Goal: Task Accomplishment & Management: Manage account settings

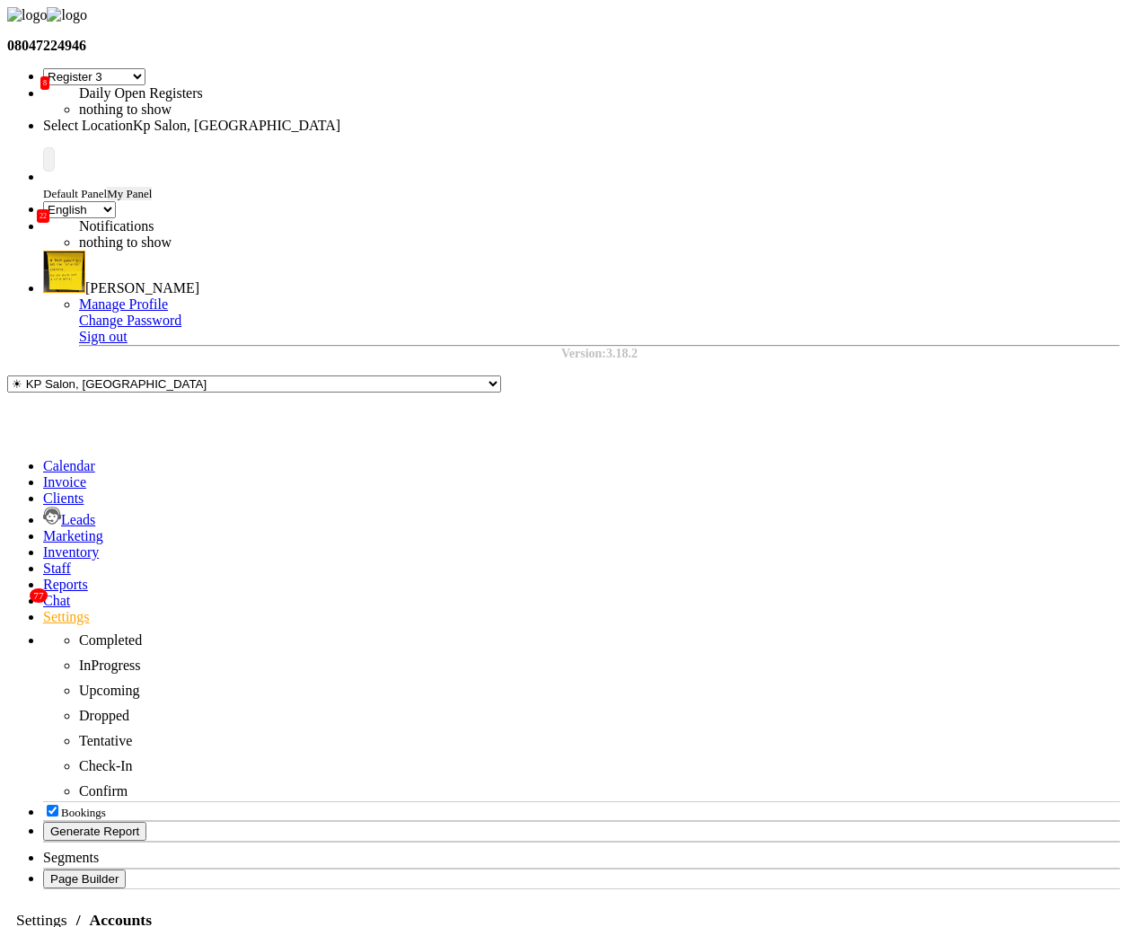
select select "7"
select select "en"
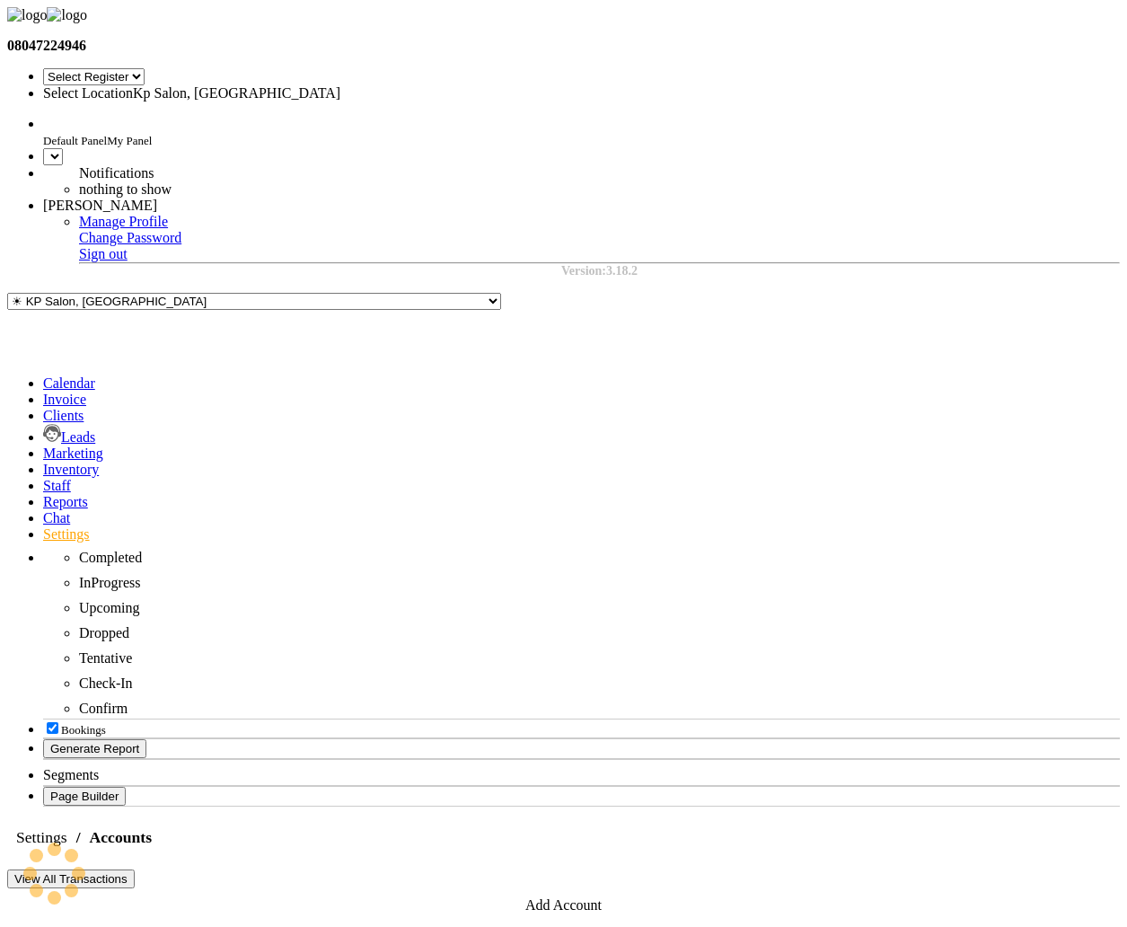
select select "7"
select select "en"
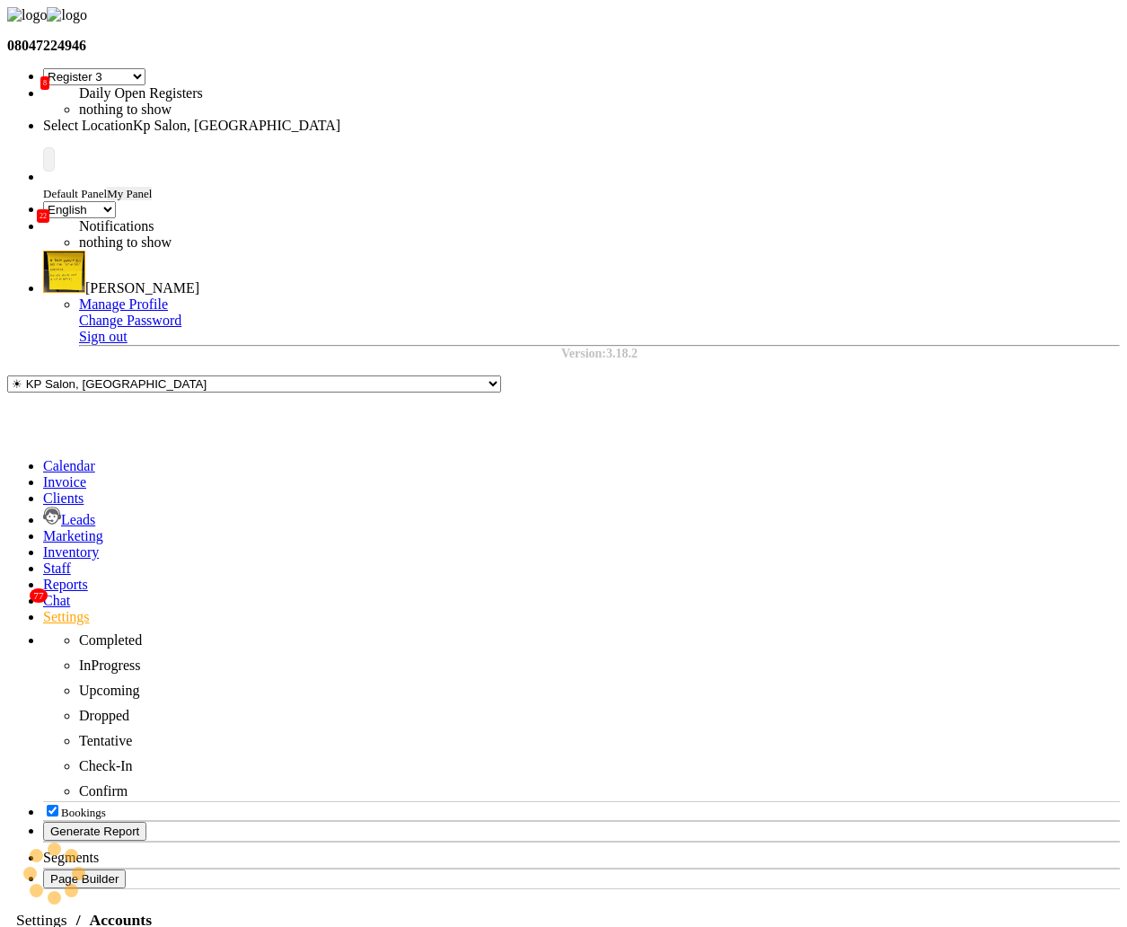
select select "7"
select select "en"
select select "7"
select select "en"
select select "7"
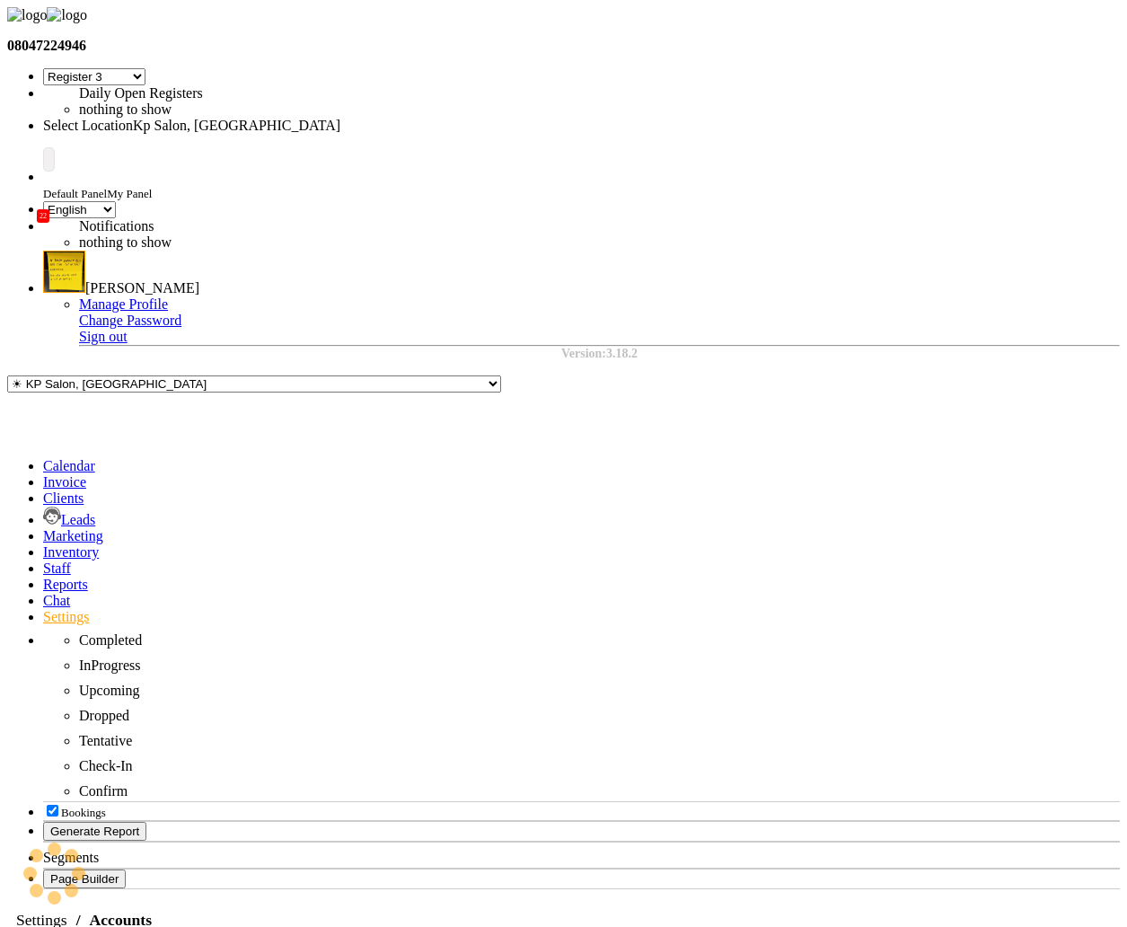
select select "en"
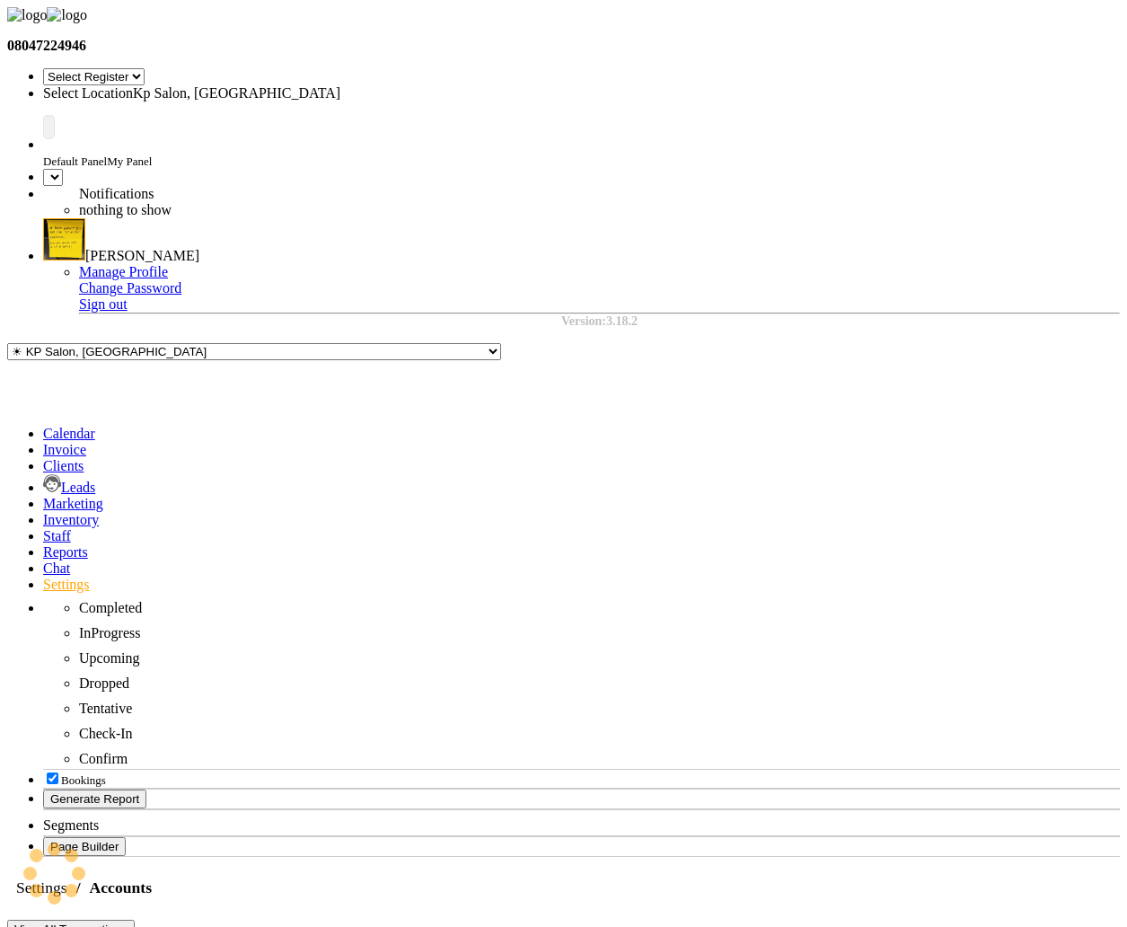
select select "7"
select select "en"
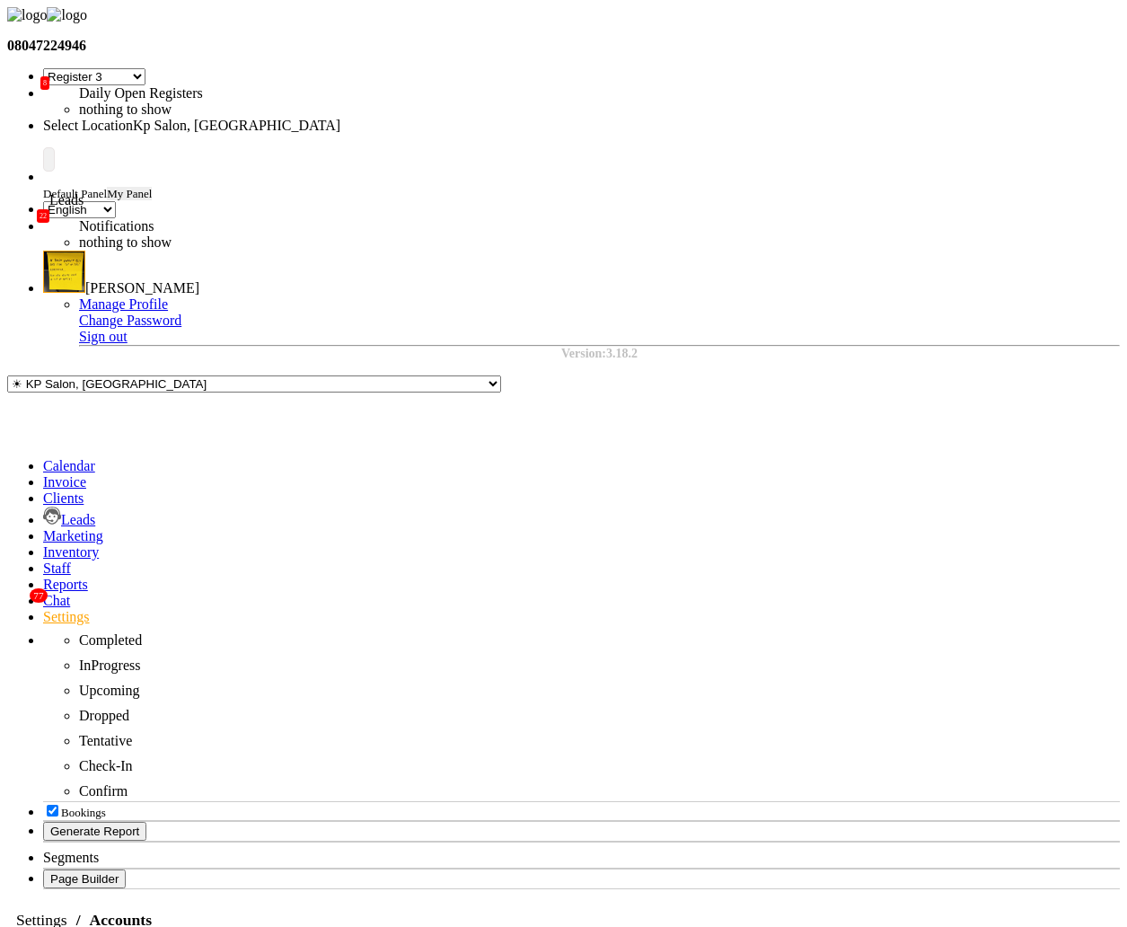
click at [43, 506] on icon at bounding box center [52, 515] width 18 height 18
click at [43, 609] on span at bounding box center [43, 616] width 0 height 15
select select "7"
select select "en"
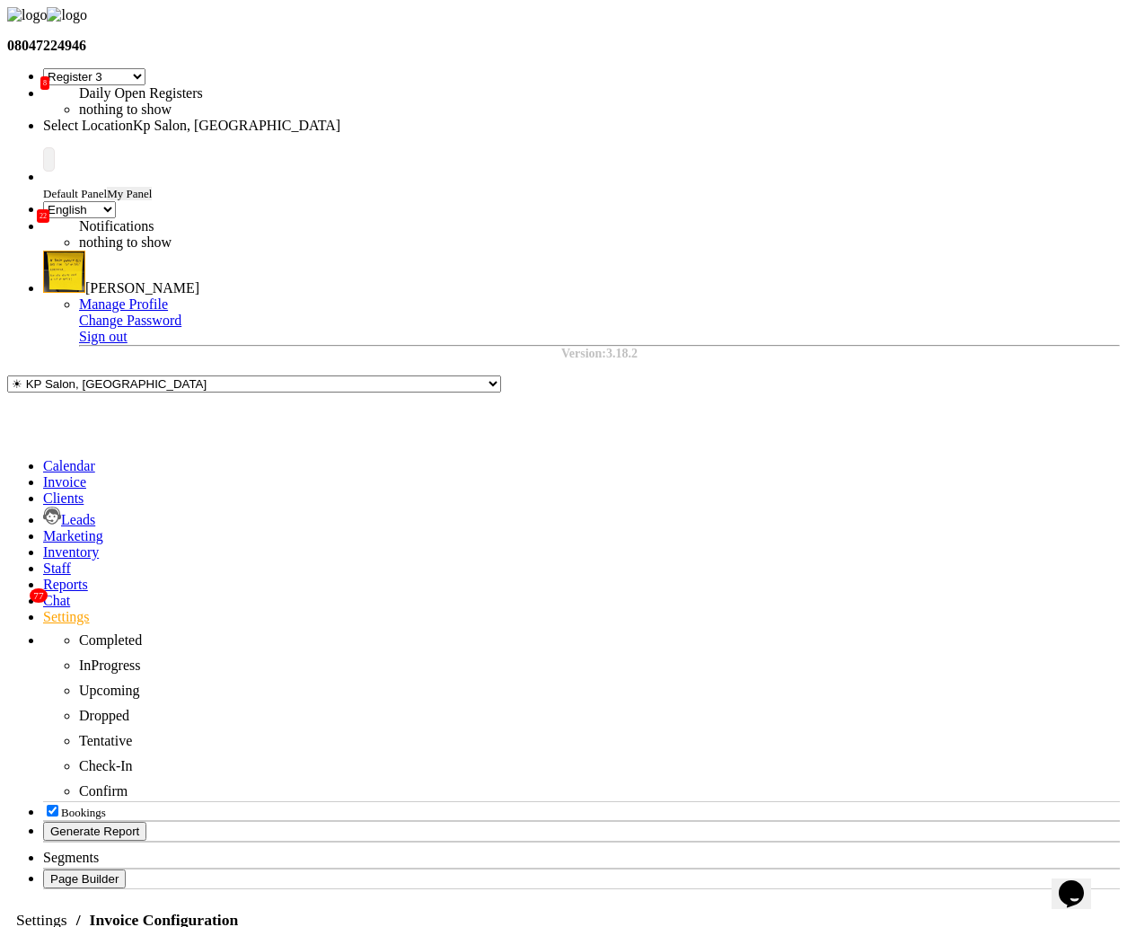
checkbox Card "false"
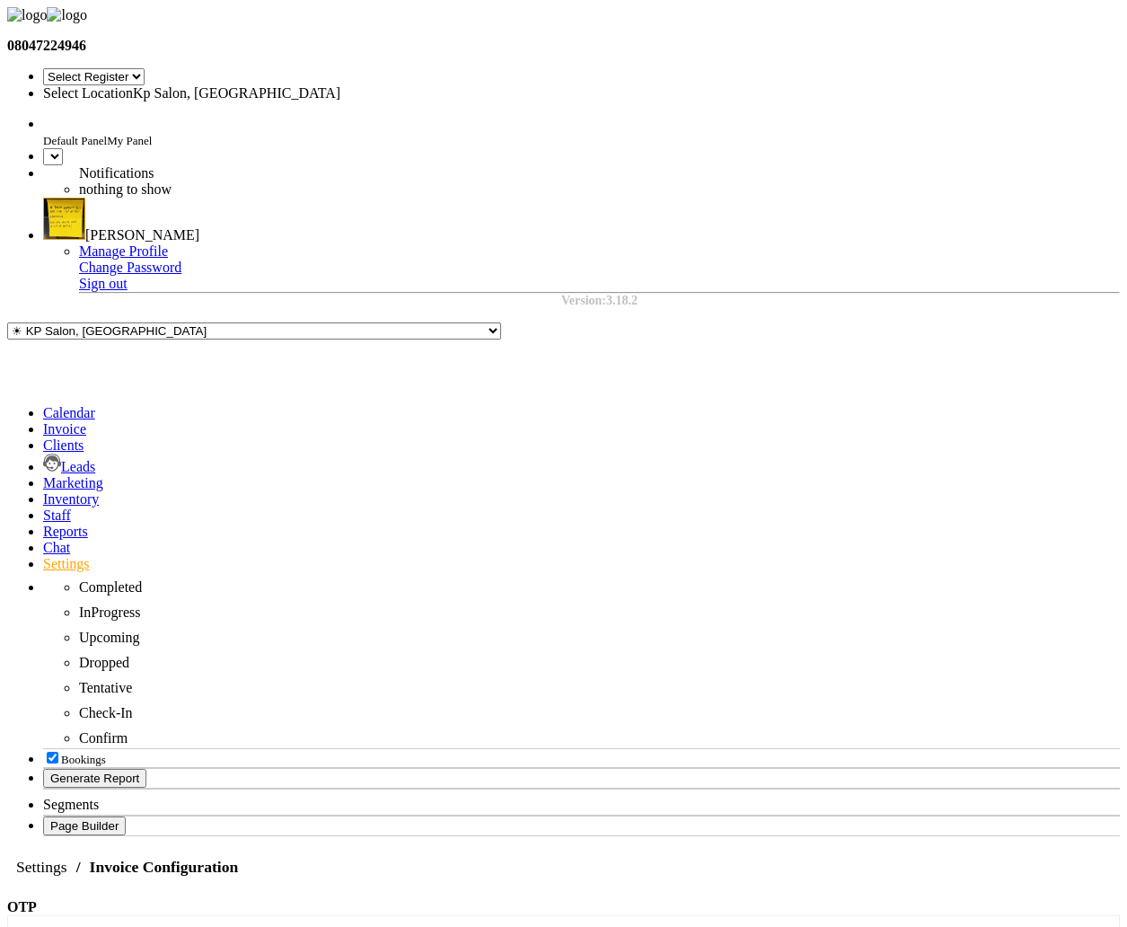
select select "7"
select select "en"
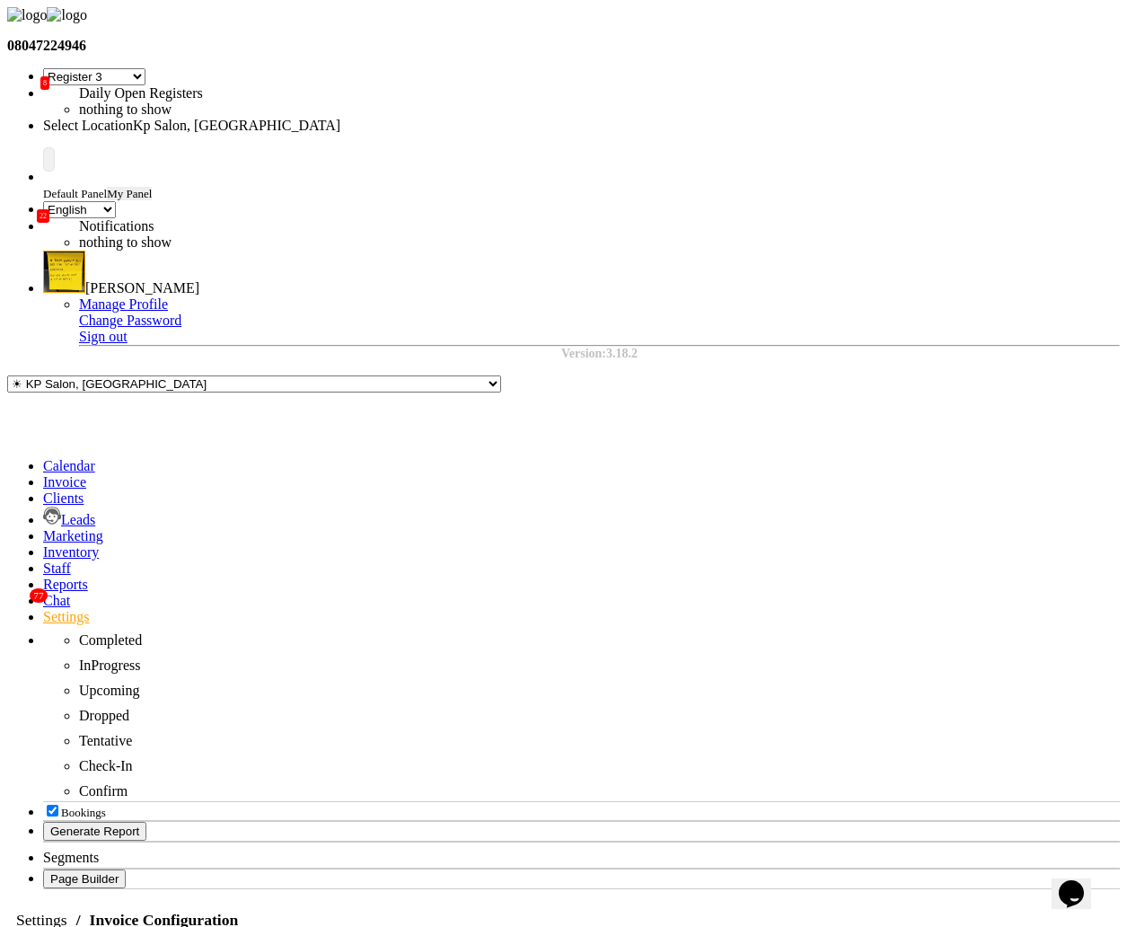
checkbox Card "false"
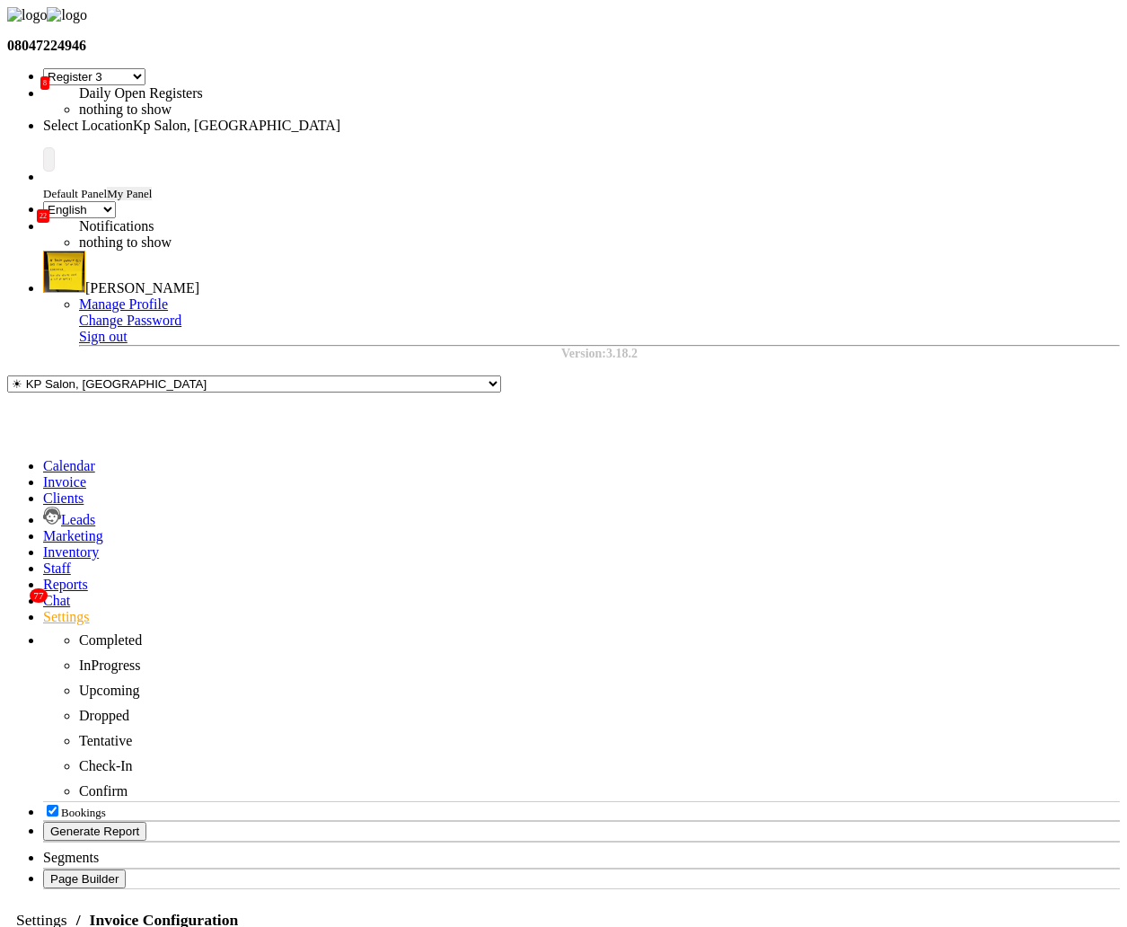
select select "7"
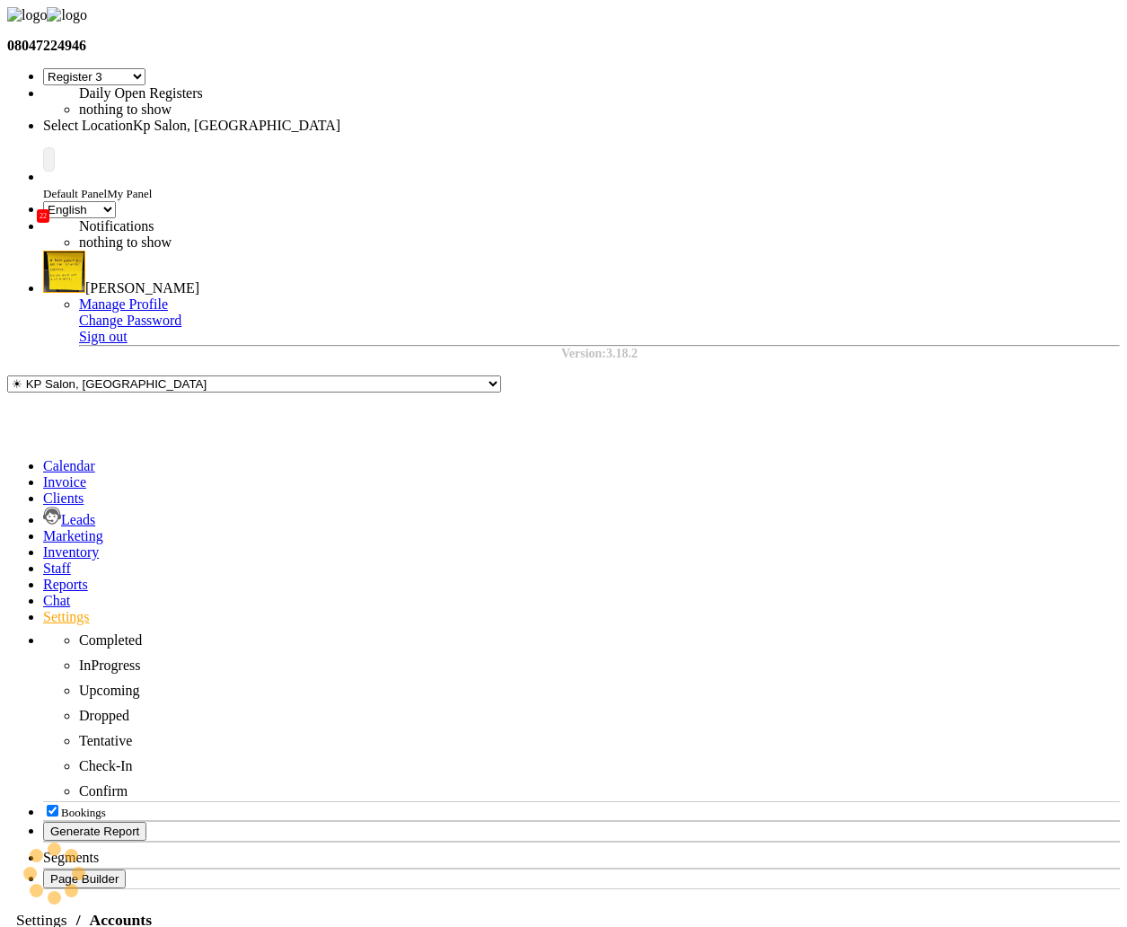
select select "en"
select select "1838"
select select "7"
select select "en"
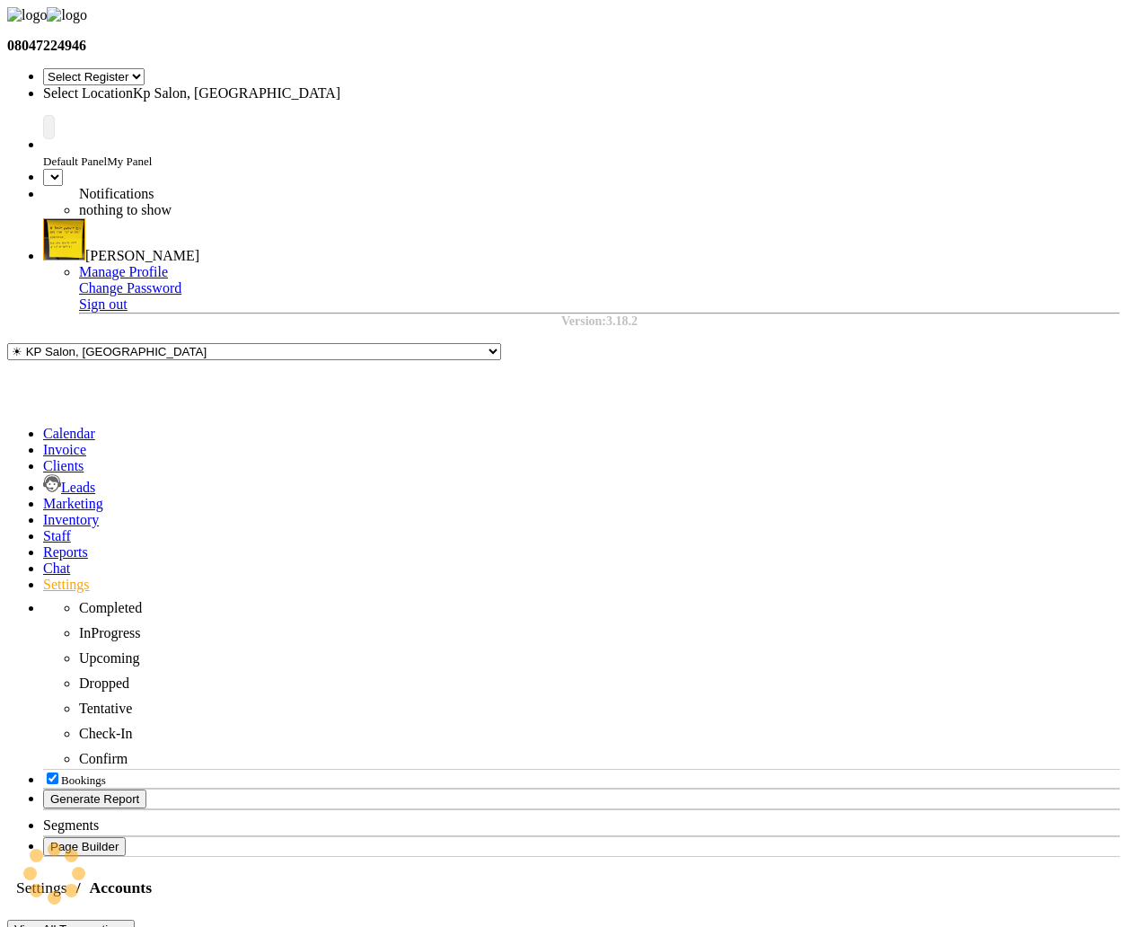
select select "7"
select select "en"
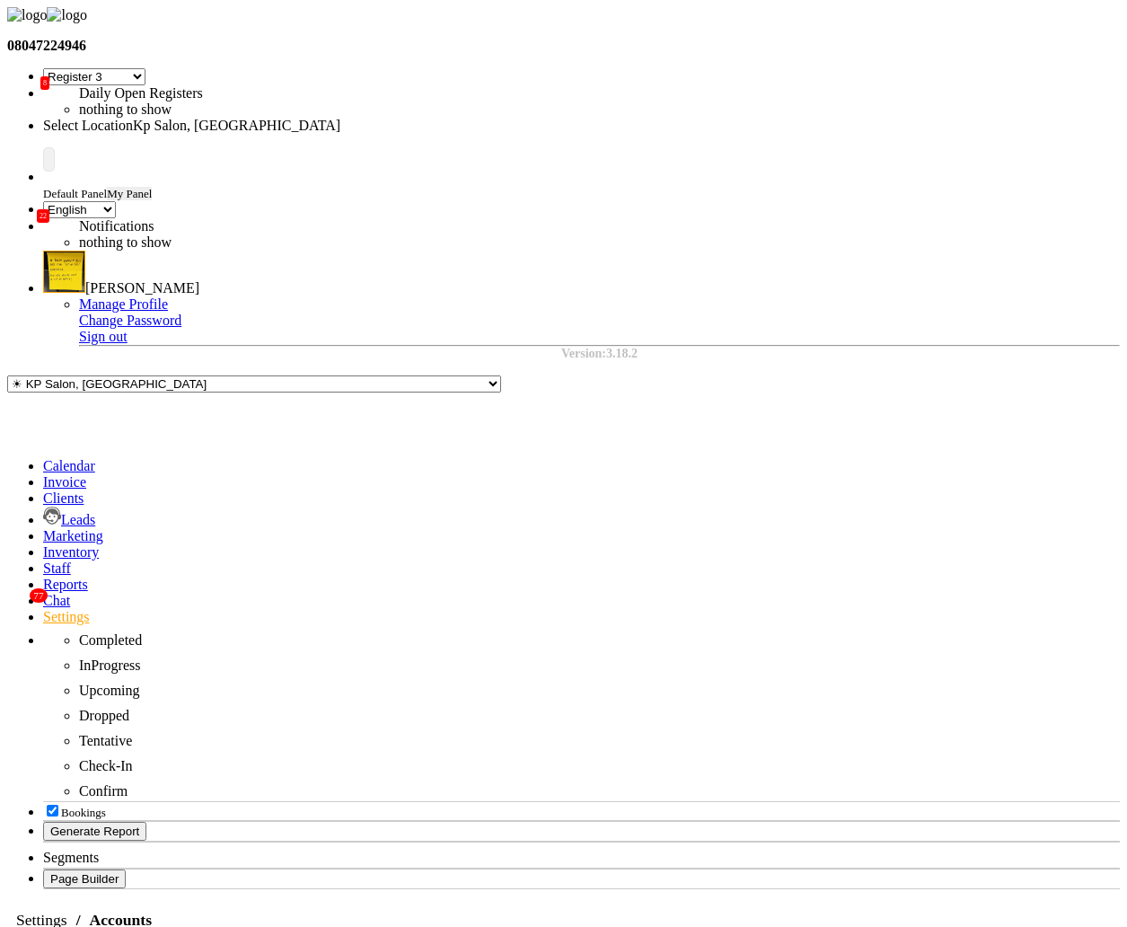
select select "7"
select select "en"
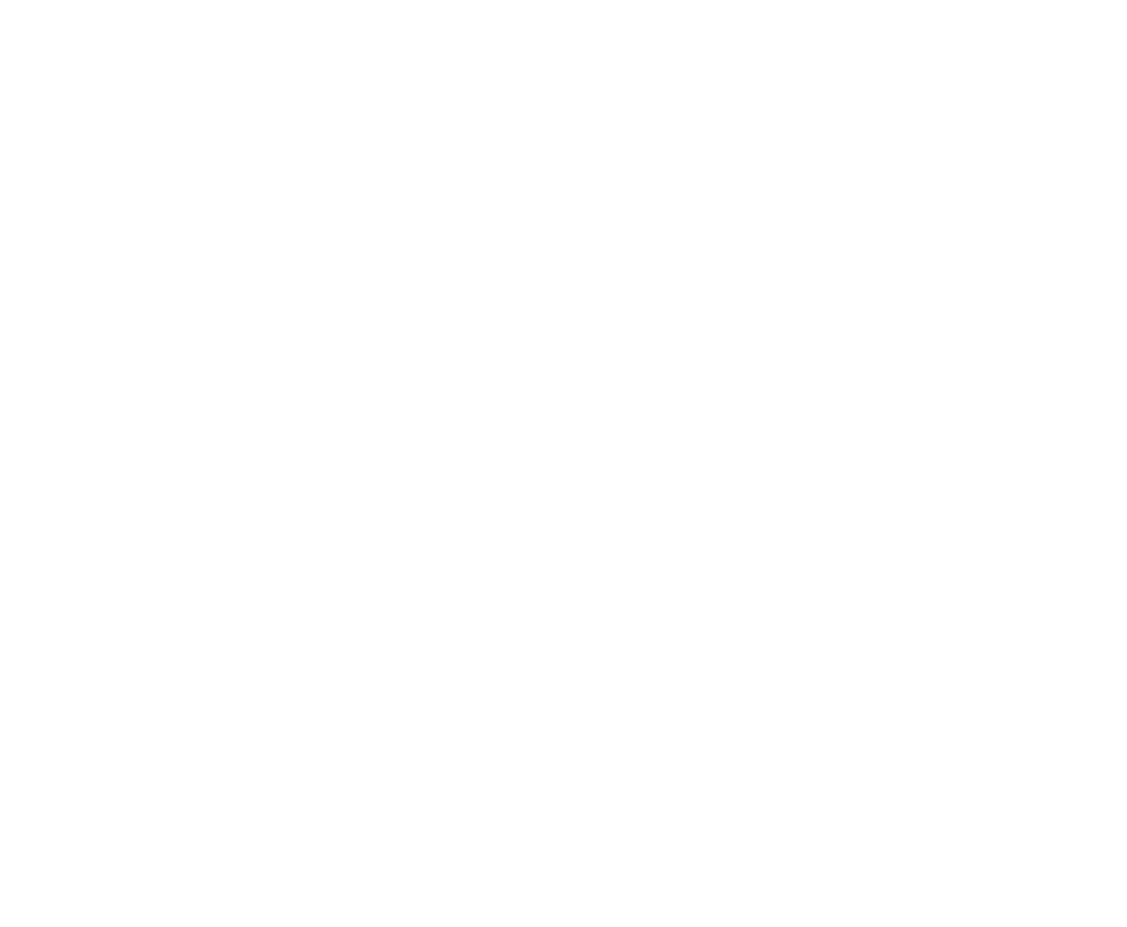
select select "7"
select select "en"
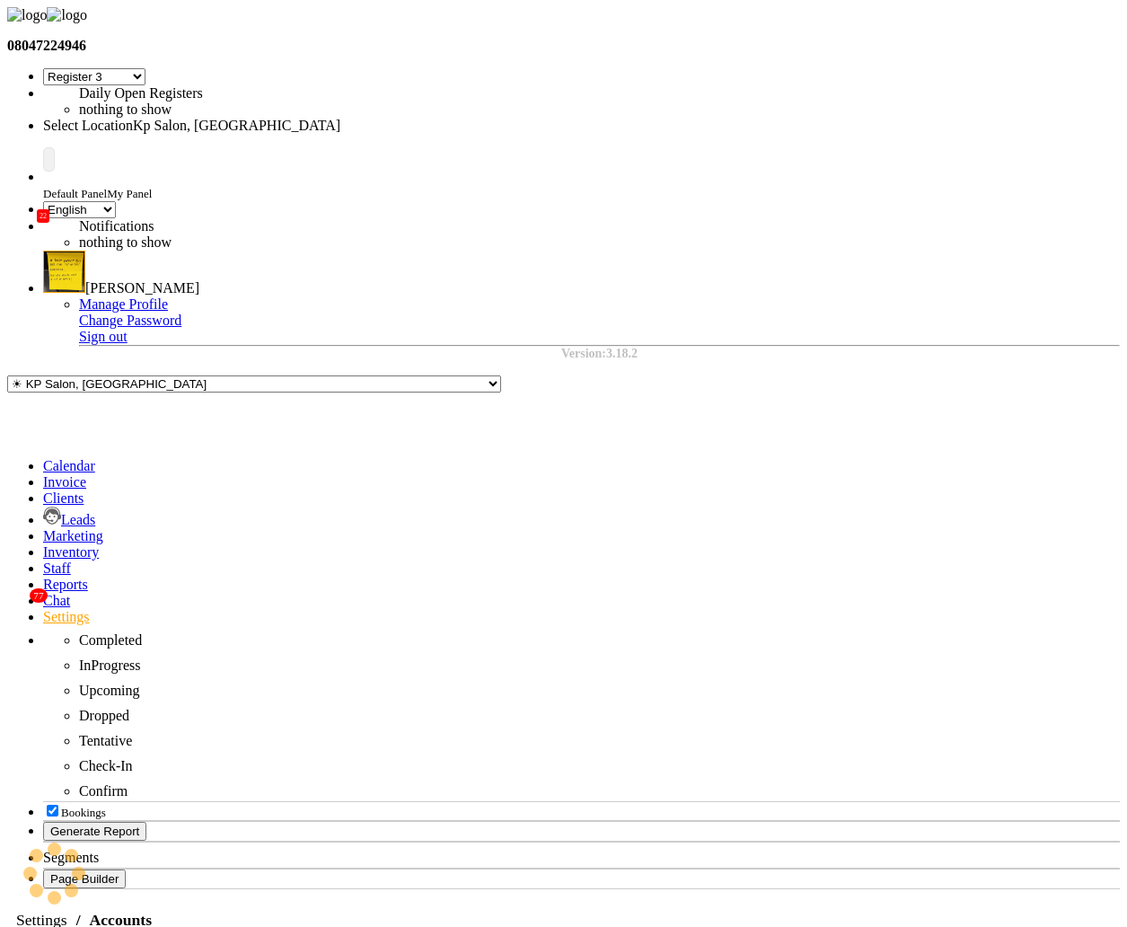
select select "7"
select select "en"
click at [805, 588] on div "Link Payments" at bounding box center [804, 596] width 101 height 16
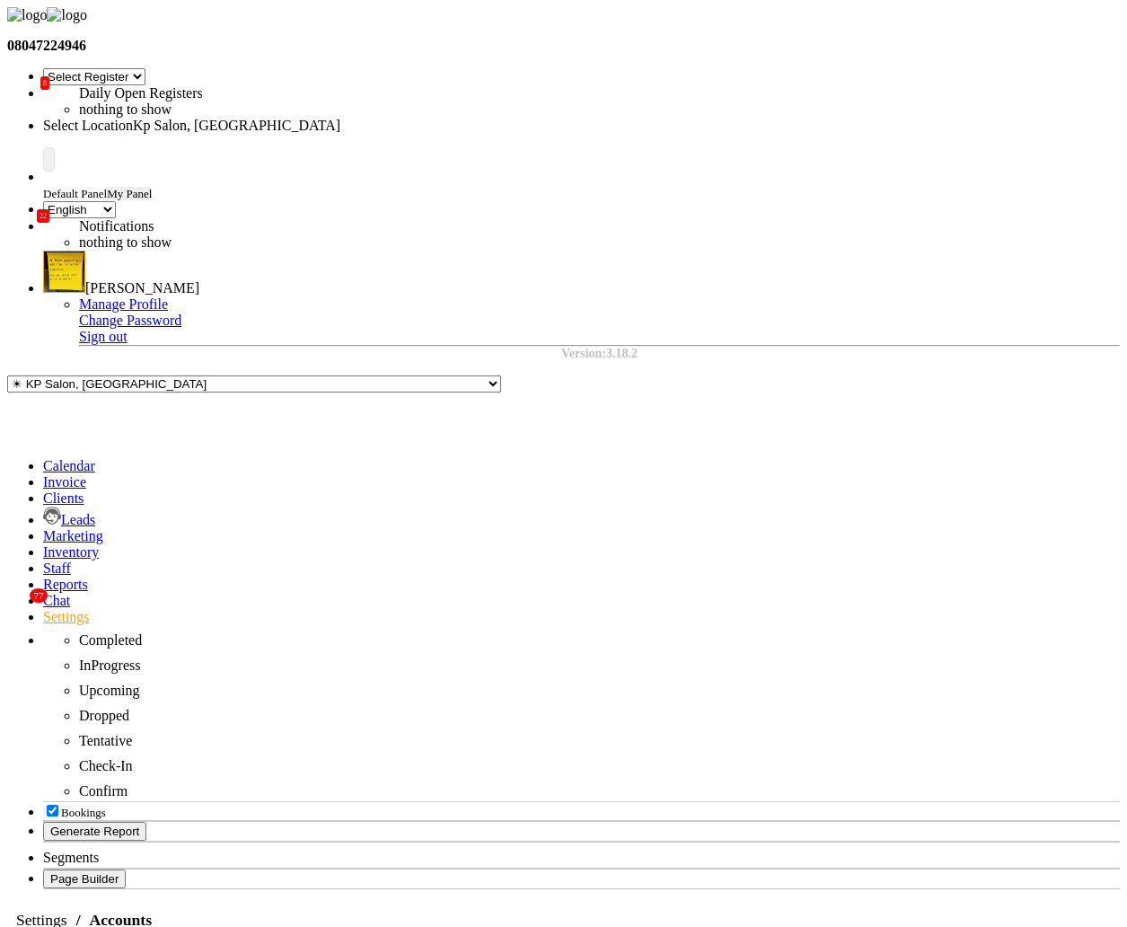
checkbox input "true"
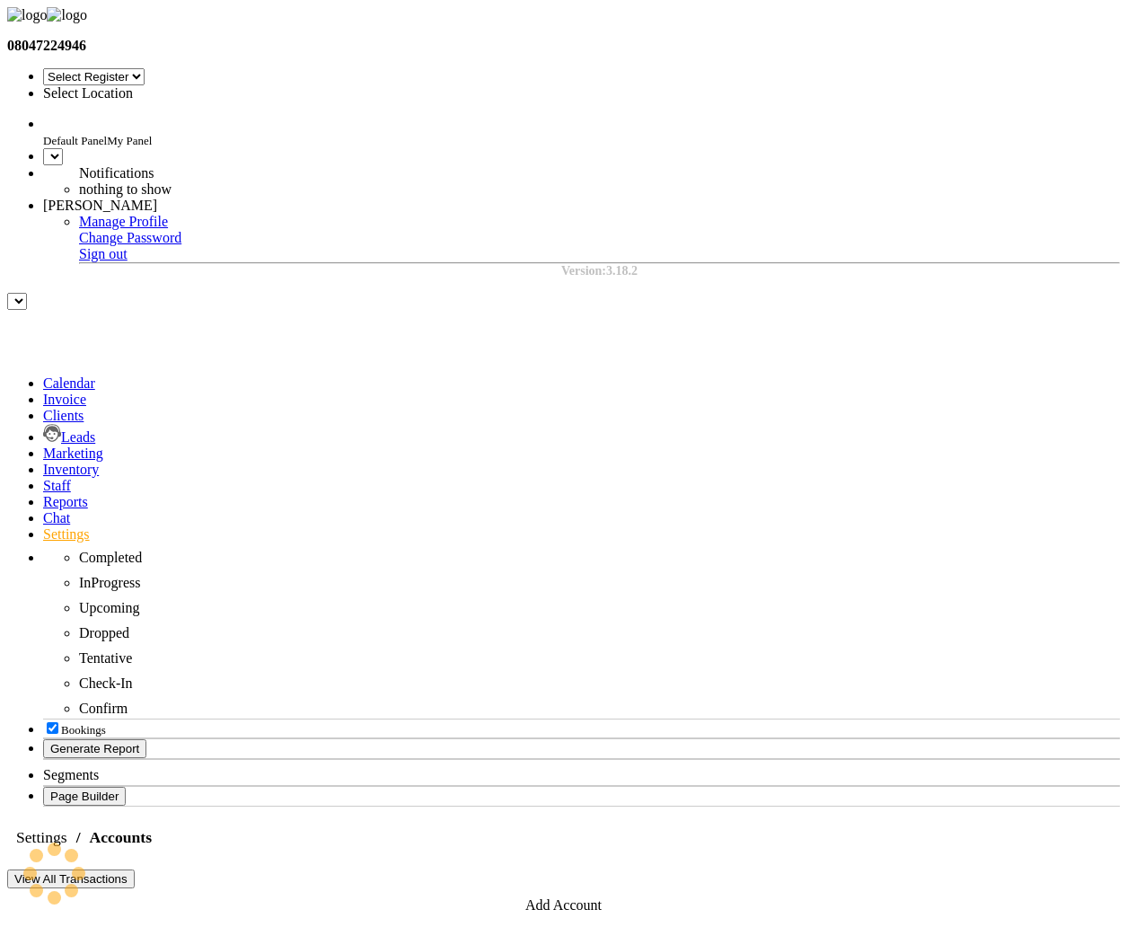
select select "7"
select select "en"
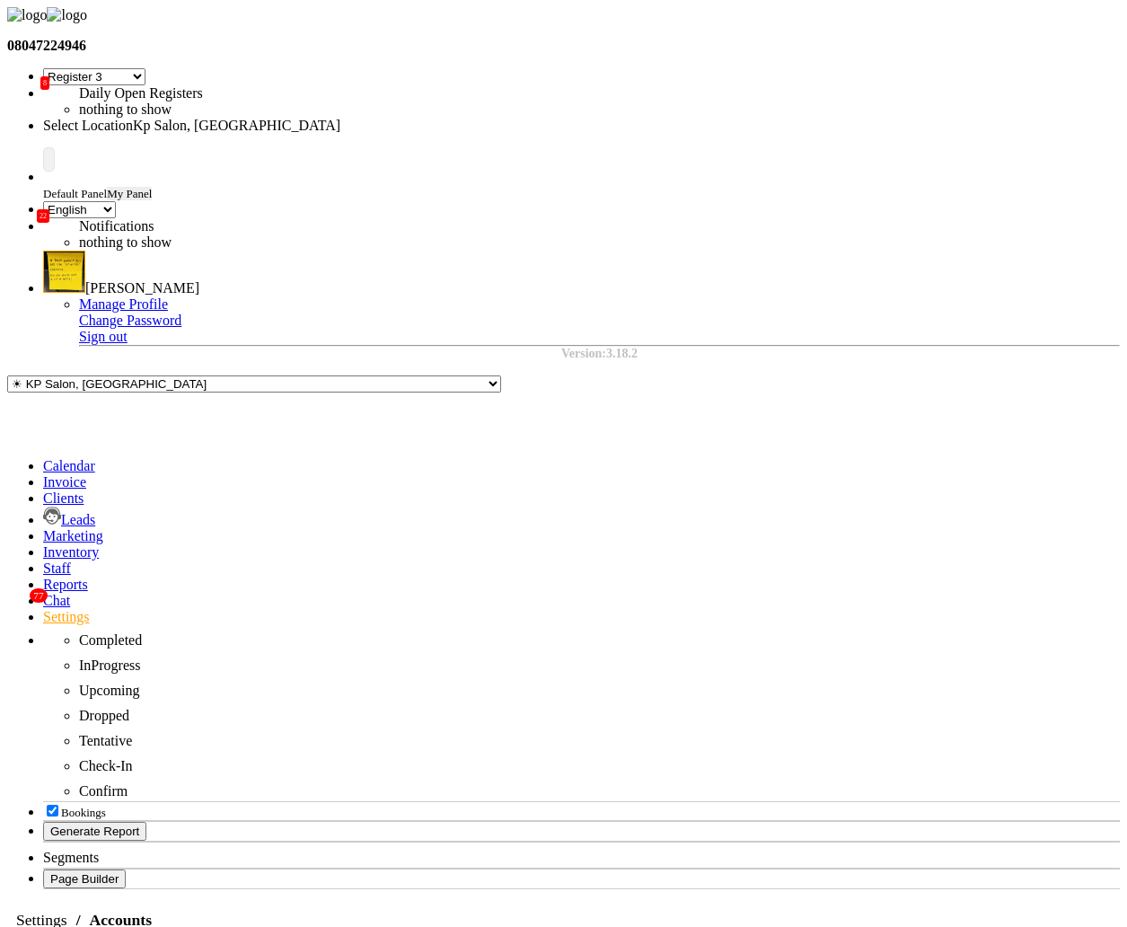
select select "7"
select select "en"
select select "7"
select select "en"
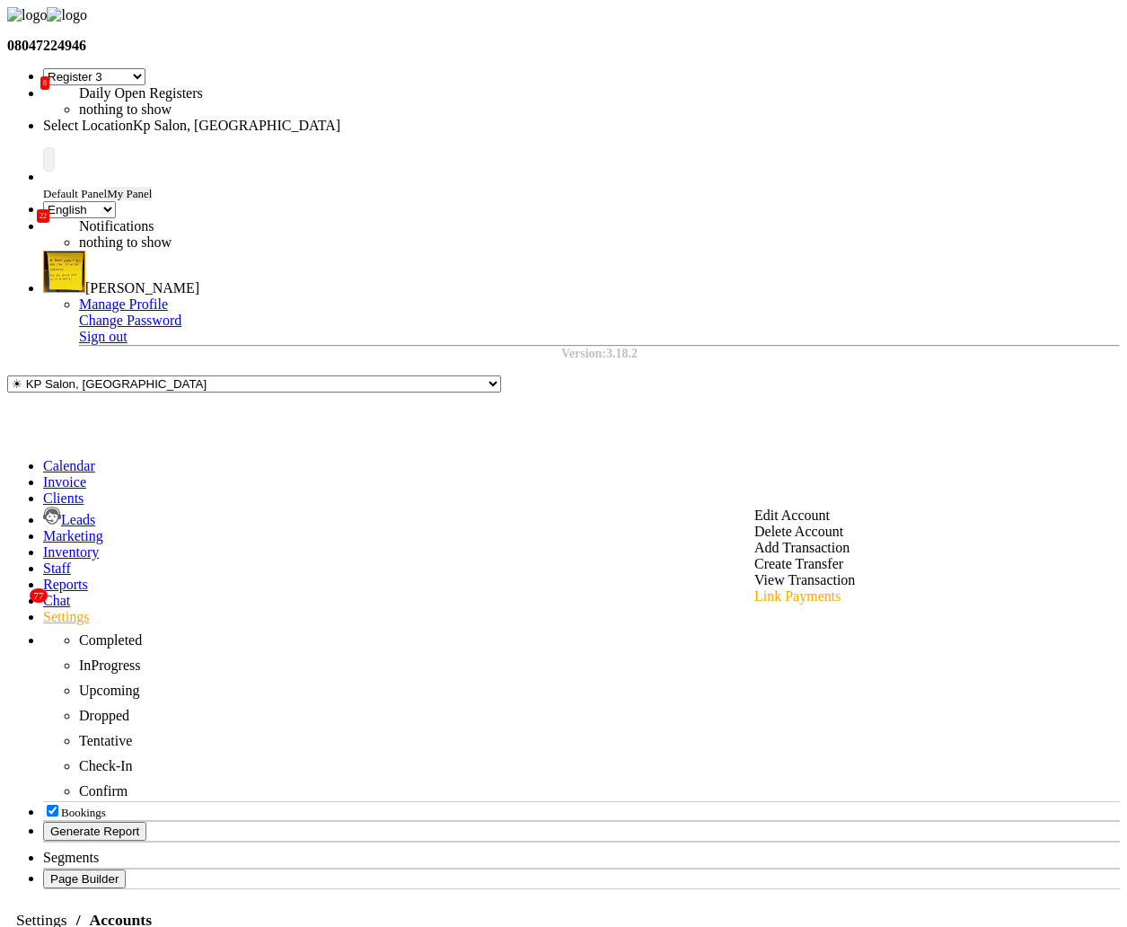
click at [821, 588] on div "Link Payments" at bounding box center [804, 596] width 101 height 16
checkbox input "false"
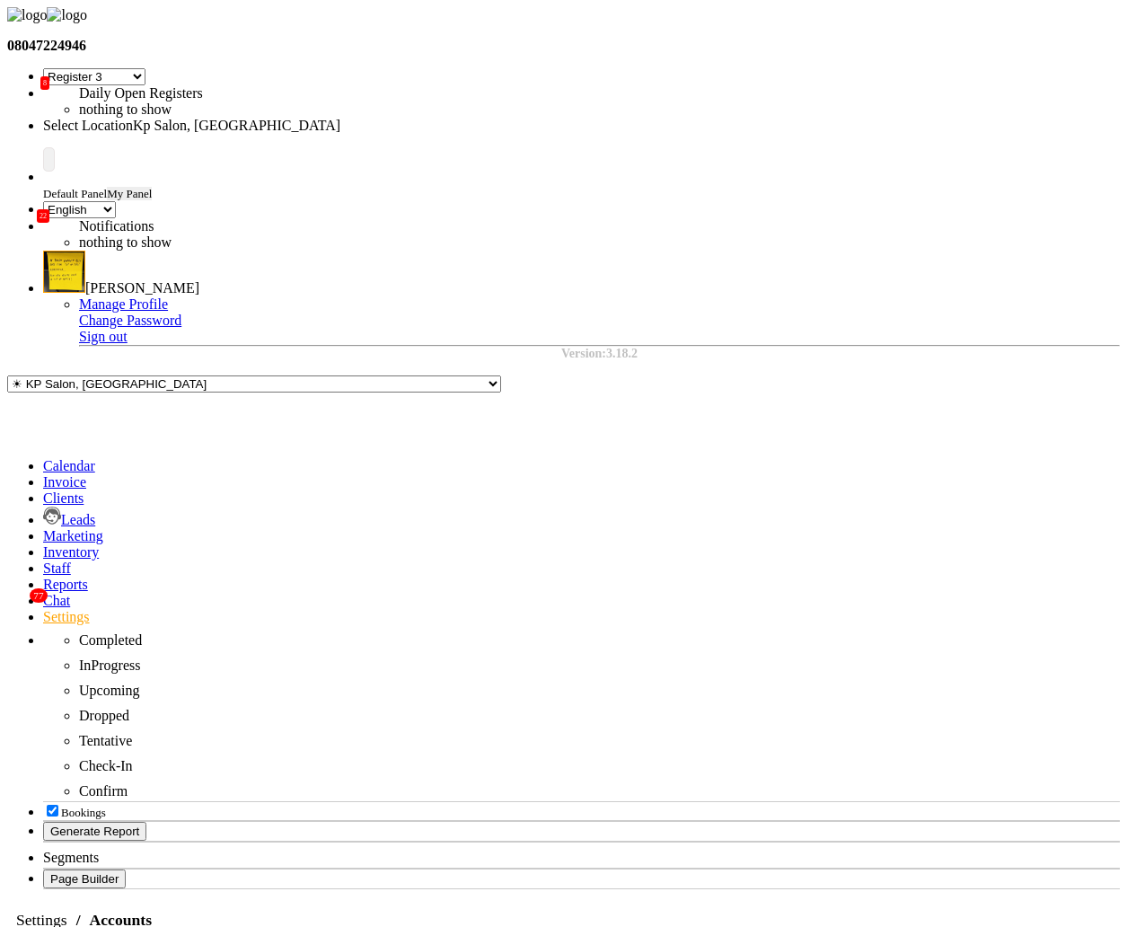
click at [796, 588] on div "Link Payments" at bounding box center [804, 596] width 101 height 16
checkbox input "false"
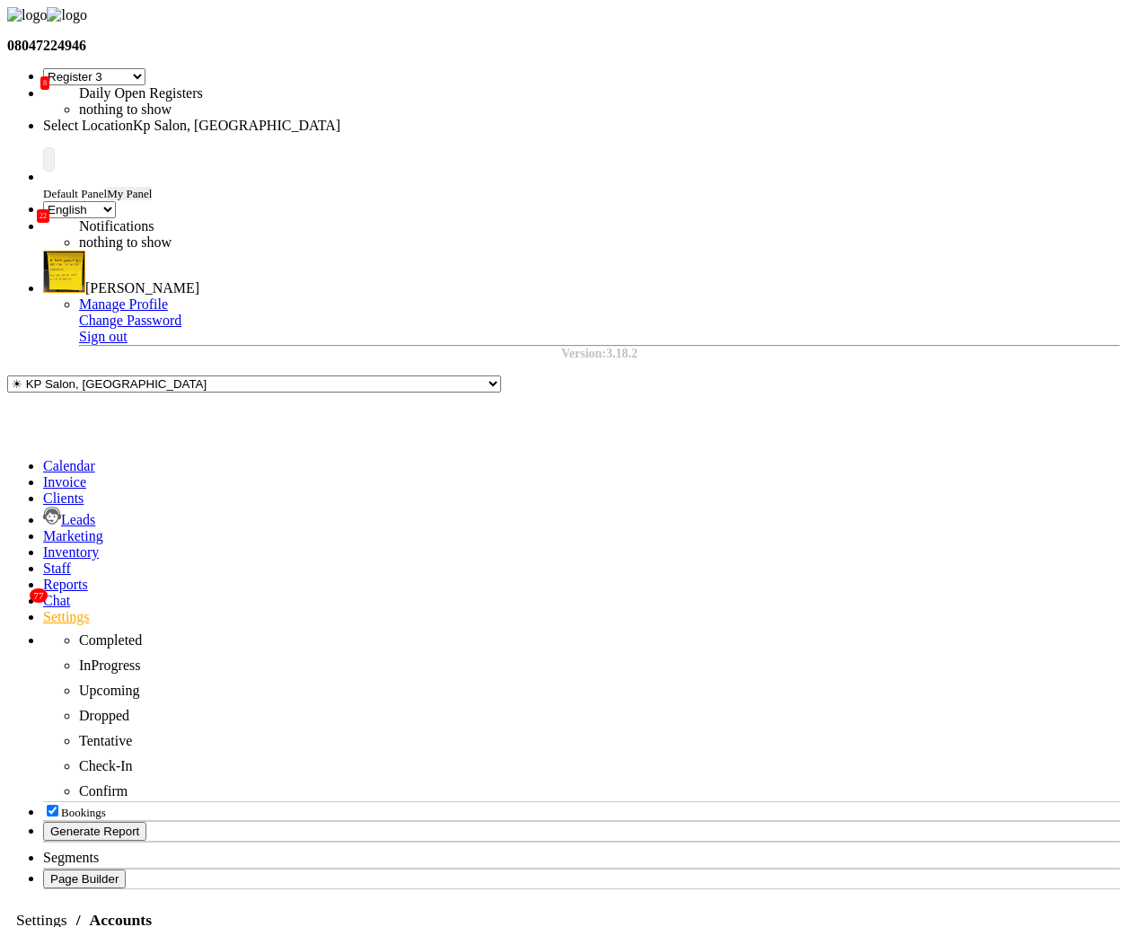
checkbox input "false"
click at [811, 591] on div "Link Payments" at bounding box center [804, 596] width 101 height 16
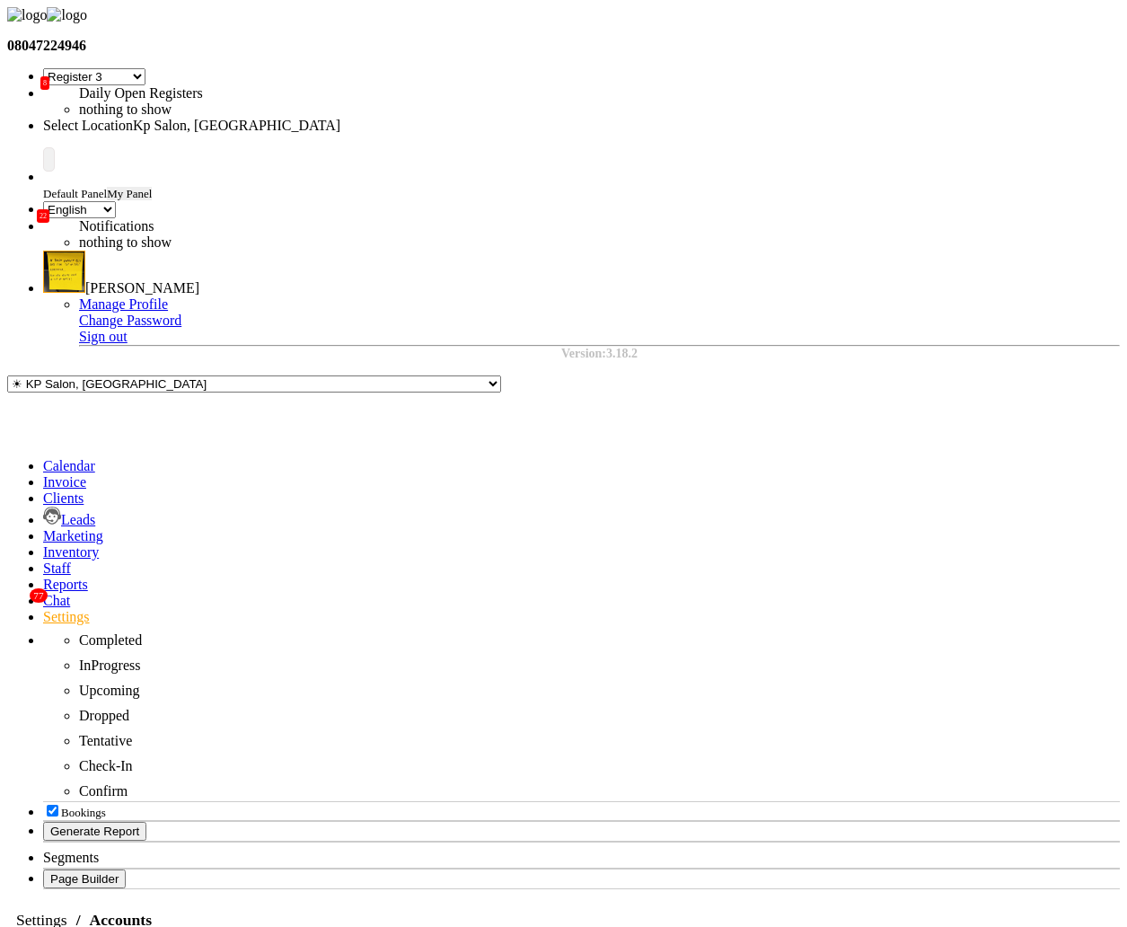
scroll to position [0, 0]
checkbox input "false"
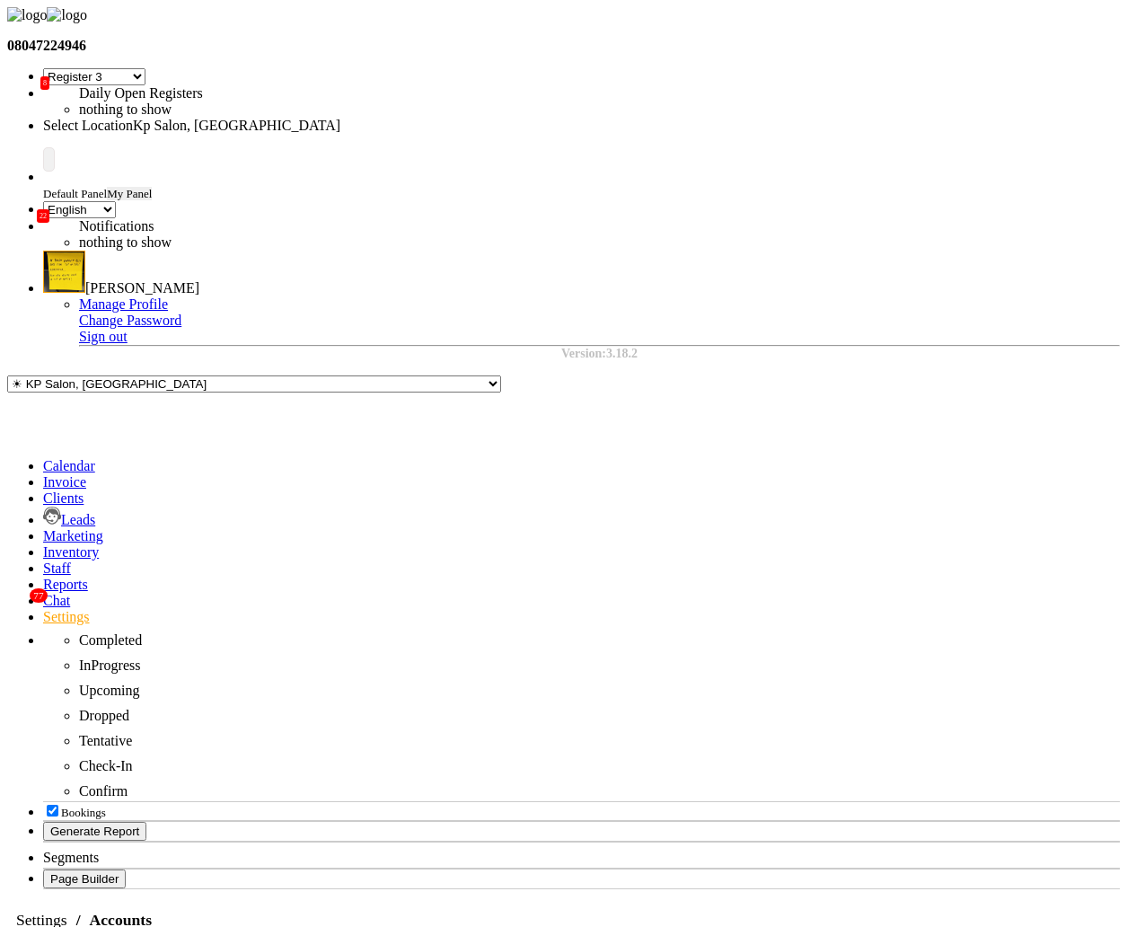
click at [798, 588] on div "Link Payments" at bounding box center [804, 596] width 101 height 16
checkbox input "true"
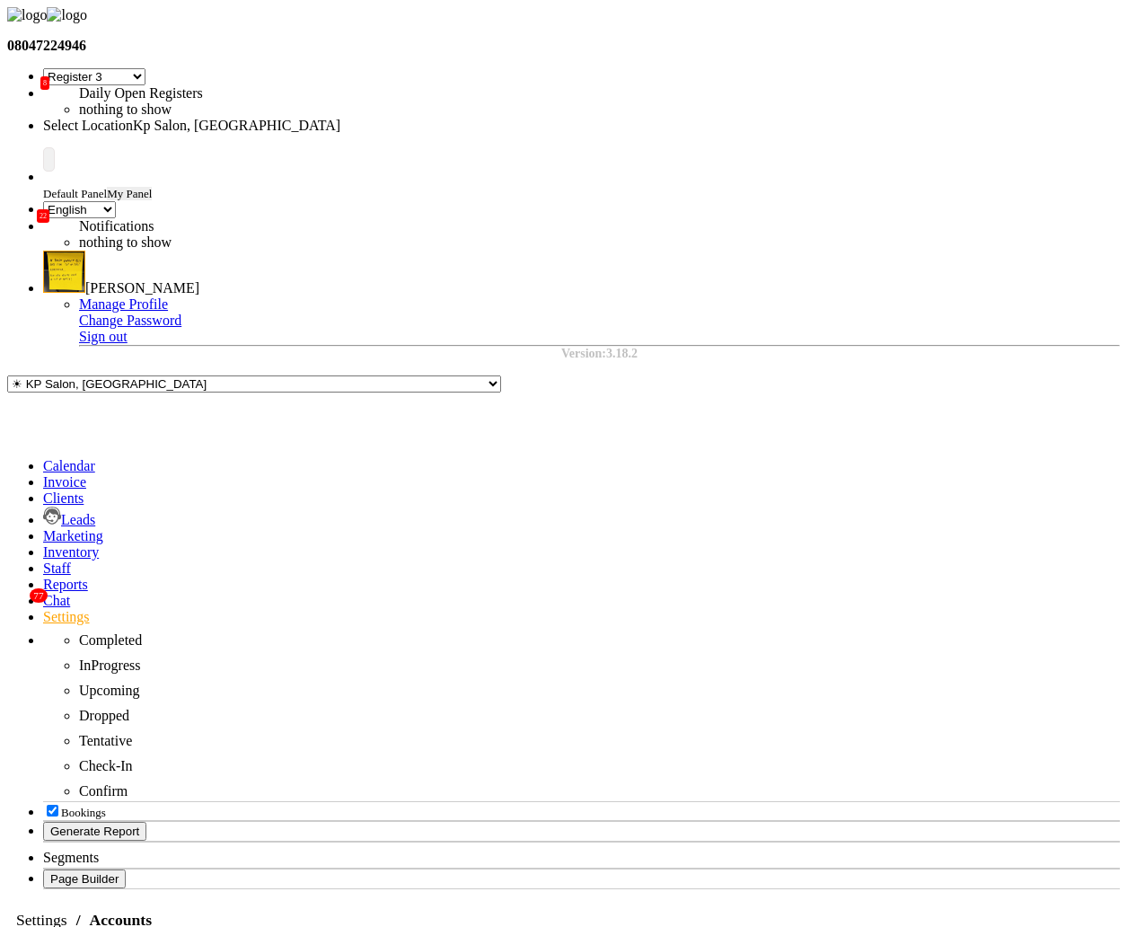
select select "7"
select select "en"
click at [809, 588] on div "Link Payments" at bounding box center [804, 596] width 101 height 16
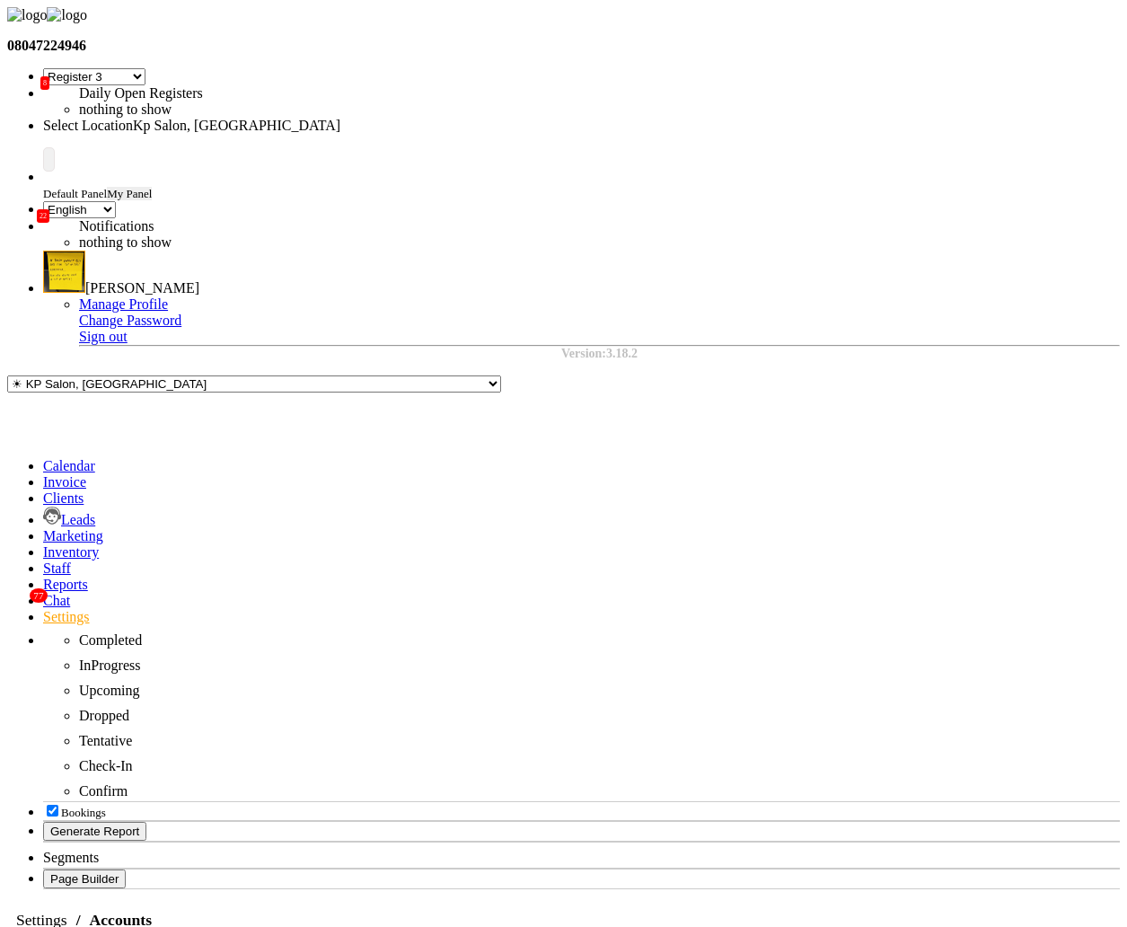
select select "7"
select select "en"
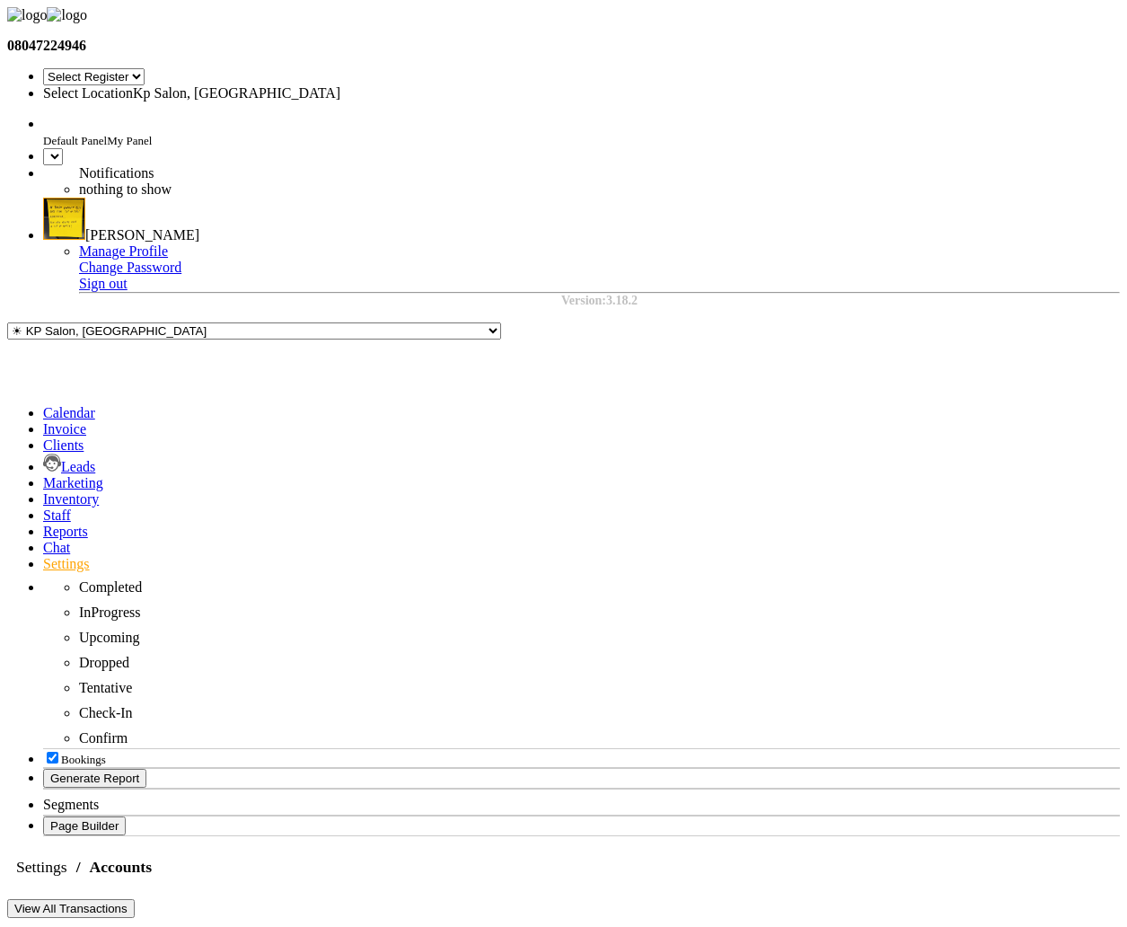
select select "7"
select select "en"
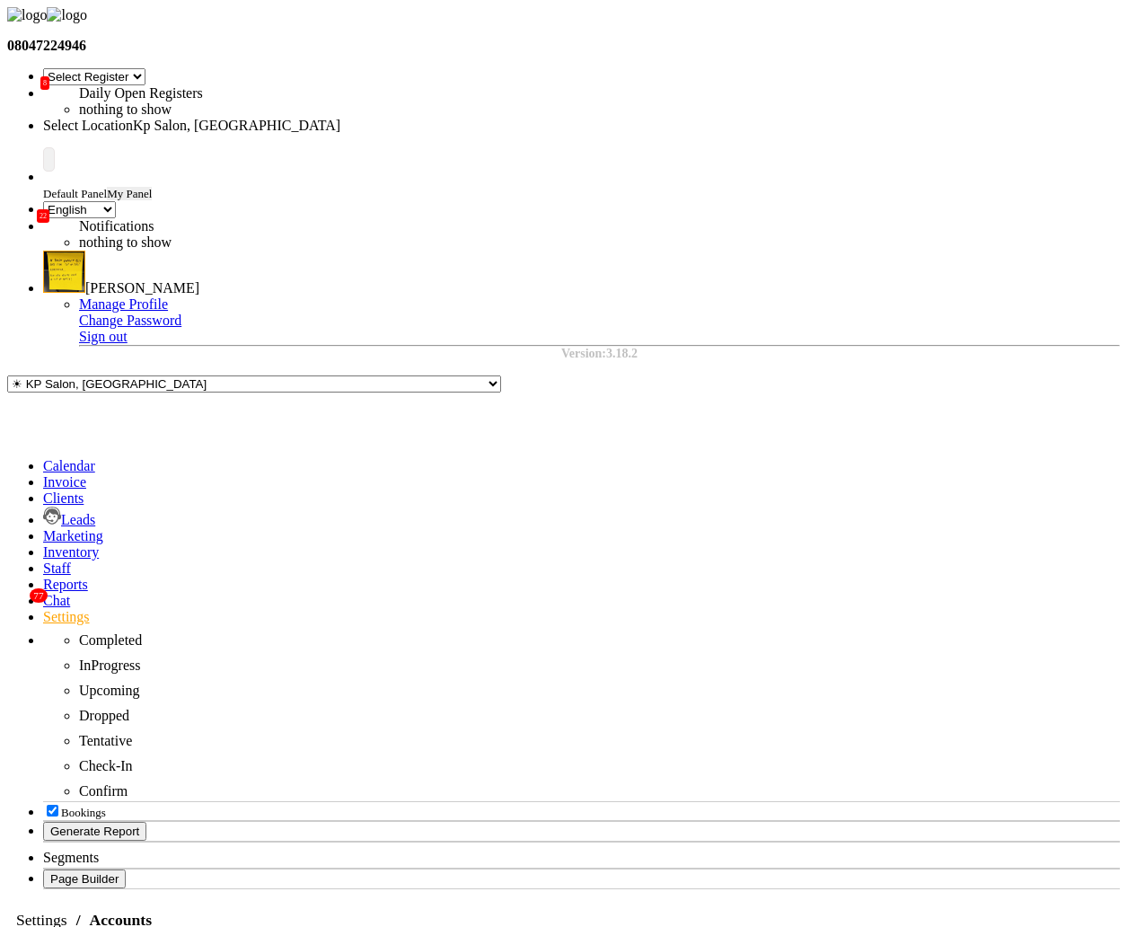
scroll to position [32, 0]
select select "7"
select select "en"
select select "7"
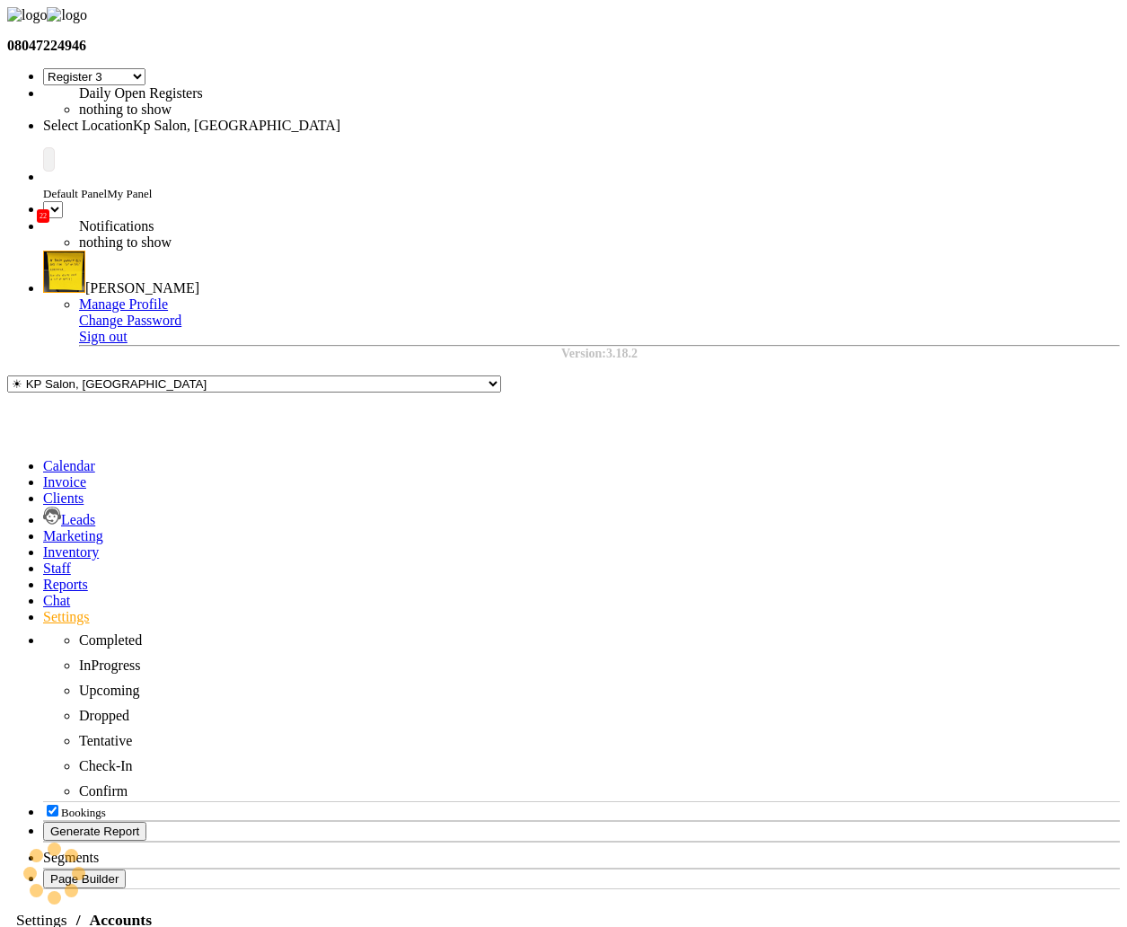
select select "en"
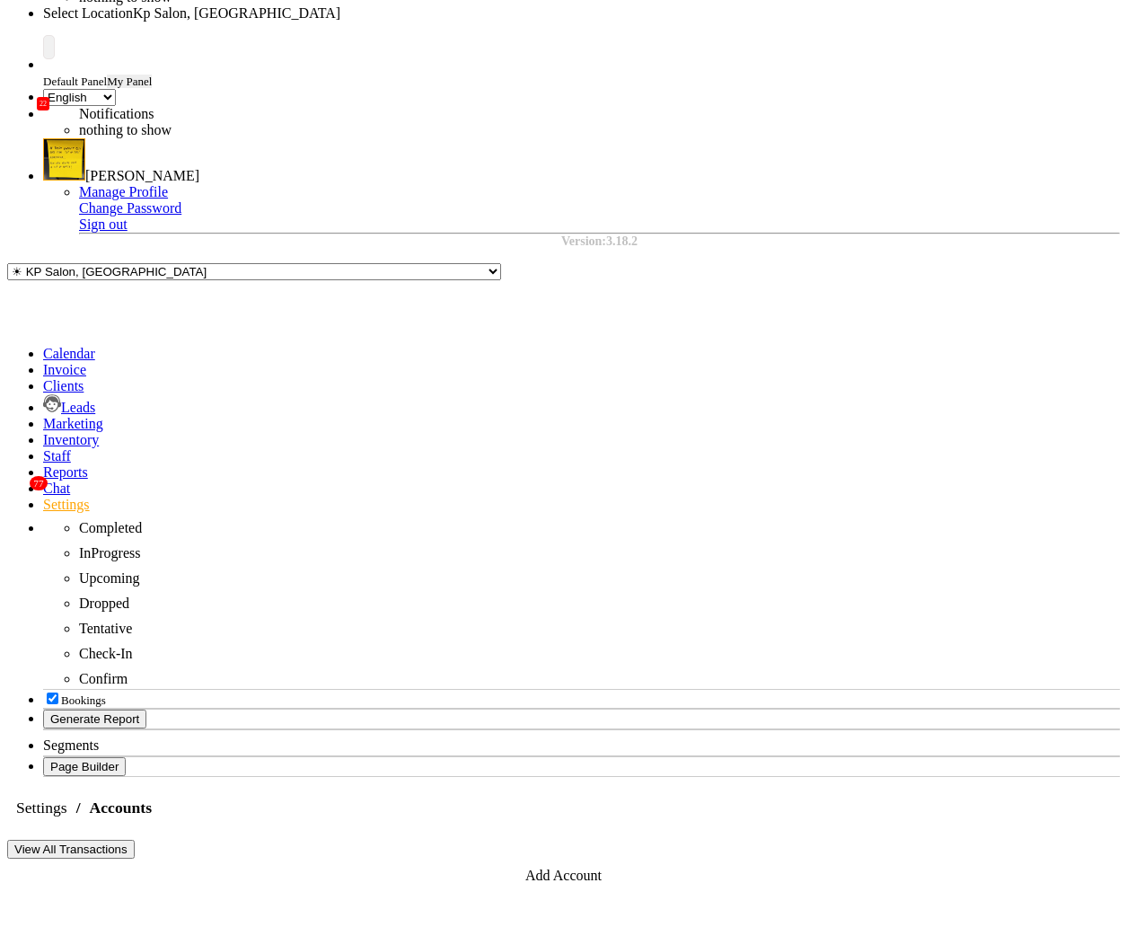
scroll to position [211, 0]
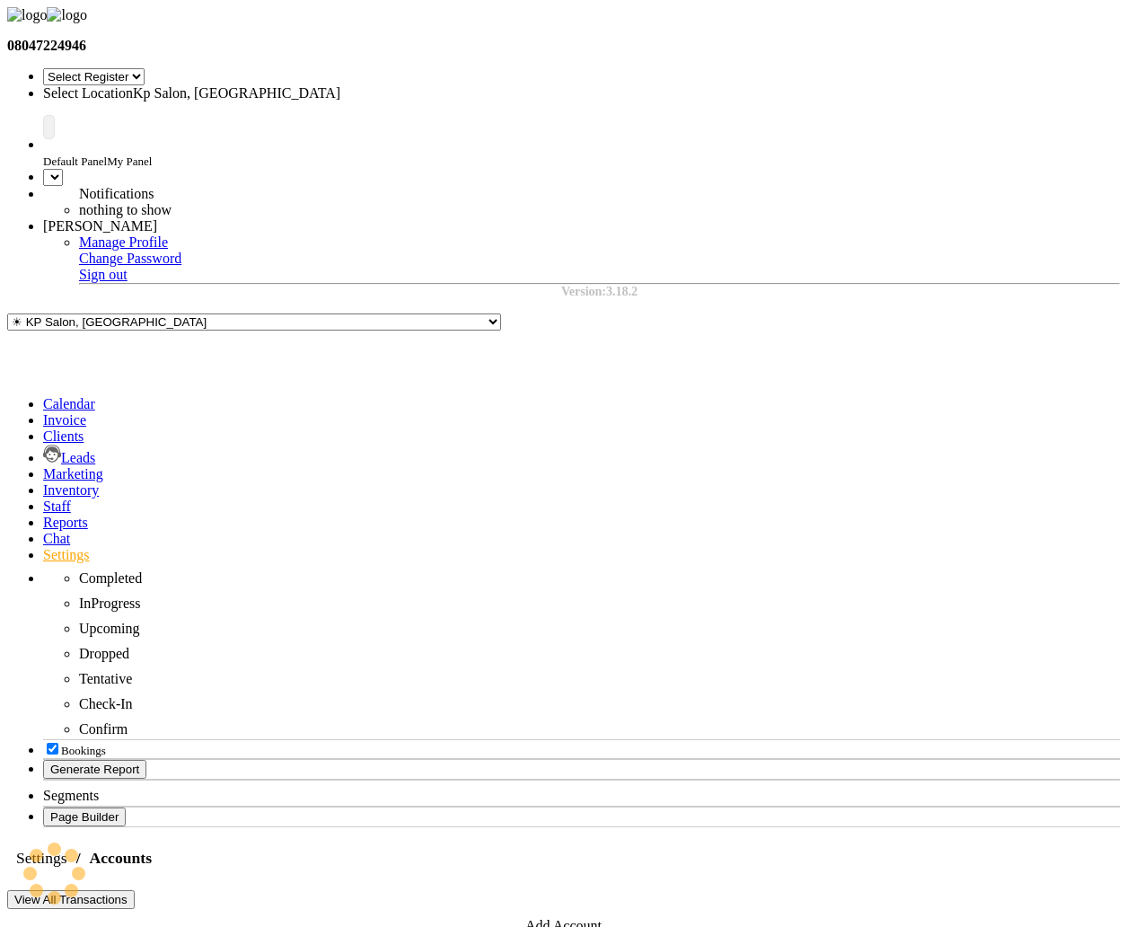
select select "7"
select select "en"
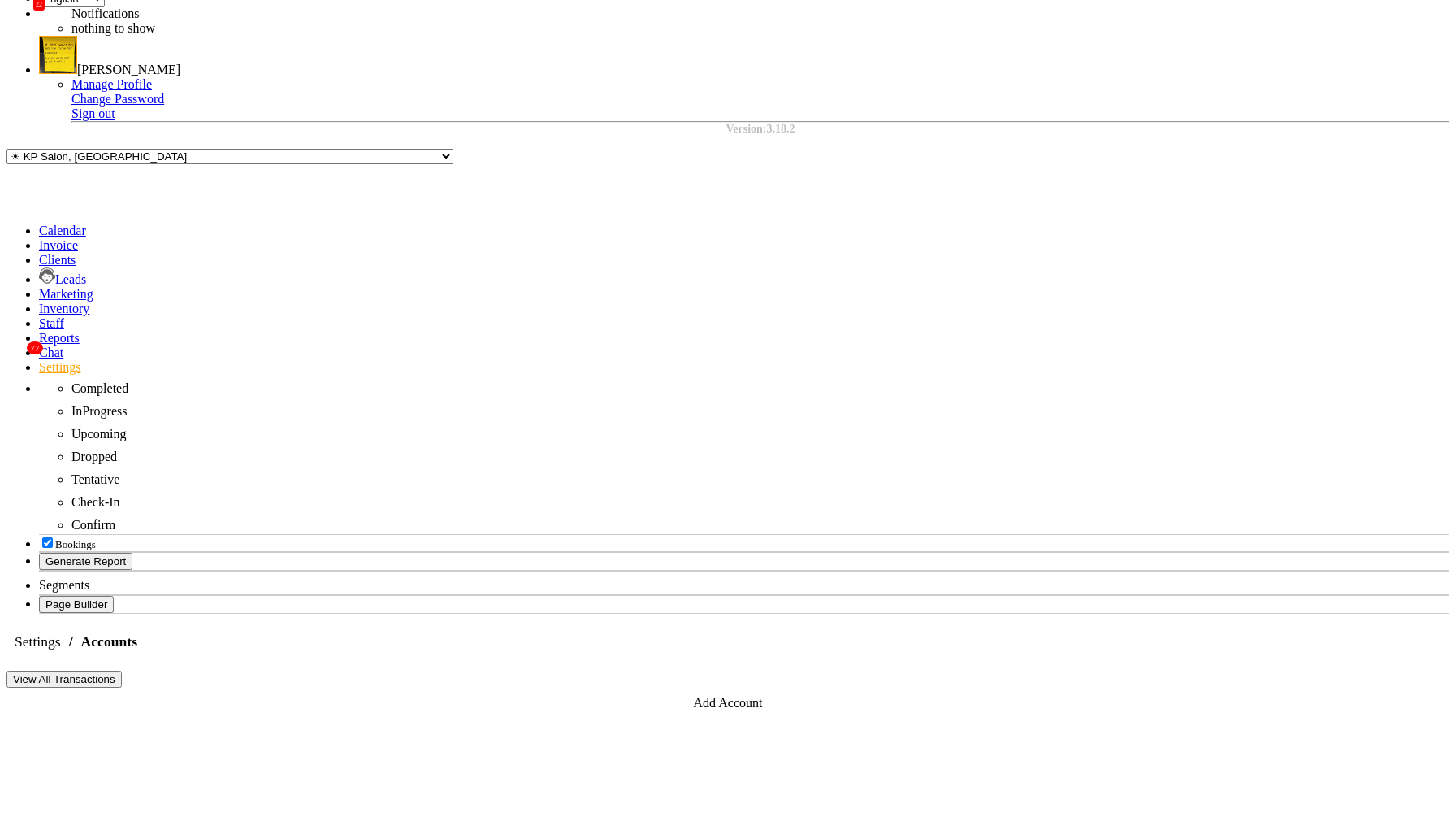
scroll to position [175, 0]
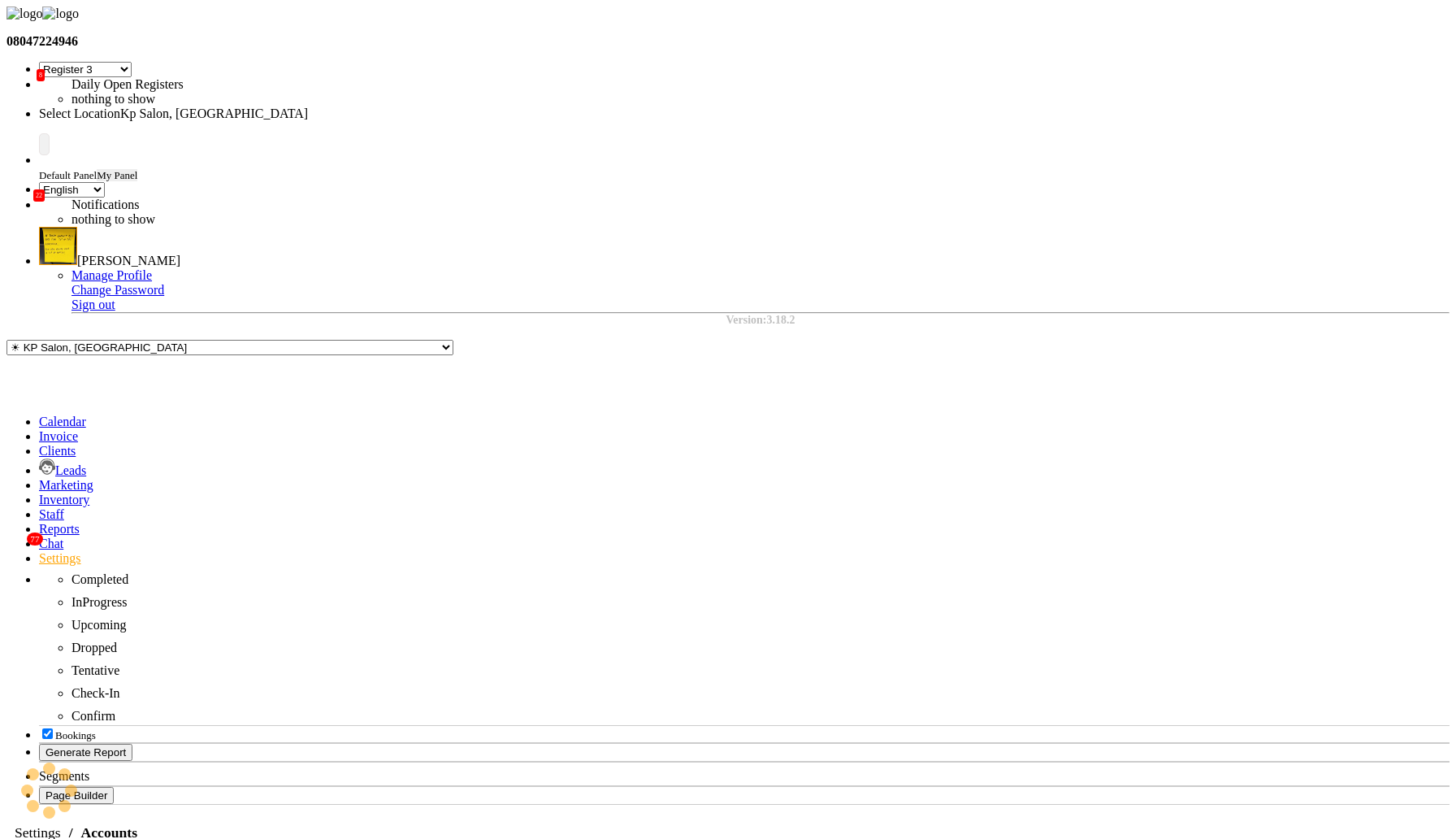
select select "7"
select select "en"
select select "7"
select select "en"
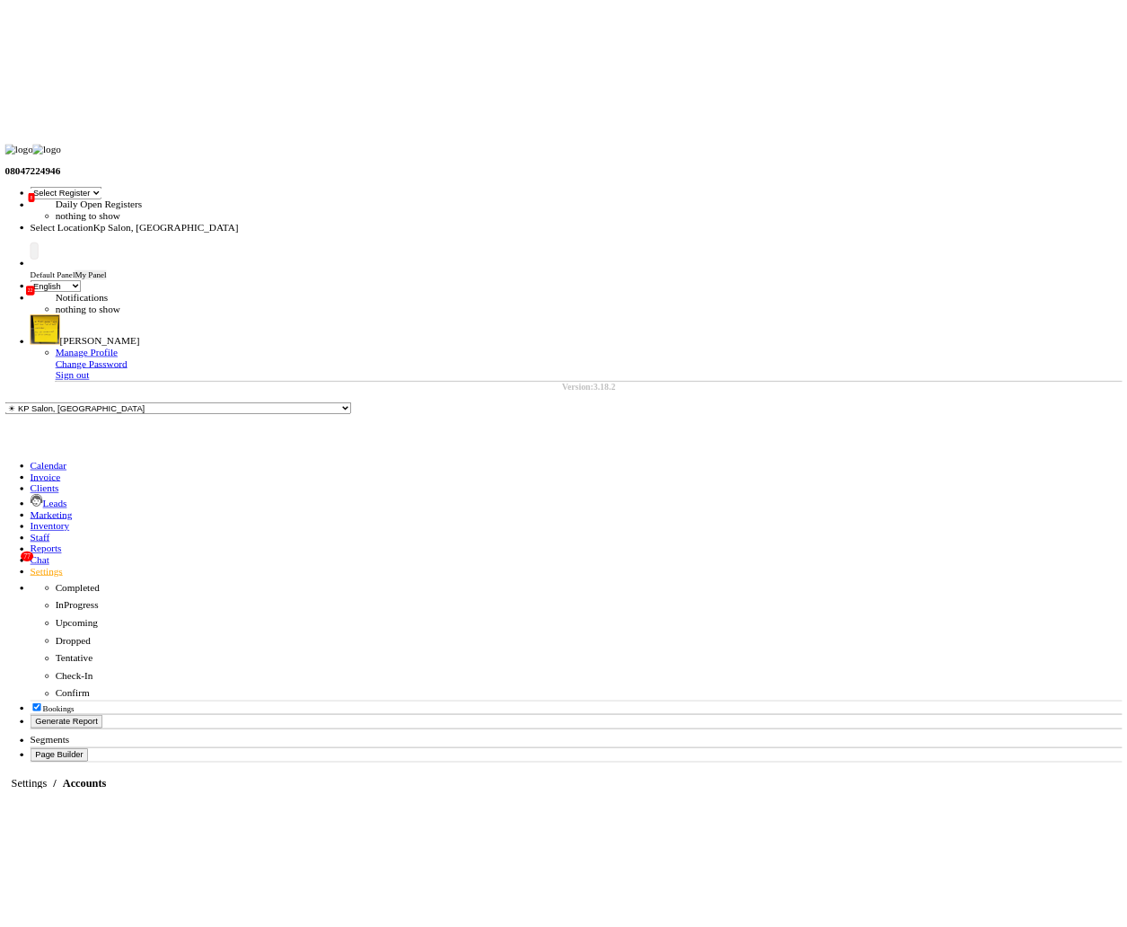
scroll to position [22, 0]
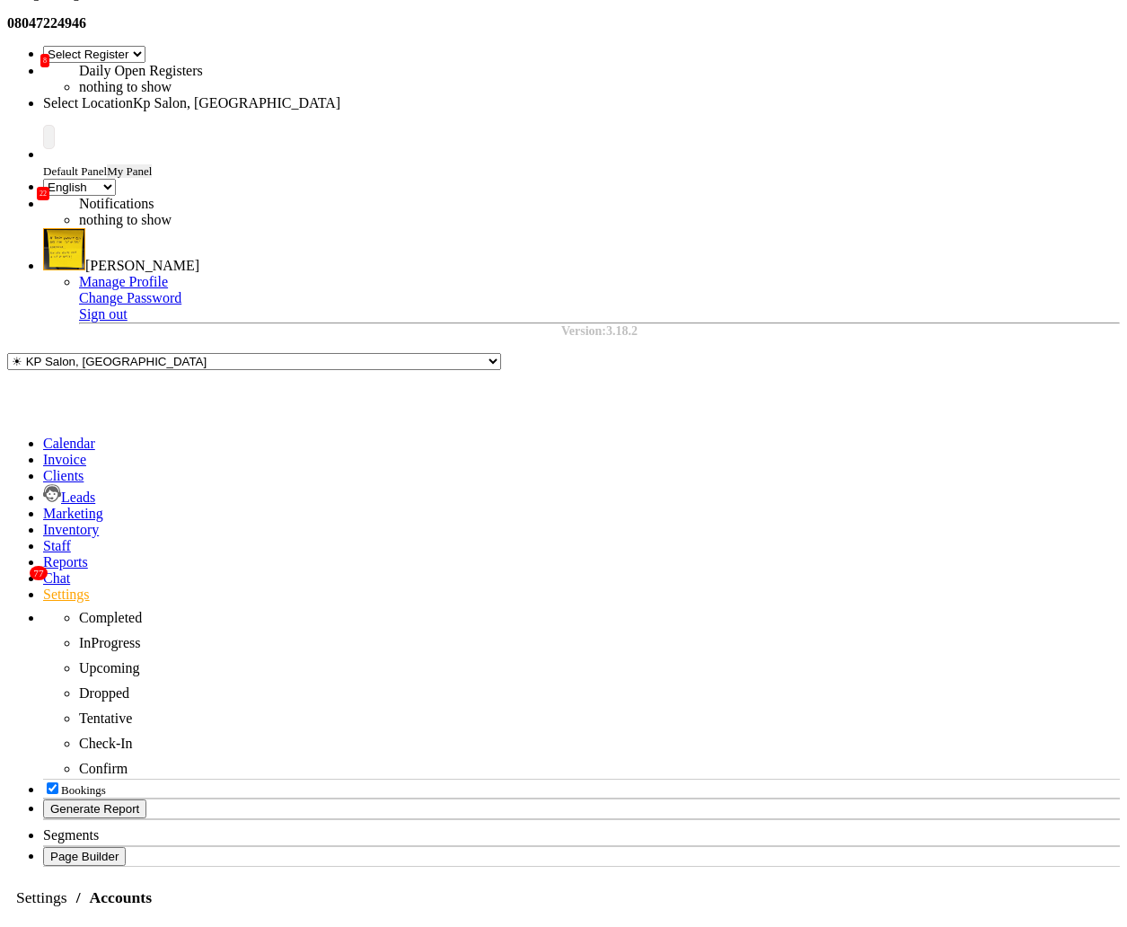
click at [537, 136] on div "Link Payments" at bounding box center [534, 143] width 101 height 16
checkbox input "true"
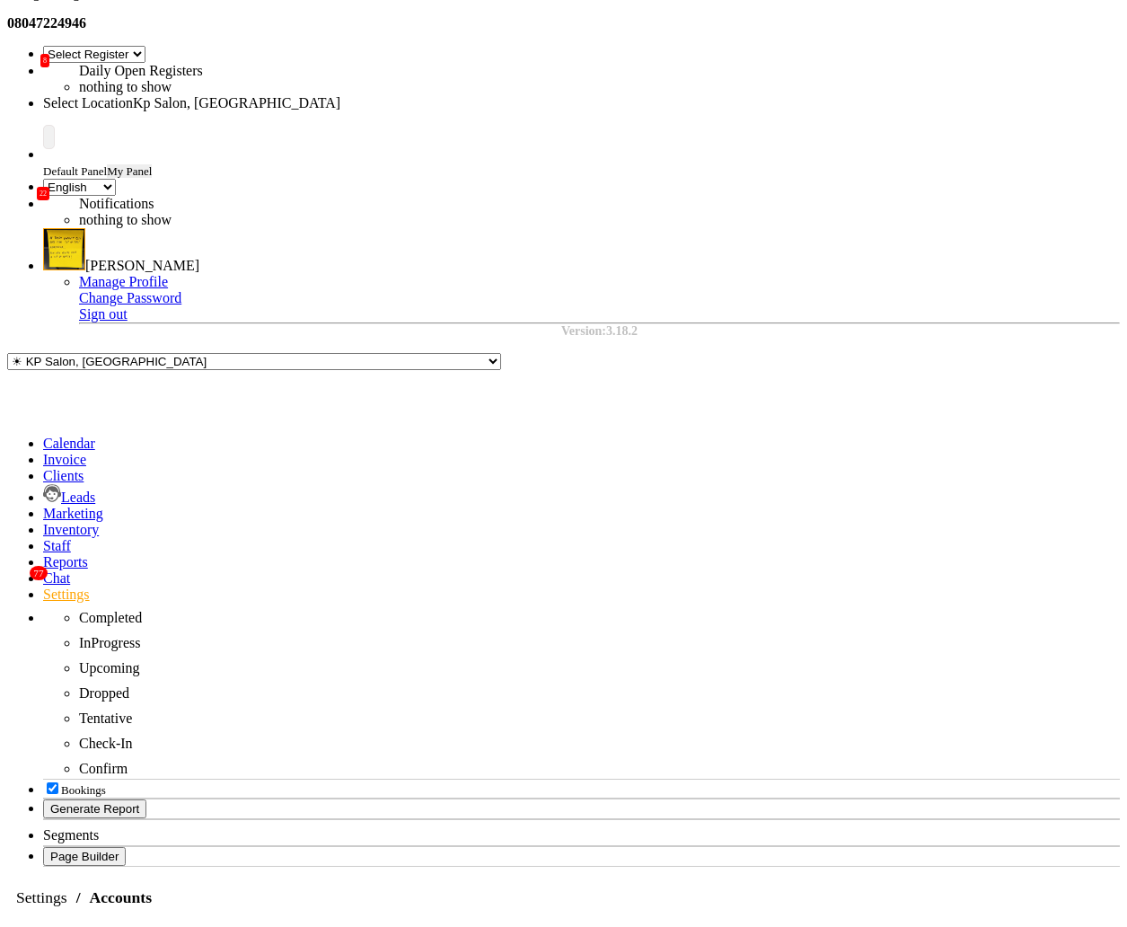
click at [542, 135] on div "Link Payments" at bounding box center [534, 143] width 101 height 16
checkbox input "true"
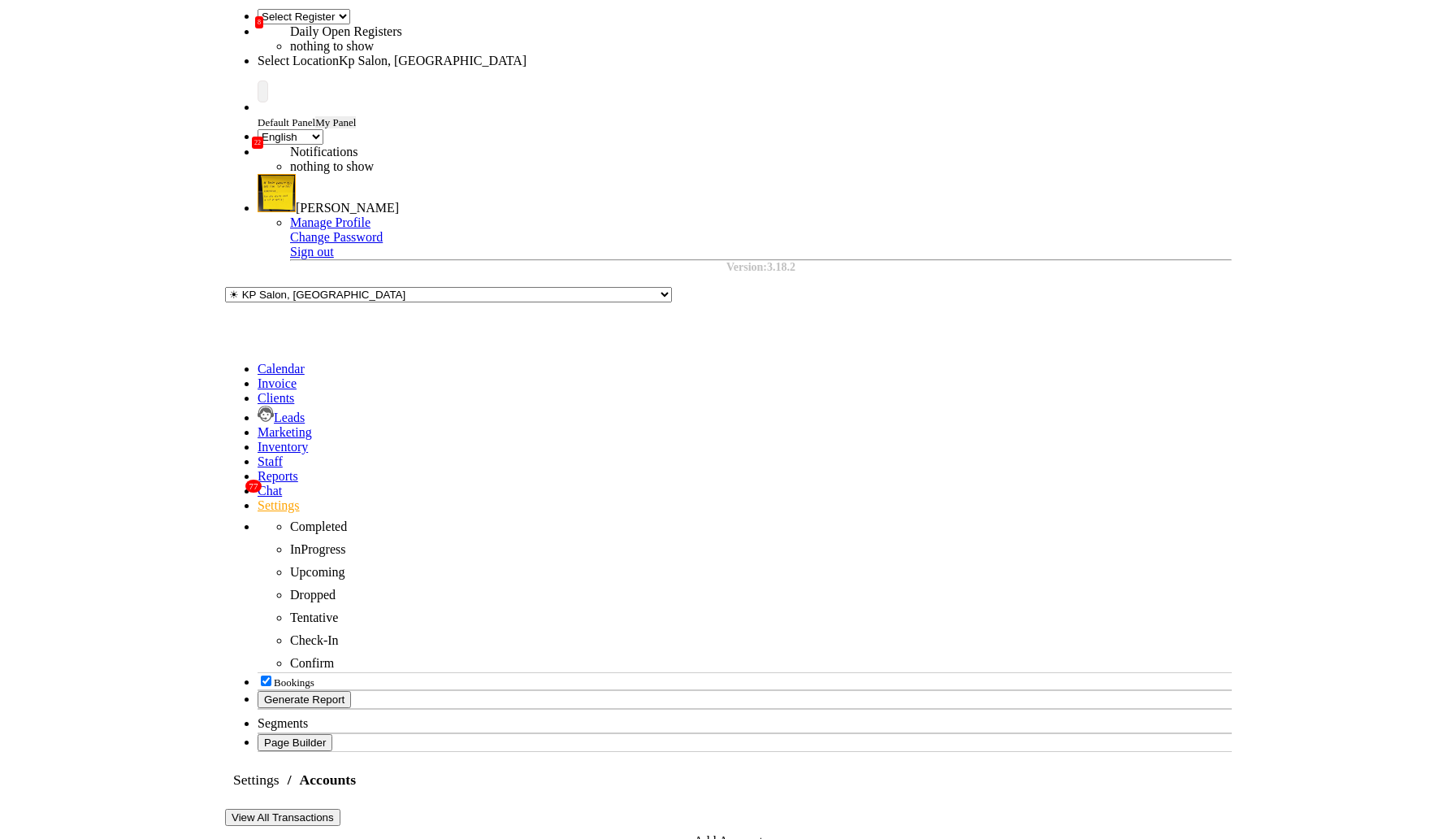
scroll to position [33, 0]
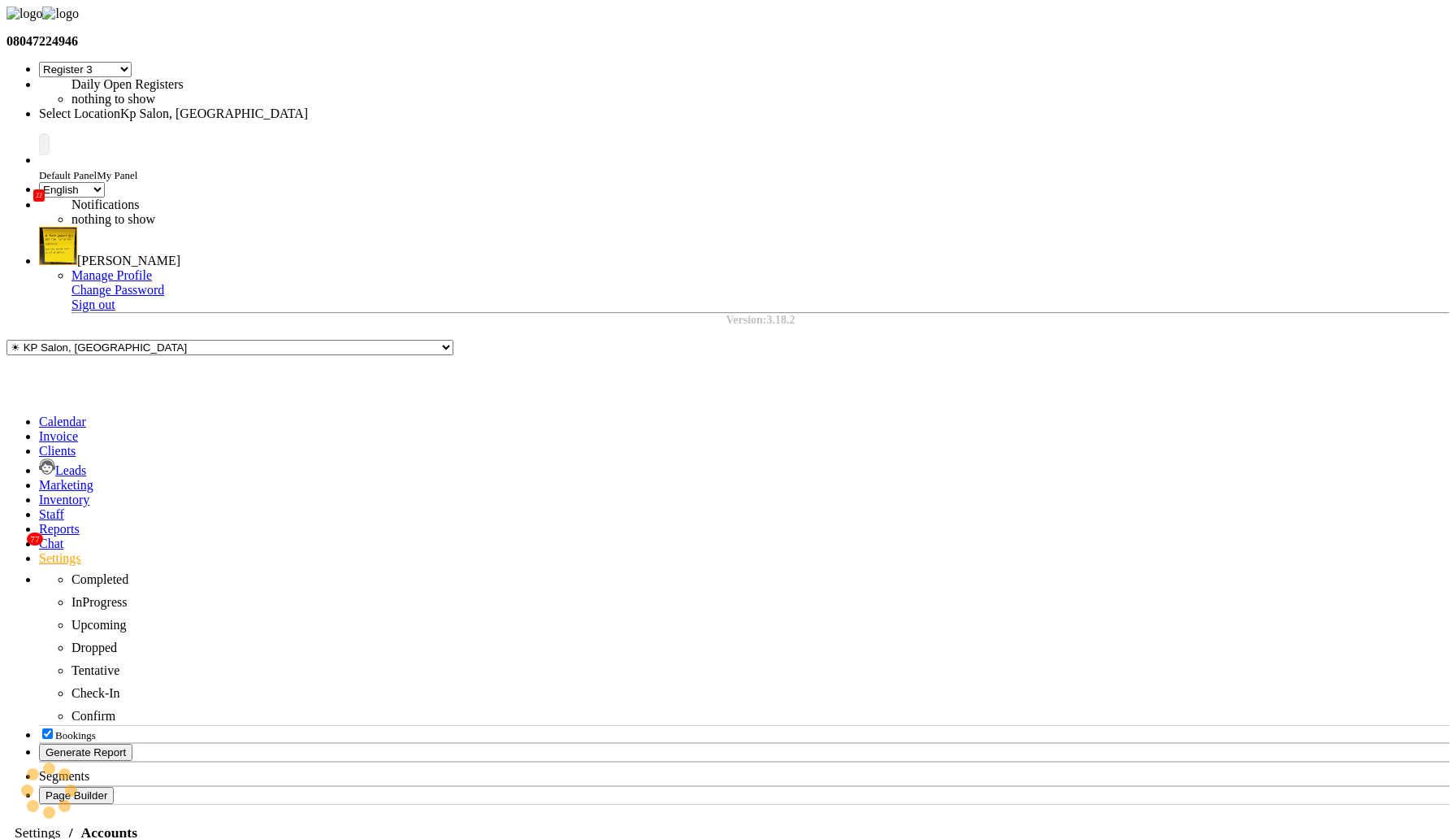
select select "7"
select select "en"
select select "7"
select select "en"
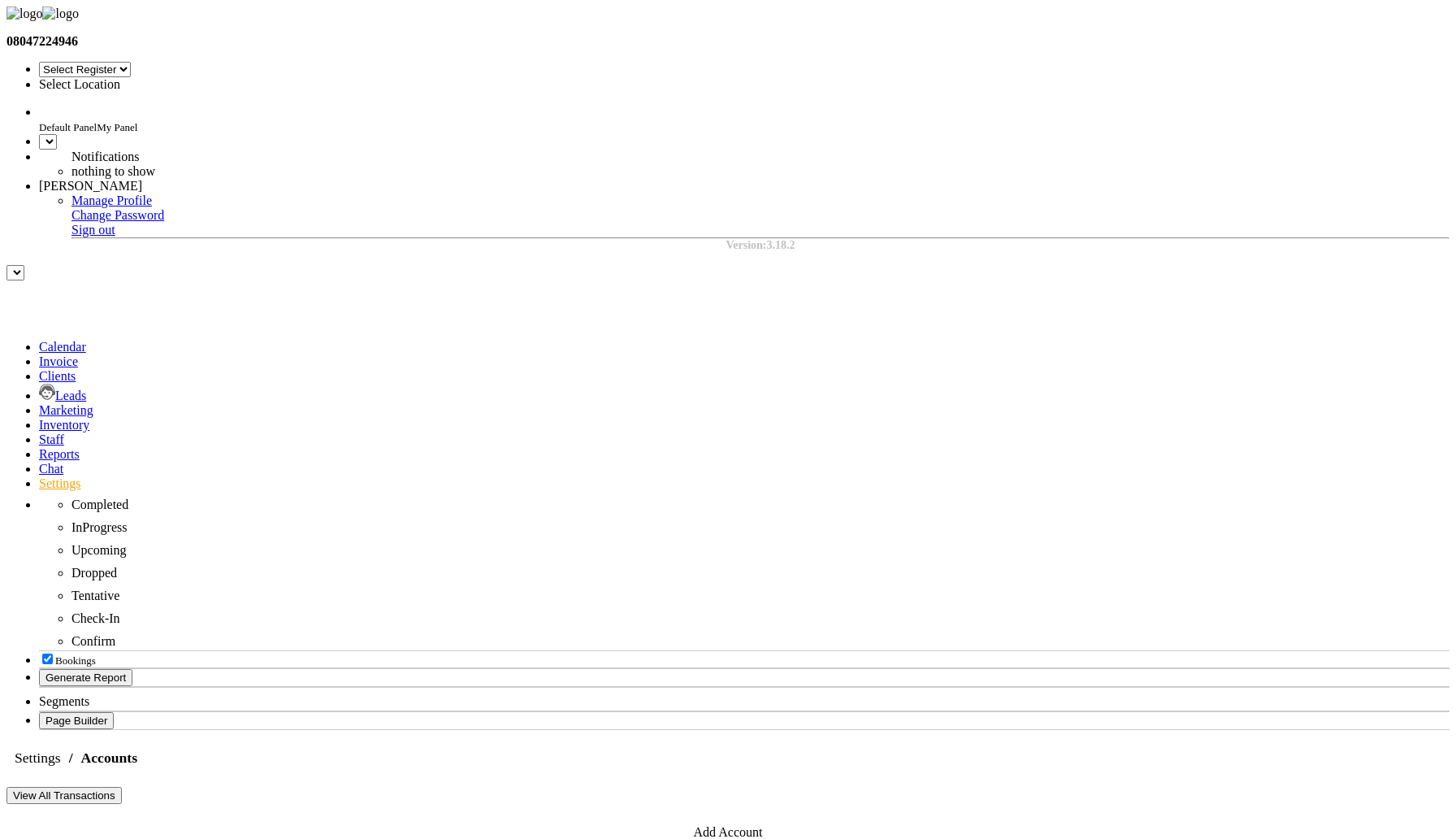
select select "7"
select select "en"
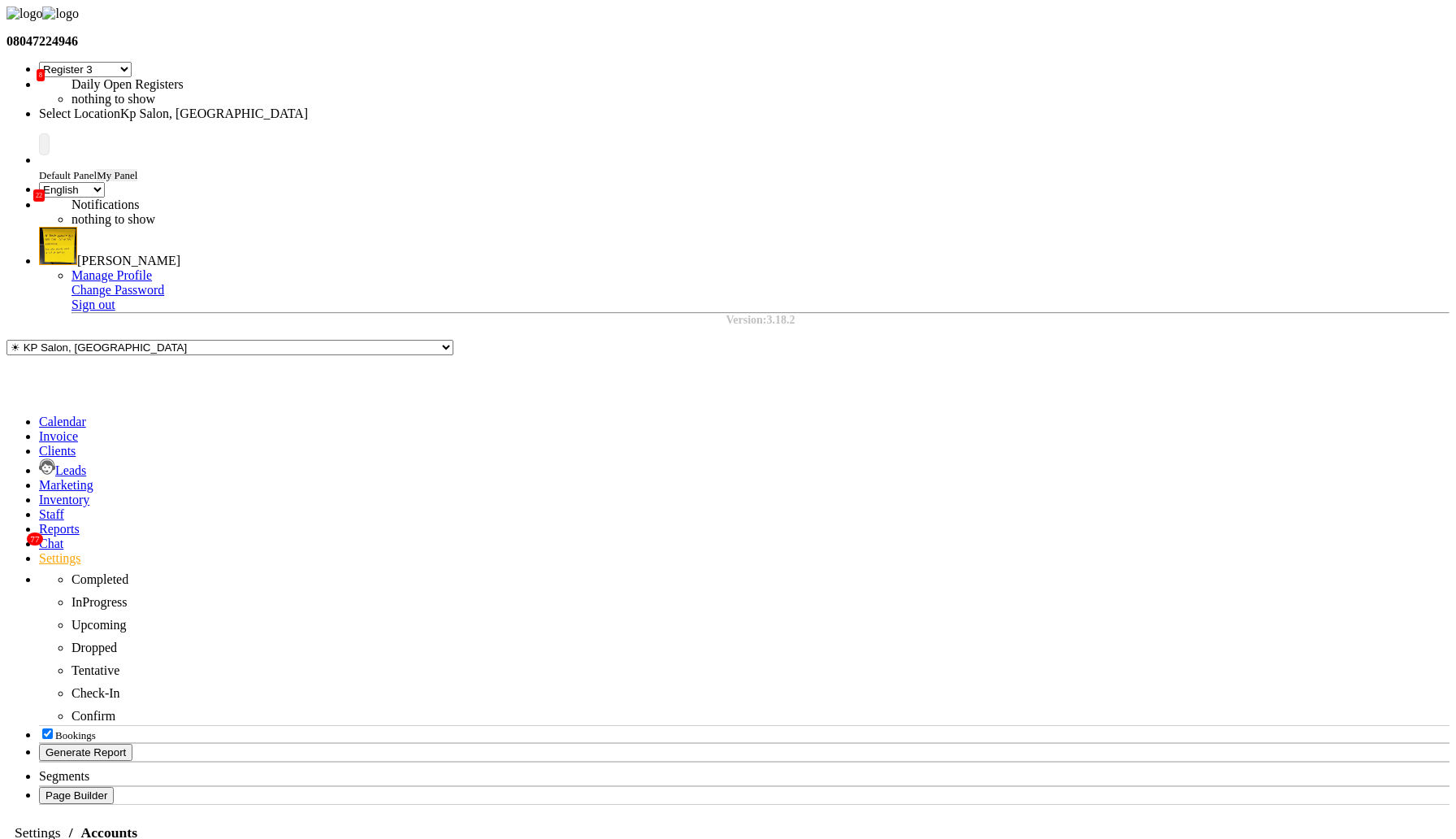
click at [1062, 651] on div "Link Payments" at bounding box center [1059, 658] width 91 height 14
checkbox input "true"
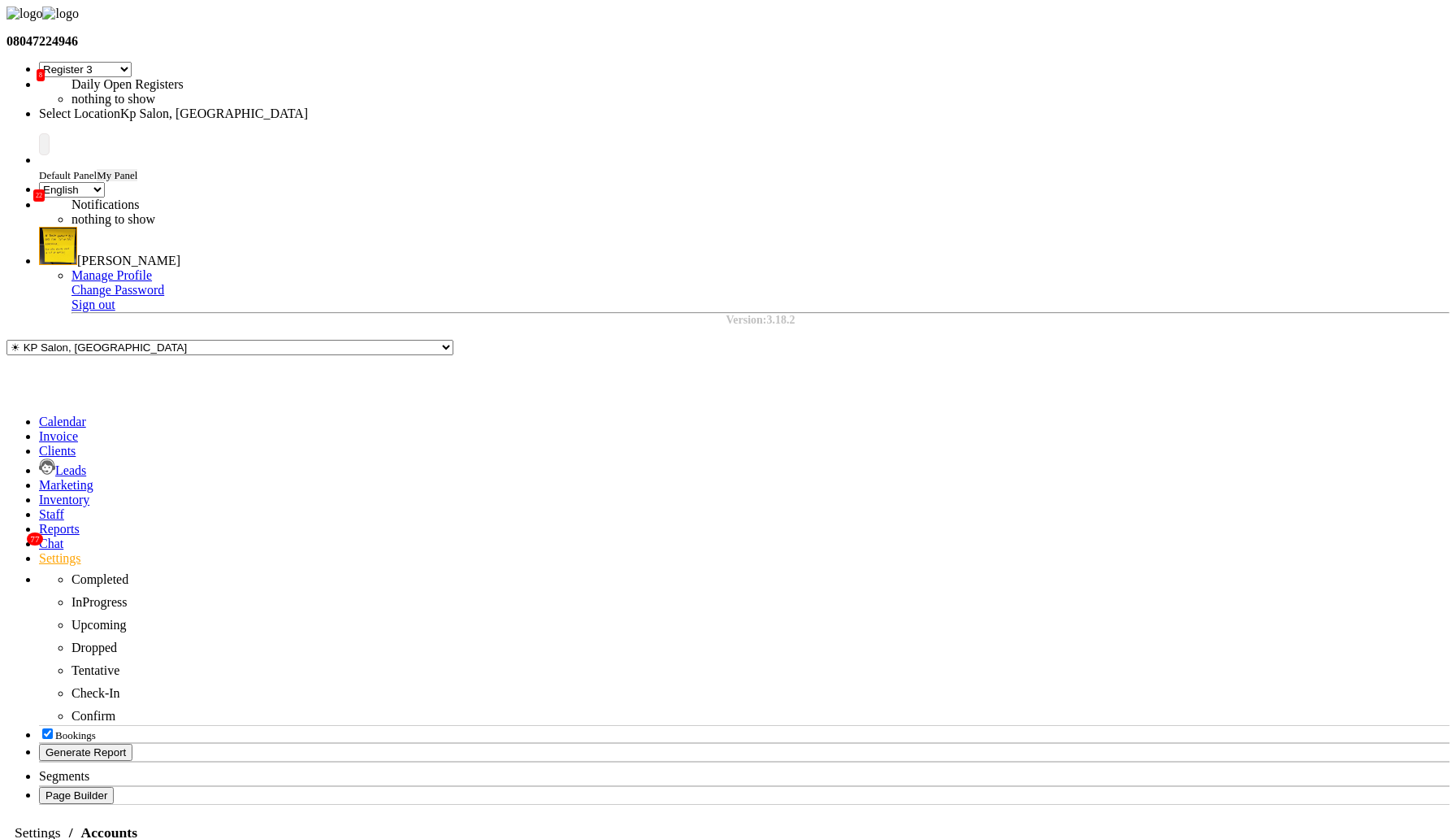
checkbox input "true"
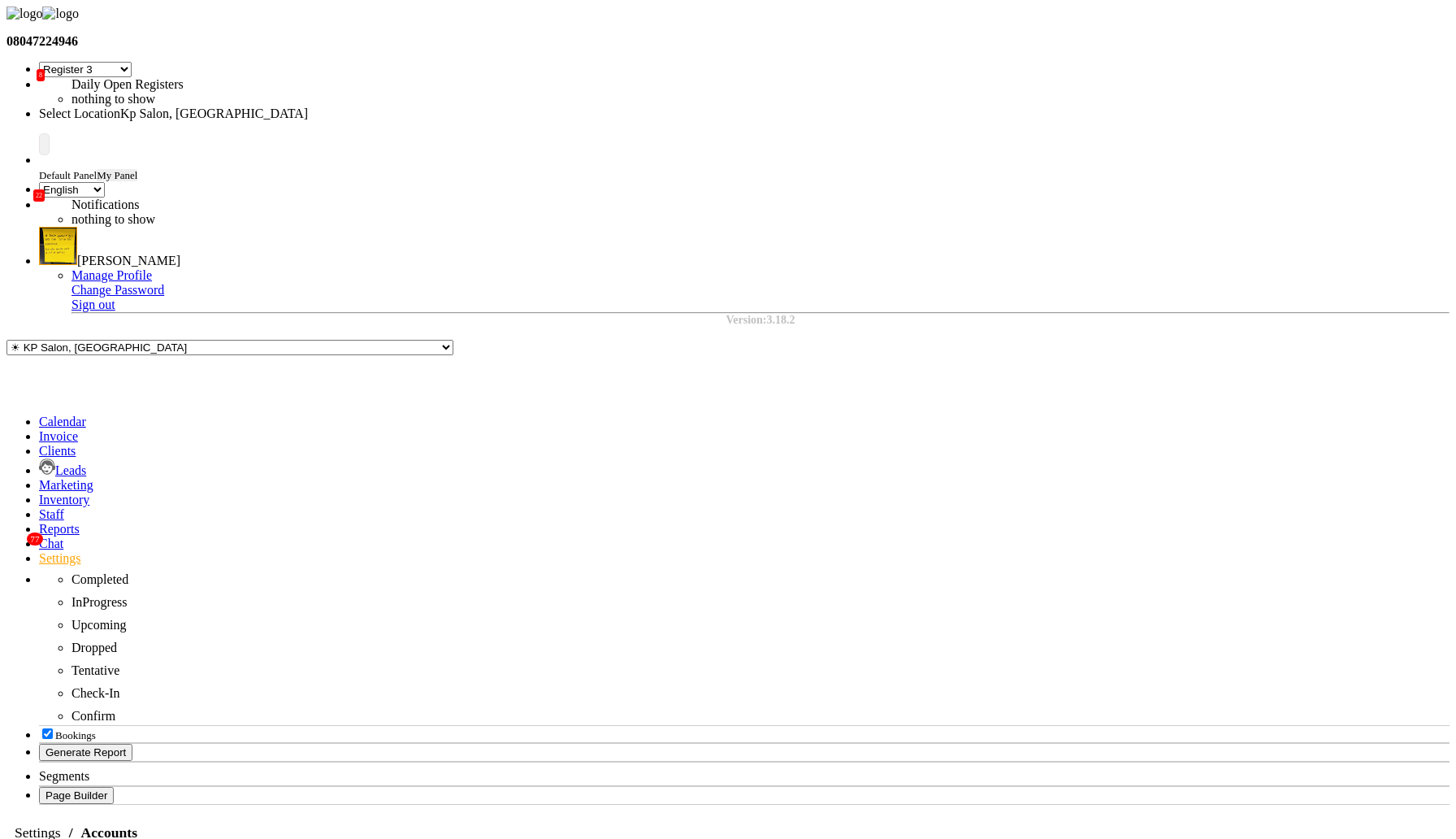
checkbox input "true"
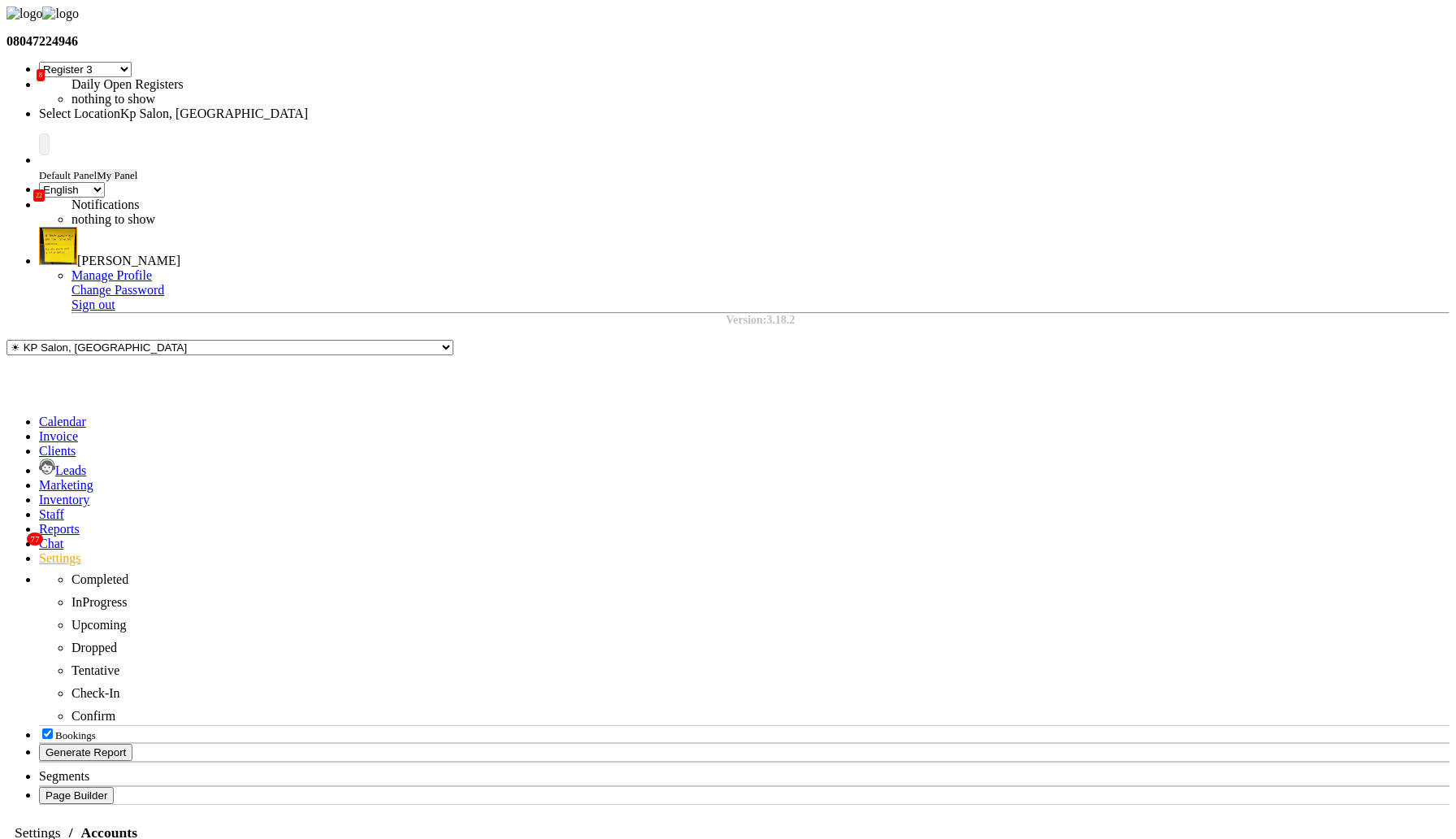
click at [707, 139] on div "Link Payments" at bounding box center [704, 147] width 91 height 14
checkbox input "false"
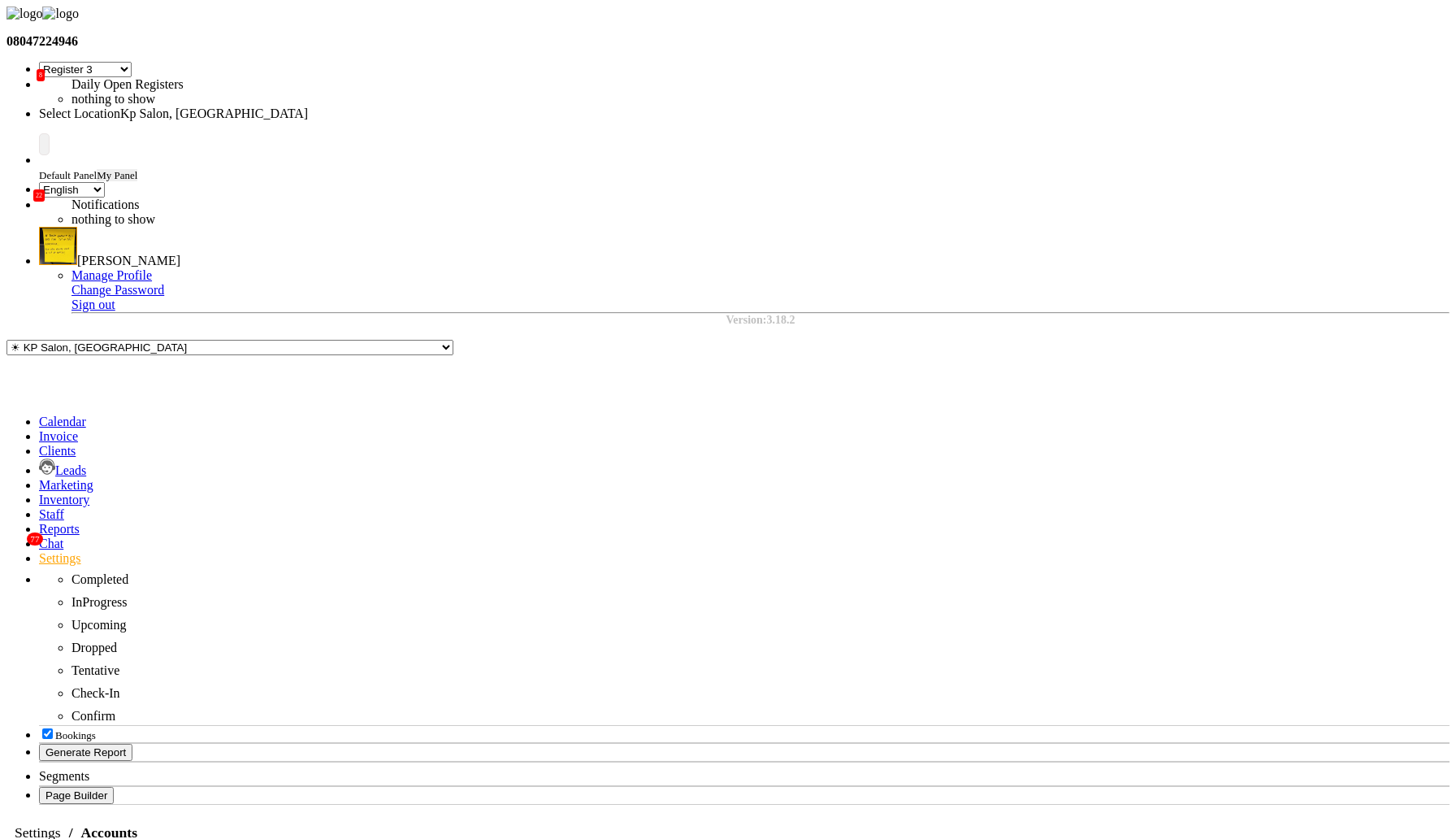
scroll to position [23, 0]
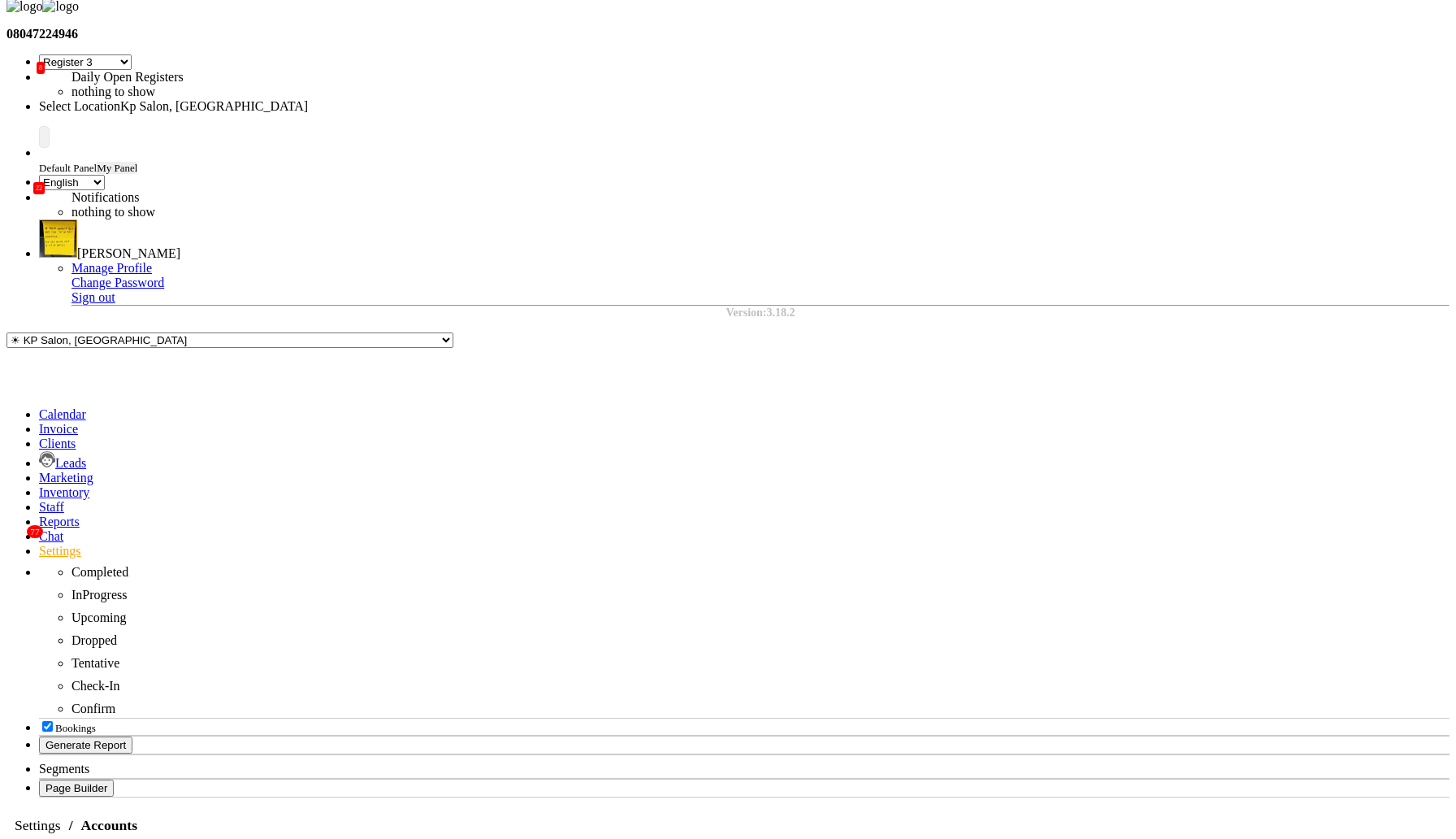
scroll to position [0, 0]
drag, startPoint x: 425, startPoint y: 434, endPoint x: 696, endPoint y: 428, distance: 271.1
copy div "Last Updated At Sep 26, 2025 Current Balance"
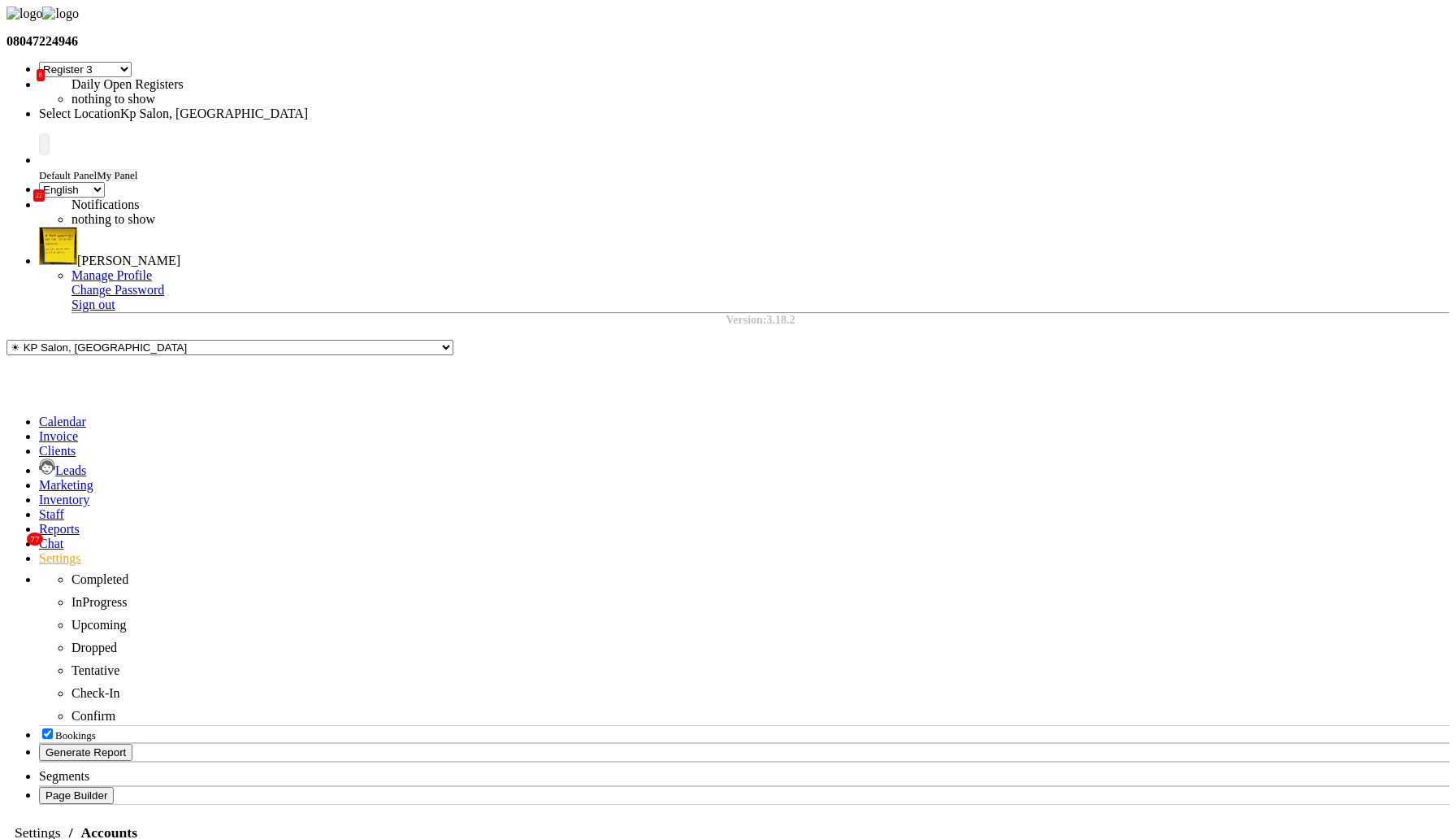
select select "7"
select select "en"
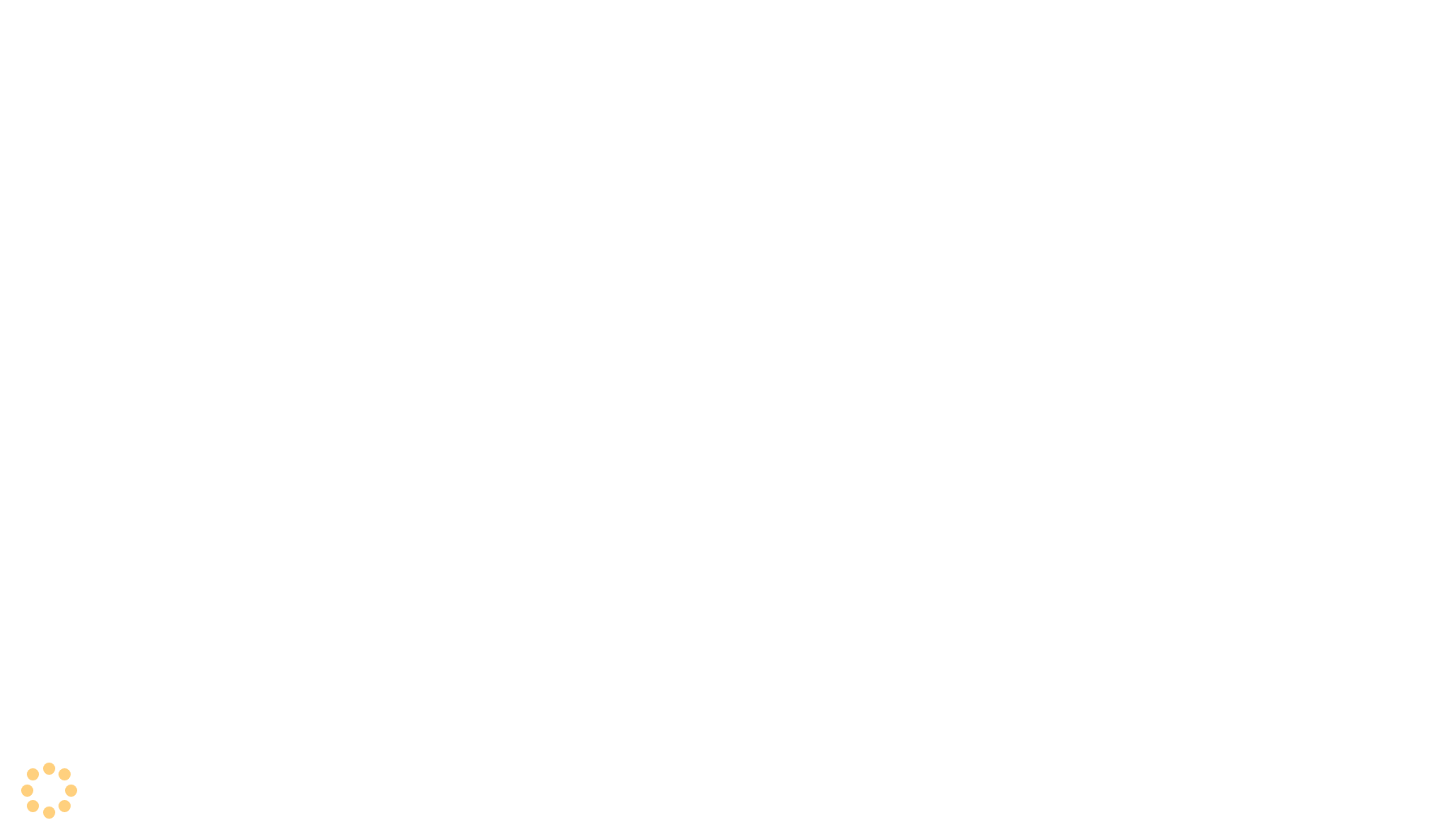
select select "7"
select select "en"
select select "7"
select select "en"
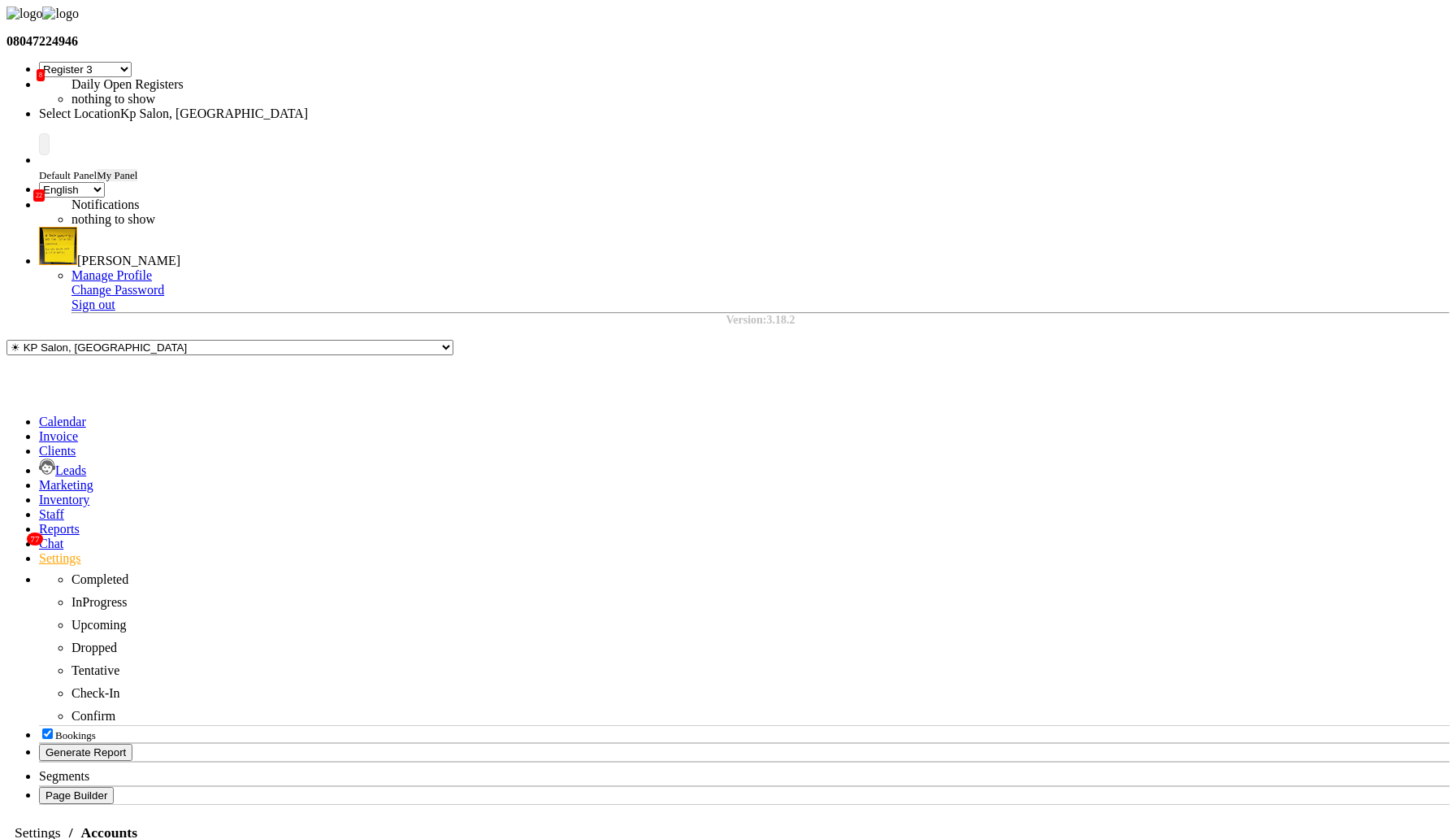
click at [1070, 651] on div "Link Payments" at bounding box center [1055, 658] width 91 height 14
checkbox input "false"
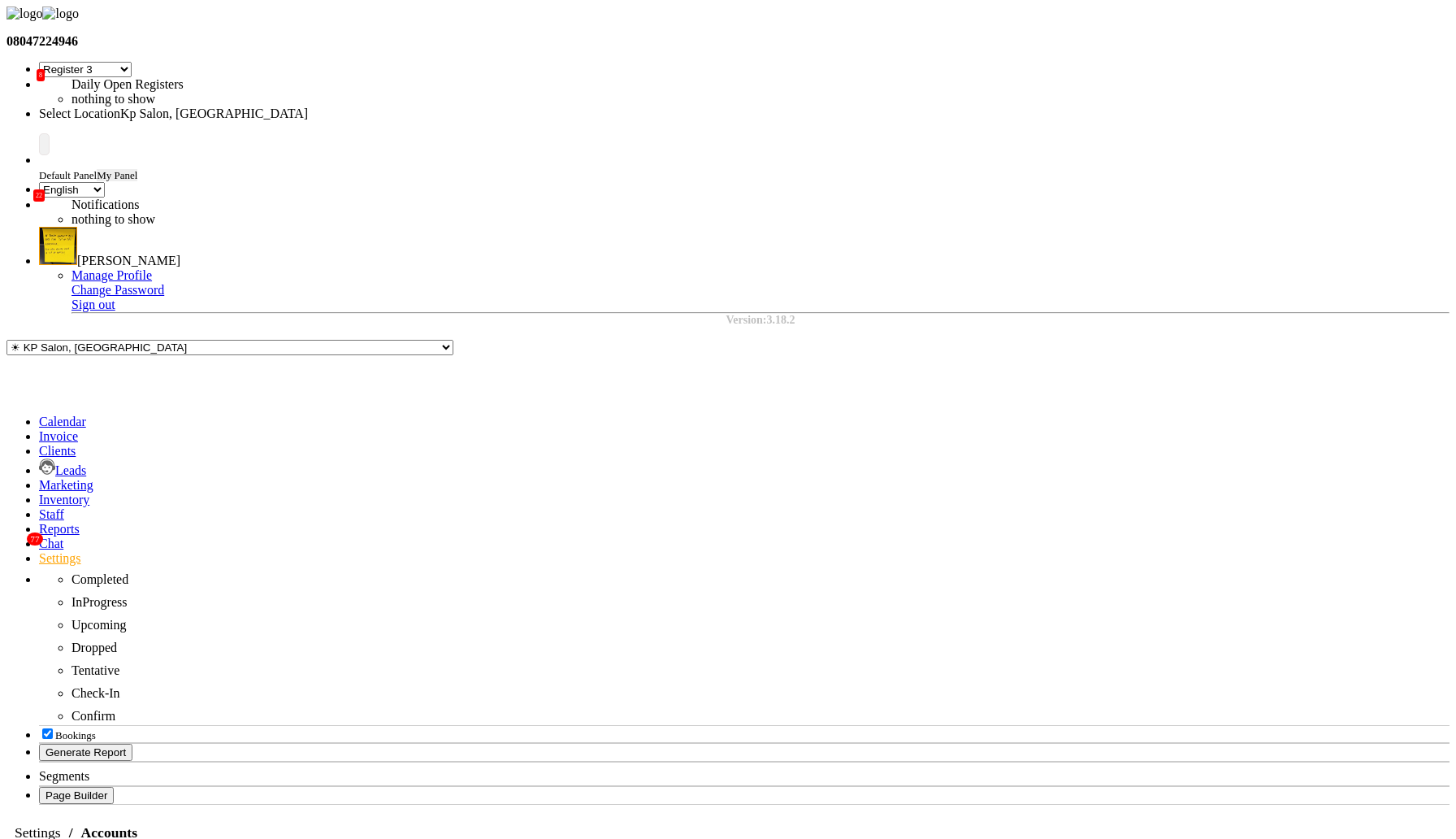
checkbox input "false"
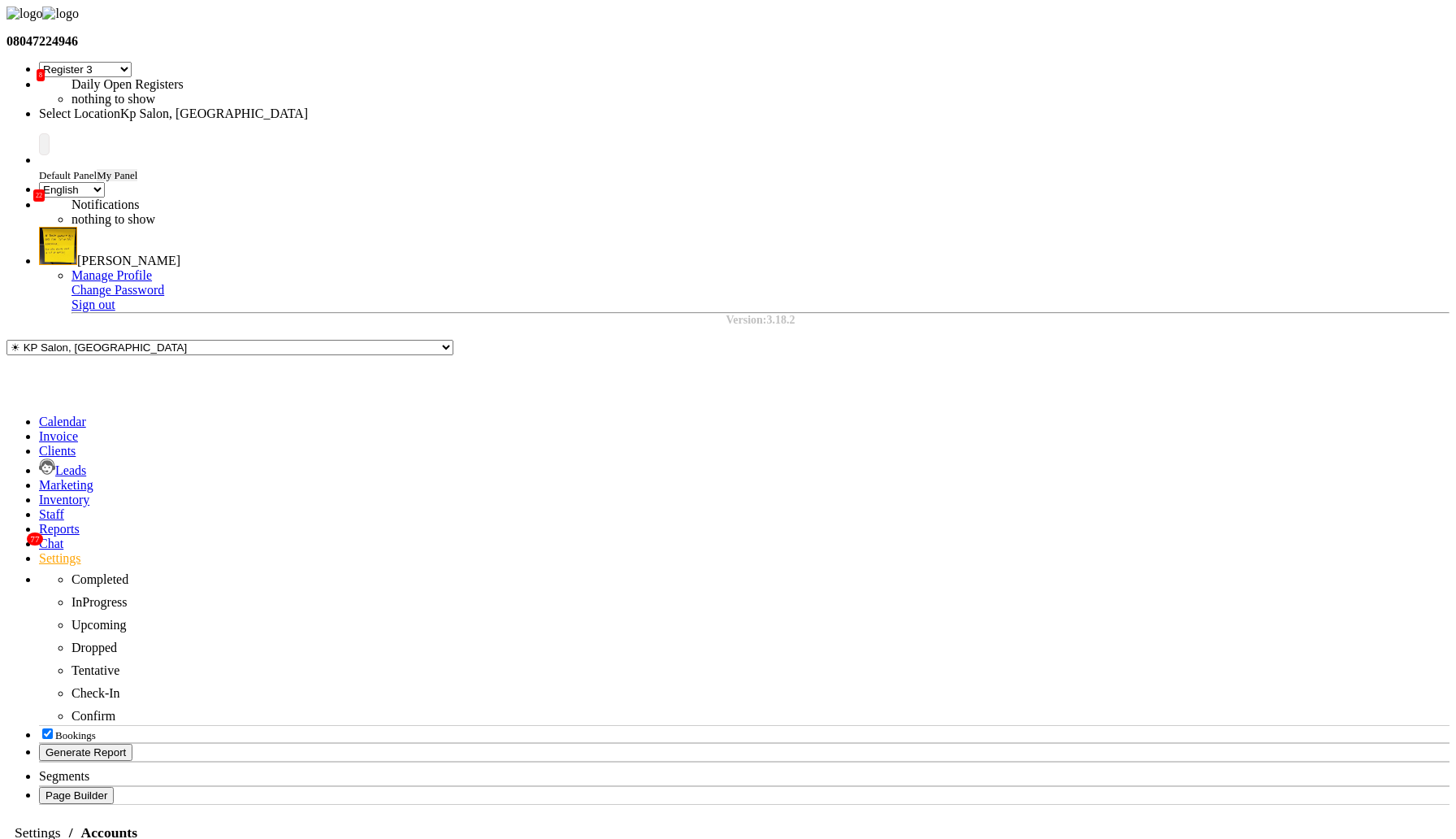
checkbox input "false"
checkbox input "true"
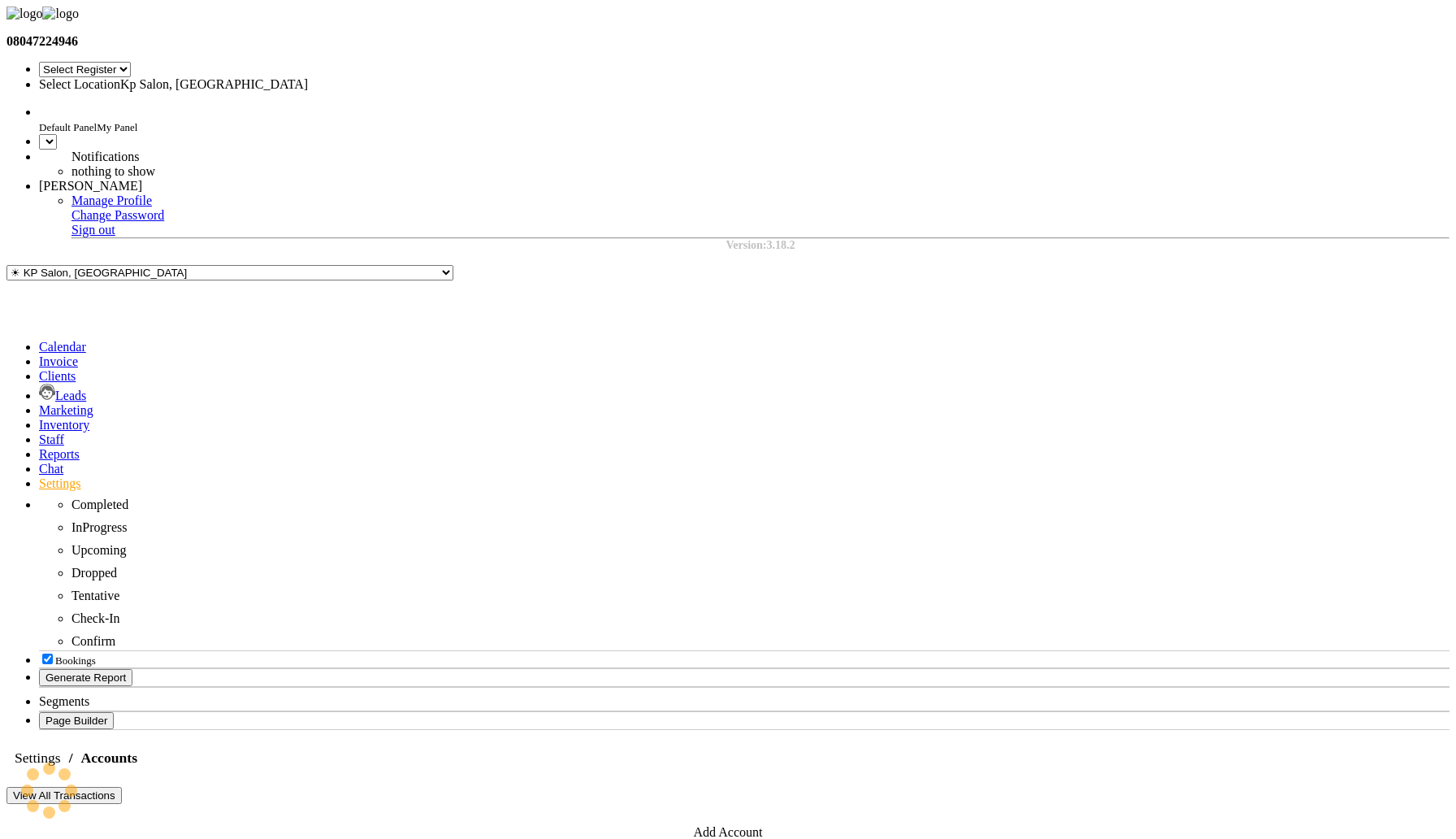
select select "7"
select select "en"
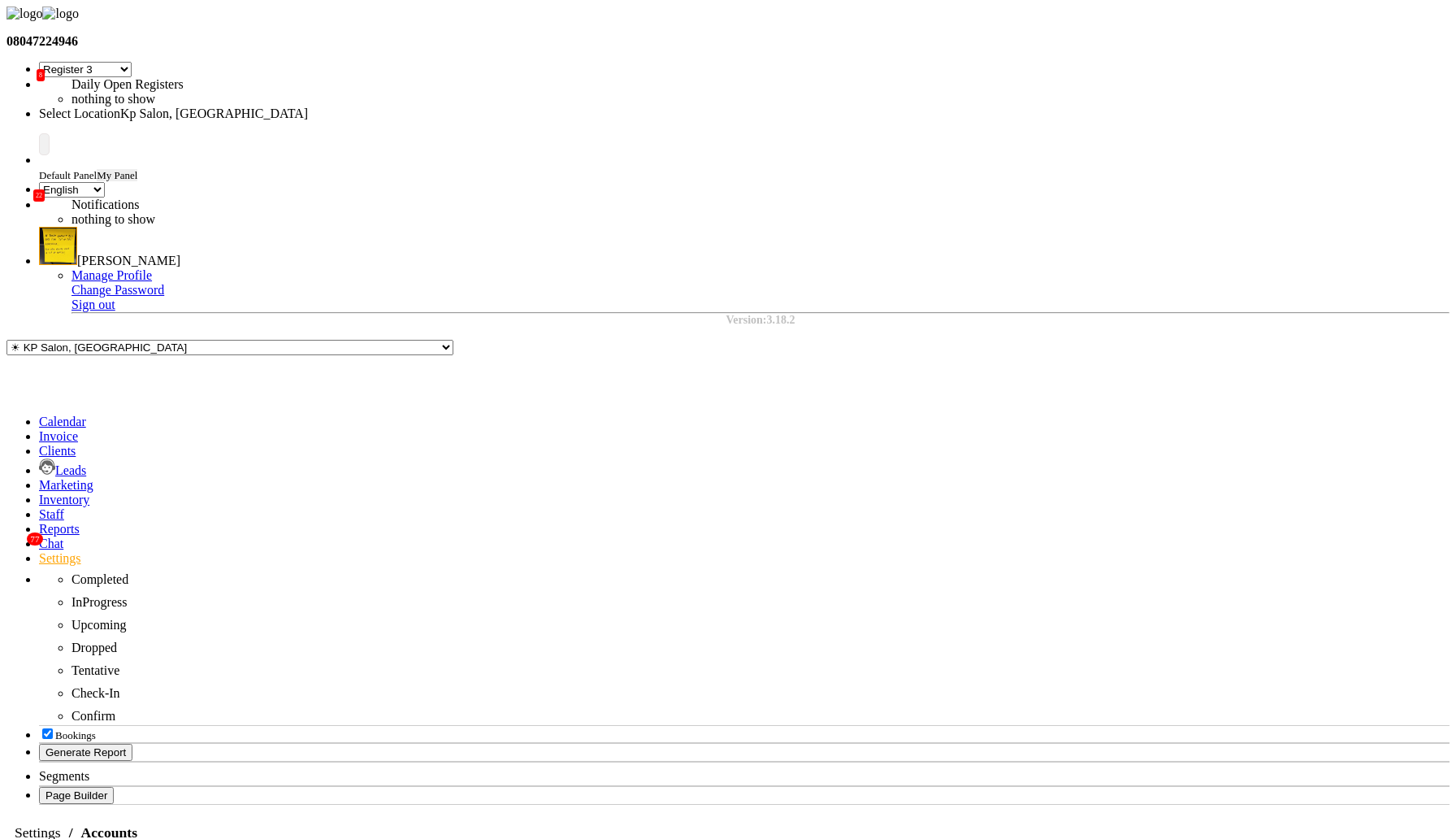
click at [701, 481] on div "Link Payments" at bounding box center [704, 488] width 91 height 14
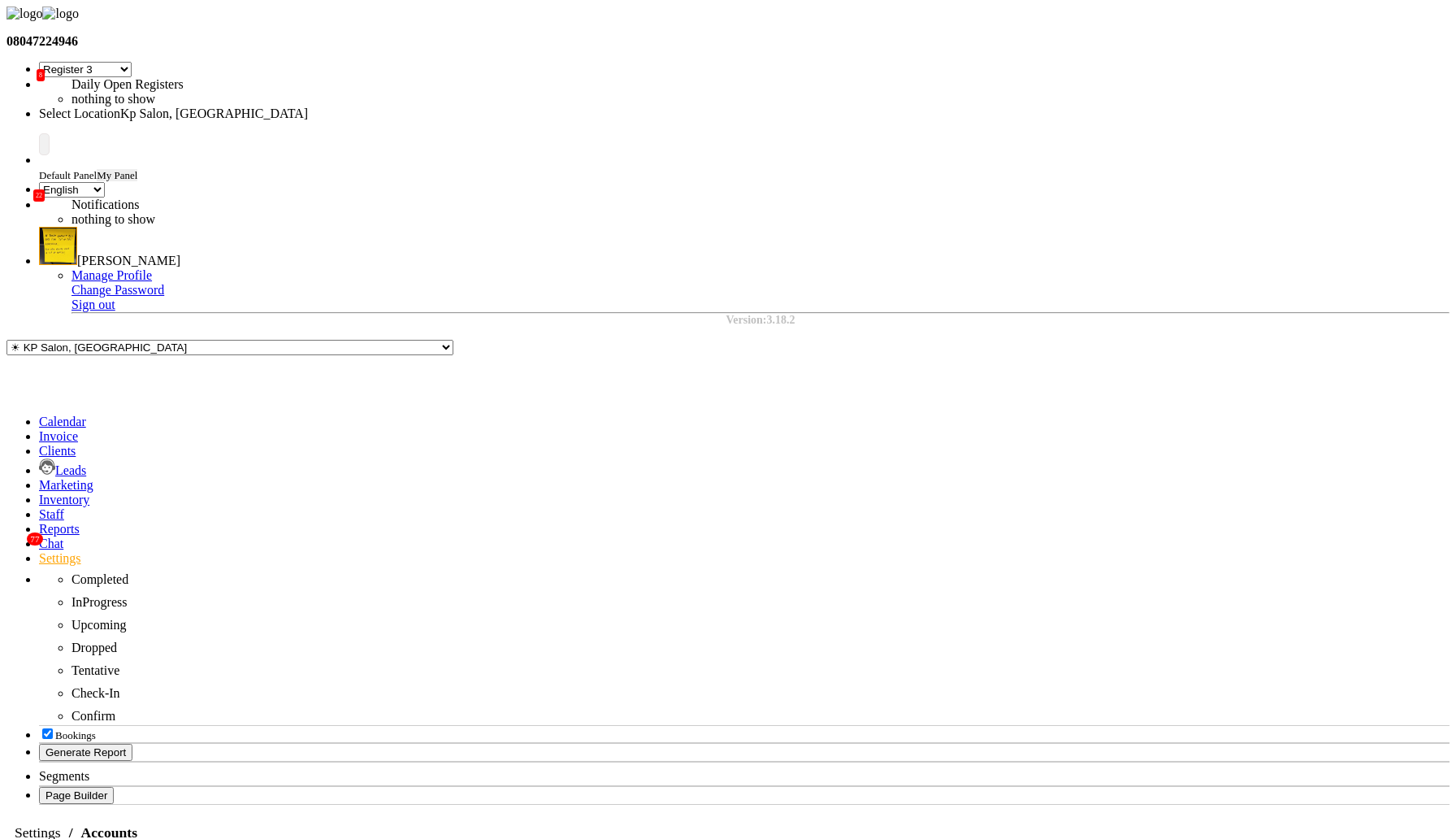
checkbox input "true"
select select "7"
select select "en"
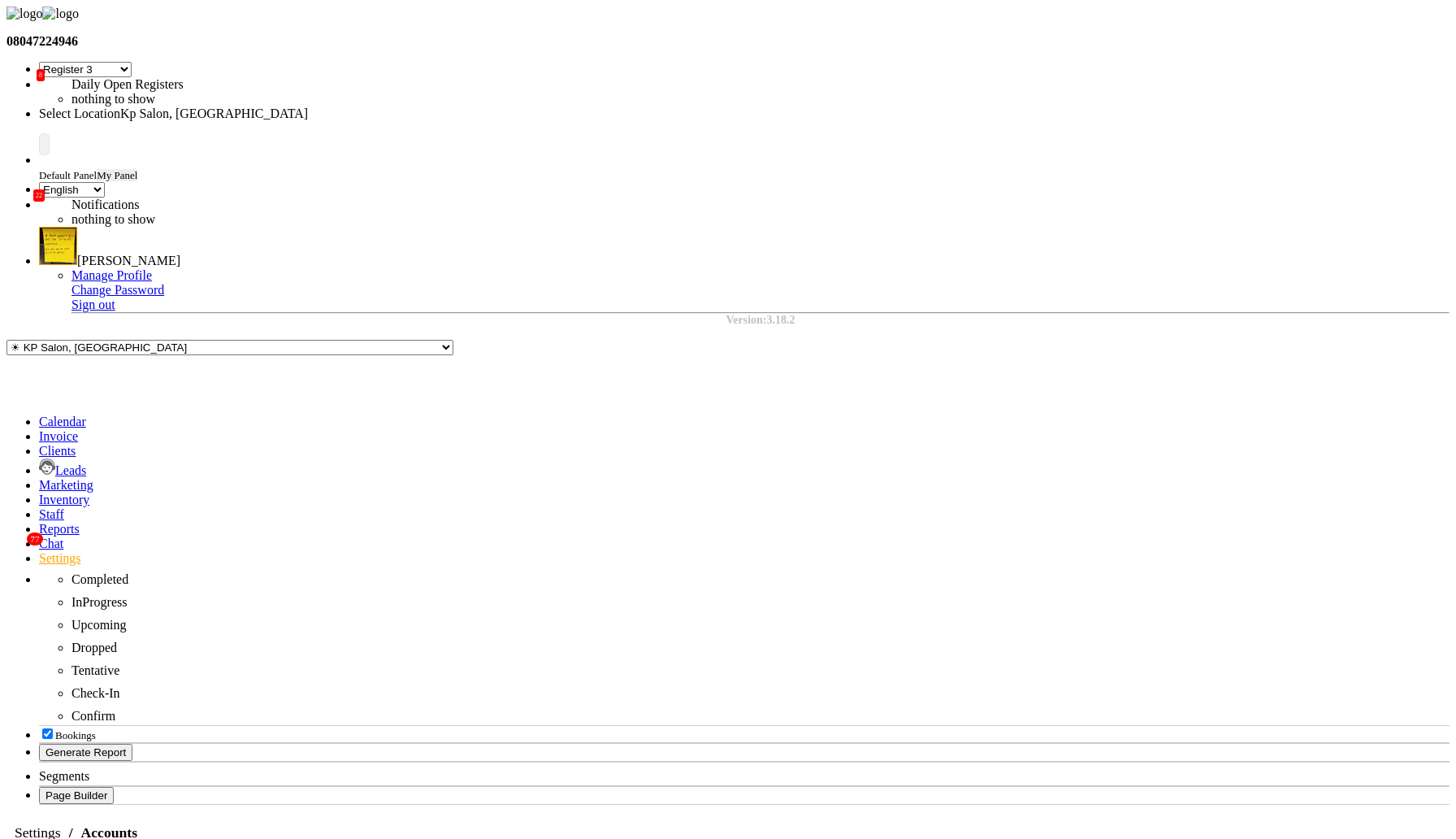
click at [707, 481] on div "Link Payments" at bounding box center [701, 488] width 91 height 14
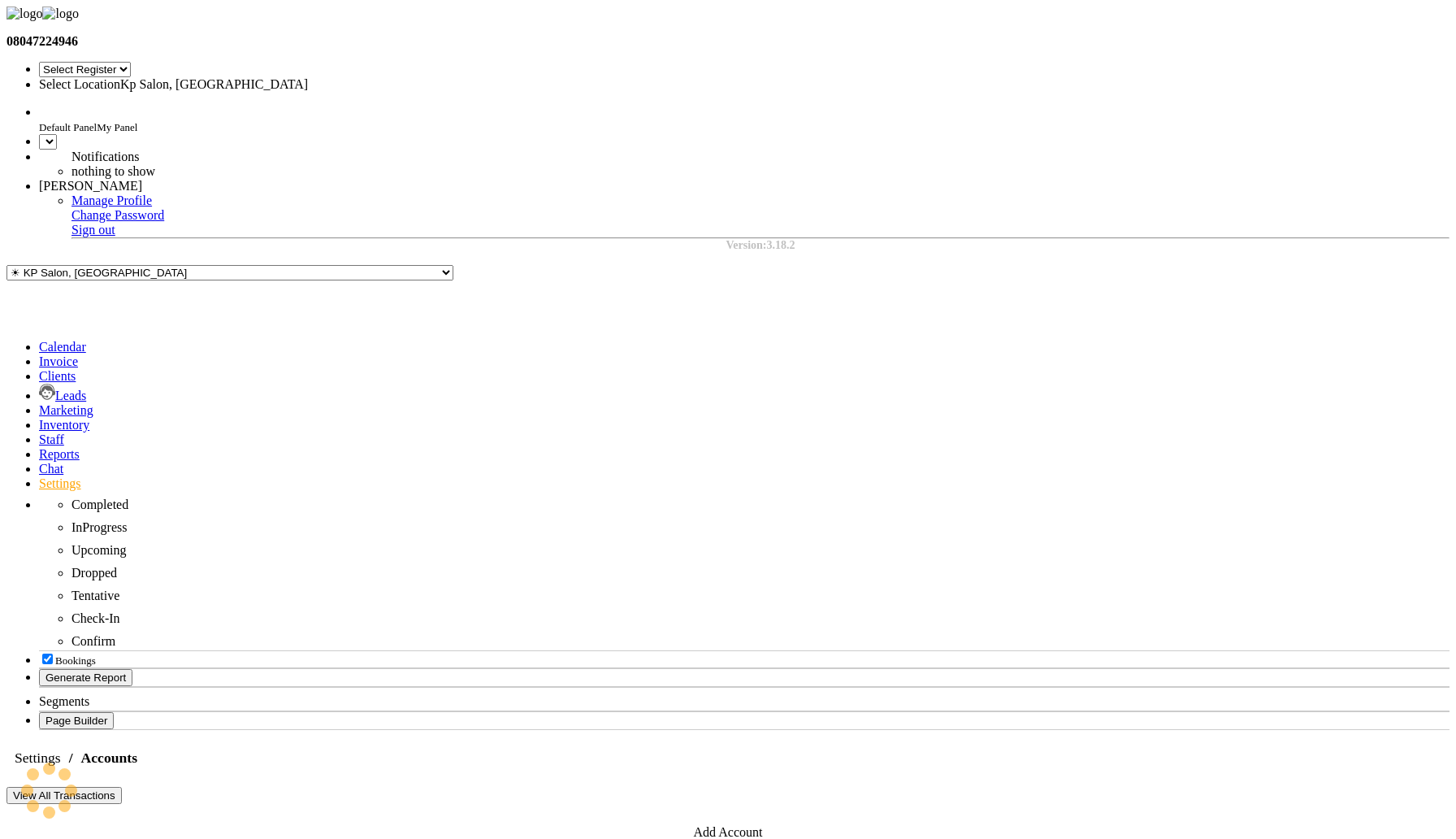
select select "7"
select select "en"
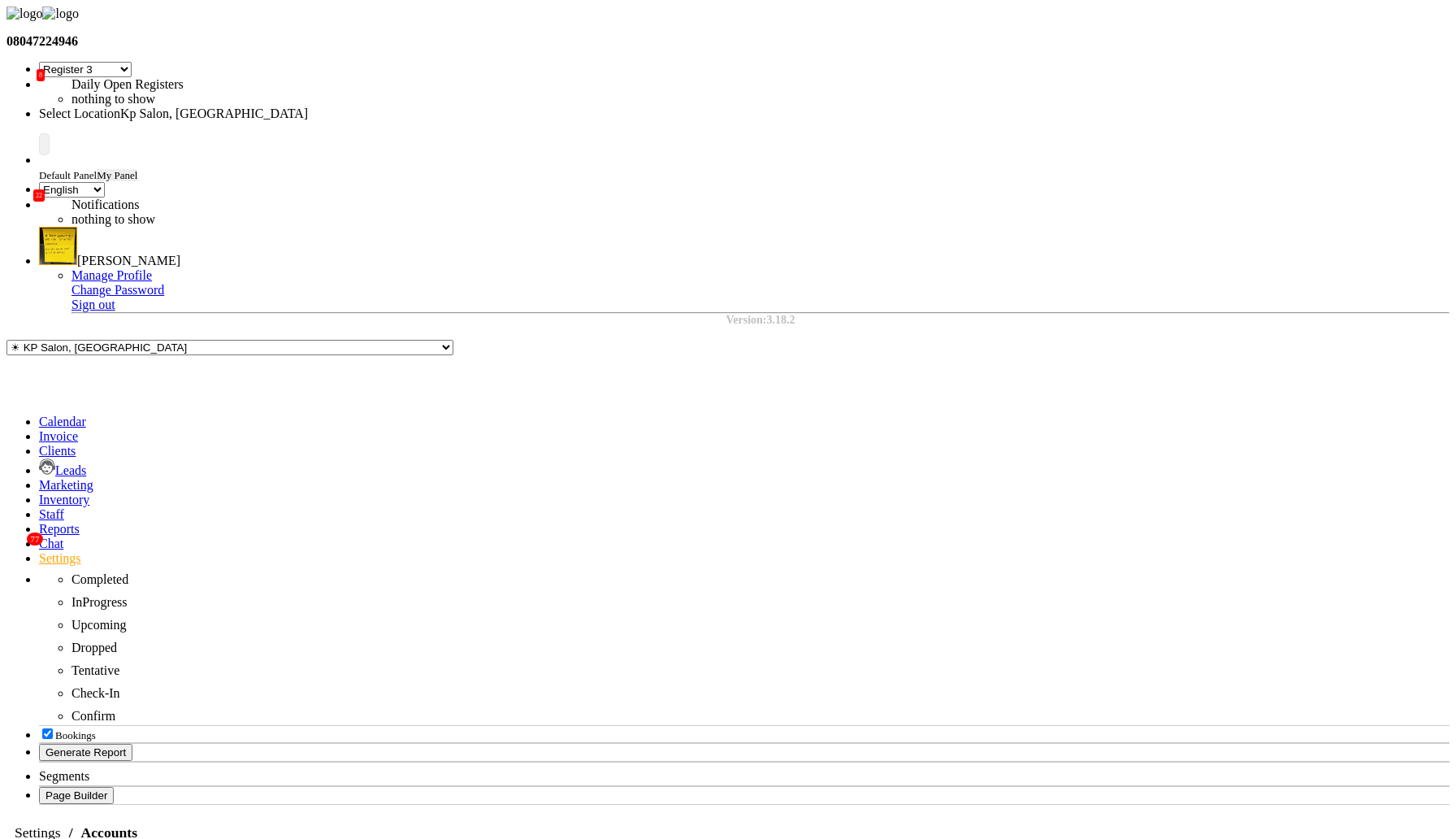
click at [709, 481] on div "Link Payments" at bounding box center [701, 488] width 91 height 14
checkbox input "true"
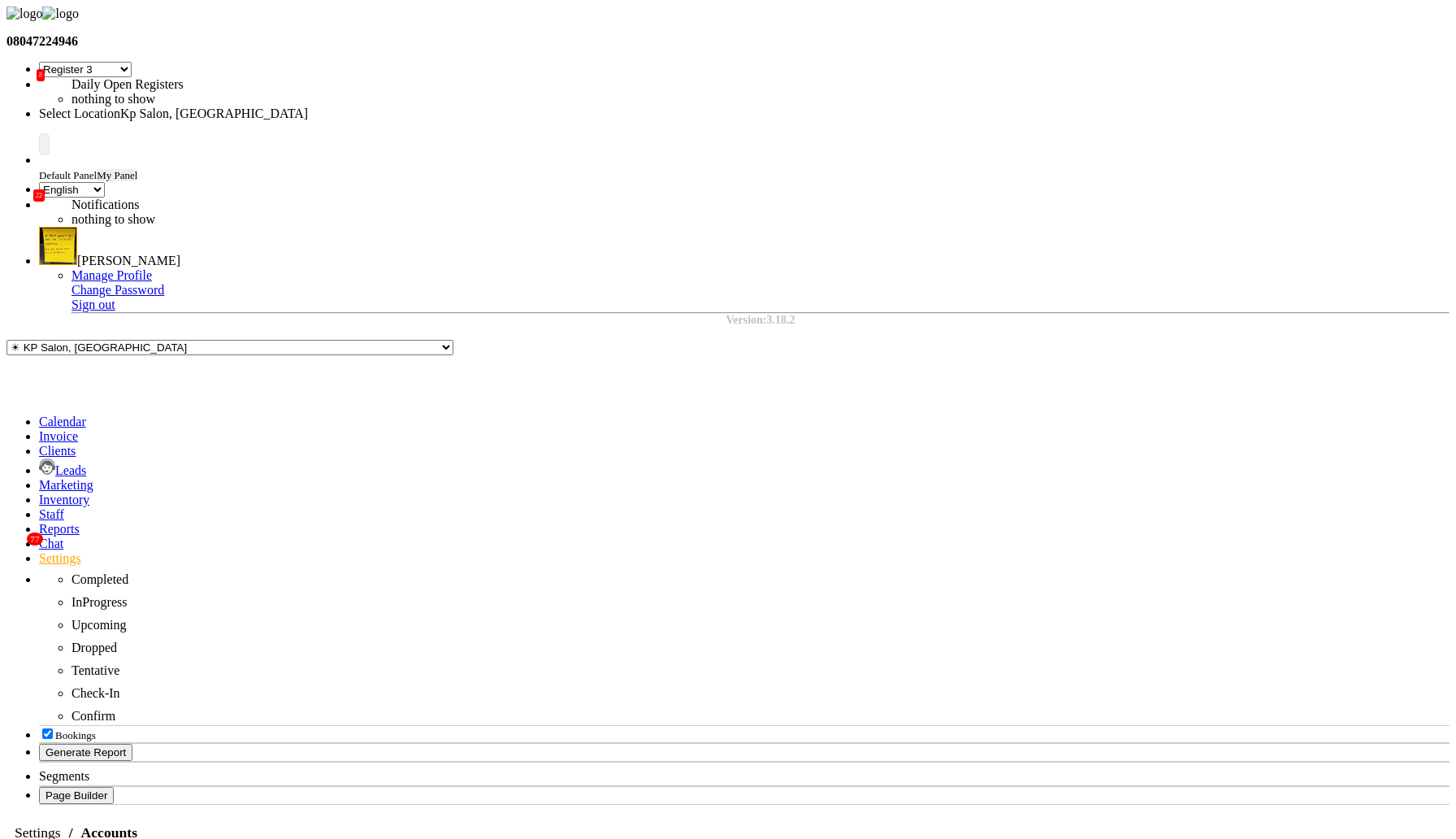
click at [698, 481] on div "Link Payments" at bounding box center [701, 488] width 91 height 14
checkbox input "true"
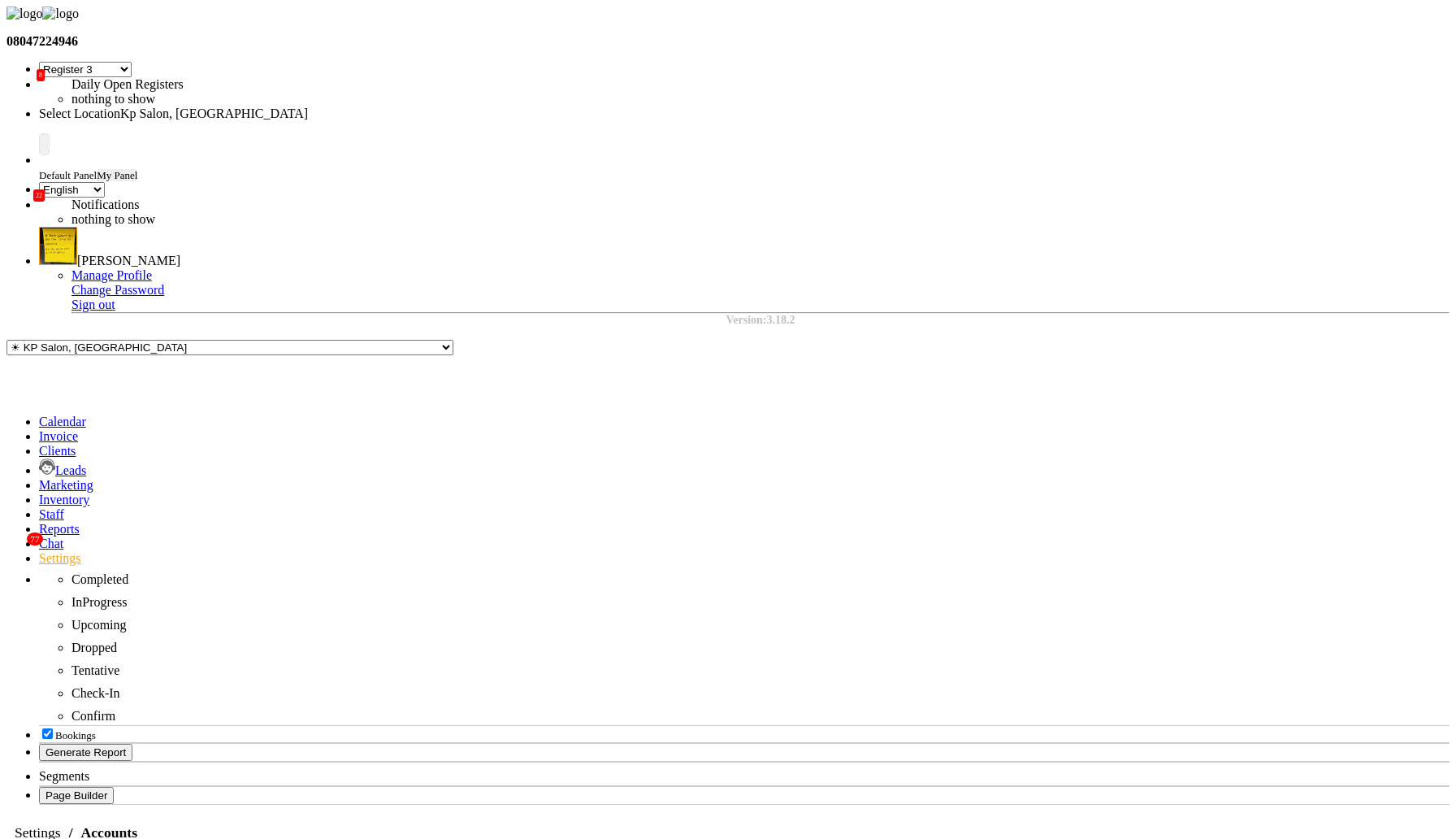
click at [1061, 651] on div "Link Payments" at bounding box center [1055, 658] width 91 height 14
checkbox input "true"
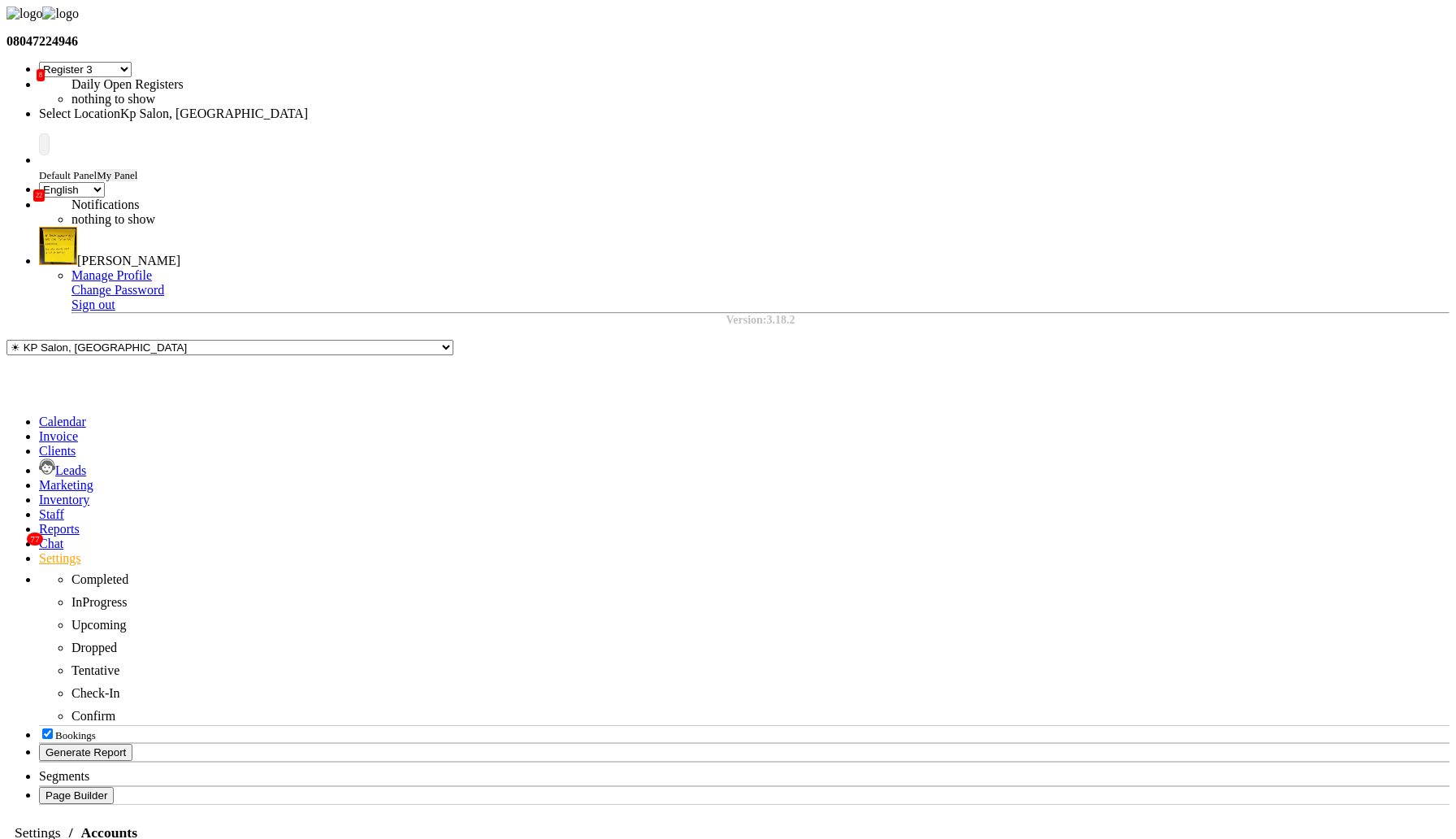
drag, startPoint x: 777, startPoint y: 792, endPoint x: 1043, endPoint y: 791, distance: 266.0
copy div "Last Updated At Sep 30, 2025 Current Balance"
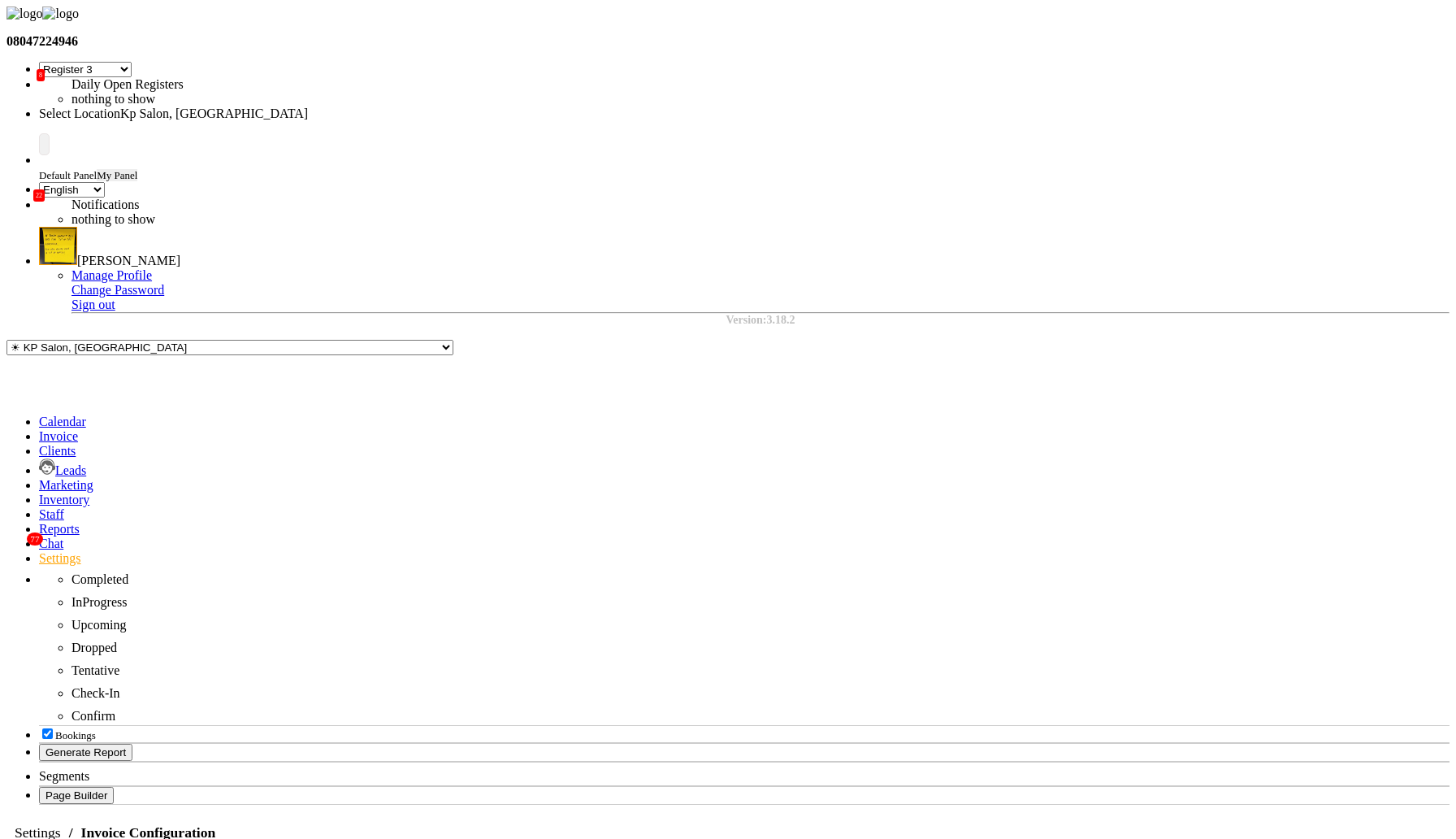
click at [39, 551] on icon at bounding box center [39, 558] width 0 height 14
select select "7"
select select "en"
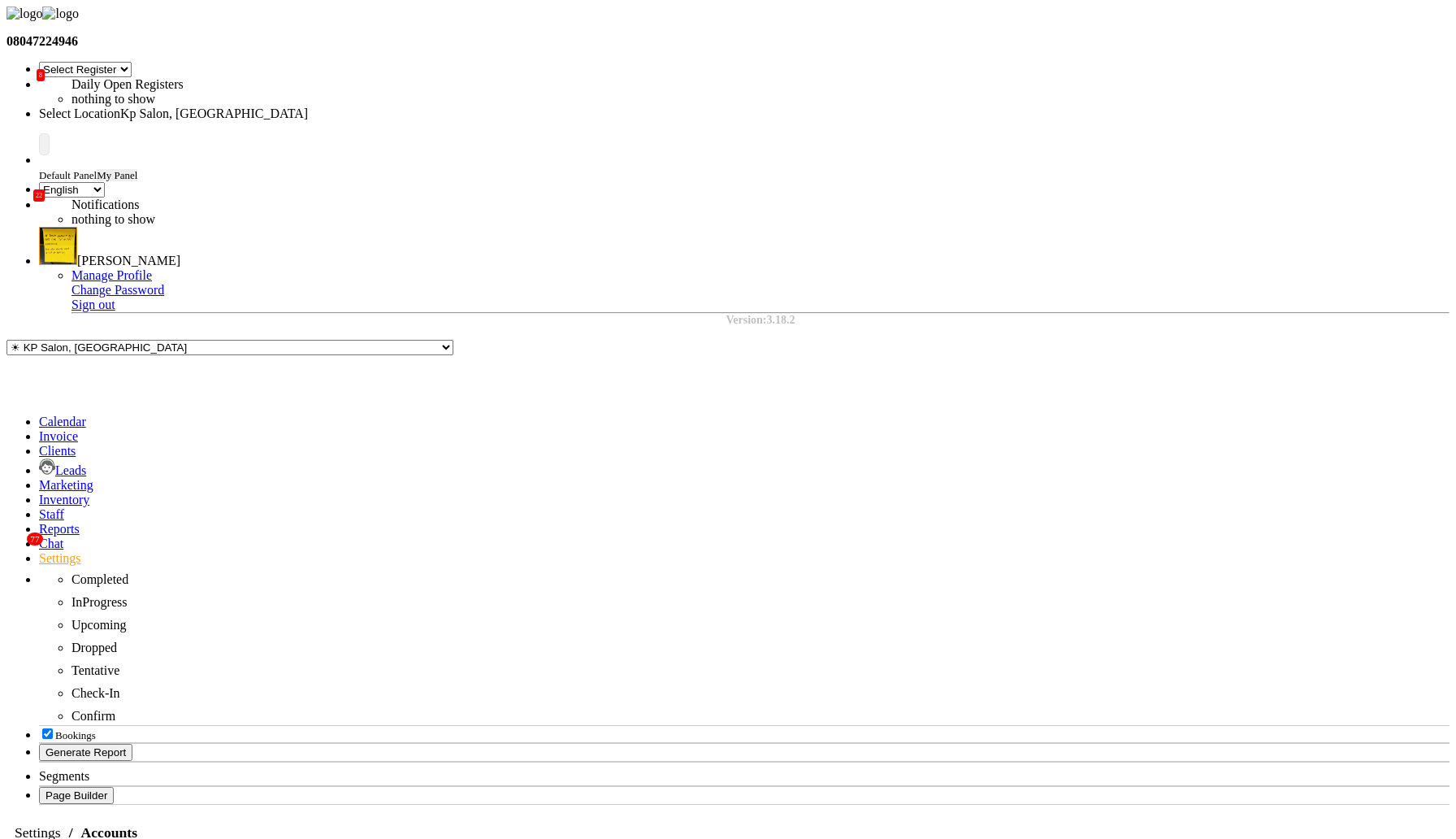
click at [729, 143] on div "Edit Account Delete Account Add Transaction Create Transfer View Transaction Li…" at bounding box center [704, 110] width 91 height 88
click at [730, 139] on div "Link Payments" at bounding box center [704, 147] width 91 height 14
type input "v"
type input "c"
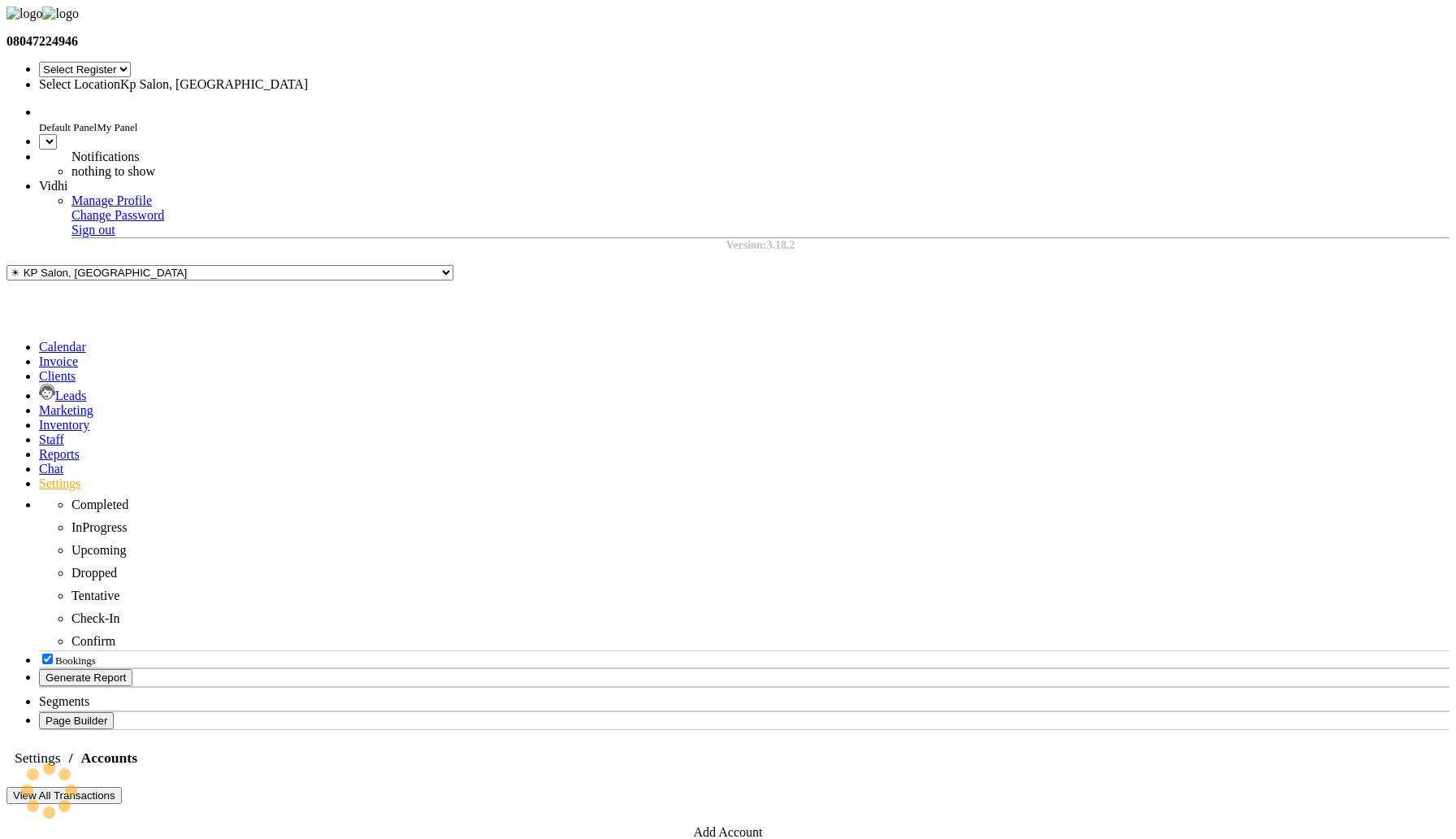
select select "7"
select select "en"
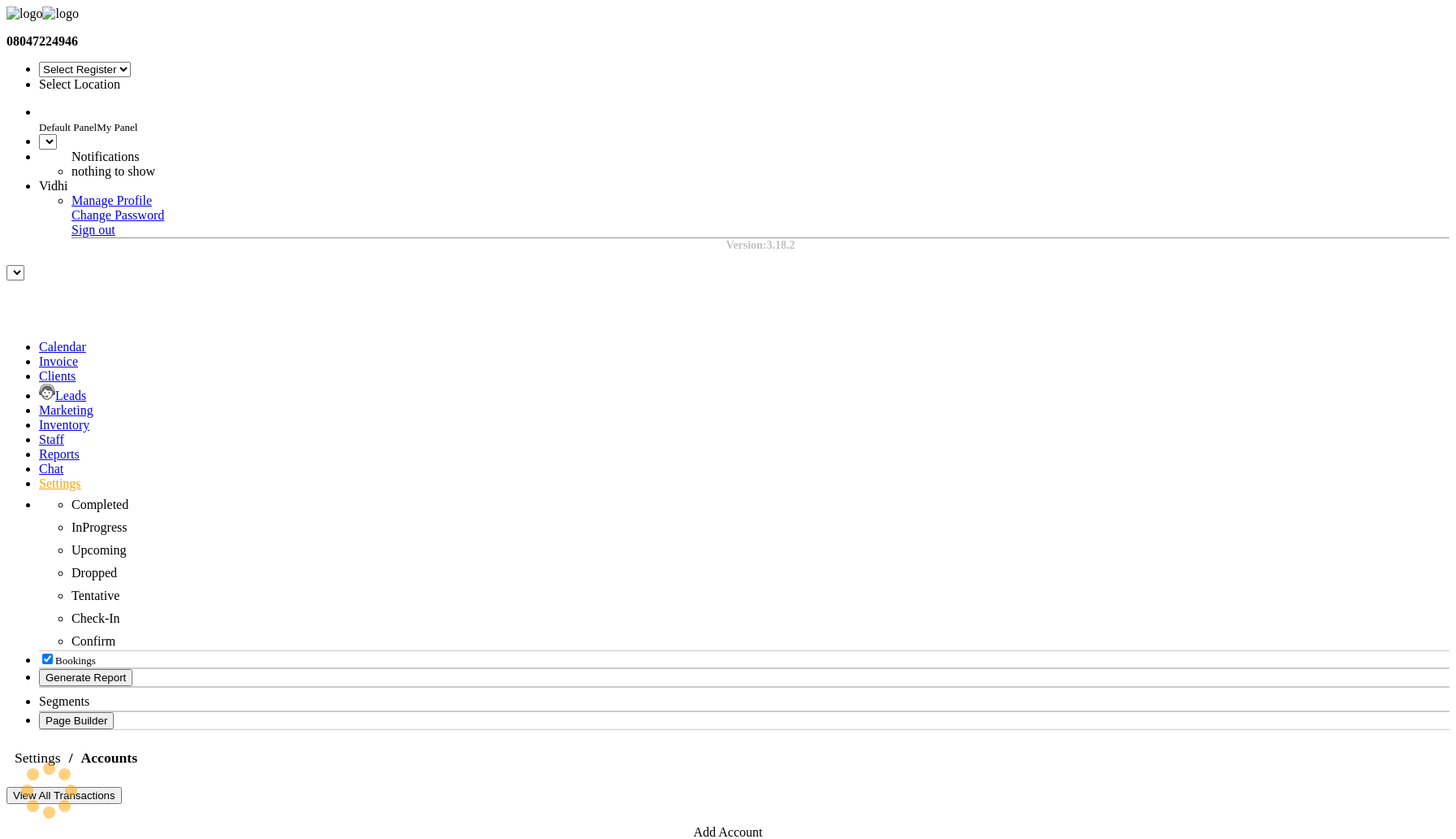
select select "7"
select select "en"
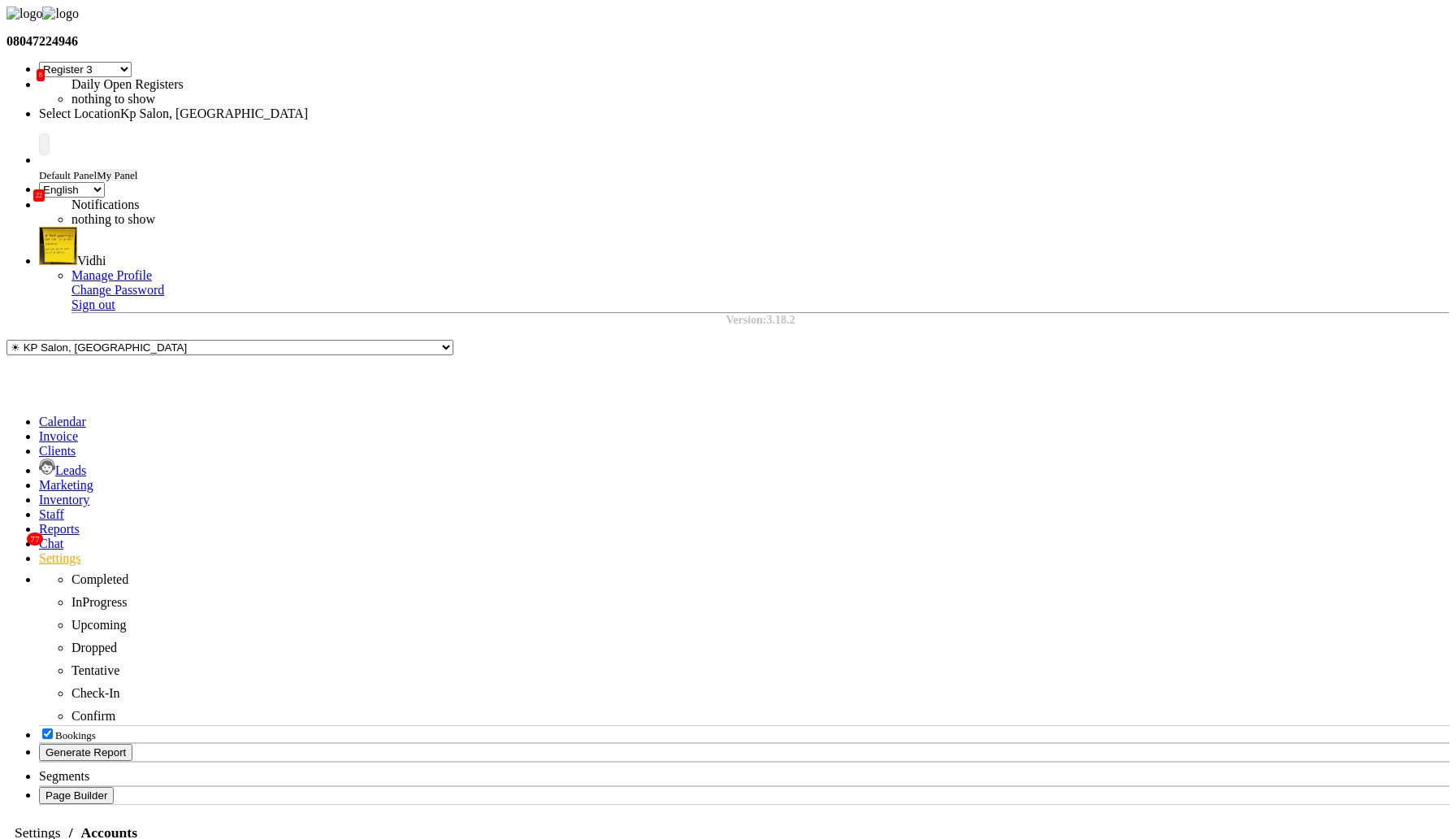
type input "testing acc 01"
type input "test"
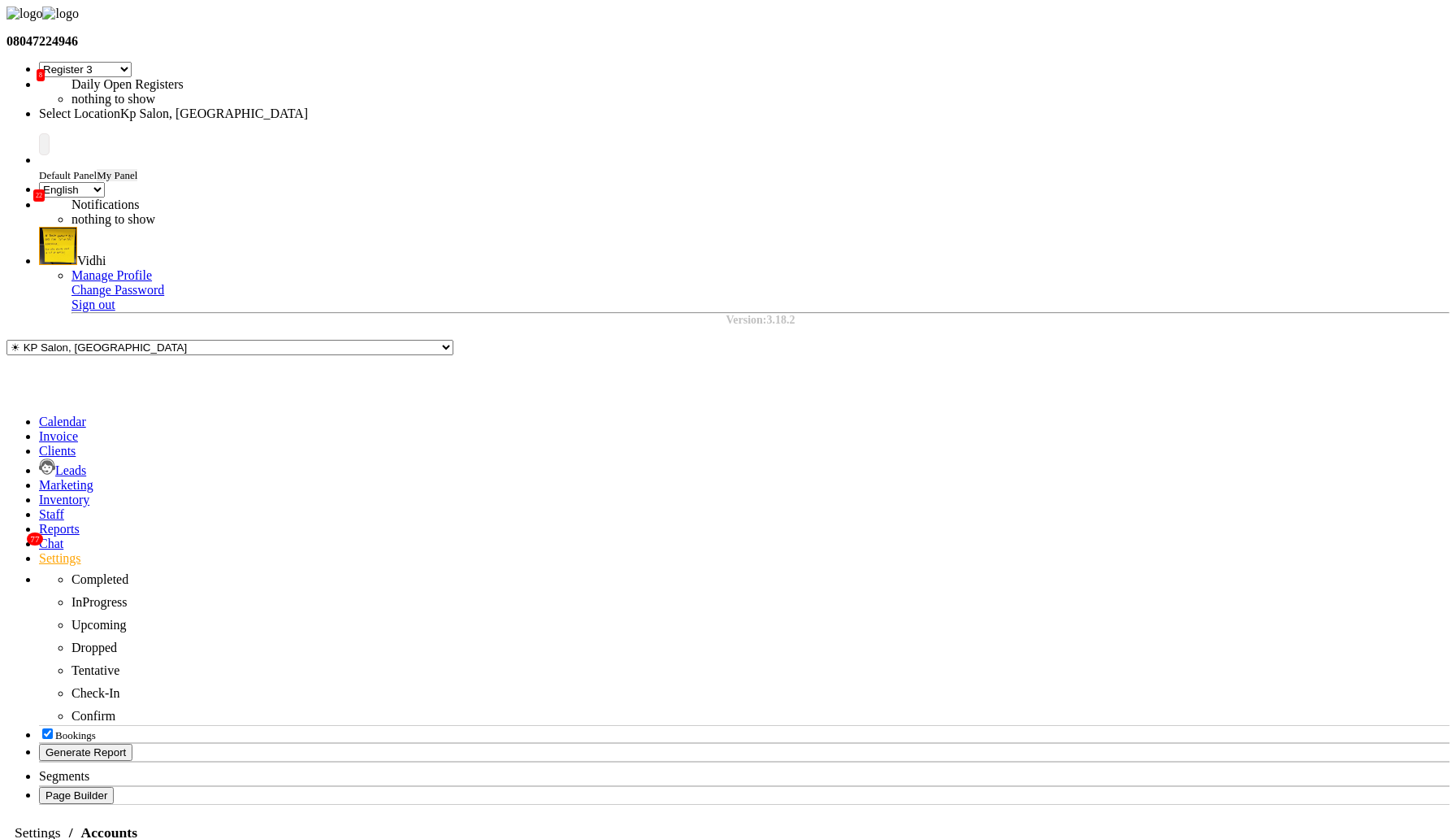
type input "1000"
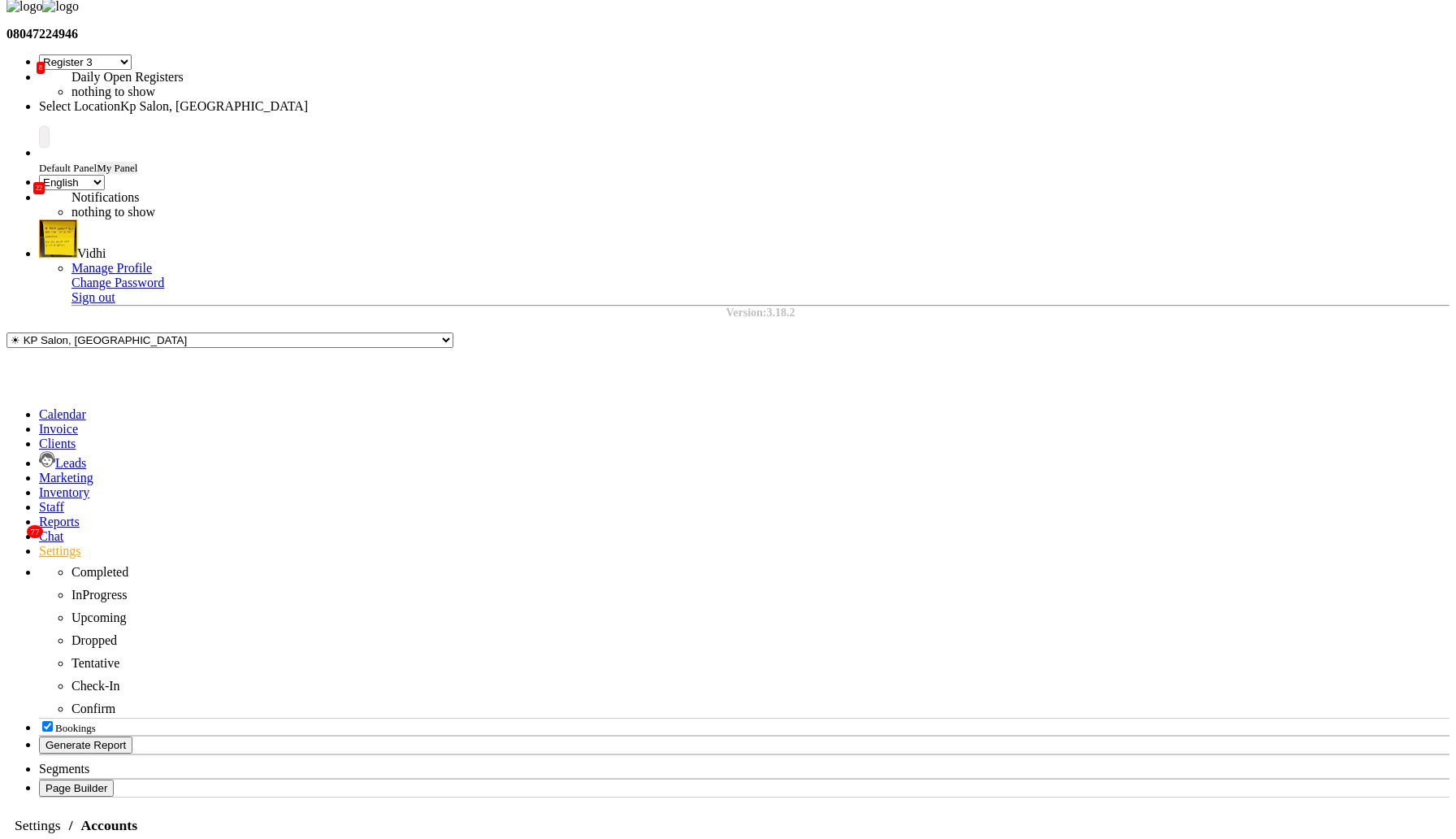
click at [1365, 693] on div "Link Payments" at bounding box center [1363, 686] width 91 height 14
checkbox input "true"
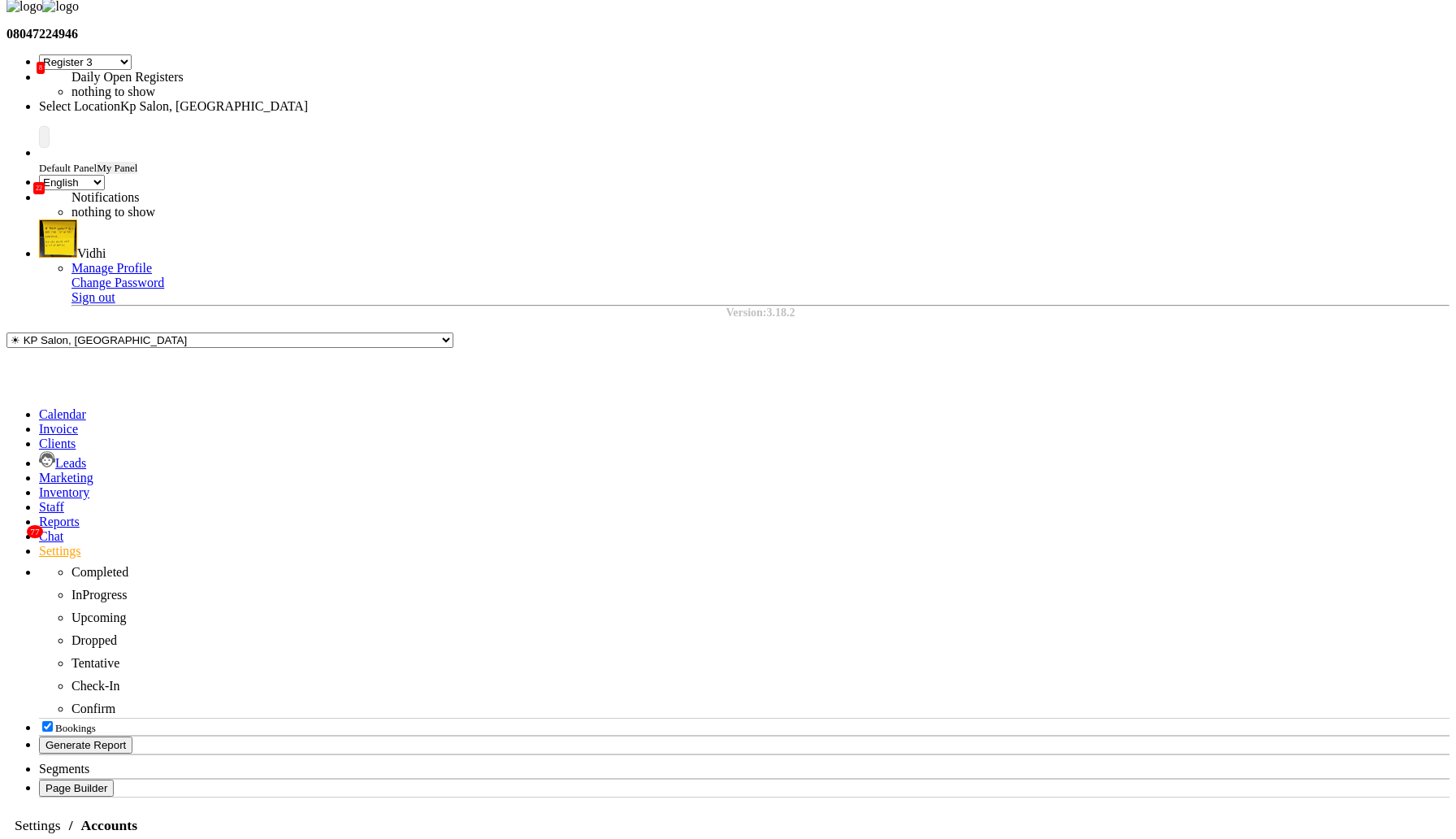
click at [1360, 693] on div "Link Payments" at bounding box center [1363, 686] width 91 height 14
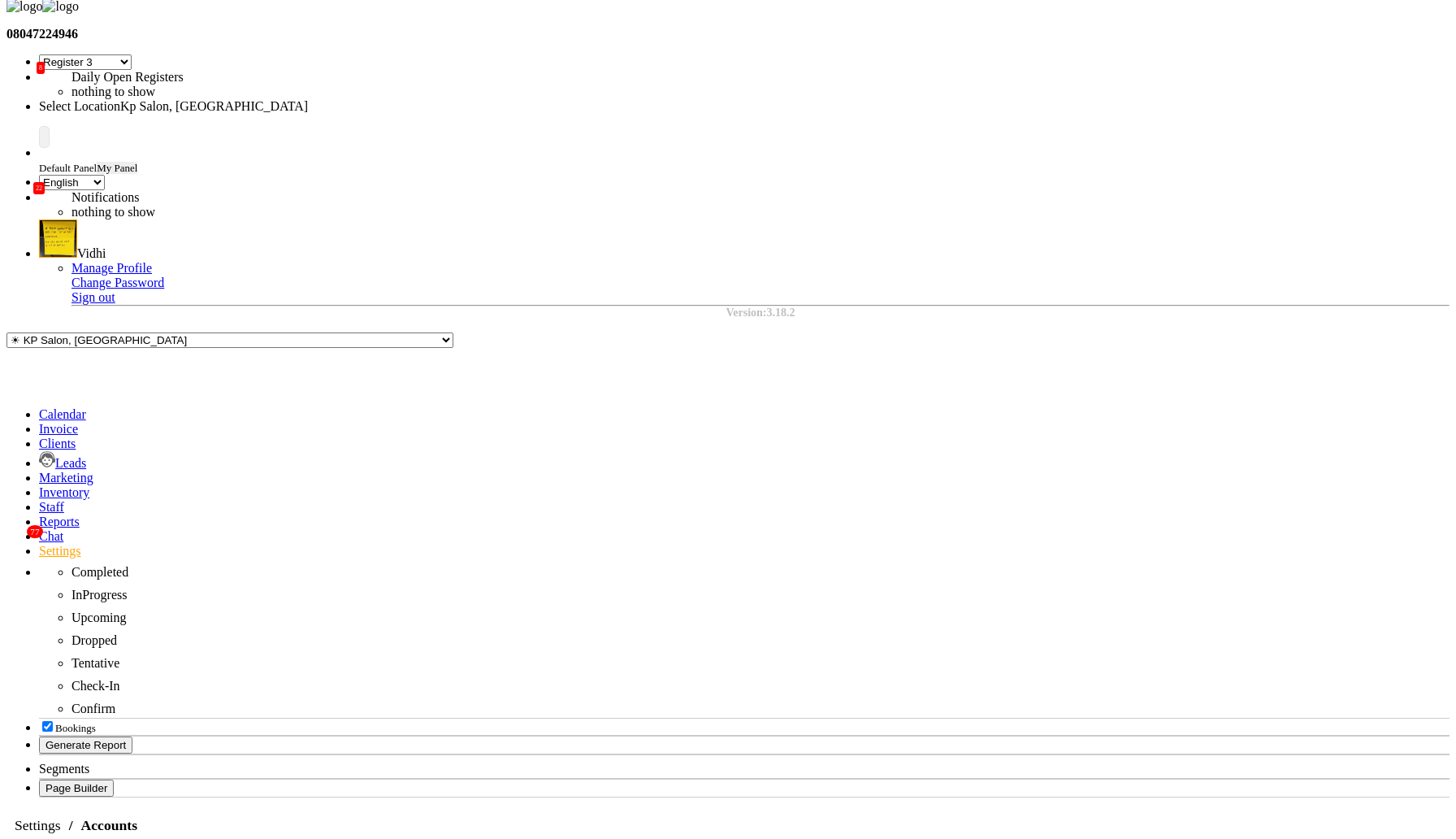
checkbox input "true"
click at [704, 461] on div "Link Payments" at bounding box center [701, 467] width 91 height 14
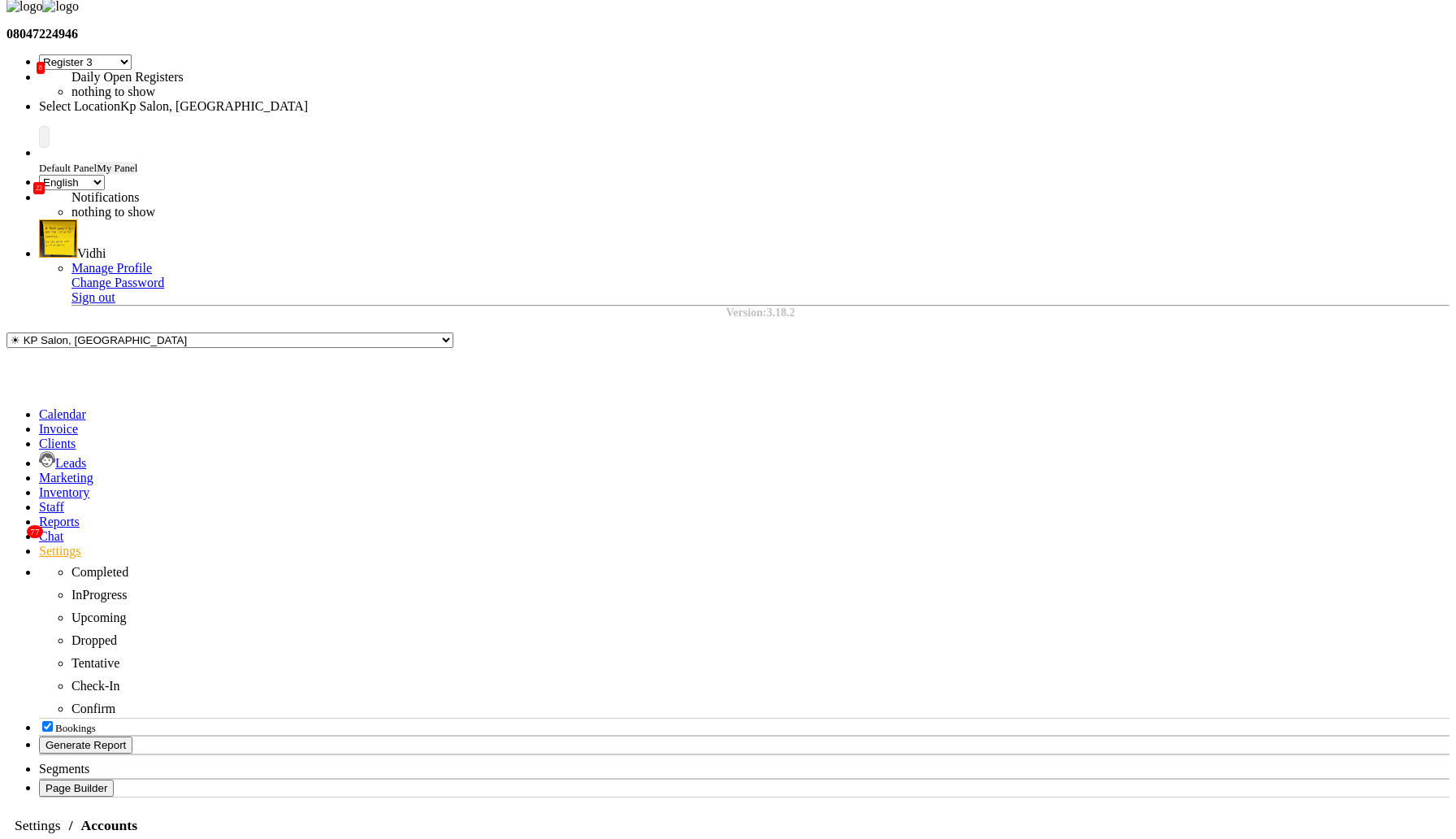
checkbox input "false"
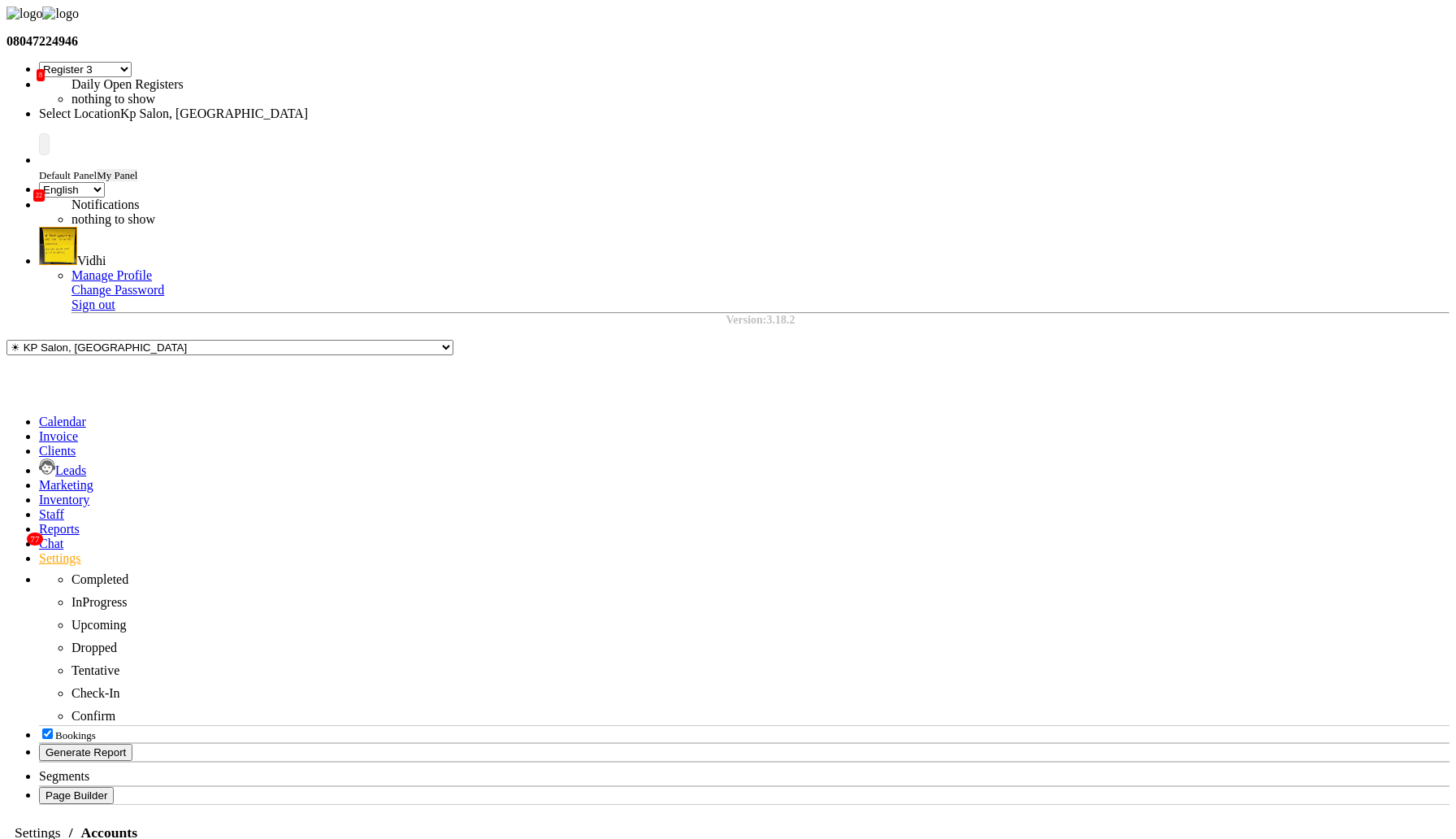
select select "1838"
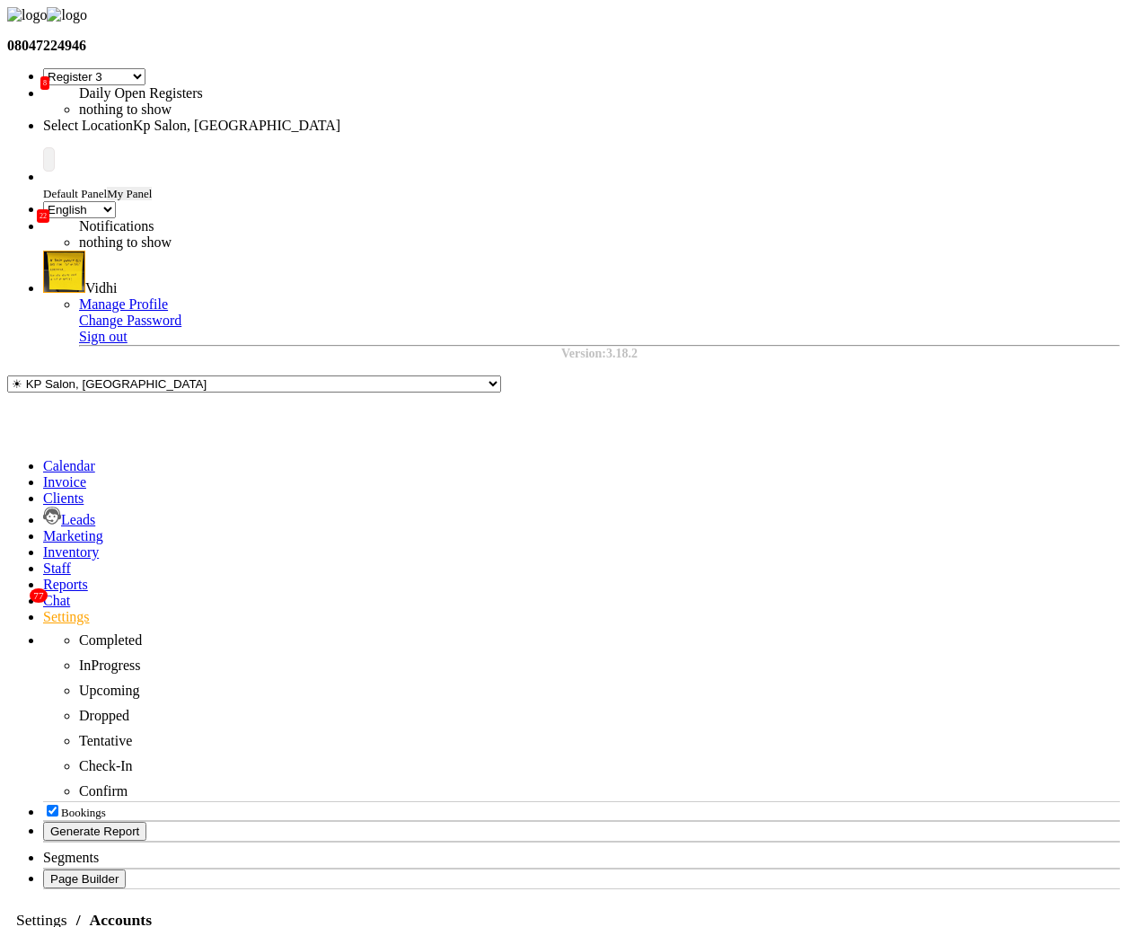
select select "1838"
select select "41"
select select "en"
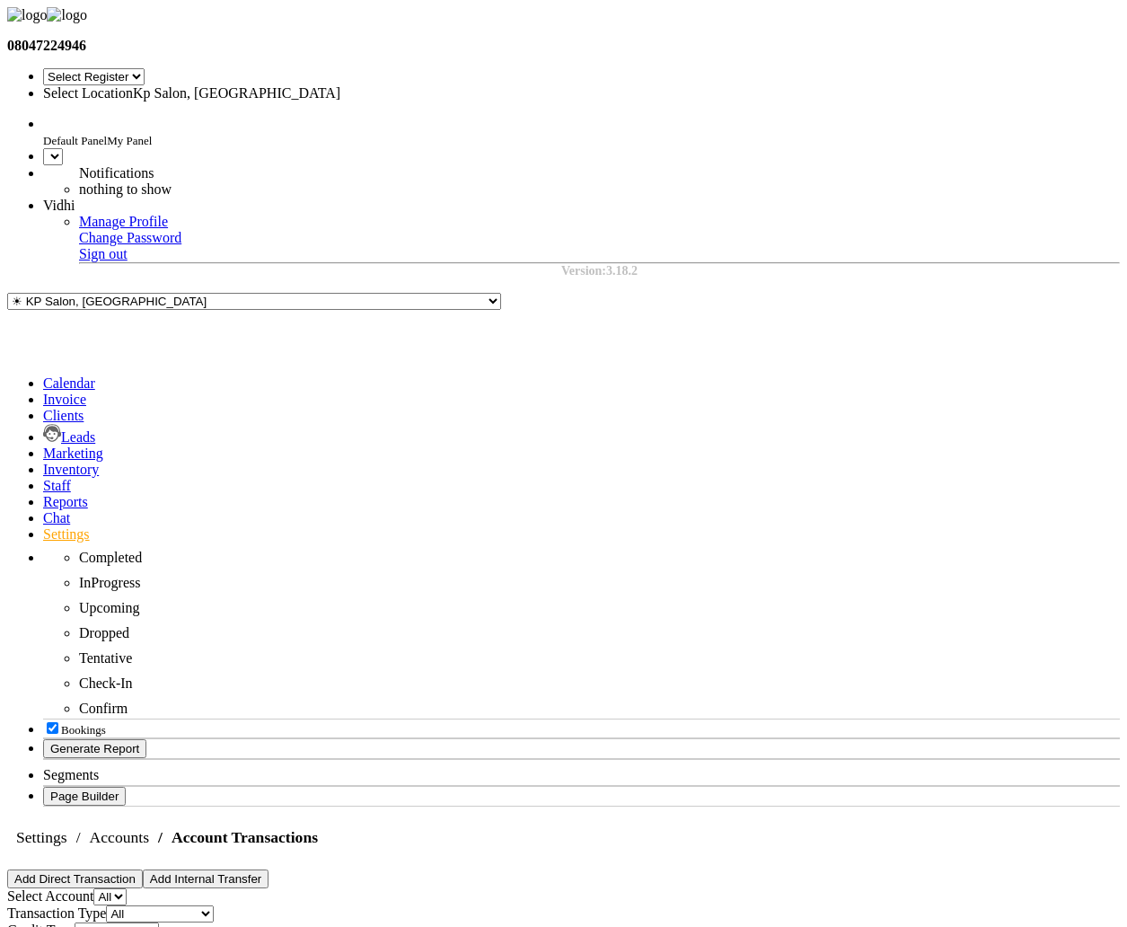
select select "41"
select select "en"
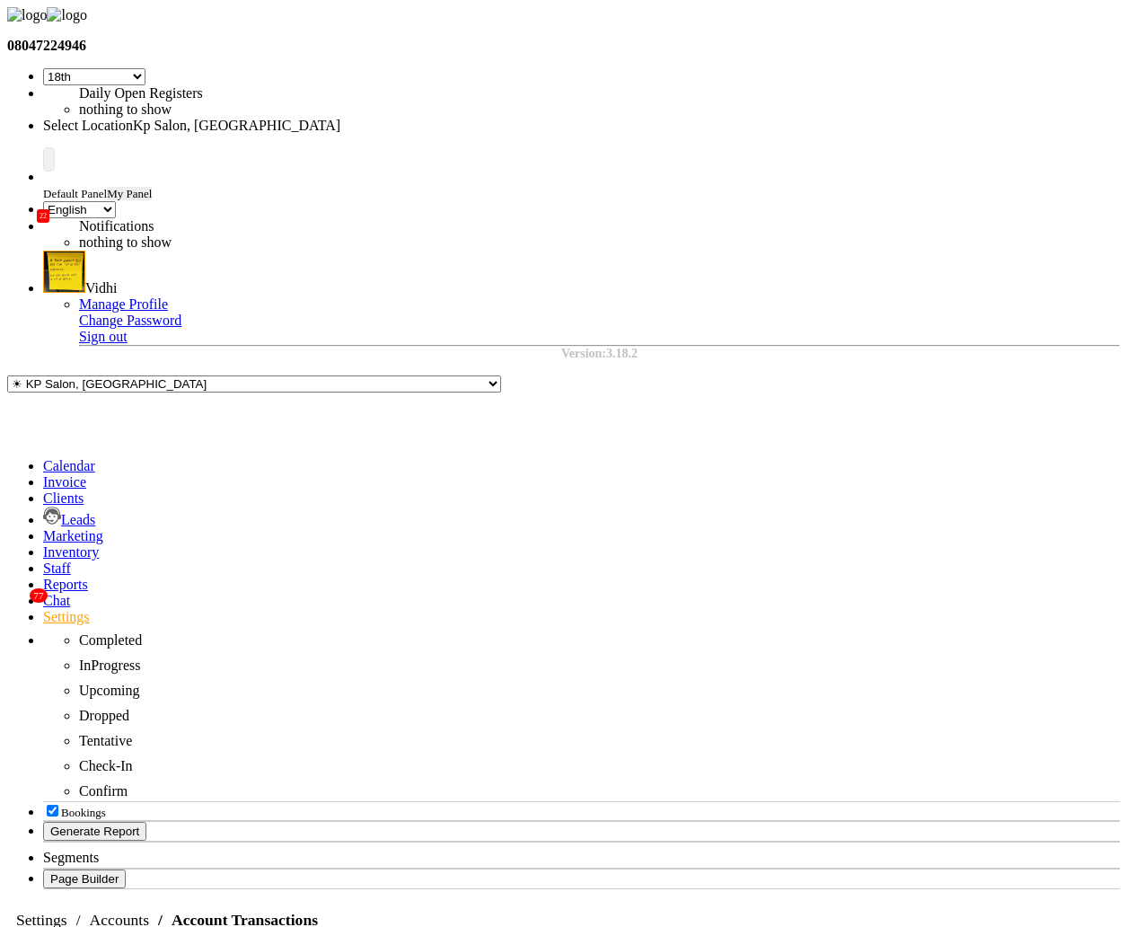
select select "41"
select select "en"
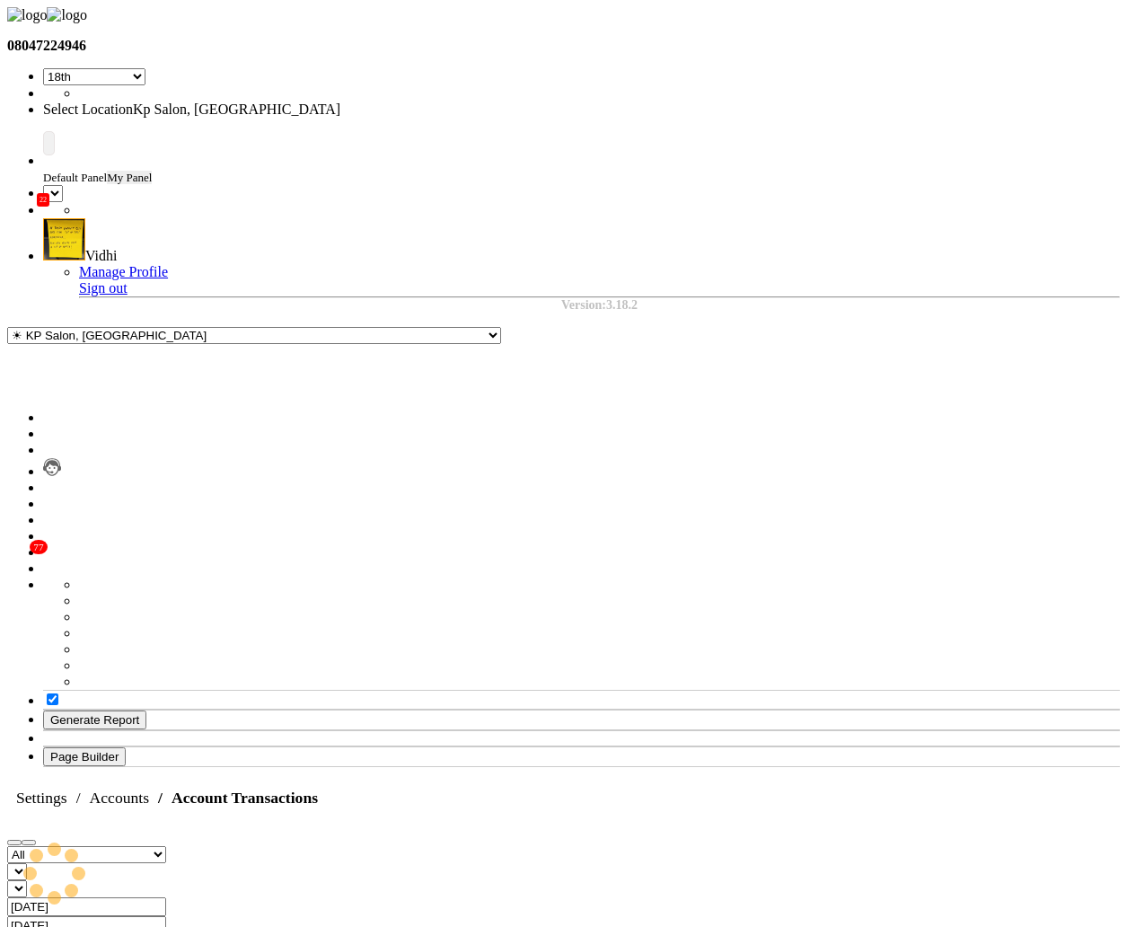
select select "41"
select select "en"
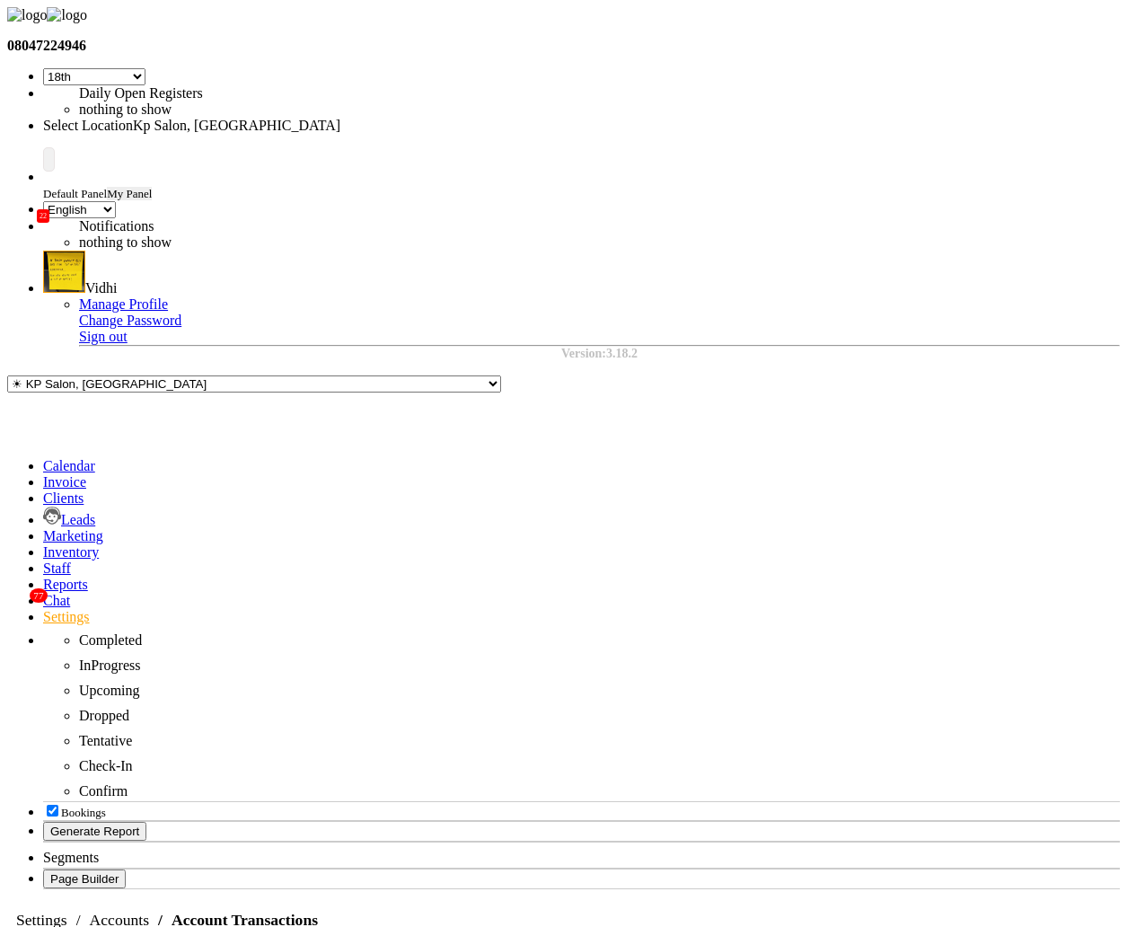
select select "41"
select select "en"
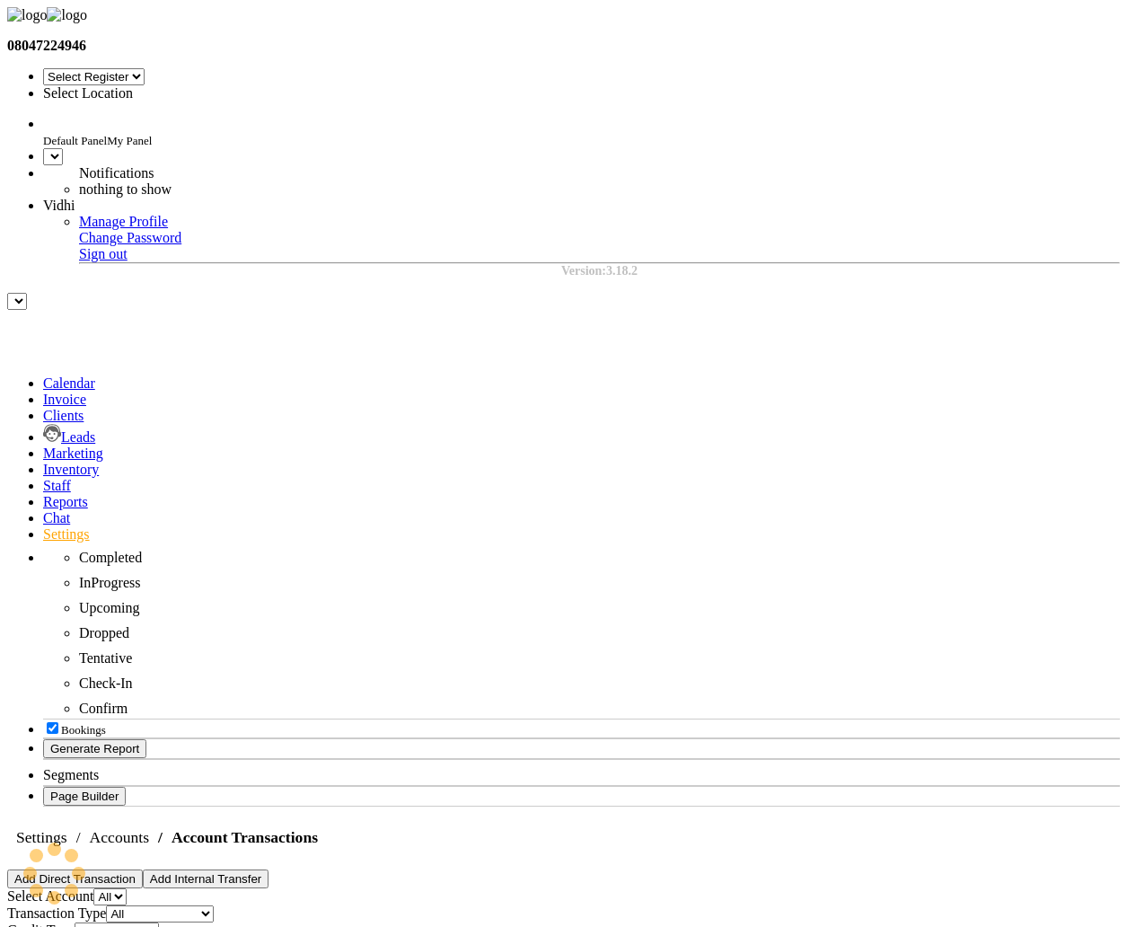
select select "41"
select select "en"
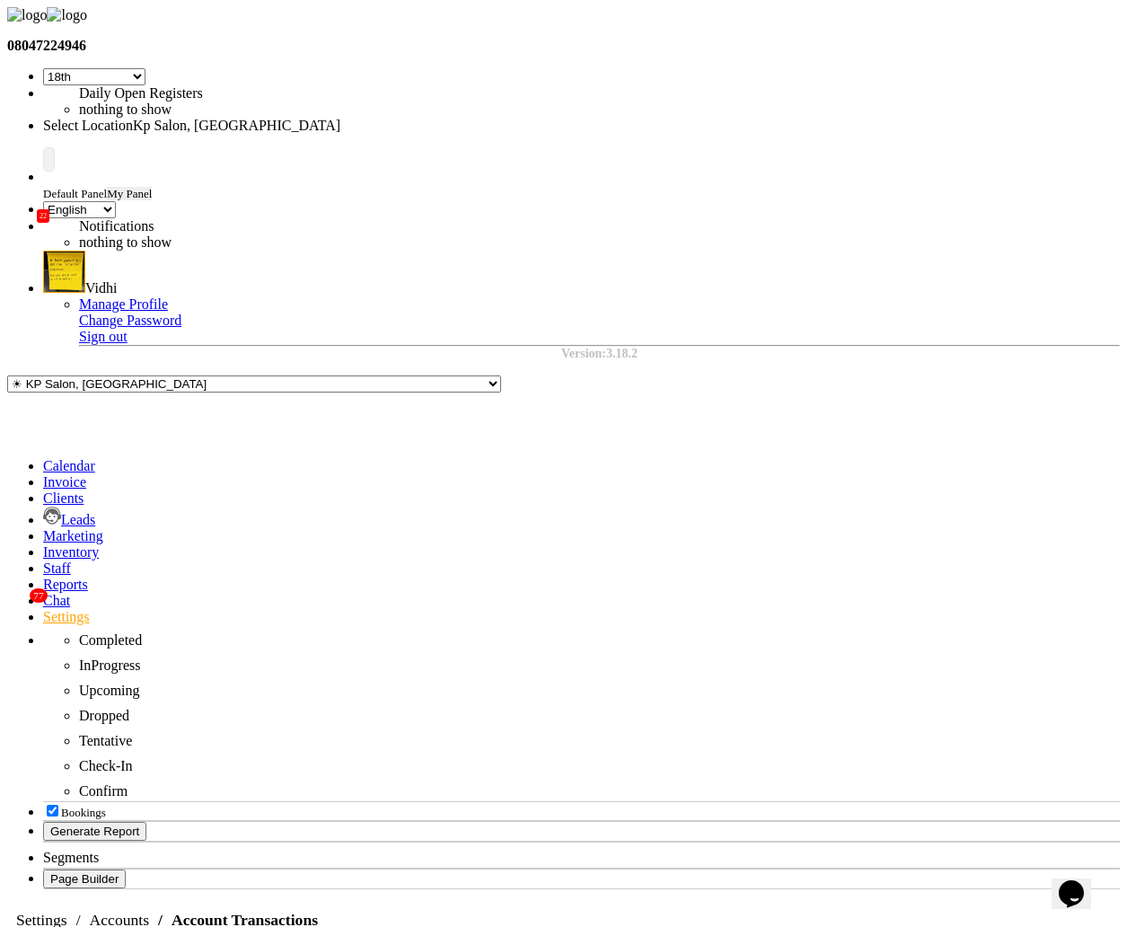
scroll to position [83, 0]
select select "41"
select select "en"
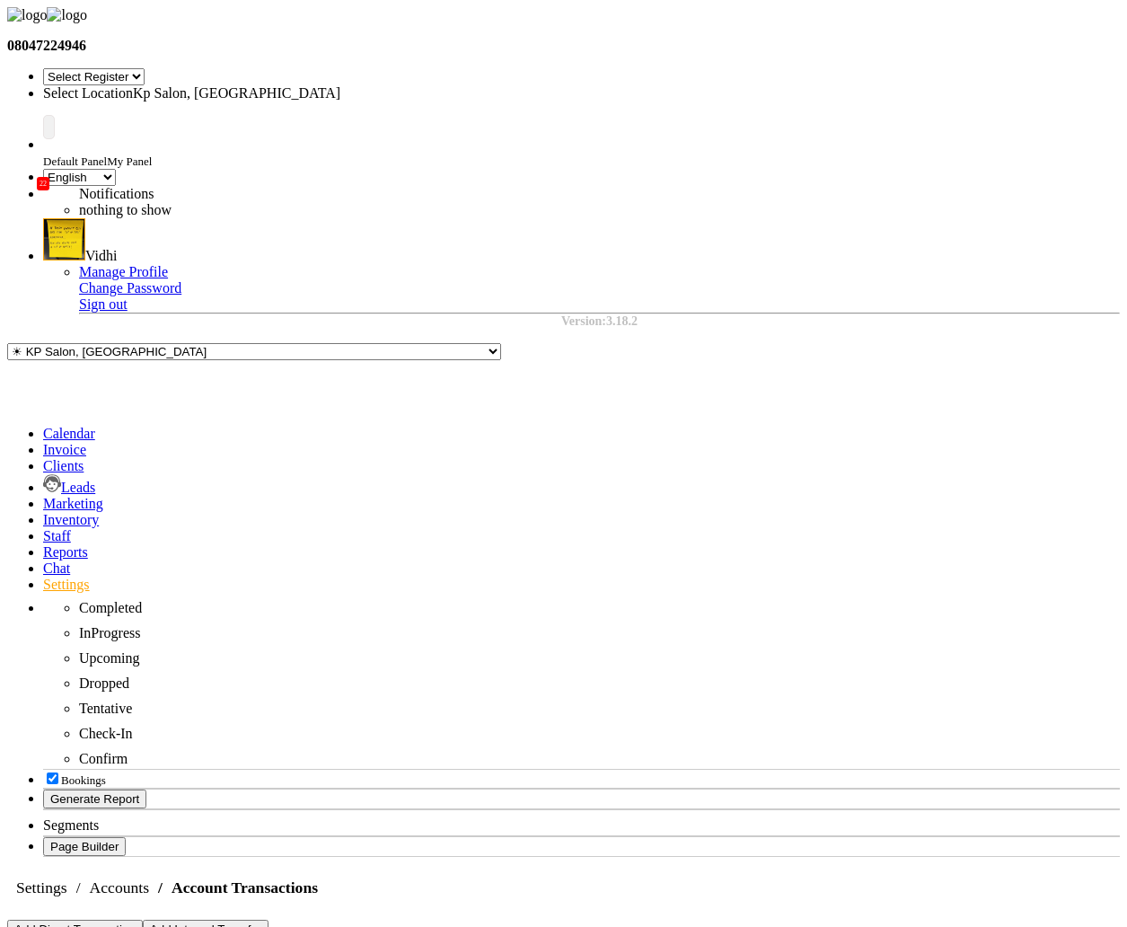
select select "en"
select select "7"
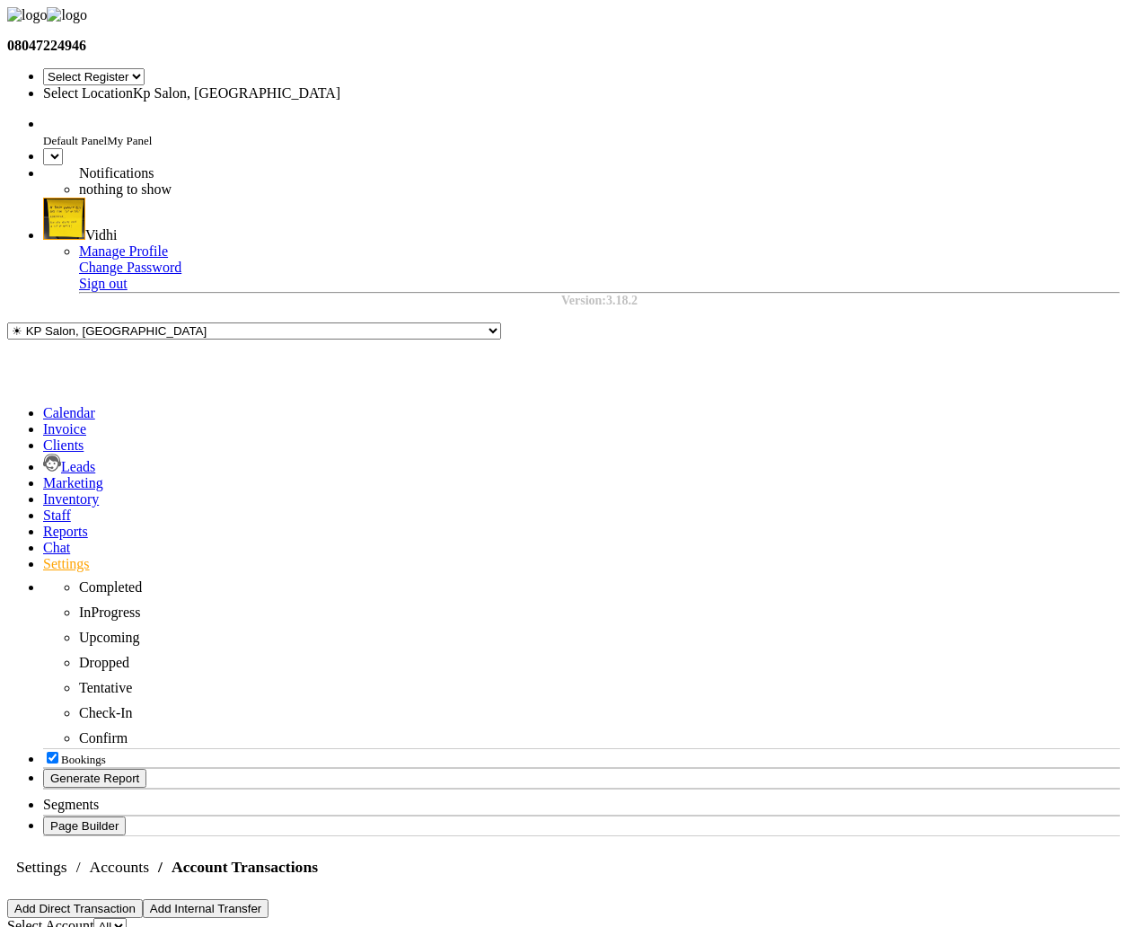
select select "7"
select select "en"
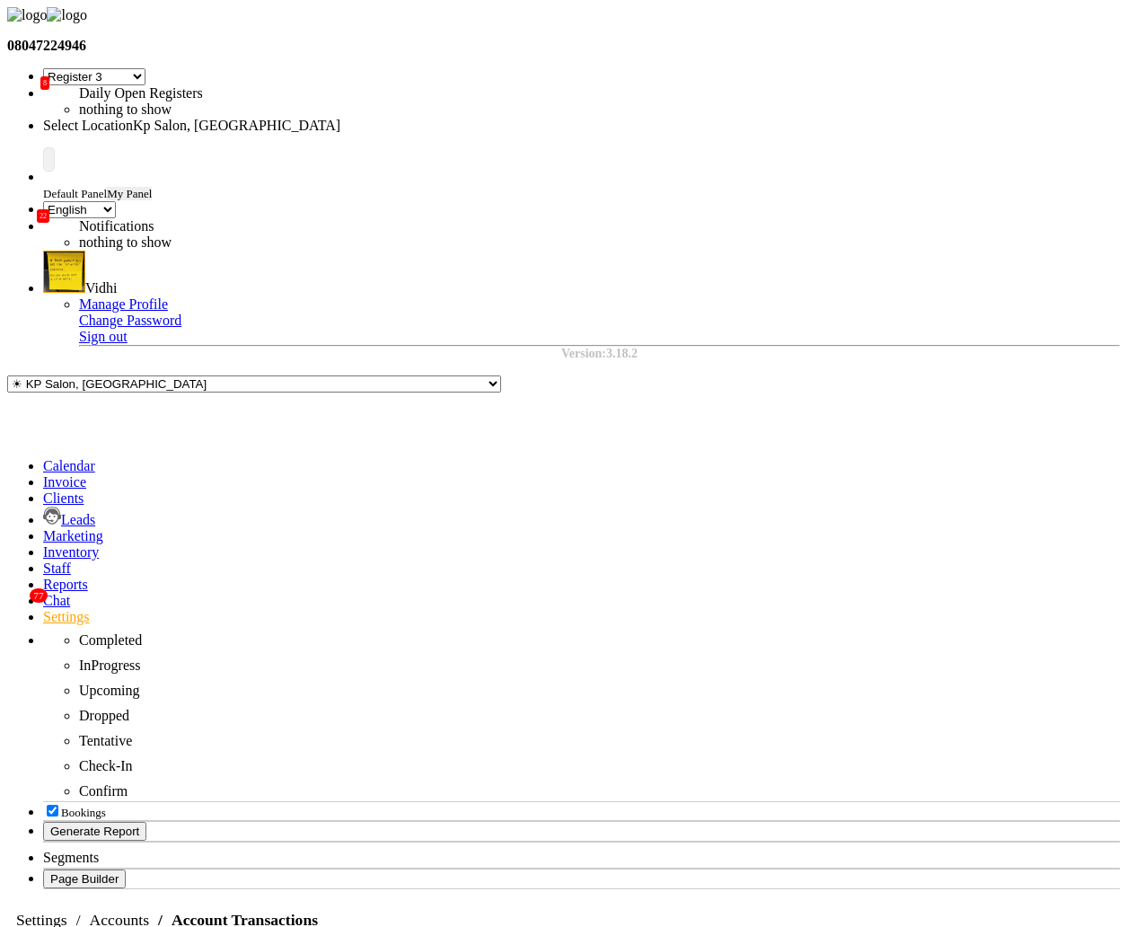
select select "7"
select select "en"
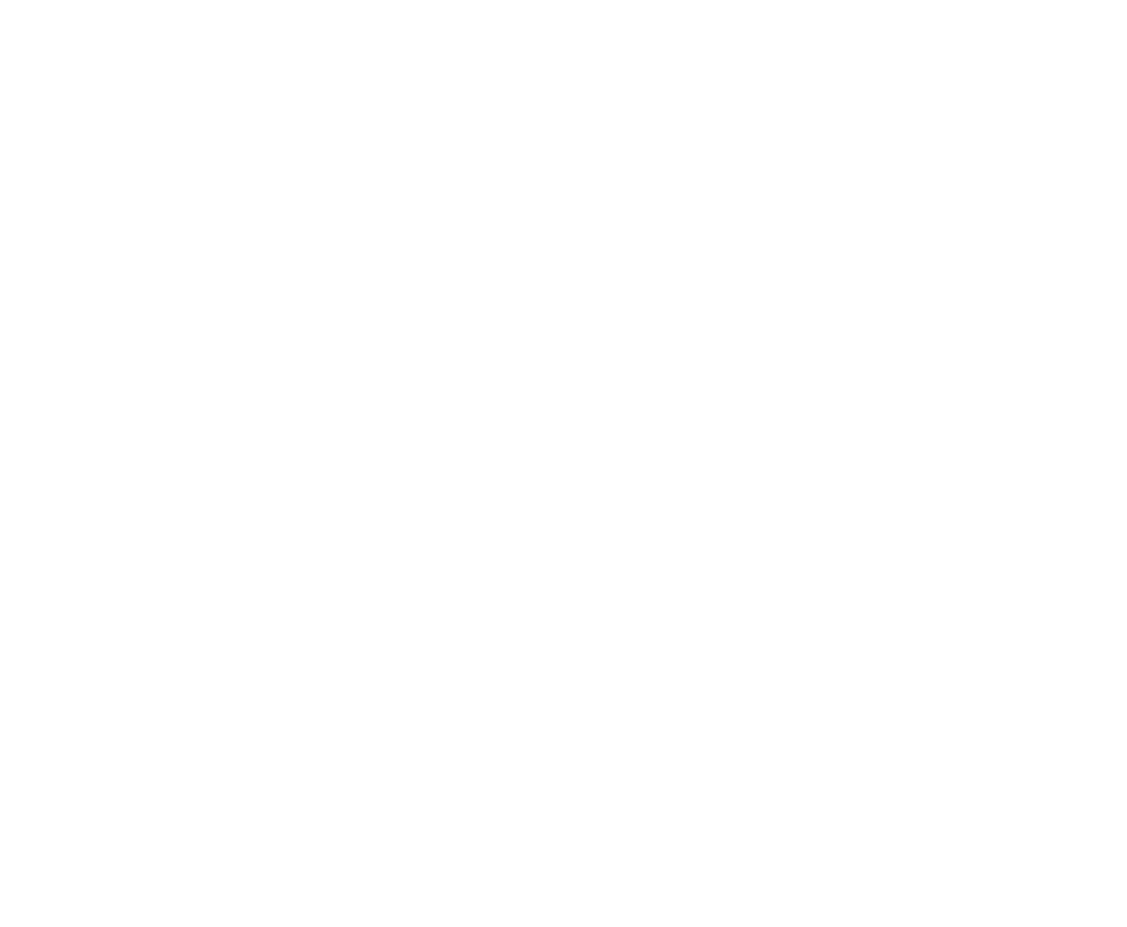
select select "7"
select select "en"
select select "7"
select select "en"
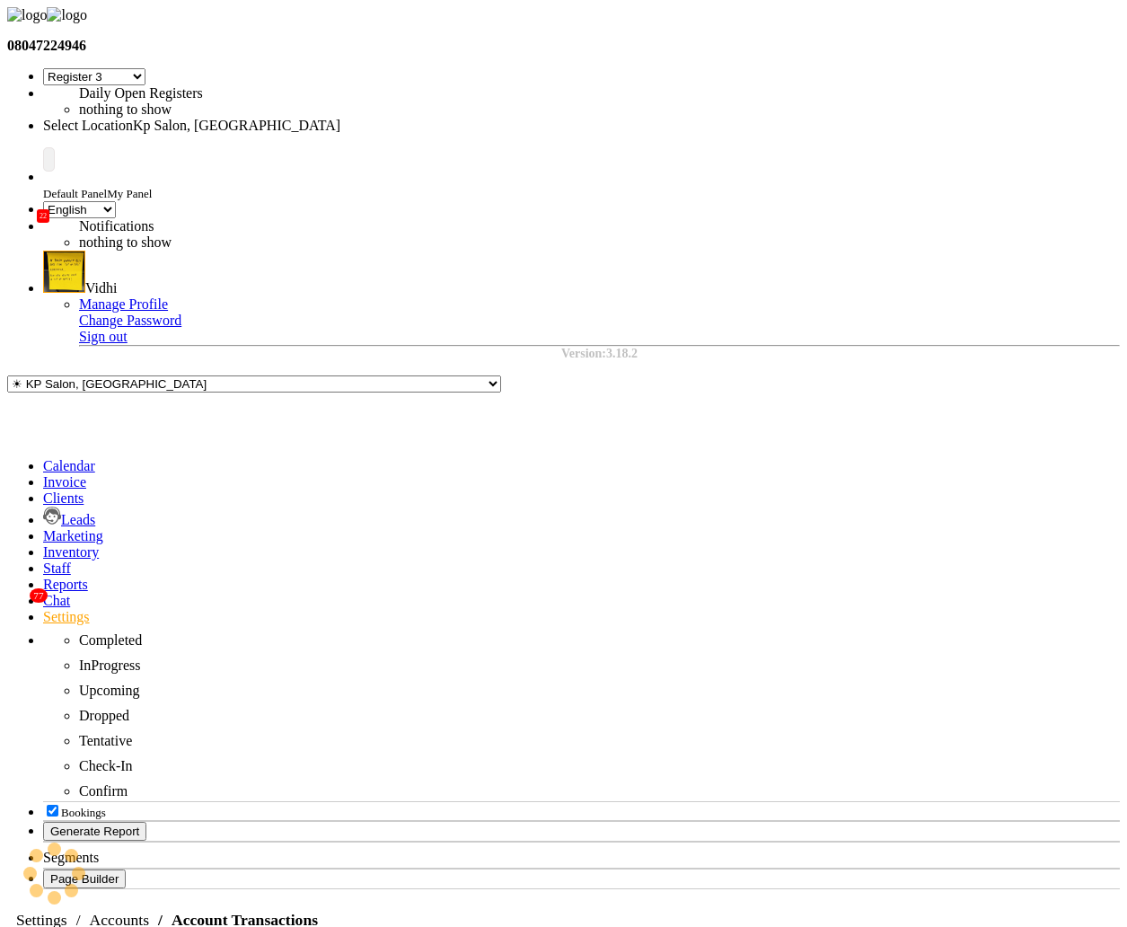
select select "7"
select select "en"
select select "7"
select select "en"
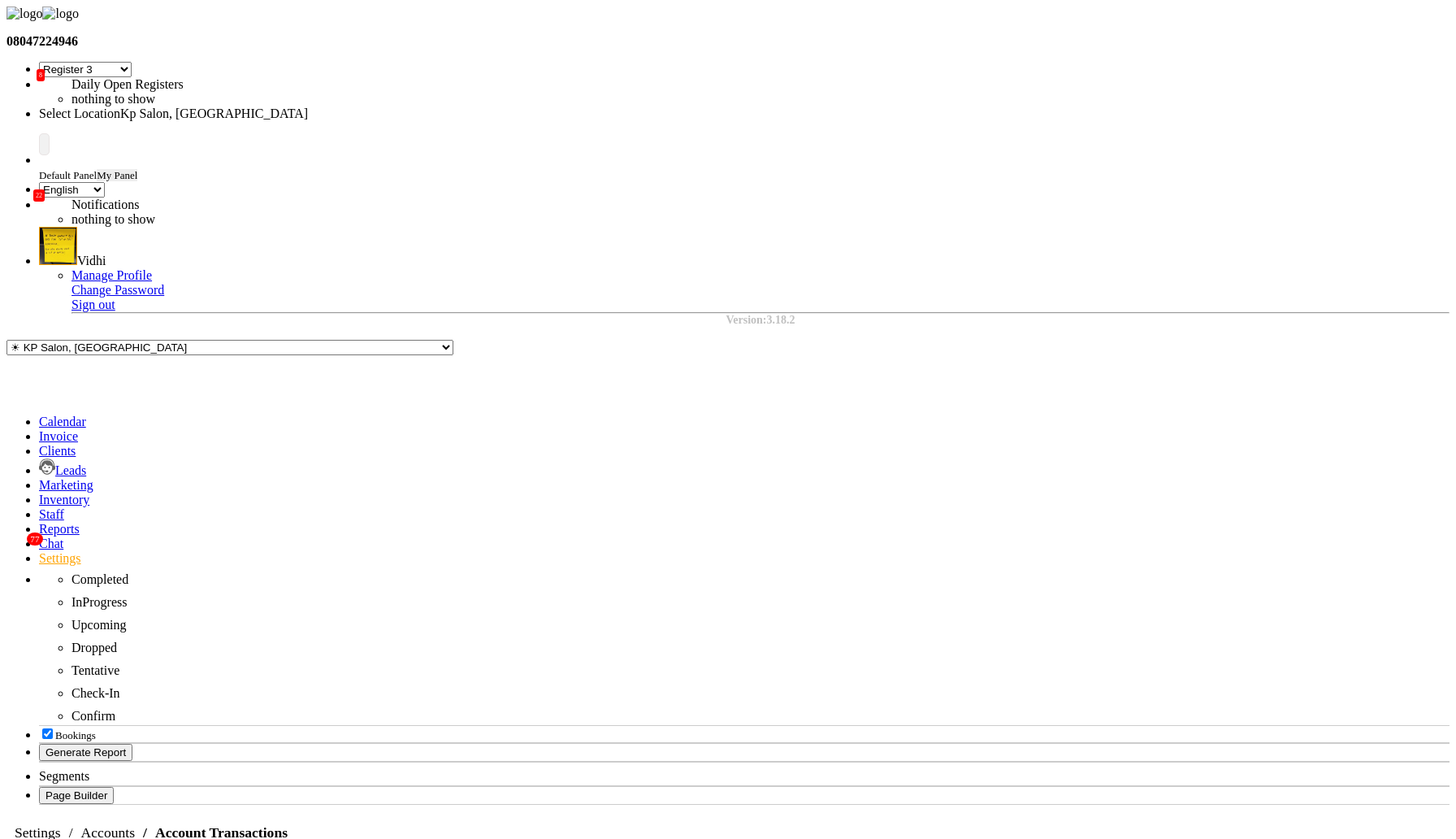
select select "7"
select select "en"
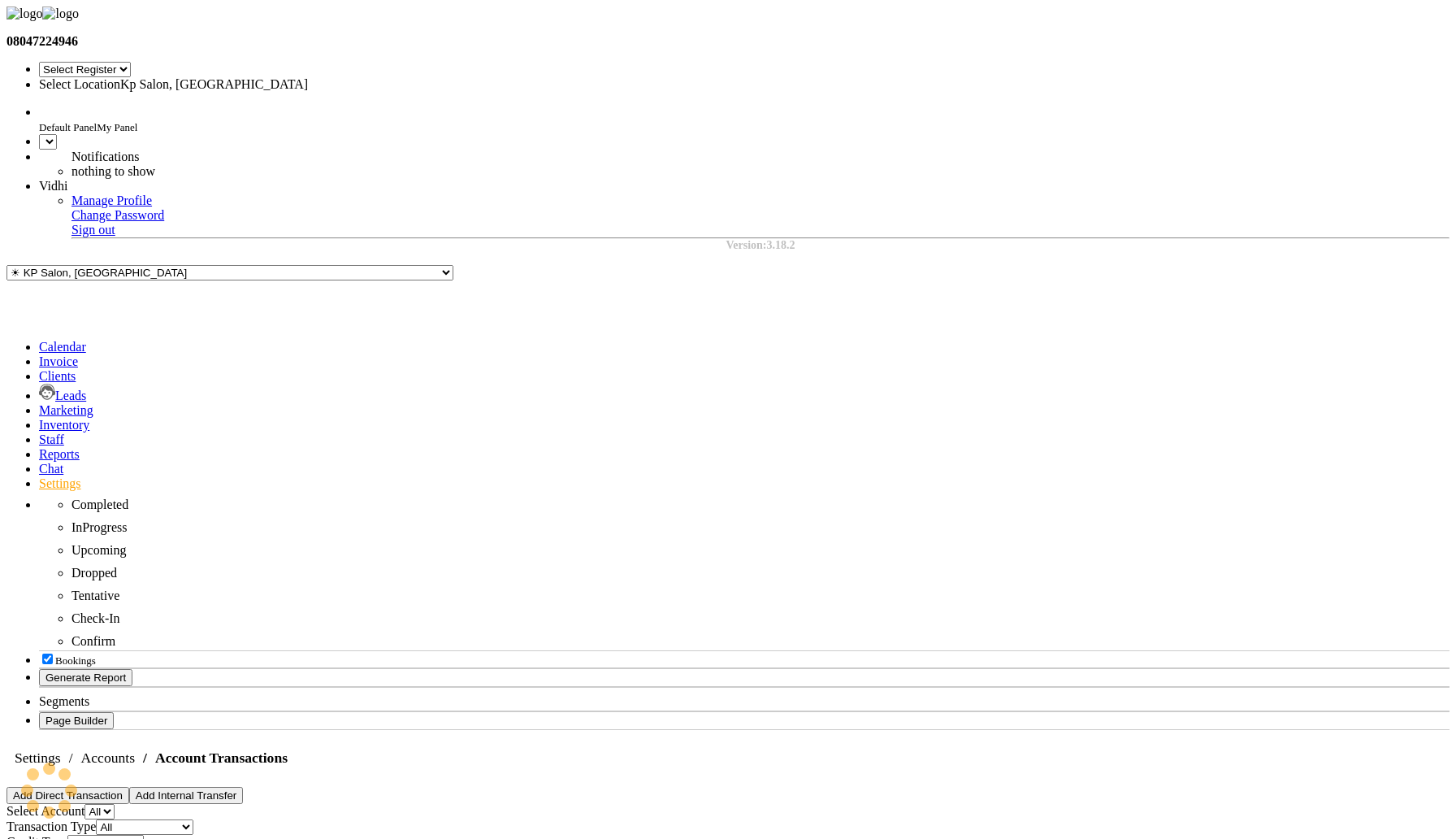
select select "7"
select select "en"
select select "7"
select select "en"
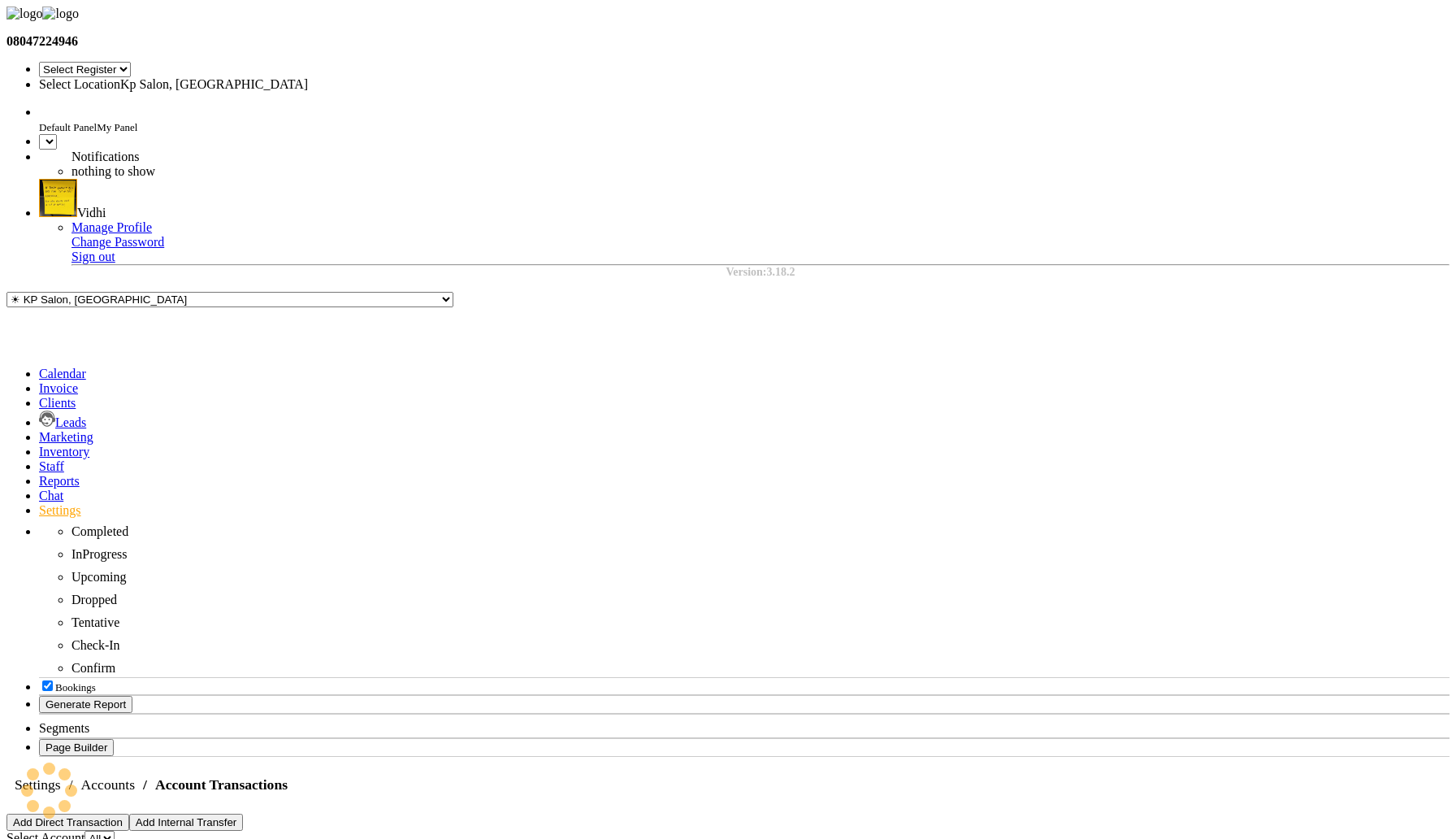
select select "7"
select select "en"
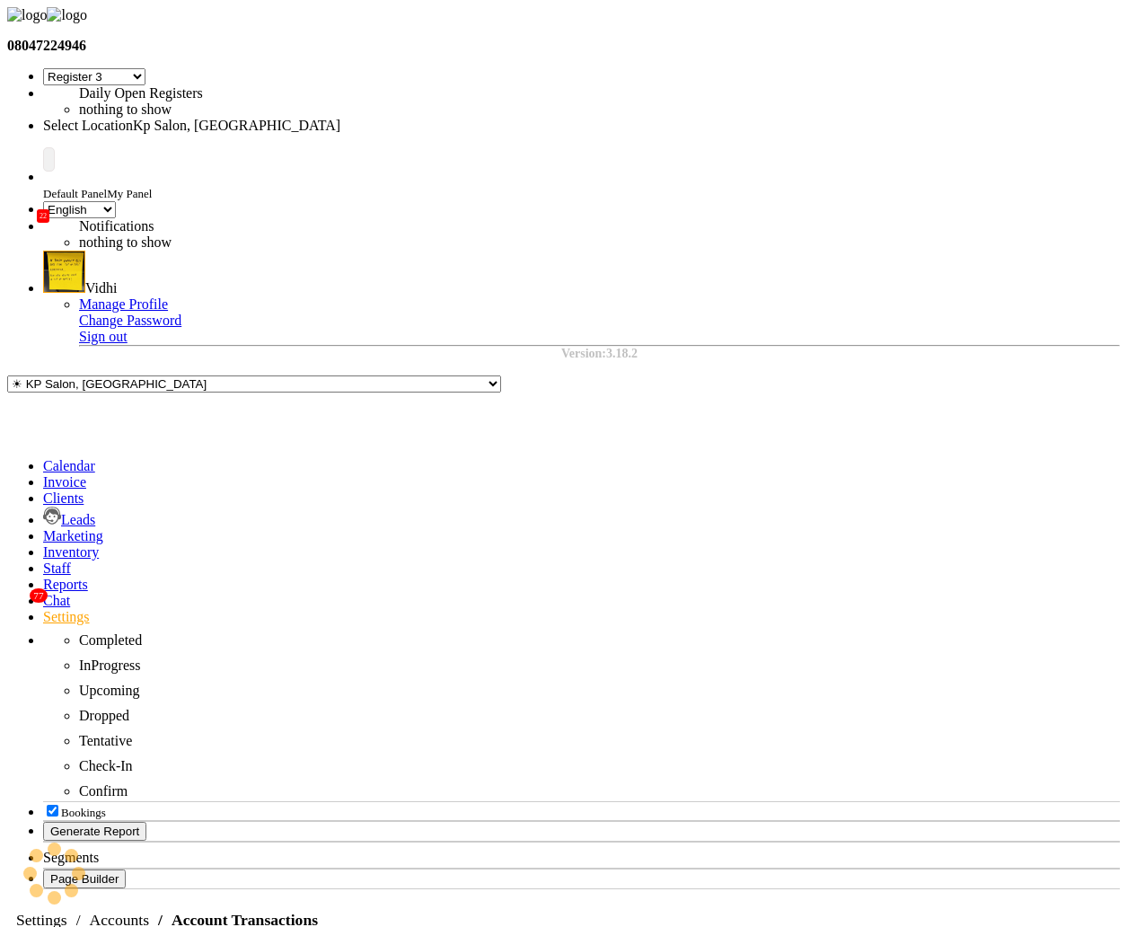
select select "7"
select select "en"
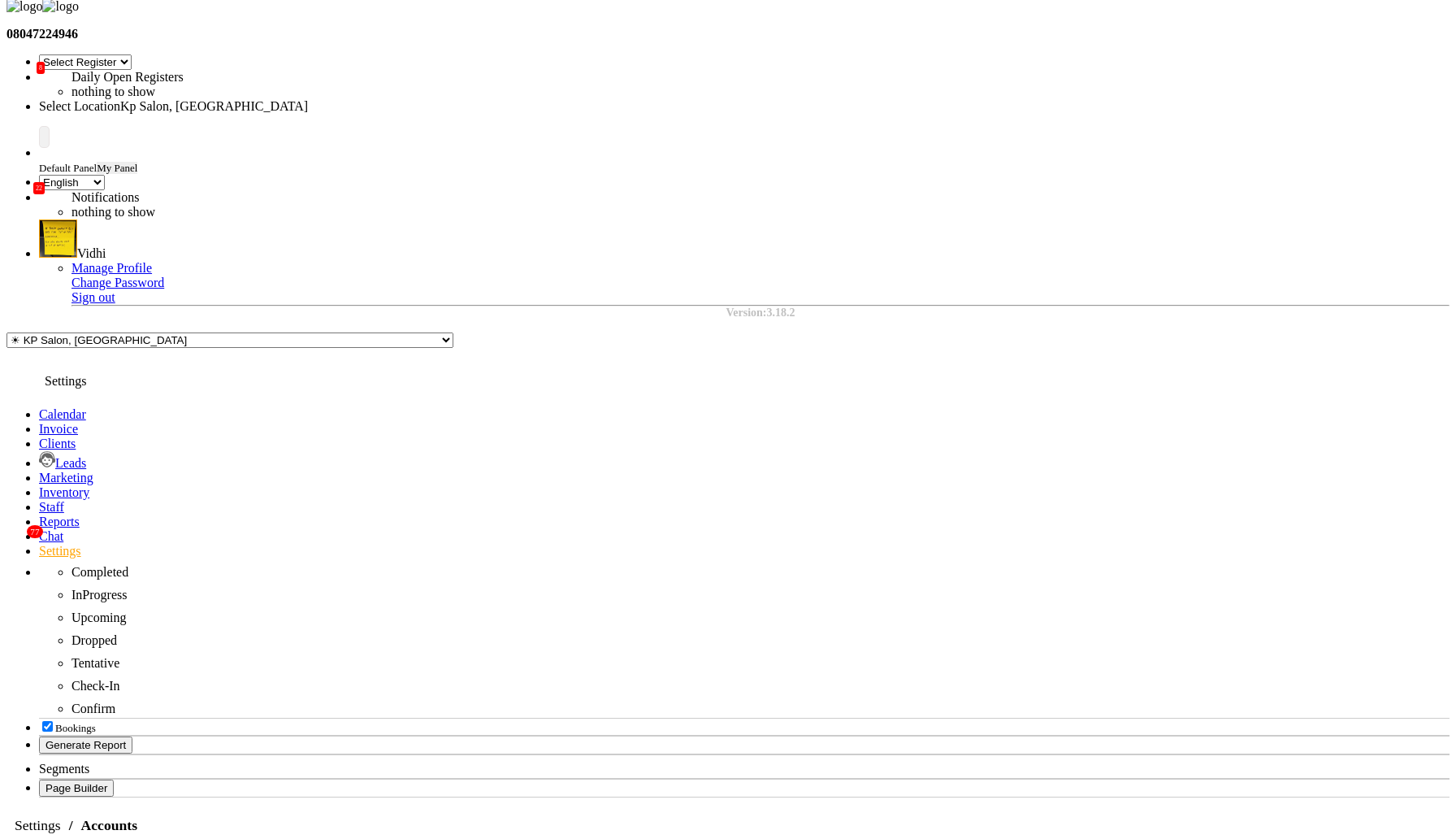
click at [39, 544] on icon at bounding box center [39, 550] width 0 height 14
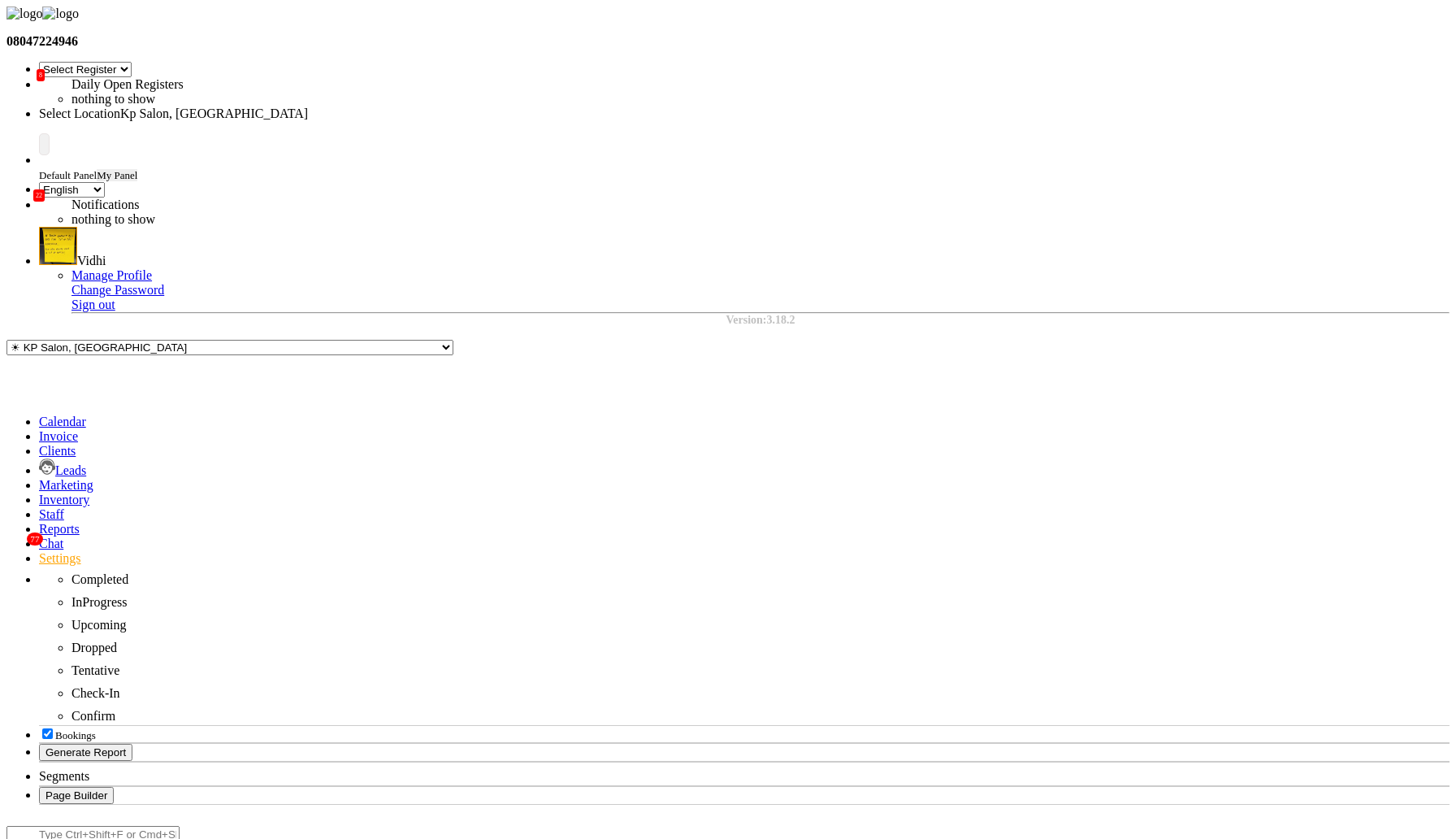
select select "1"
select select "1561"
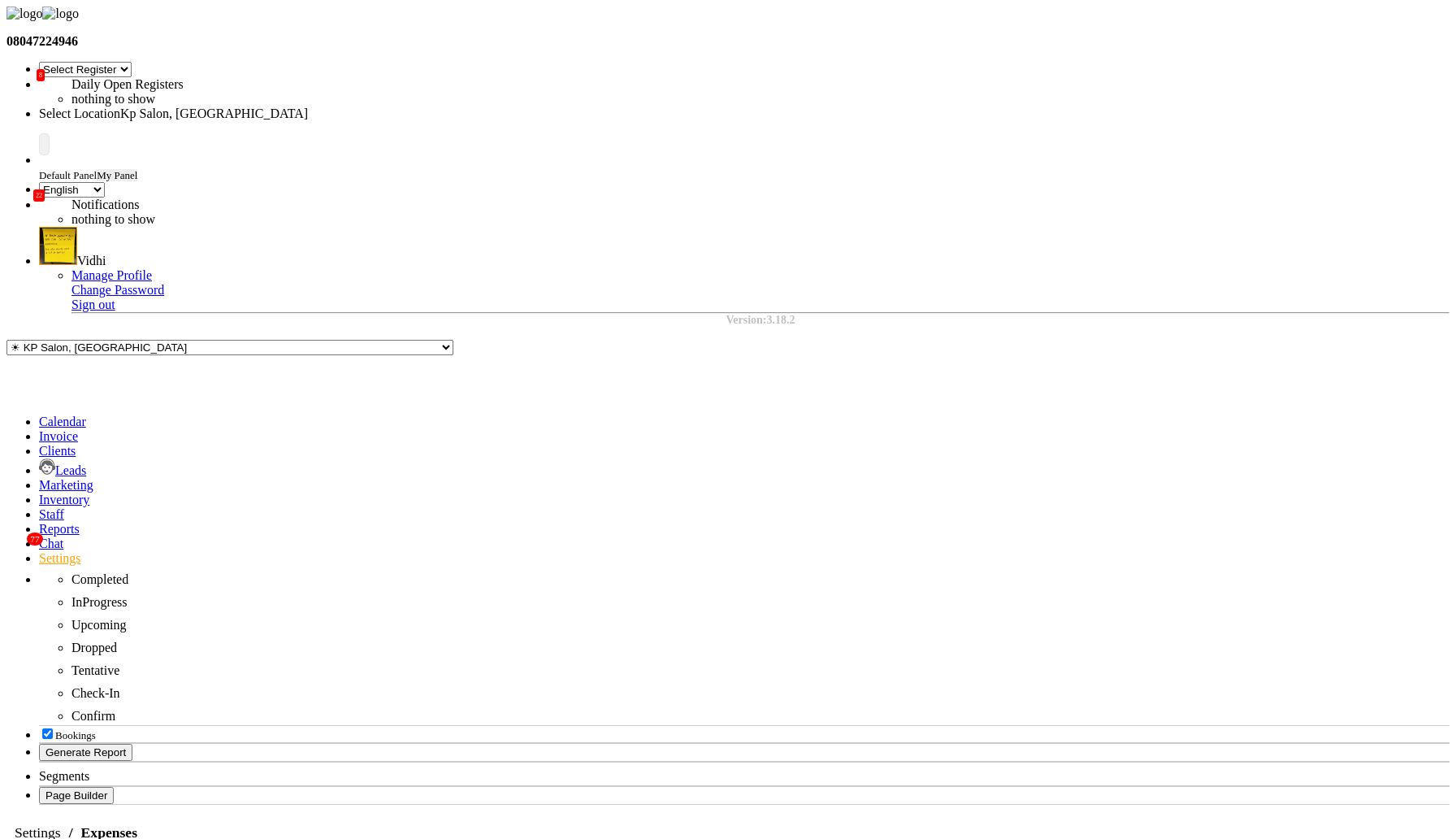
select select "1"
select select "1561"
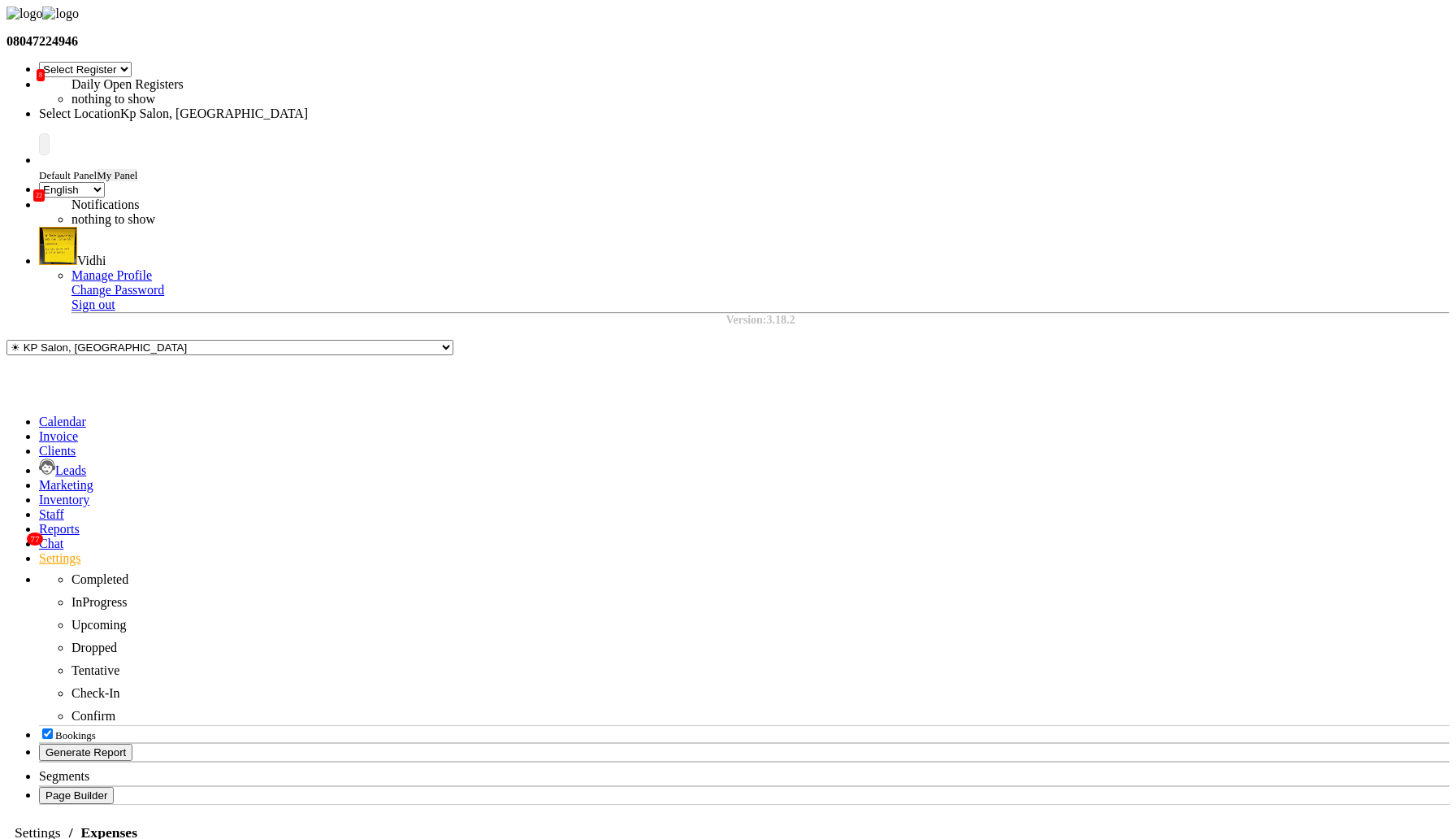
select select "147"
select select "9"
select select "2"
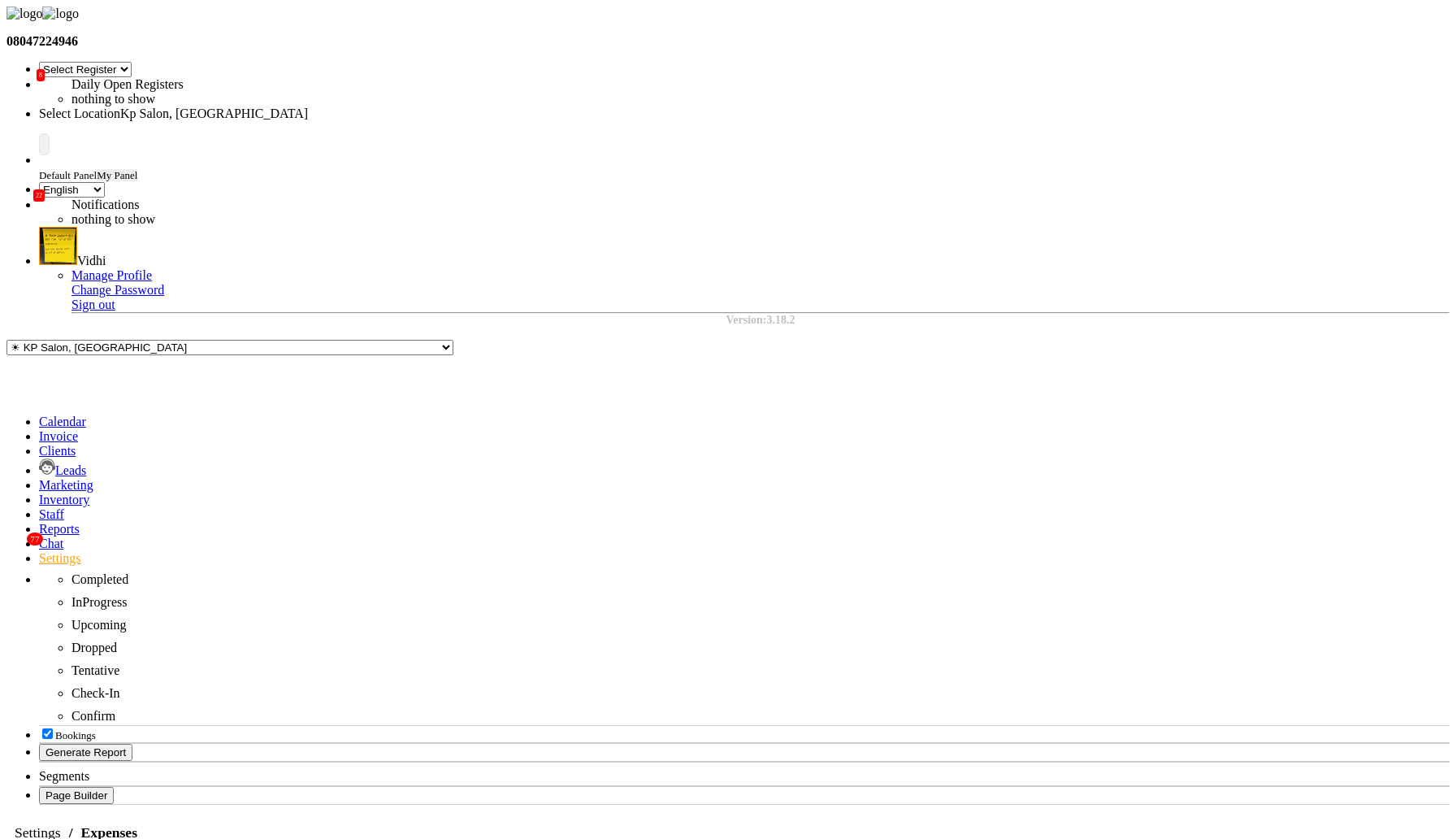
select select "147"
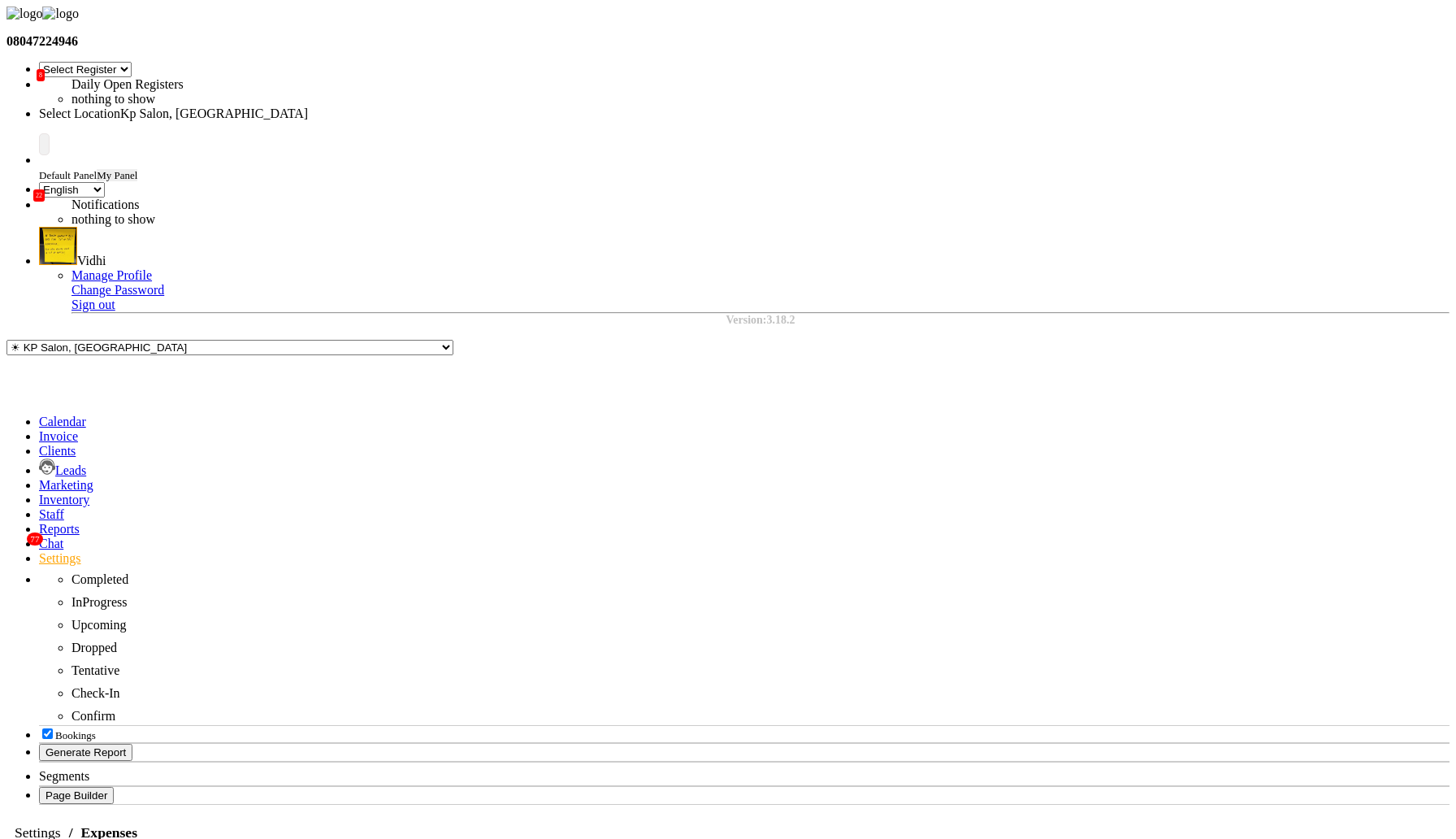
select select "9"
select select "2"
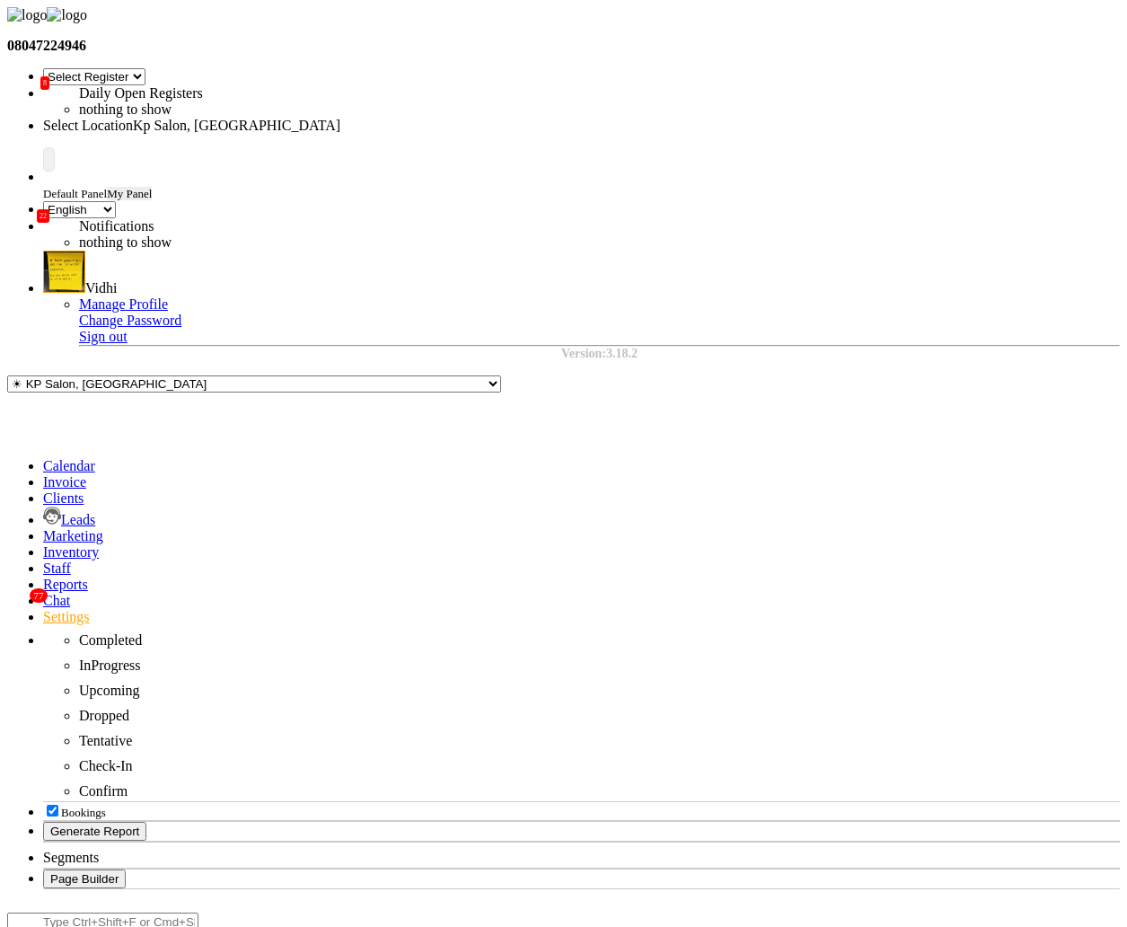
select select "147"
select select "9"
select select "2"
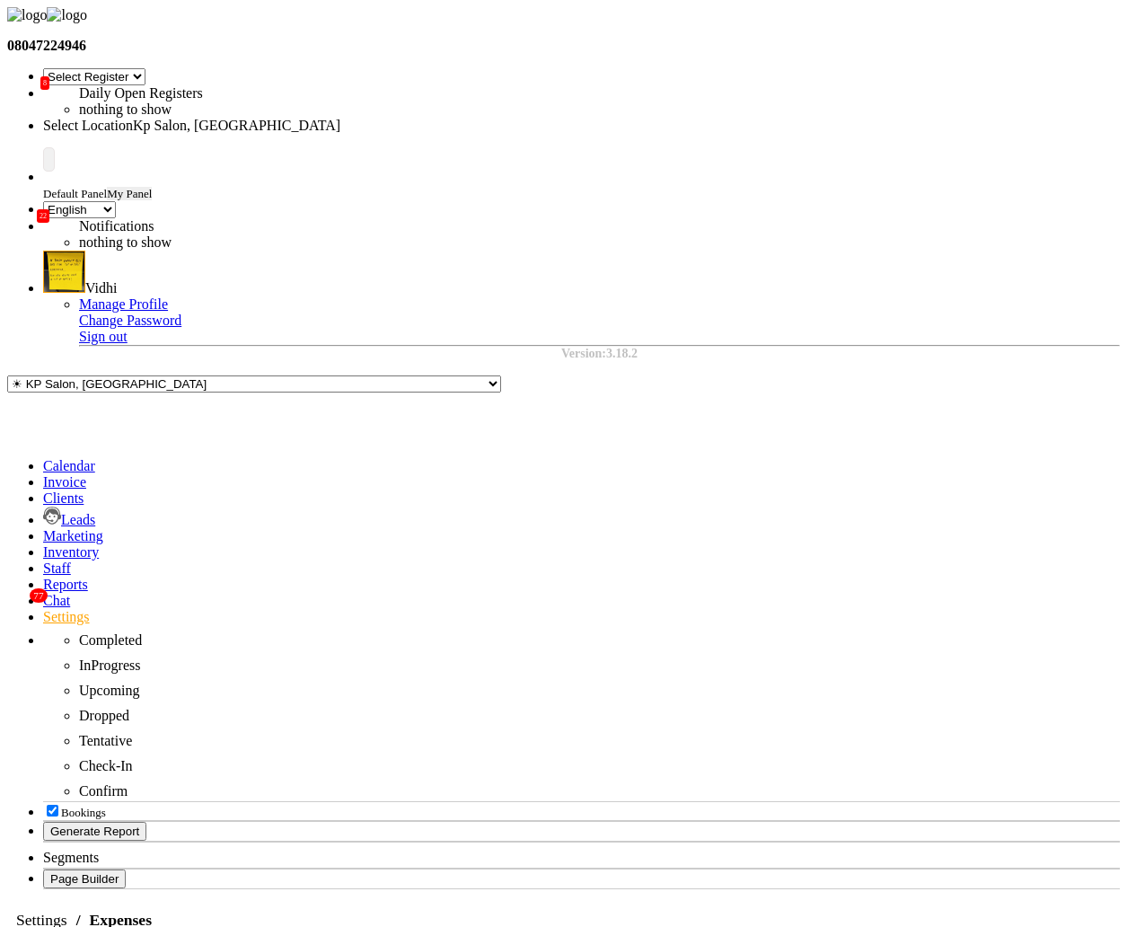
select select "1"
select select "1561"
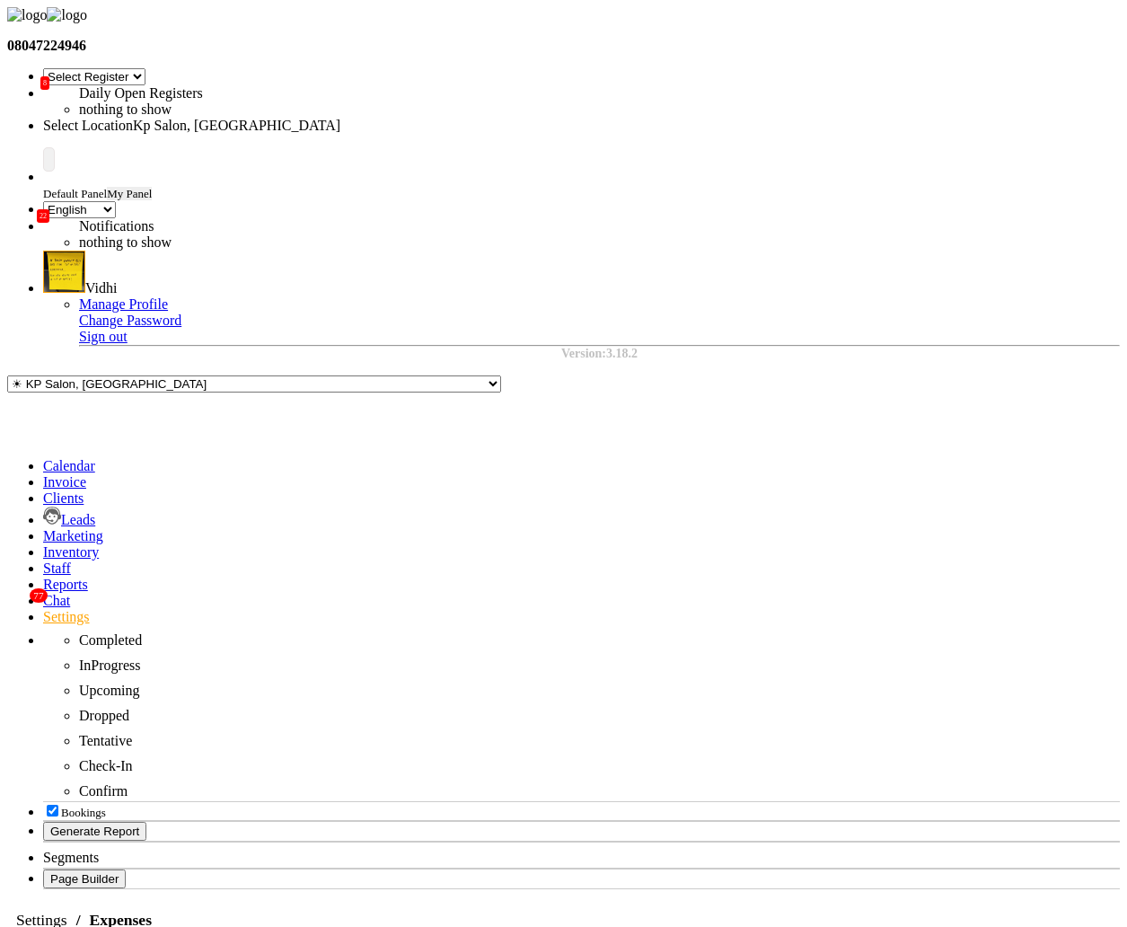
select select "120"
select select "11"
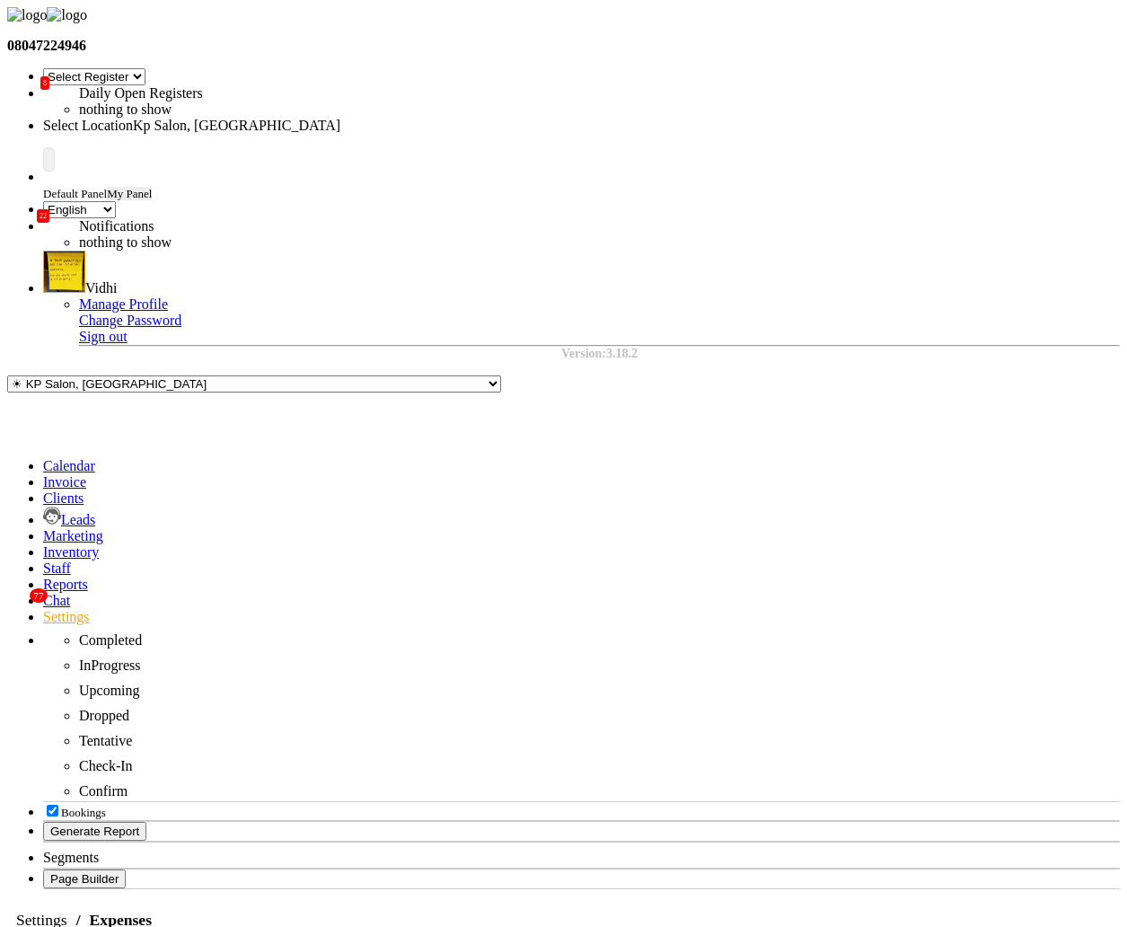
select select "22"
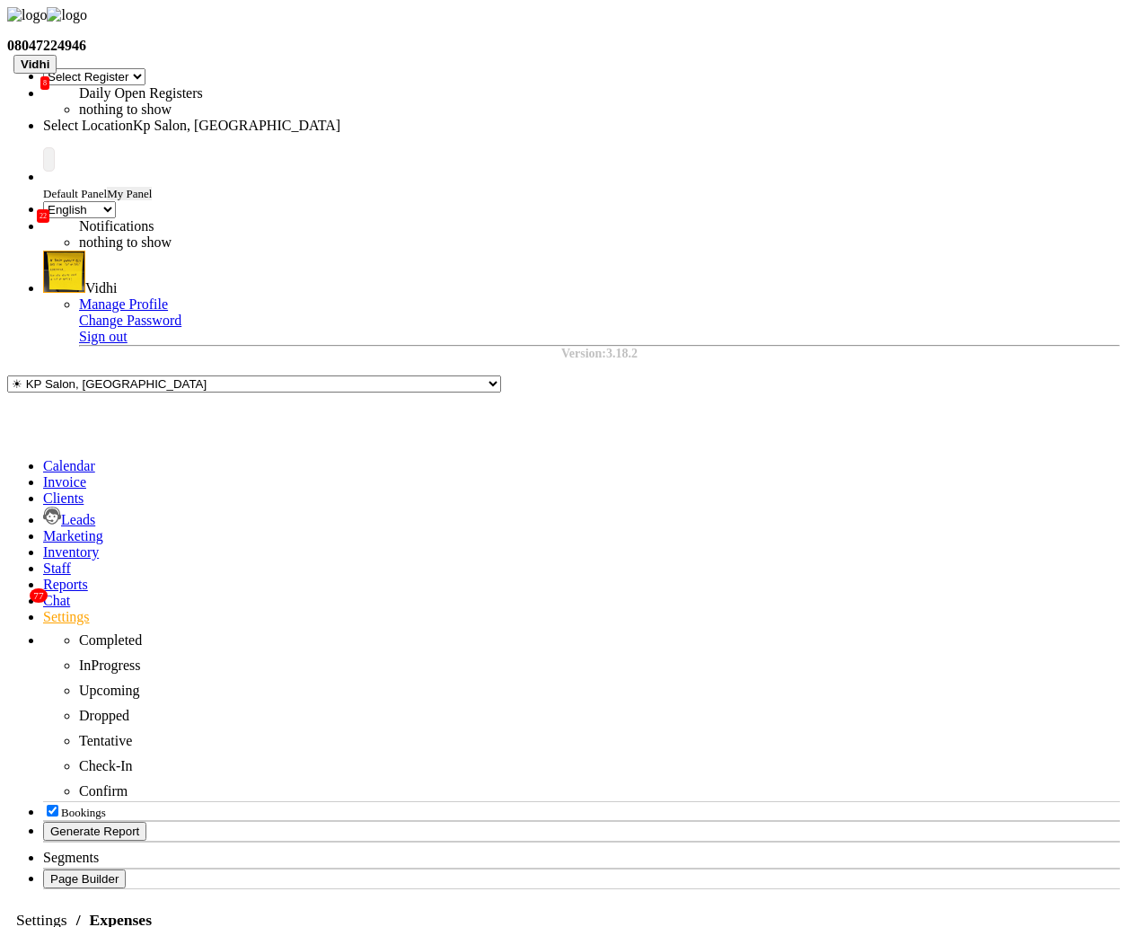
click at [57, 74] on button "Vidhi" at bounding box center [34, 64] width 43 height 19
type input "Vidhi"
type input "100"
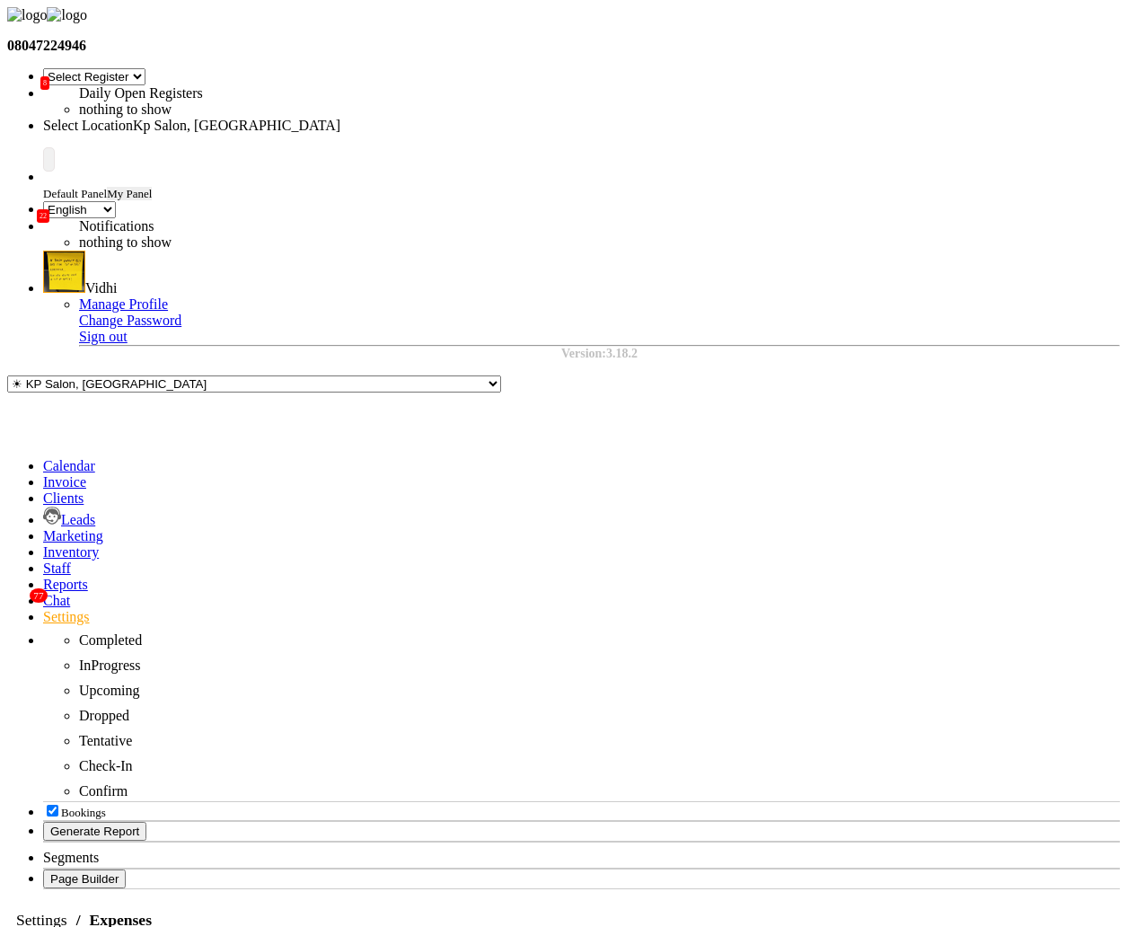
select select "1"
select select "1561"
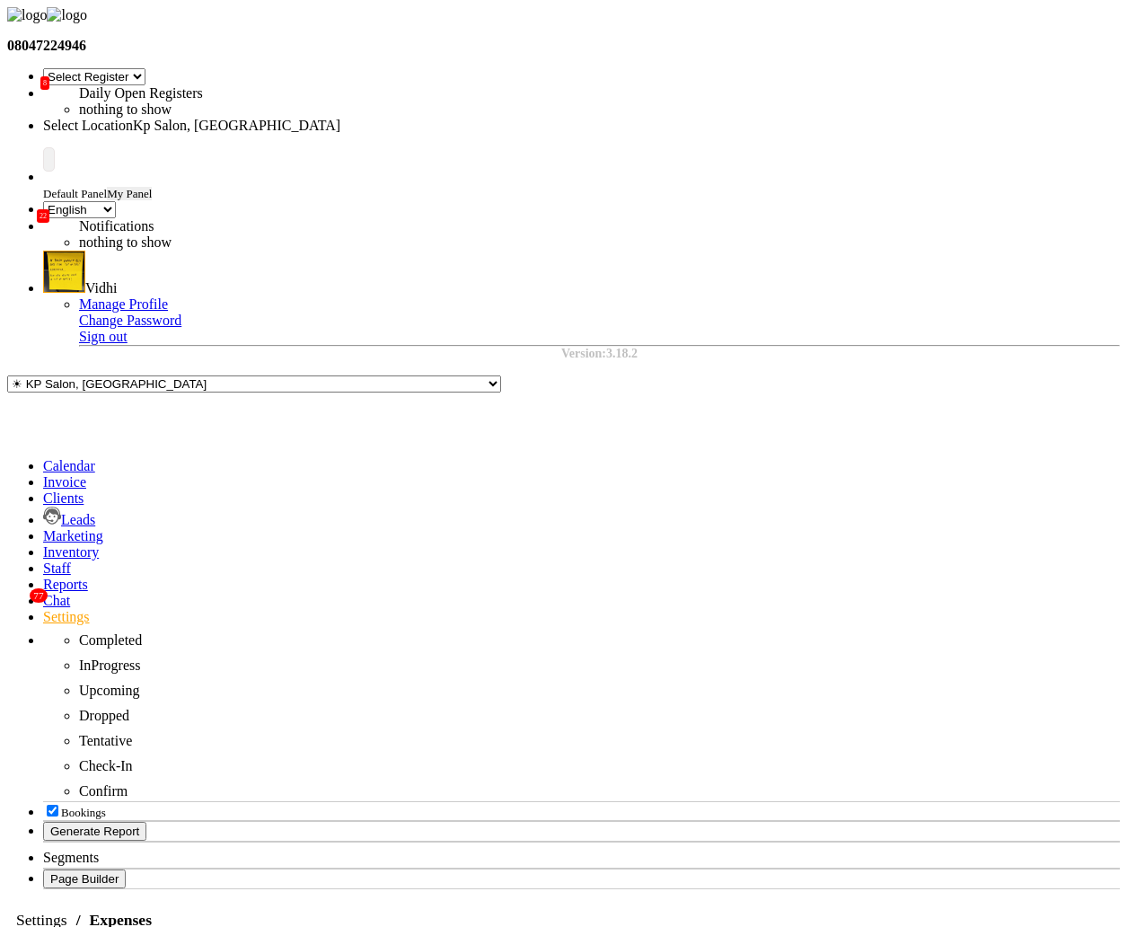
select select "120"
select select "11"
select select "2"
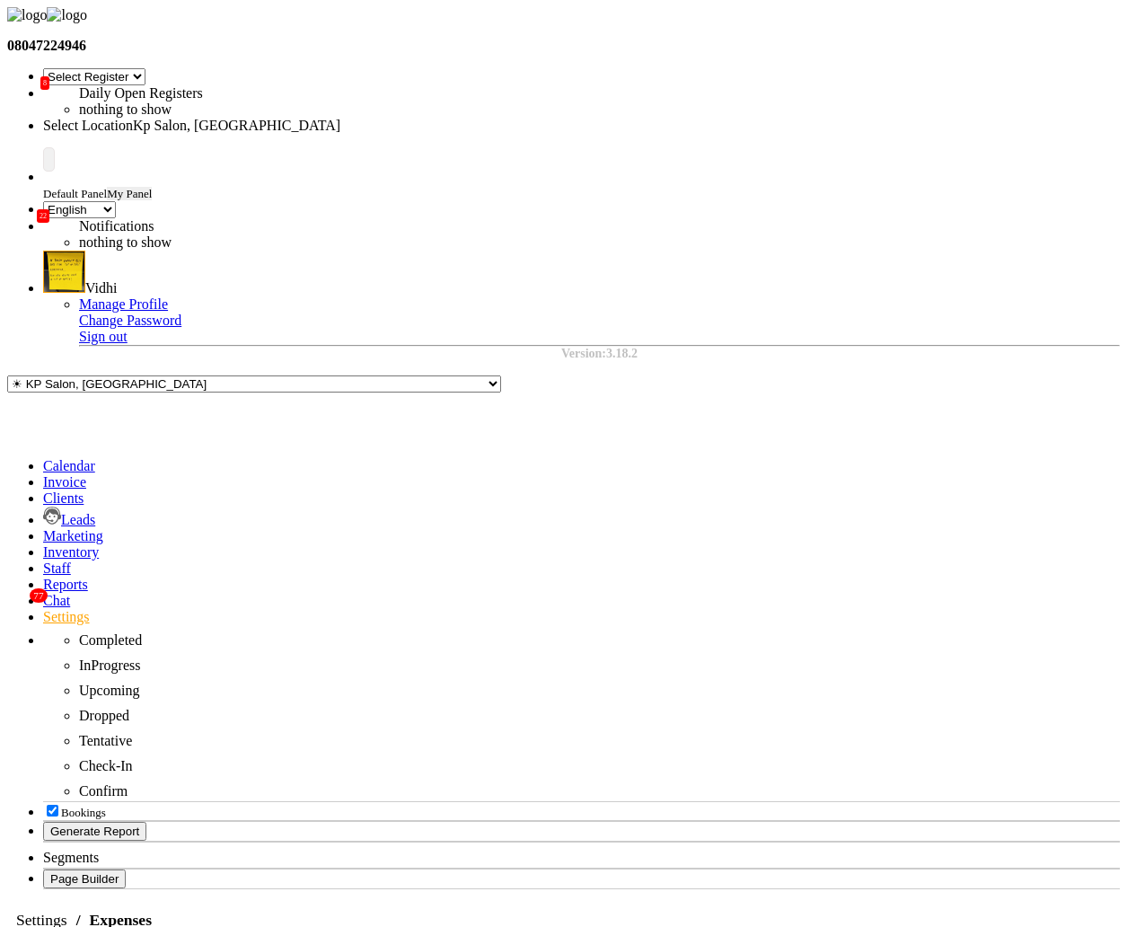
select select "7"
select select "en"
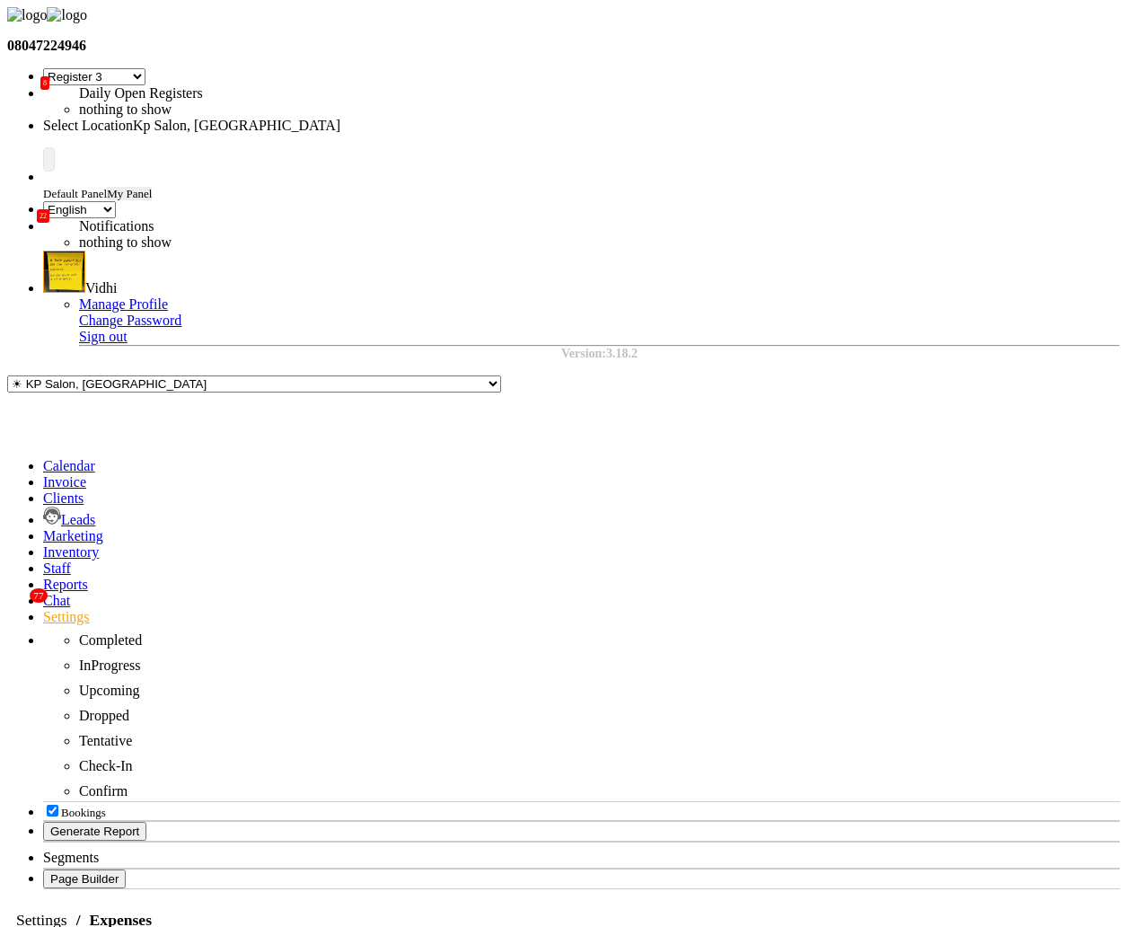
select select "1"
select select "1561"
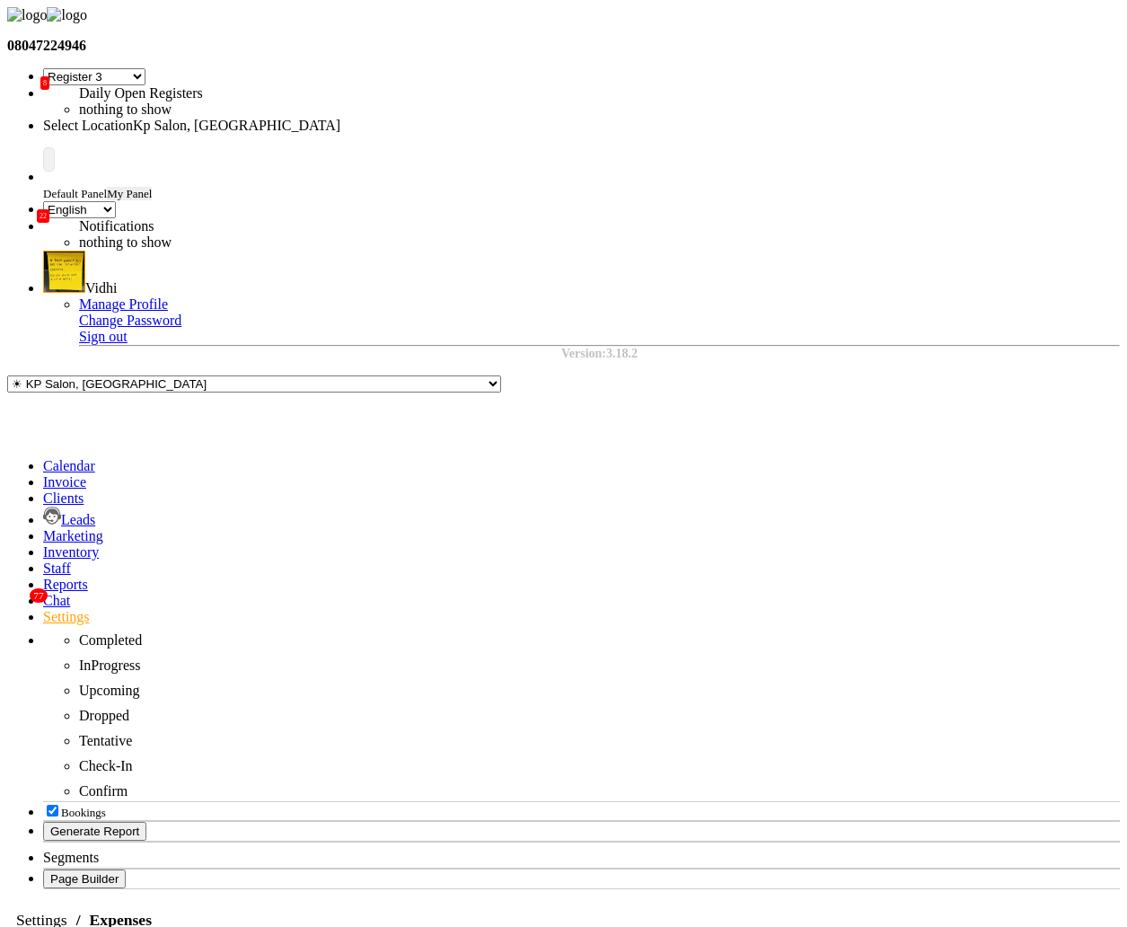
select select "120"
select select "11"
select select "2"
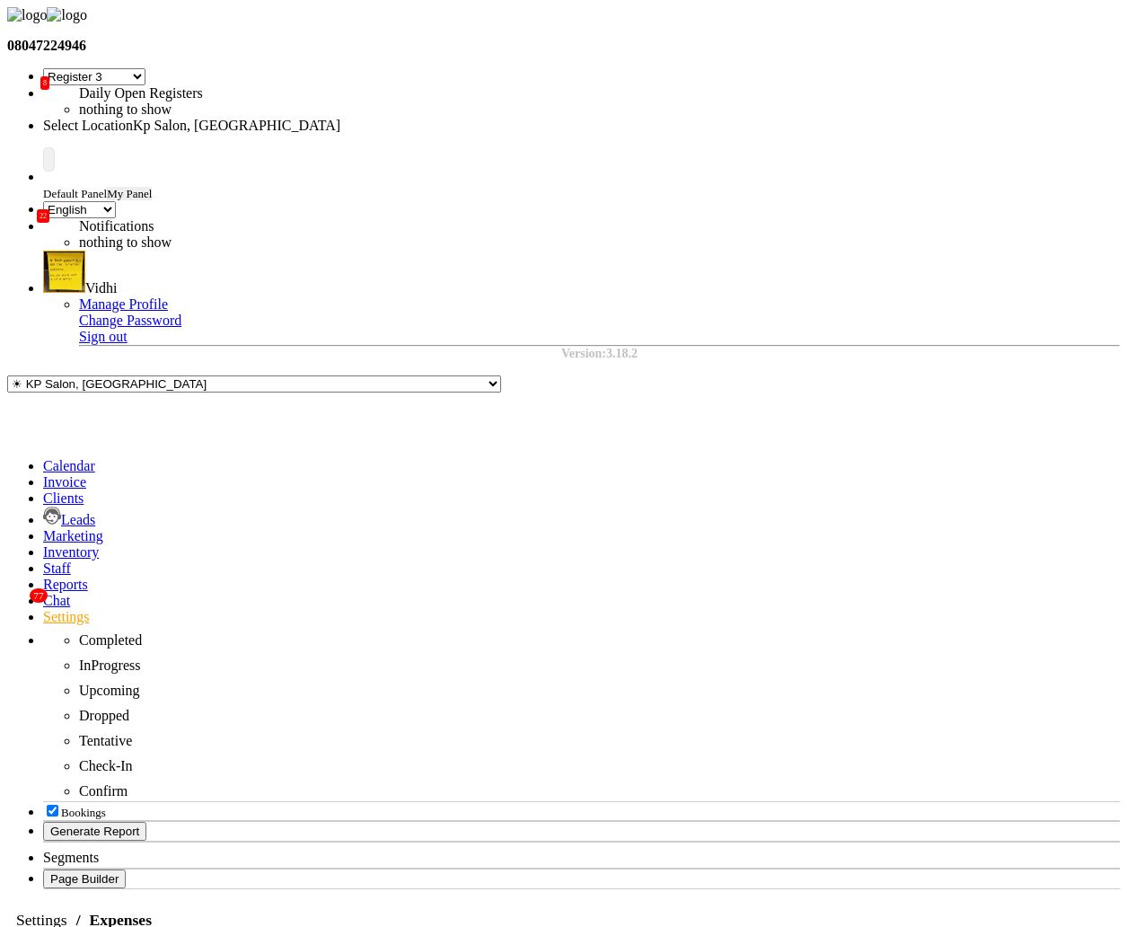
select select "120"
select select "11"
select select "2"
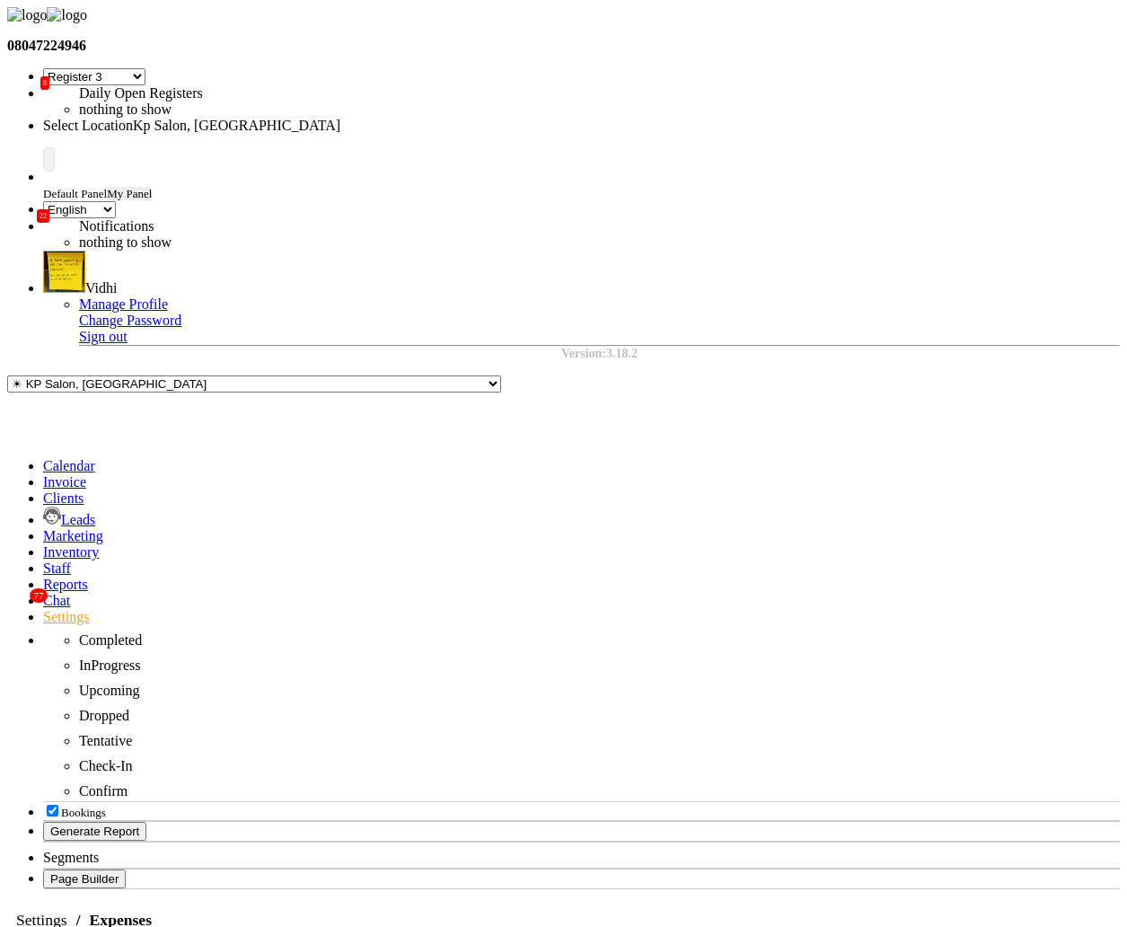
select select "147"
select select "9"
select select "2"
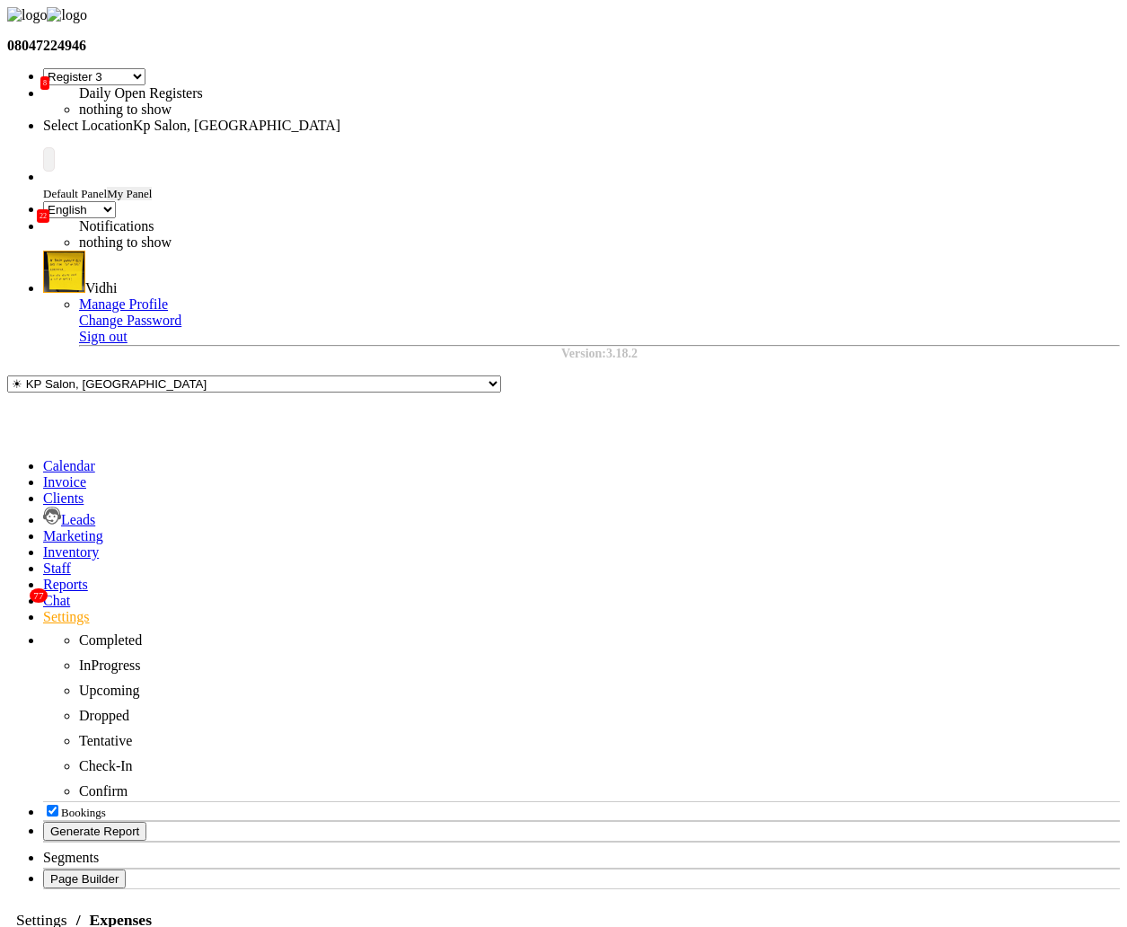
select select "120"
select select "11"
select select "2"
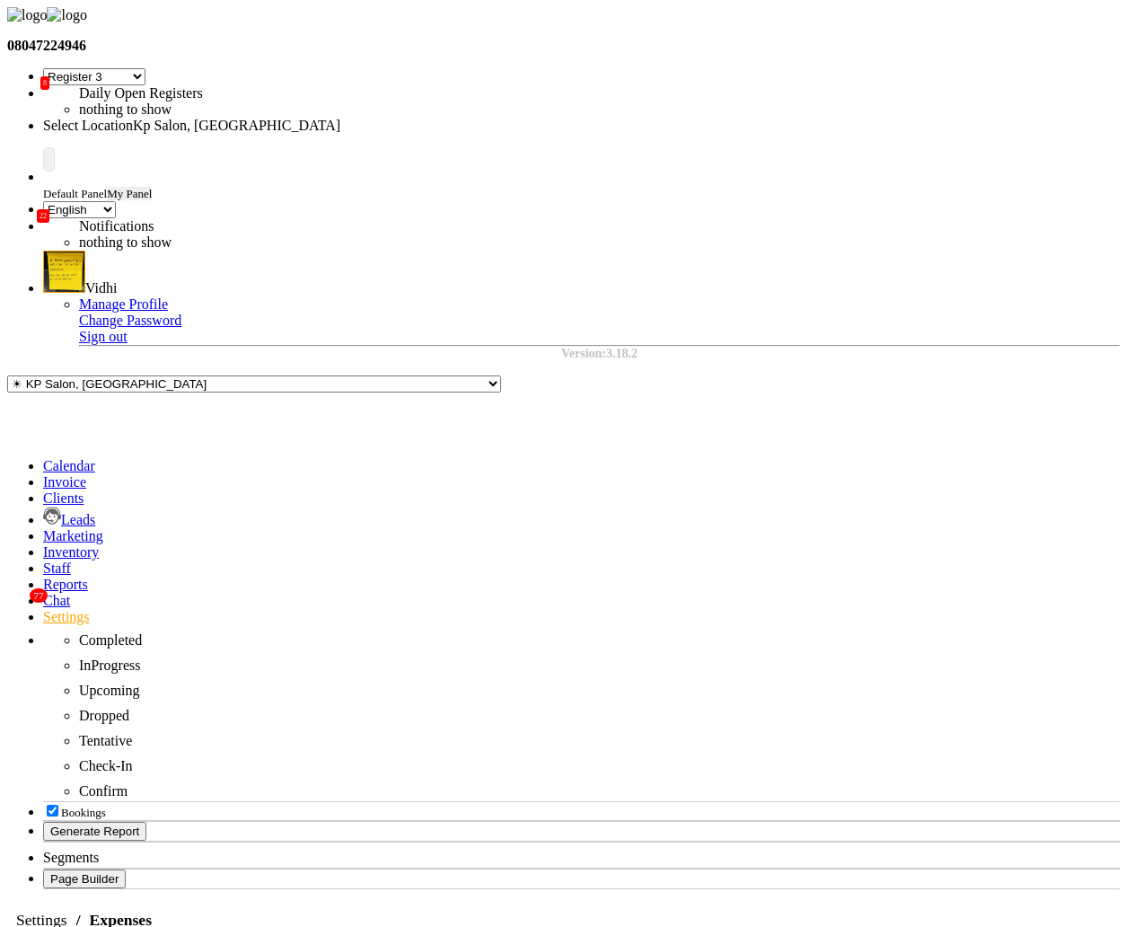
select select "147"
select select "9"
select select "2"
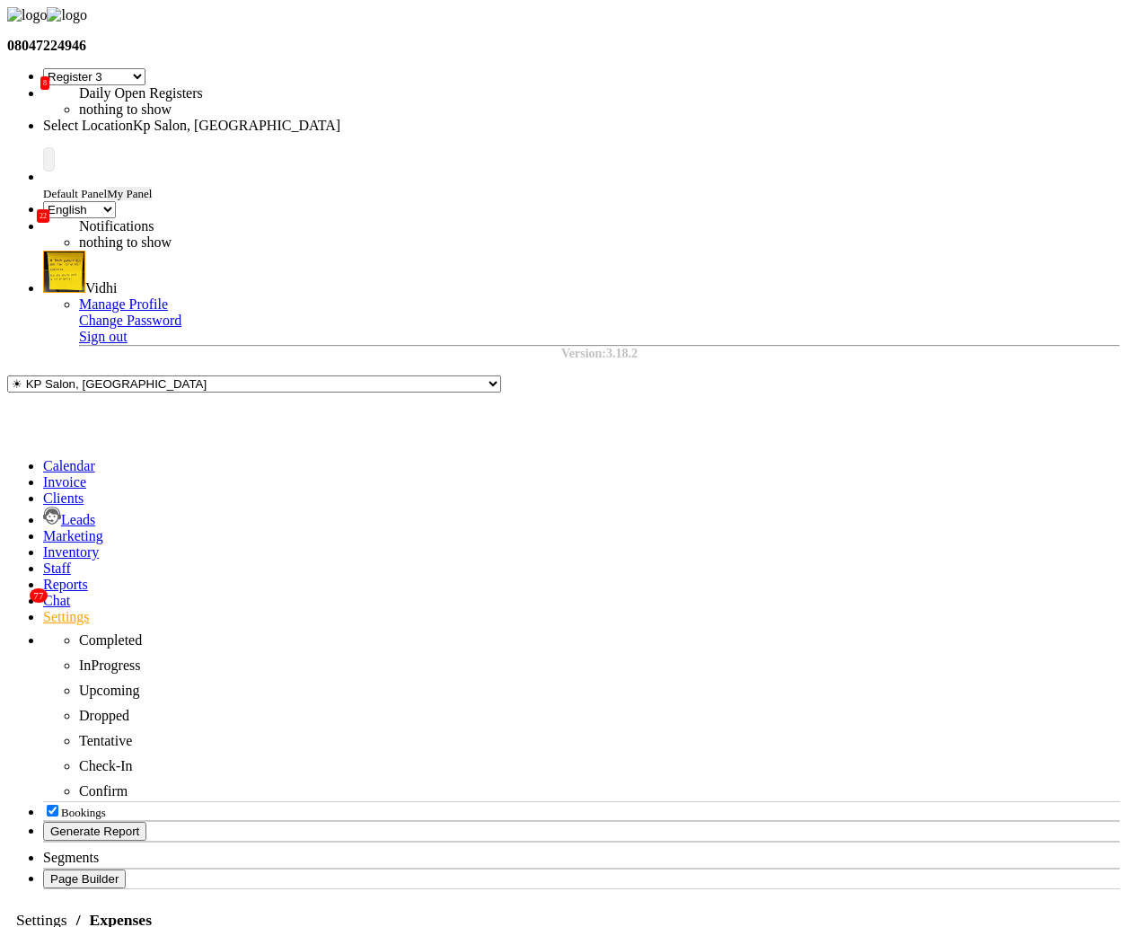
select select "120"
select select "11"
select select "2"
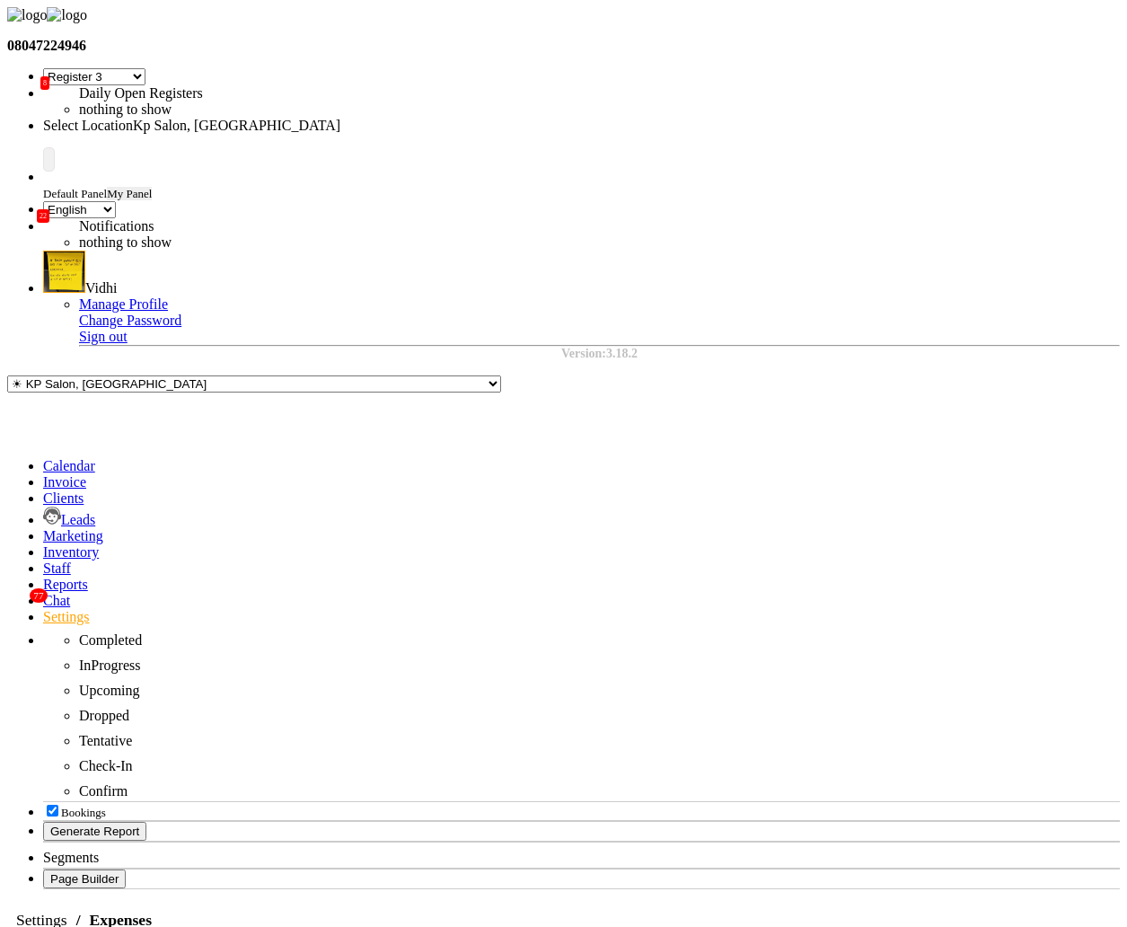
select select "120"
select select "11"
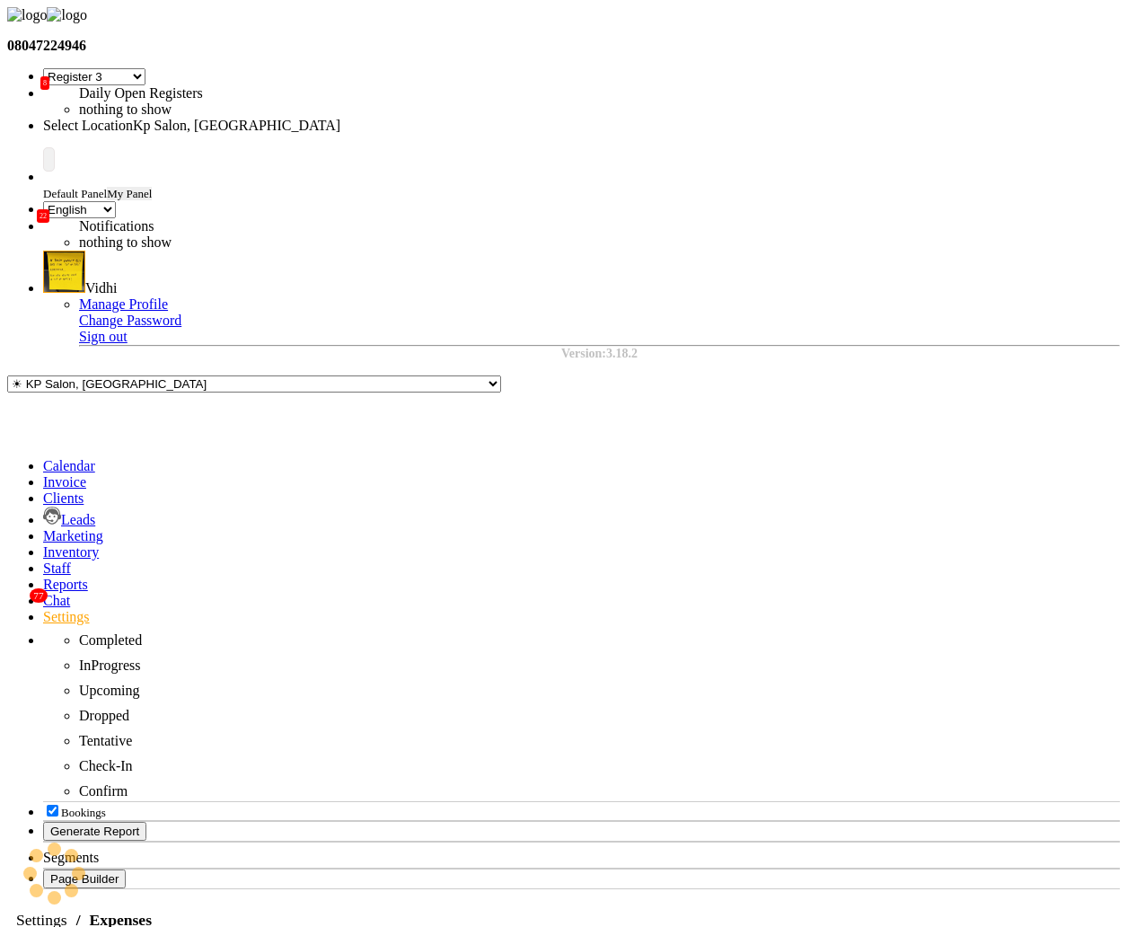
select select "2"
select select "147"
select select "9"
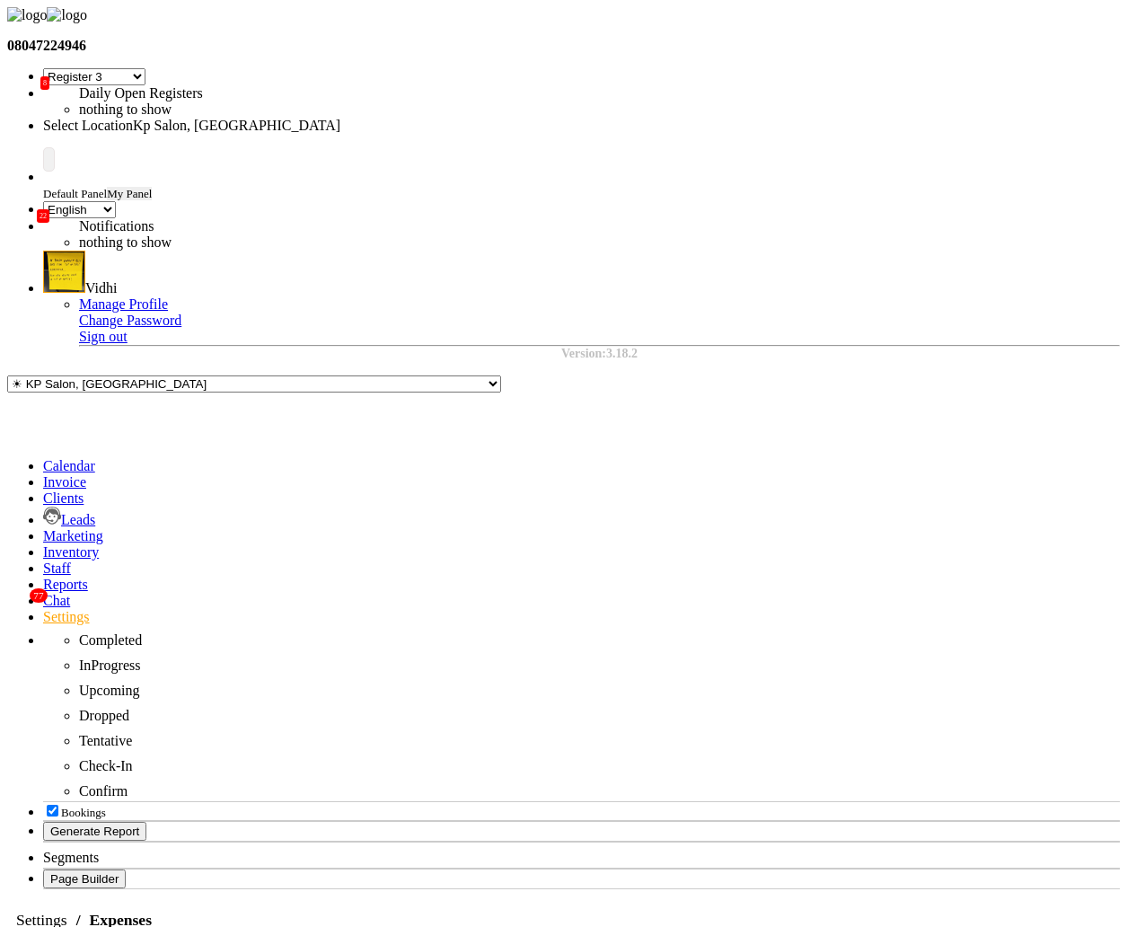
select select "2"
select select "147"
select select "9"
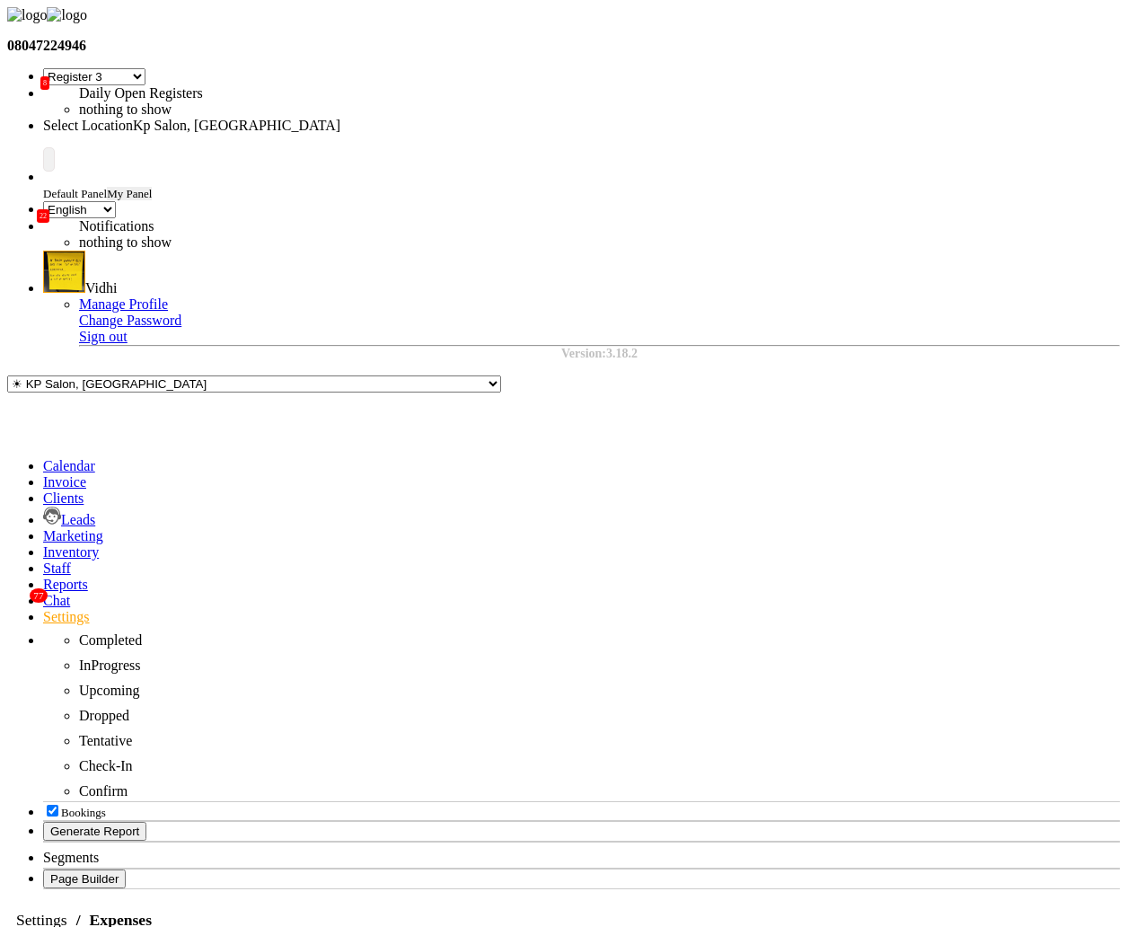
select select "2"
select select "120"
select select "11"
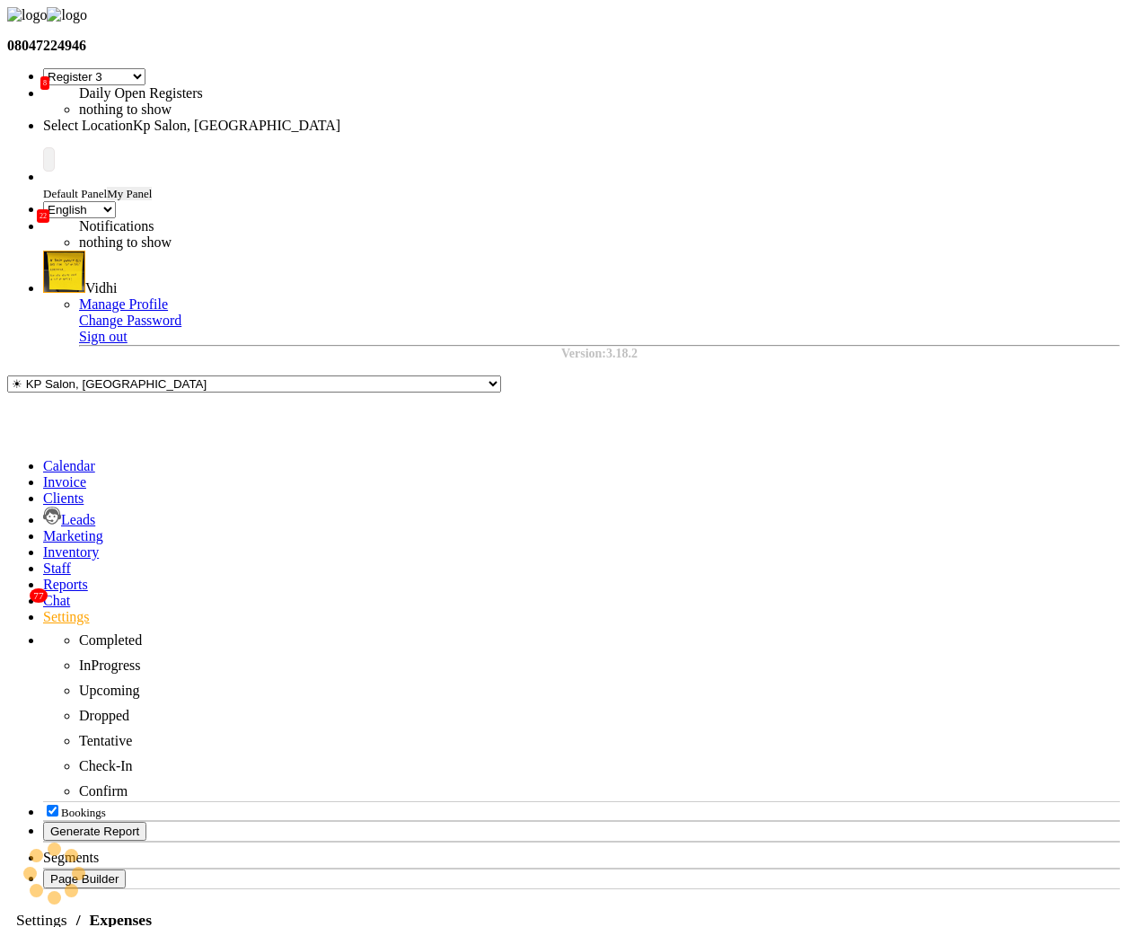
select select "2"
select select "147"
select select "9"
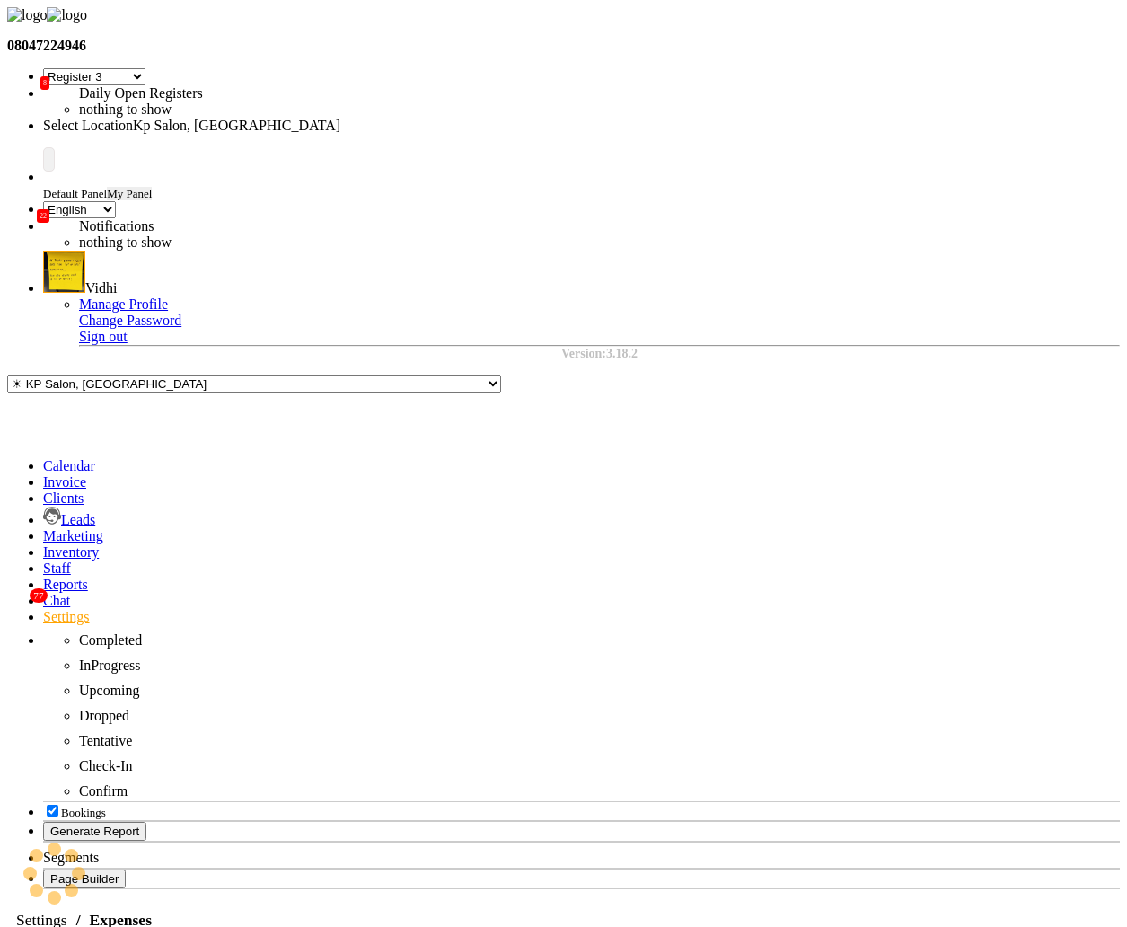
select select "2"
click at [43, 609] on icon at bounding box center [43, 616] width 0 height 15
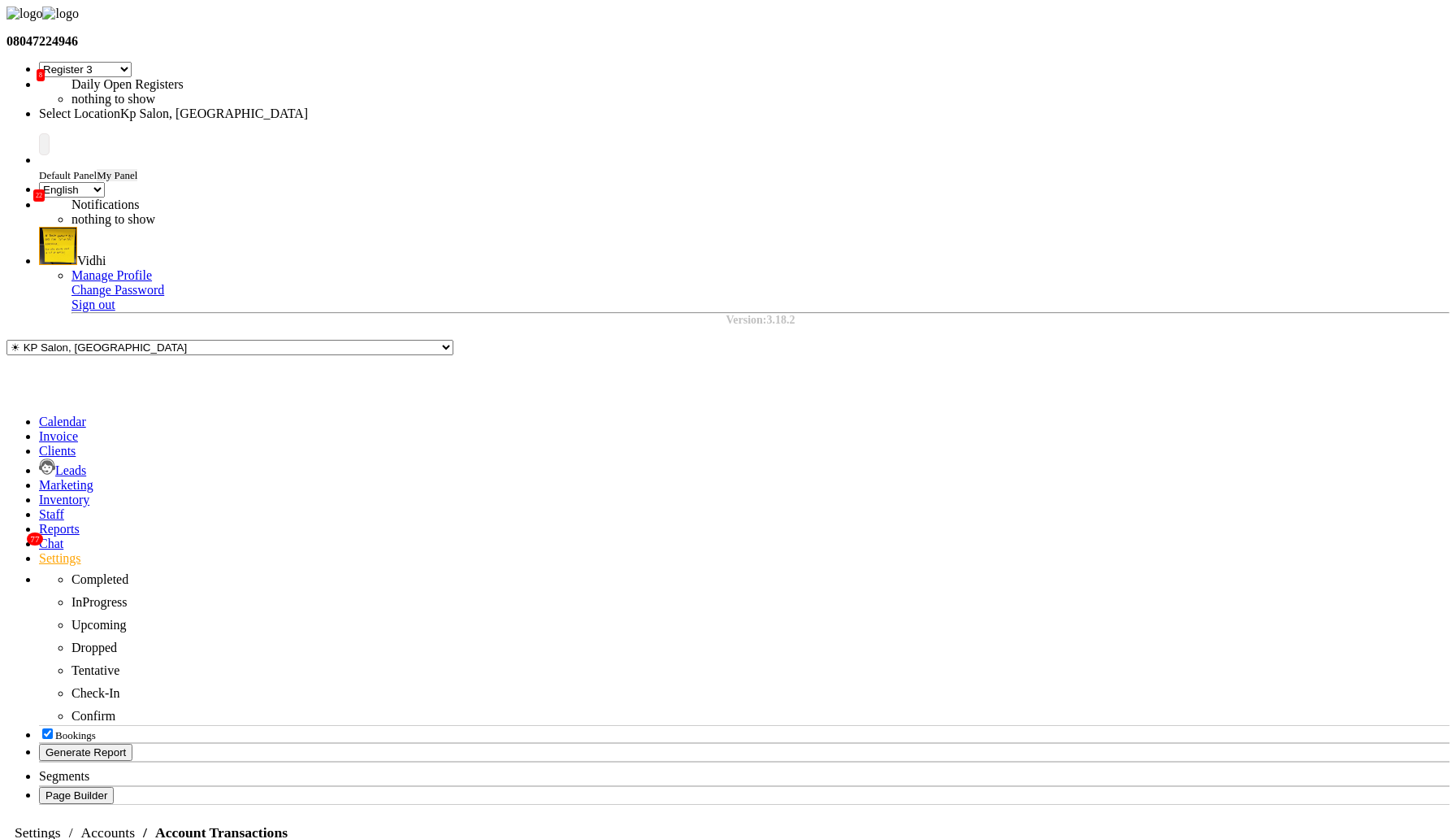
drag, startPoint x: 1333, startPoint y: 224, endPoint x: 1454, endPoint y: 222, distance: 121.0
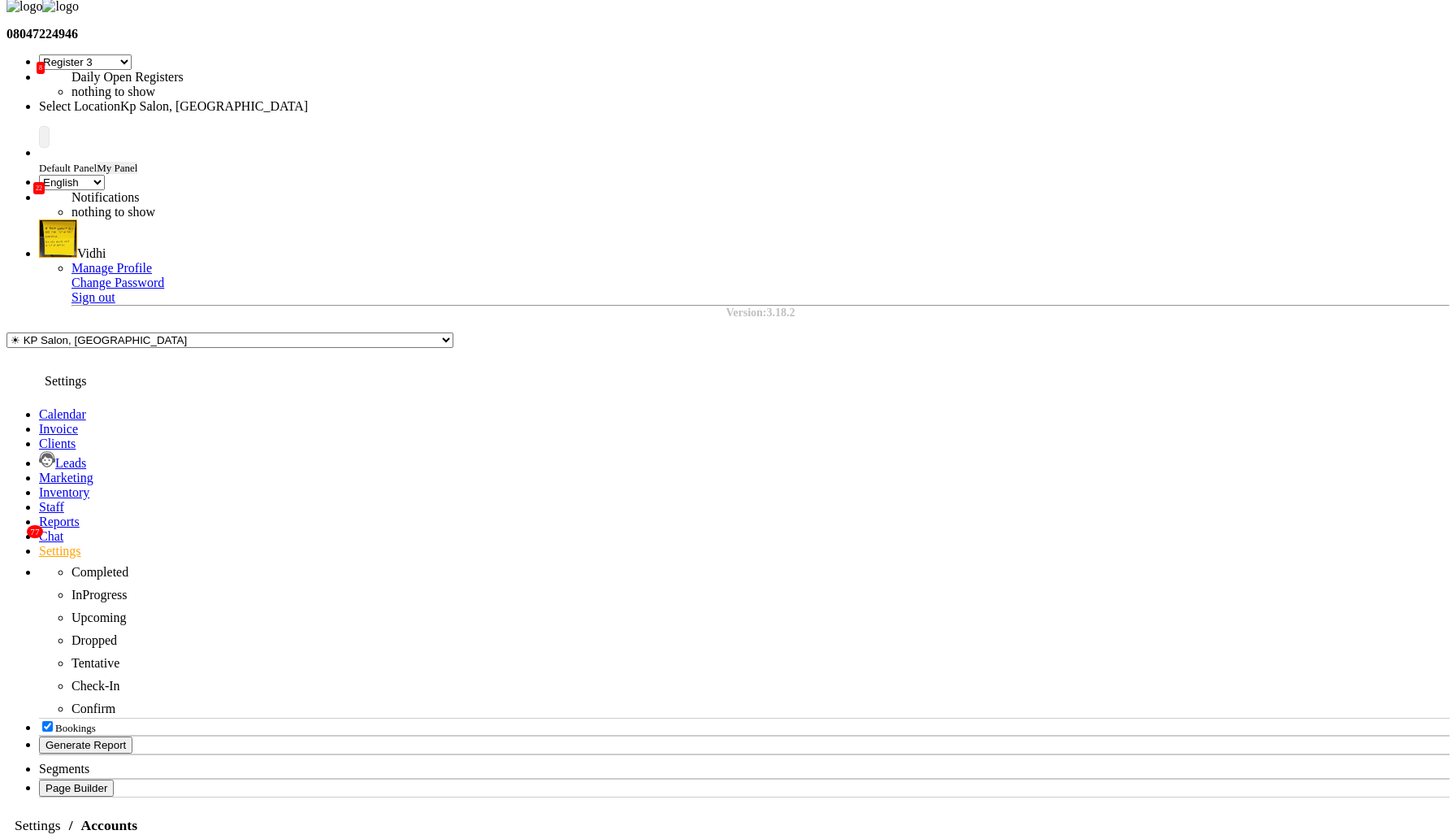
click at [39, 544] on span at bounding box center [39, 550] width 0 height 14
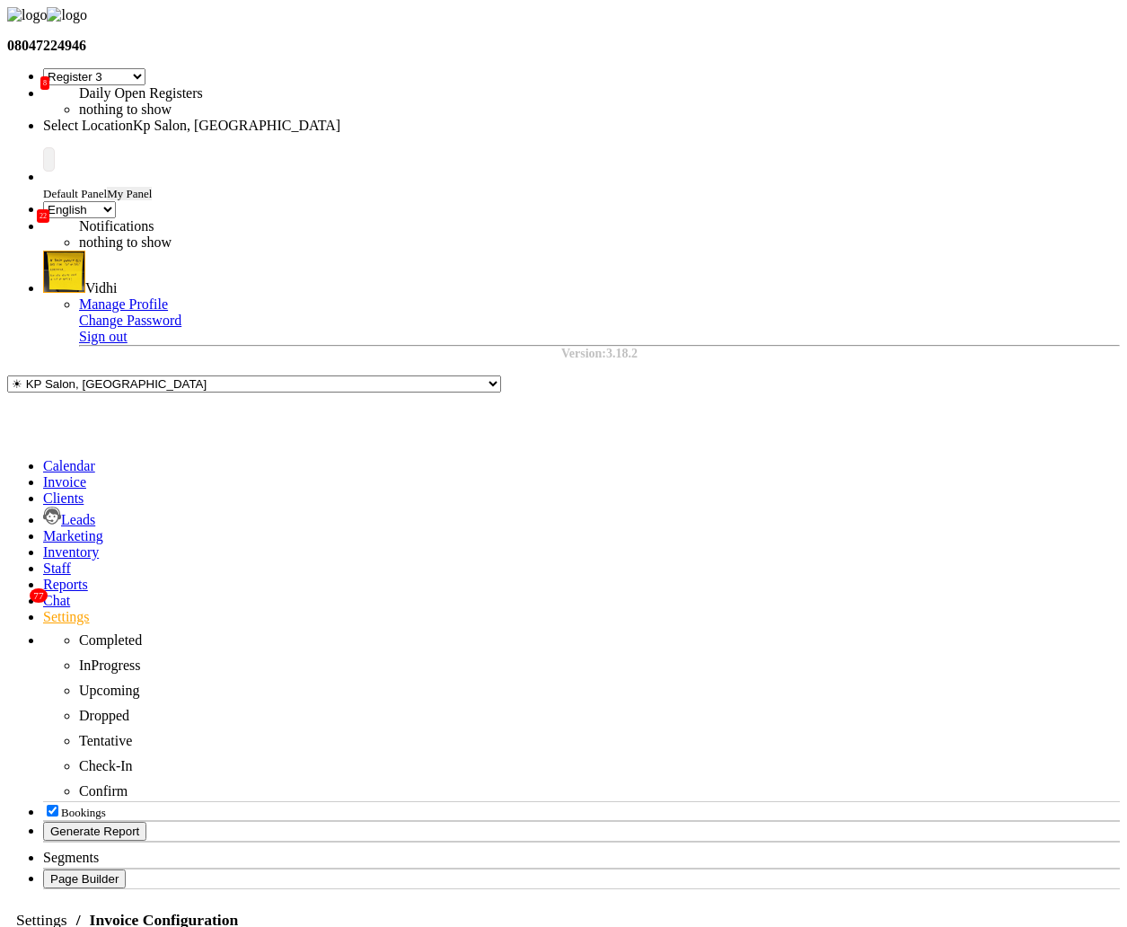
click at [43, 609] on icon at bounding box center [43, 616] width 0 height 15
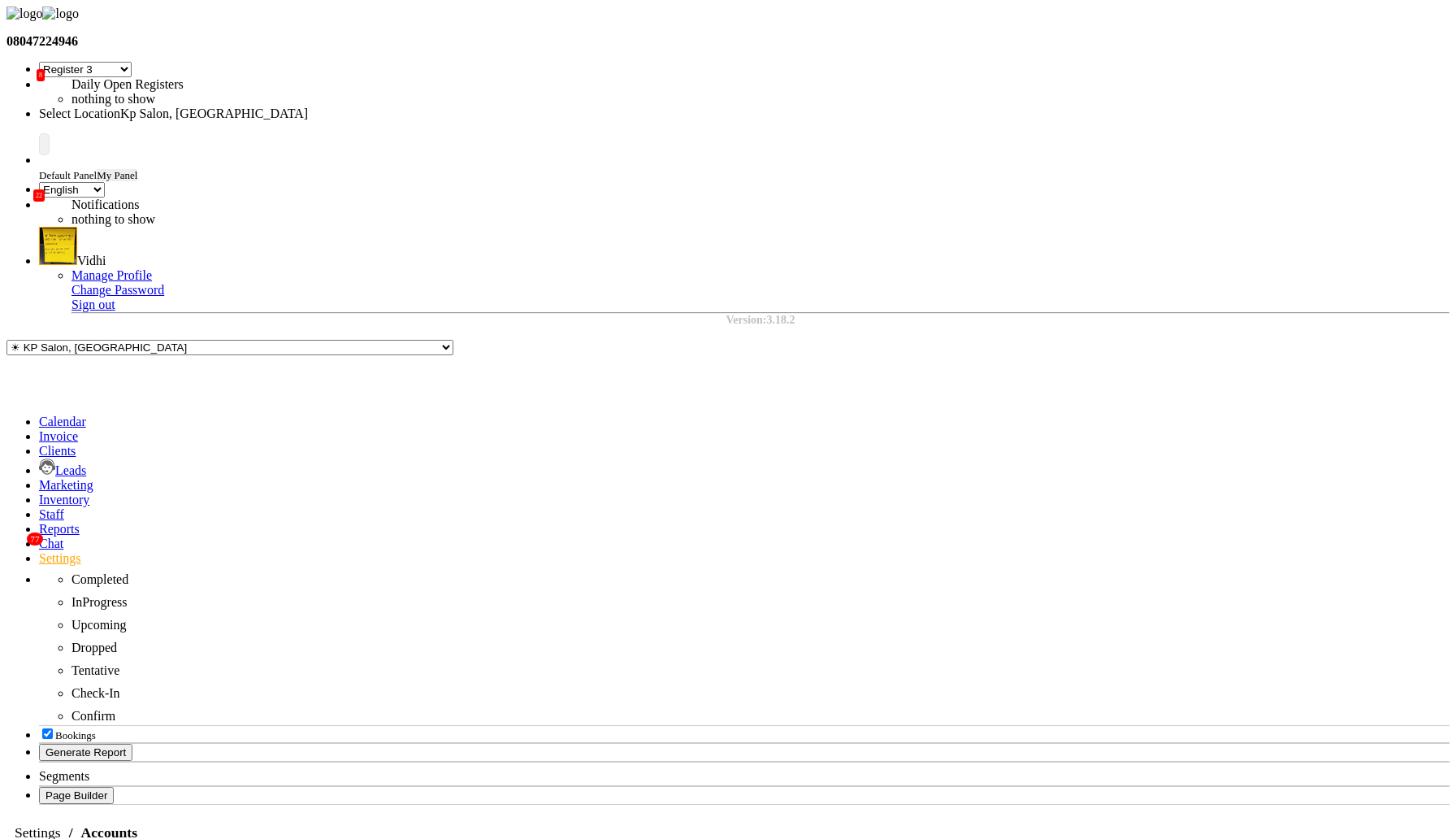
scroll to position [7, 0]
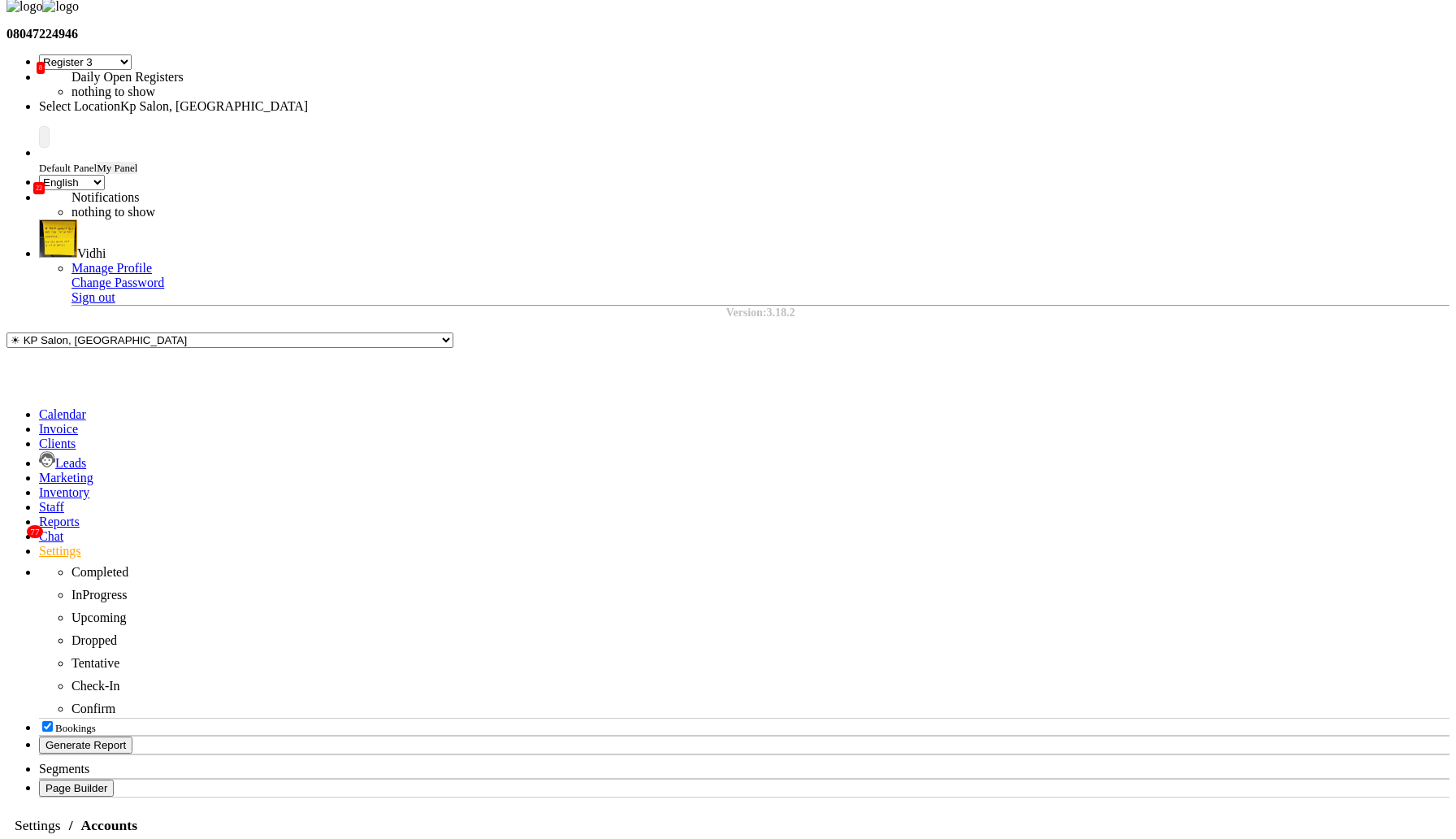
click at [703, 133] on div "Link Payments" at bounding box center [704, 138] width 91 height 14
checkbox input "true"
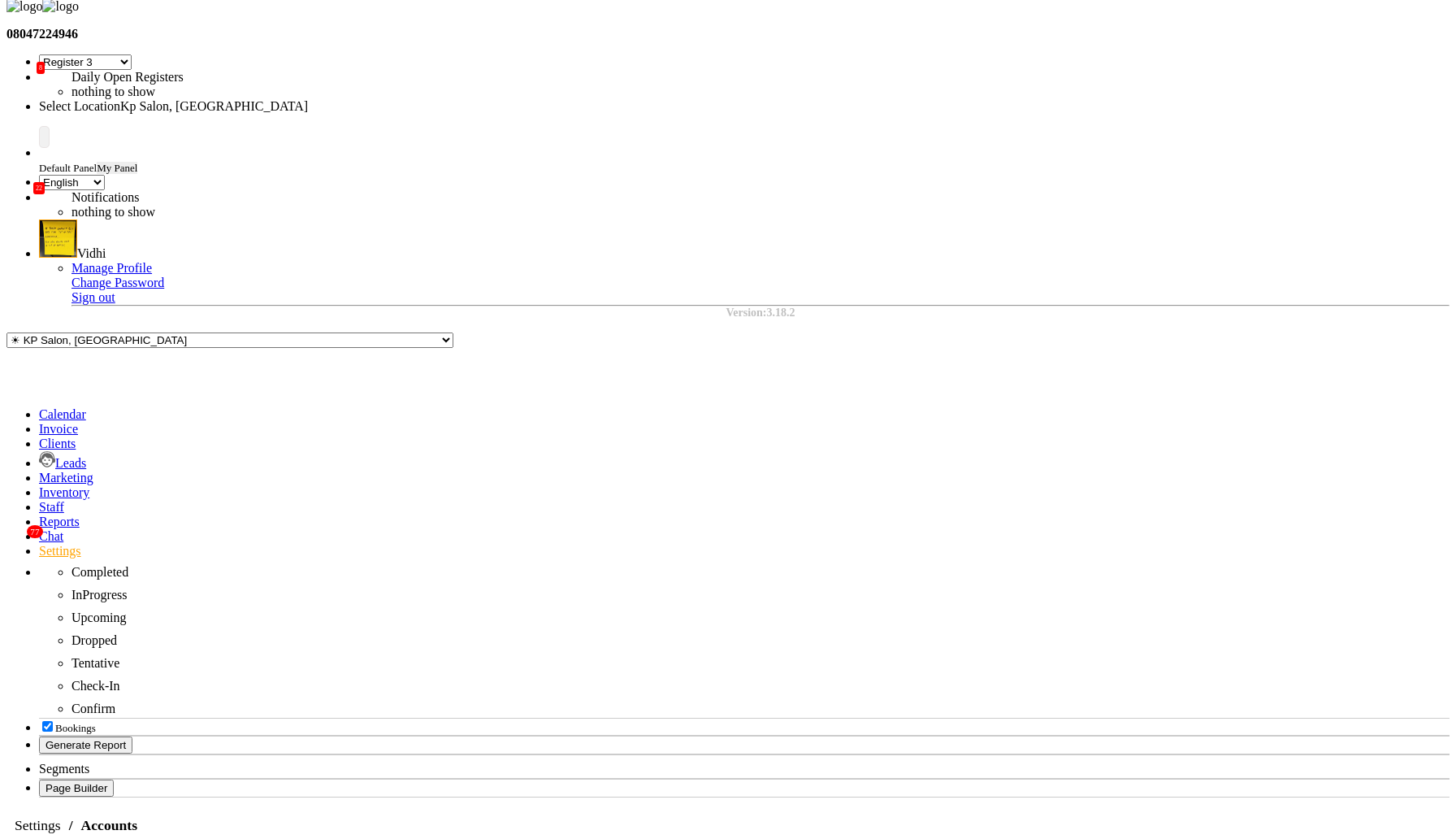
click at [712, 134] on div "Link Payments" at bounding box center [704, 138] width 91 height 14
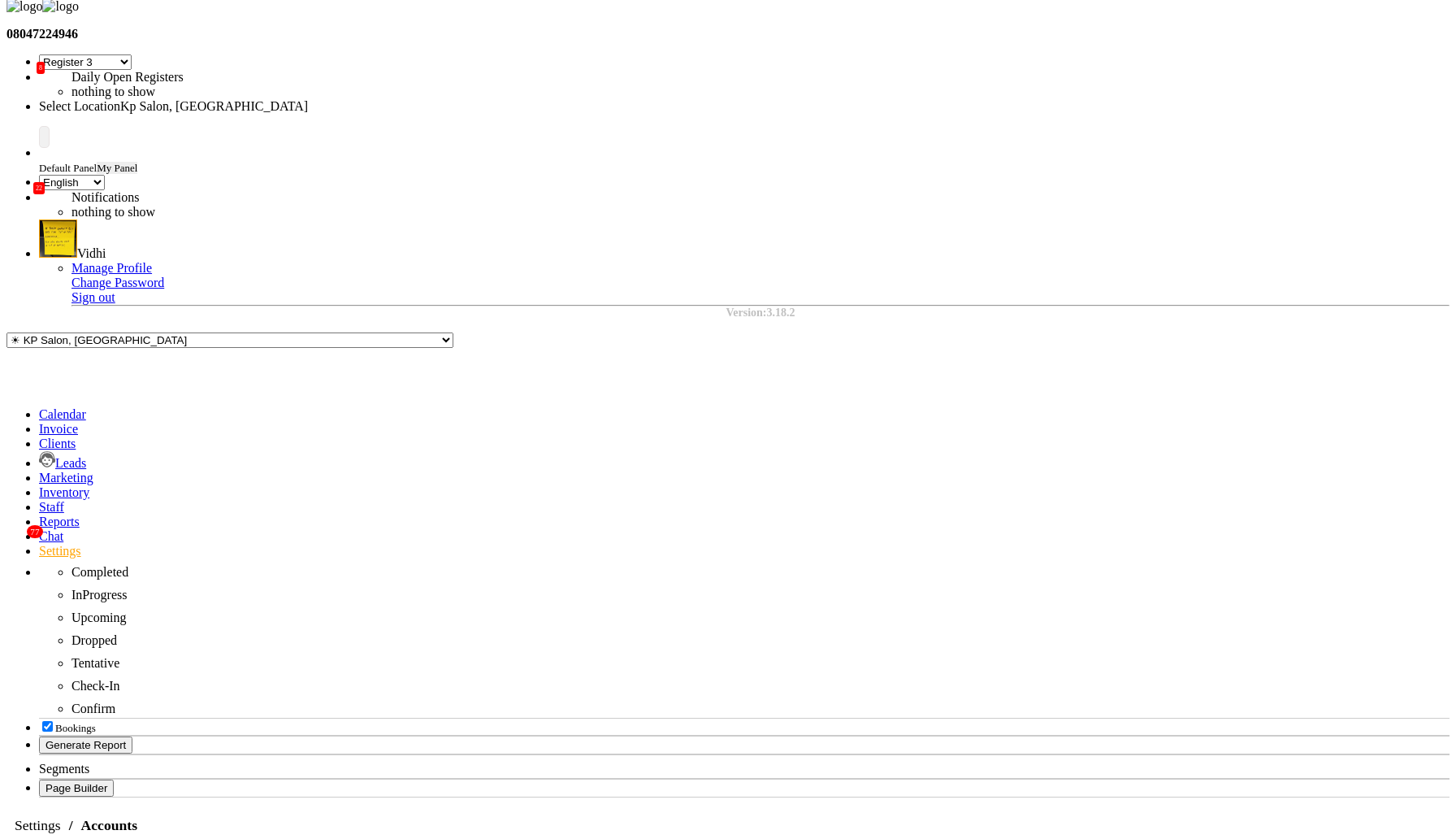
checkbox input "true"
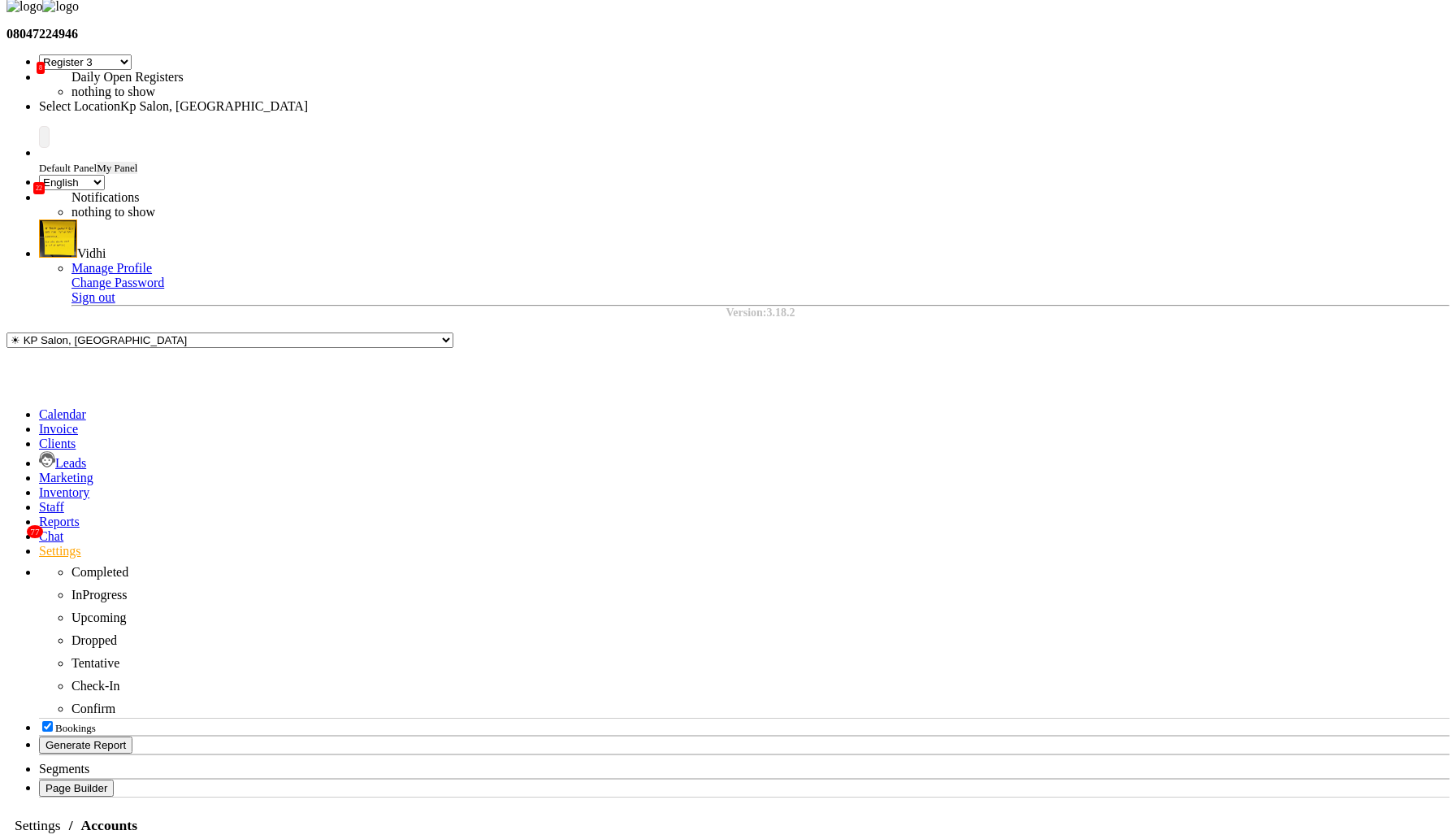
drag, startPoint x: 1243, startPoint y: 49, endPoint x: 1411, endPoint y: 68, distance: 169.1
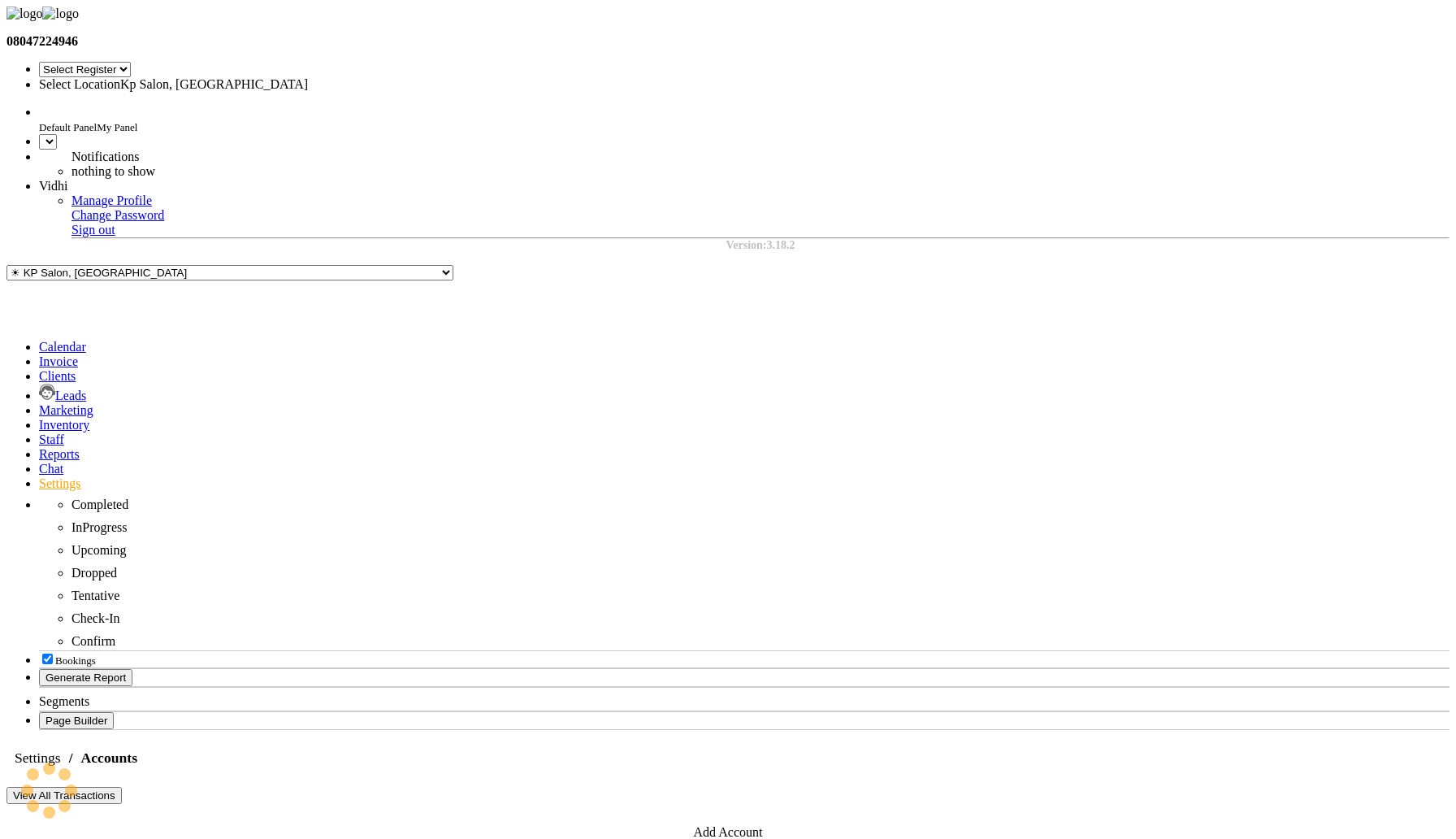
select select "41"
select select "en"
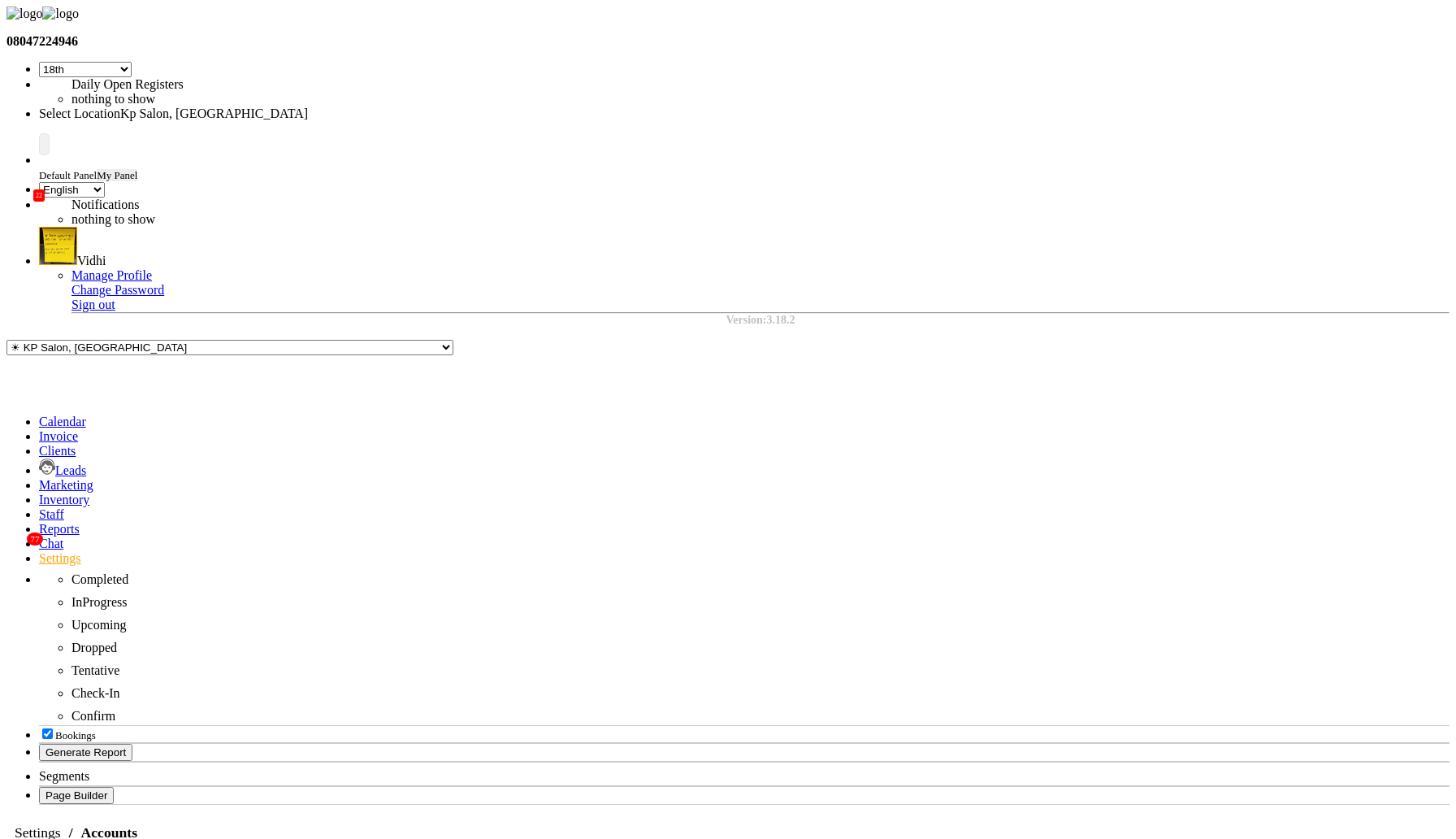
click at [714, 139] on div "Link Payments" at bounding box center [704, 147] width 91 height 14
checkbox input "true"
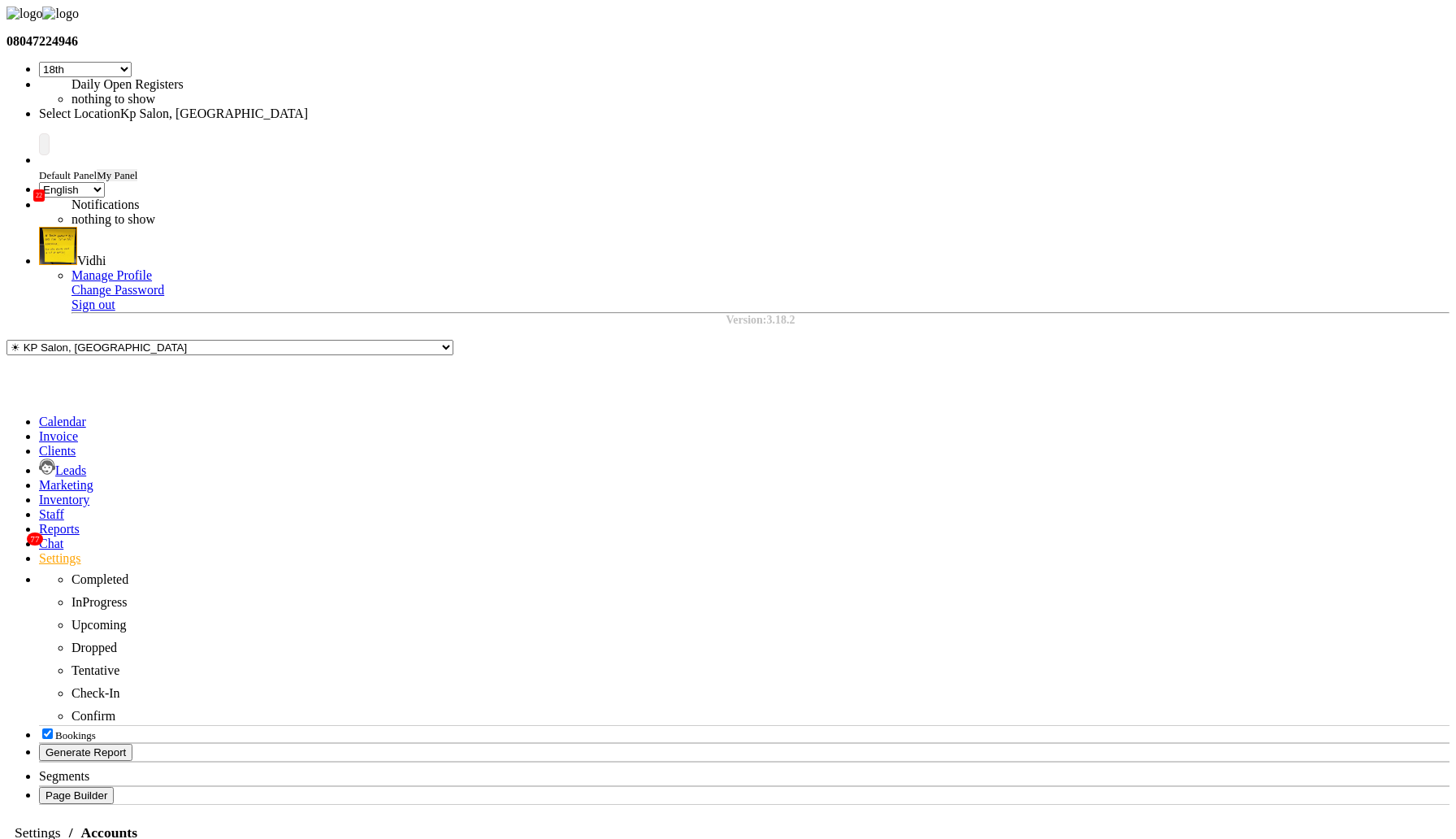
click at [710, 139] on div "Link Payments" at bounding box center [704, 147] width 91 height 14
checkbox input "true"
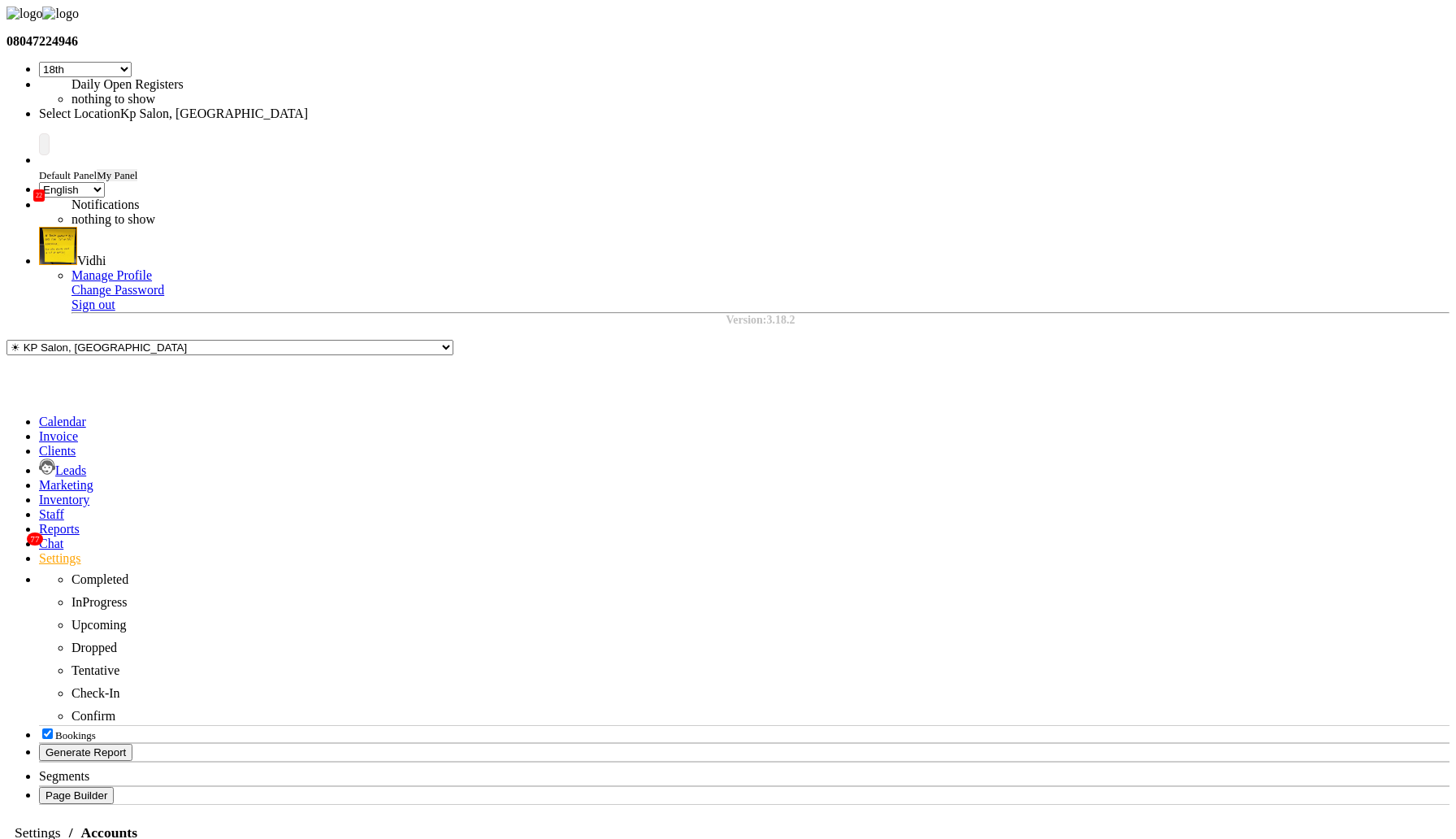
type input "o"
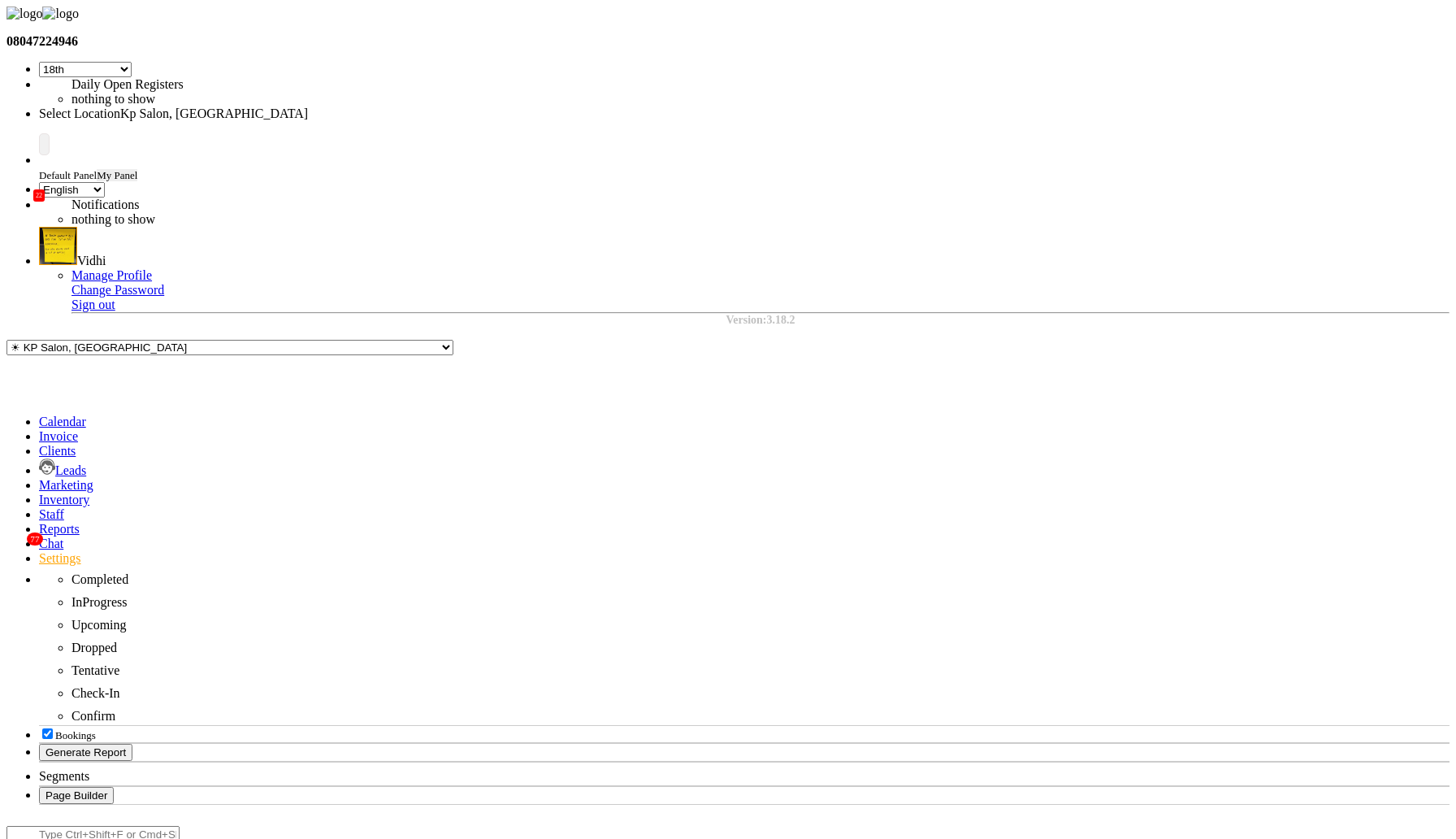
click at [712, 139] on div "Link Payments" at bounding box center [701, 147] width 91 height 14
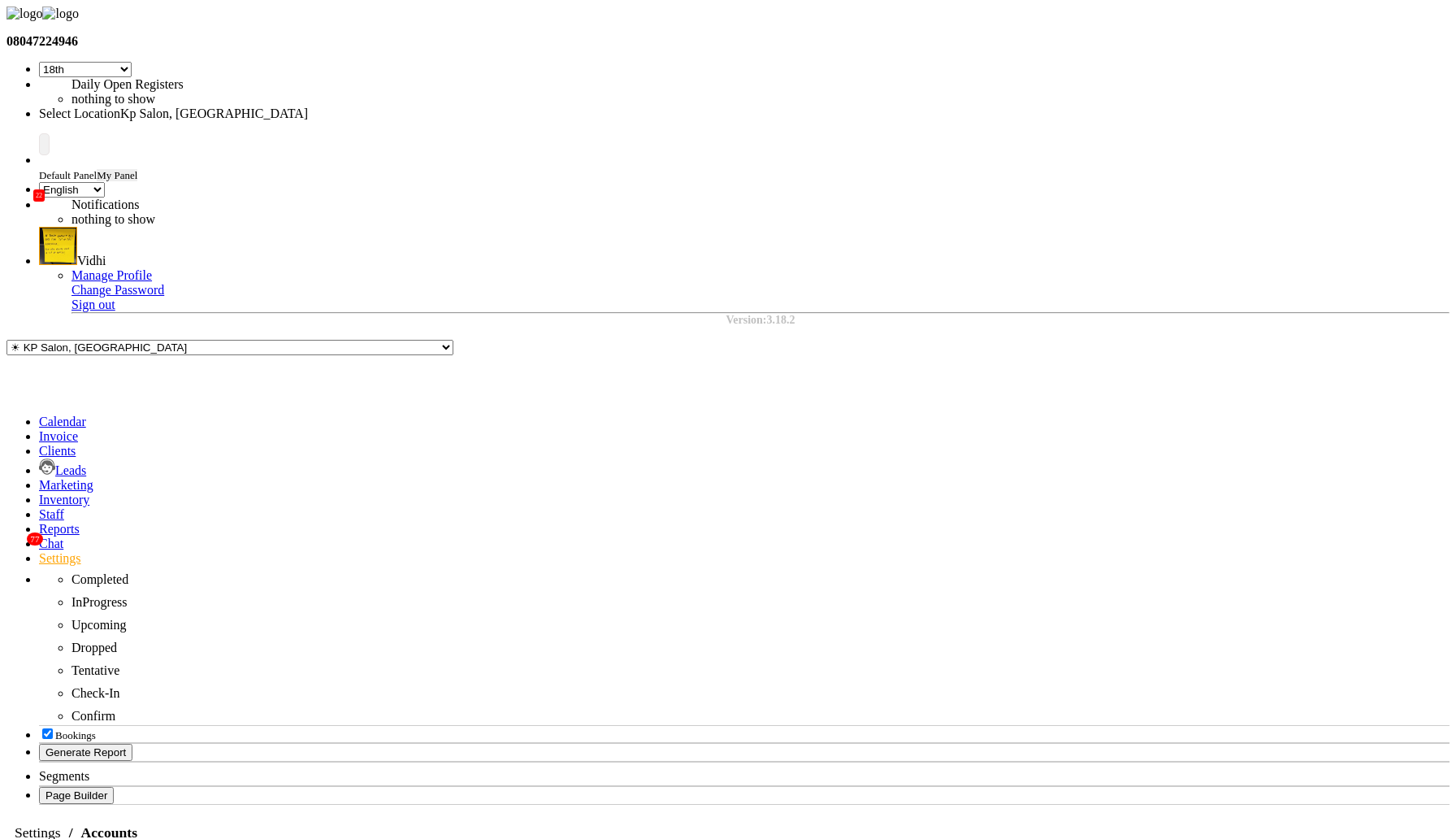
click at [1043, 638] on div "Link Payments" at bounding box center [1055, 645] width 91 height 14
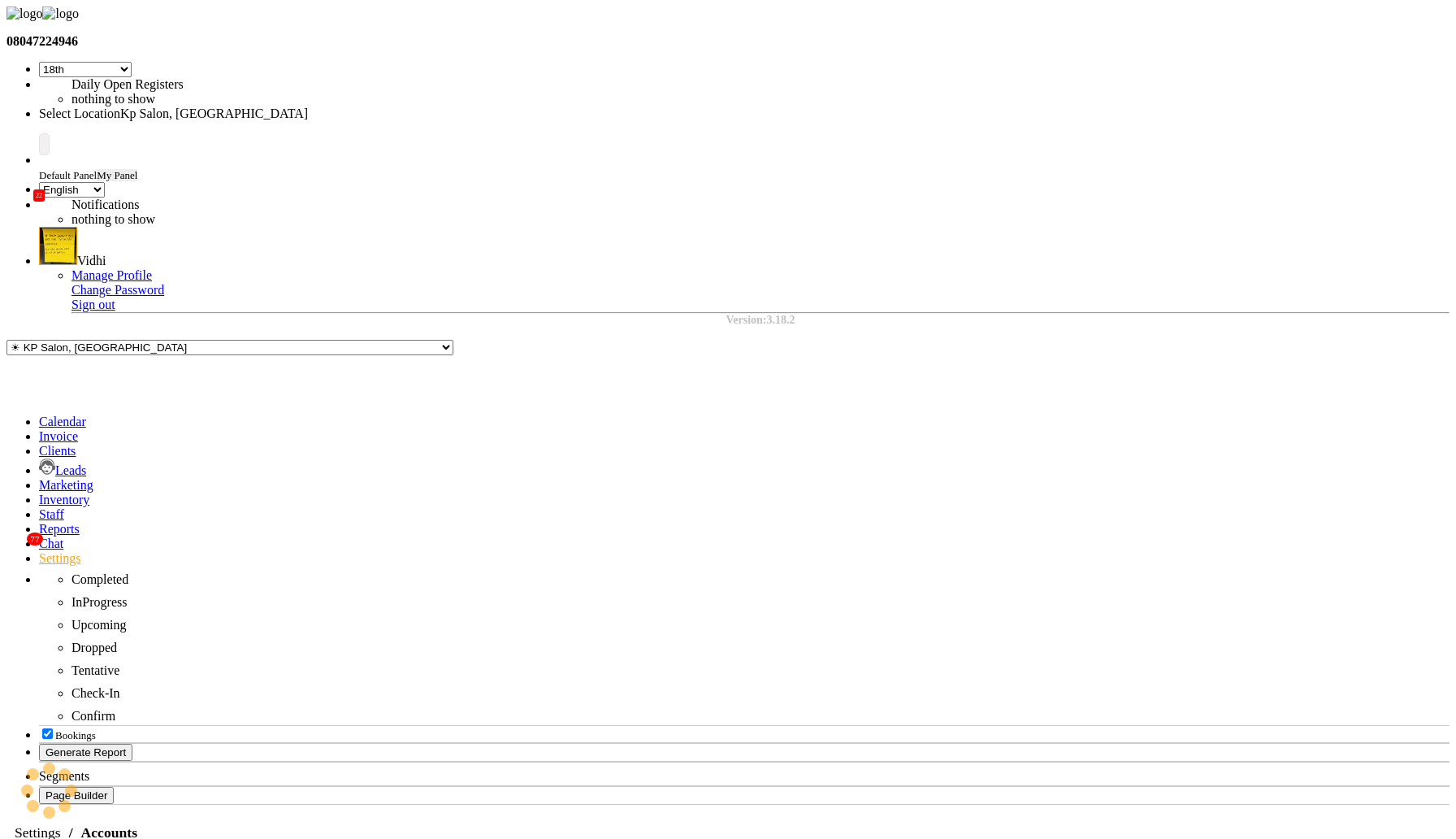
select select "41"
select select "en"
select select "41"
select select "en"
select select "41"
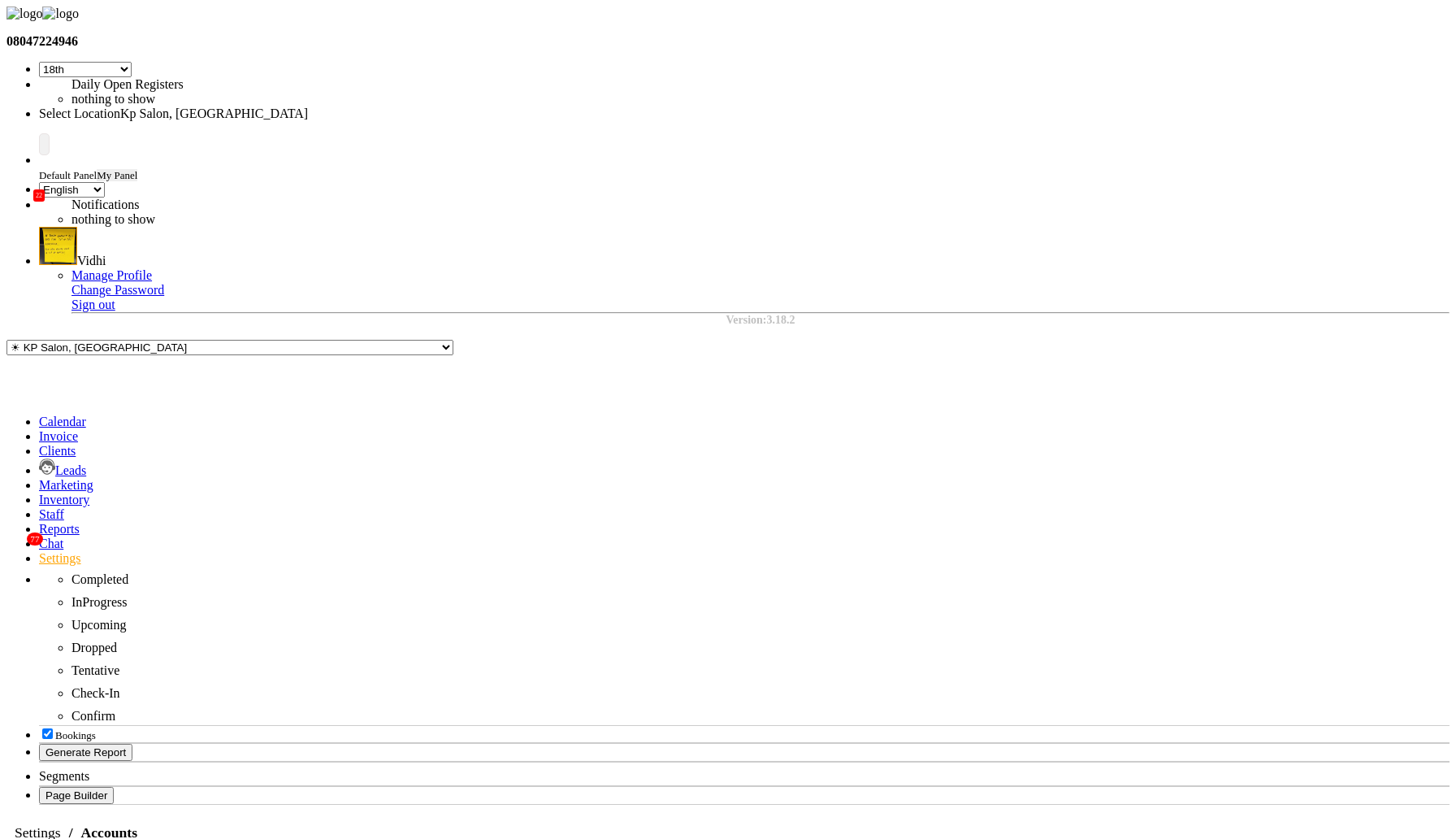
select select "en"
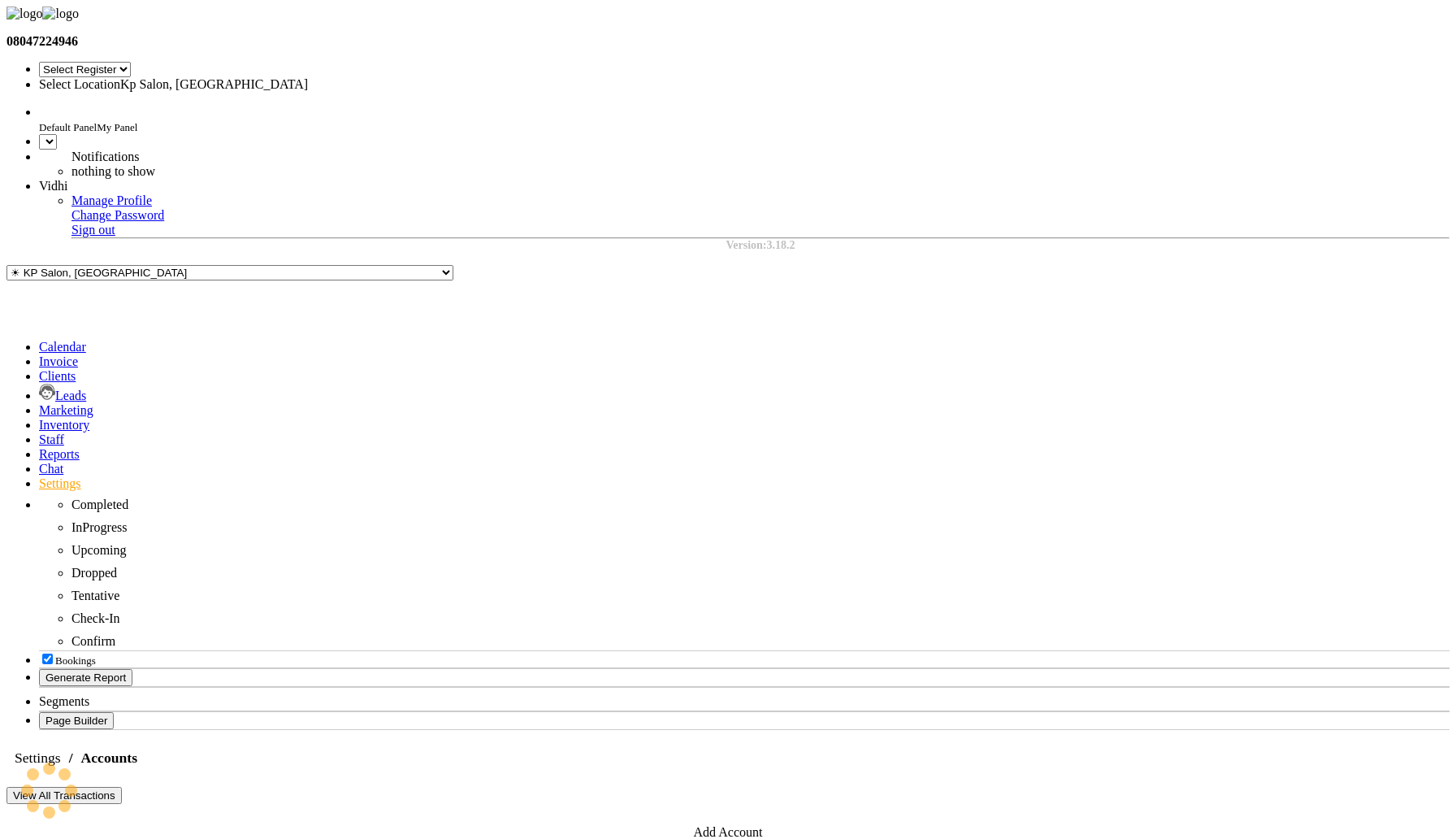
select select "41"
select select "en"
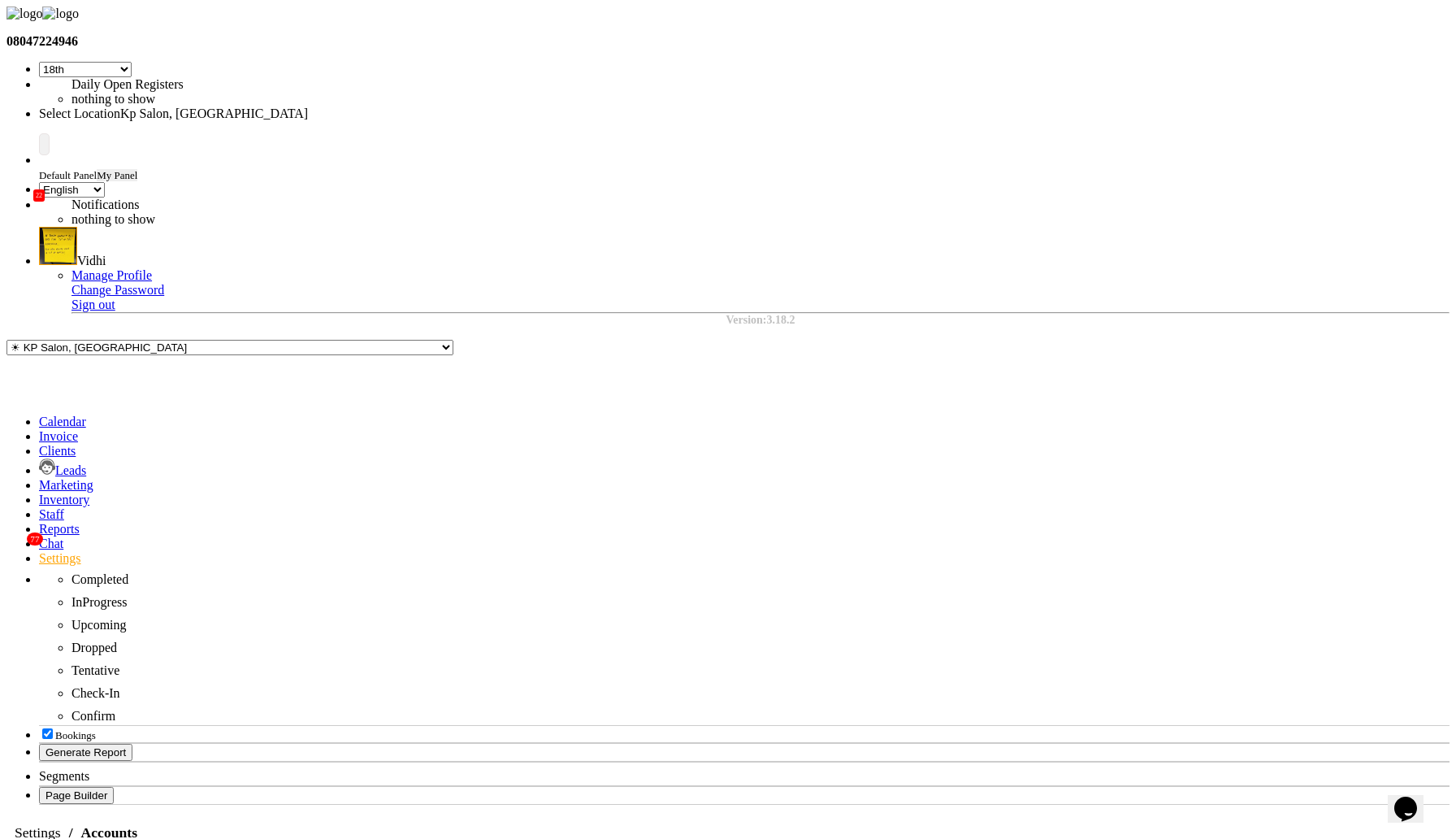
select select "41"
select select "en"
select select "41"
select select "en"
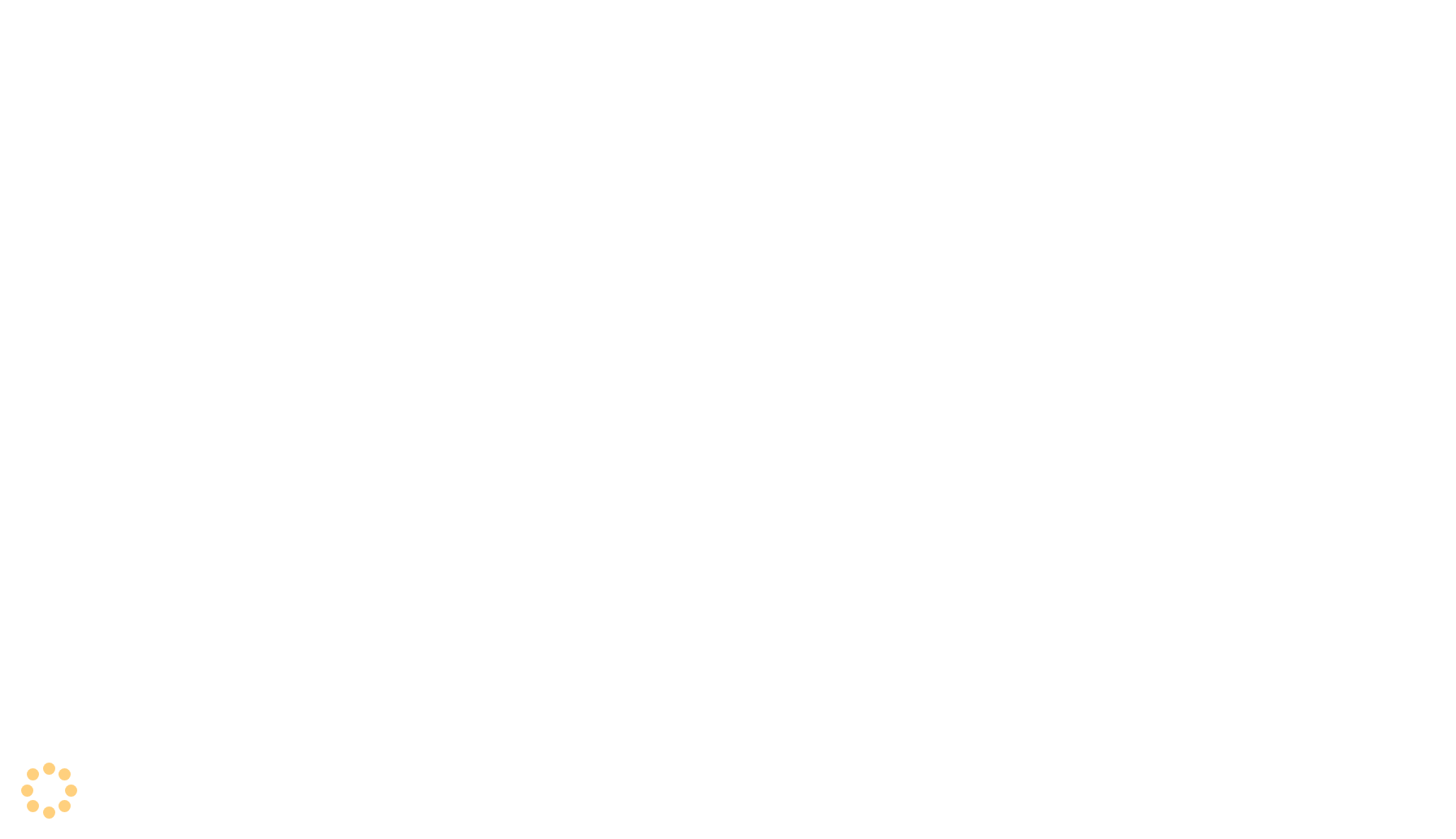
select select "7"
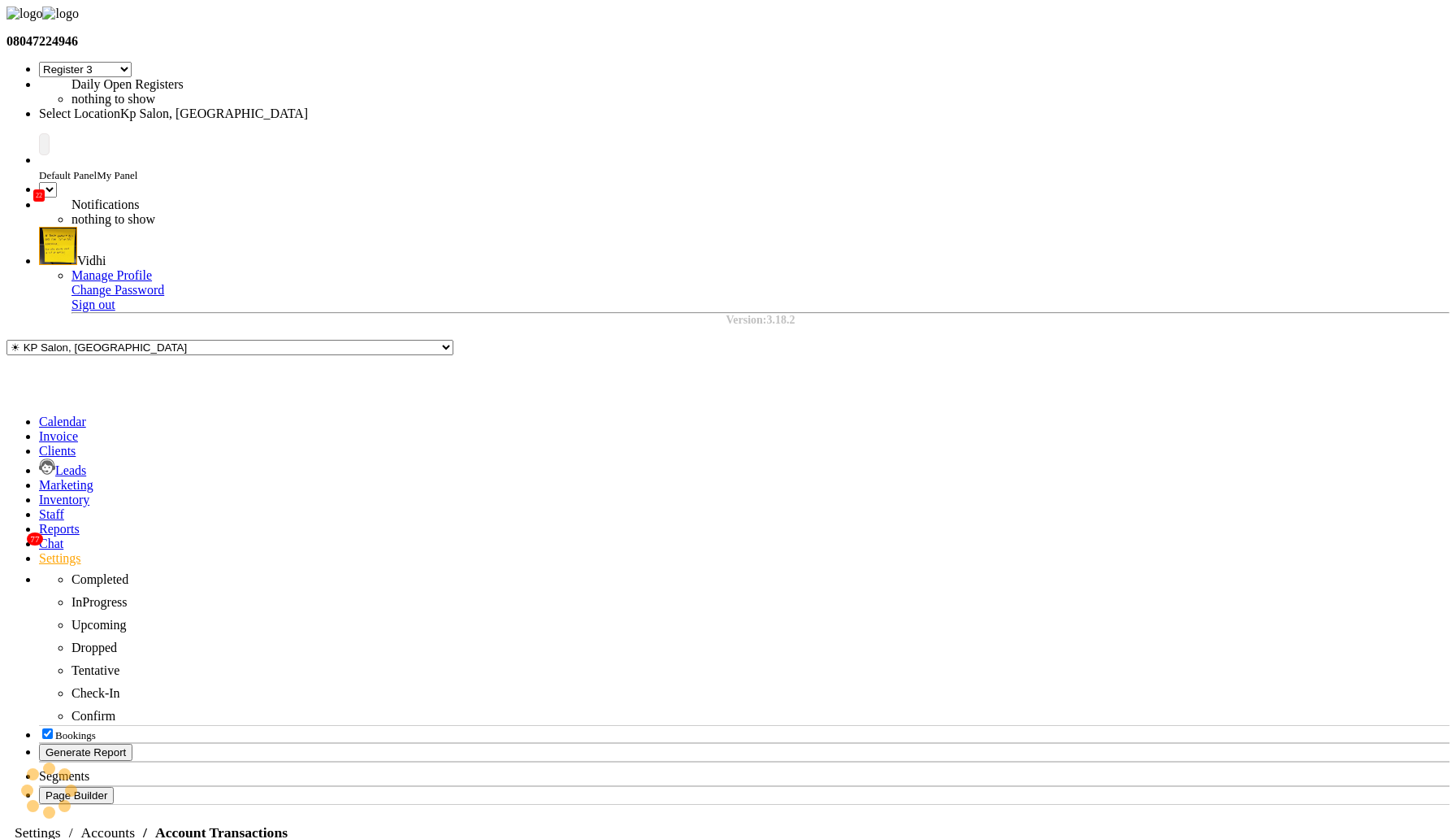
select select "en"
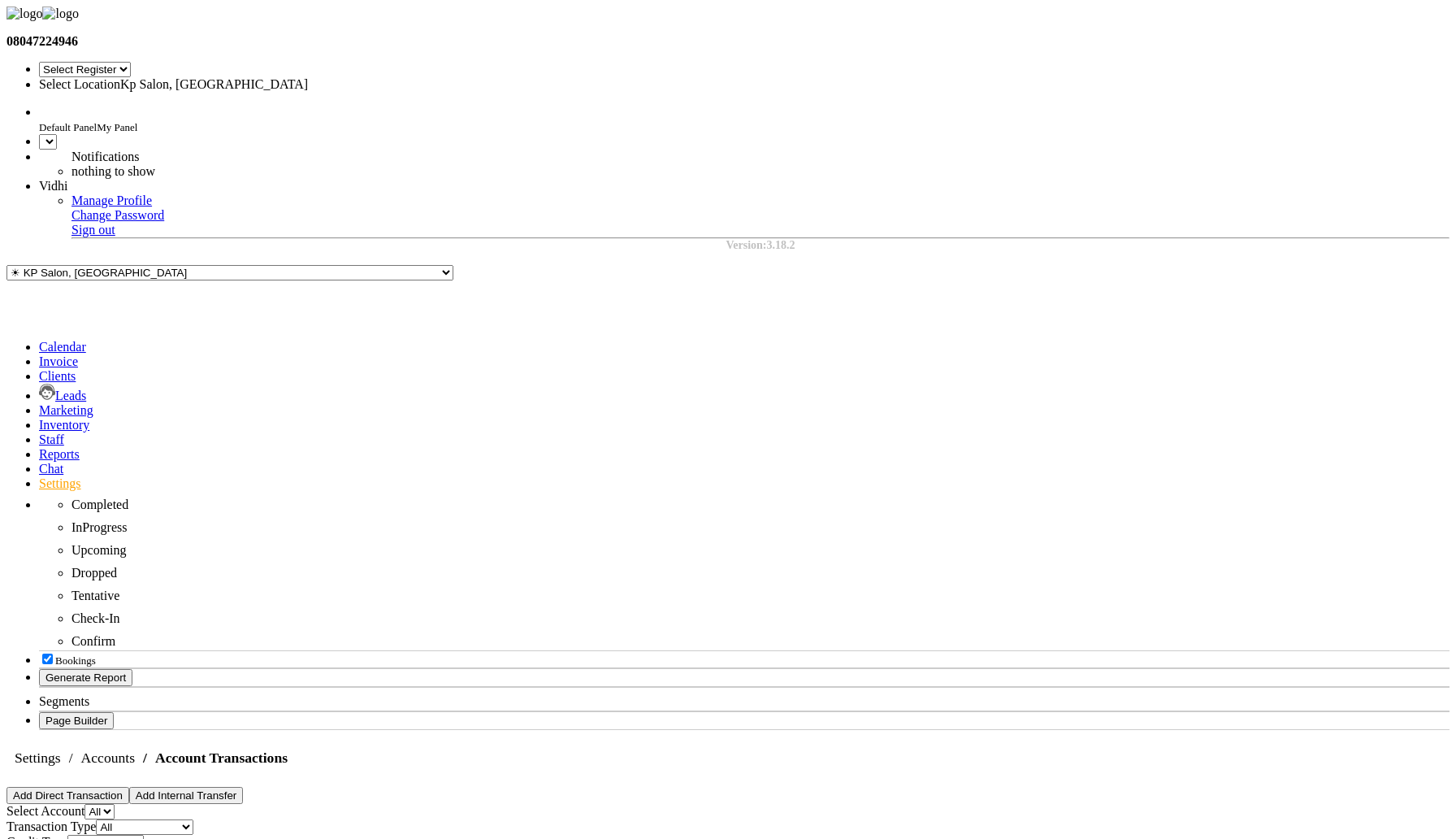
select select "7"
select select "en"
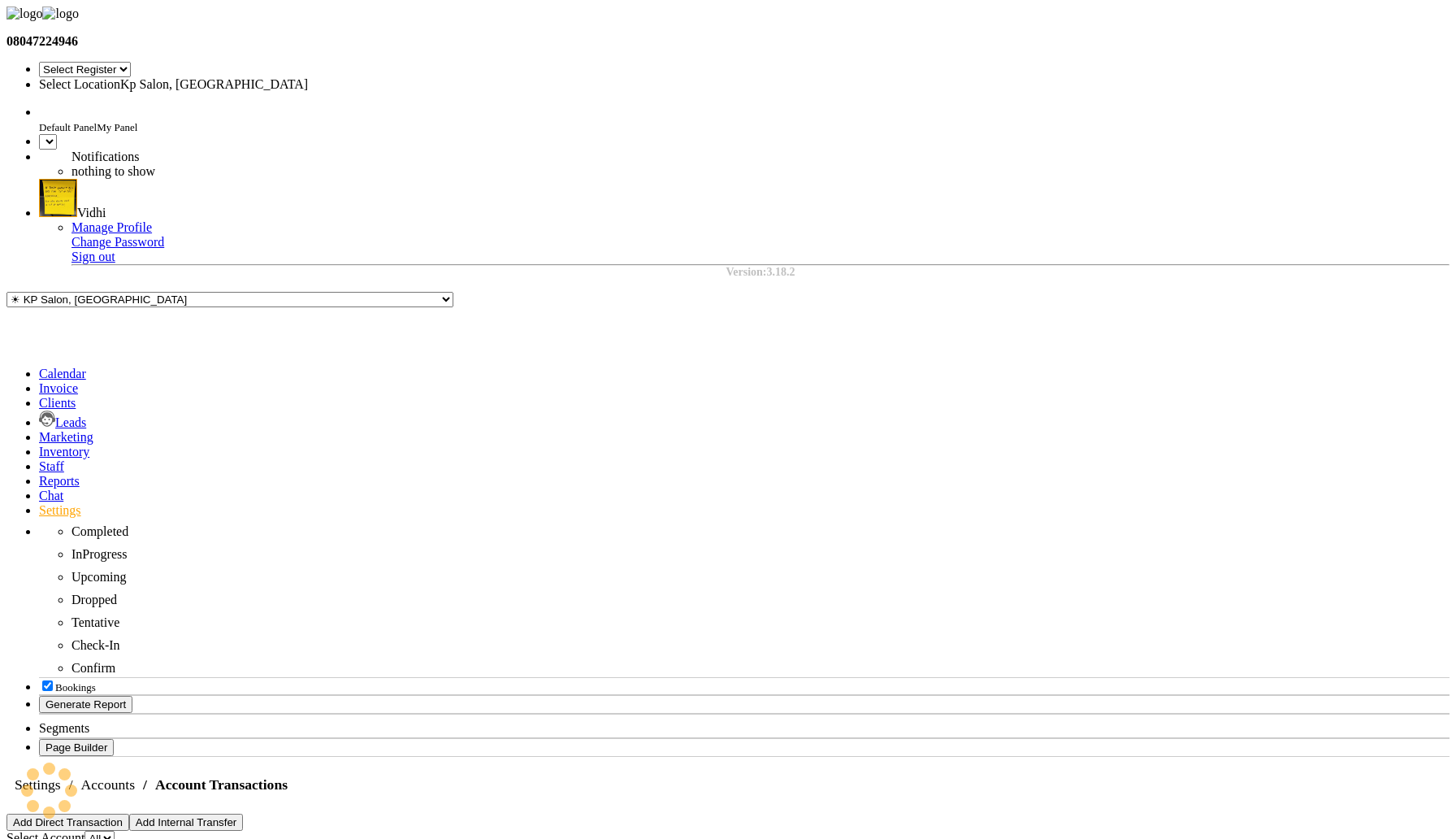
select select "7"
select select "en"
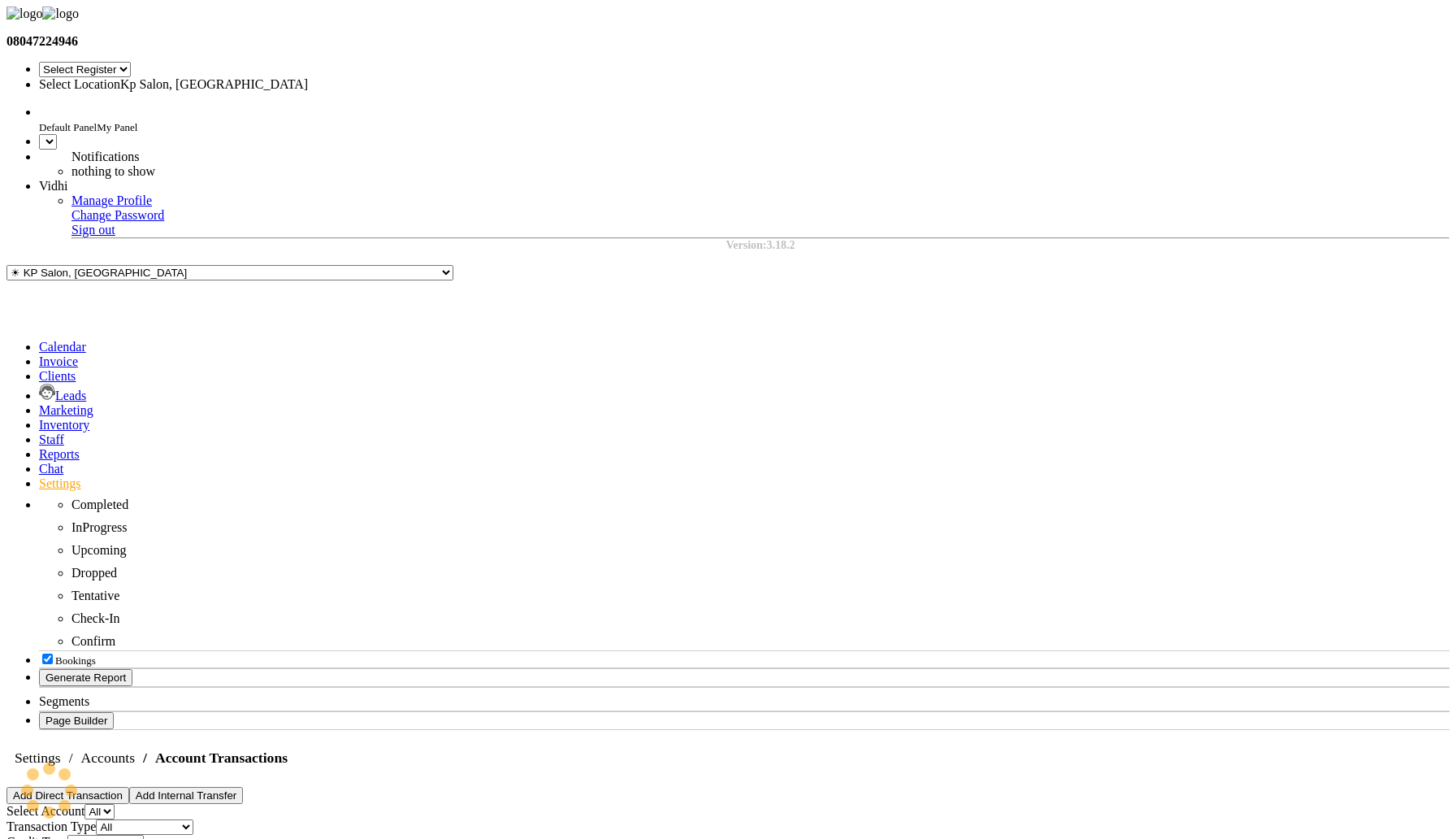
select select "7"
select select "en"
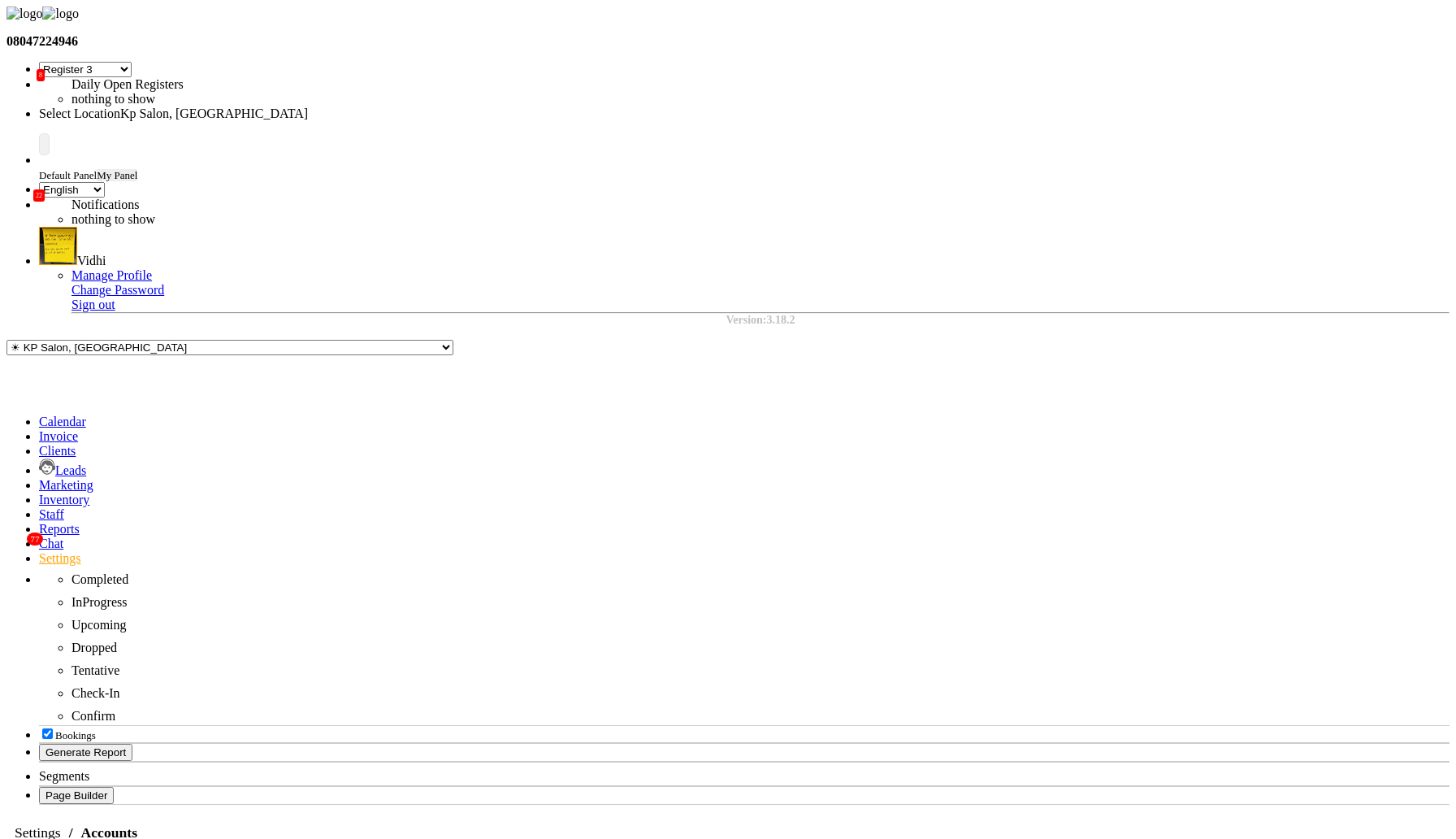
scroll to position [7, 0]
select select "7"
select select "en"
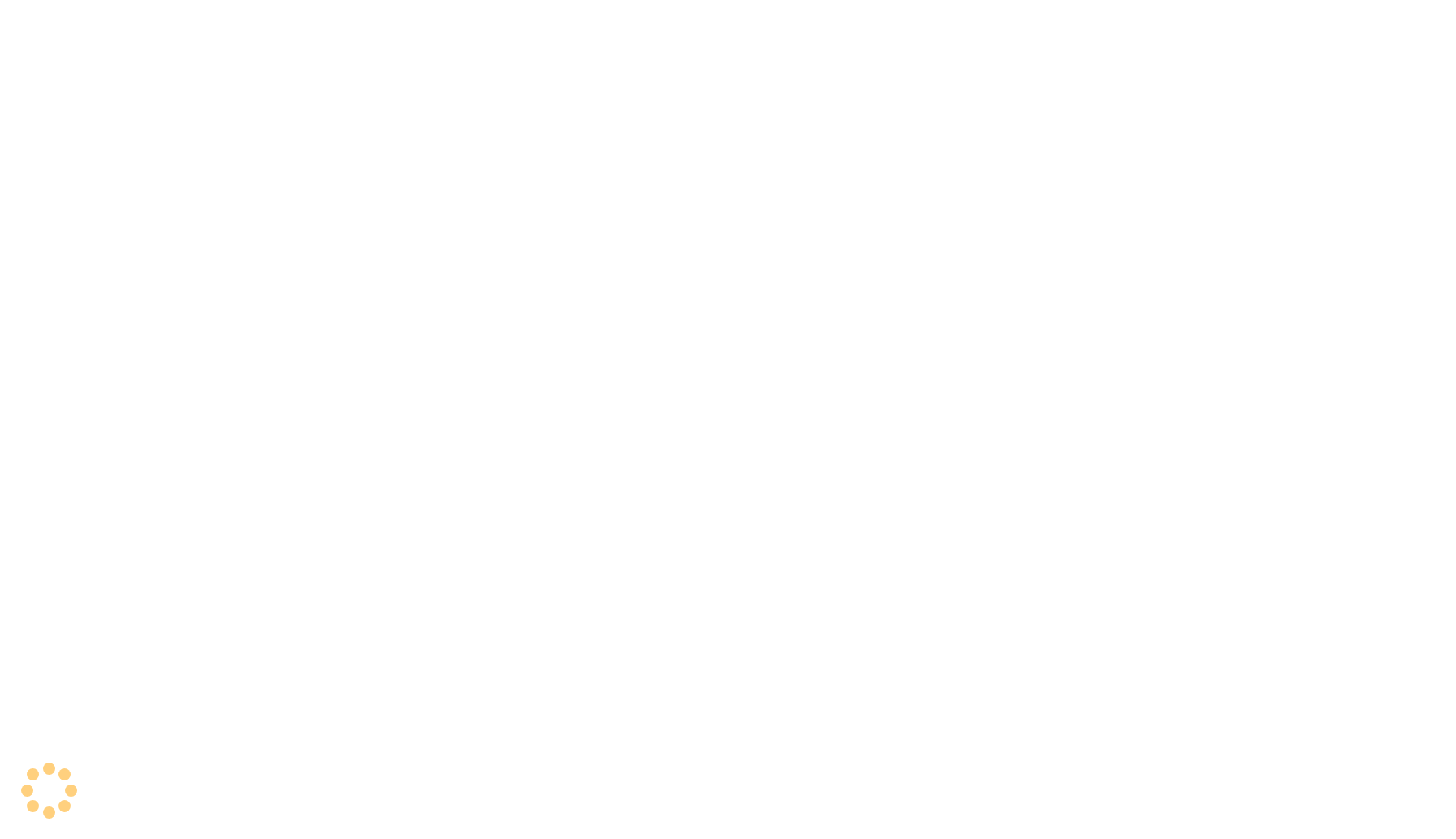
select select "7"
select select "en"
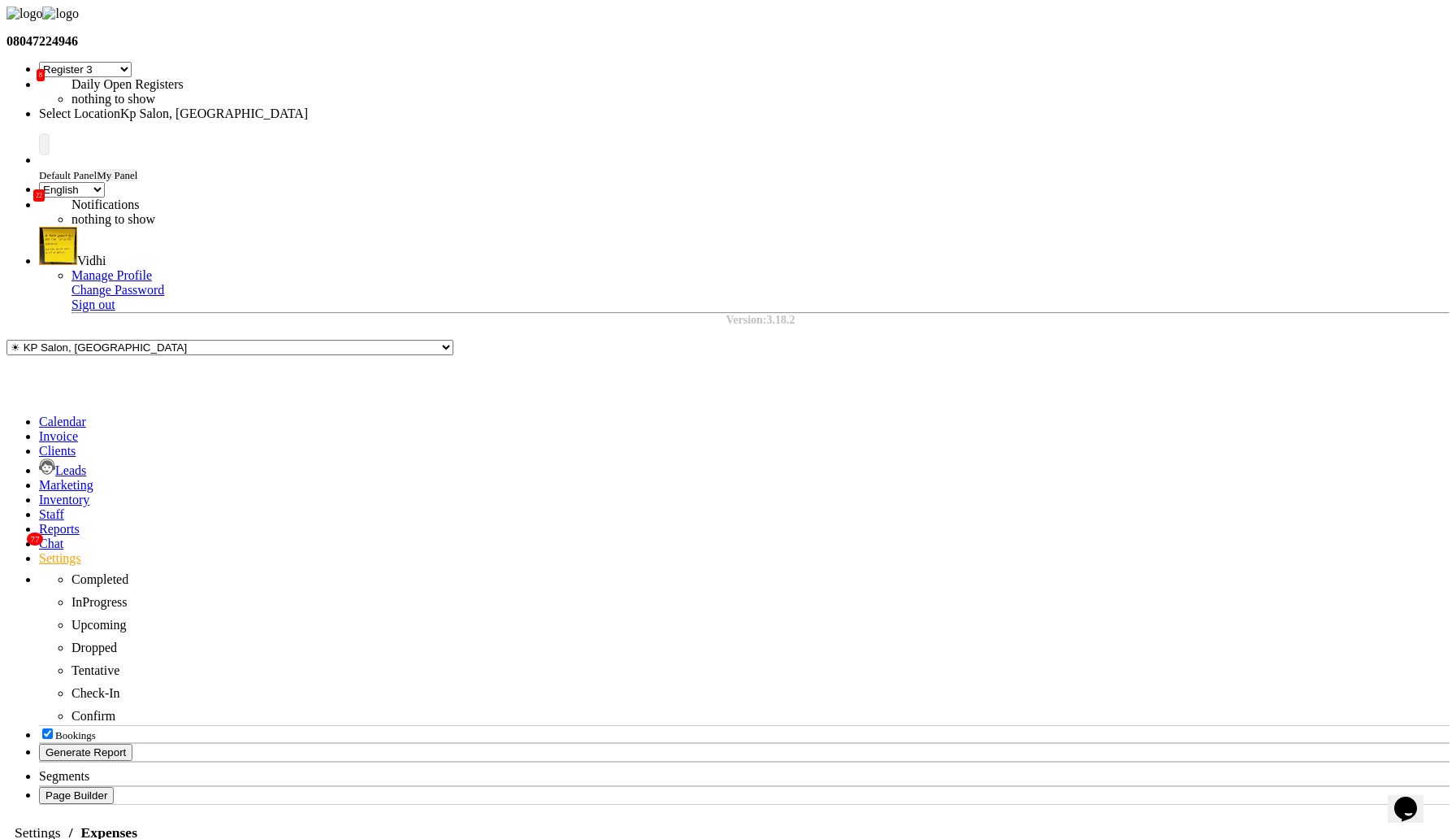
select select "10"
select select "2025"
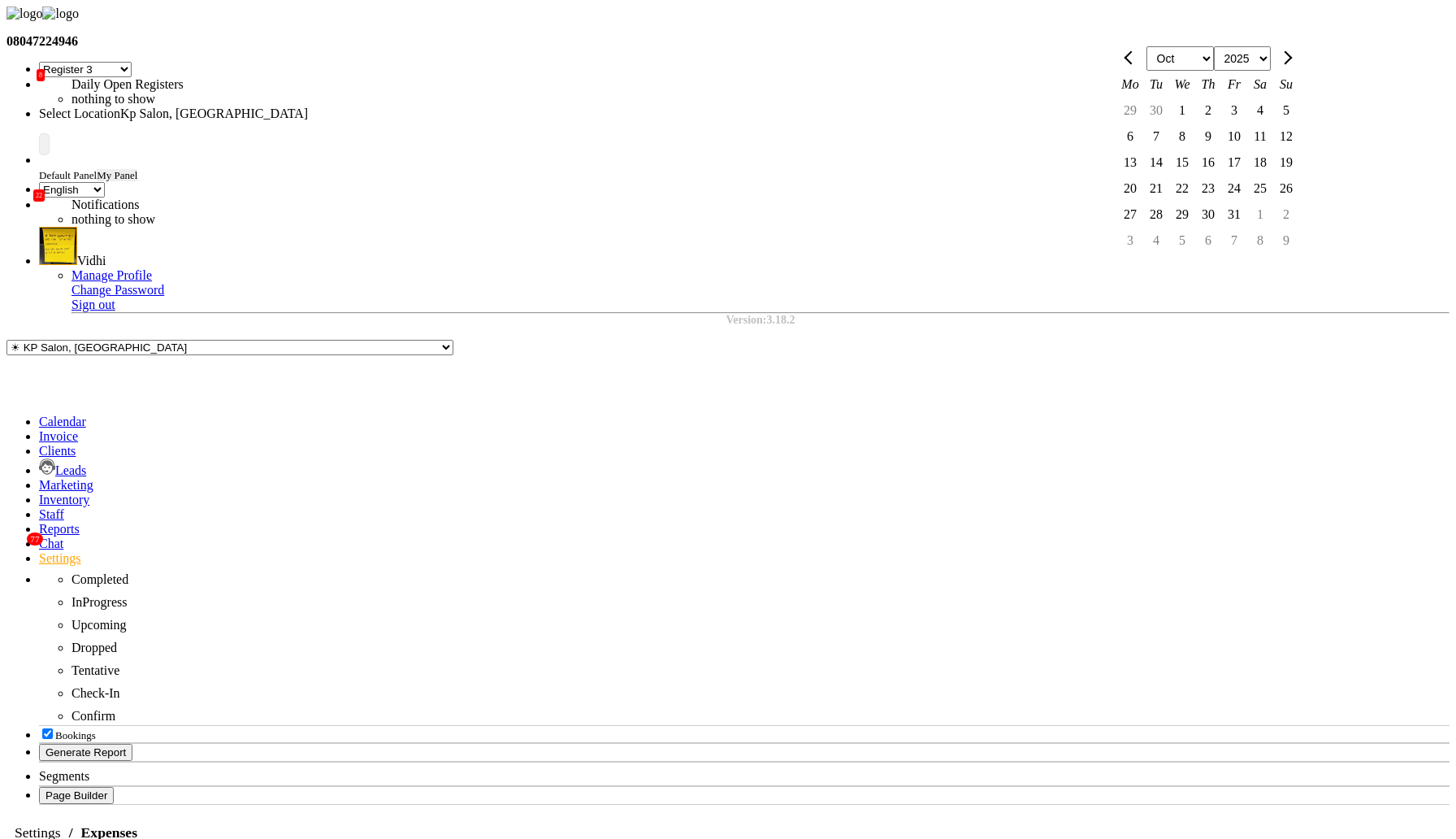
click at [1080, 434] on div "08047224946 Select Register 18th Fix Bj Reg 1 Dingg R 2 Cache Test Pj Register …" at bounding box center [728, 576] width 1443 height 1139
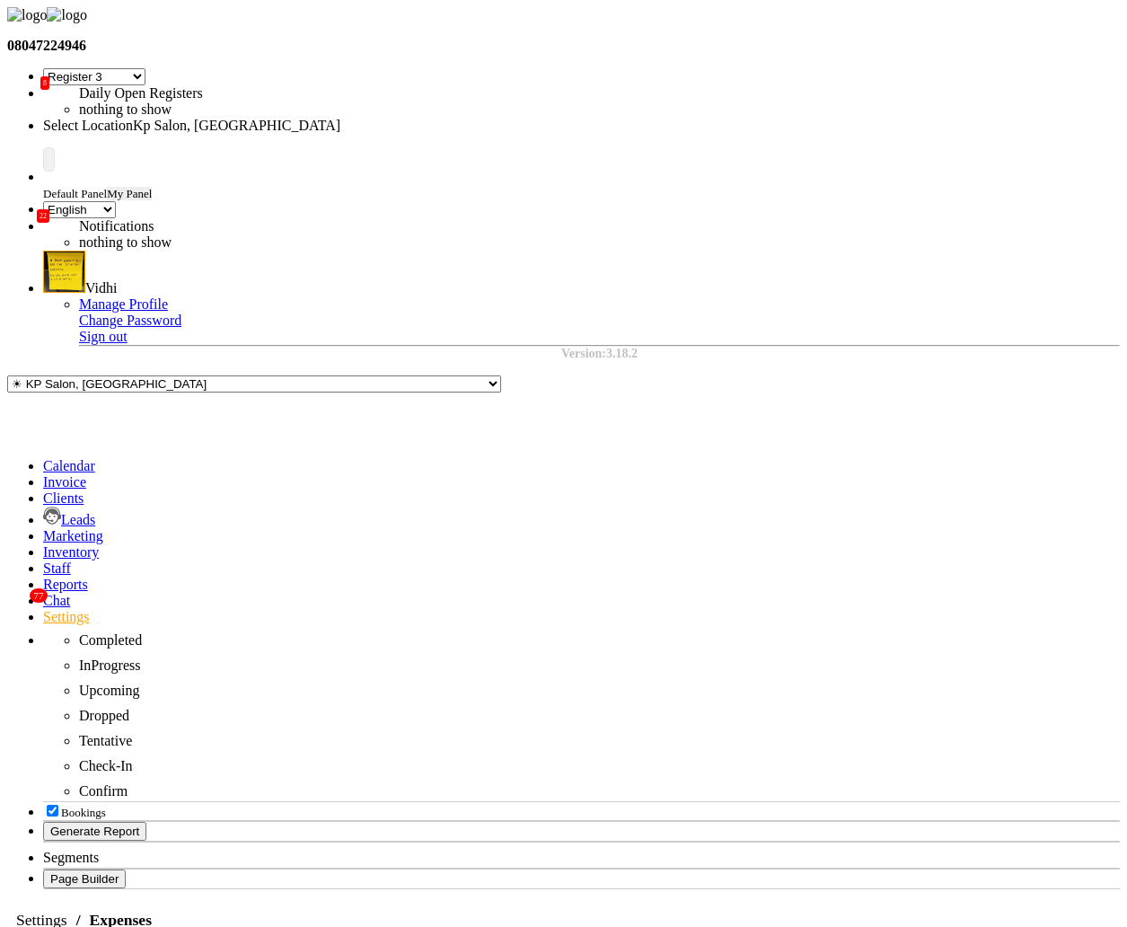
select select "147"
select select "9"
select select "2"
drag, startPoint x: 349, startPoint y: 60, endPoint x: 522, endPoint y: 78, distance: 173.3
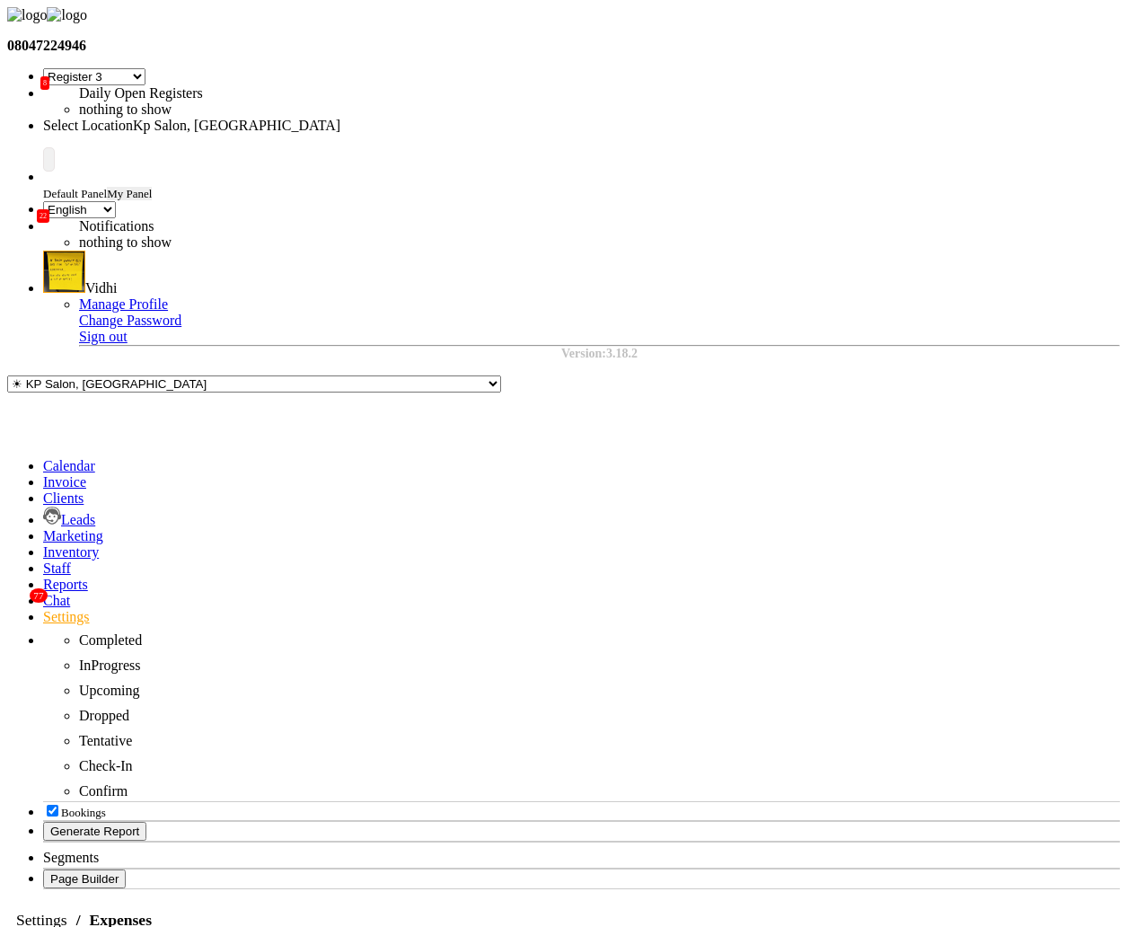
copy h5 "Edit Expense"
drag, startPoint x: 361, startPoint y: 222, endPoint x: 461, endPoint y: 224, distance: 99.7
copy label "Account"
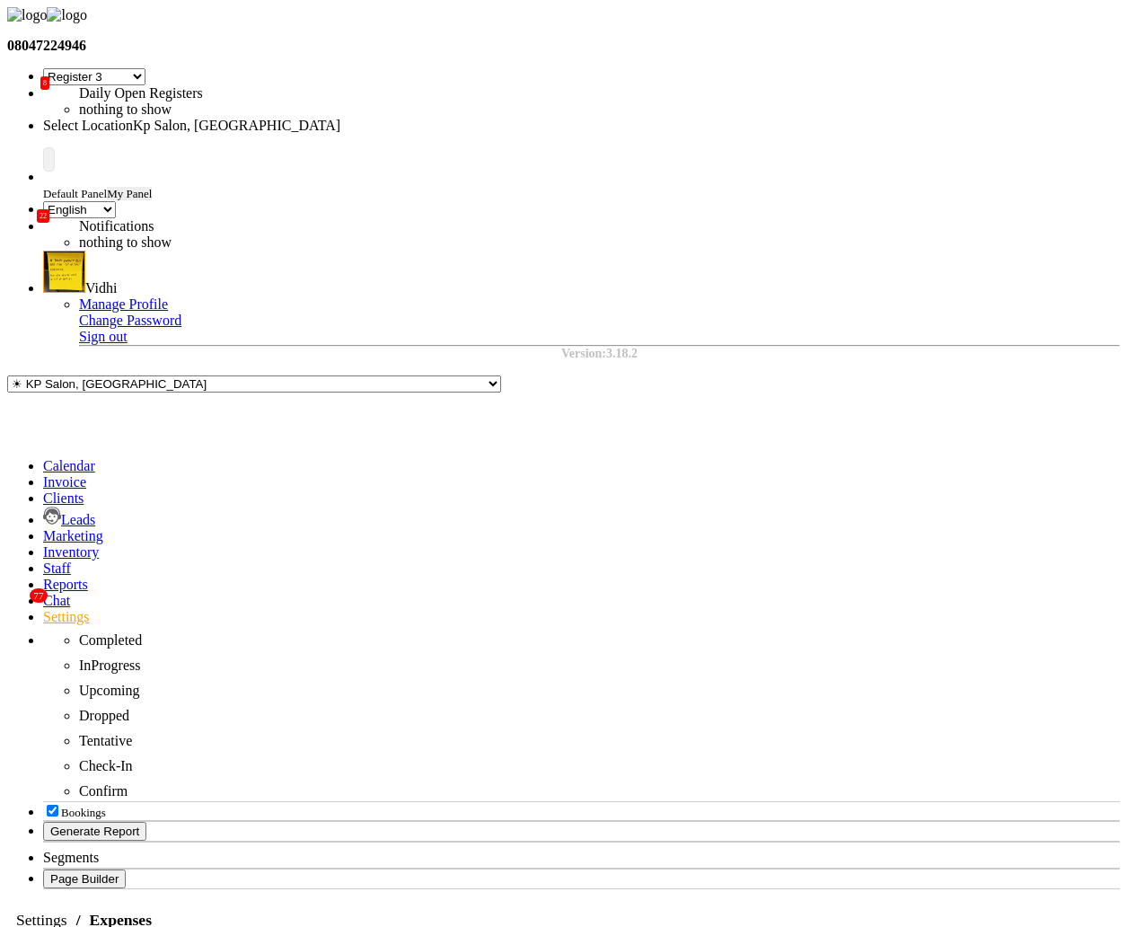
select select "120"
select select "11"
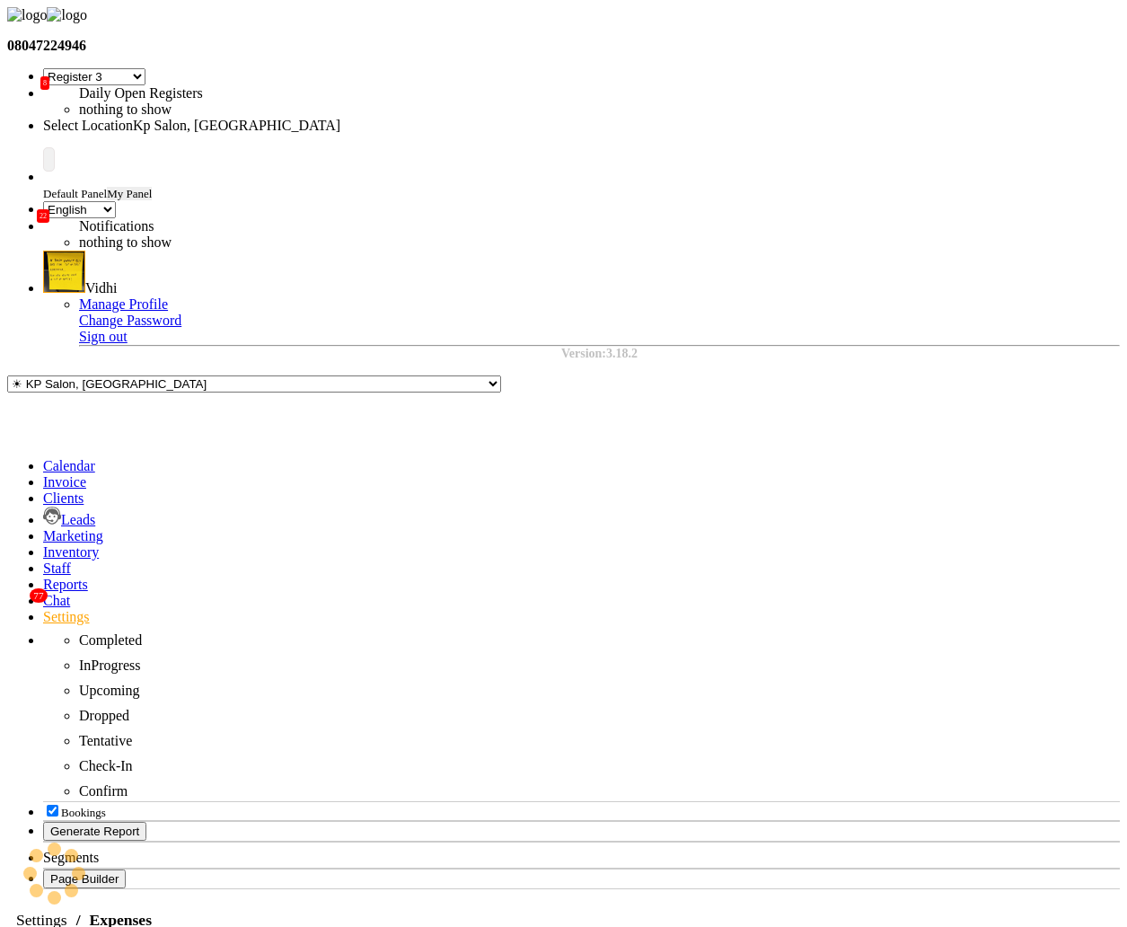
select select "2"
select select "1"
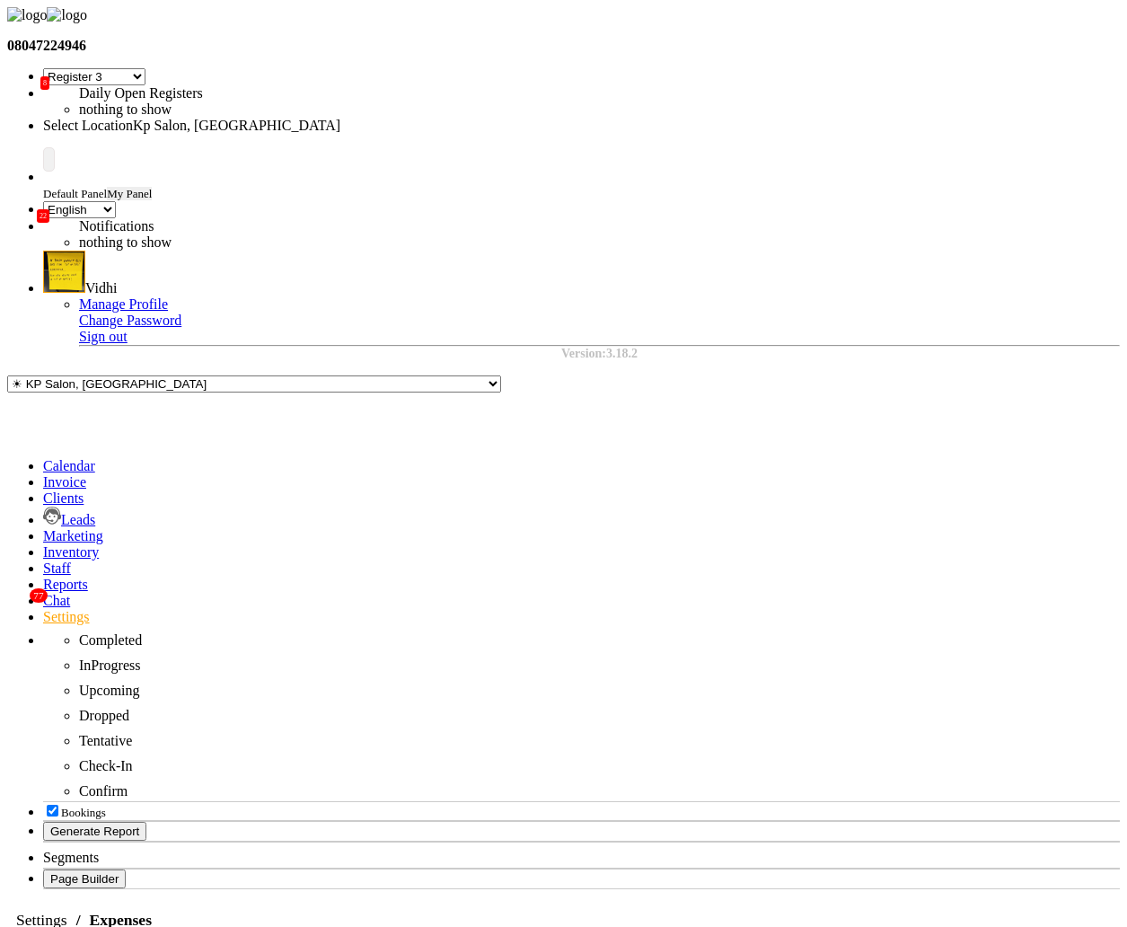
select select "1755"
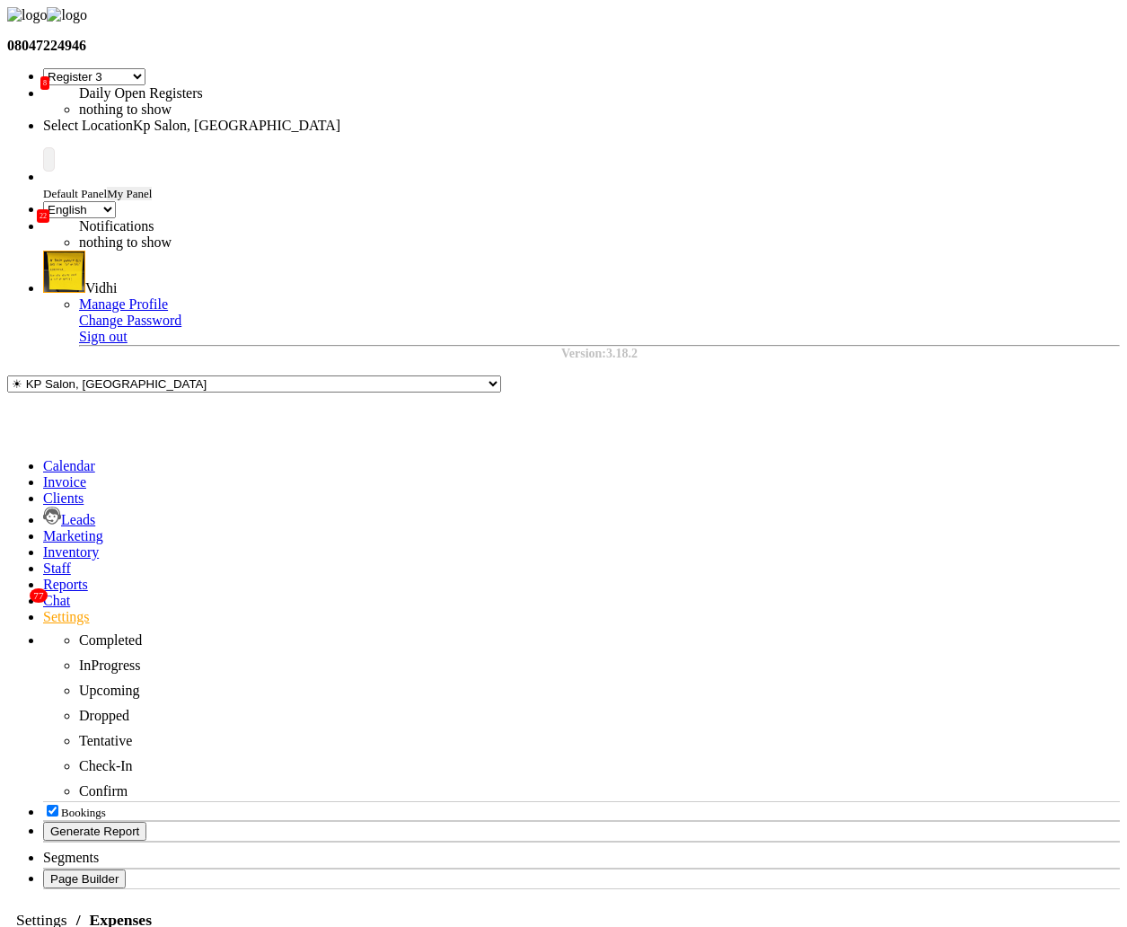
select select "120"
select select "11"
select select "2"
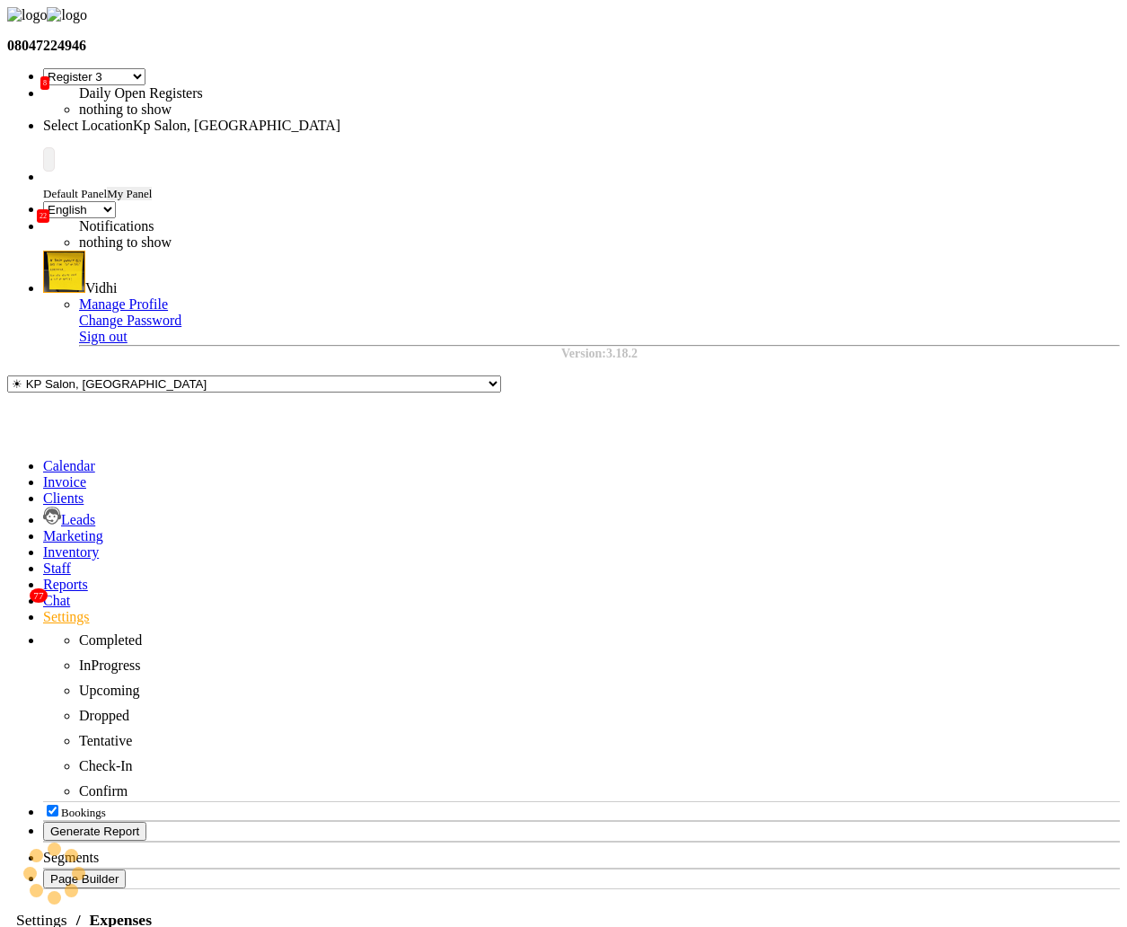
select select "7"
select select "en"
select select "120"
select select "11"
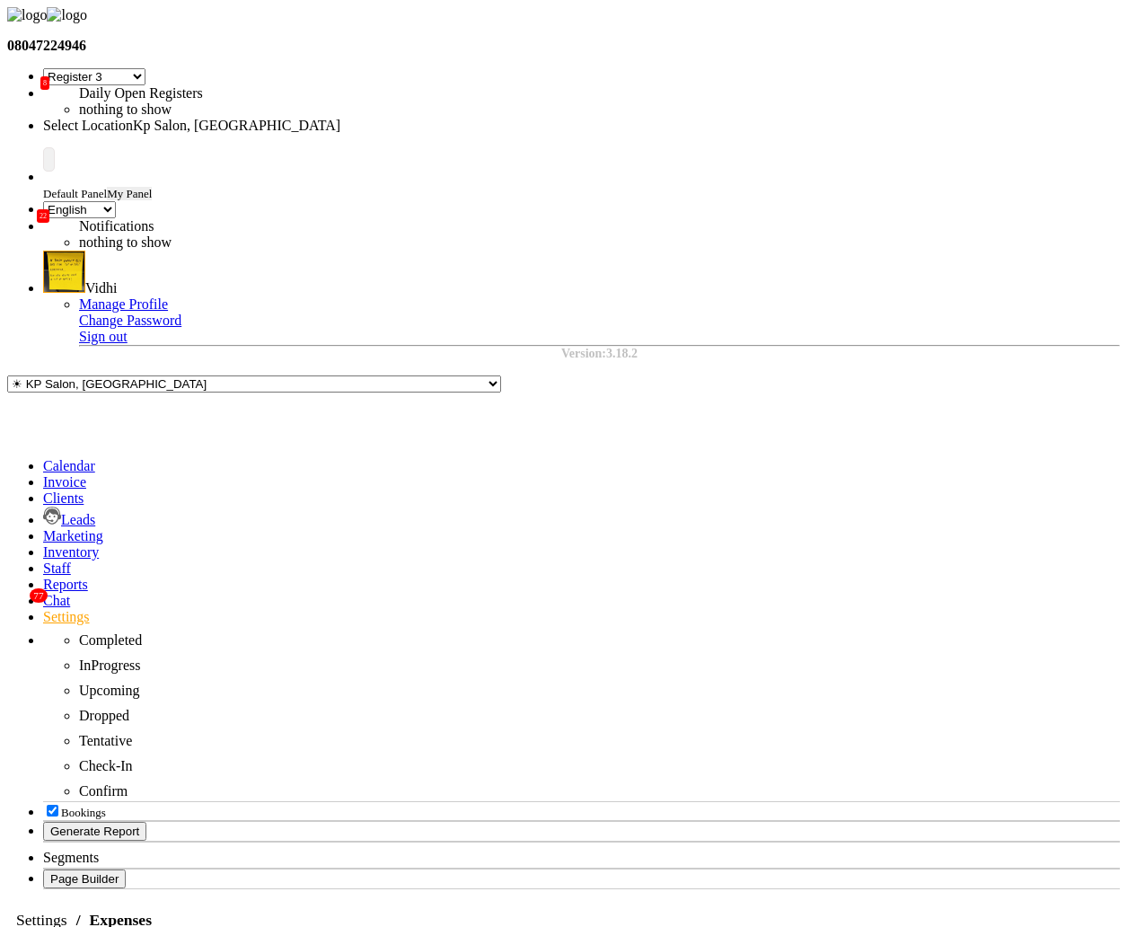
select select "22"
select select "7"
select select "en"
select select "120"
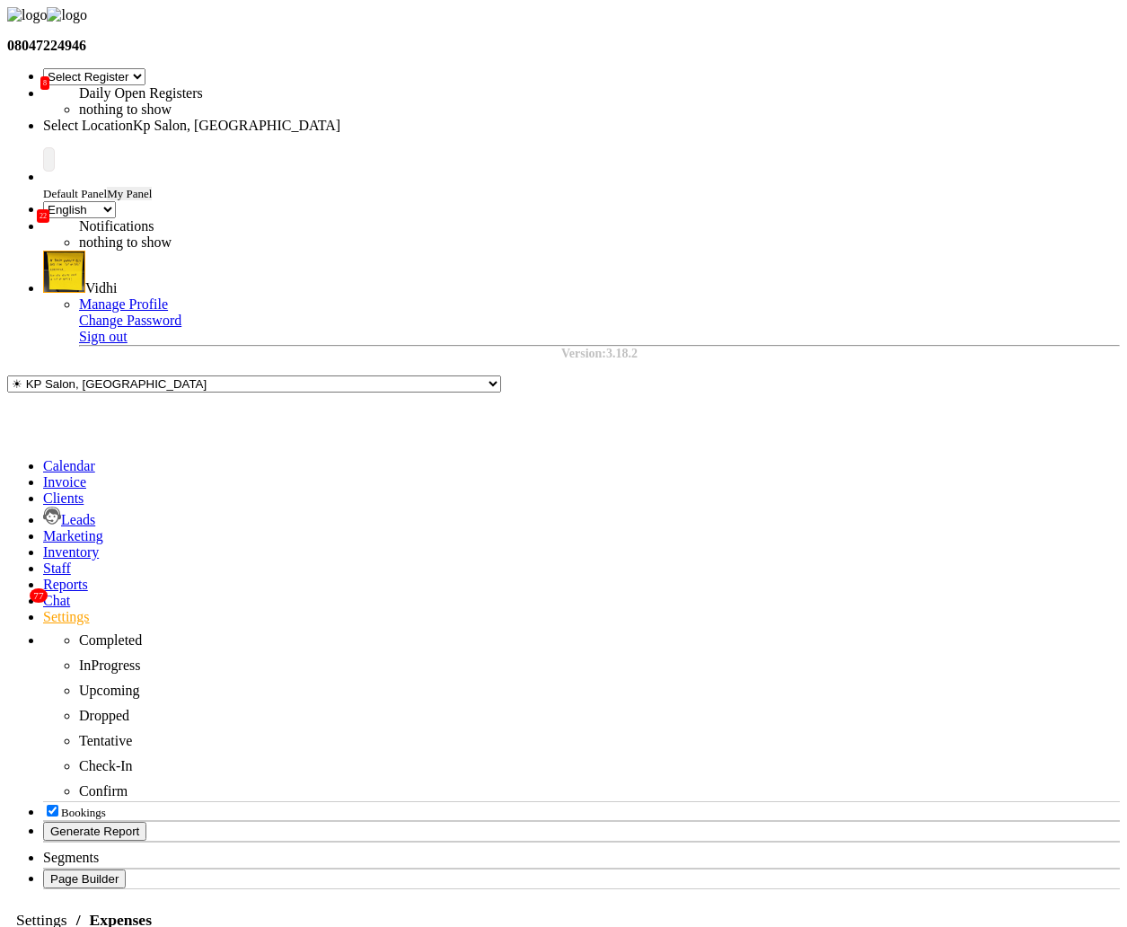
select select "11"
select select "22"
select select "147"
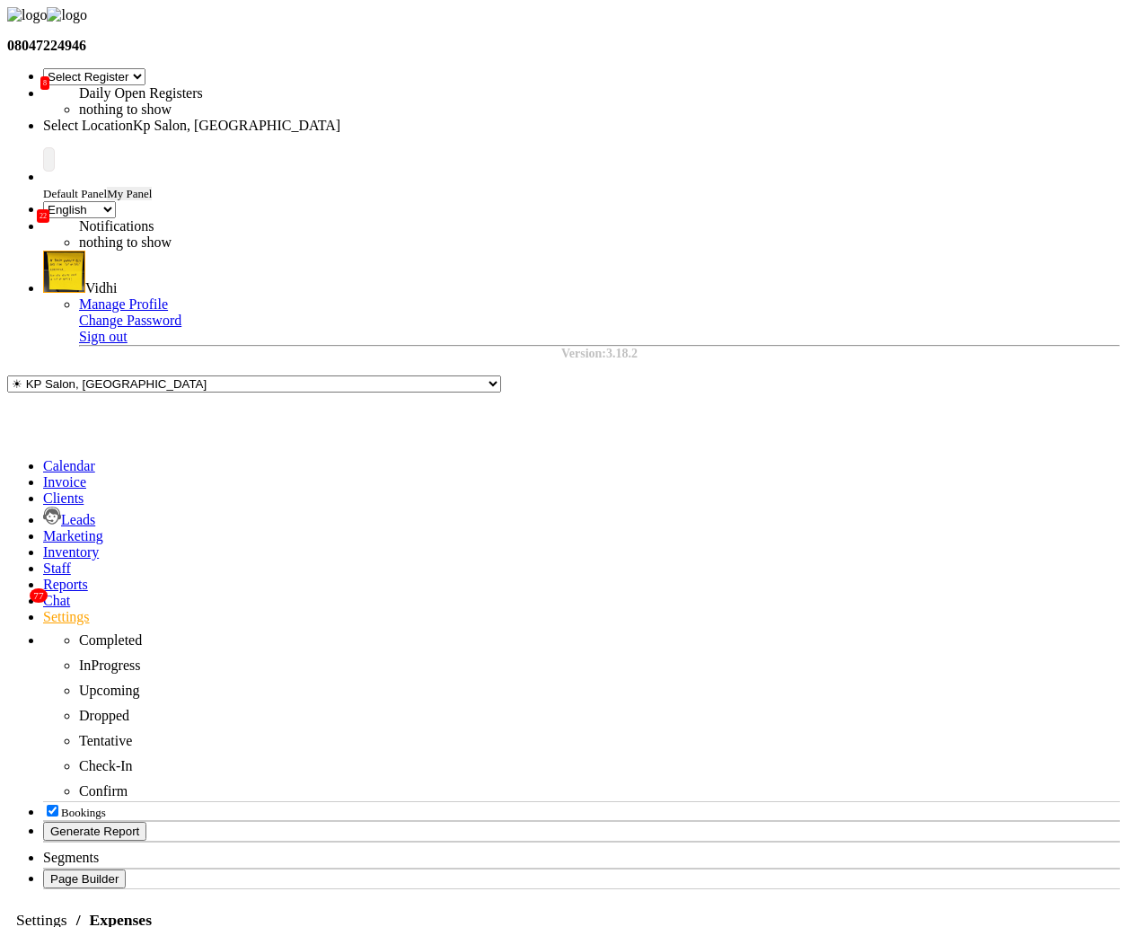
select select "9"
select select "1838"
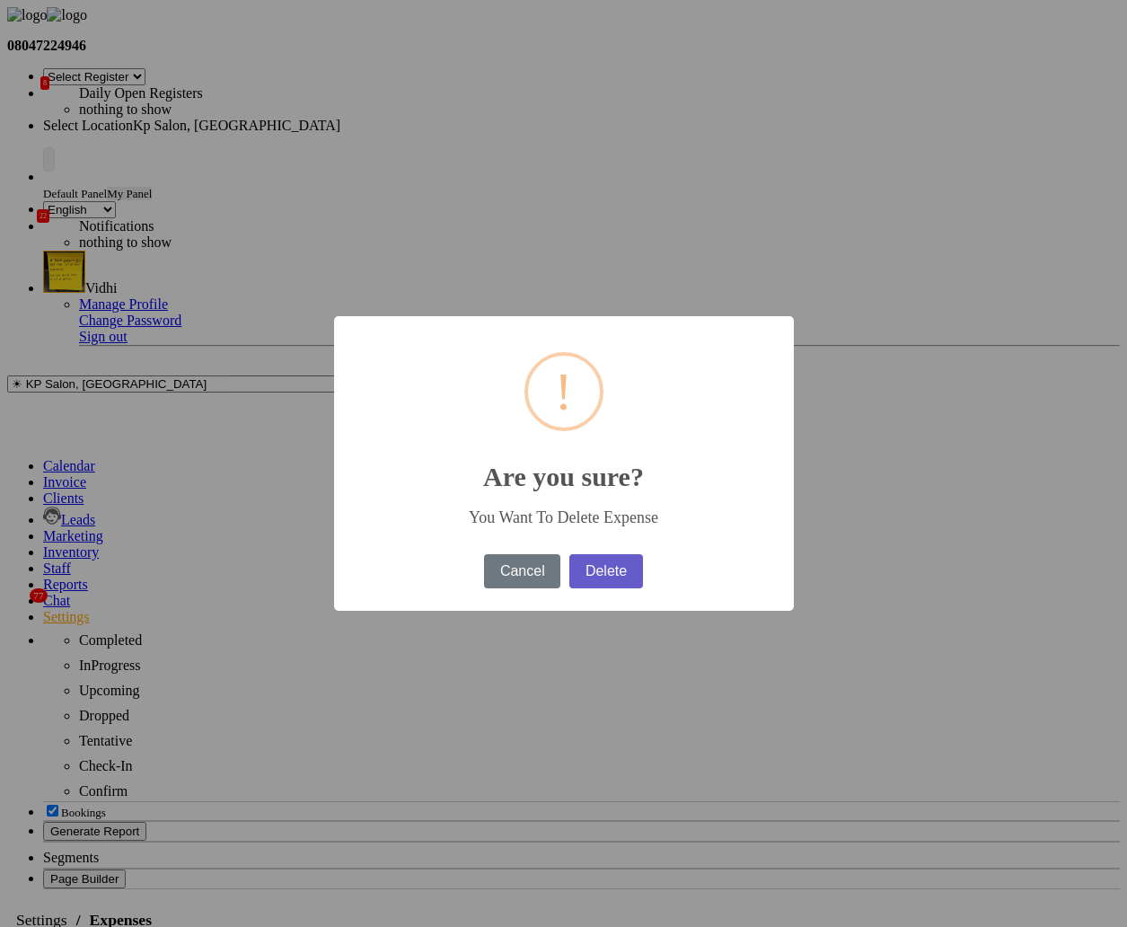
click at [633, 576] on button "Delete" at bounding box center [605, 571] width 73 height 34
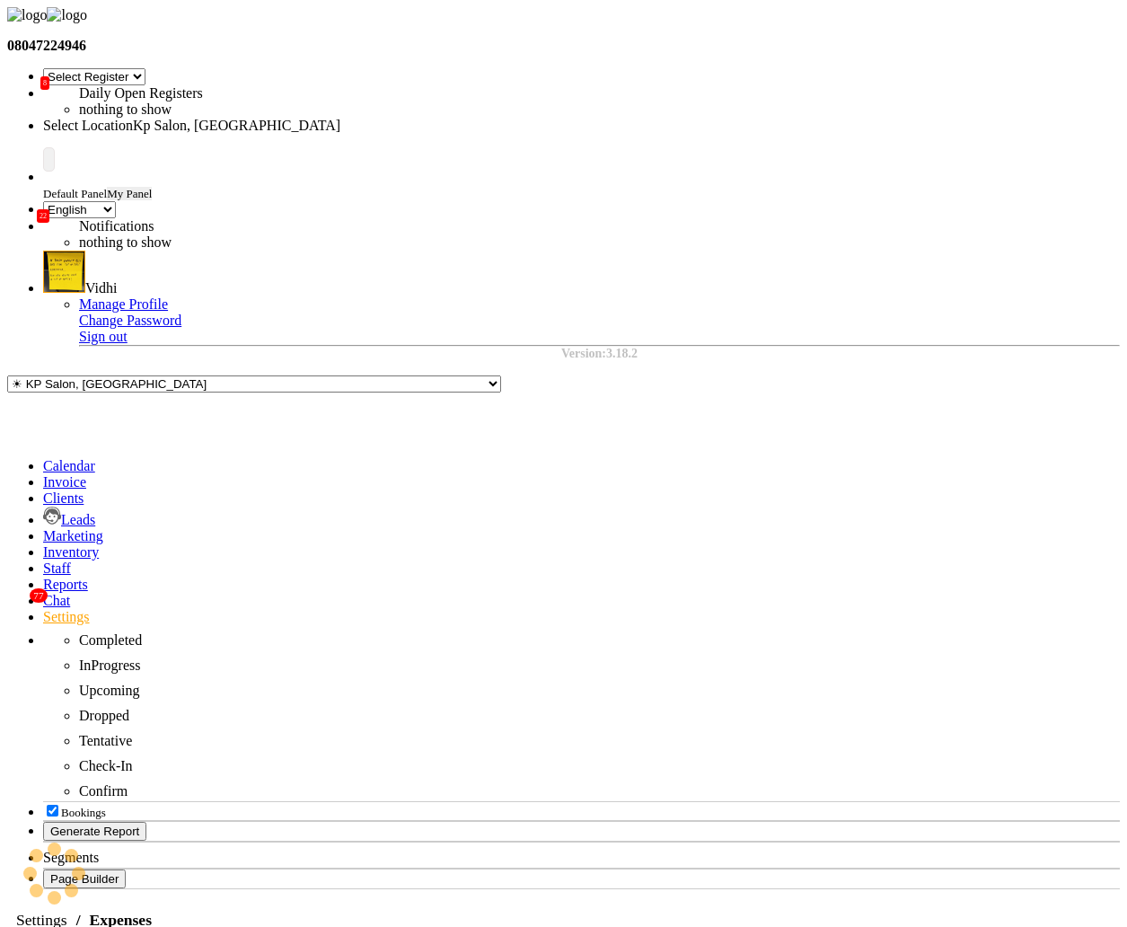
select select "1"
select select "1561"
select select "120"
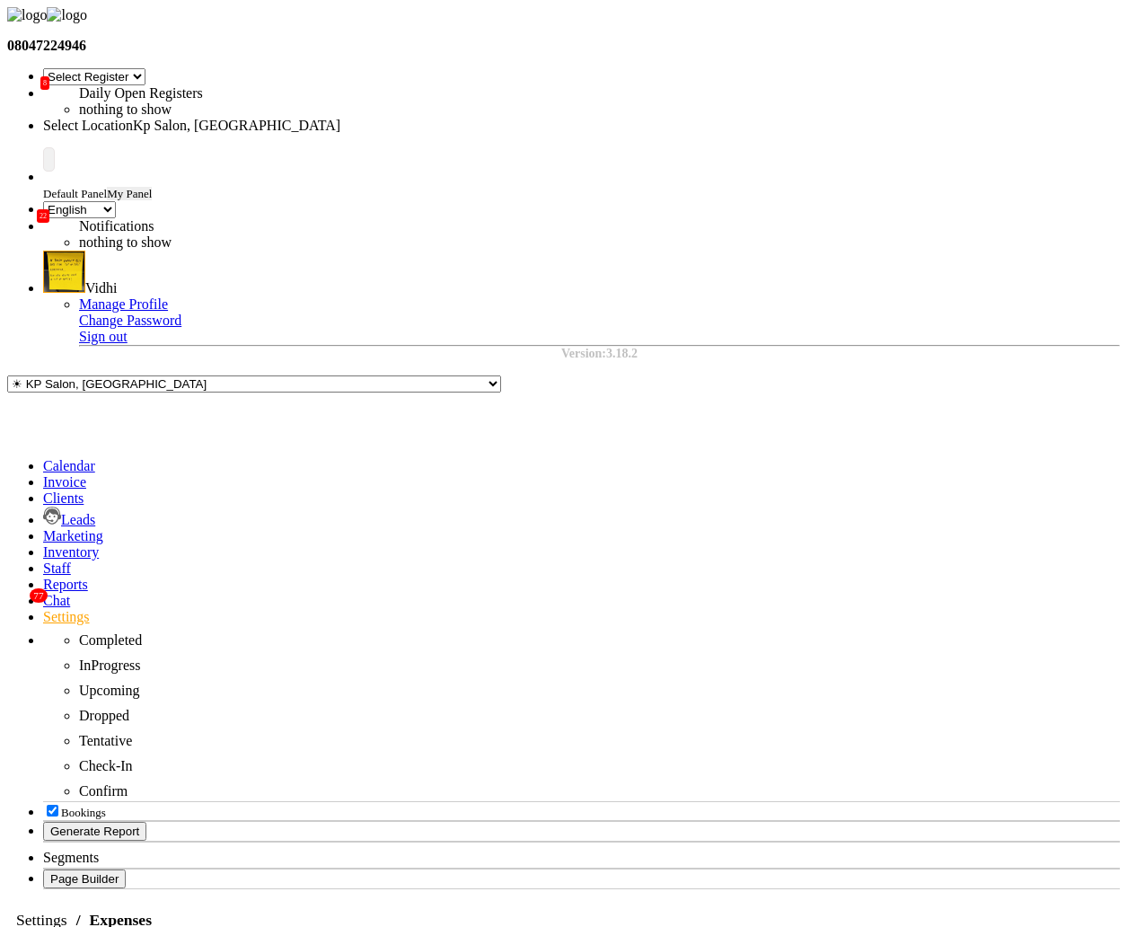
select select "11"
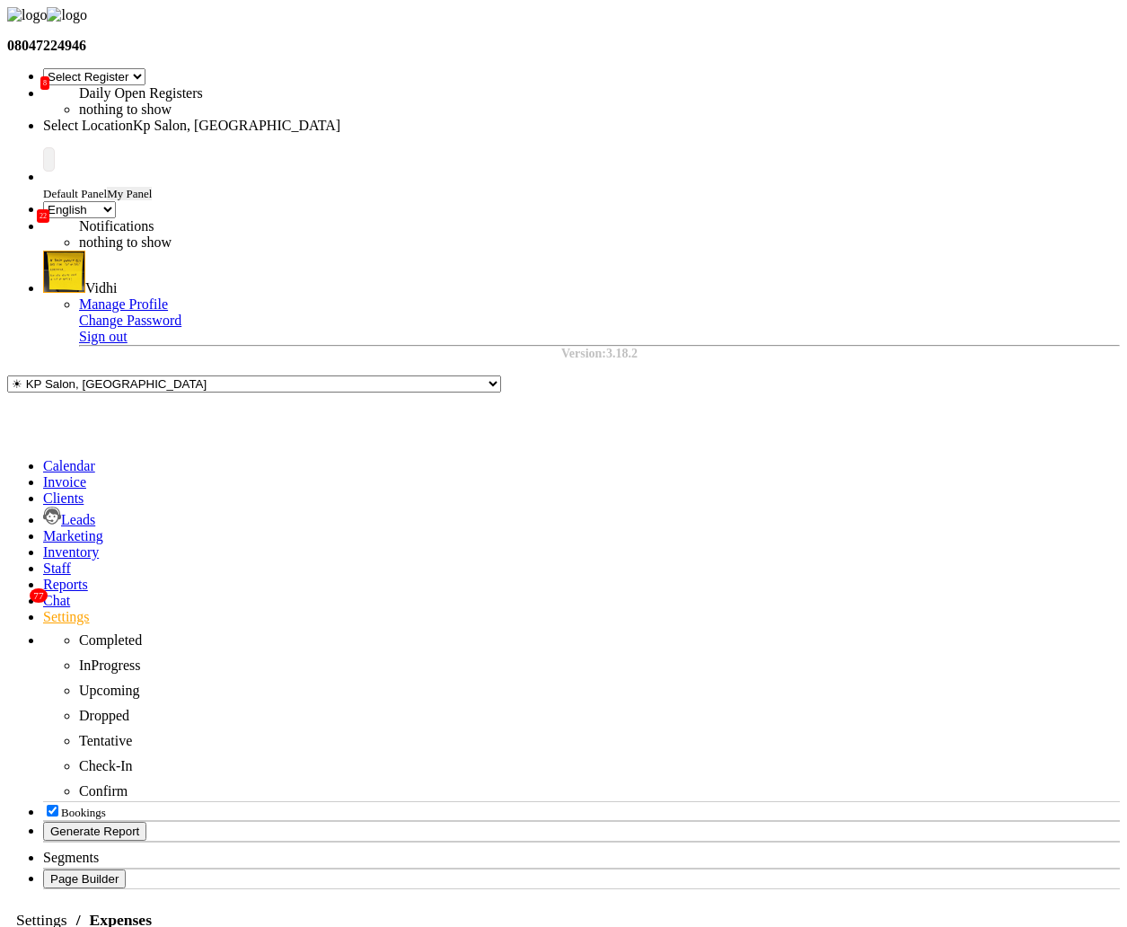
select select "1755"
click at [57, 74] on button "Vidhi" at bounding box center [34, 64] width 43 height 19
type input "Vidhi"
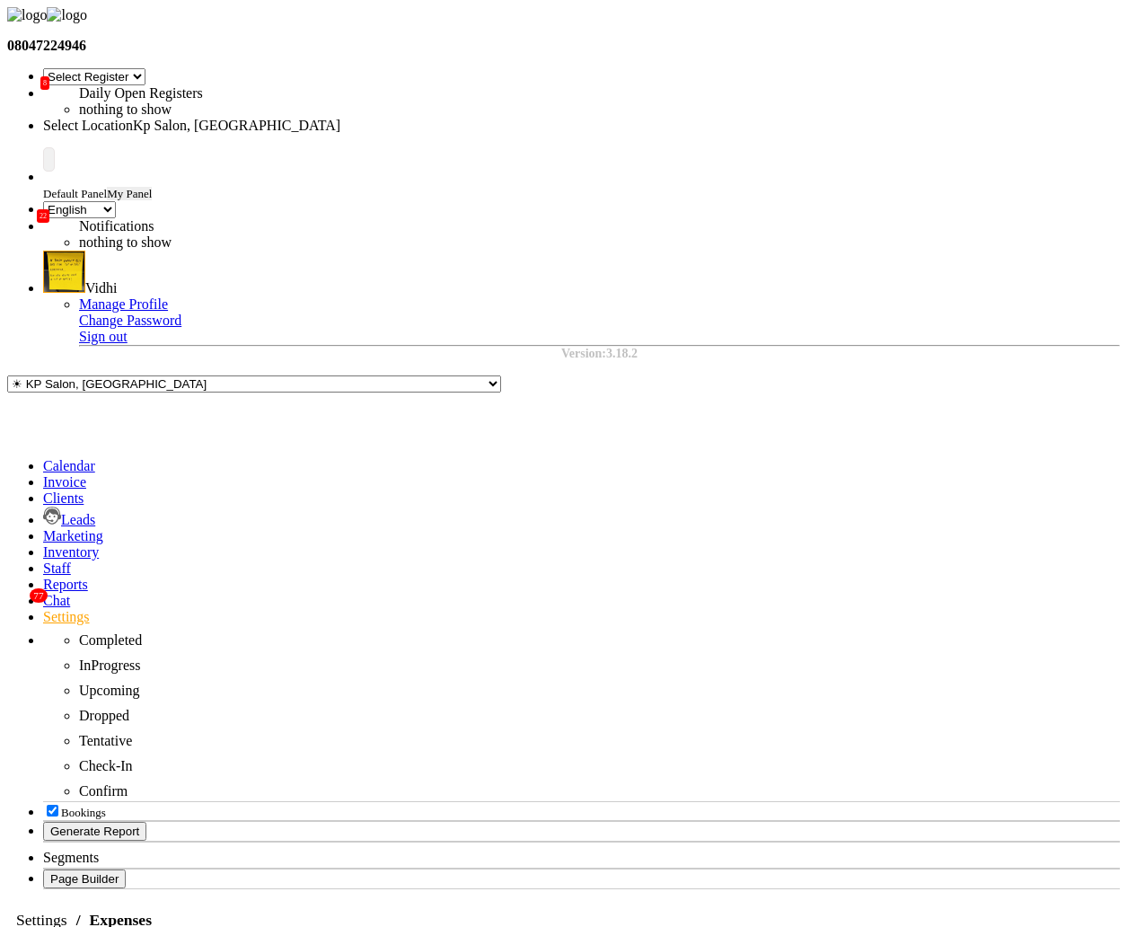
type input "200"
select select "120"
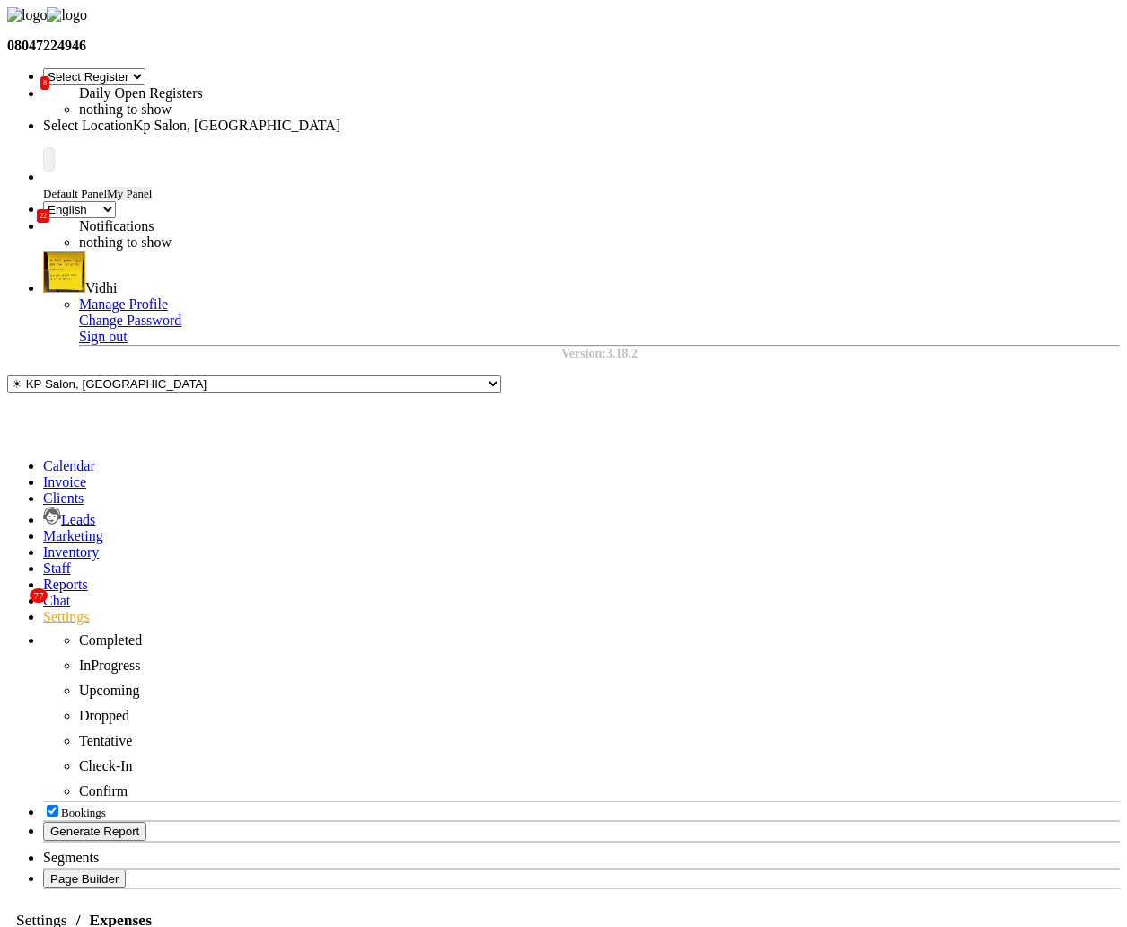
select select "11"
select select "1755"
select select "147"
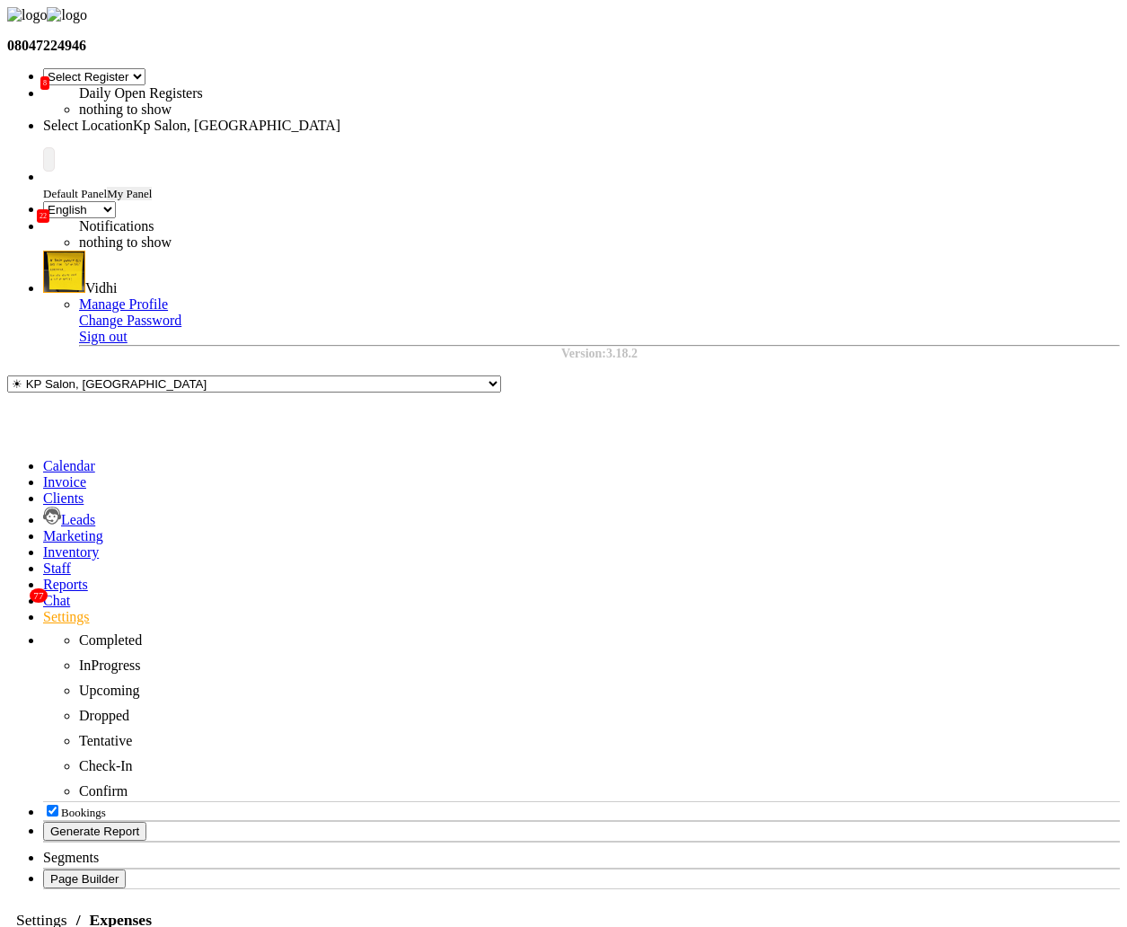
select select "9"
select select "1838"
select select "1"
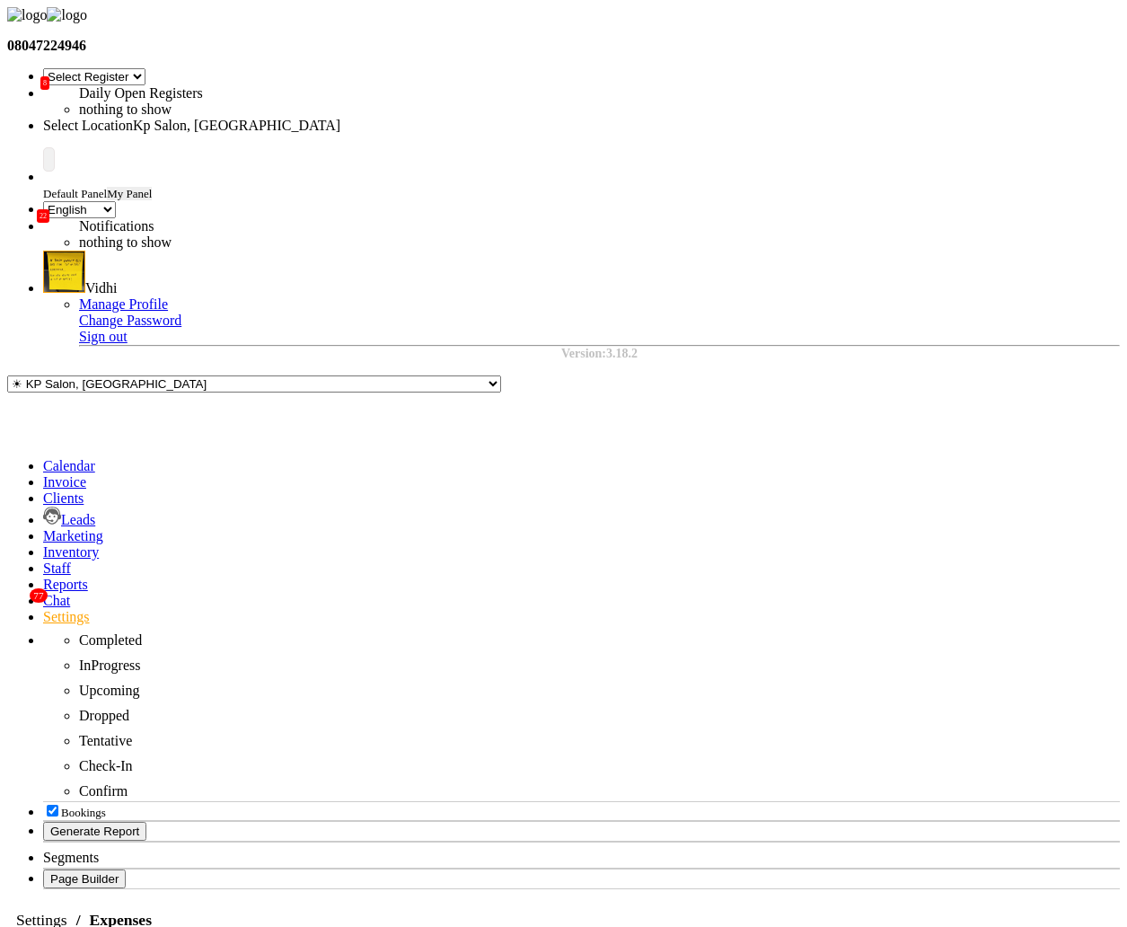
select select "120"
select select "11"
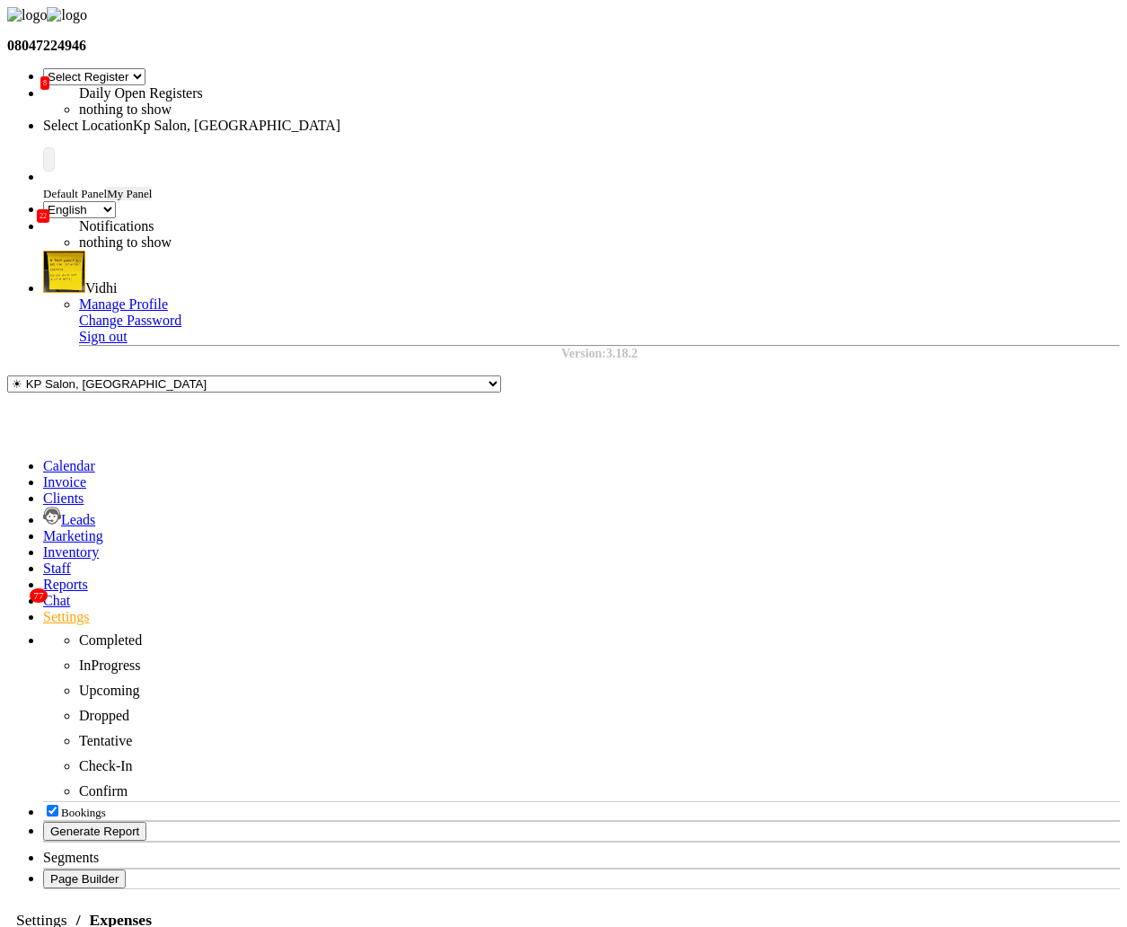
select select "1755"
select select "1"
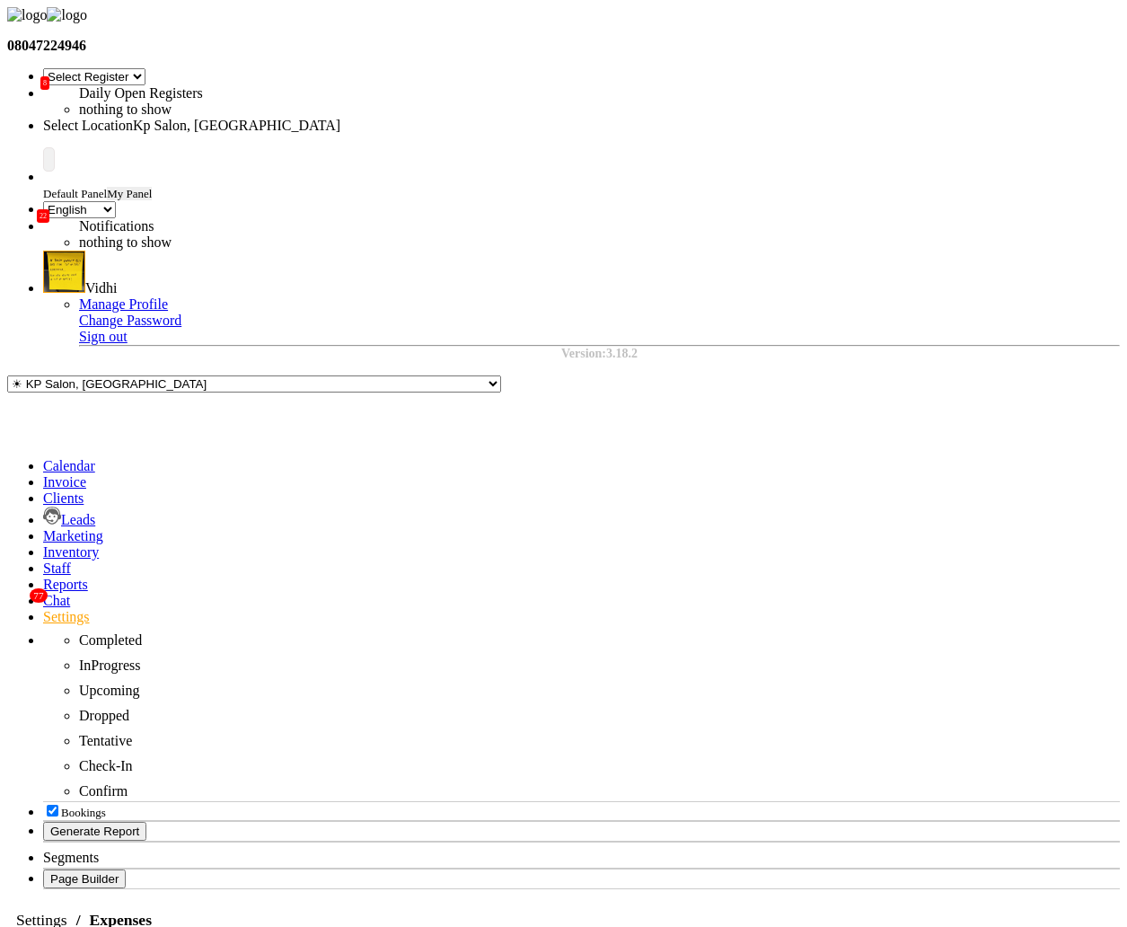
select select "1"
select select "1561"
select select "3"
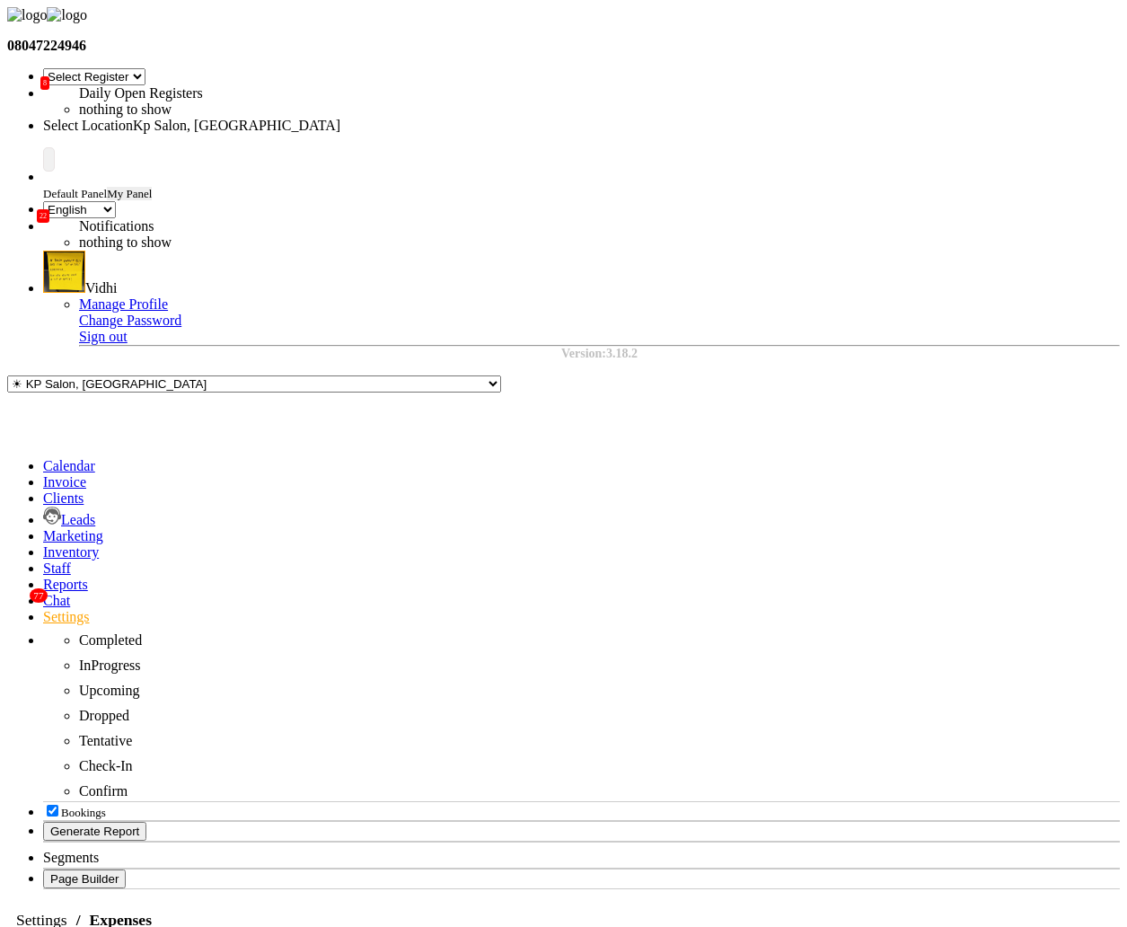
select select "2"
select select "1"
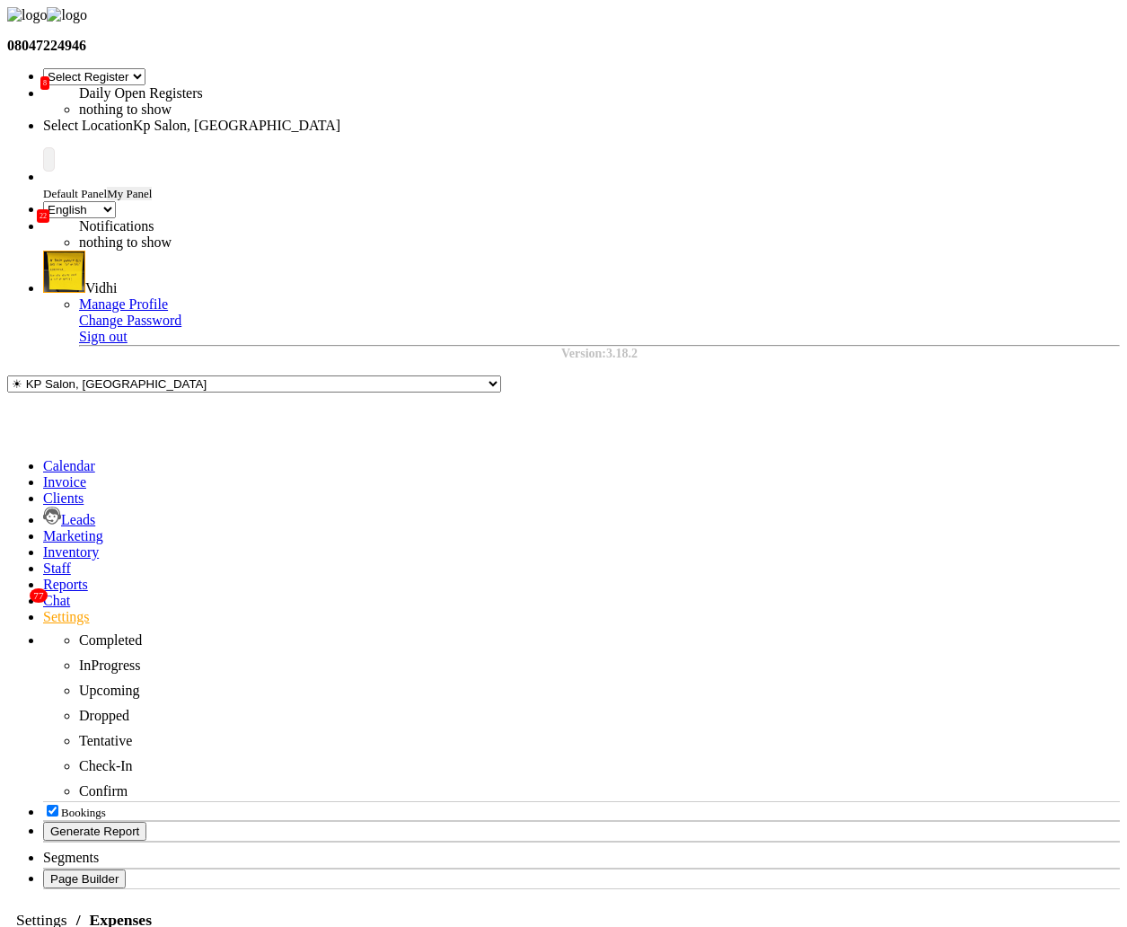
select select "1561"
select select "11"
select select "2"
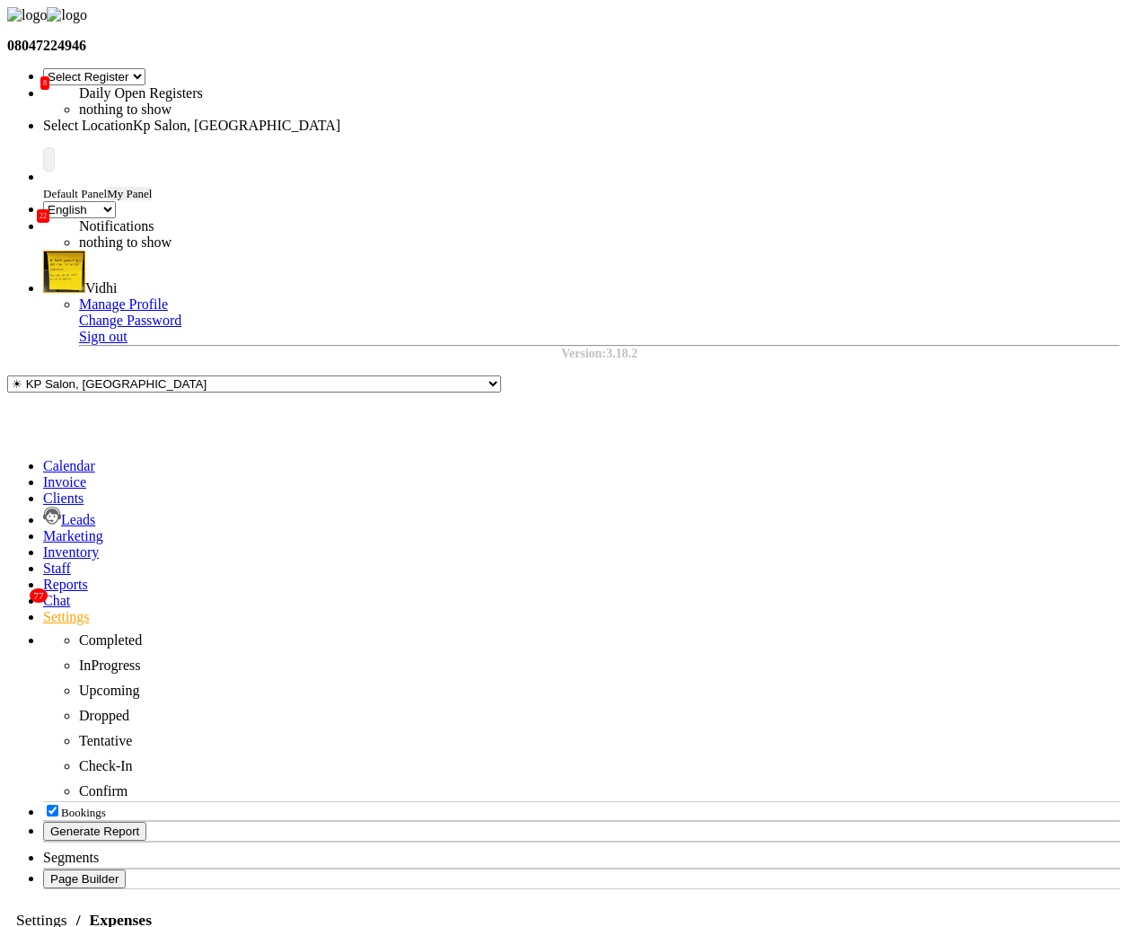
select select "1"
select select "1561"
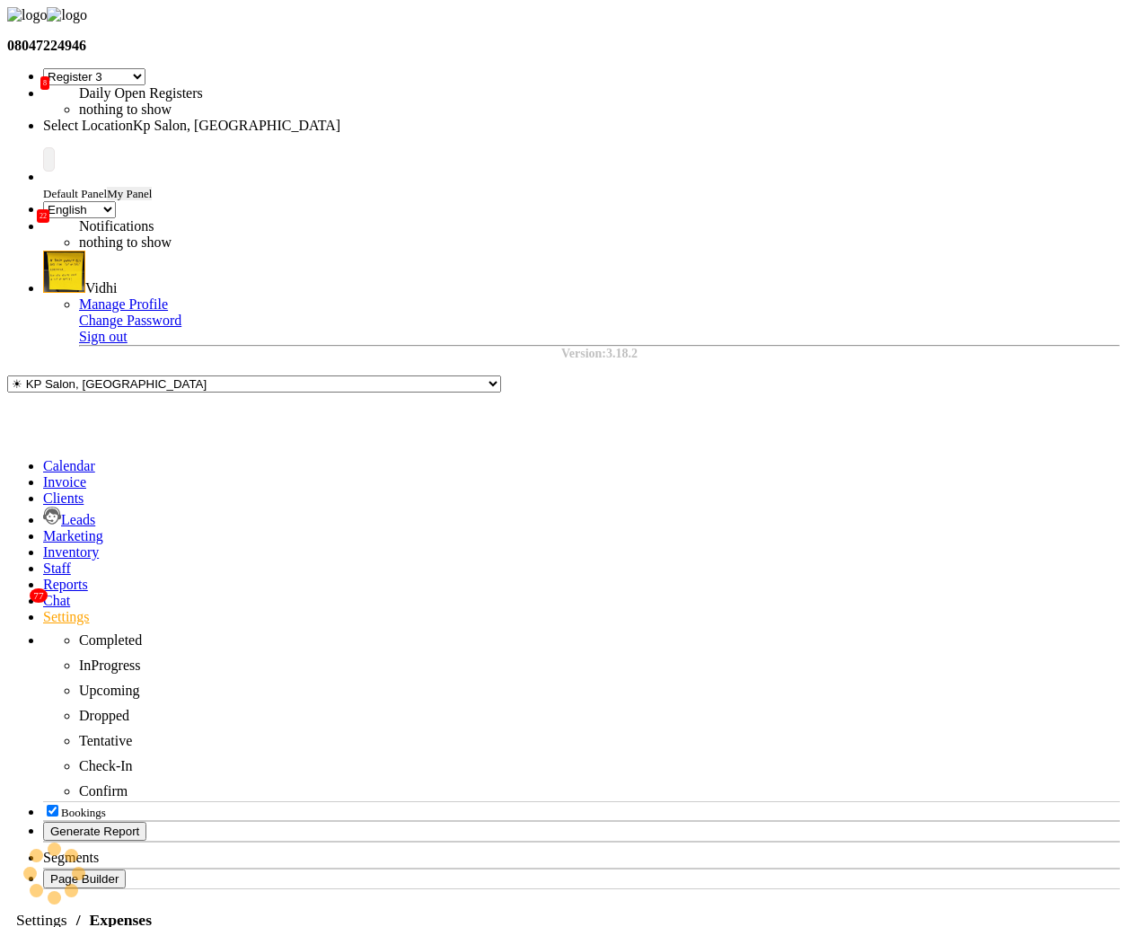
select select "7"
select select "en"
select select "7"
select select "en"
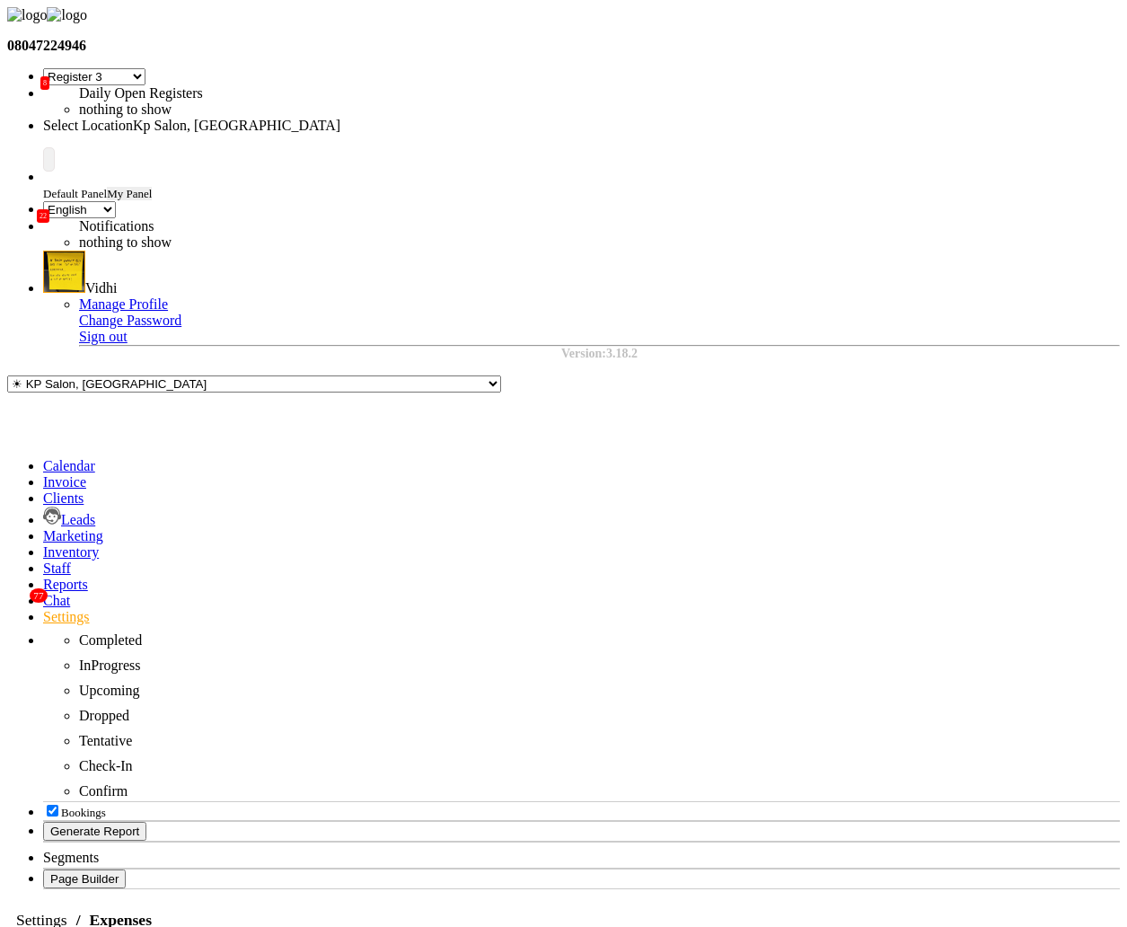
select select "147"
select select "9"
select select "2"
select select "1"
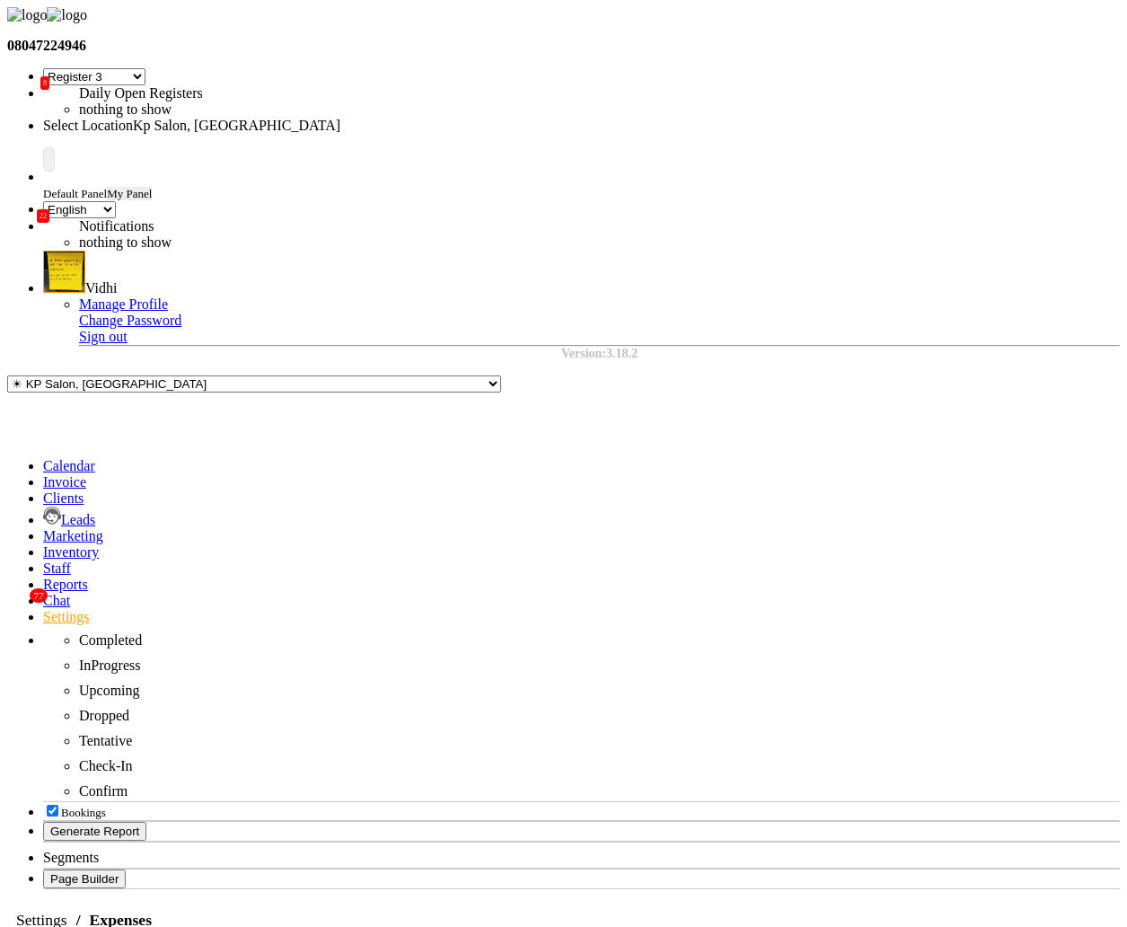
select select "1561"
select select "120"
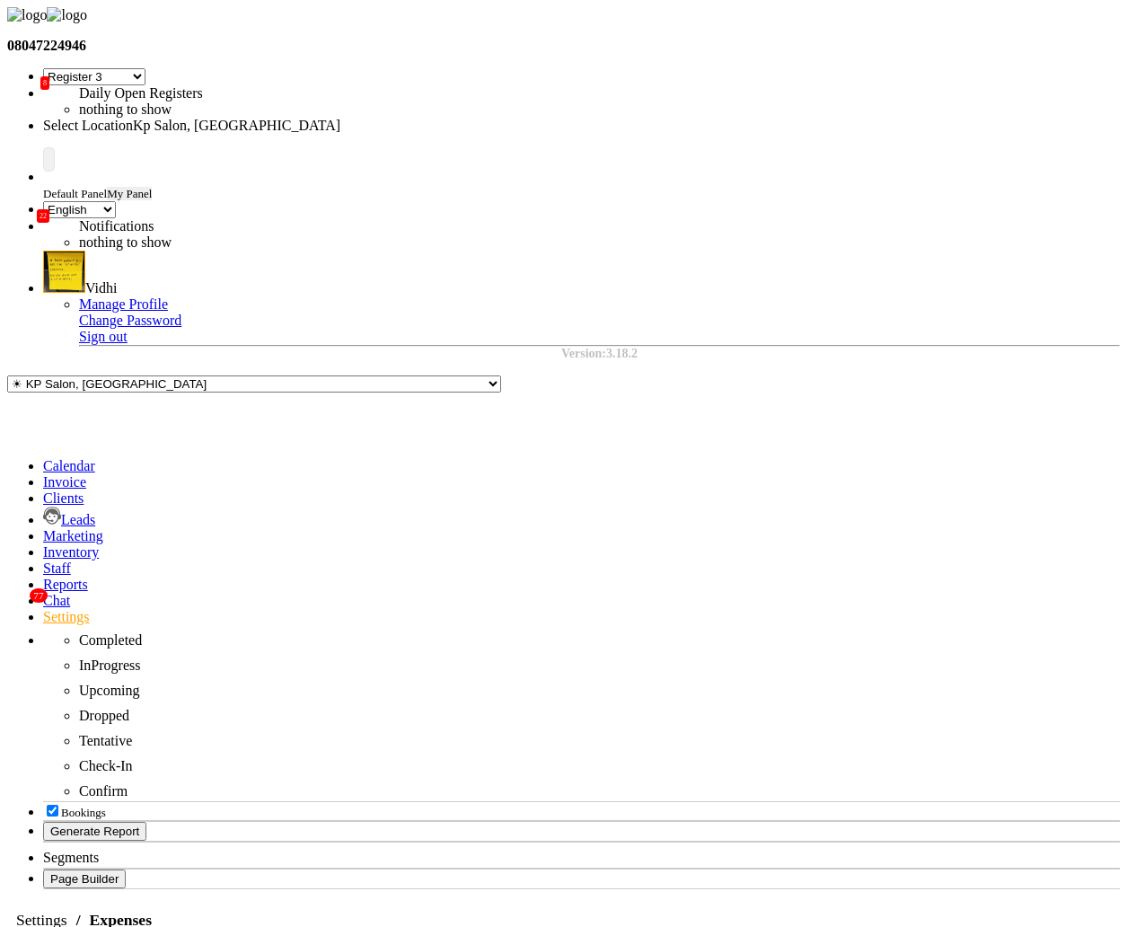
select select "11"
select select "2"
select select "23"
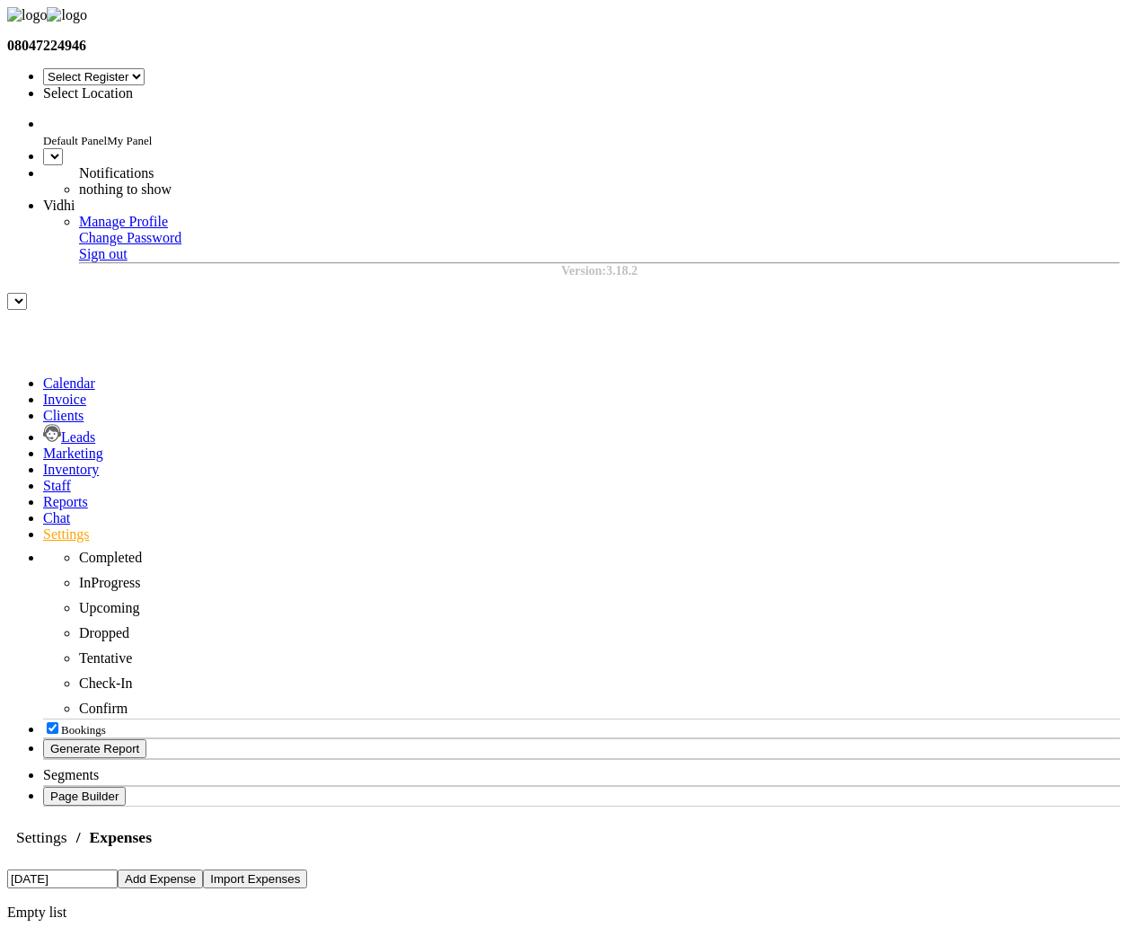
select select "7"
select select "en"
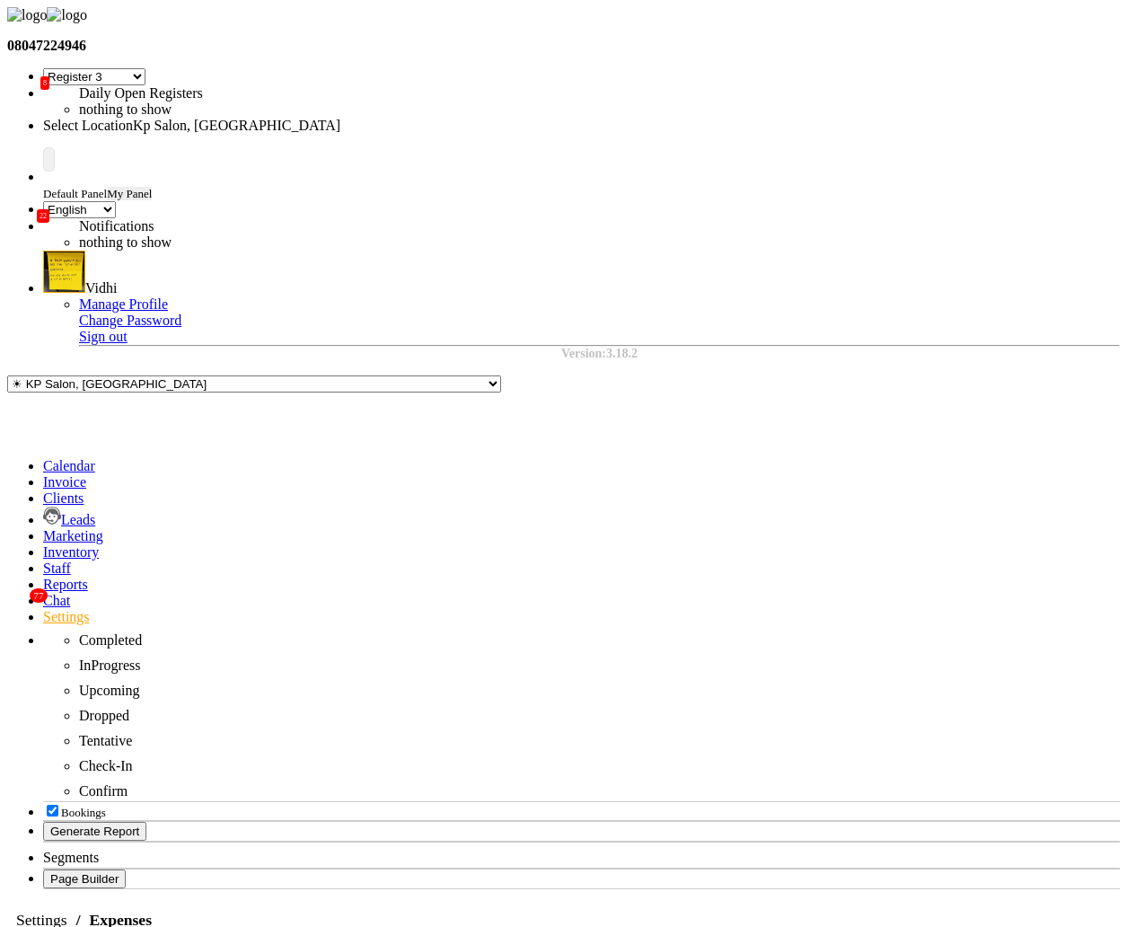
select select "120"
select select "11"
select select "2"
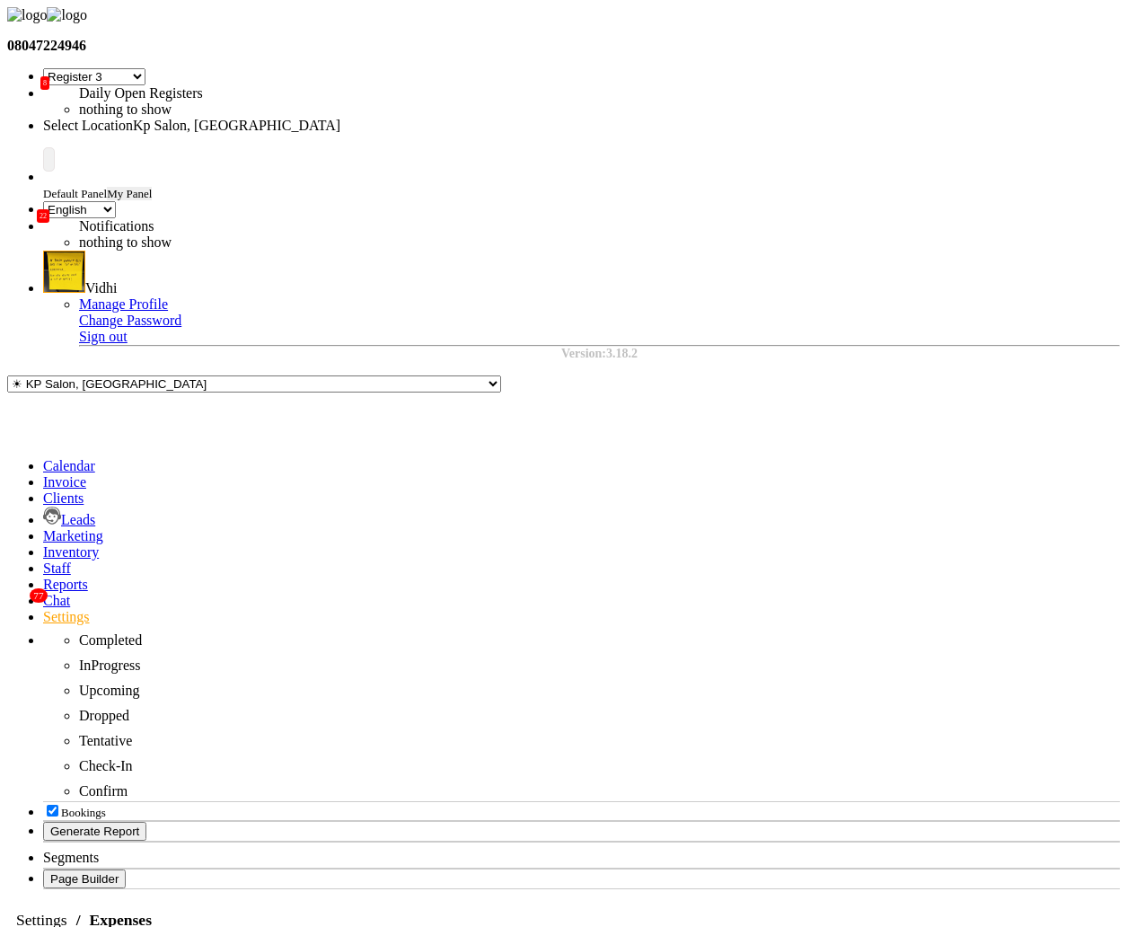
select select "1"
select select "1561"
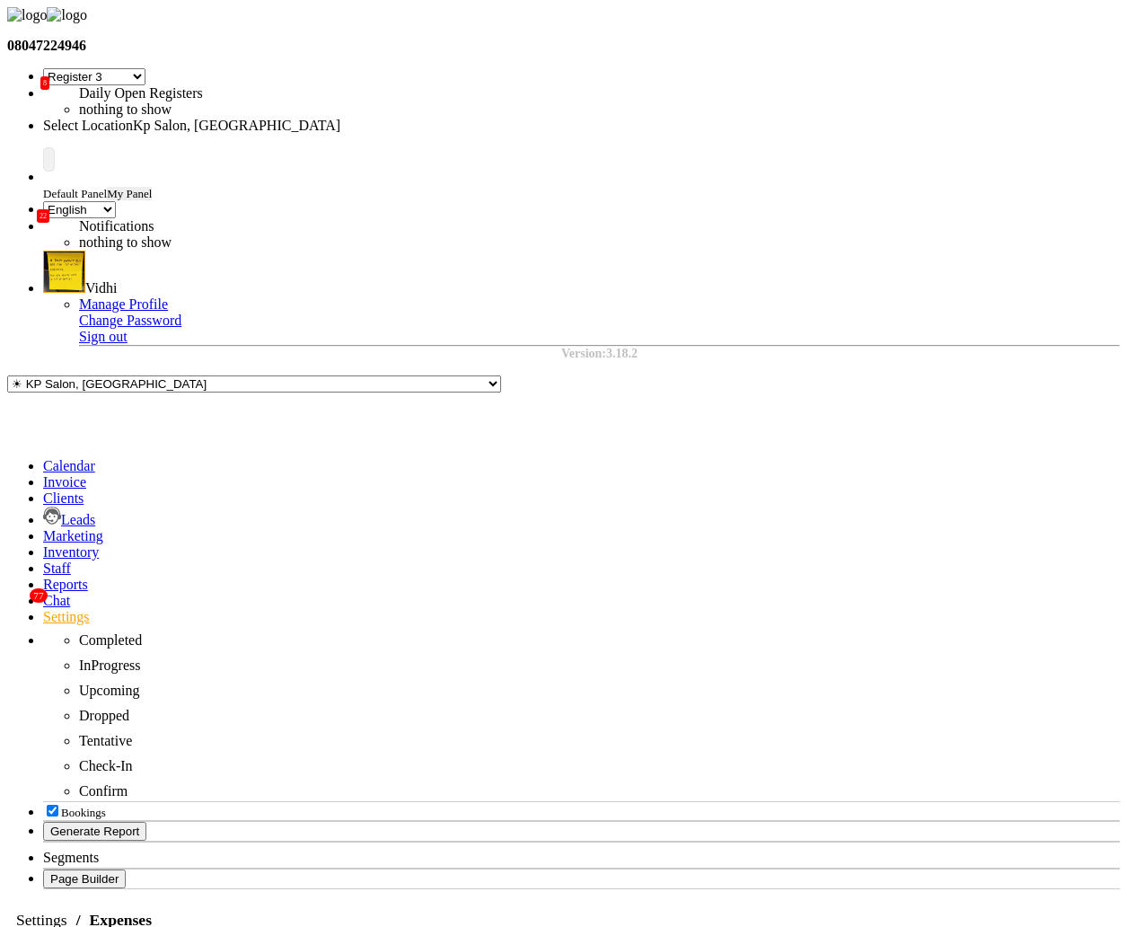
select select "120"
select select "1"
select select "1561"
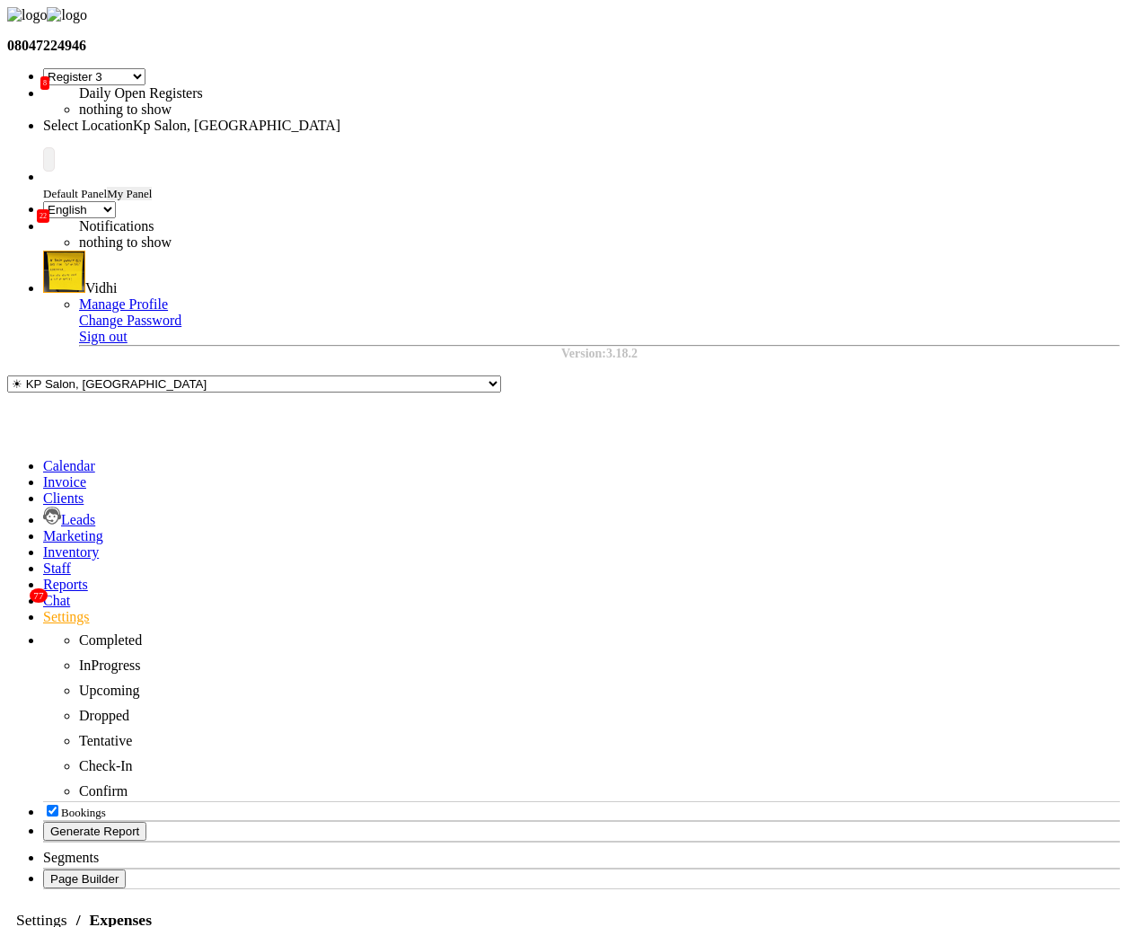
select select "1"
select select "1561"
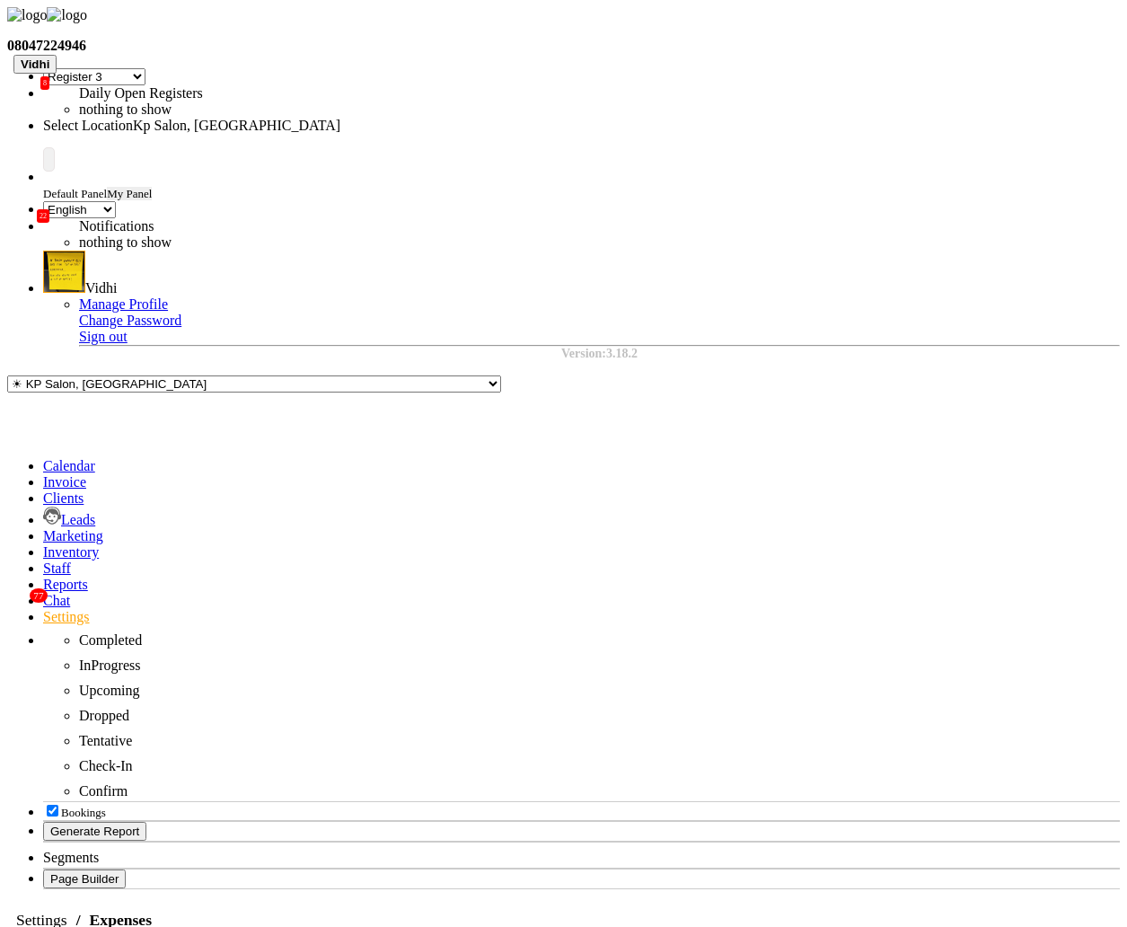
type input "vidhi"
type input "100"
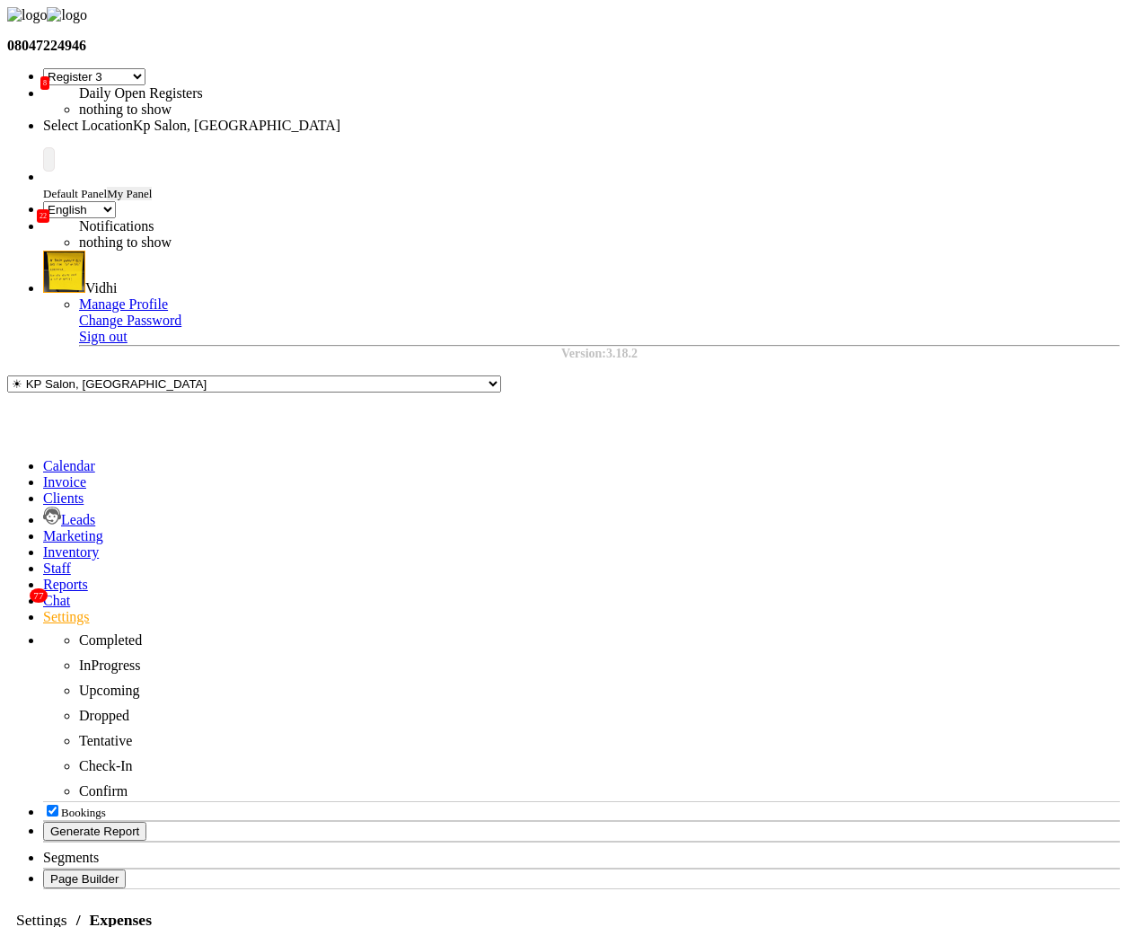
select select "147"
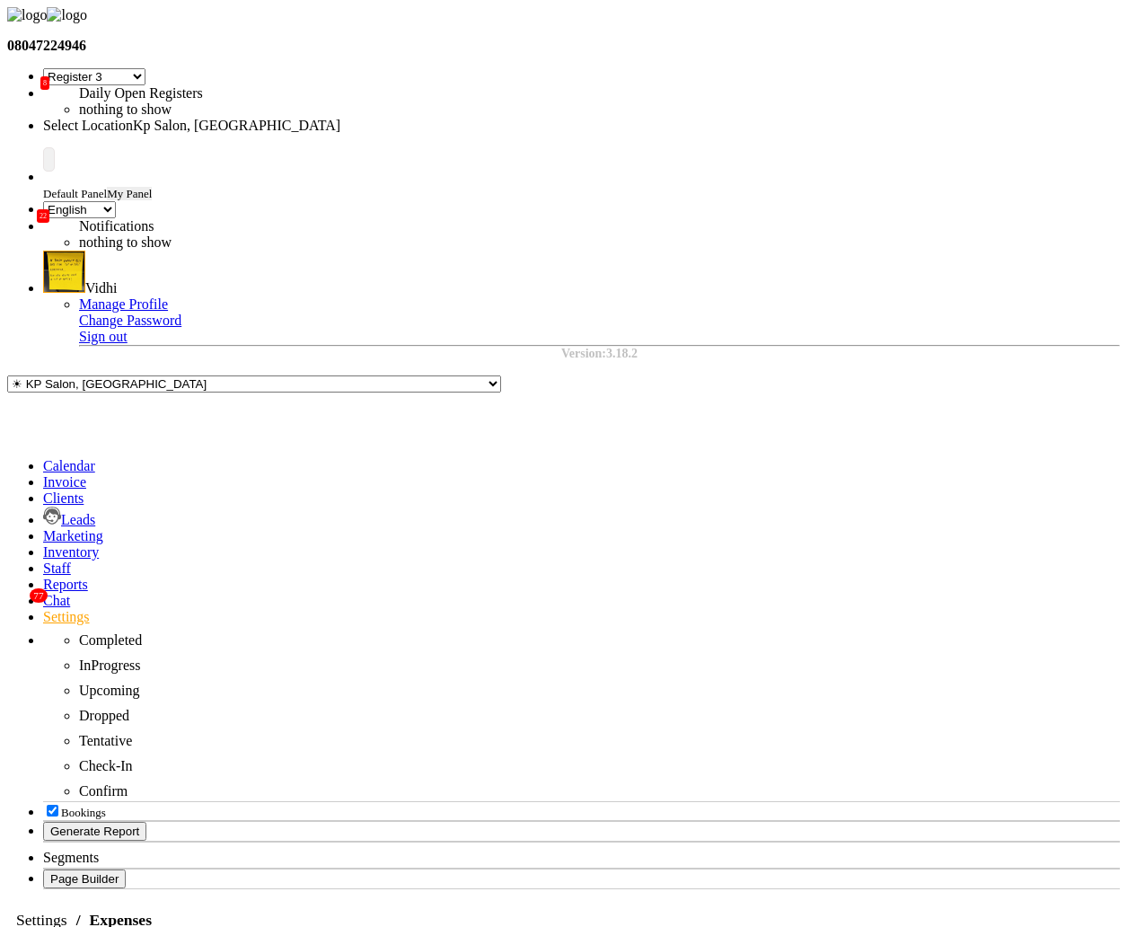
select select "1"
select select "1561"
drag, startPoint x: 493, startPoint y: 310, endPoint x: 395, endPoint y: 314, distance: 98.0
copy strong "71,02,677.000"
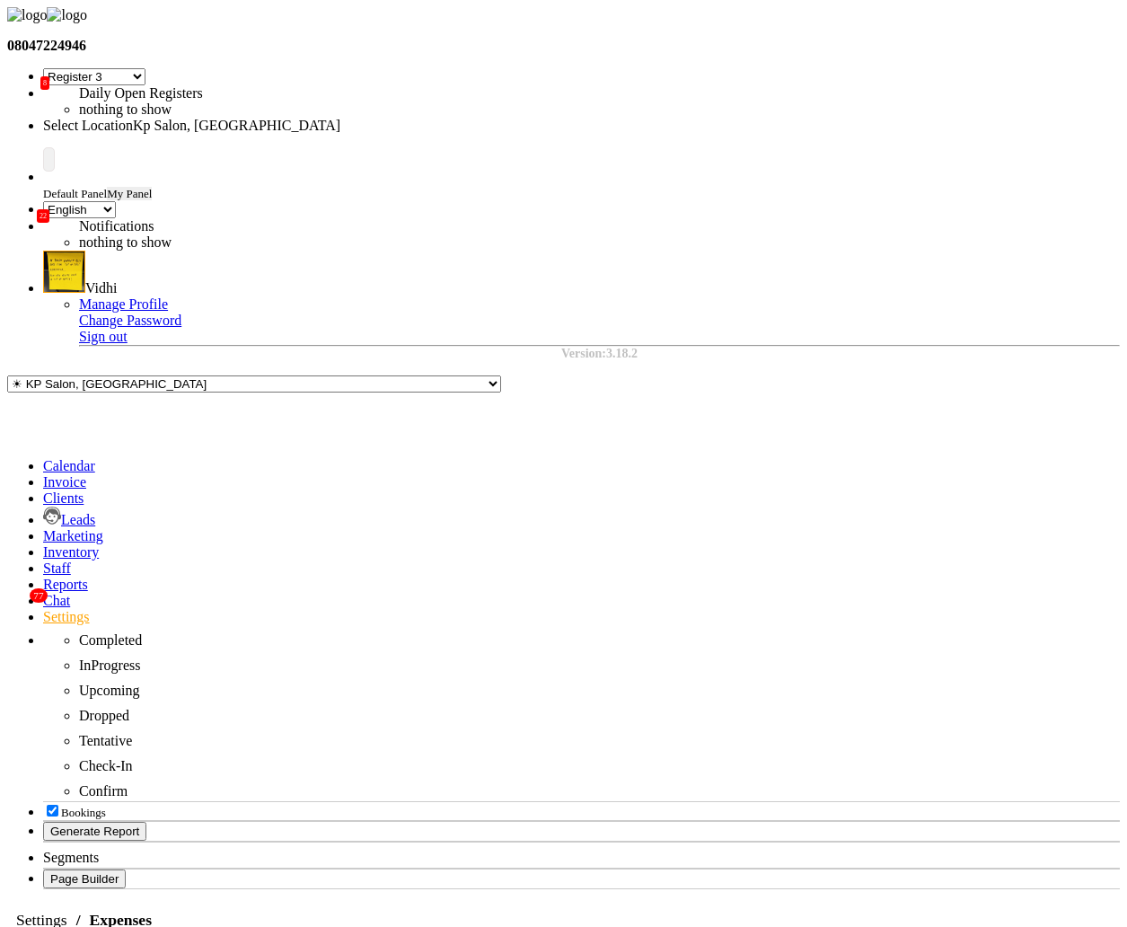
drag, startPoint x: 404, startPoint y: 383, endPoint x: 346, endPoint y: 383, distance: 58.4
paste input "7102677.000"
type input "71026770.000"
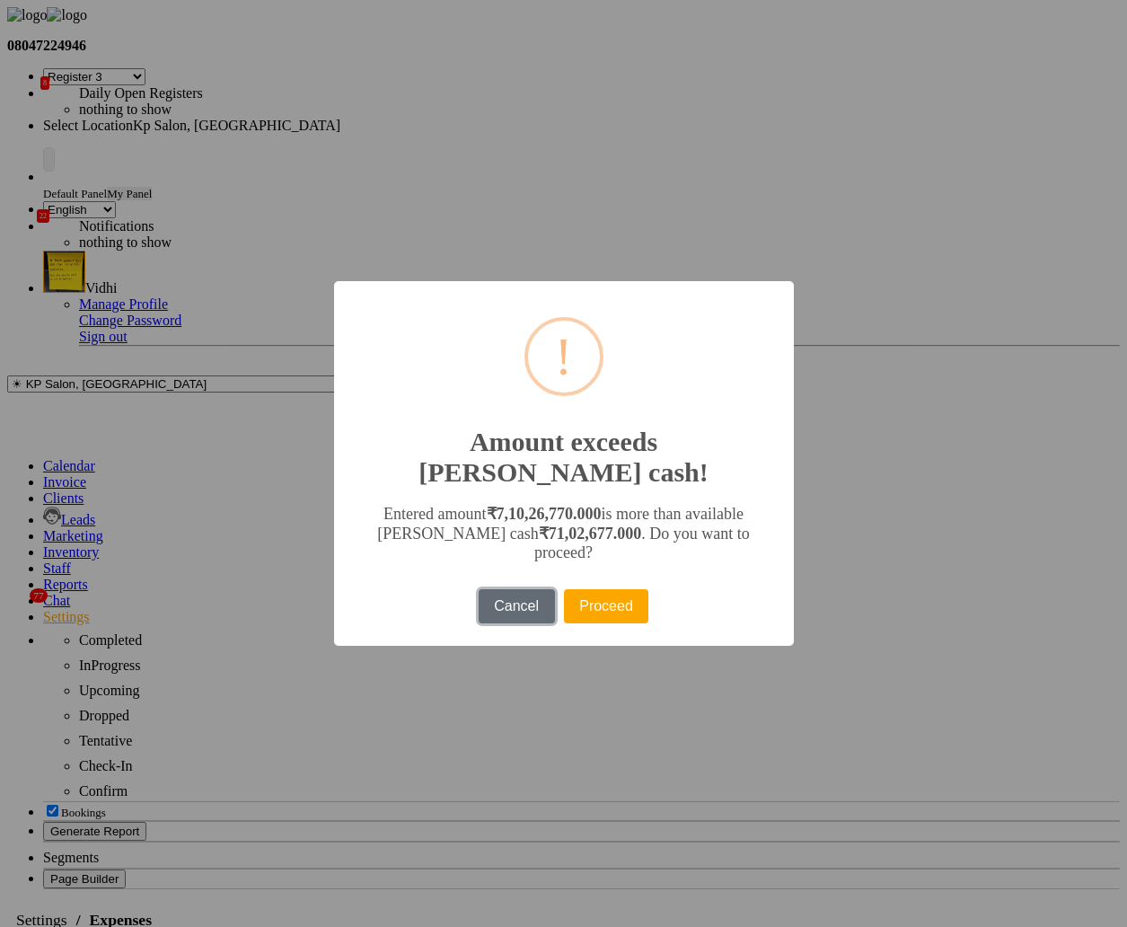
click at [527, 589] on button "Cancel" at bounding box center [517, 606] width 76 height 34
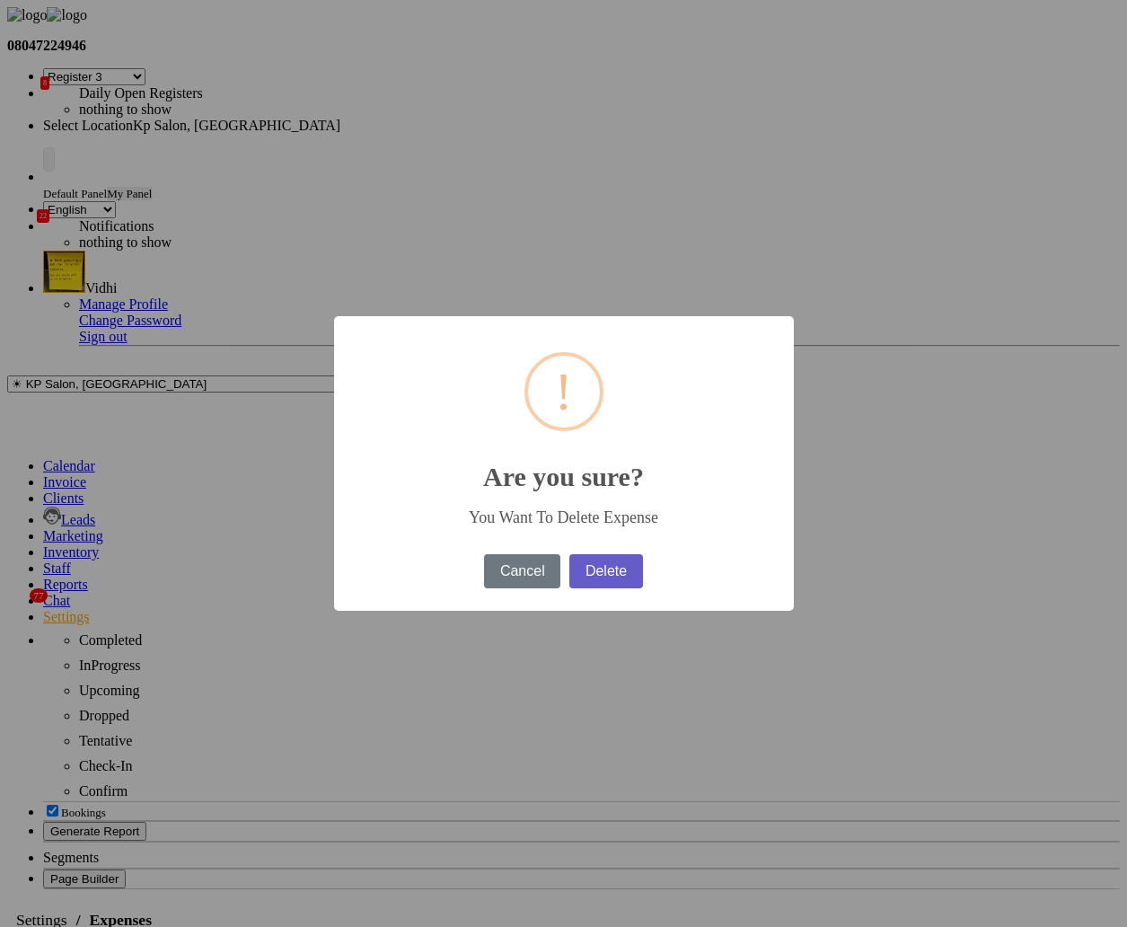
click at [610, 567] on button "Delete" at bounding box center [605, 571] width 73 height 34
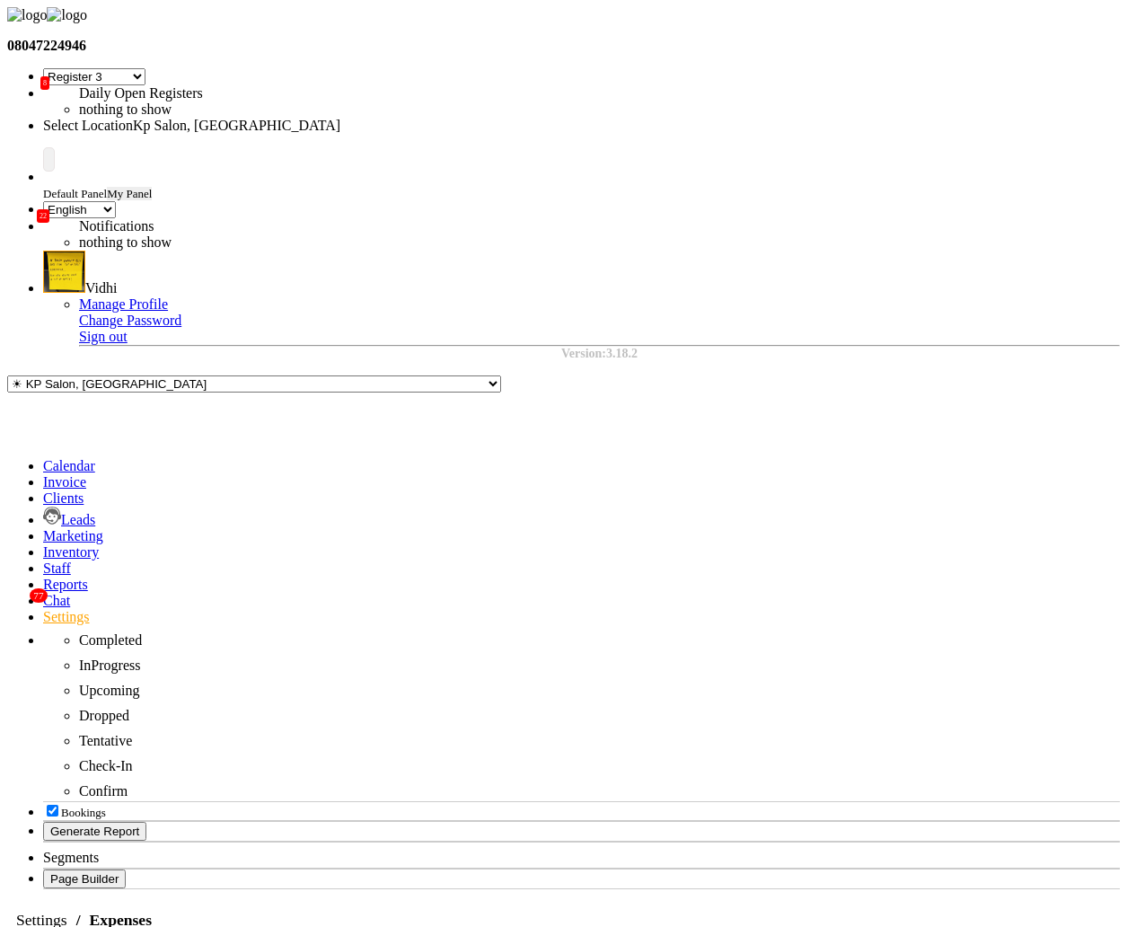
select select "120"
select select "1"
select select "1561"
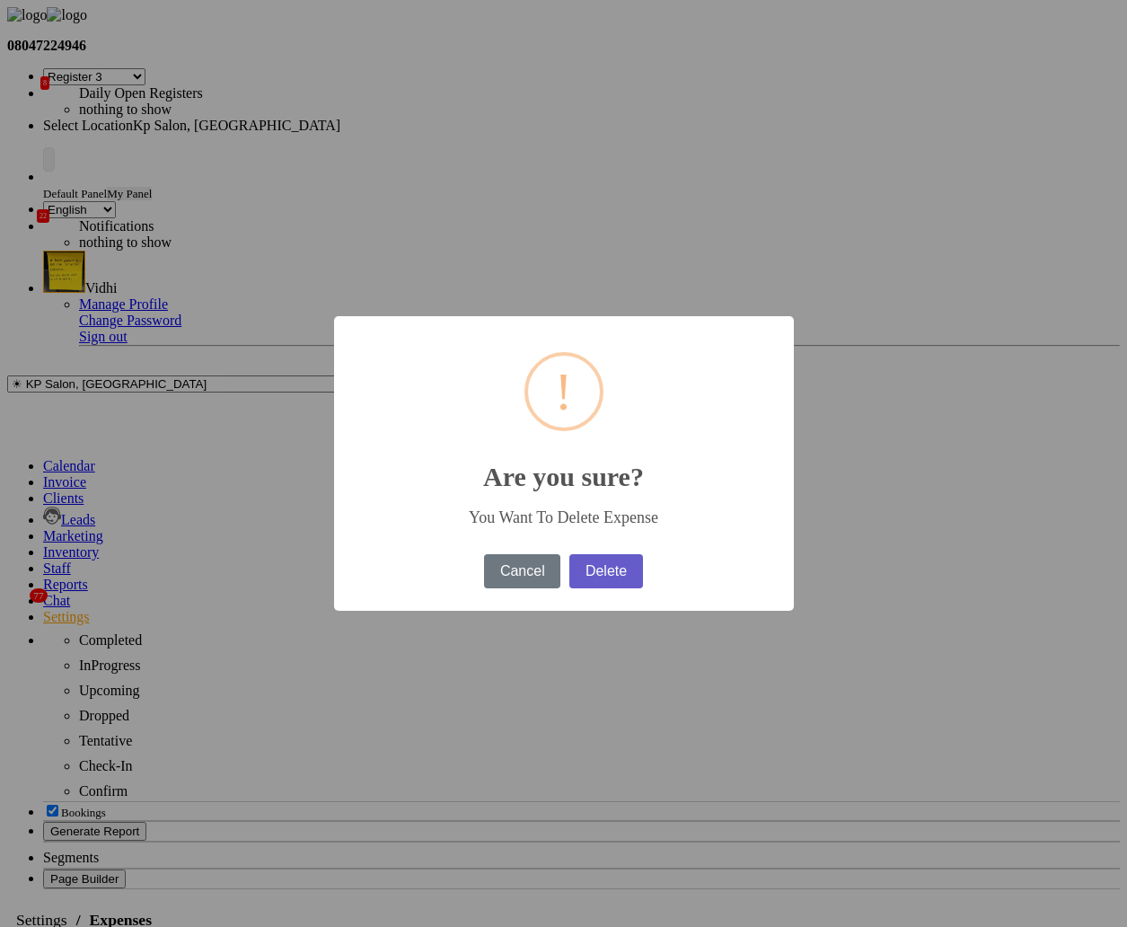
click at [627, 565] on button "Delete" at bounding box center [605, 571] width 73 height 34
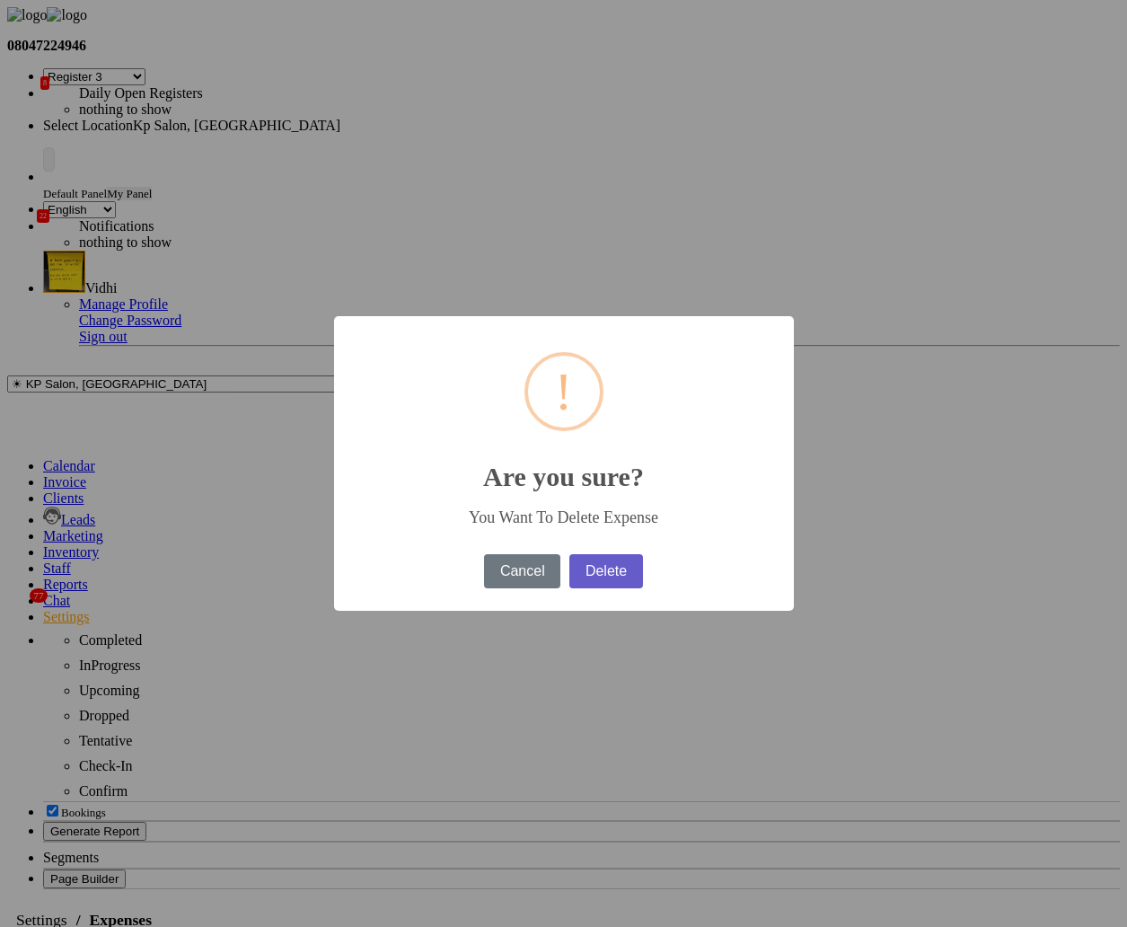
click at [642, 569] on button "Delete" at bounding box center [605, 571] width 73 height 34
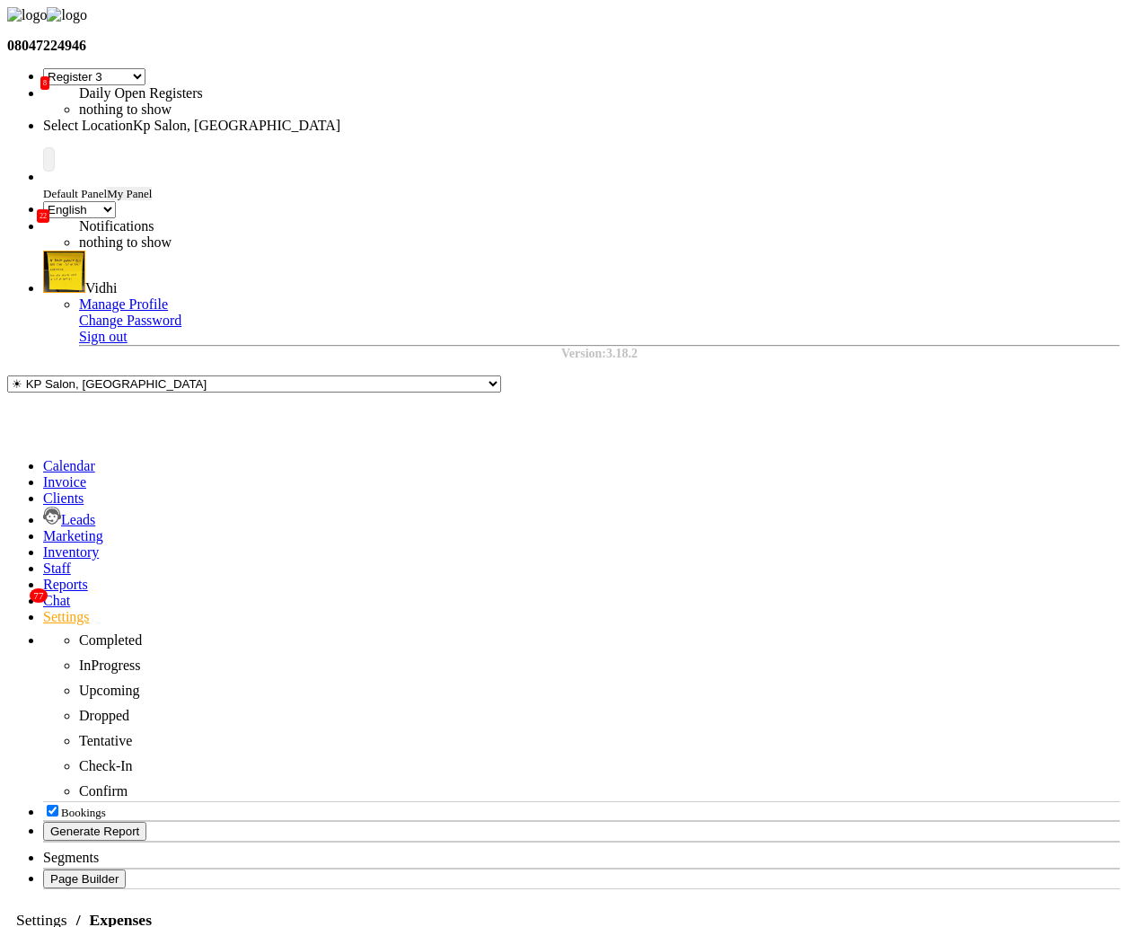
select select "1"
select select "1561"
select select "120"
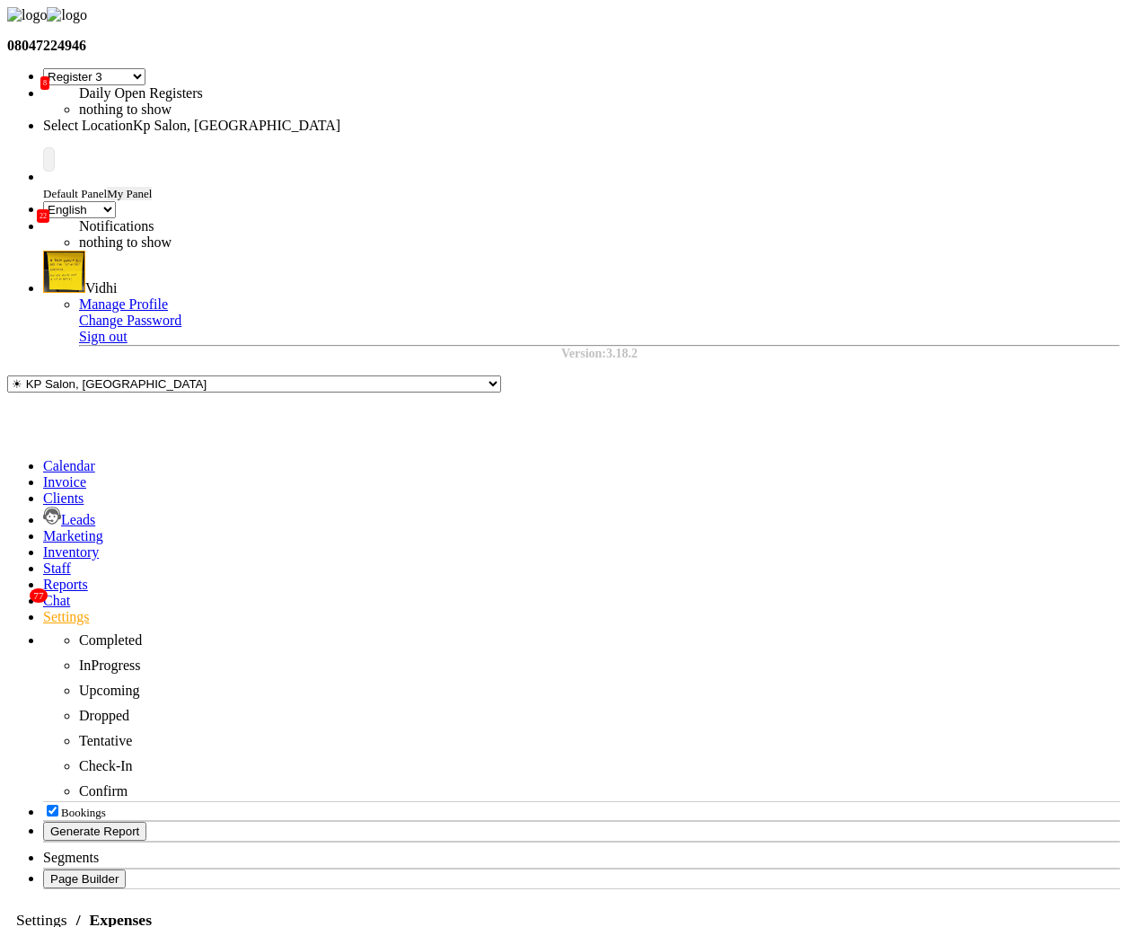
click at [57, 74] on button "Vidhi" at bounding box center [34, 64] width 43 height 19
type input "Vidhi"
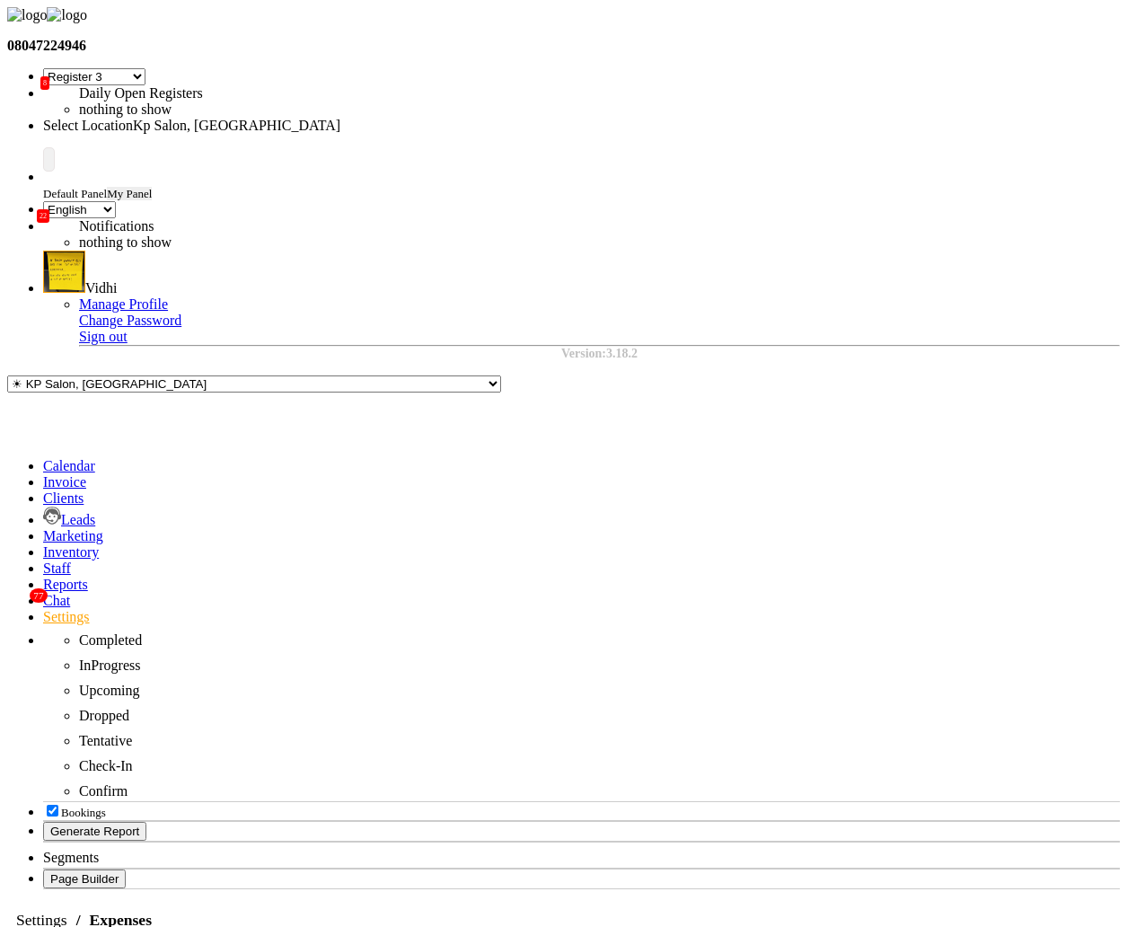
select select "3"
select select "243"
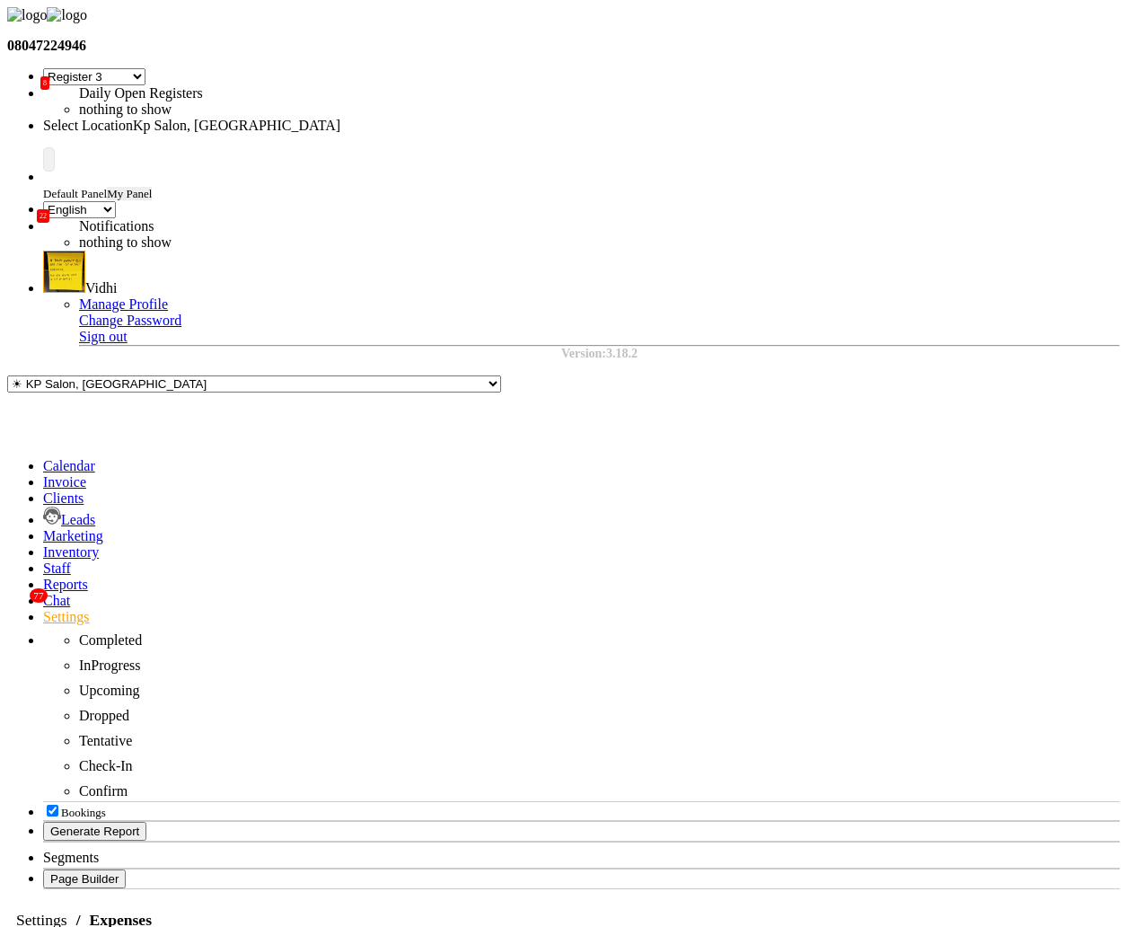
type input "100"
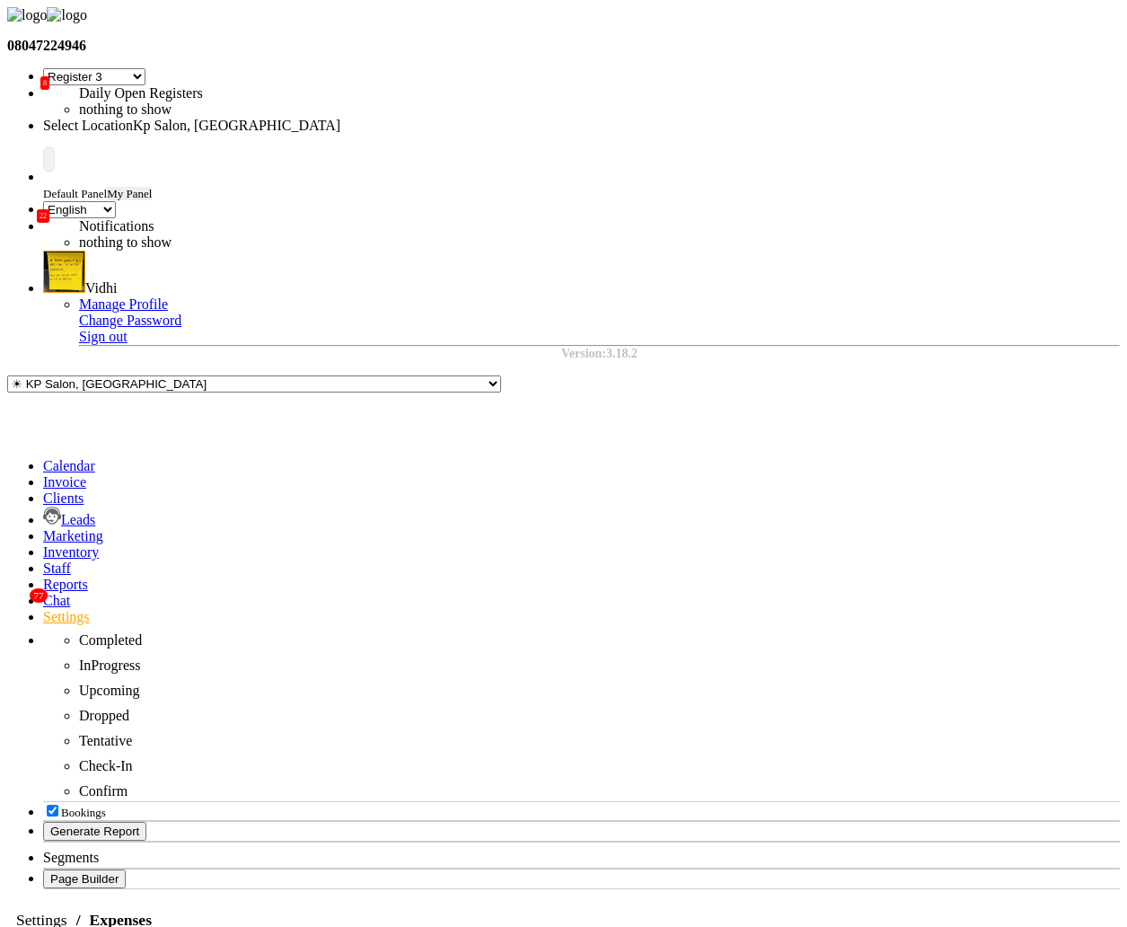
select select "120"
select select "3"
select select "2"
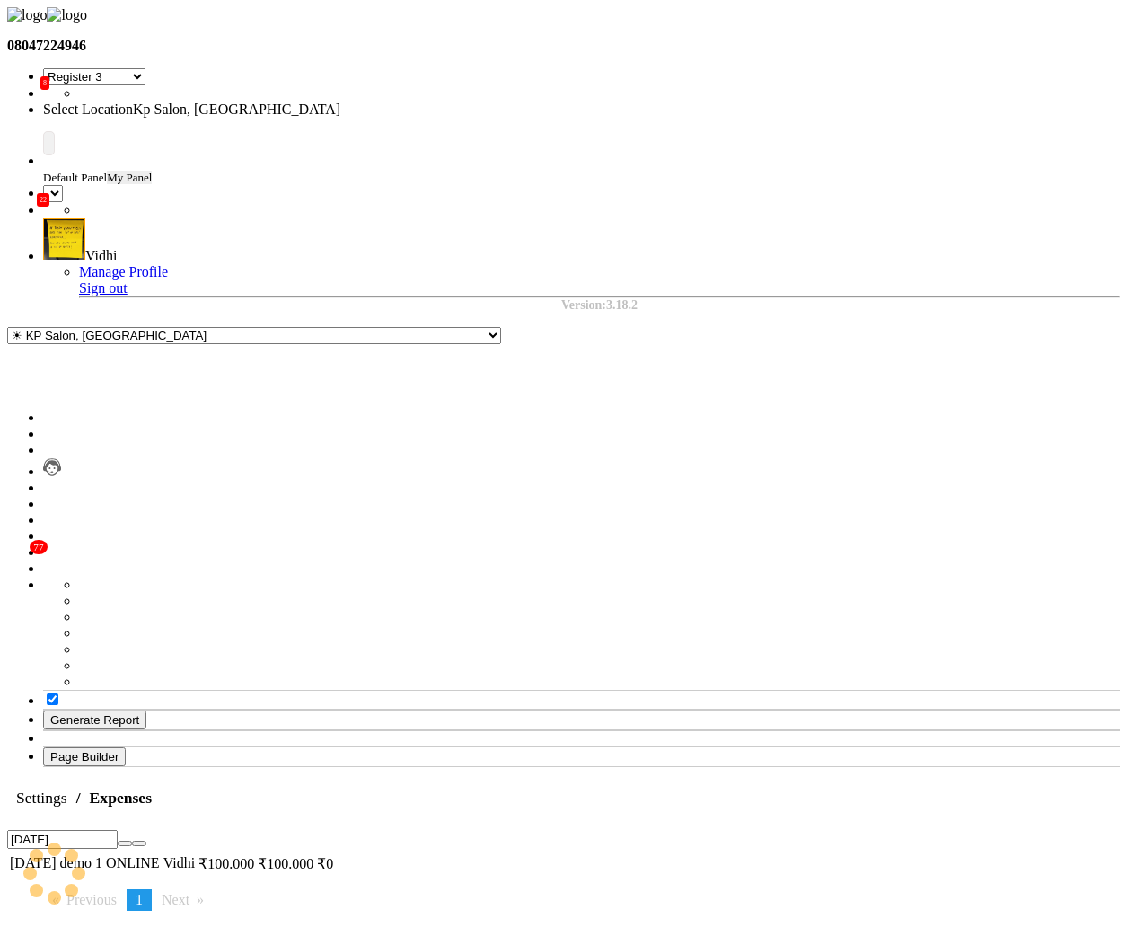
select select "7"
select select "en"
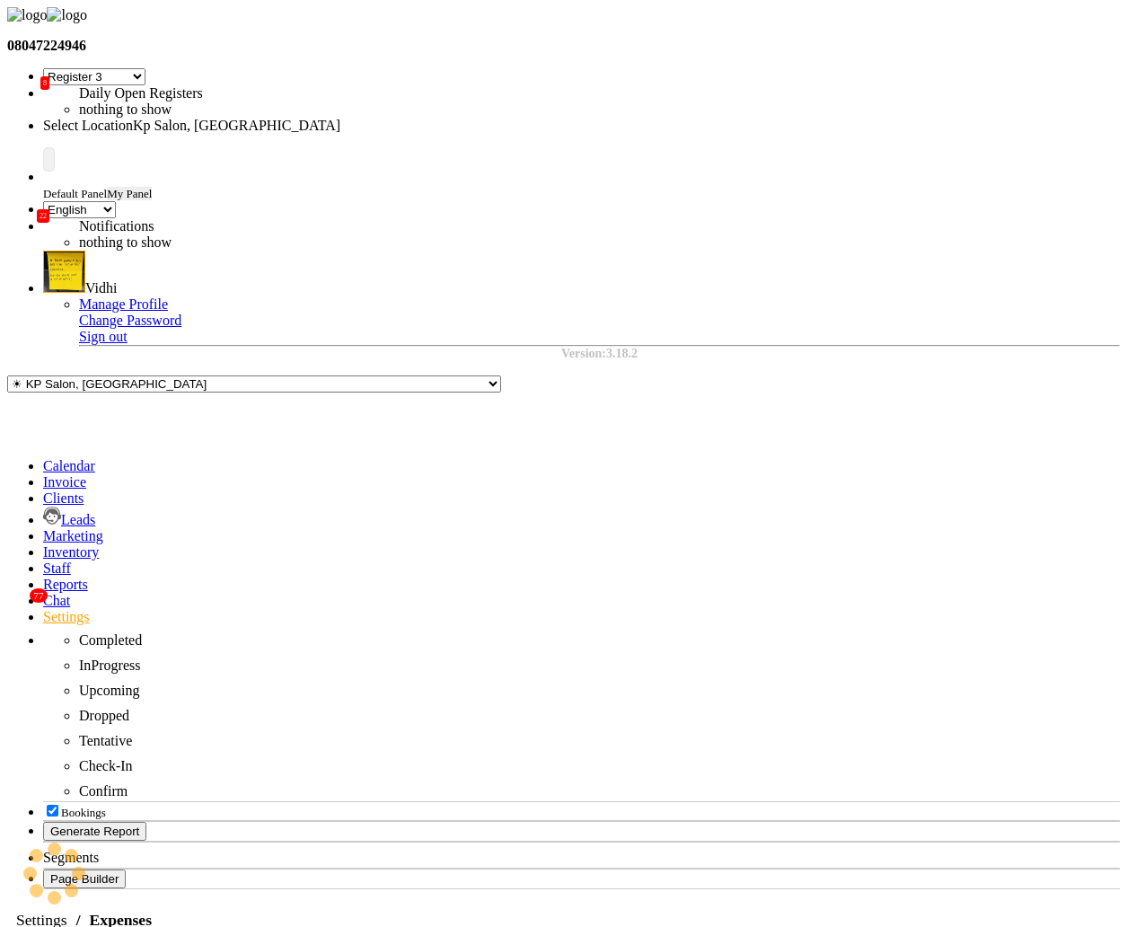
select select "7"
select select "en"
select select "120"
select select "3"
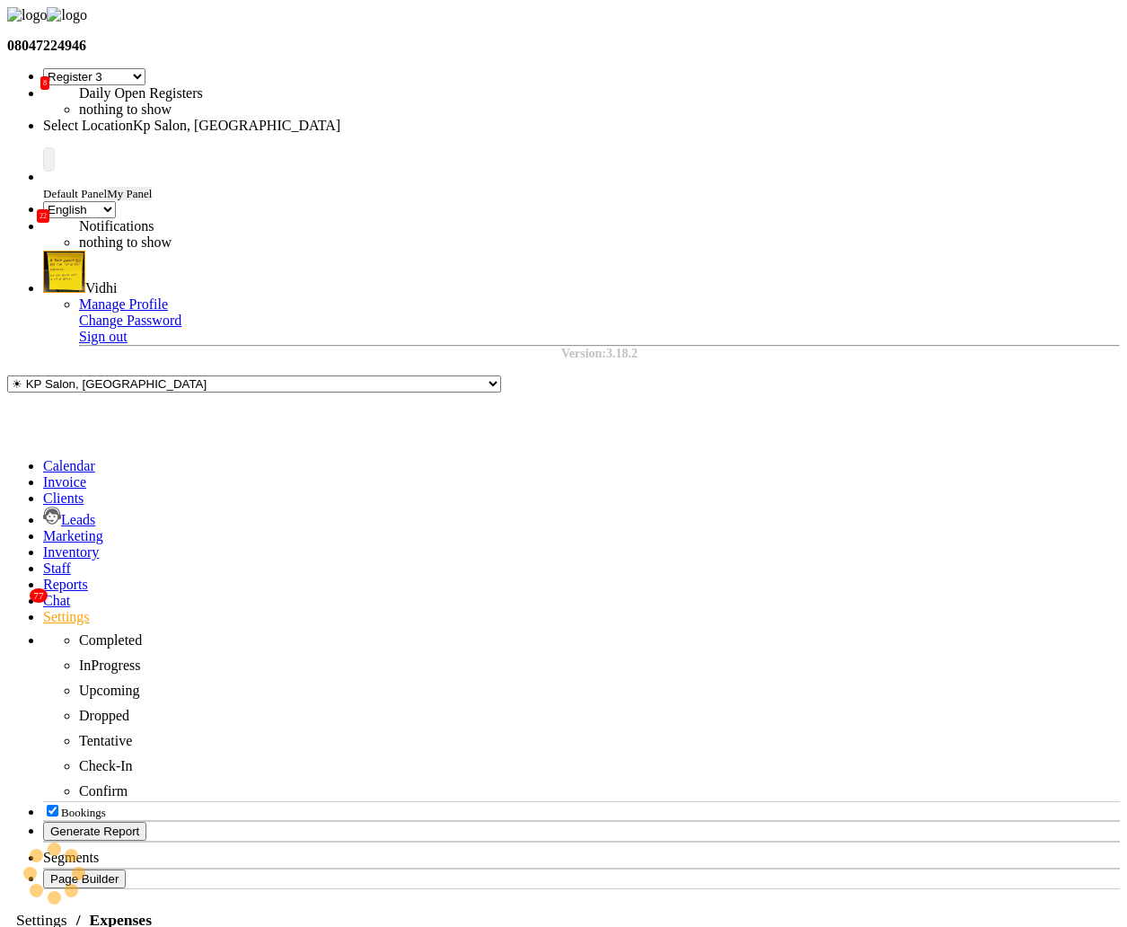
select select "2"
select select "7"
select select "en"
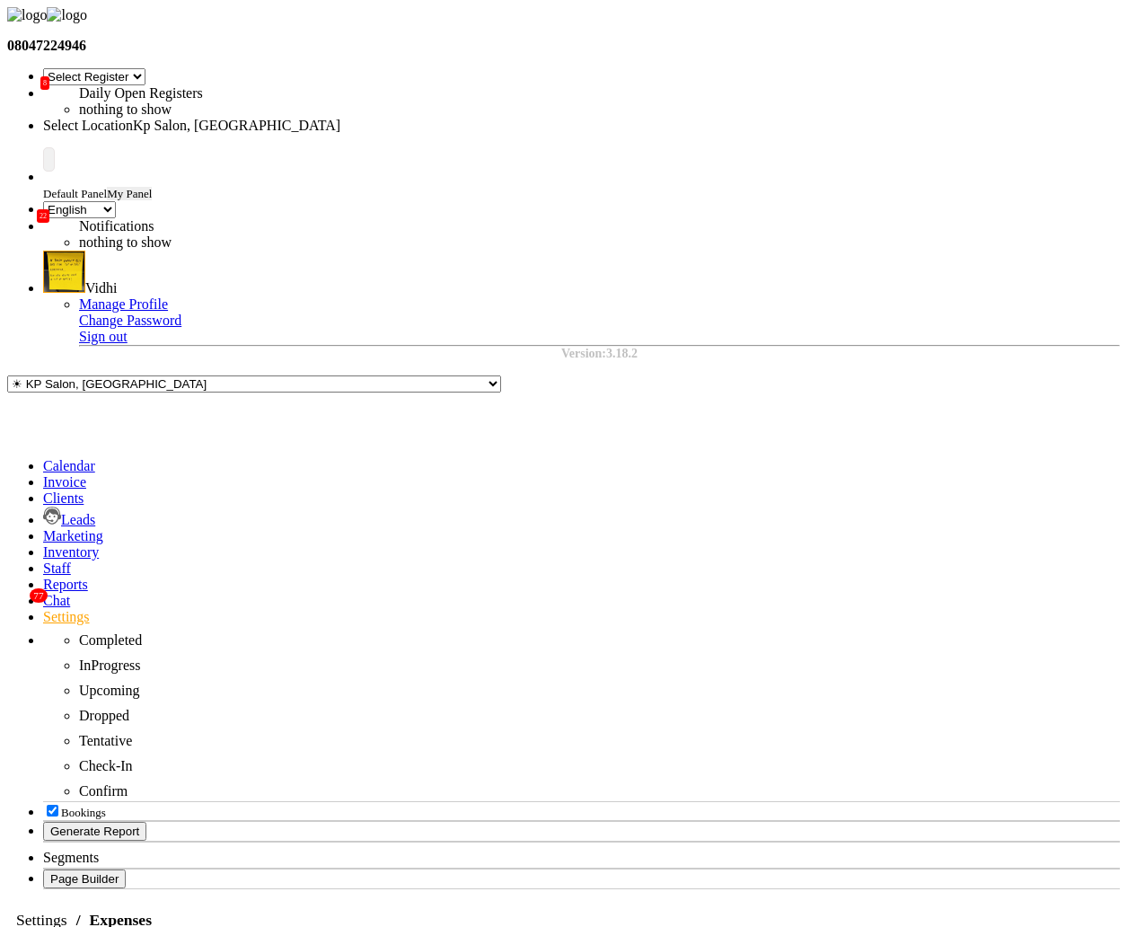
select select "120"
select select "3"
select select "2"
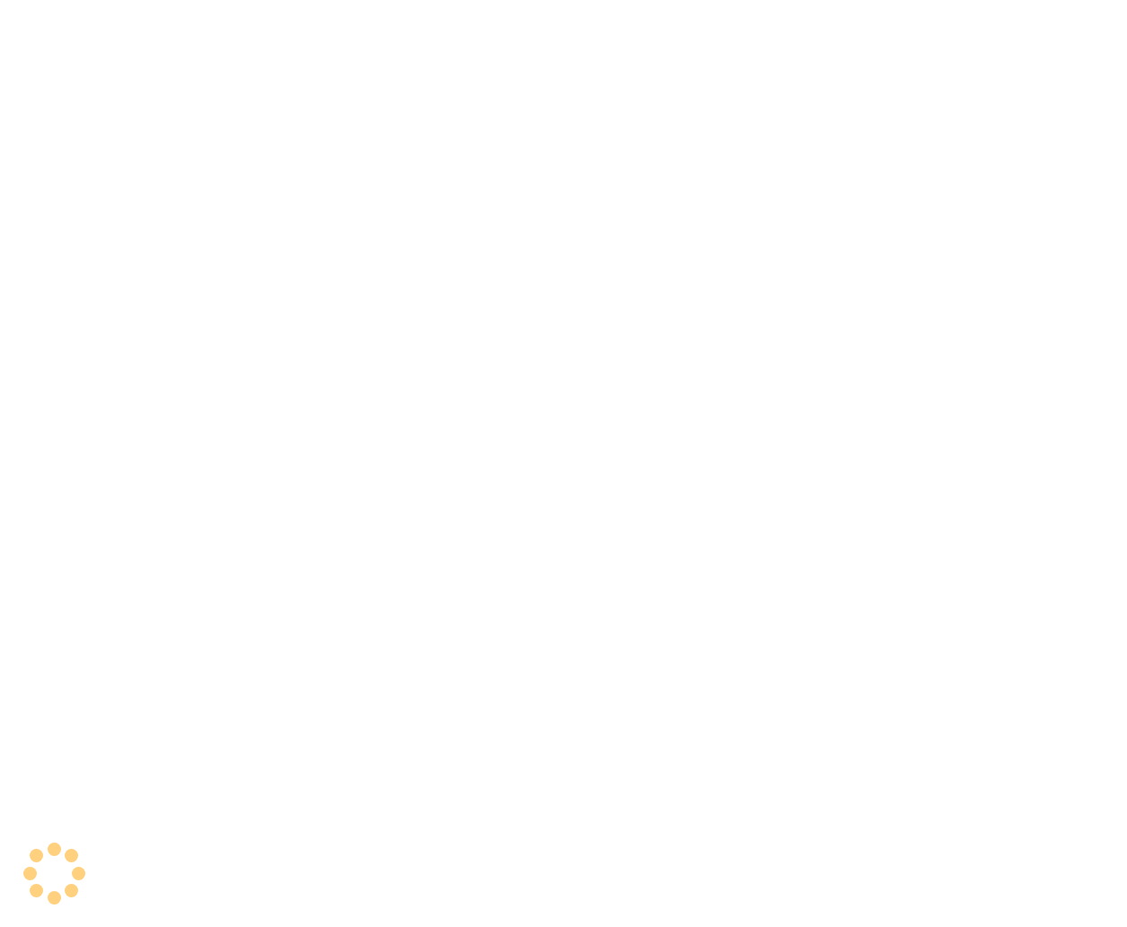
select select "7"
select select "en"
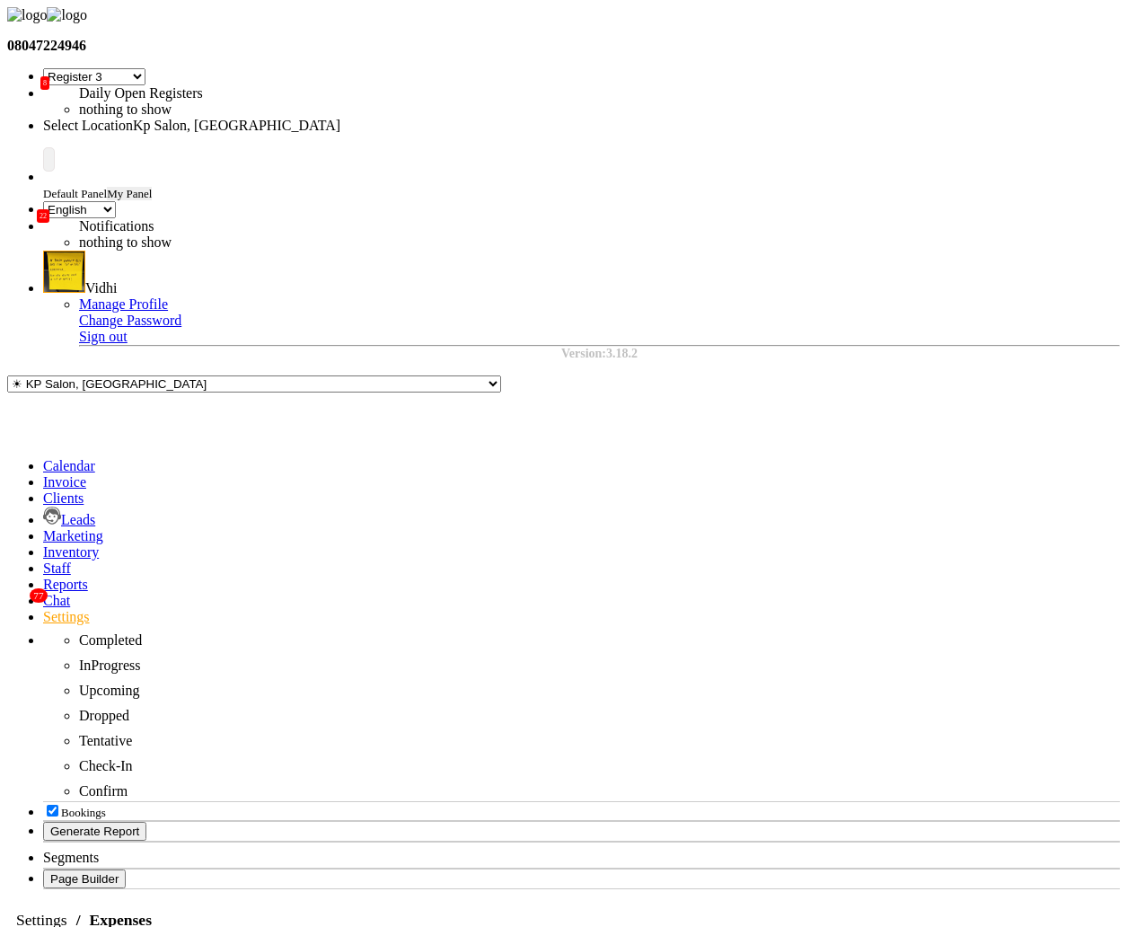
select select "120"
select select "3"
select select "2"
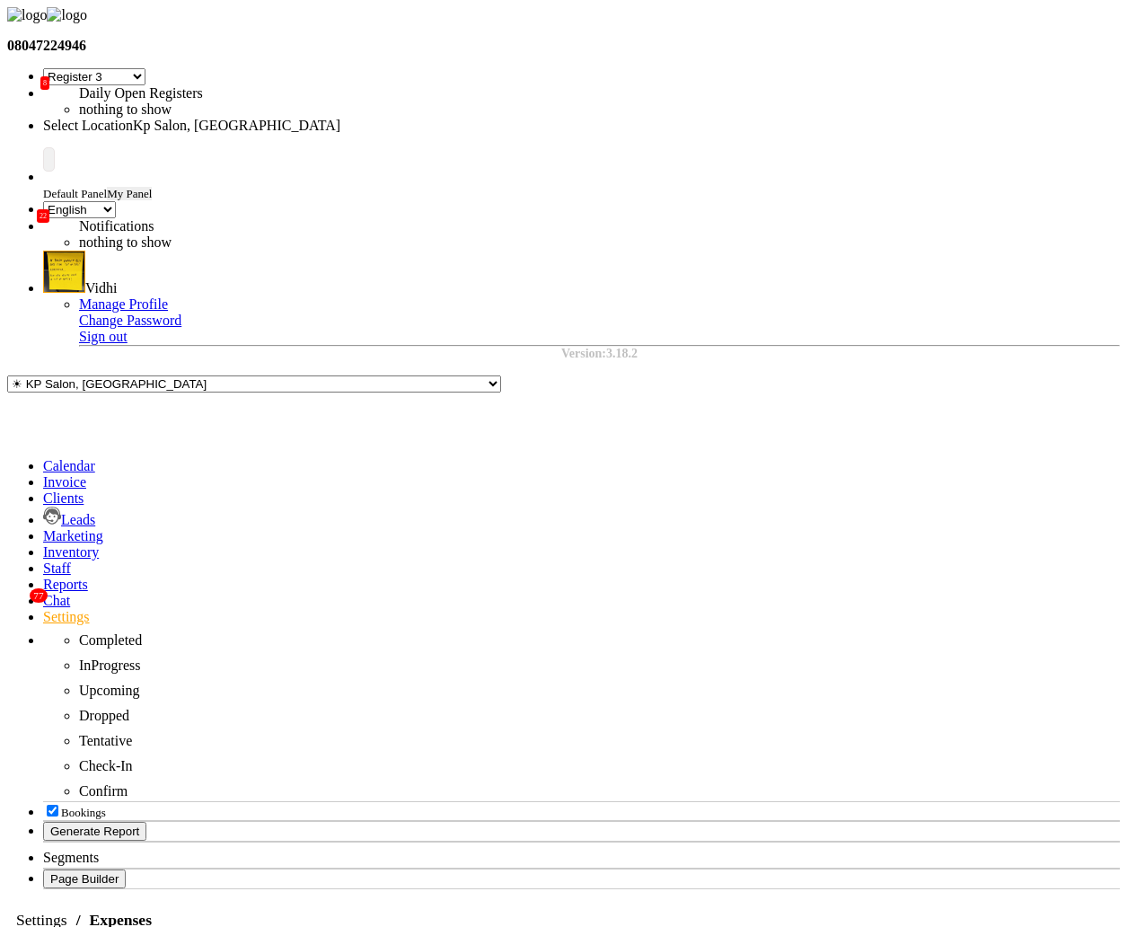
select select "1"
select select "1561"
select select "7"
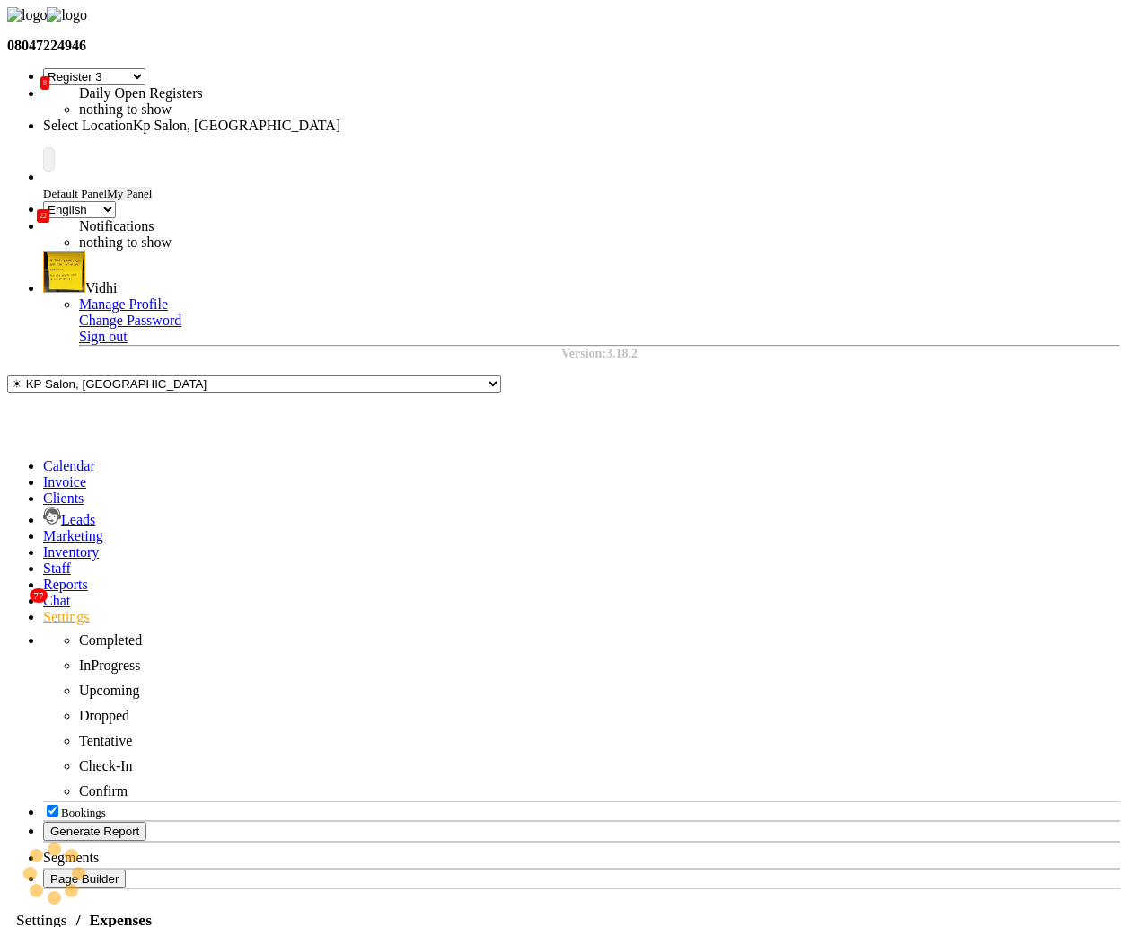
select select "en"
select select "7"
select select "en"
select select "120"
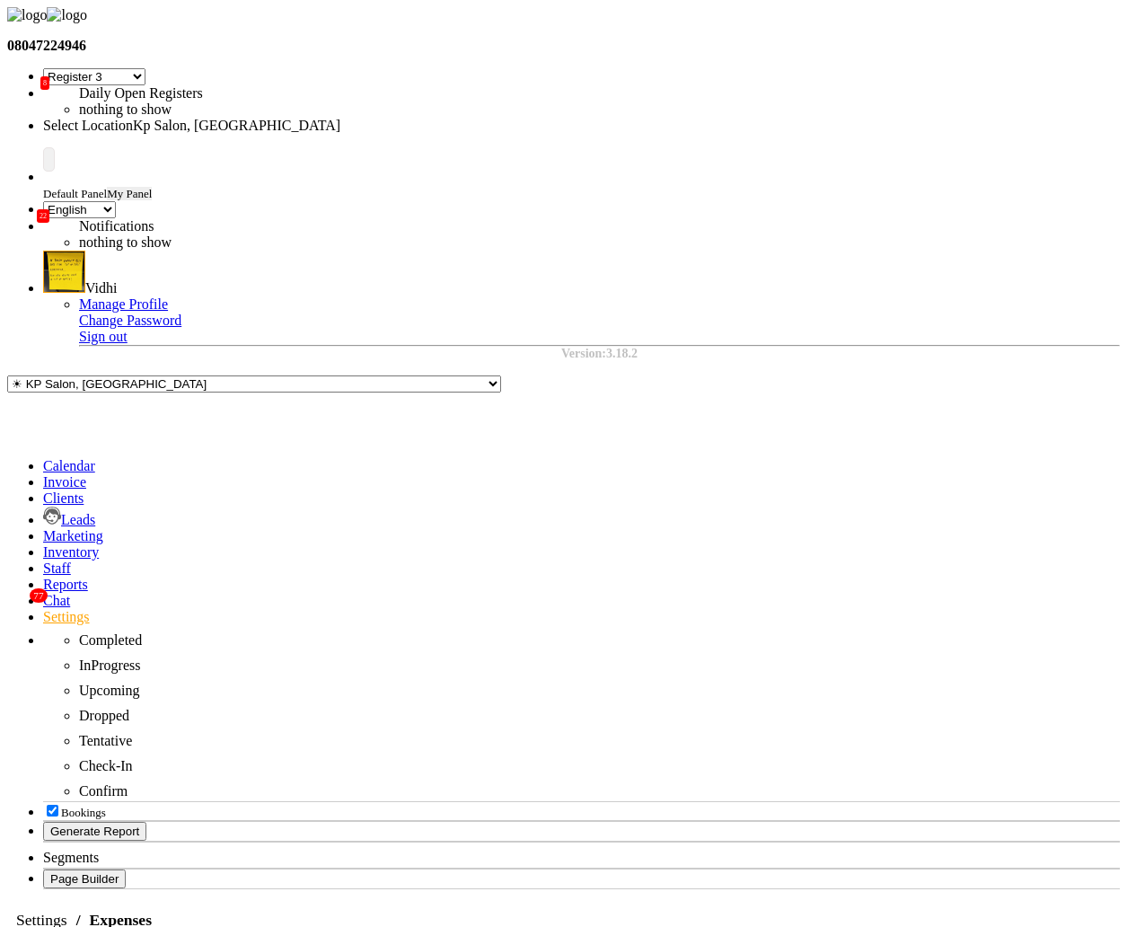
select select "3"
select select "243"
select select "1"
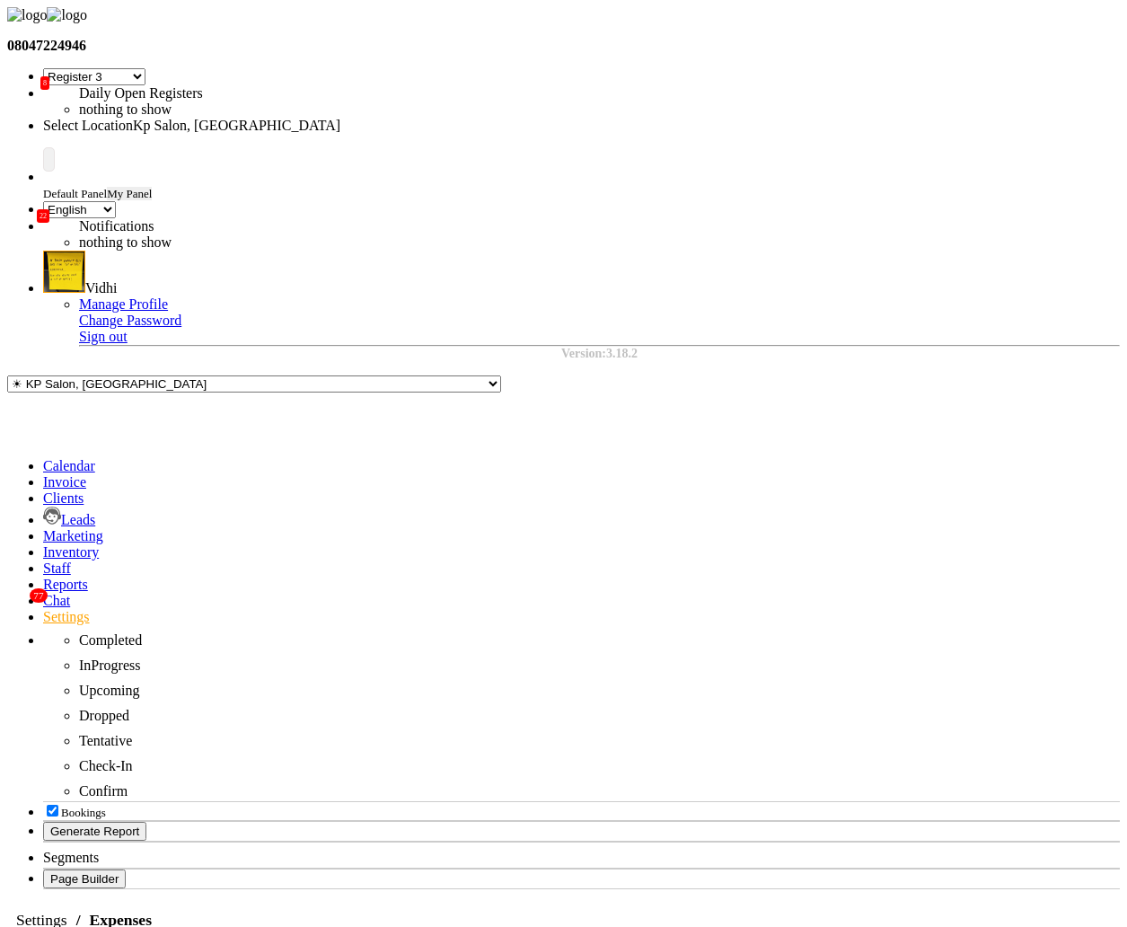
select select "1561"
select select "120"
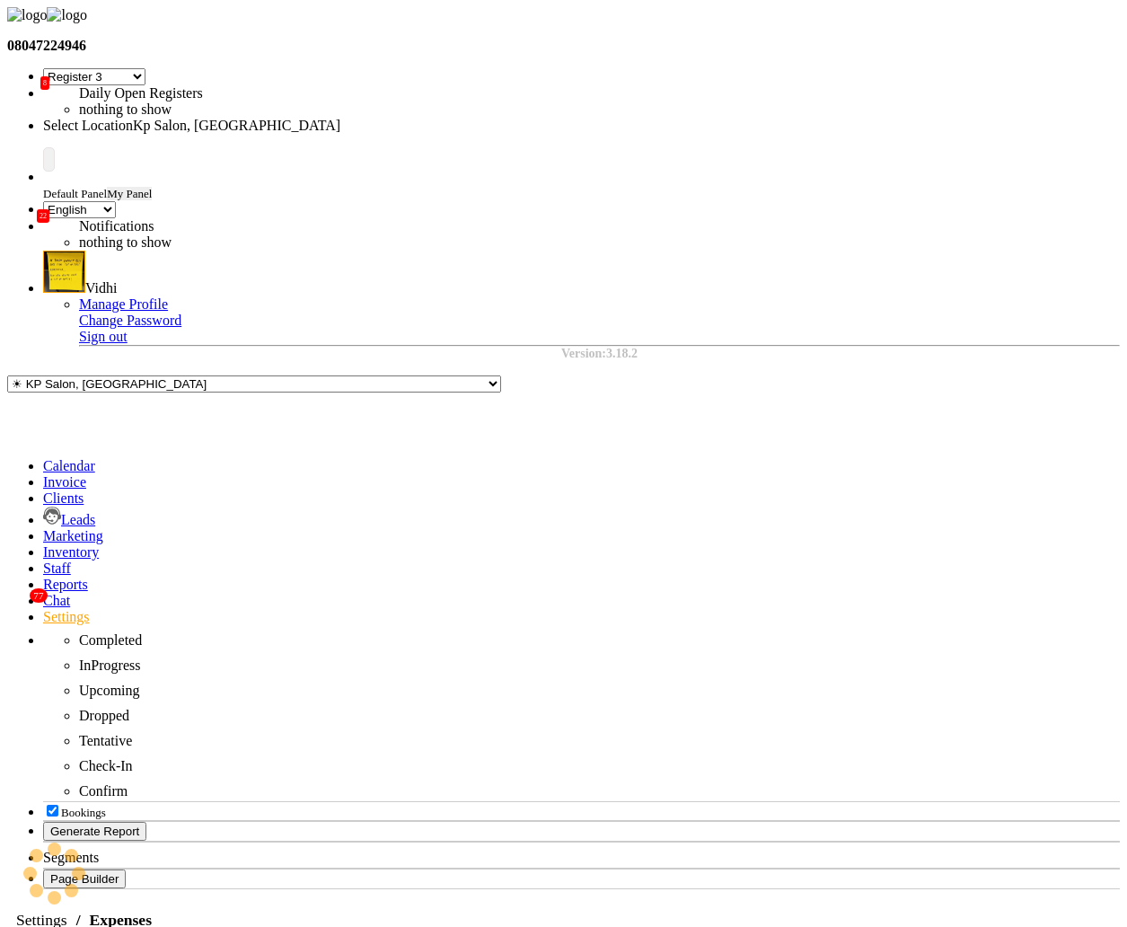
select select "3"
select select "243"
select select "7"
select select "en"
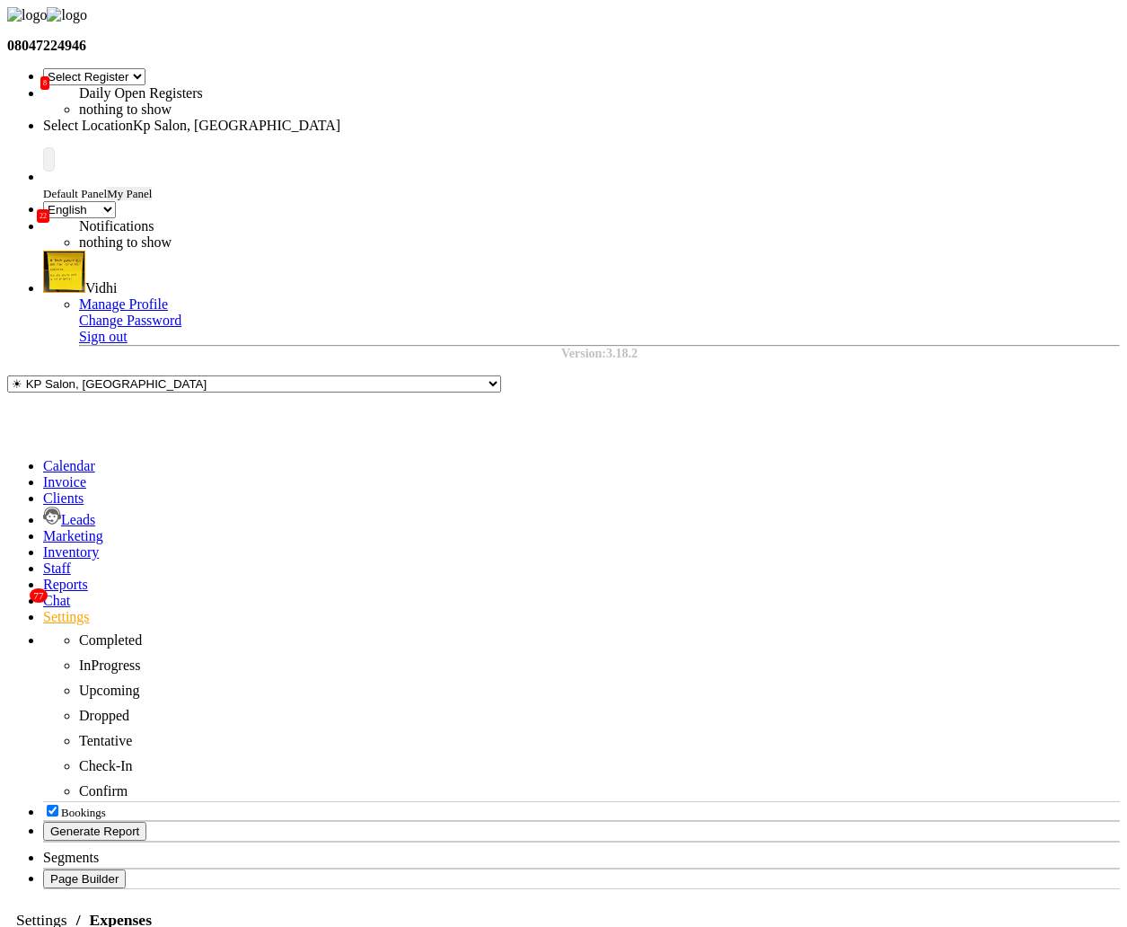
select select "1"
select select "1561"
type input "100"
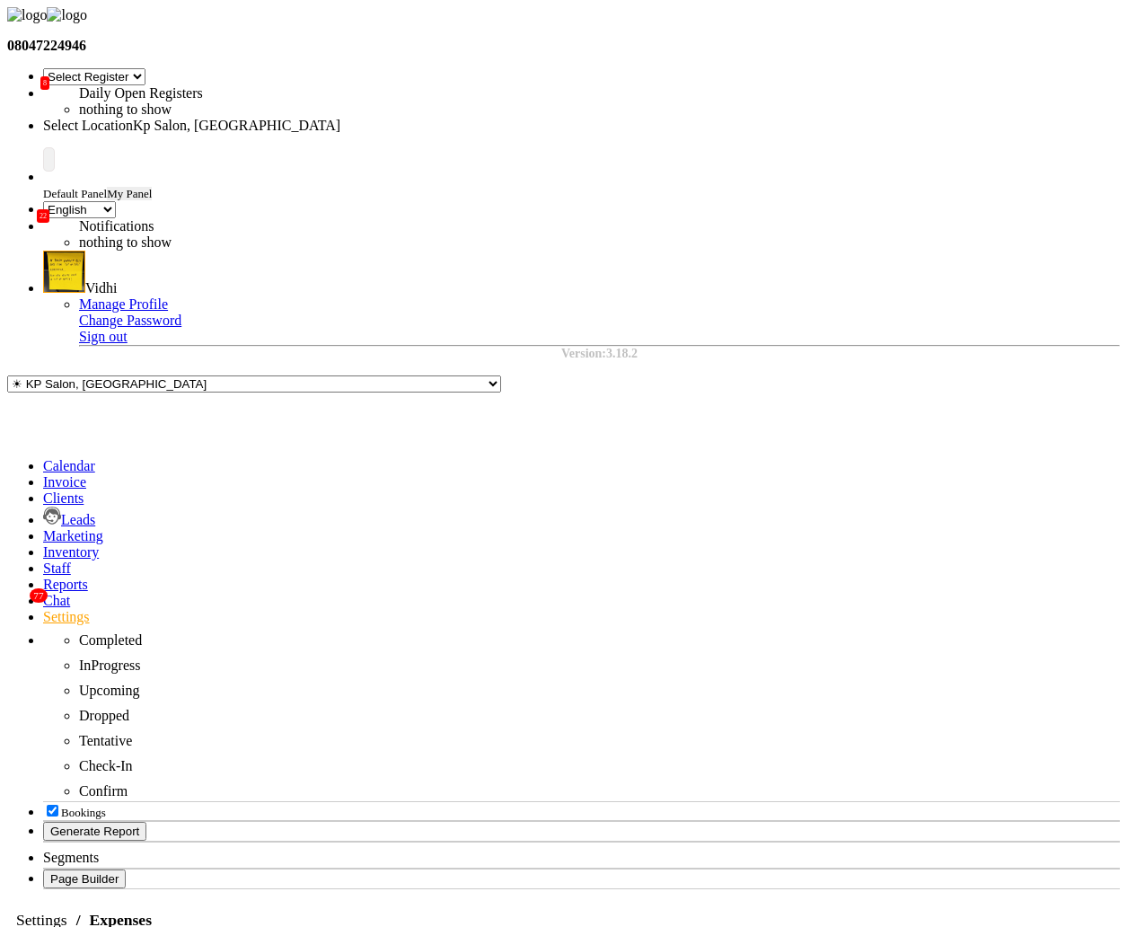
select select "120"
click at [49, 71] on span "Vidhi" at bounding box center [35, 63] width 29 height 13
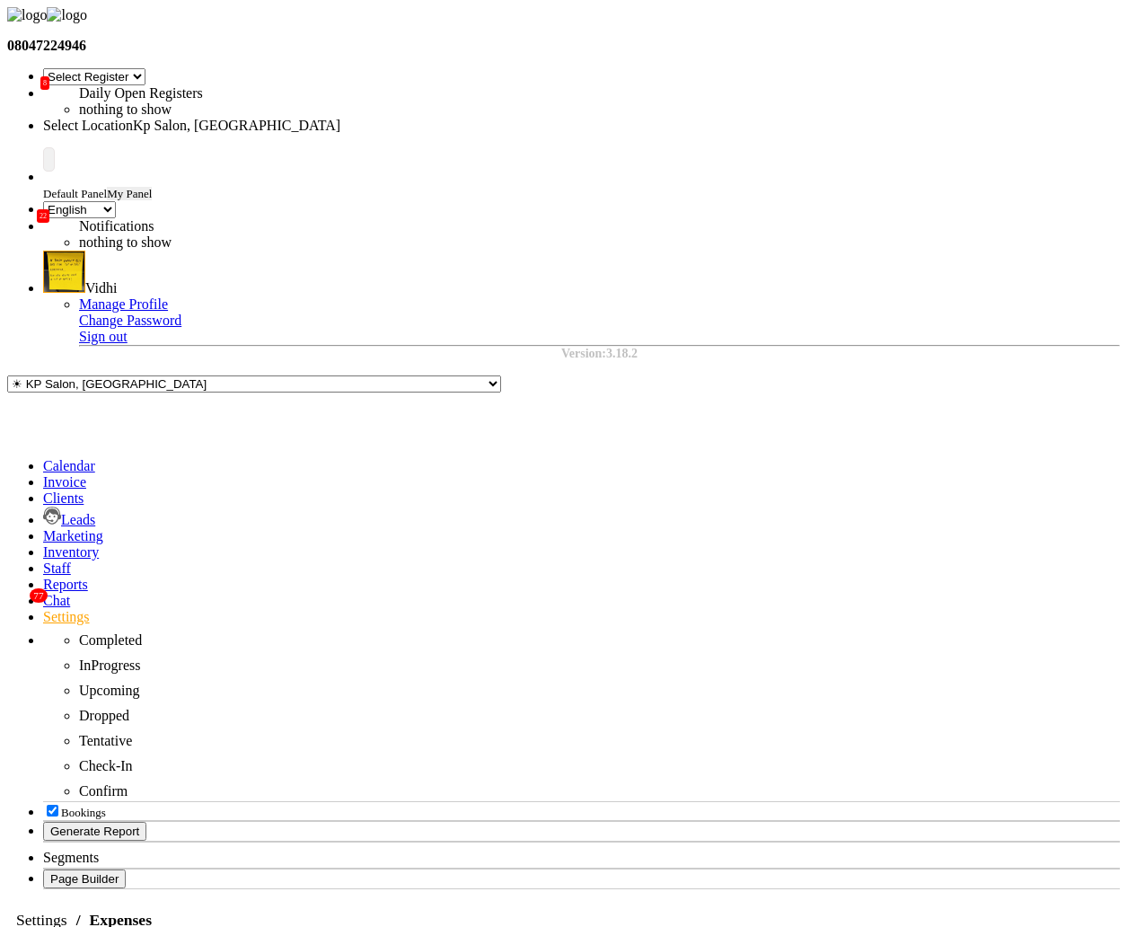
type input "Vidhi"
select select "120"
select select "1"
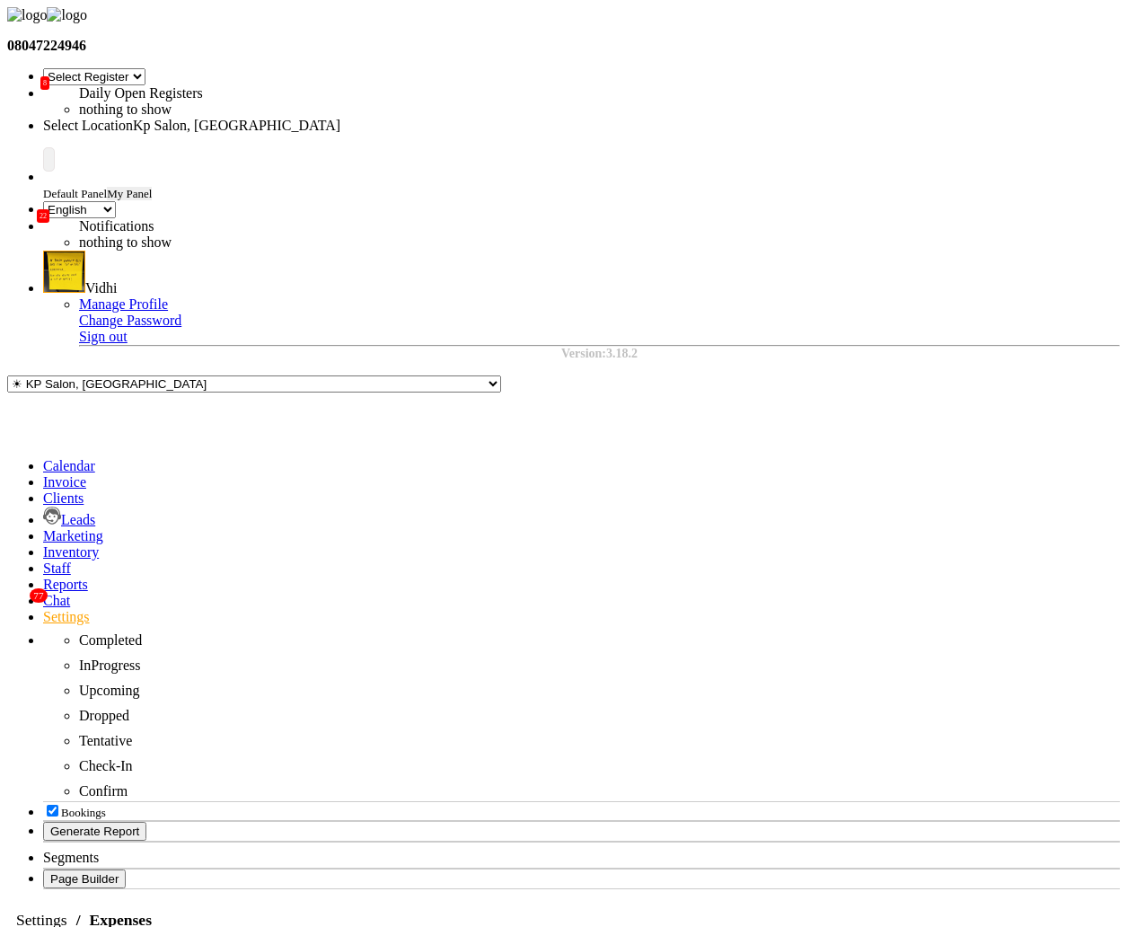
select select "1699"
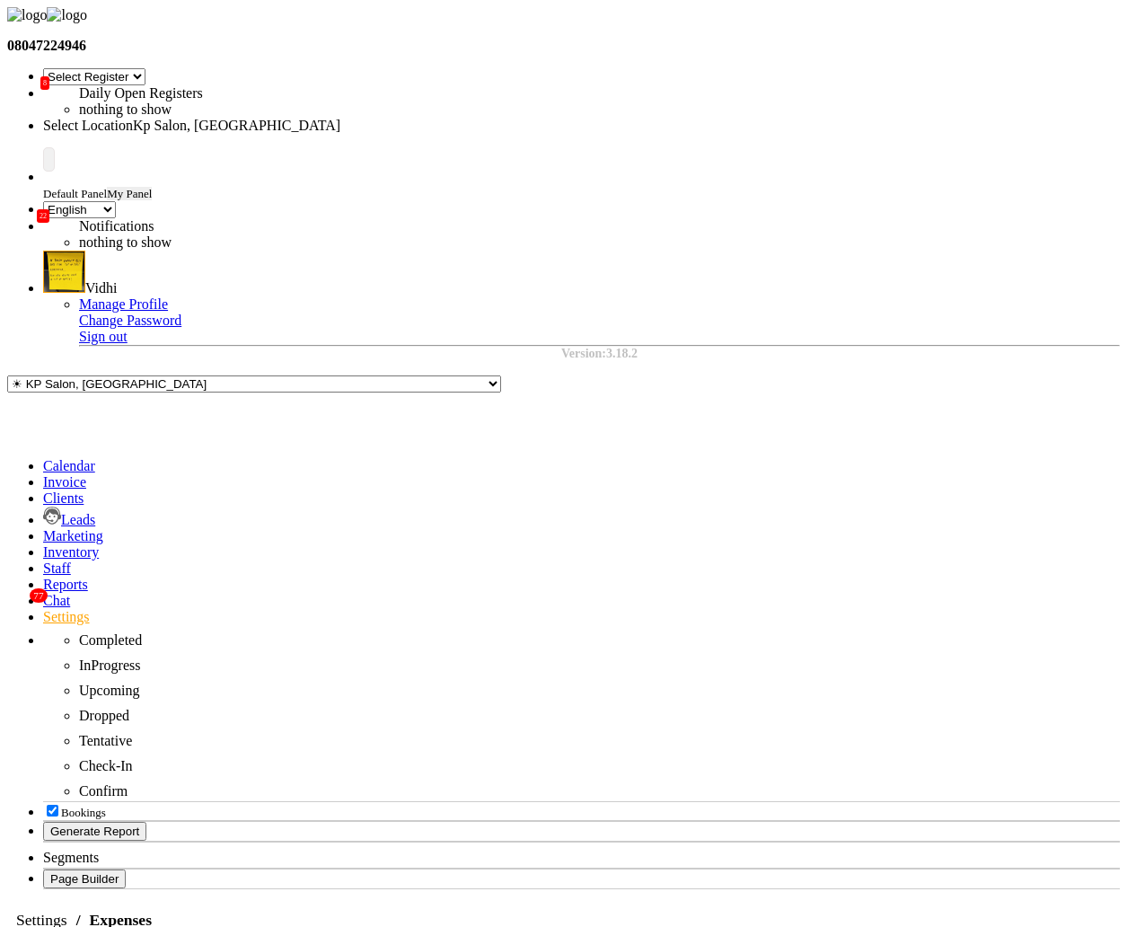
select select "120"
select select "1"
select select "1561"
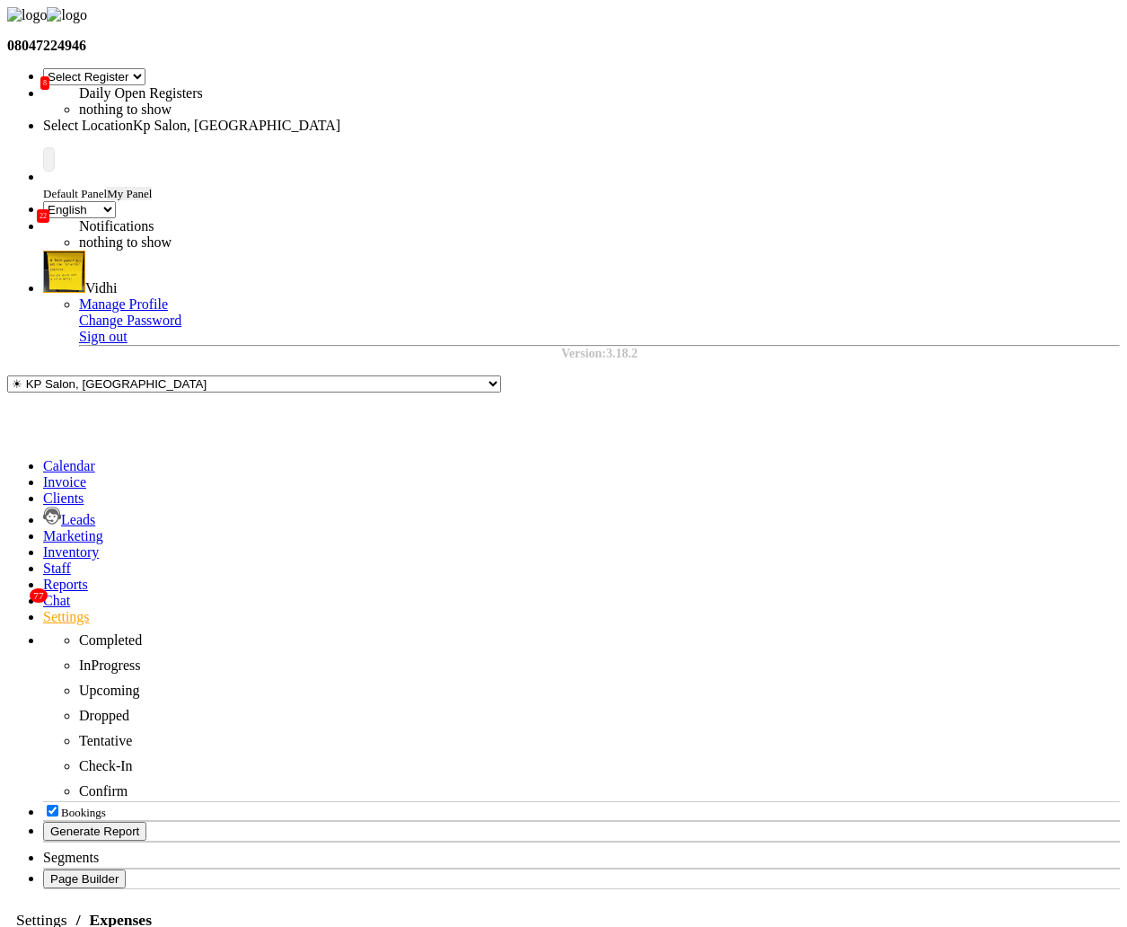
select select "1"
select select "1561"
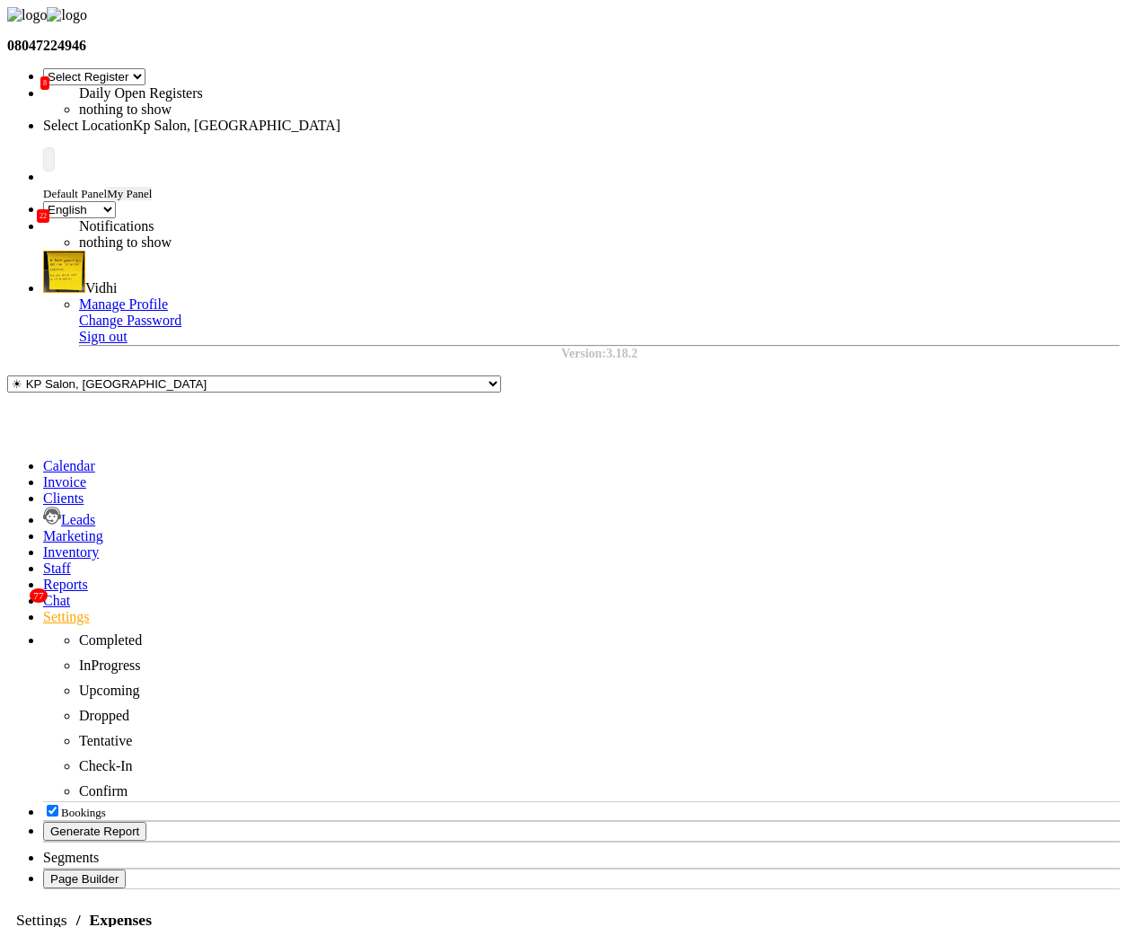
select select "120"
select select "1"
select select "1699"
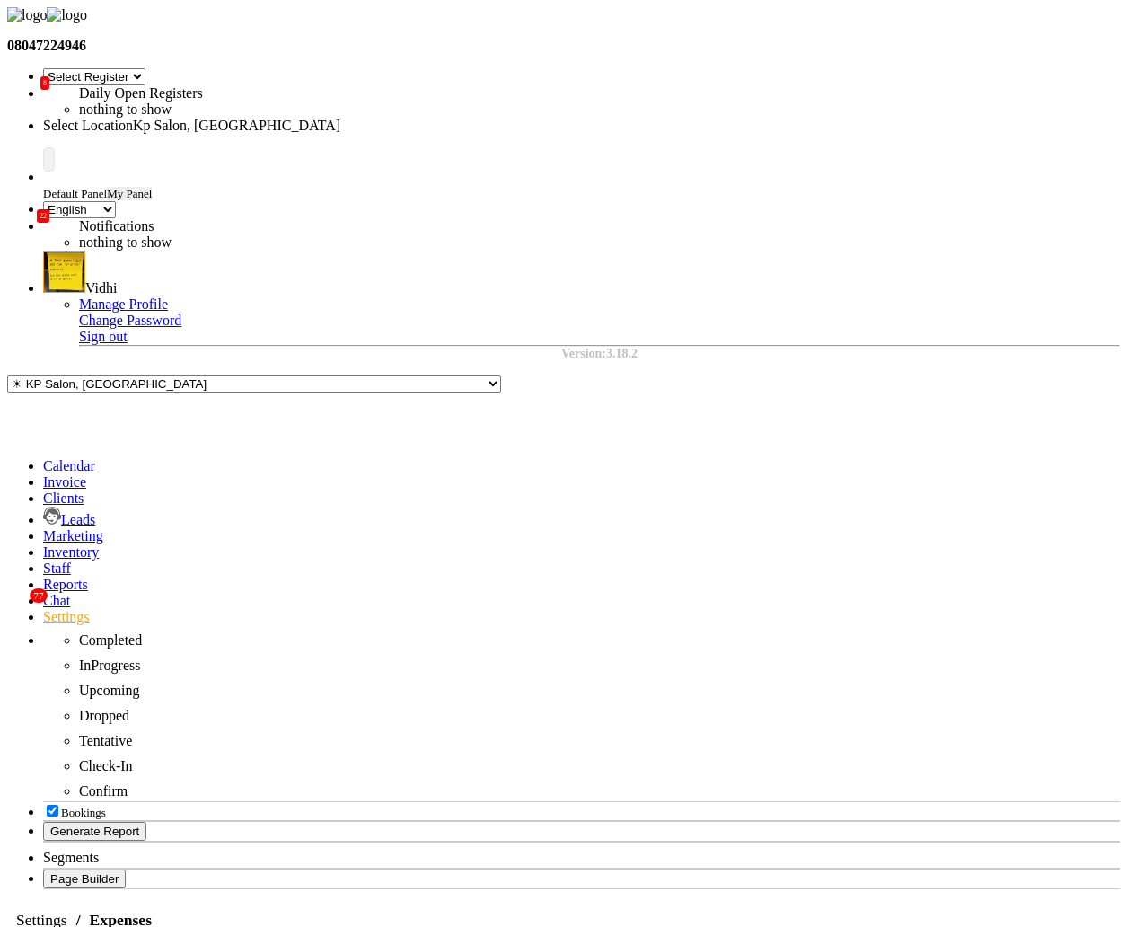
select select "120"
select select "1"
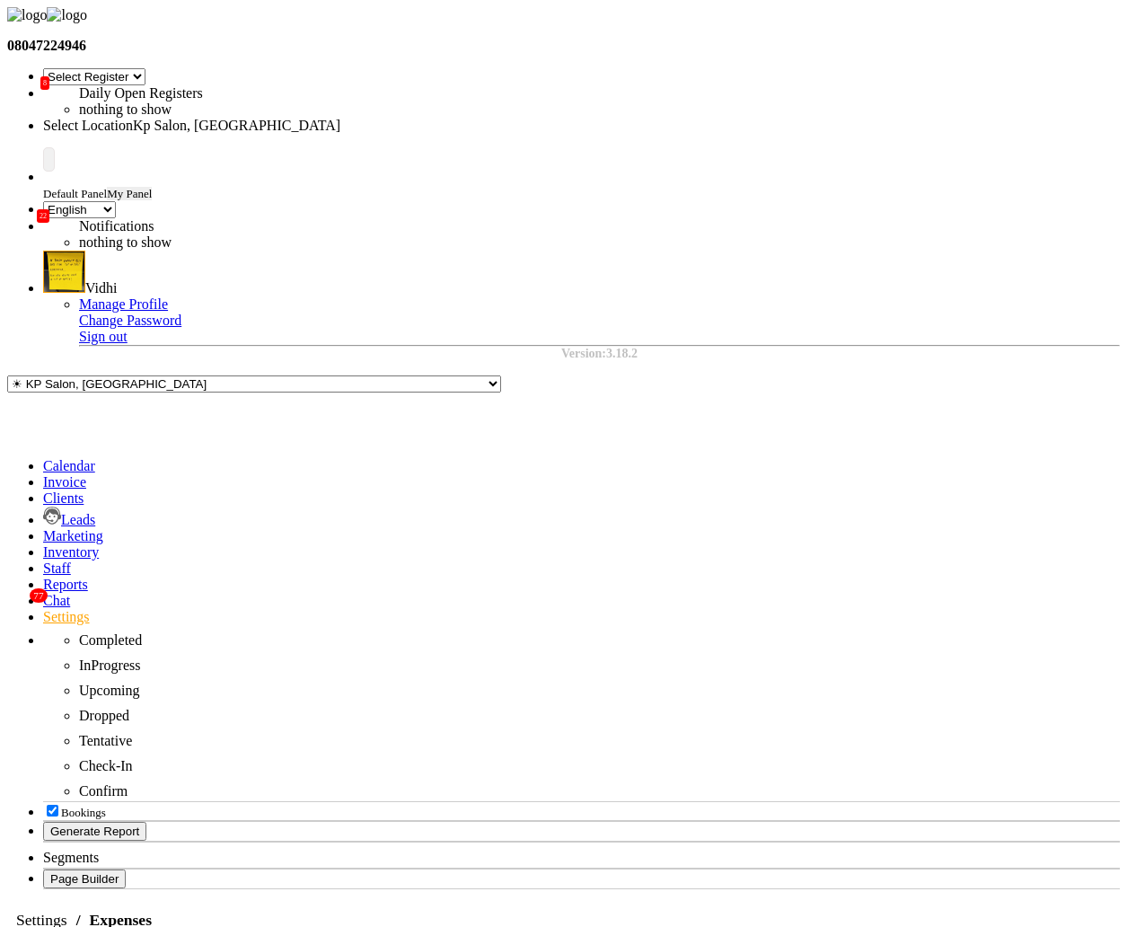
select select "1561"
select select "120"
select select "3"
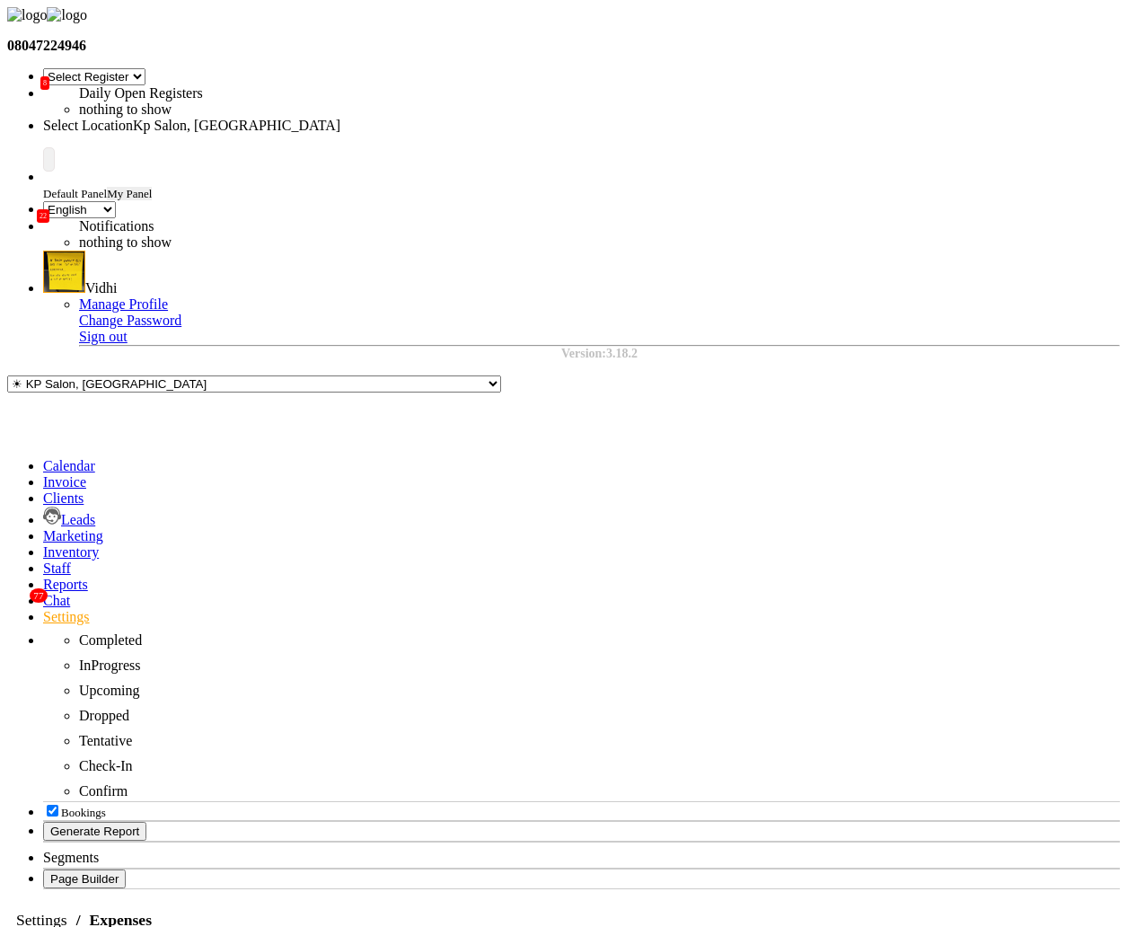
select select "243"
select select "120"
select select "1"
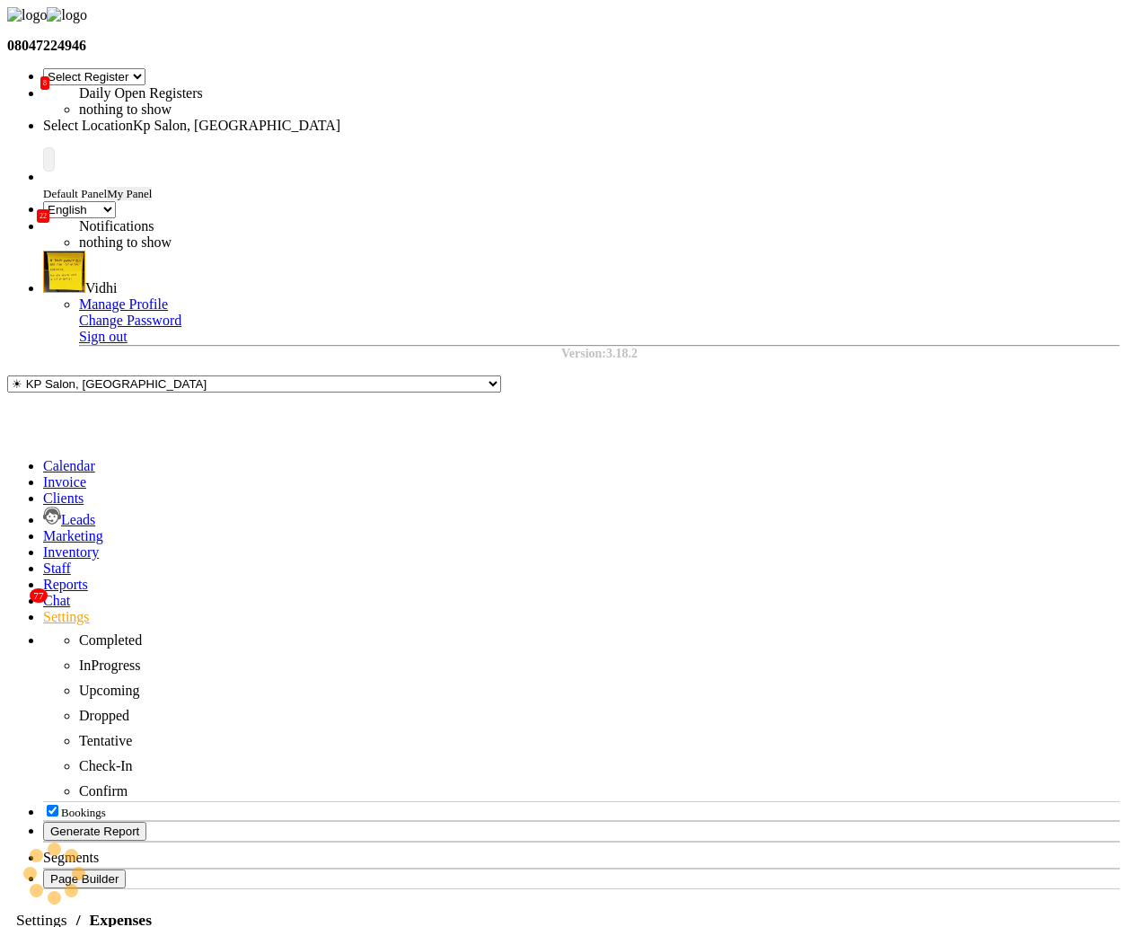
select select "1561"
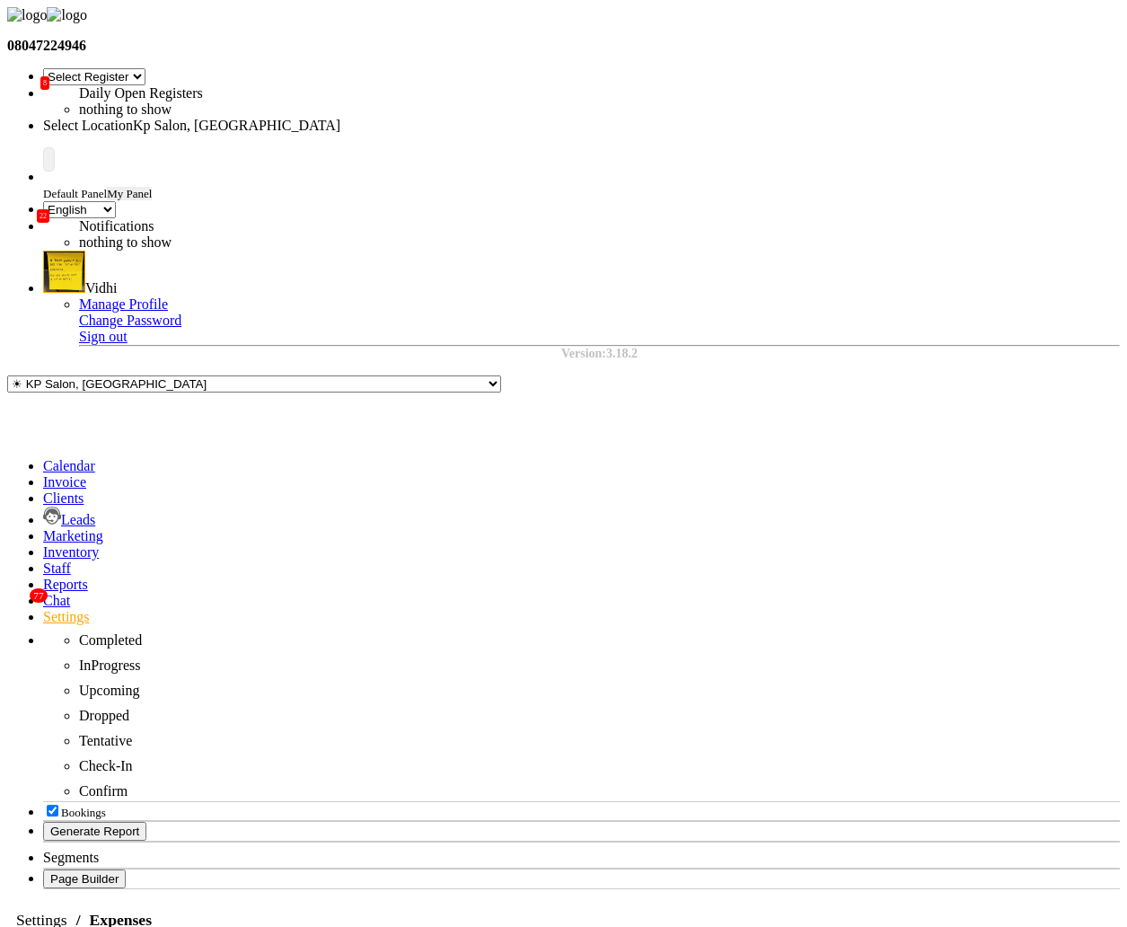
select select "1"
select select "1755"
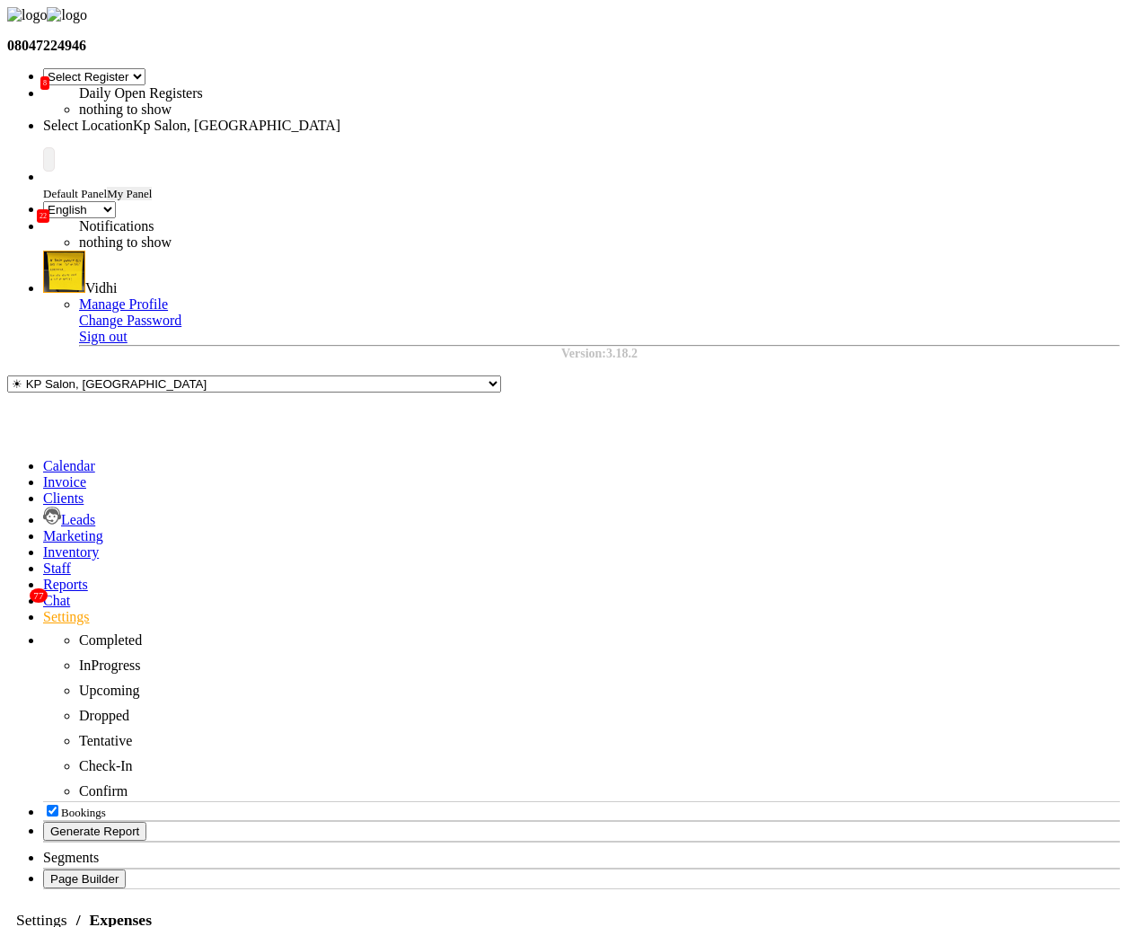
type input "10"
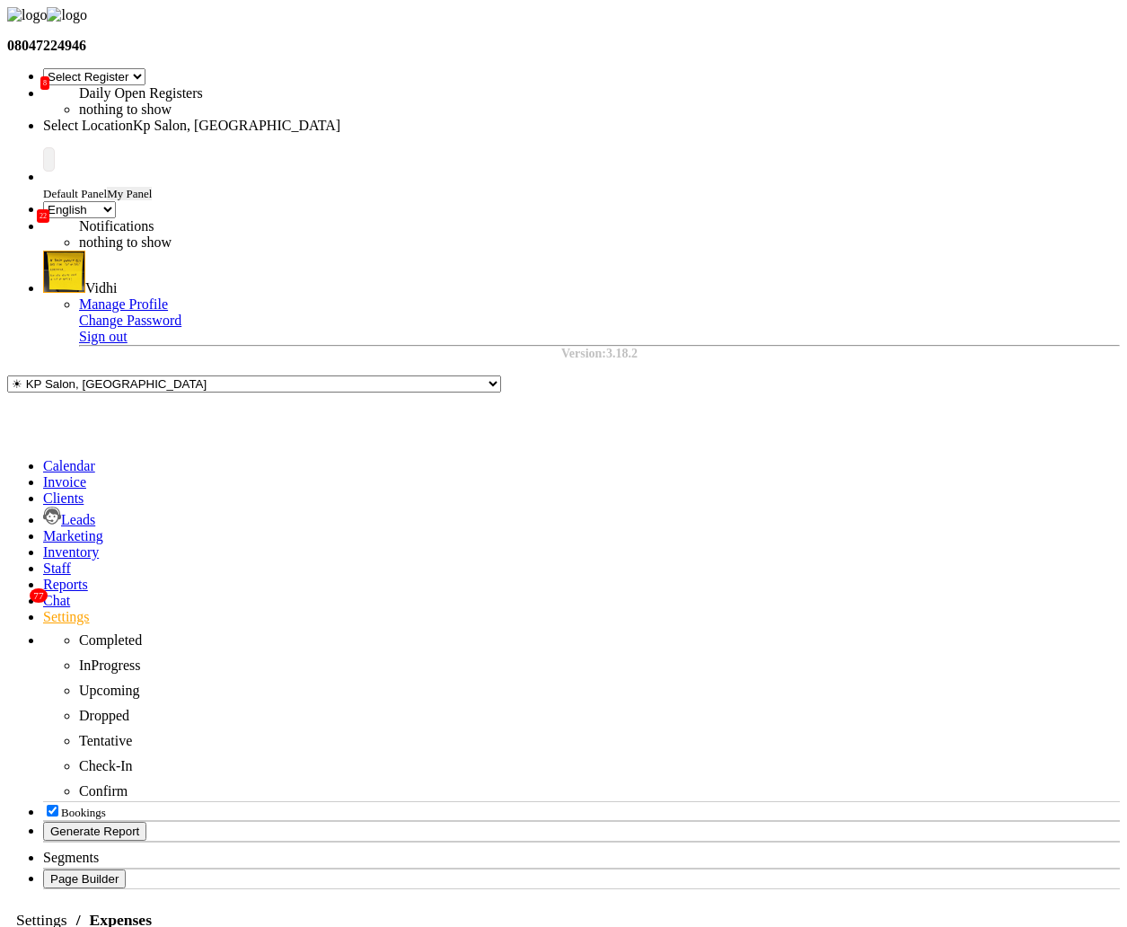
select select "125"
click at [47, 71] on span "Vidh" at bounding box center [34, 63] width 26 height 13
type input "Vidhi"
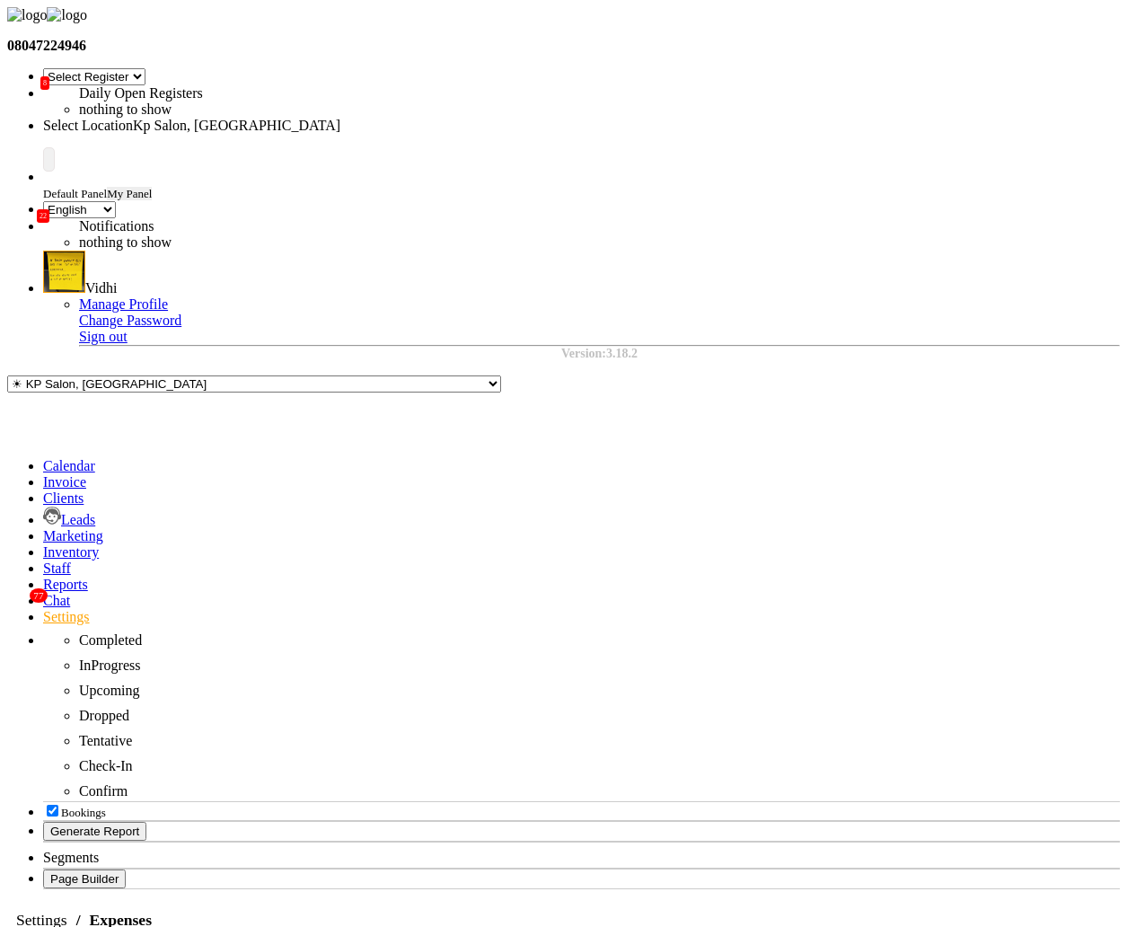
select select "125"
select select "1"
select select "1755"
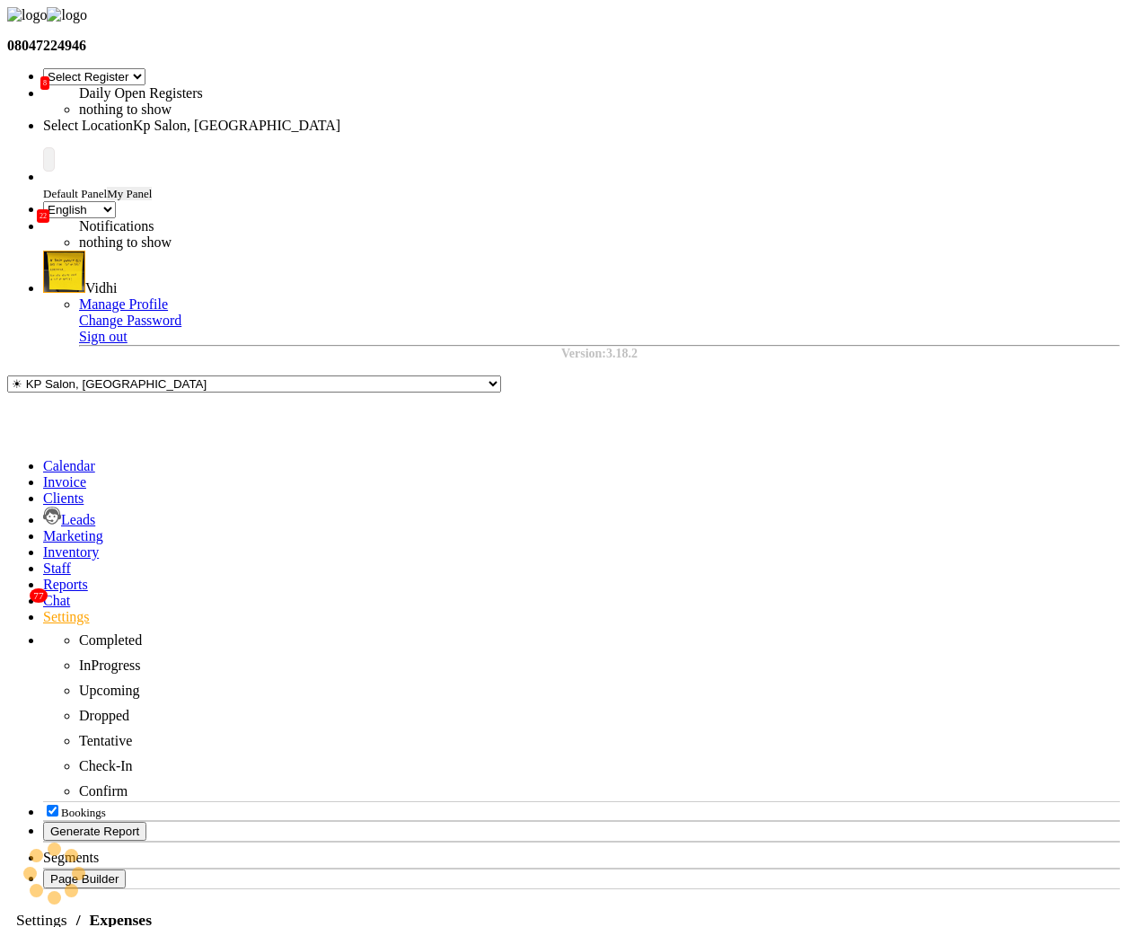
select select "125"
select select "1"
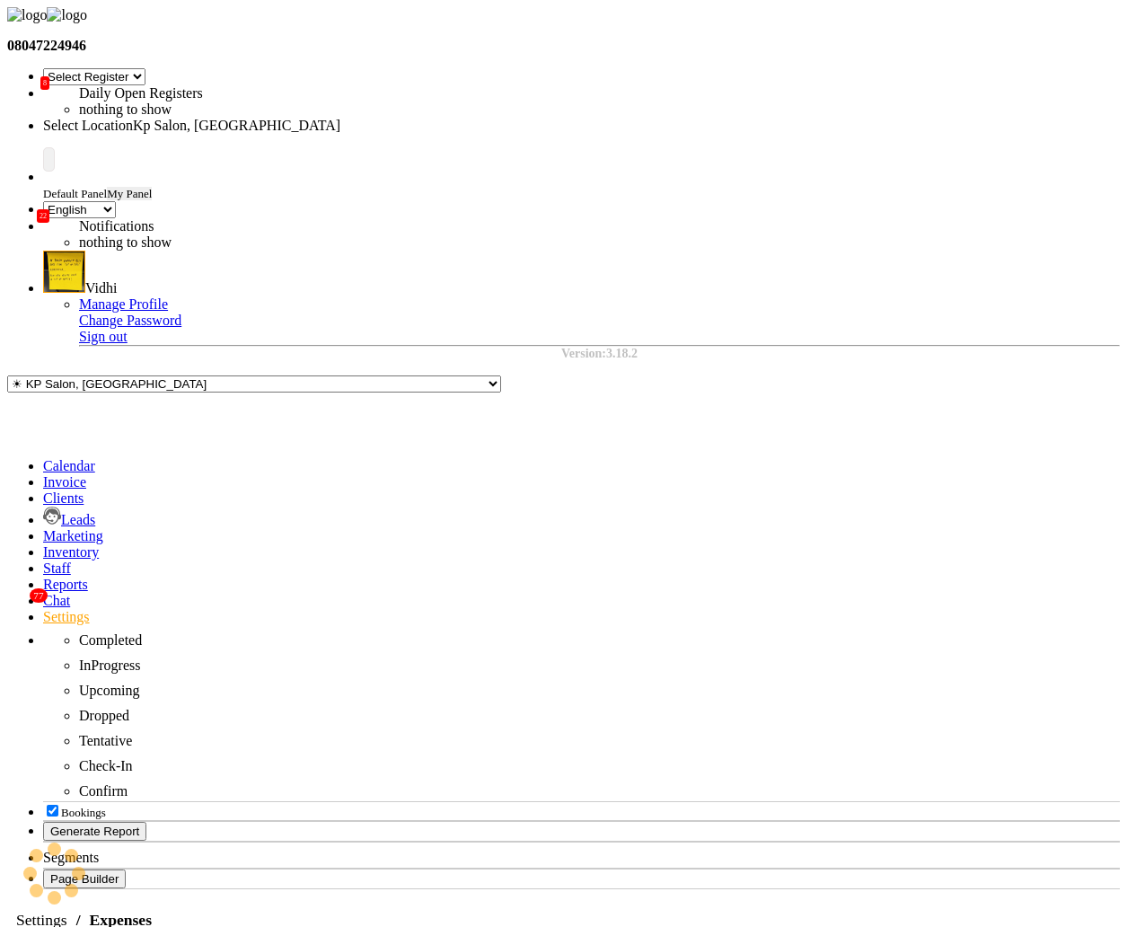
select select "1755"
select select "125"
select select "1"
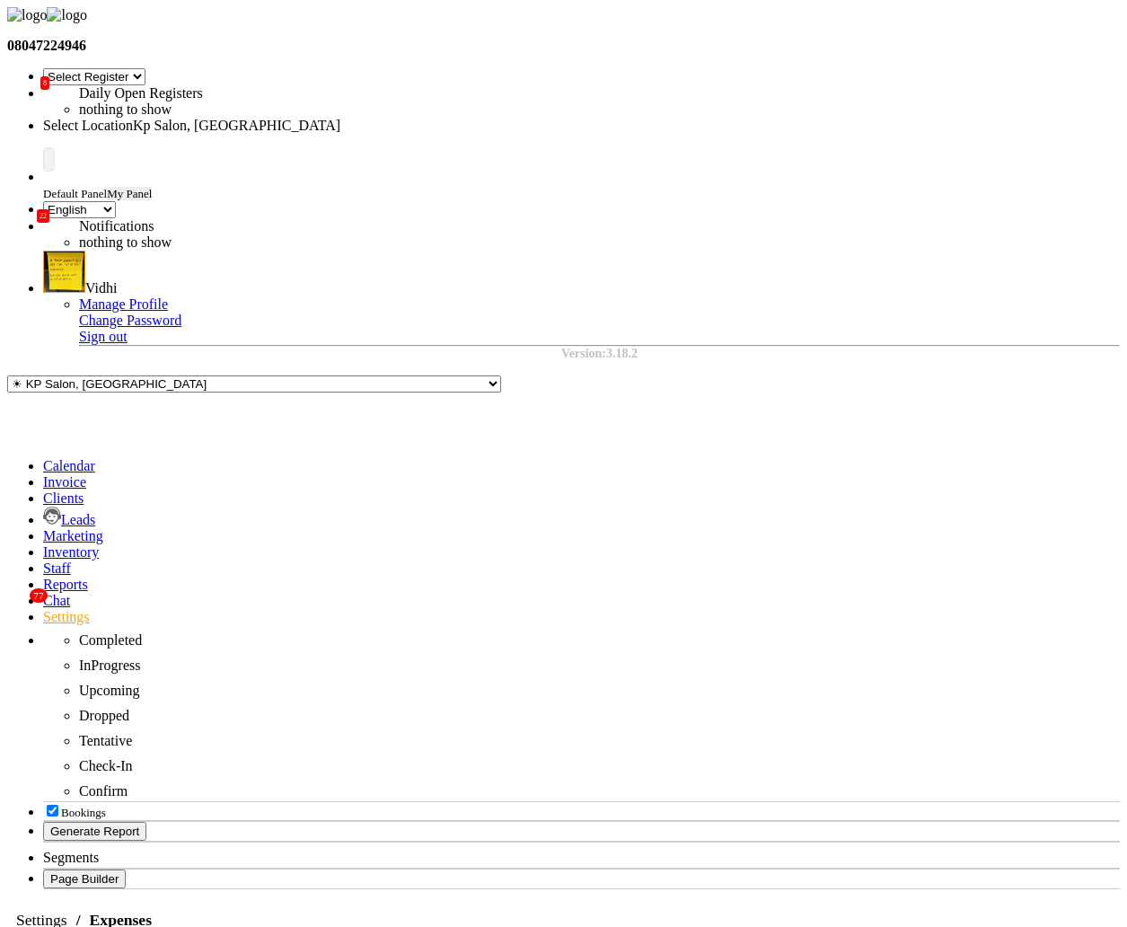
select select "1755"
select select "120"
select select "1"
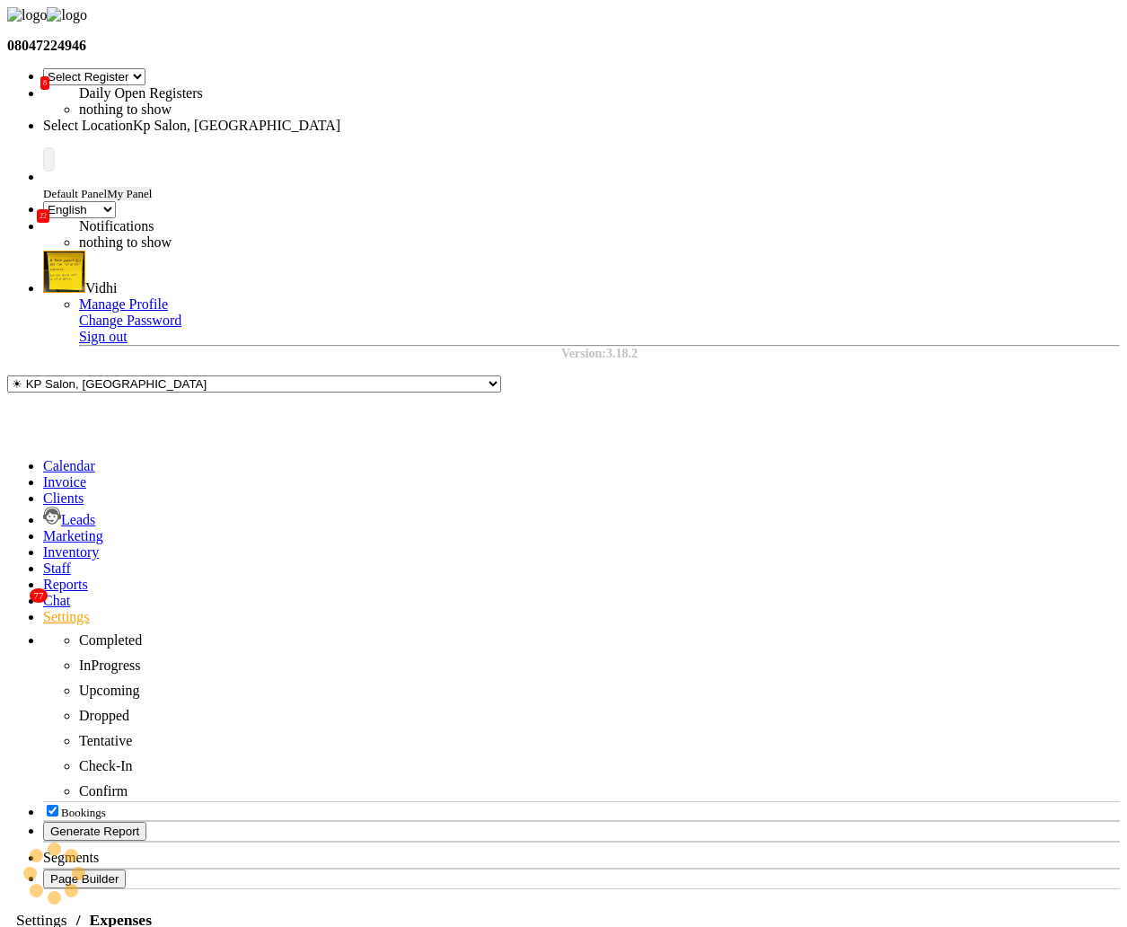
select select "1561"
select select "120"
select select "3"
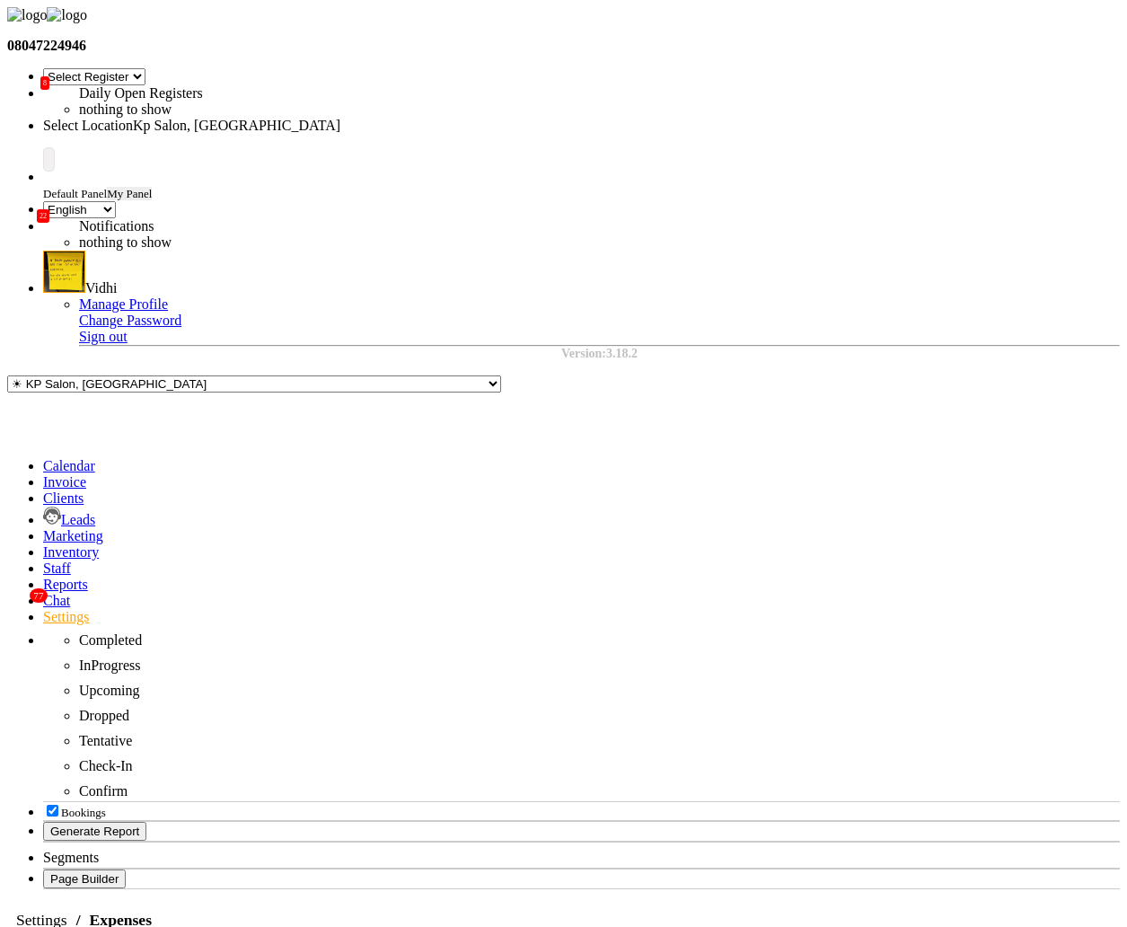
select select "243"
select select "125"
select select "1"
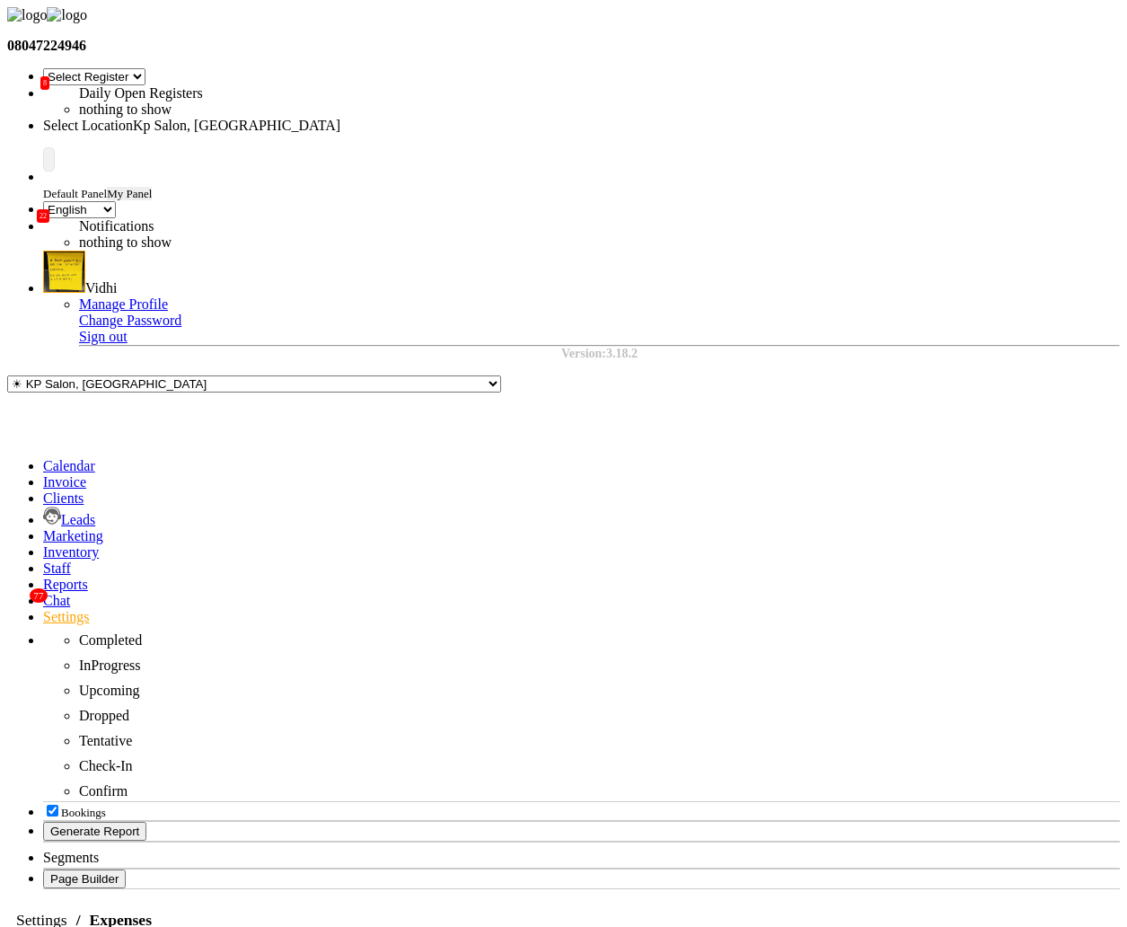
select select "1561"
drag, startPoint x: 397, startPoint y: 311, endPoint x: 457, endPoint y: 312, distance: 60.2
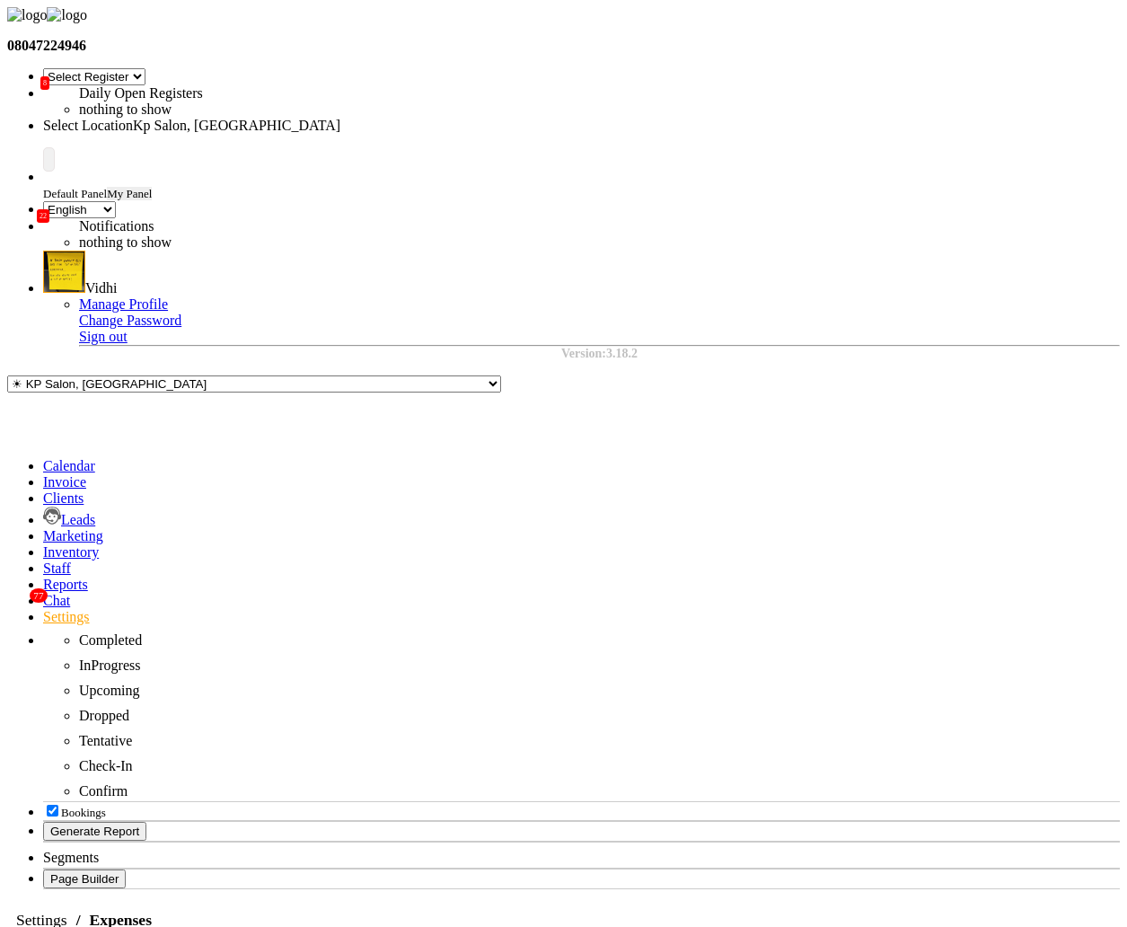
copy strong "71,02,977"
drag, startPoint x: 431, startPoint y: 384, endPoint x: 343, endPoint y: 384, distance: 88.0
paste input "7102977"
type input "71029770"
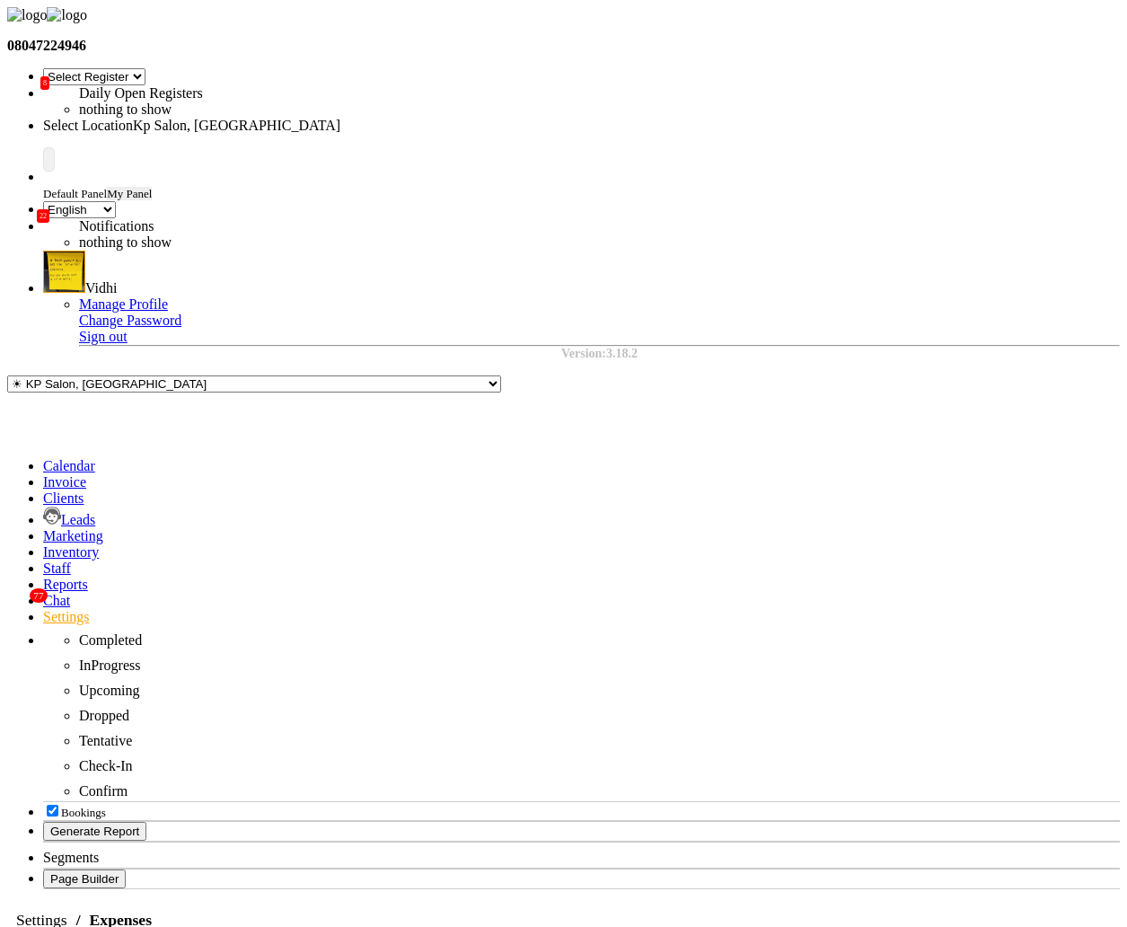
select select "125"
select select "1"
select select "1561"
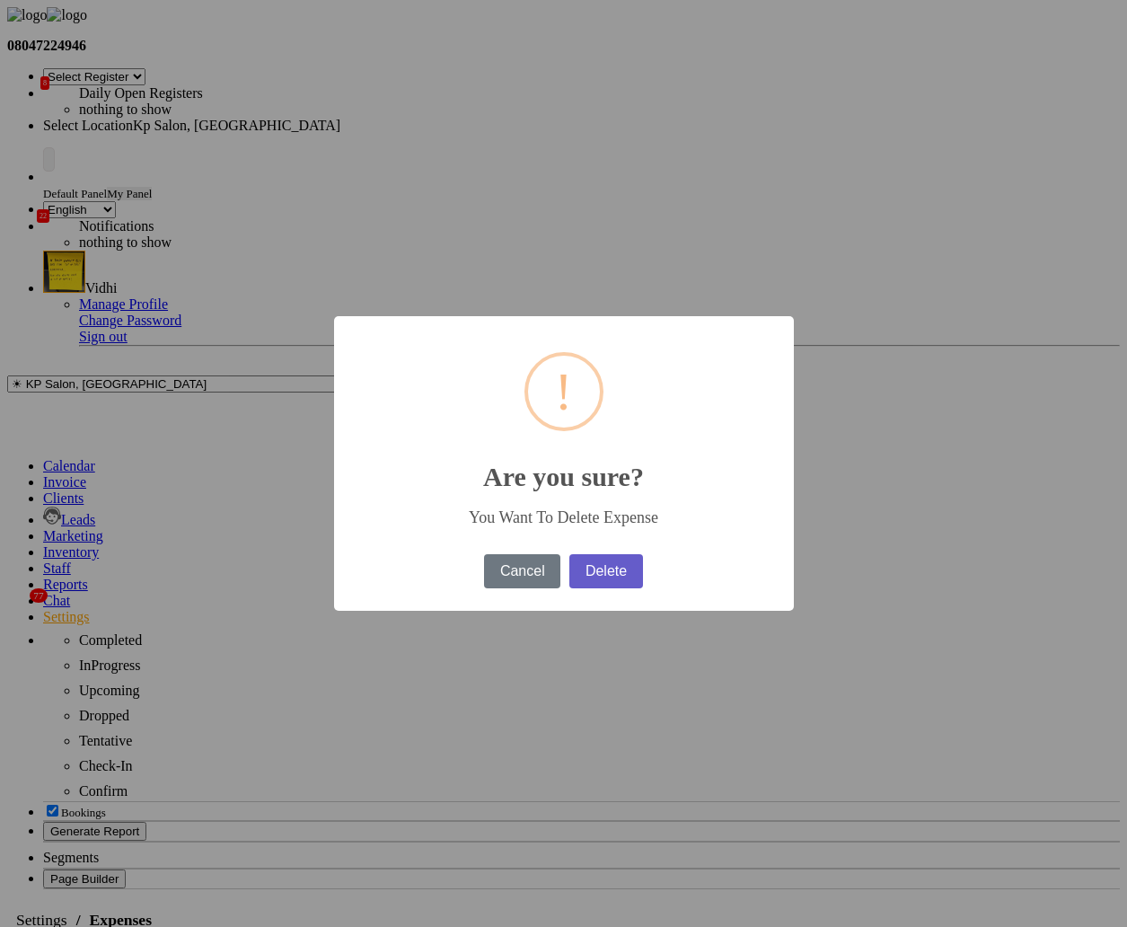
click at [627, 563] on button "Delete" at bounding box center [605, 571] width 73 height 34
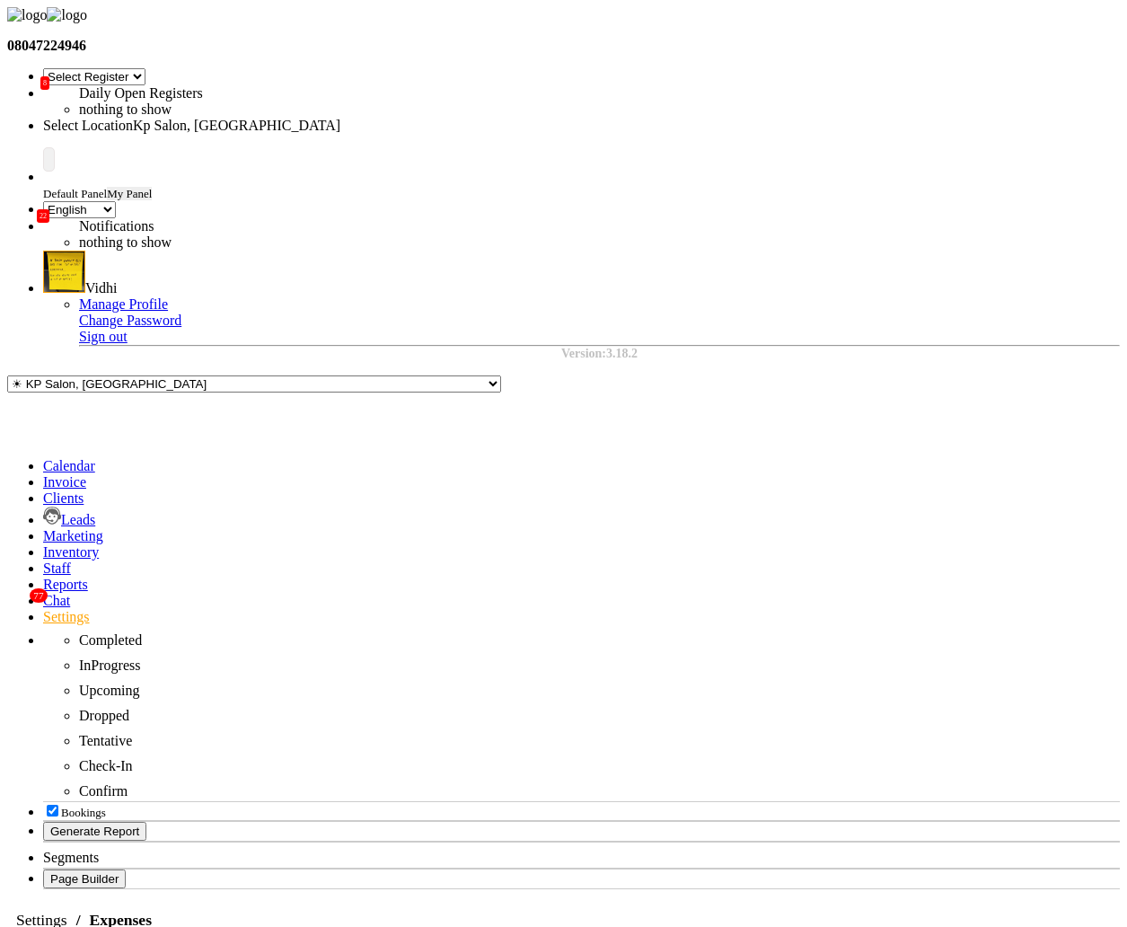
select select "120"
select select "1"
select select "1561"
drag, startPoint x: 398, startPoint y: 311, endPoint x: 456, endPoint y: 312, distance: 58.4
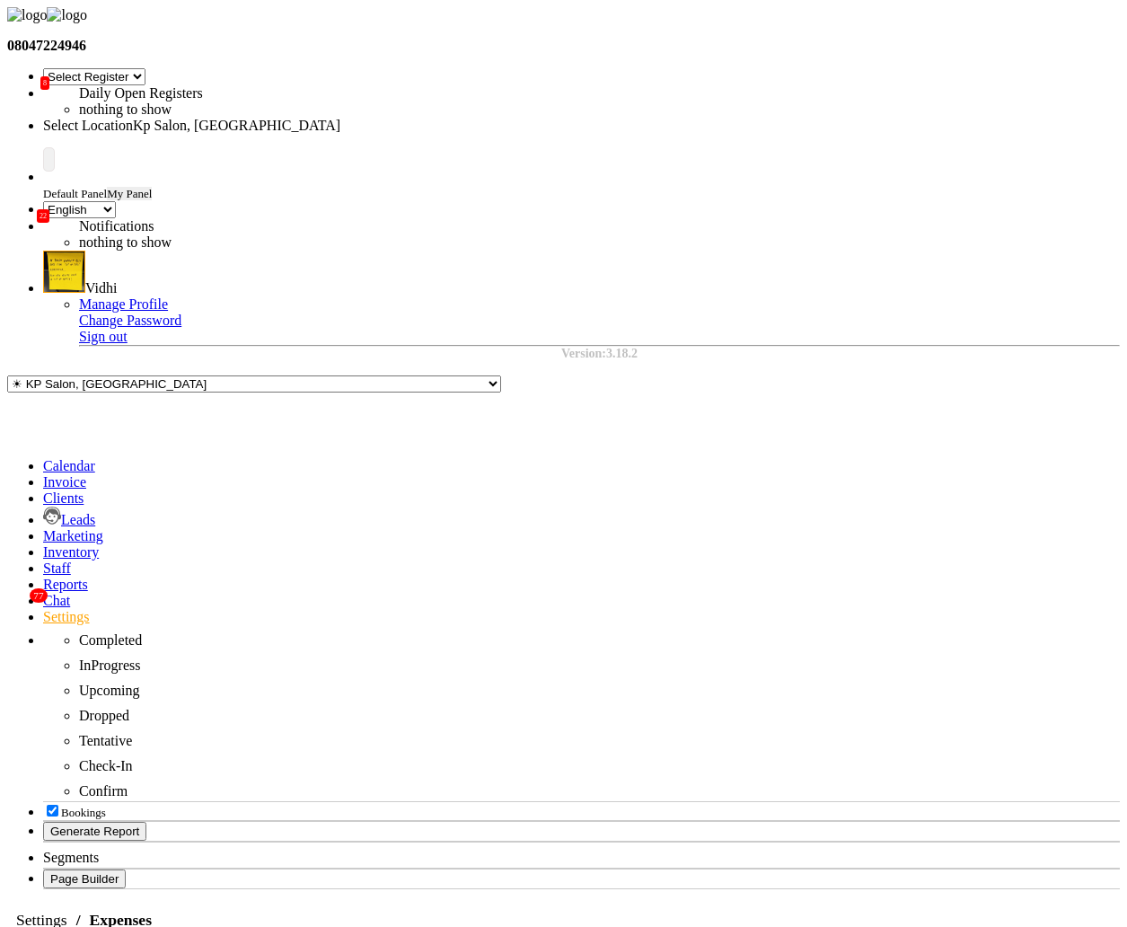
copy strong "71,02,977"
drag, startPoint x: 420, startPoint y: 383, endPoint x: 364, endPoint y: 383, distance: 56.6
paste input "7102977"
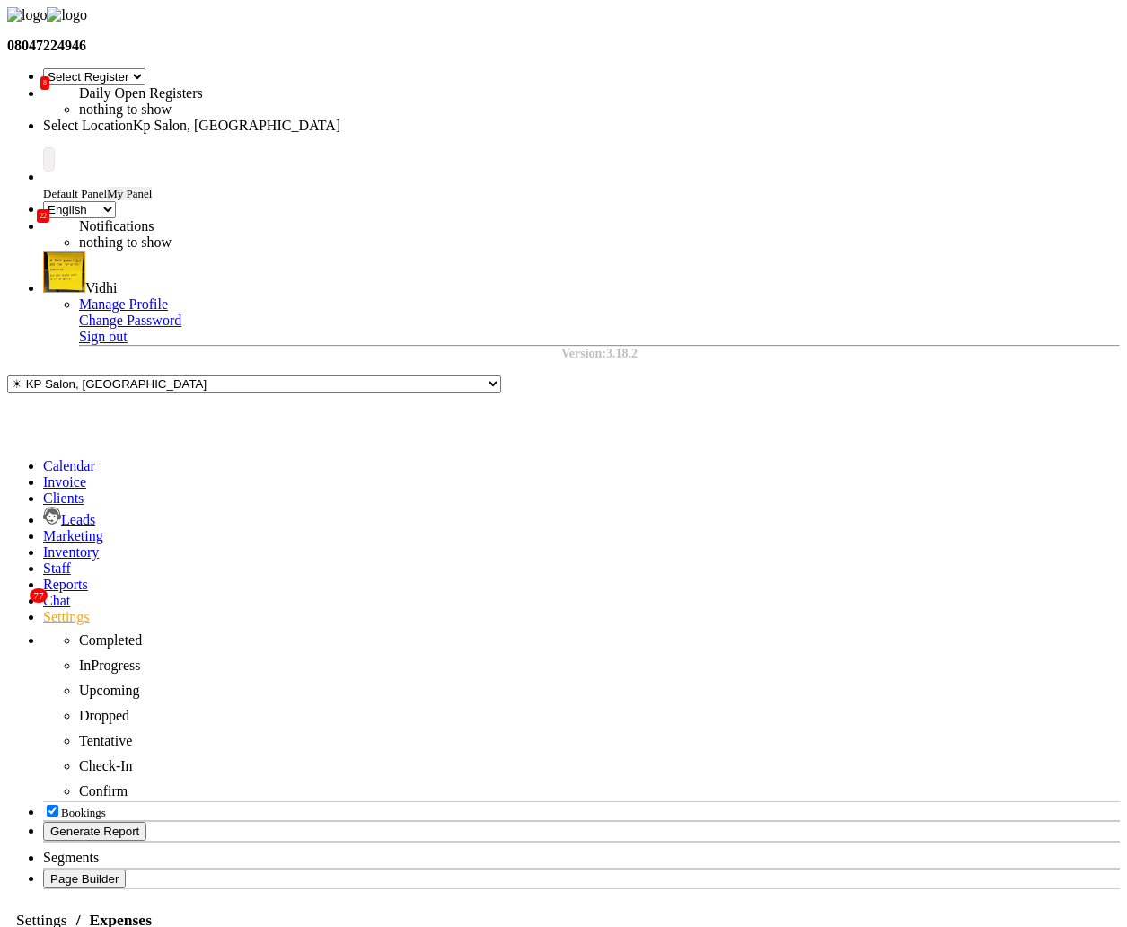
type input "71029770"
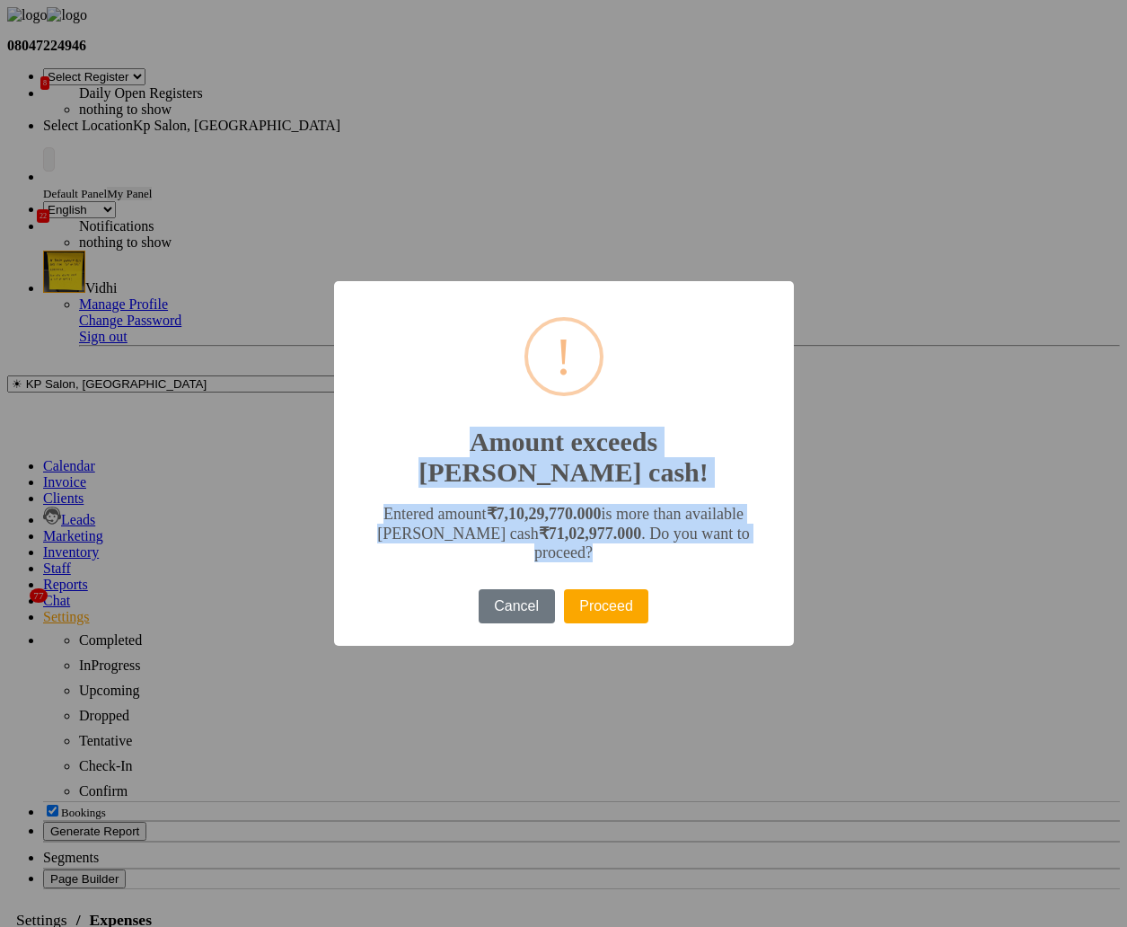
drag, startPoint x: 447, startPoint y: 451, endPoint x: 629, endPoint y: 524, distance: 196.6
click at [629, 525] on div "× ! Amount exceeds petty cash! Entered amount ₹7,10,29,770.000 is more than ava…" at bounding box center [564, 463] width 460 height 365
copy div "Amount exceeds petty cash! Entered amount ₹7,10,29,770.000 is more than availab…"
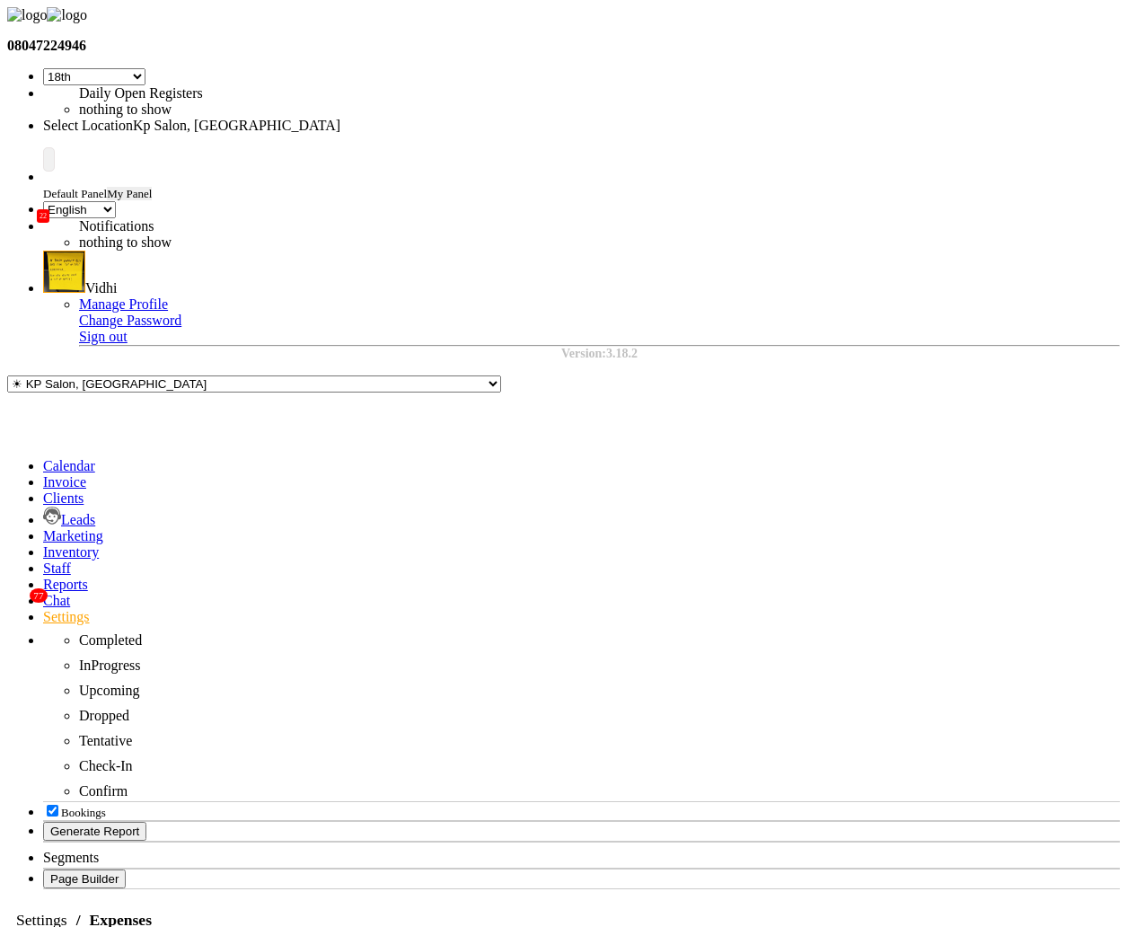
select select "41"
select select "en"
select select "41"
select select "en"
select select "41"
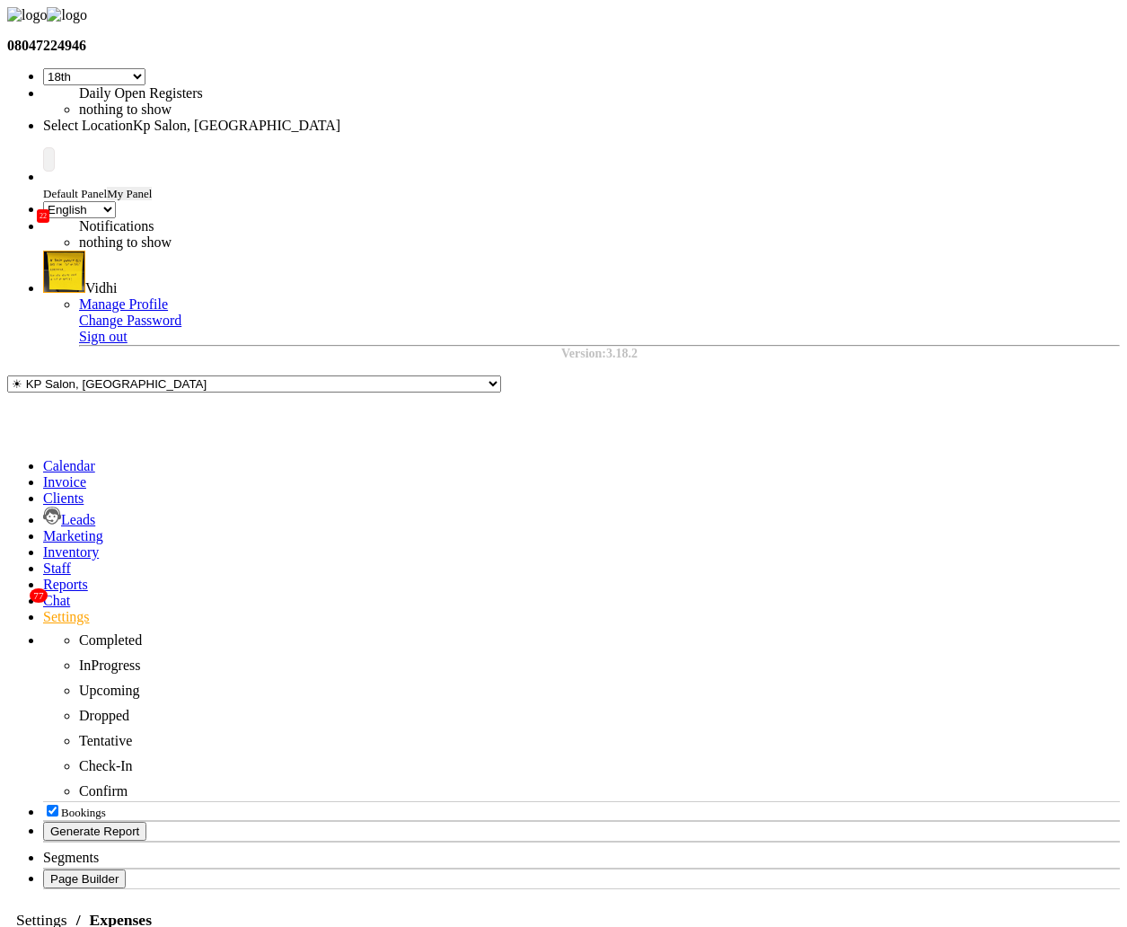
select select "en"
select select "147"
select select "9"
select select "1838"
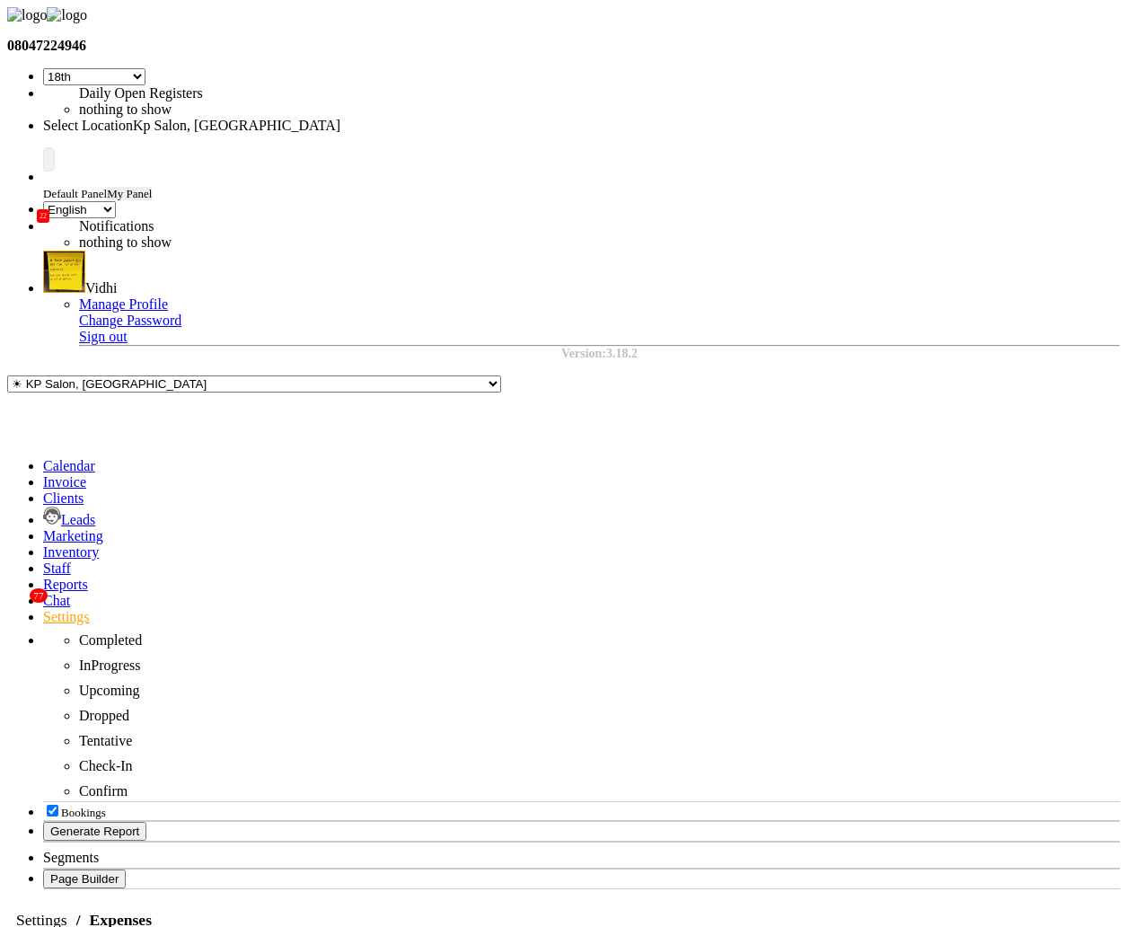
select select "120"
select select "1"
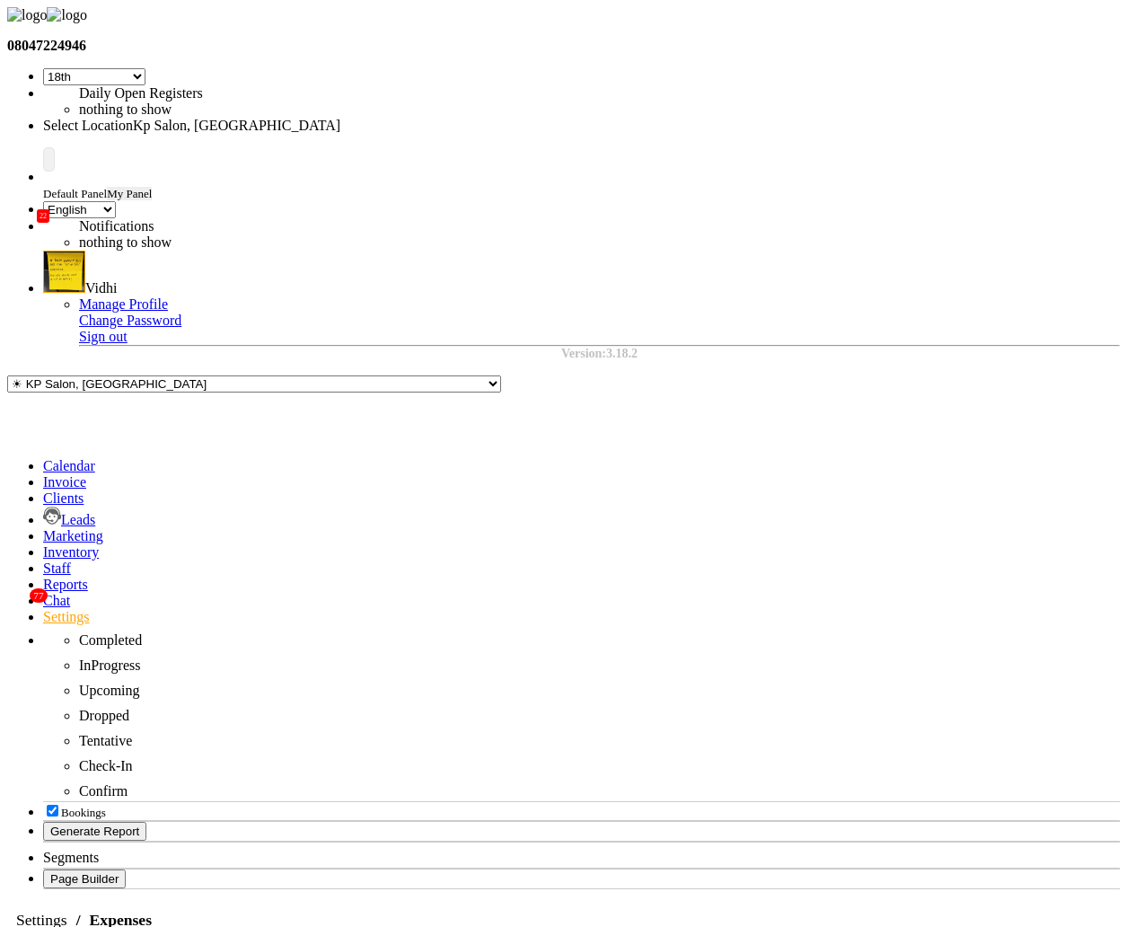
select select "1561"
drag, startPoint x: 396, startPoint y: 310, endPoint x: 456, endPoint y: 312, distance: 60.2
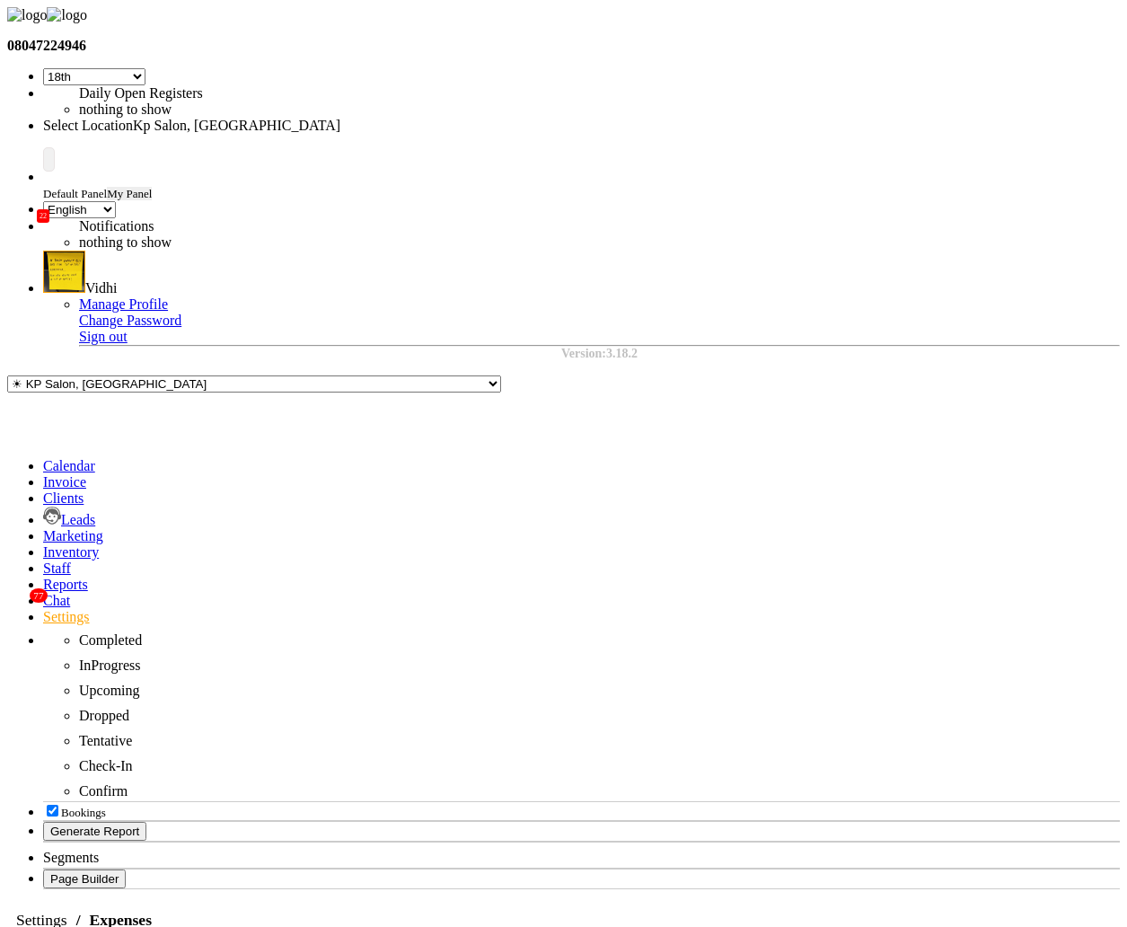
copy strong "71,02,977"
drag, startPoint x: 465, startPoint y: 378, endPoint x: 365, endPoint y: 376, distance: 100.6
paste input "7102977"
type input "71029770"
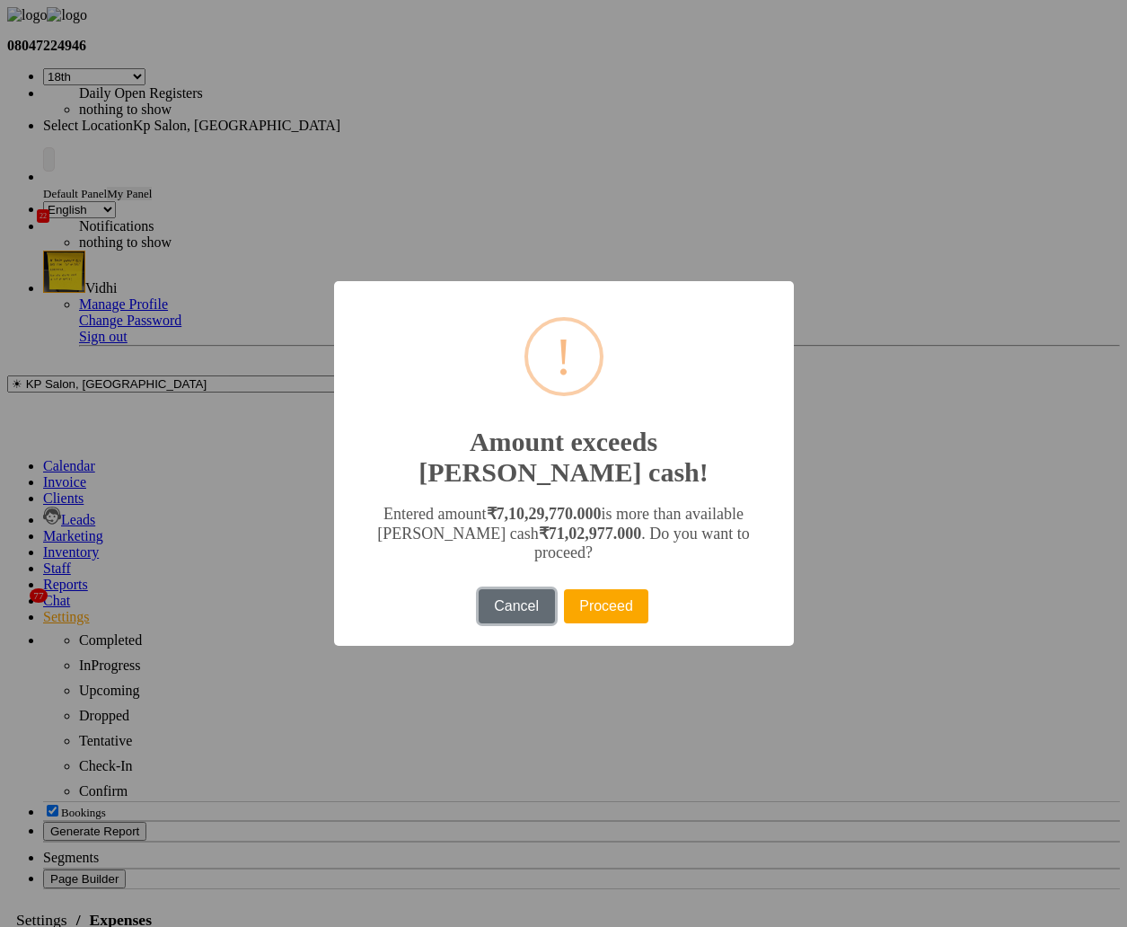
click at [520, 589] on button "Cancel" at bounding box center [517, 606] width 76 height 34
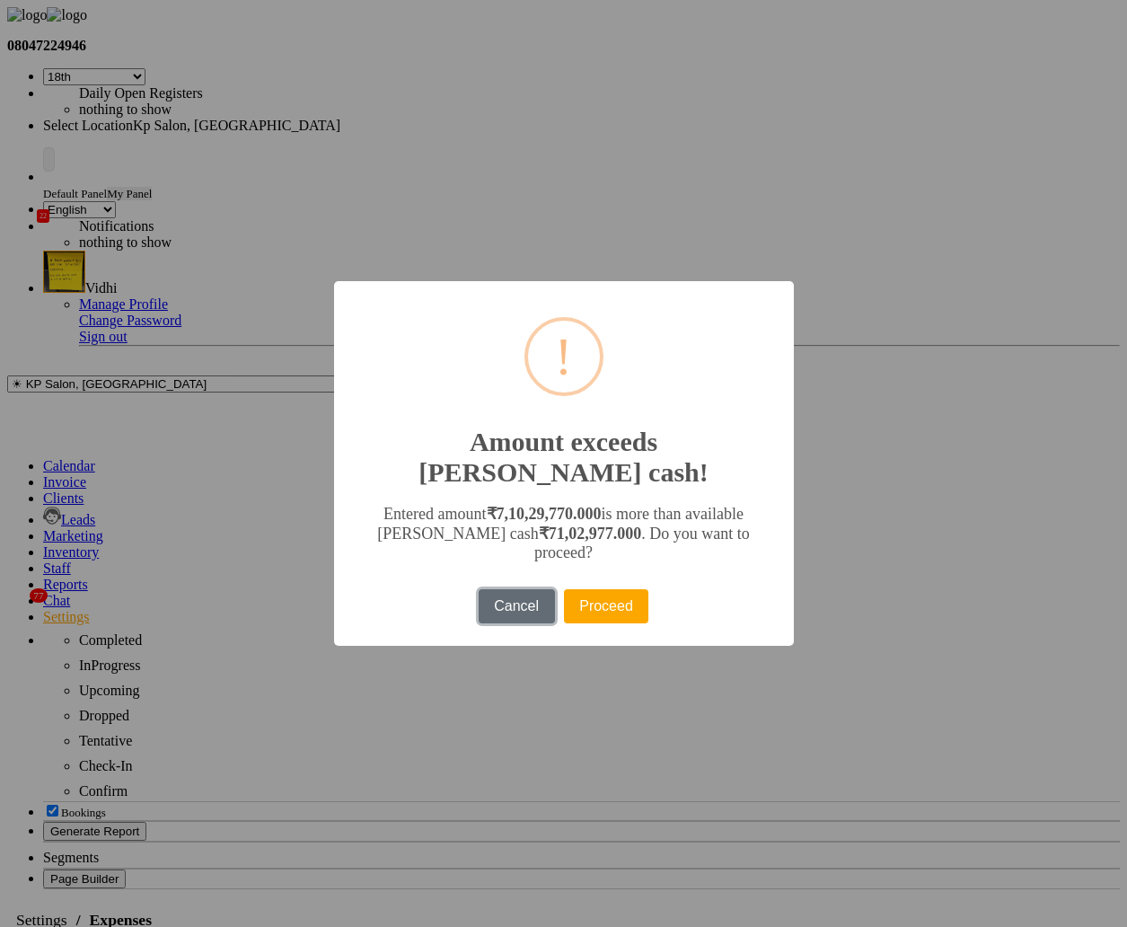
click at [510, 594] on button "Cancel" at bounding box center [517, 606] width 76 height 34
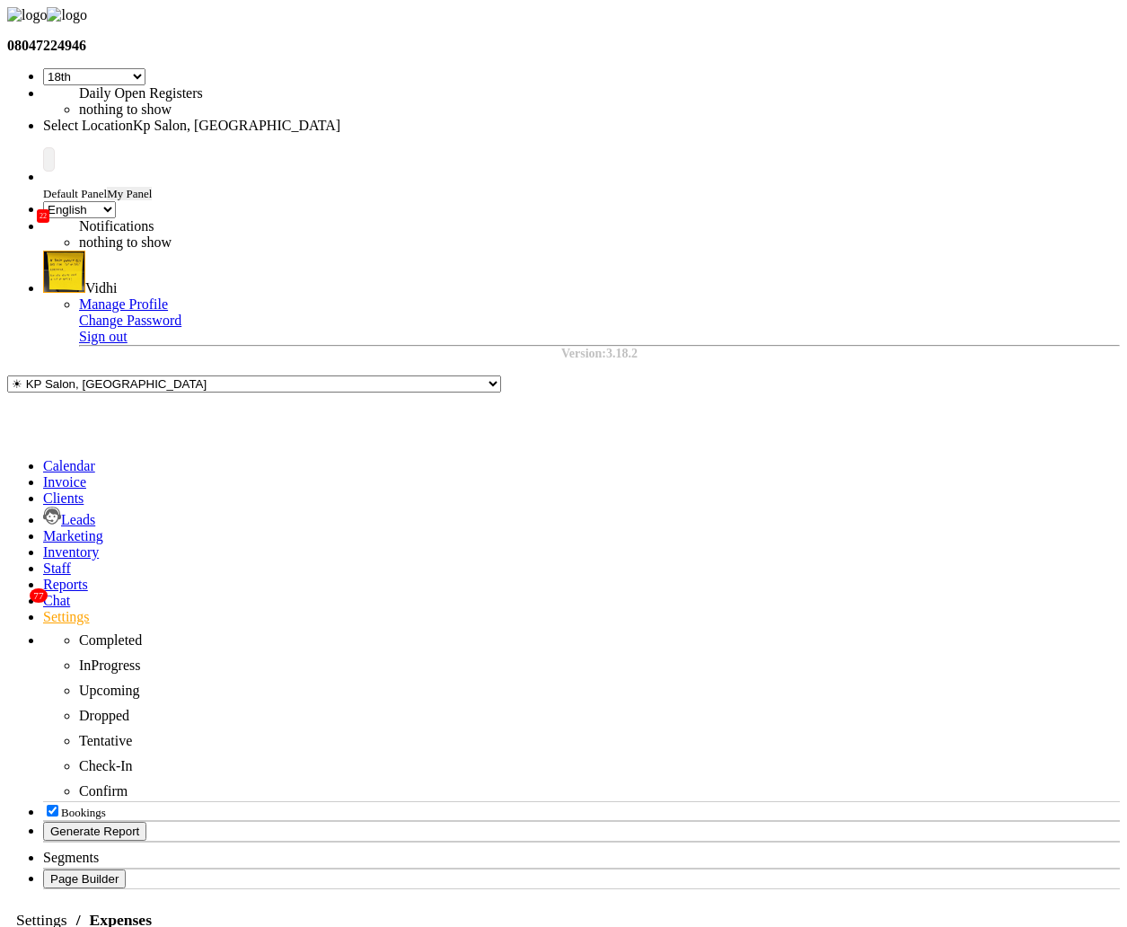
select select "1"
select select "1561"
drag, startPoint x: 454, startPoint y: 313, endPoint x: 400, endPoint y: 312, distance: 53.9
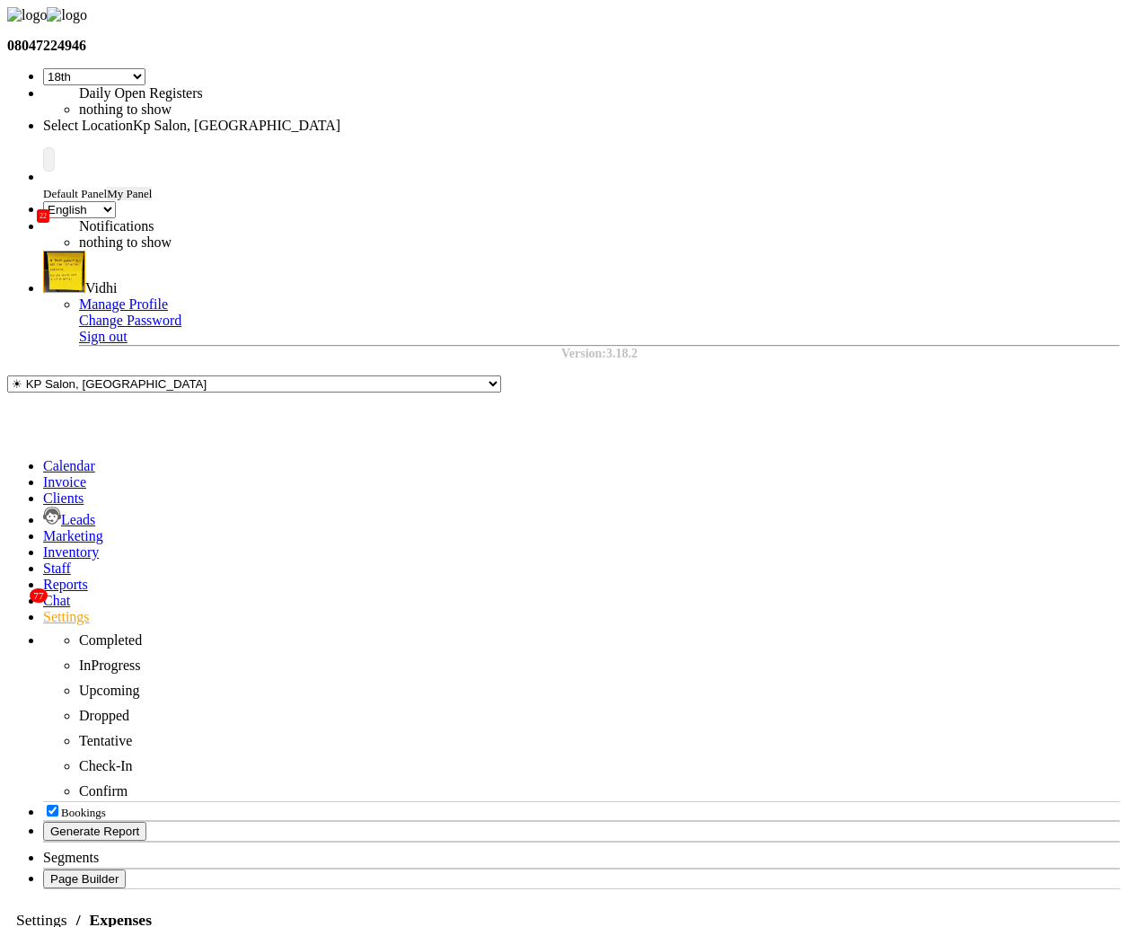
copy strong "71,02,977"
paste input "7102977"
type input "71029770"
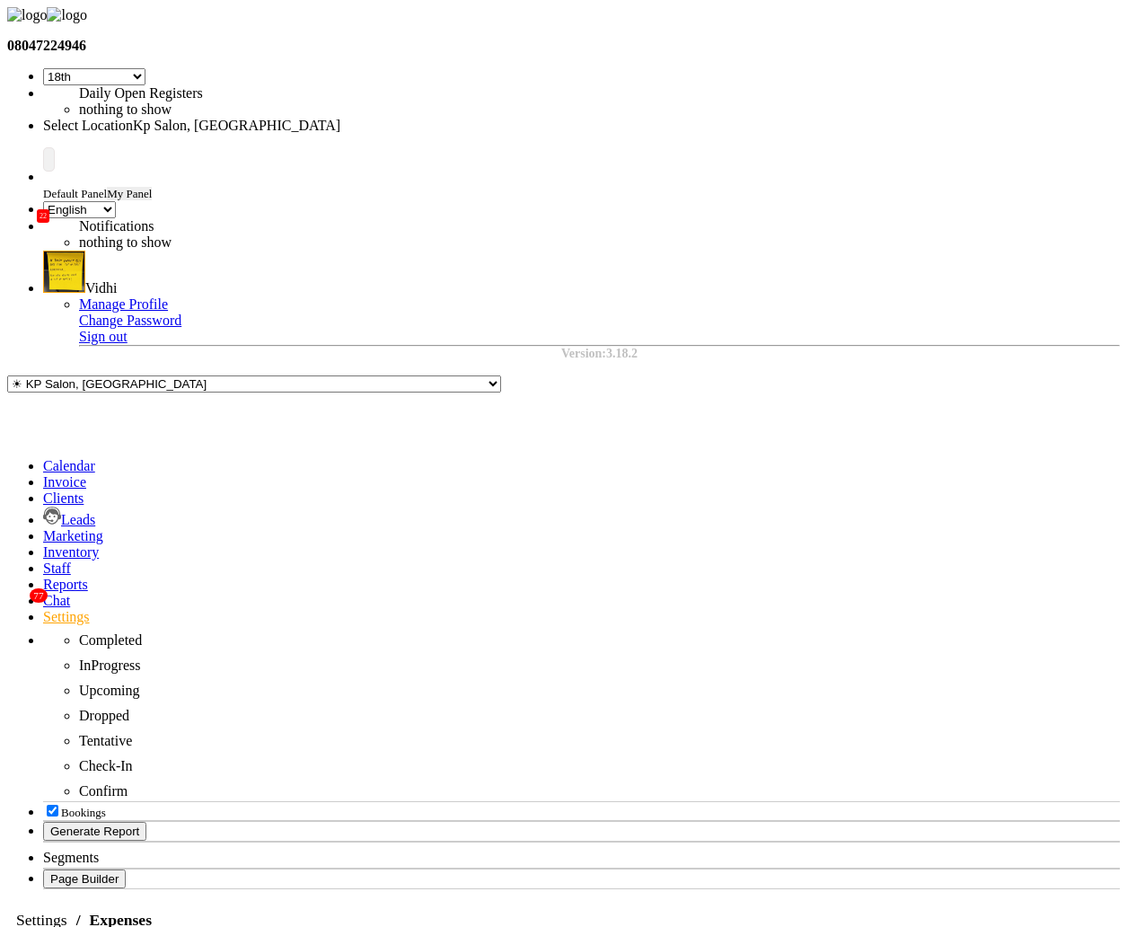
click at [56, 74] on button "Vid hi" at bounding box center [34, 64] width 42 height 19
type input "Vidhi"
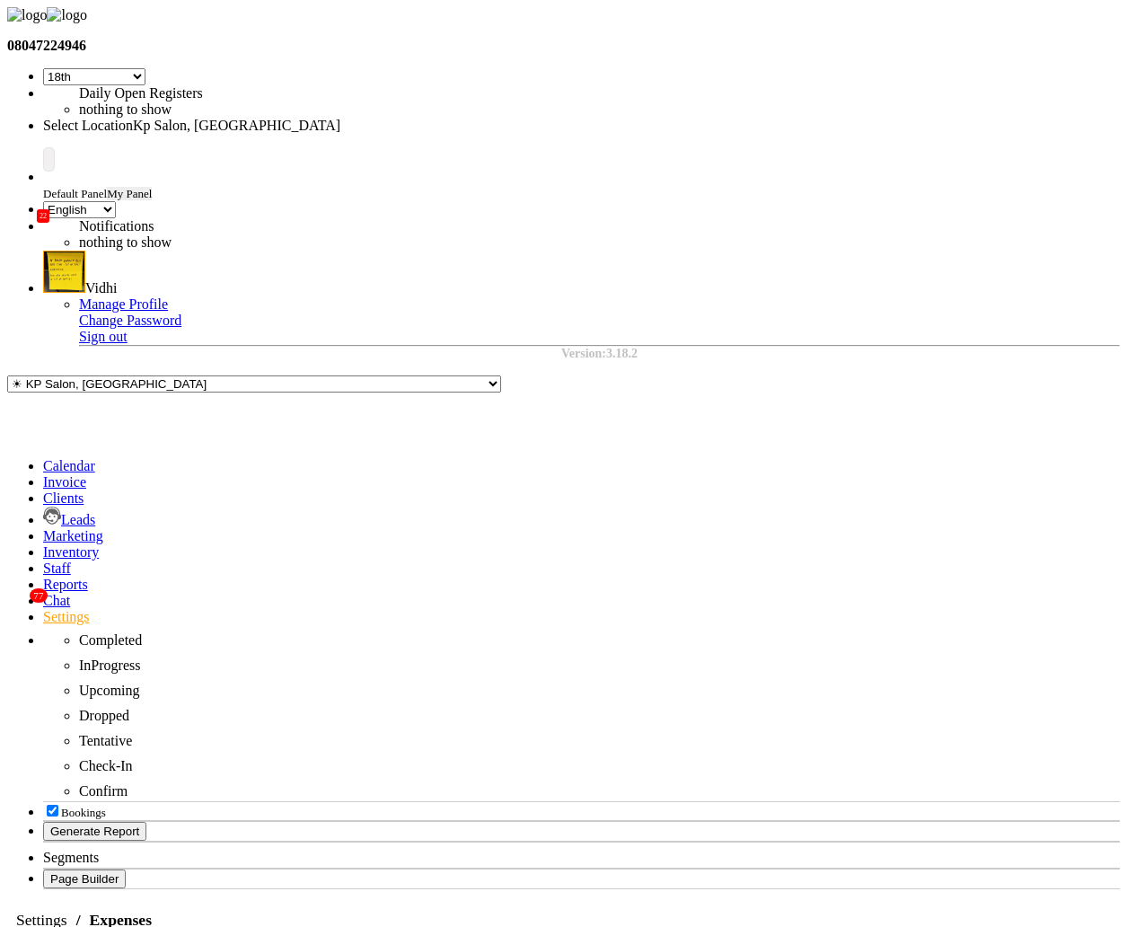
select select "120"
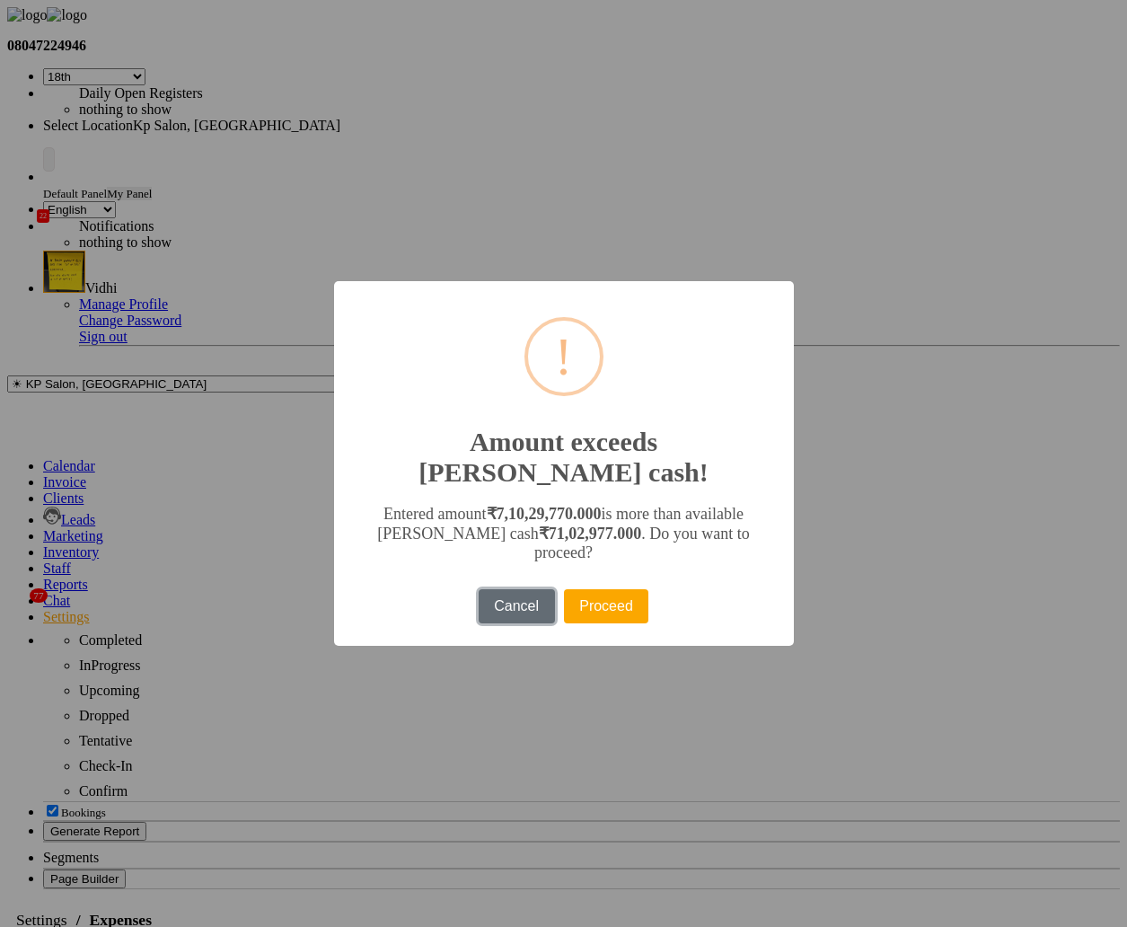
click at [510, 592] on button "Cancel" at bounding box center [517, 606] width 76 height 34
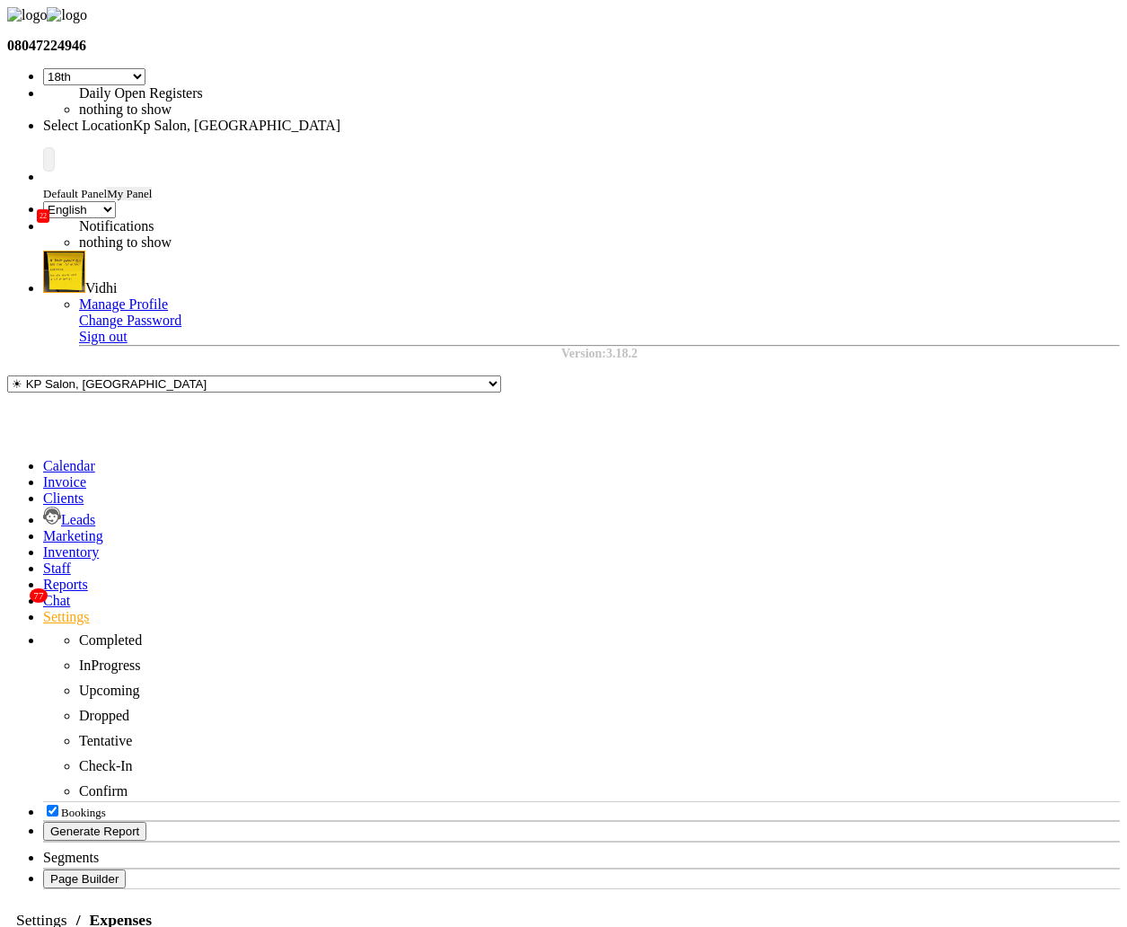
select select "147"
select select "9"
select select "1838"
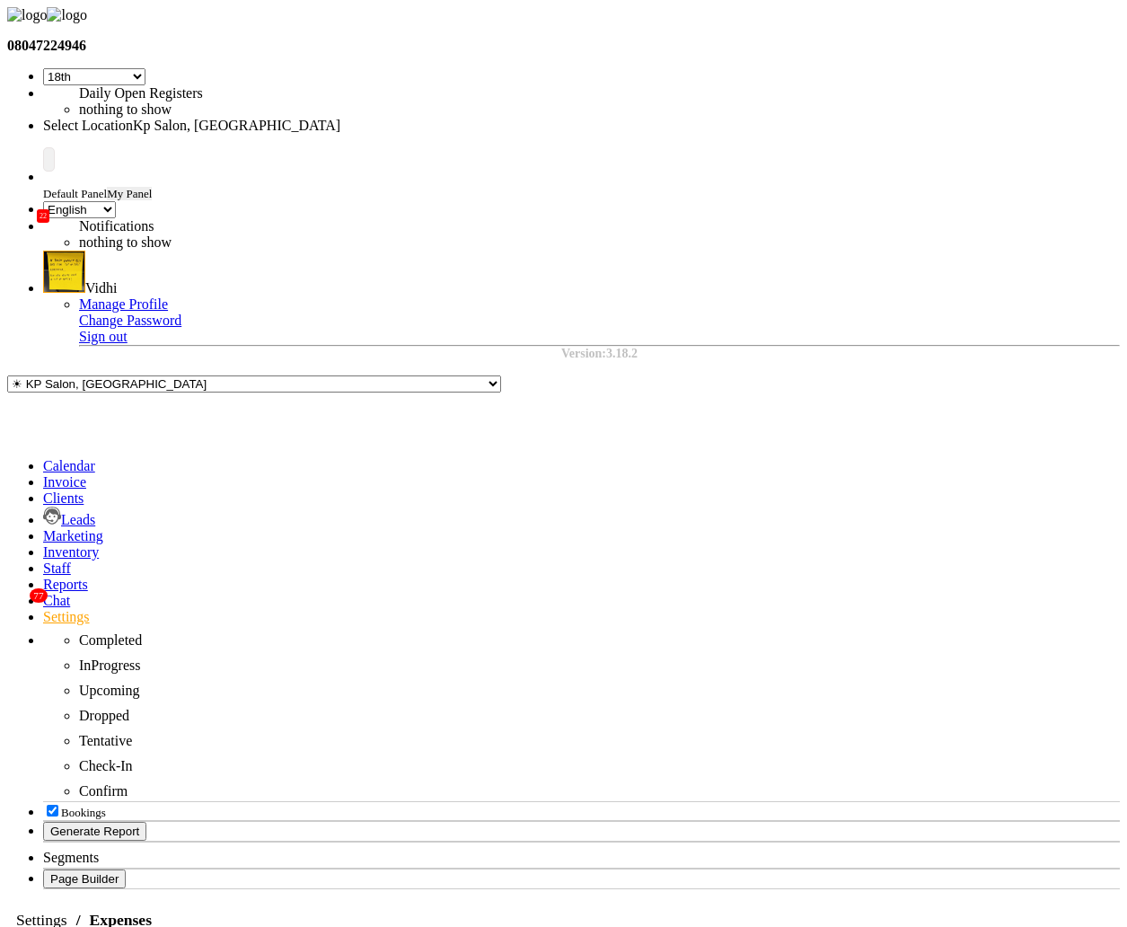
select select "120"
select select "1"
select select "1699"
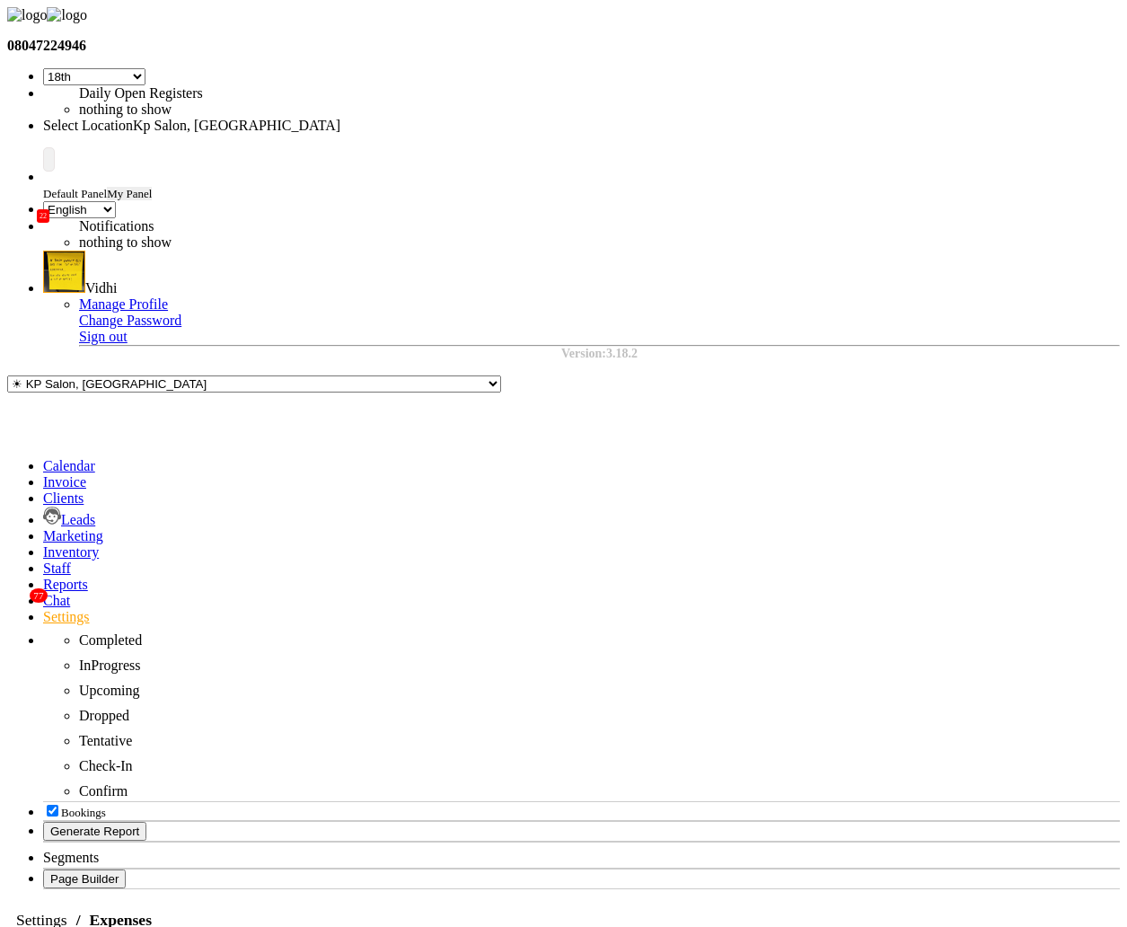
select select "1"
select select "1561"
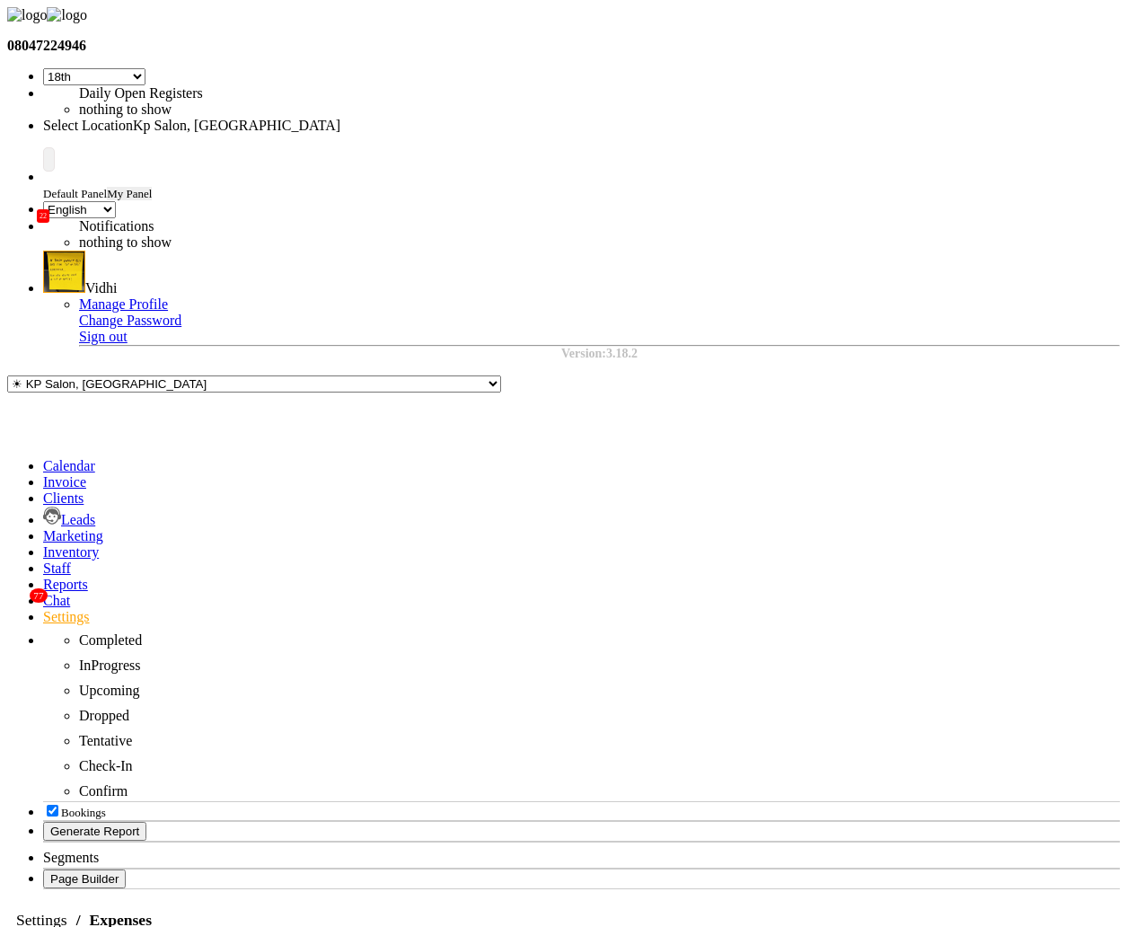
select select "3"
select select "2"
select select "1"
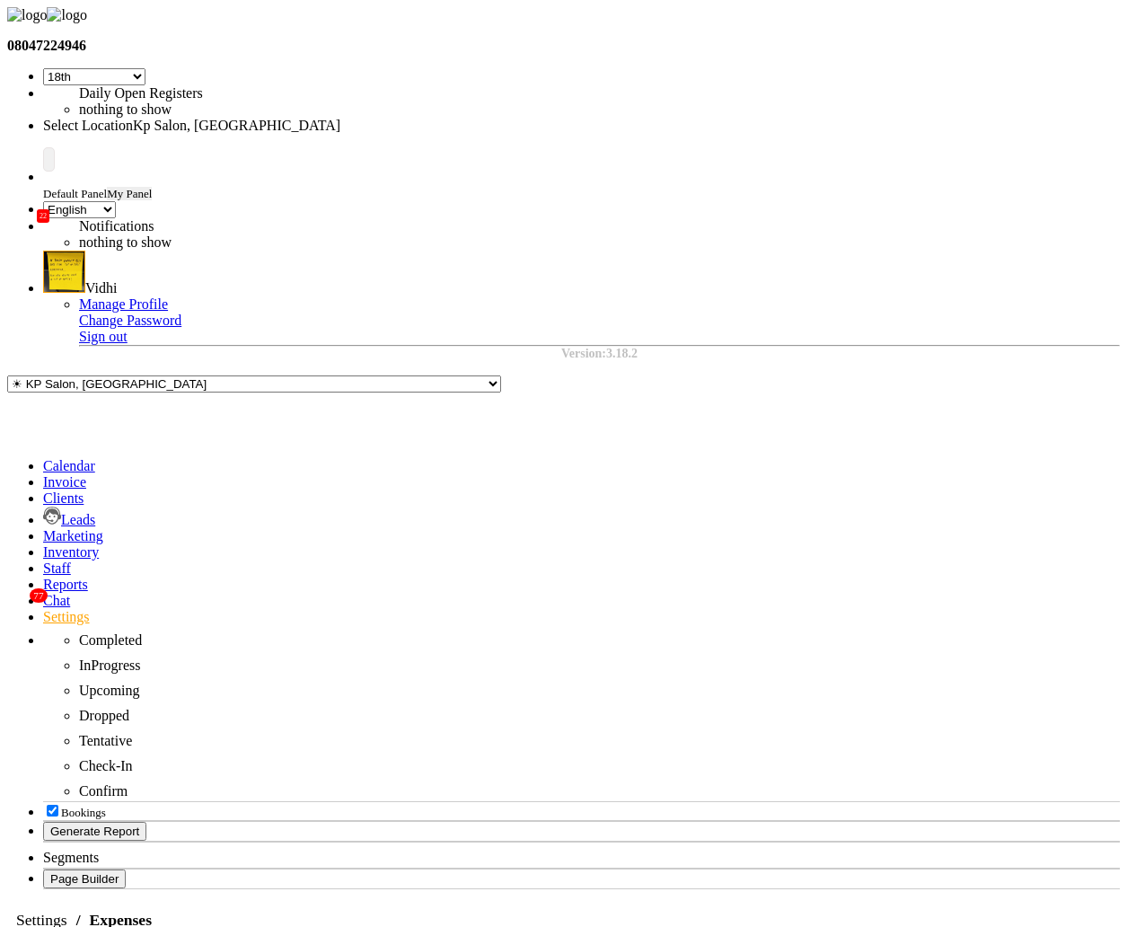
select select "1561"
select select "22"
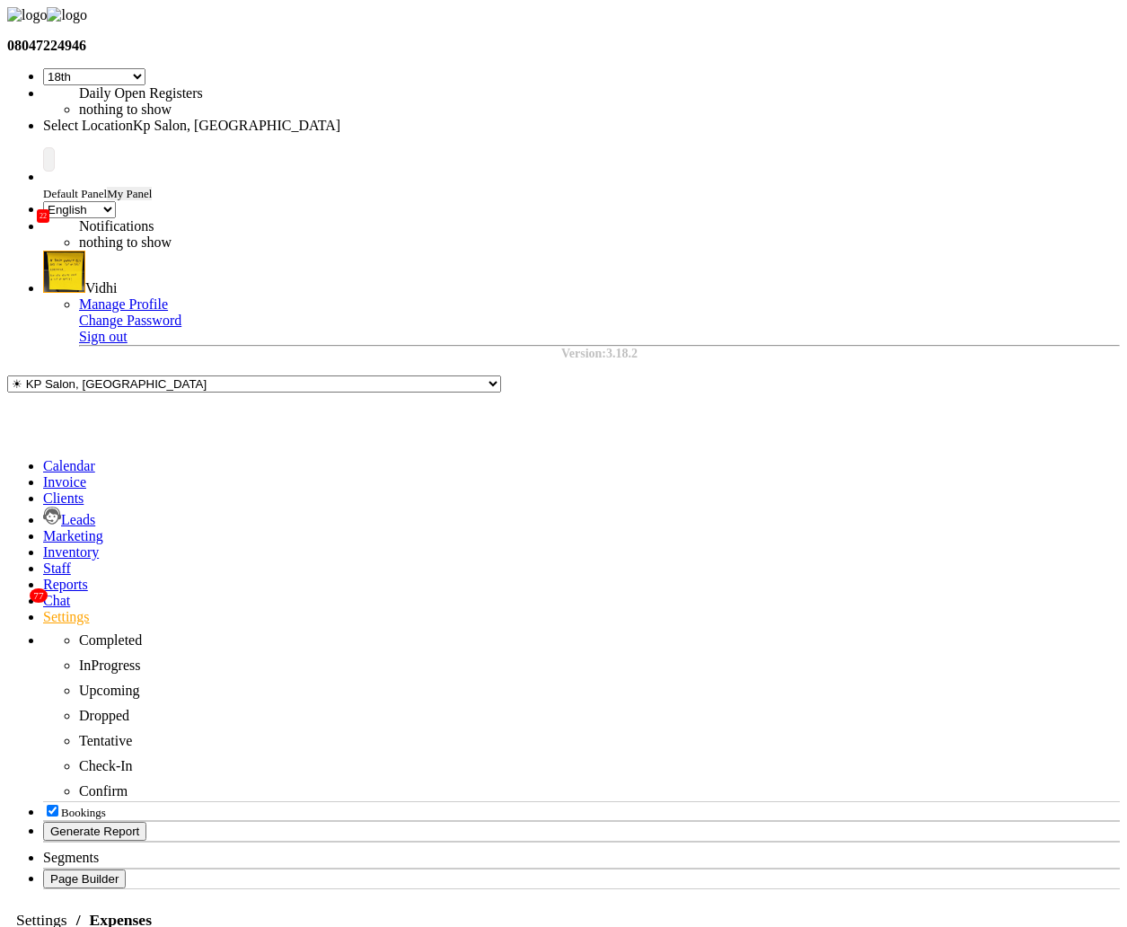
select select "2"
select select "1"
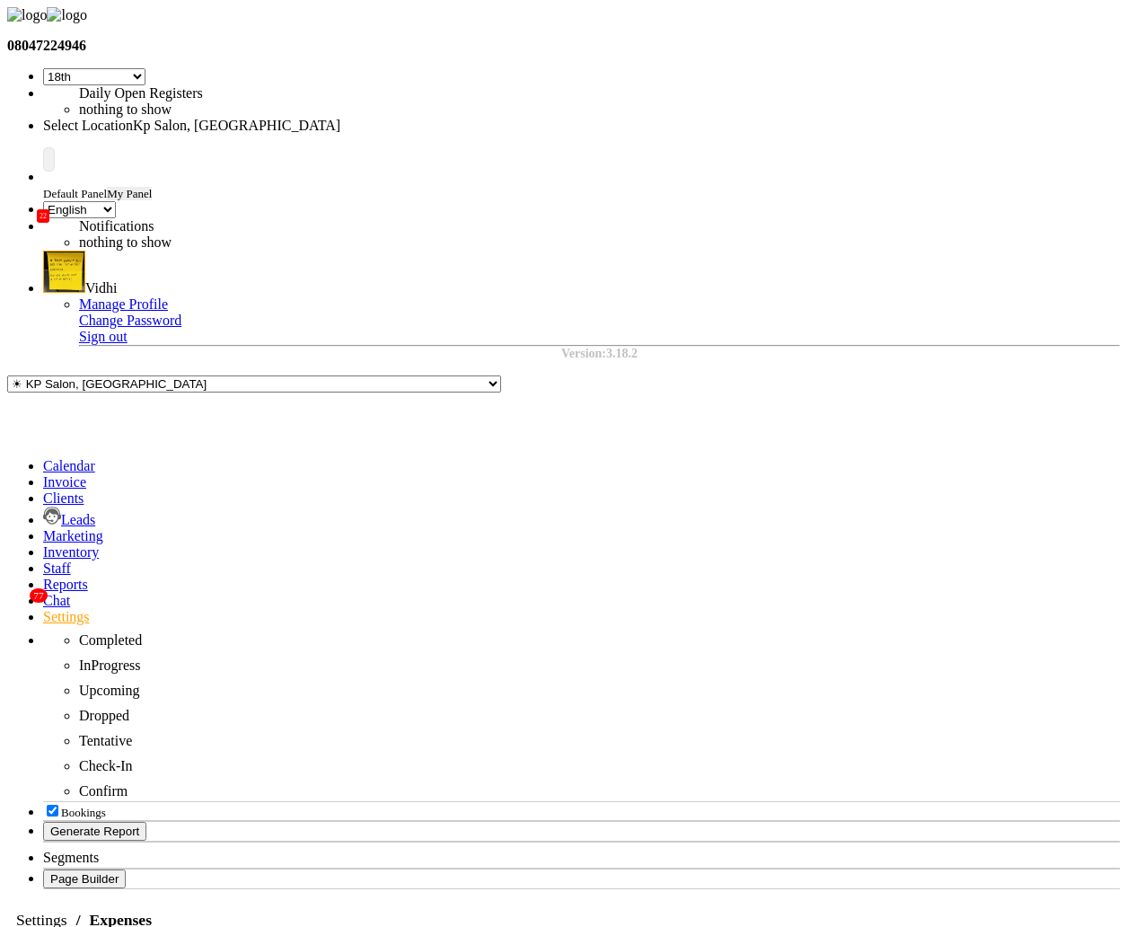
select select "1561"
select select "10"
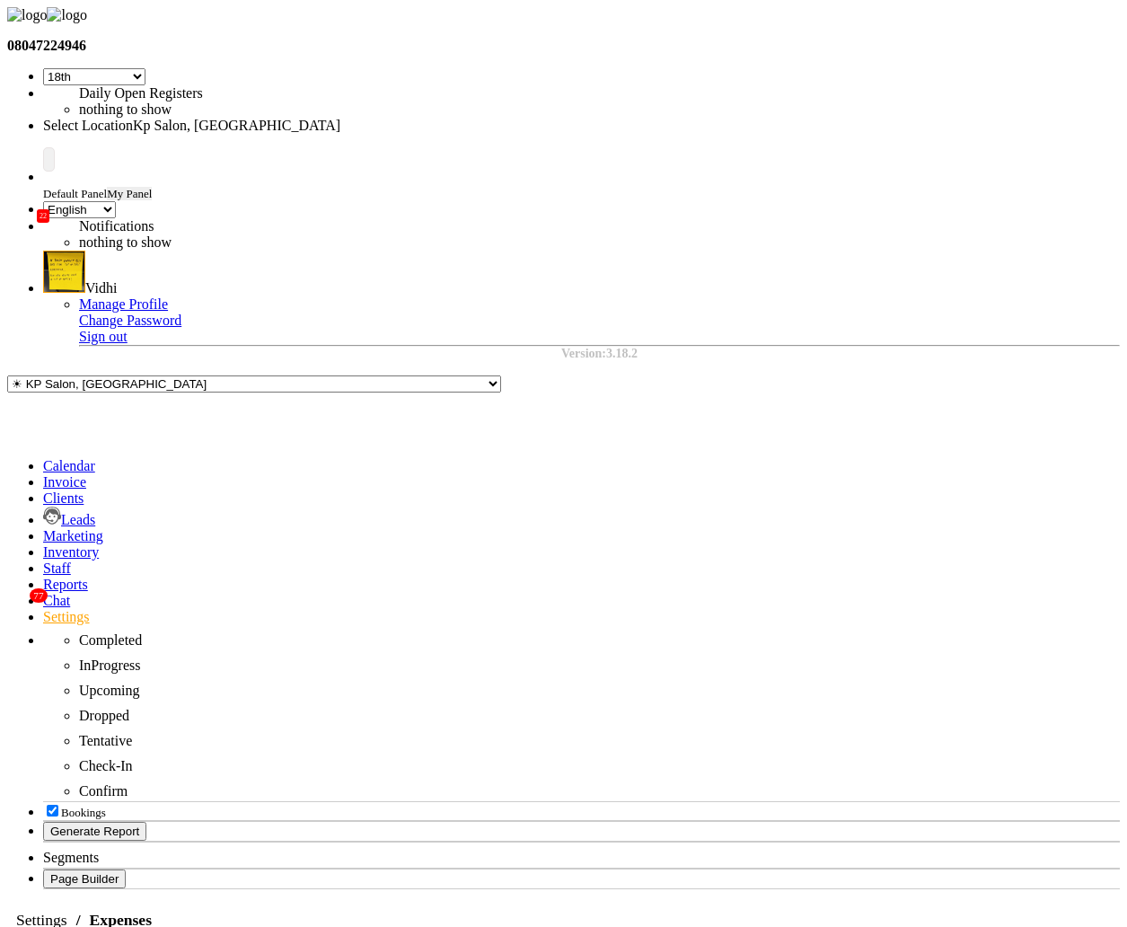
select select "2"
select select "21"
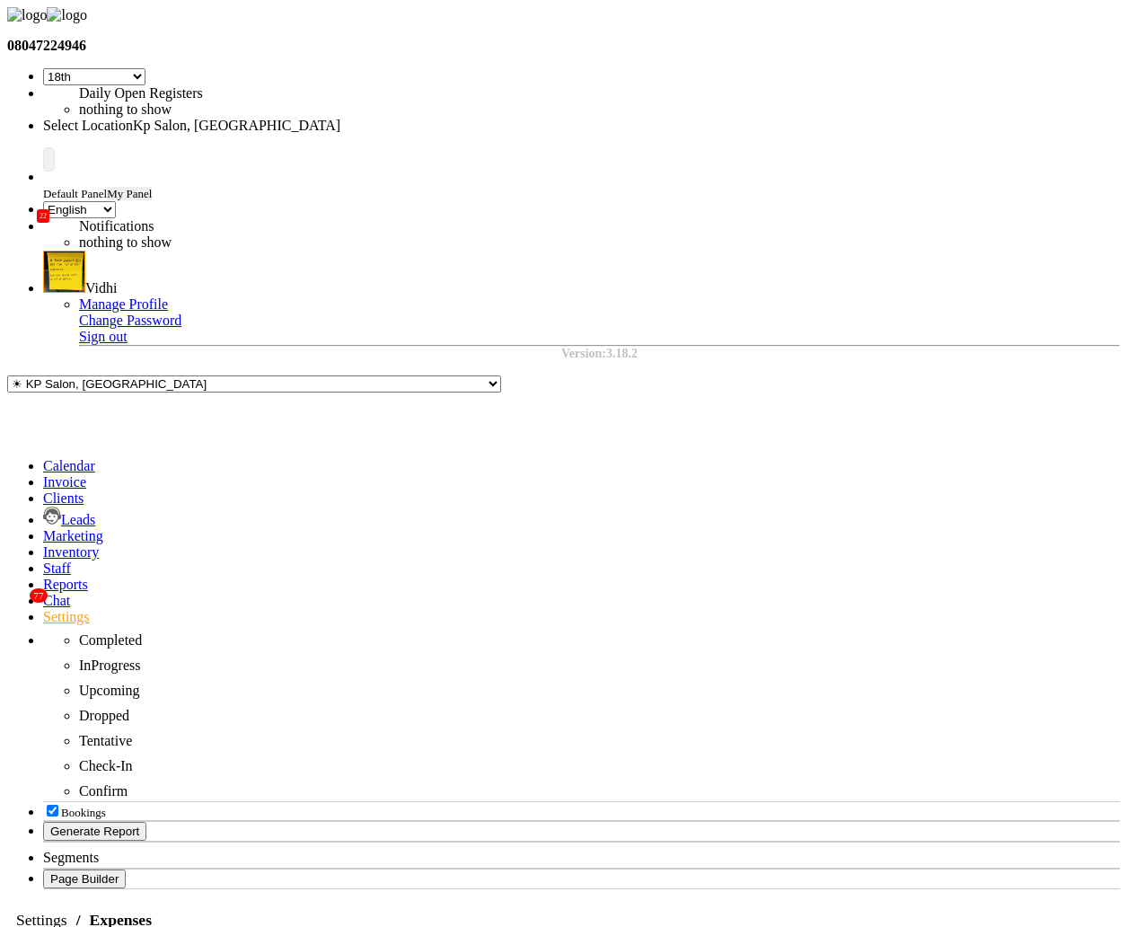
select select "120"
select select "3"
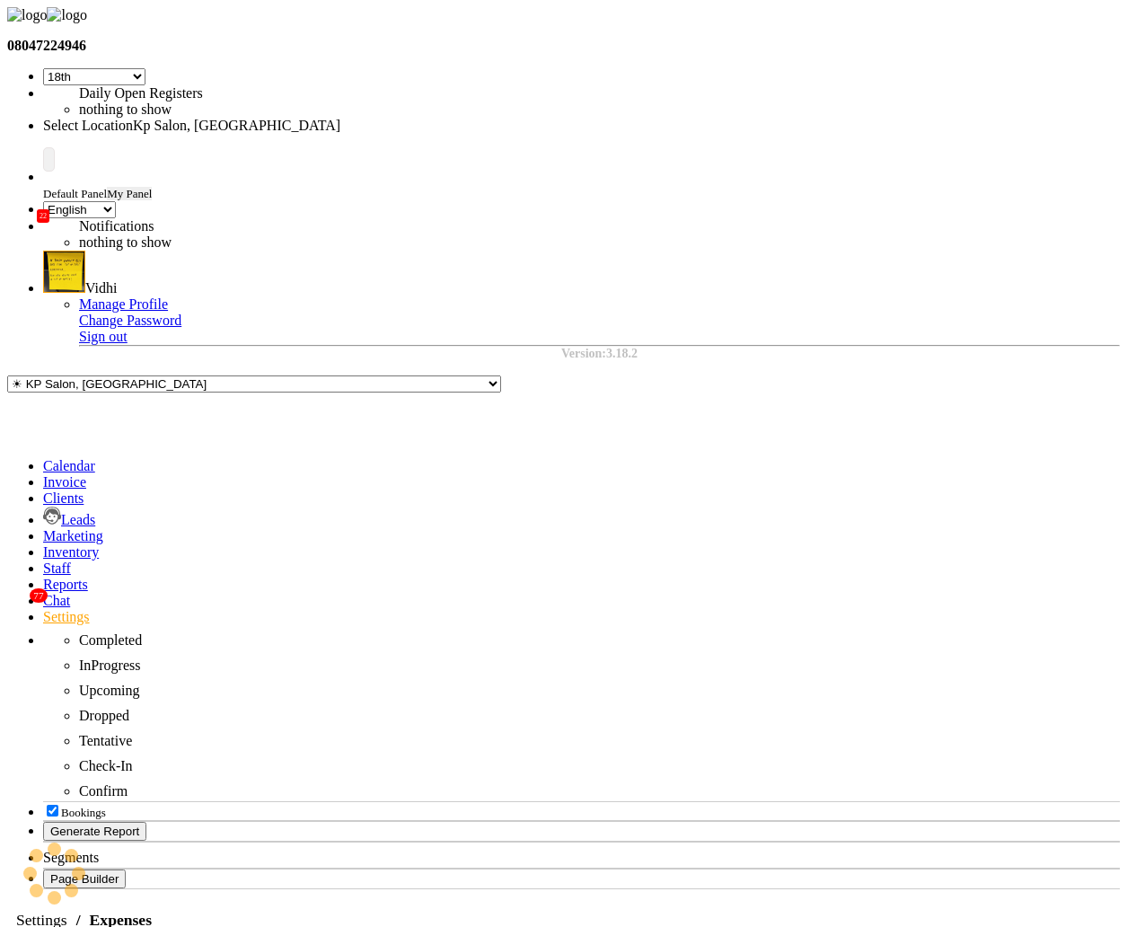
select select "2"
select select "147"
select select "9"
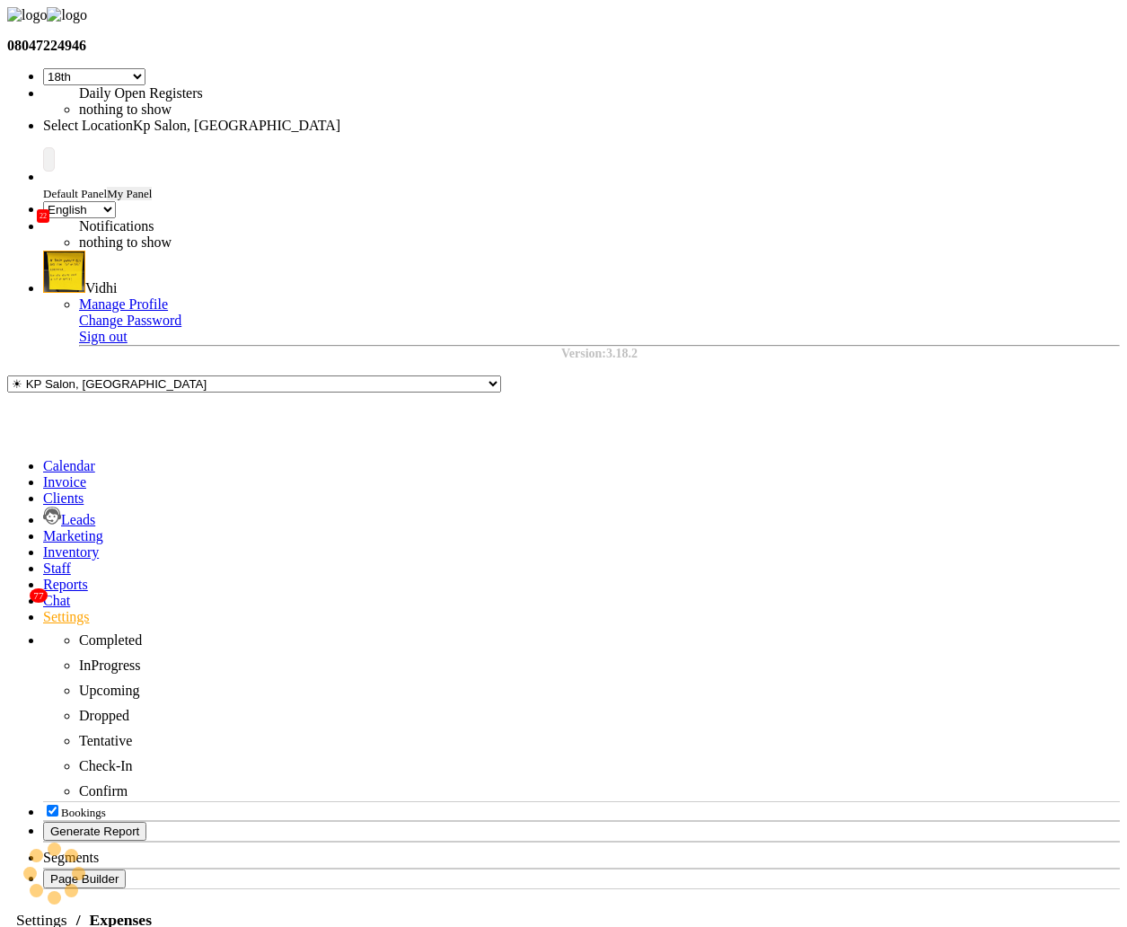
select select "1838"
select select "147"
select select "9"
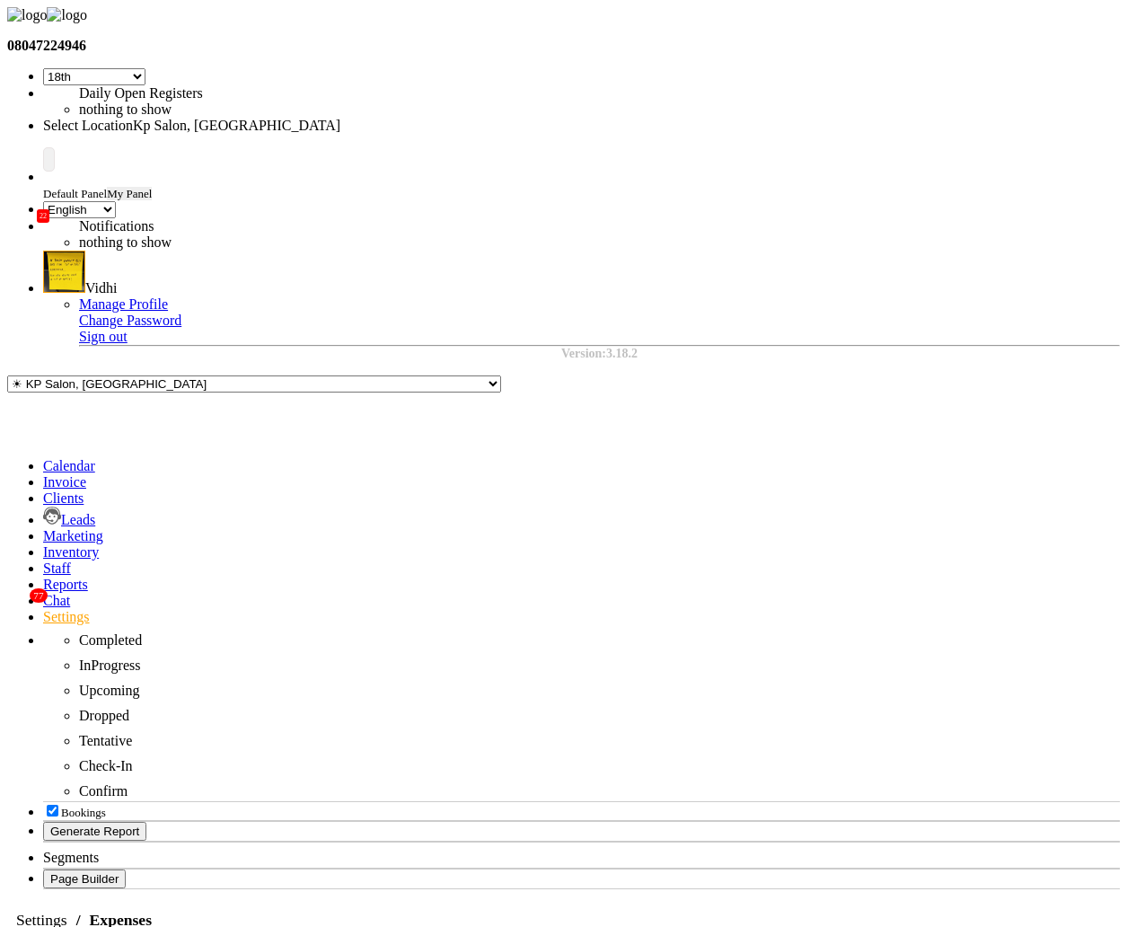
select select "22"
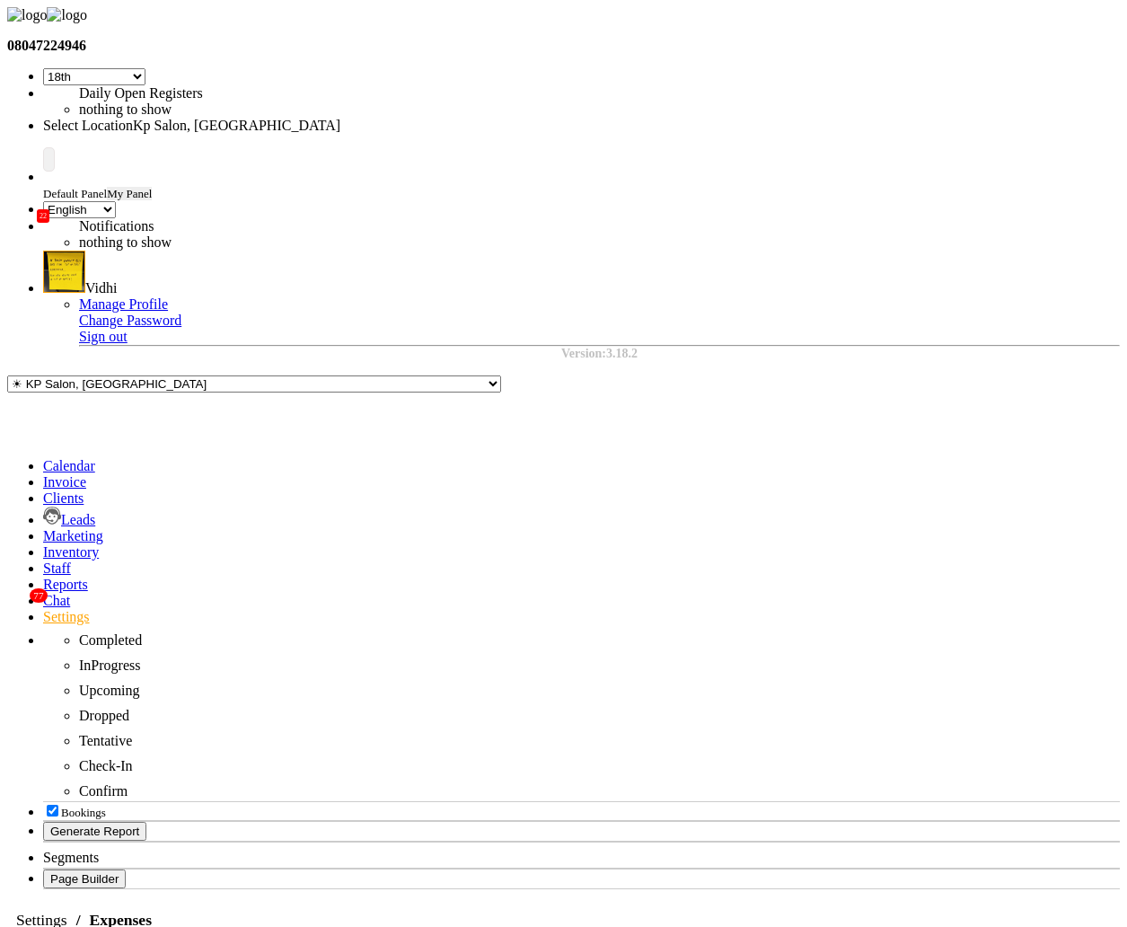
select select "147"
select select "9"
select select "22"
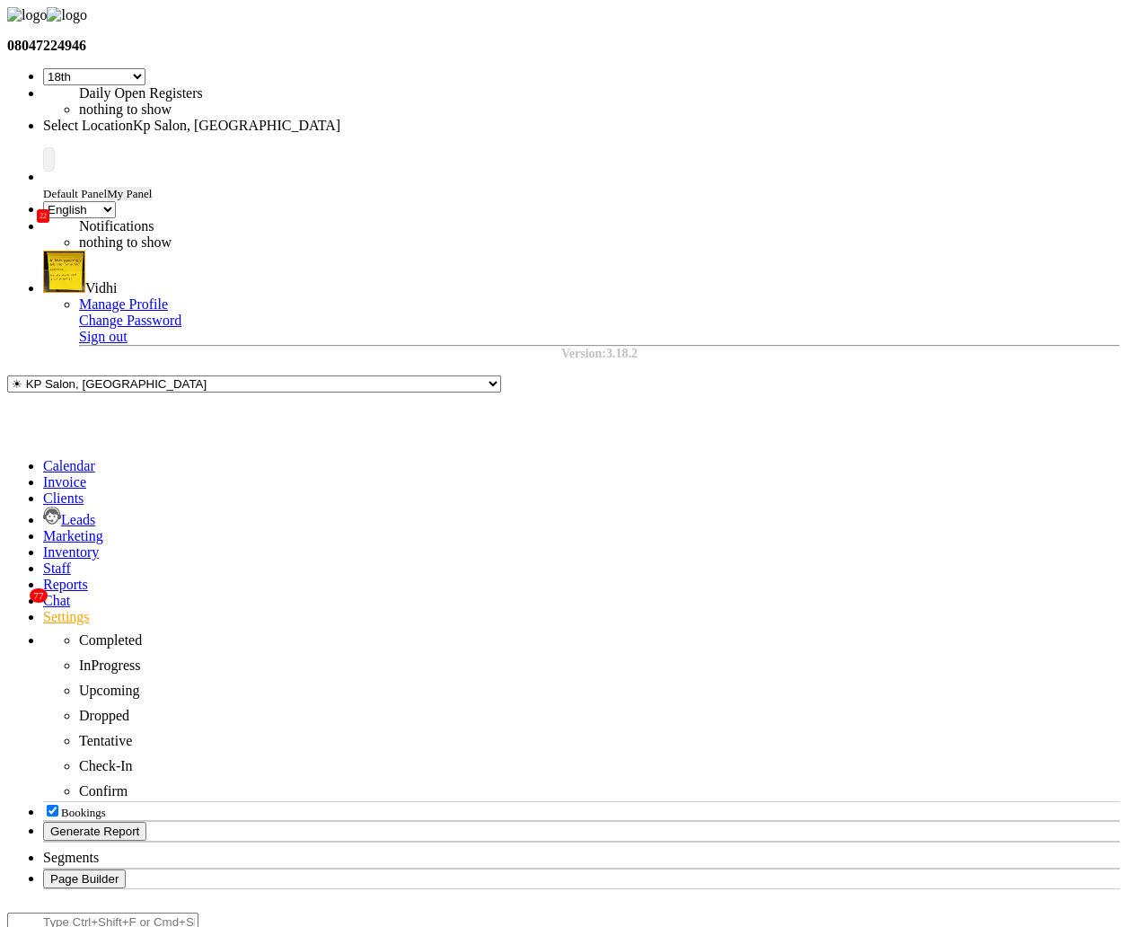
select select "147"
select select "9"
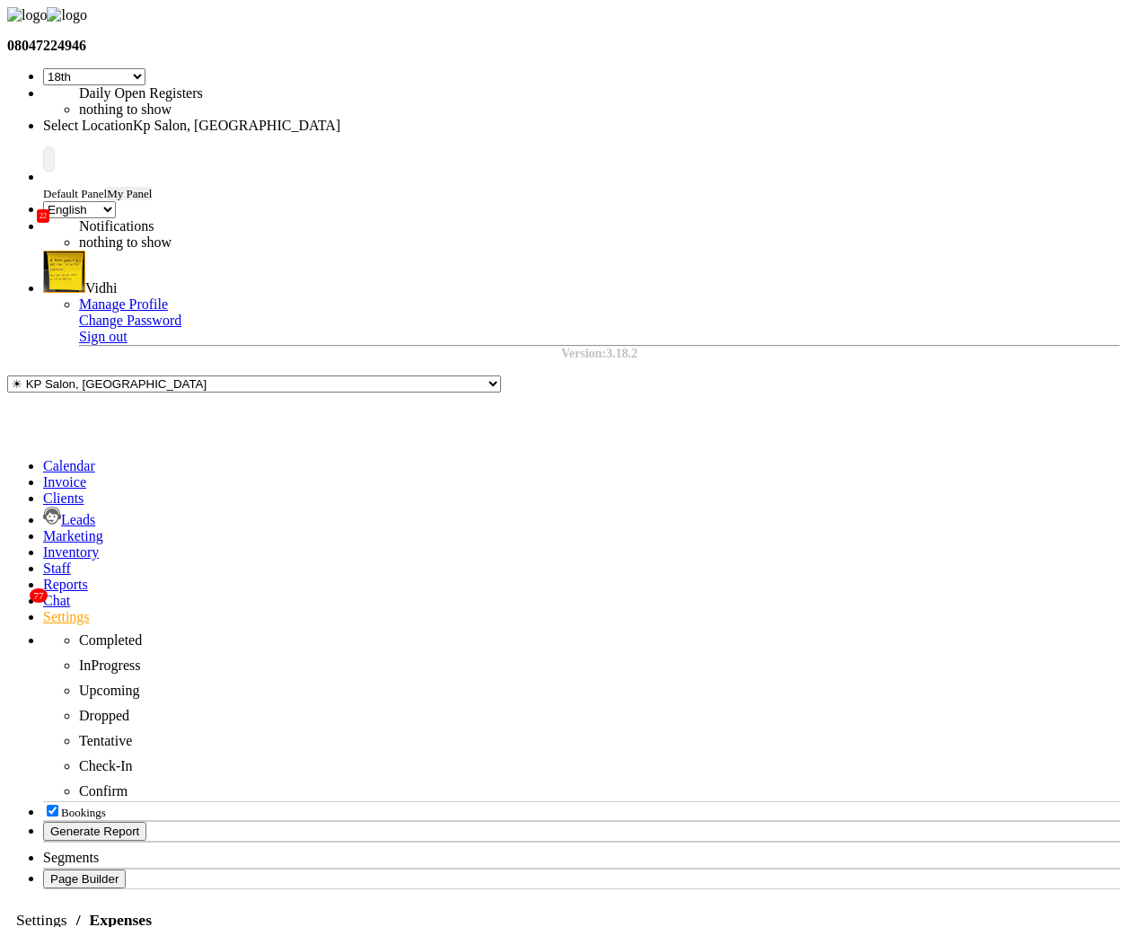
select select "22"
select select "120"
select select "1"
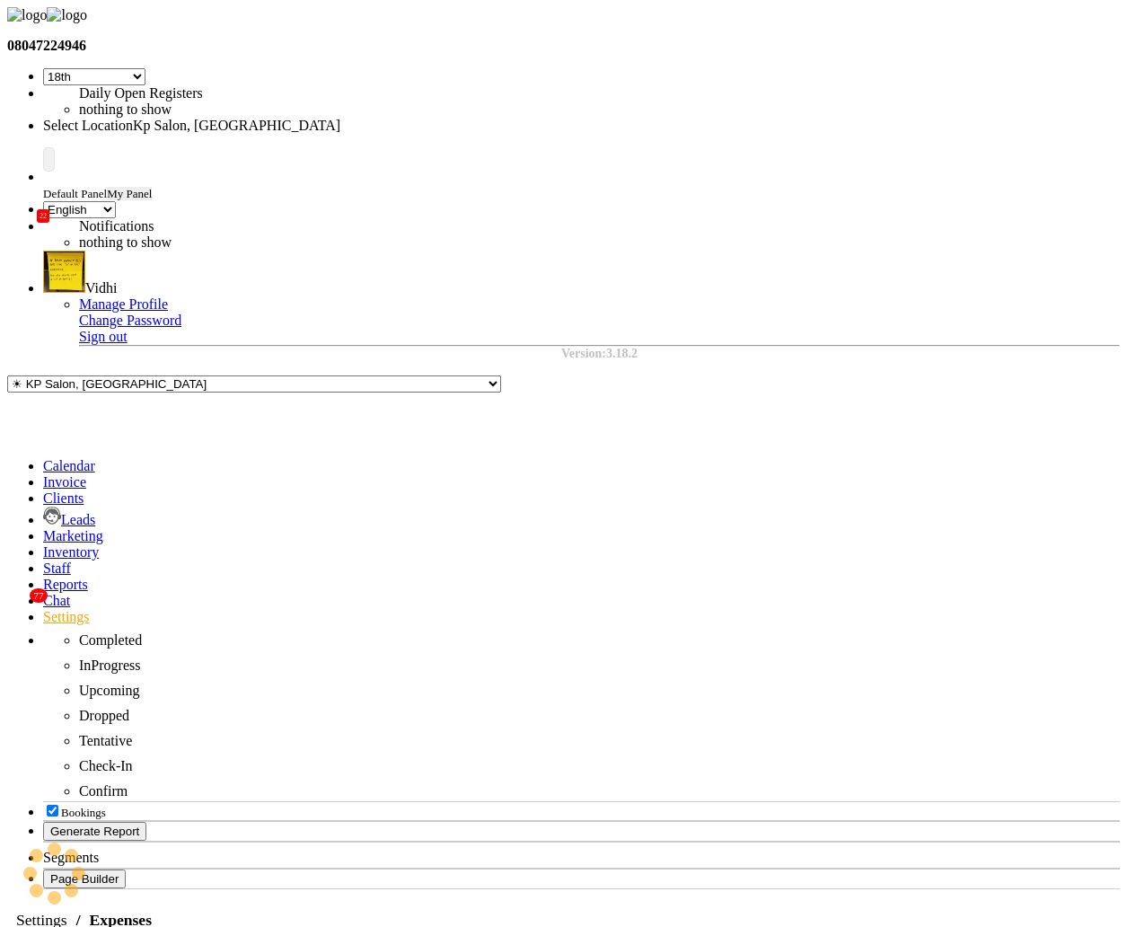
select select "1839"
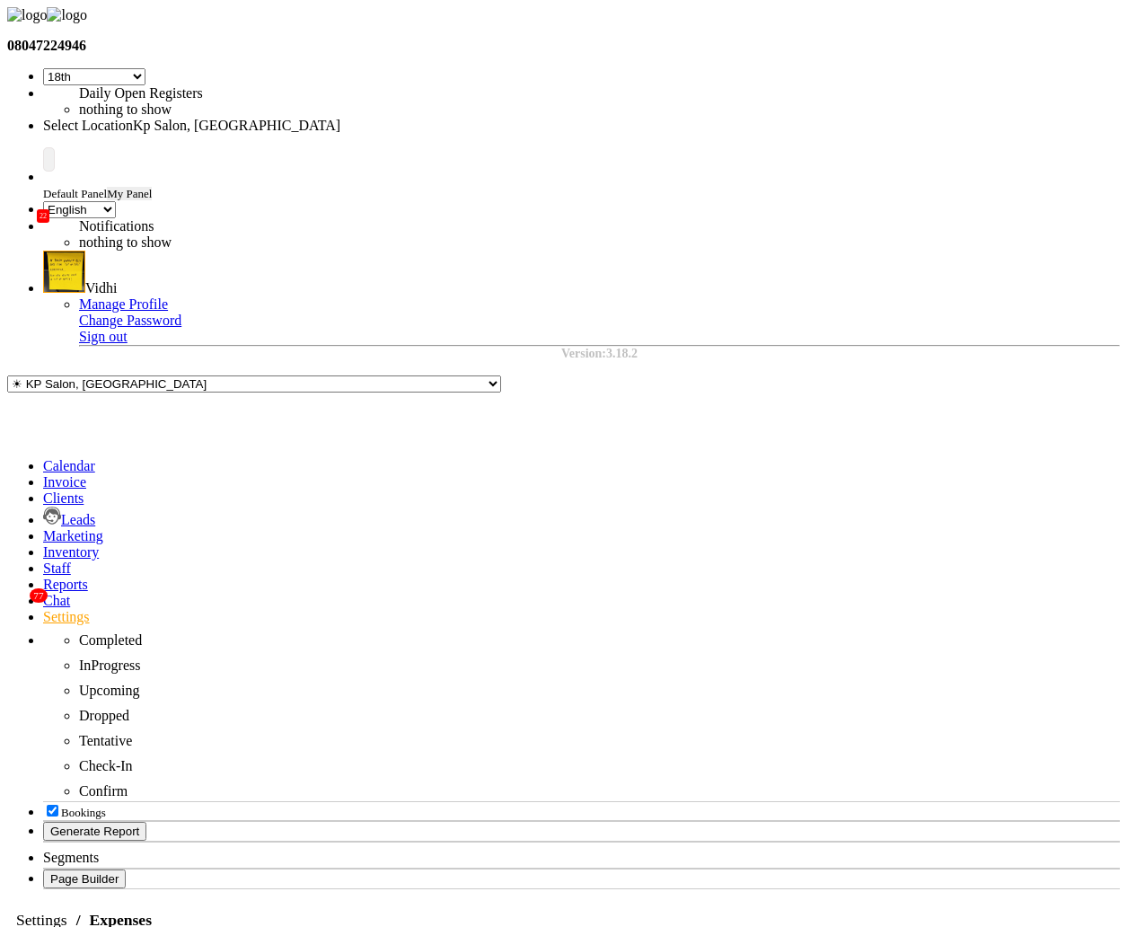
type input "1"
type input "25"
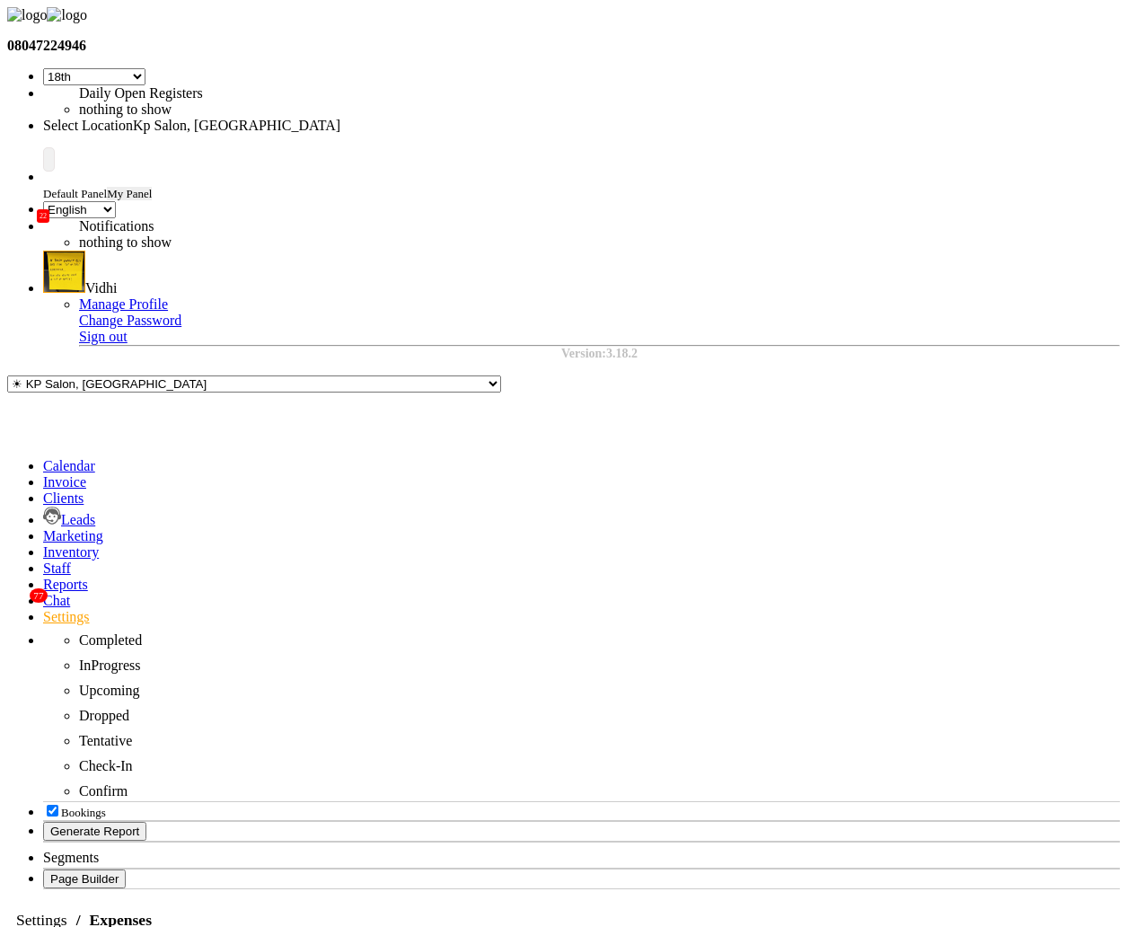
select select "3"
select select "2"
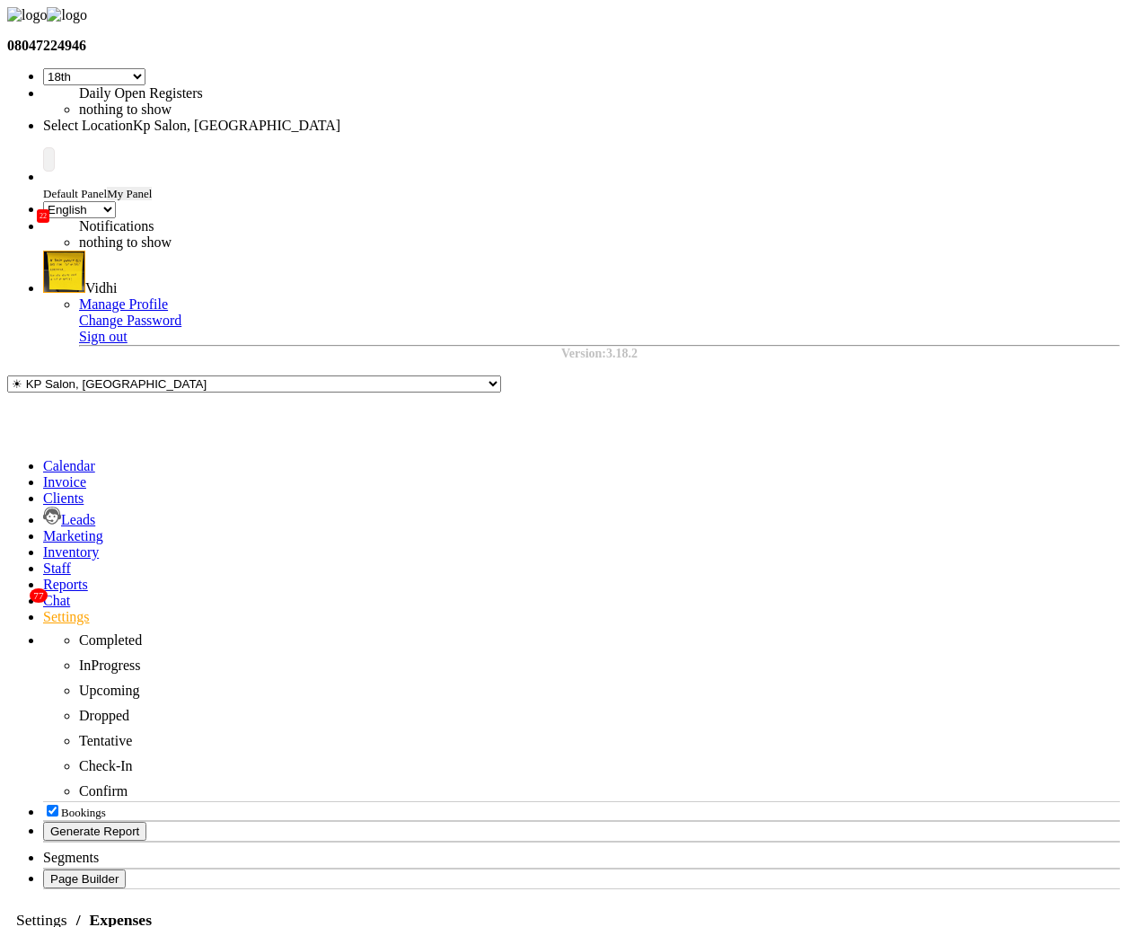
select select "1"
select select "1702"
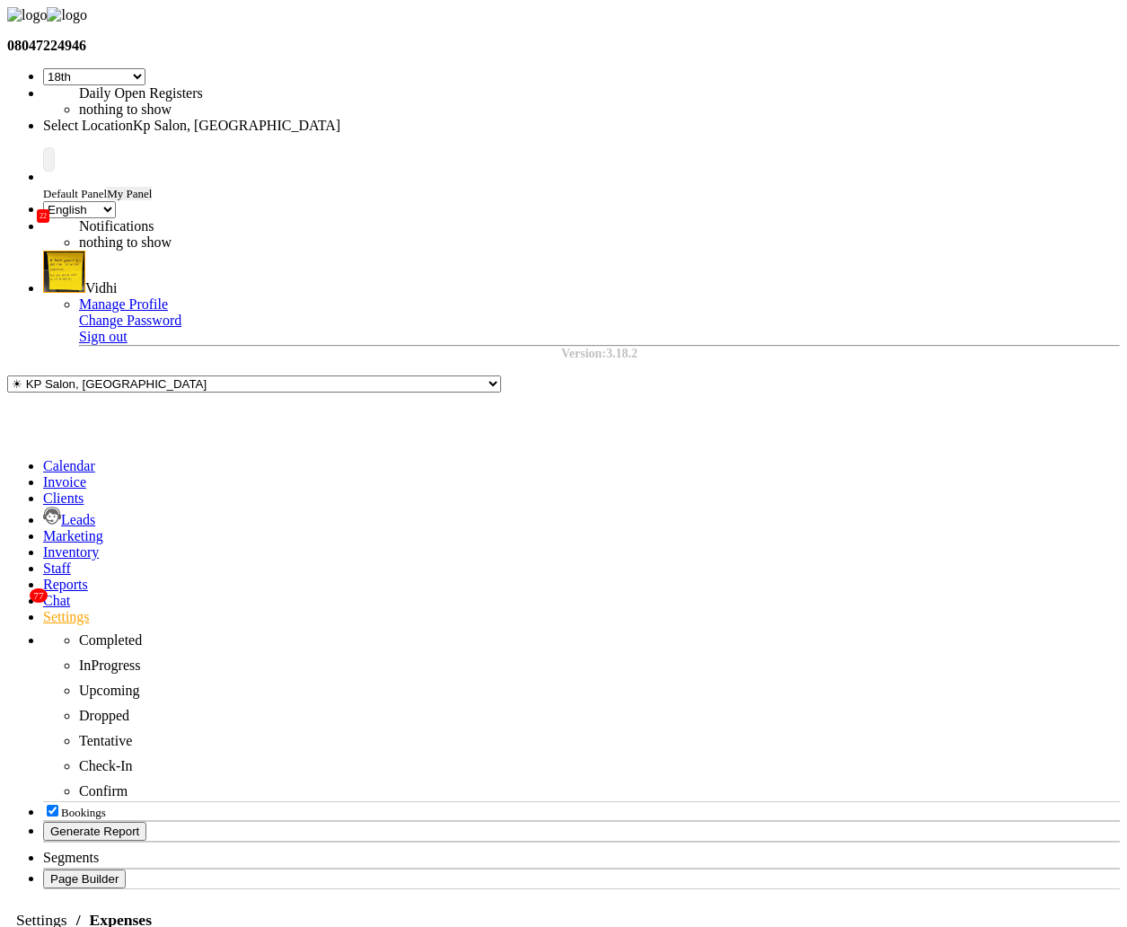
select select "147"
select select "9"
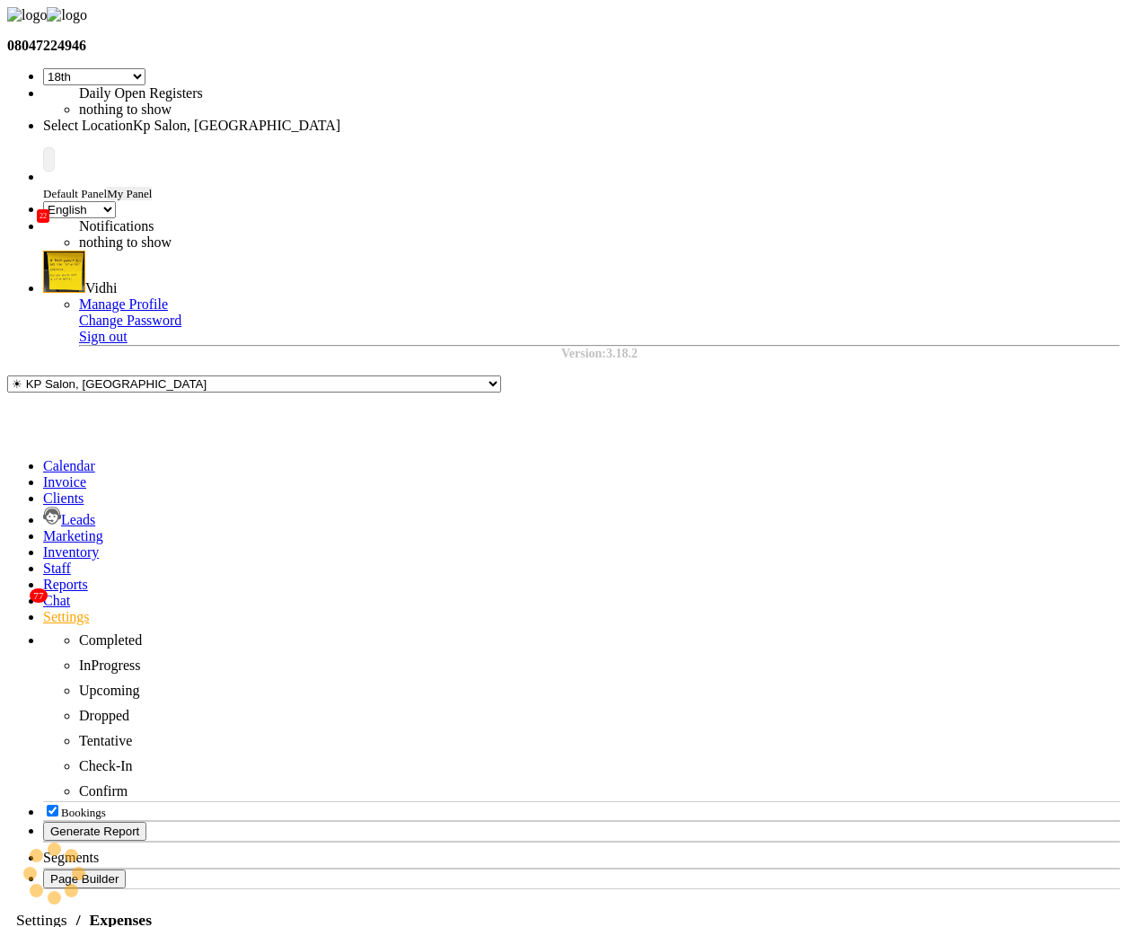
select select "22"
select select "1"
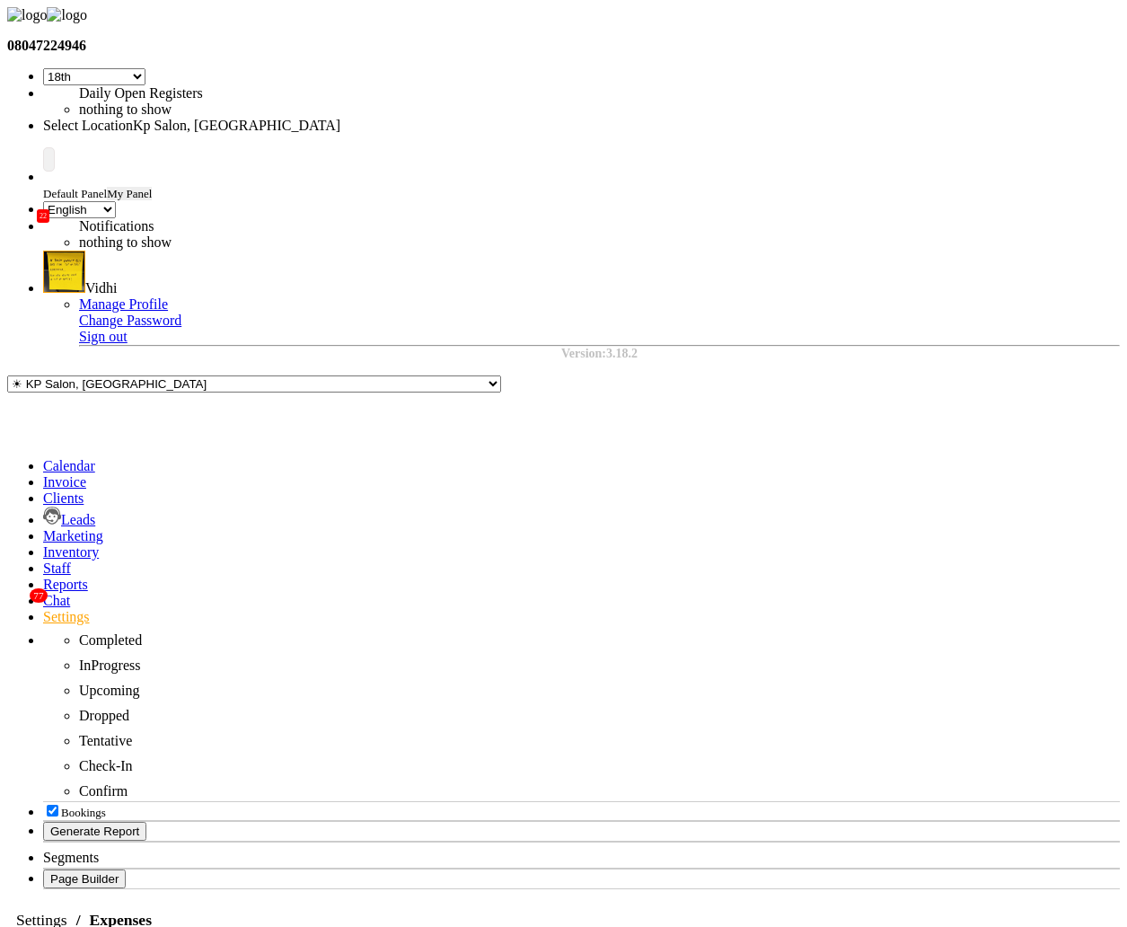
select select "1755"
select select "147"
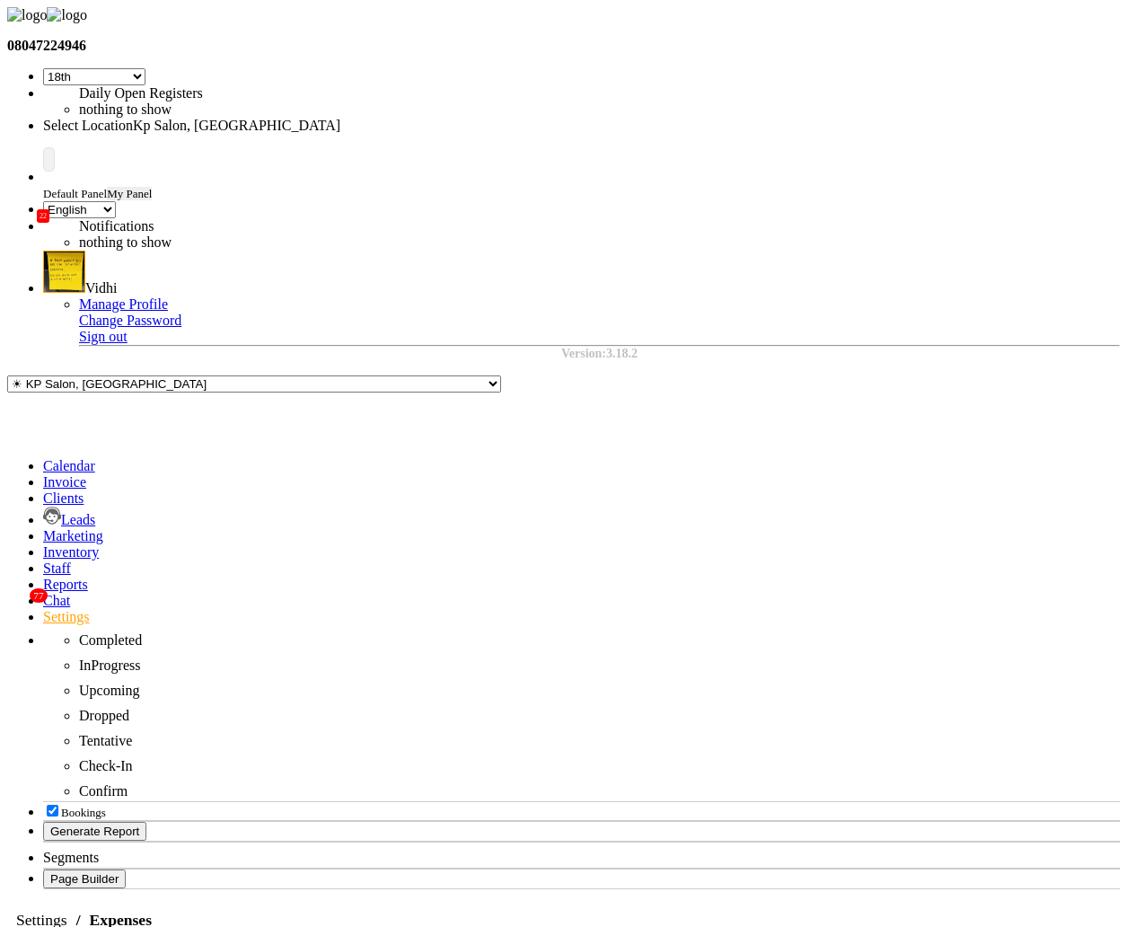
select select "1"
select select "1561"
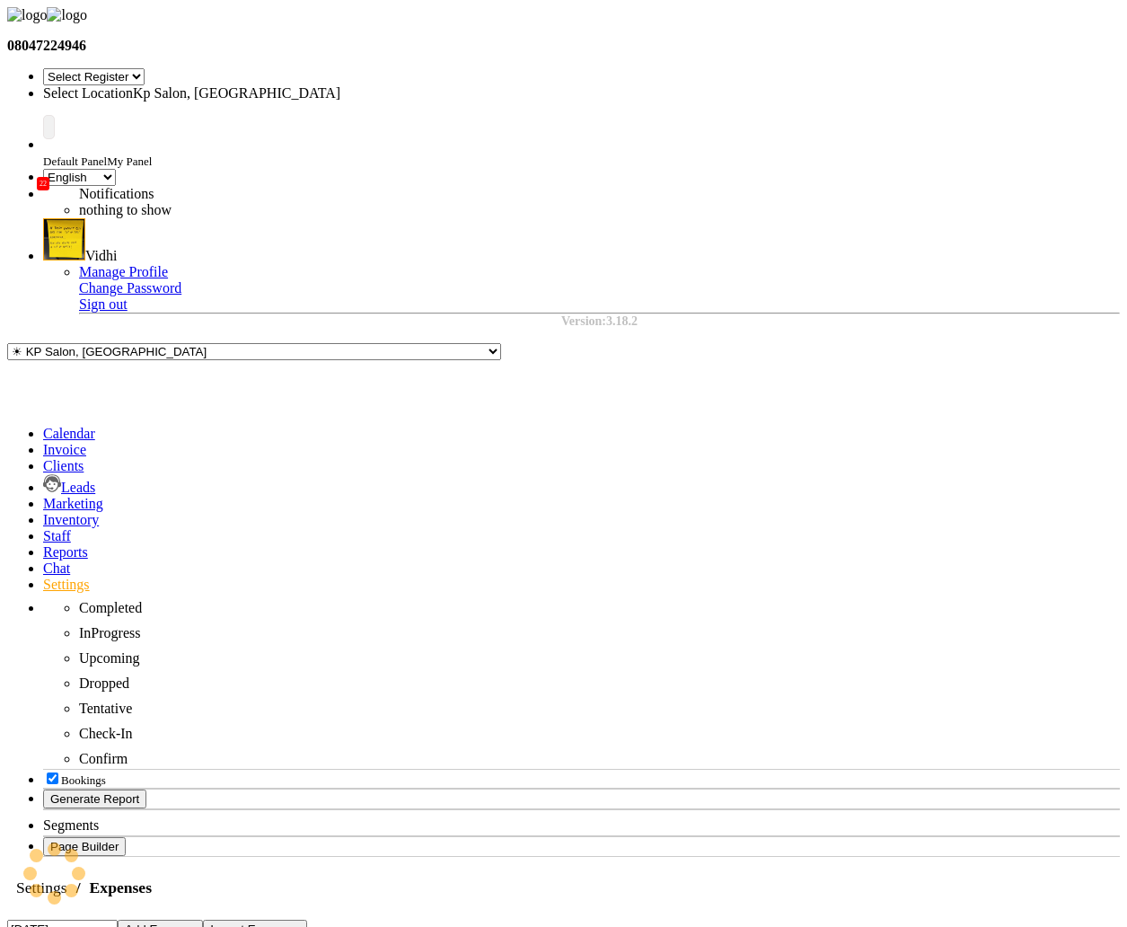
select select "en"
select select "7"
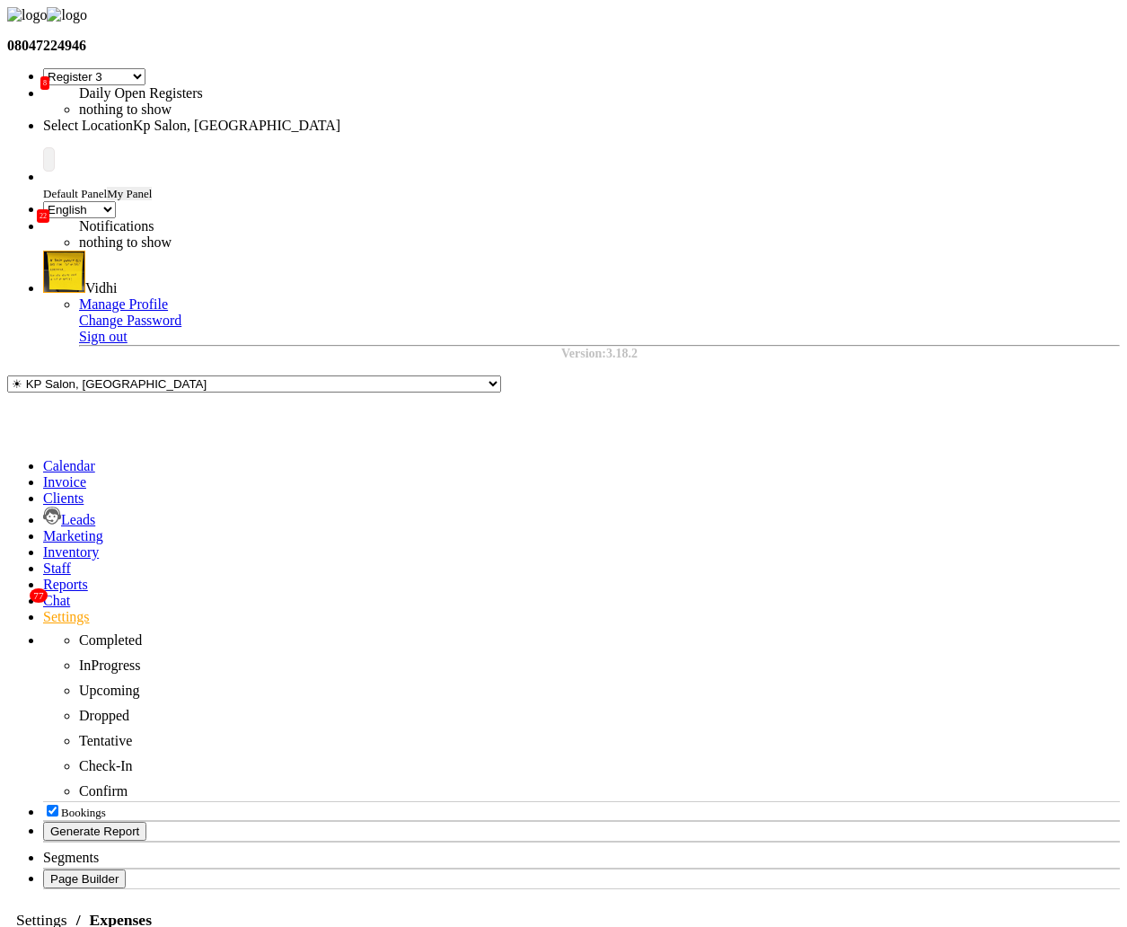
select select "147"
select select "1"
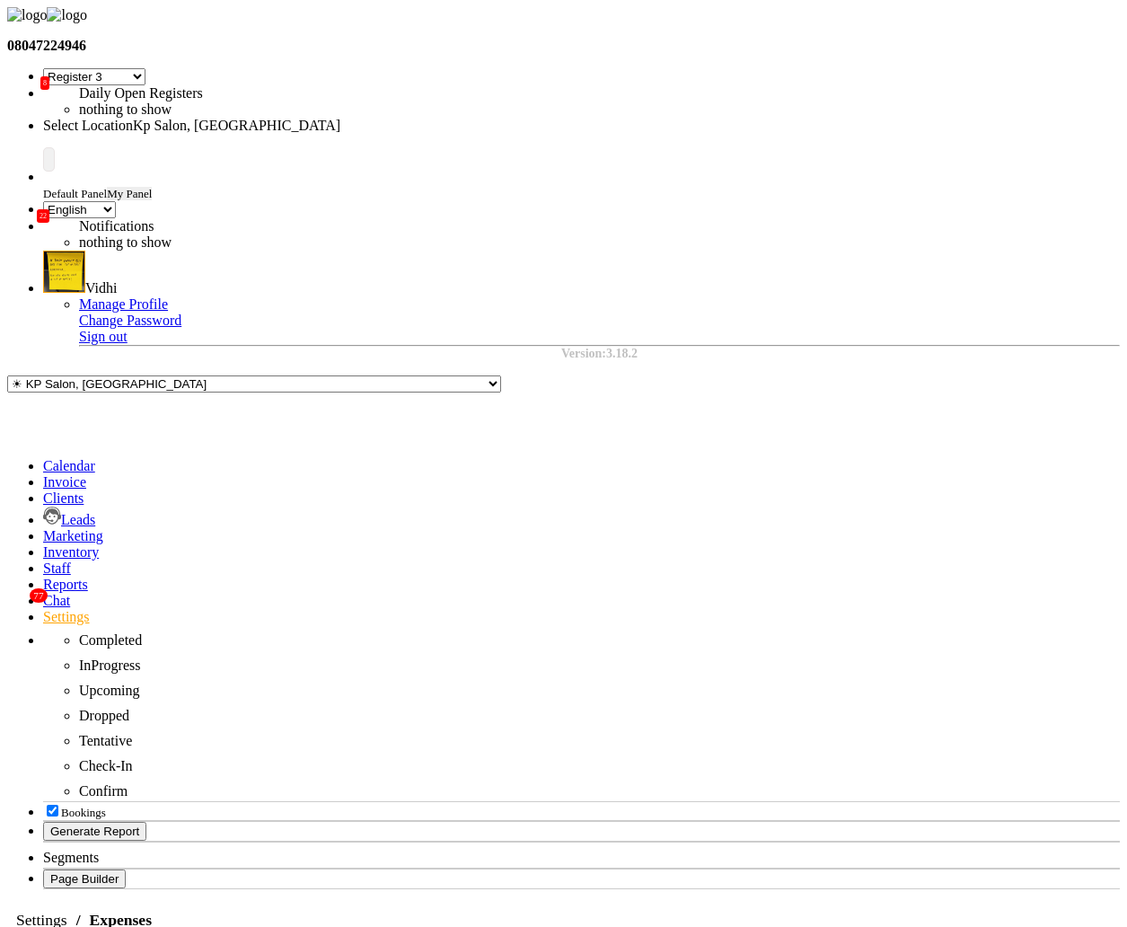
select select "1839"
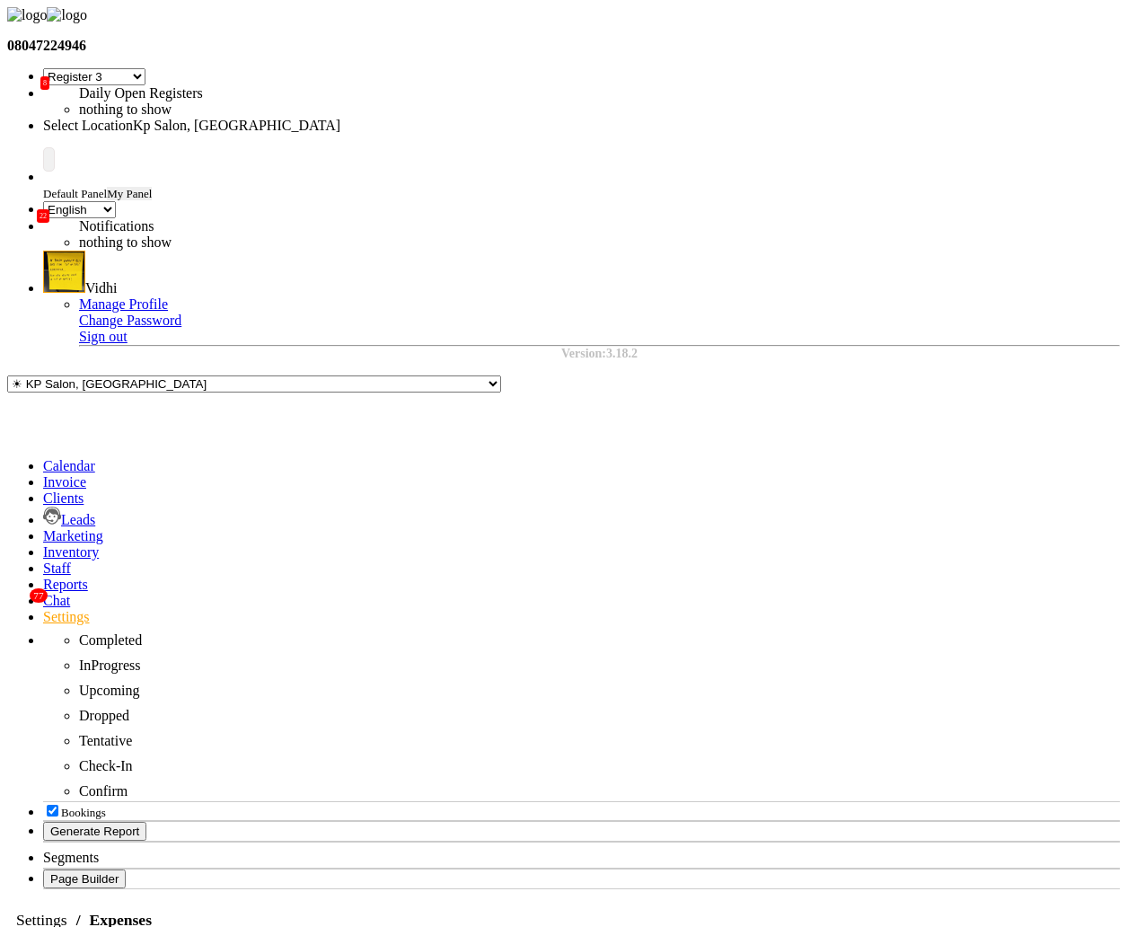
select select "3"
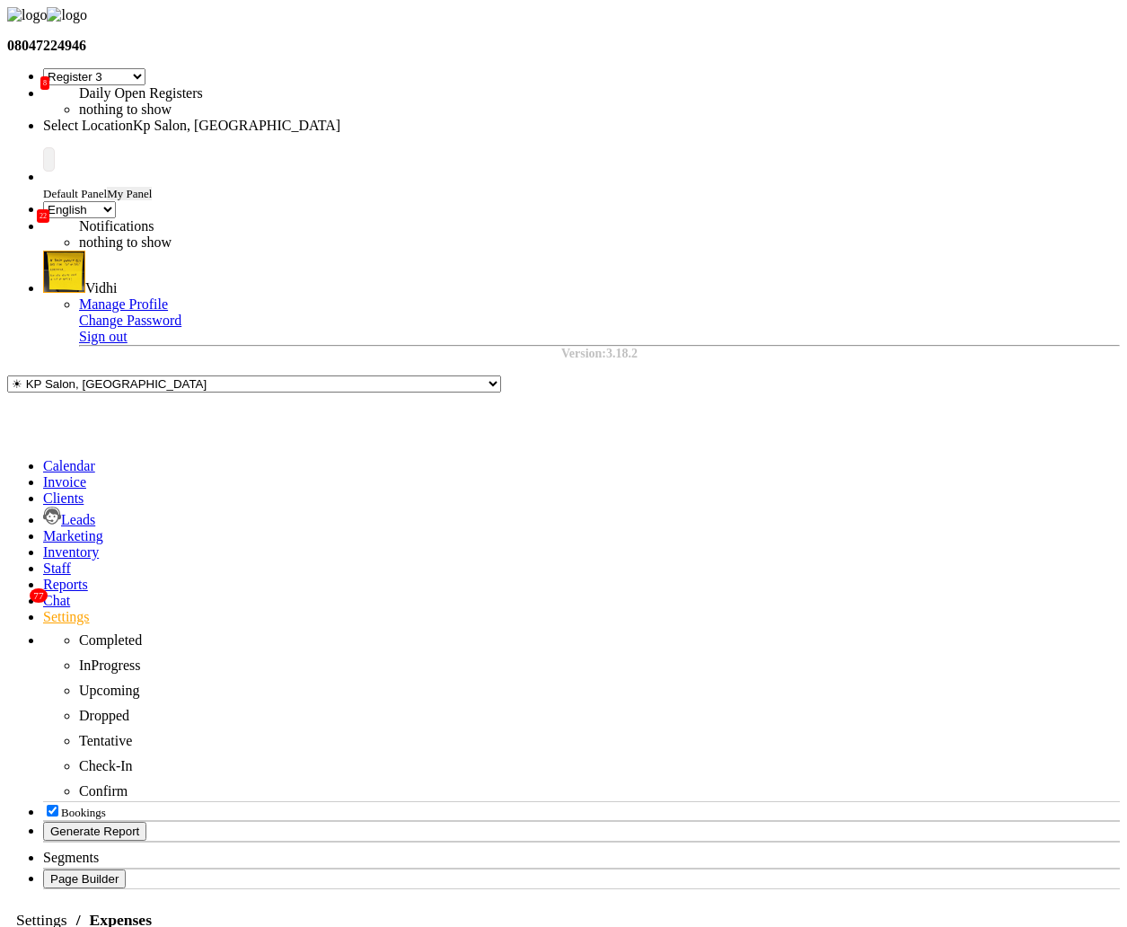
select select "2"
select select "1"
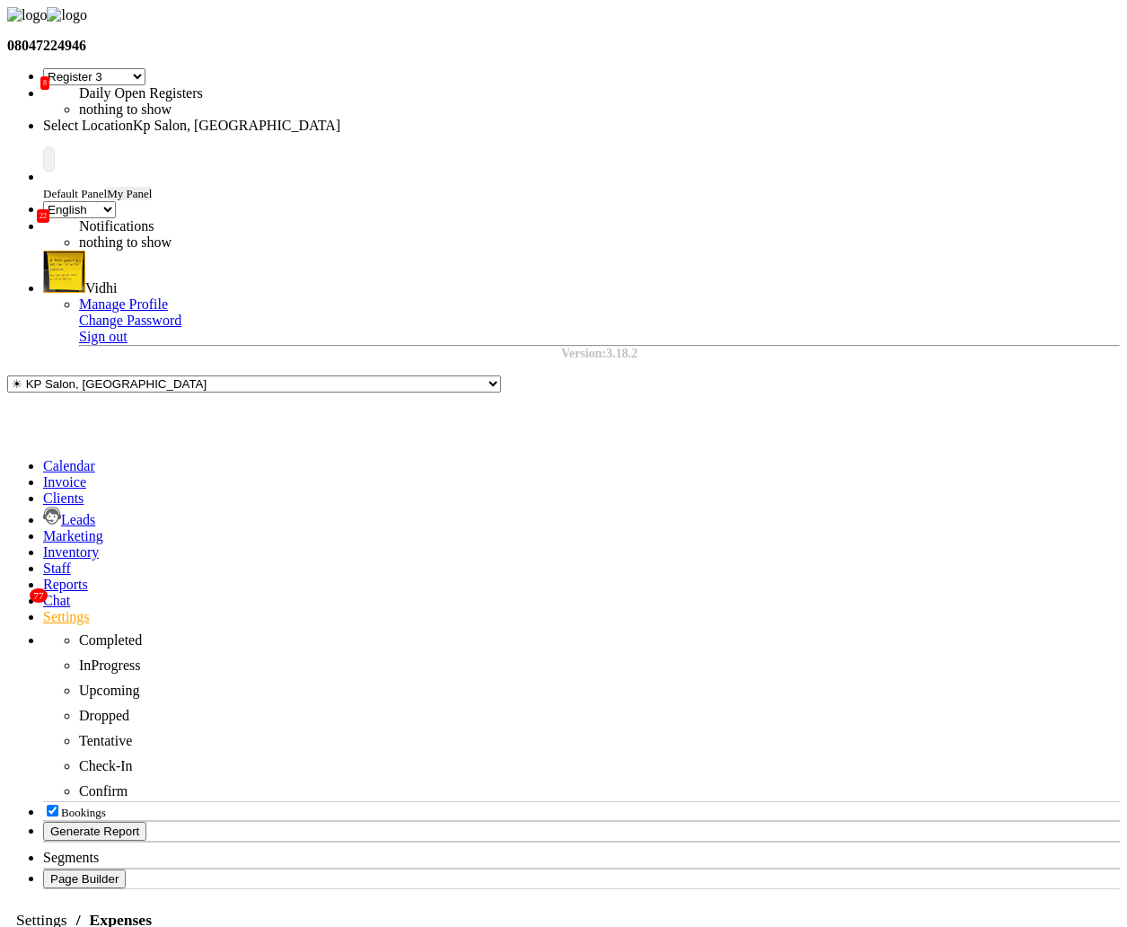
select select "255"
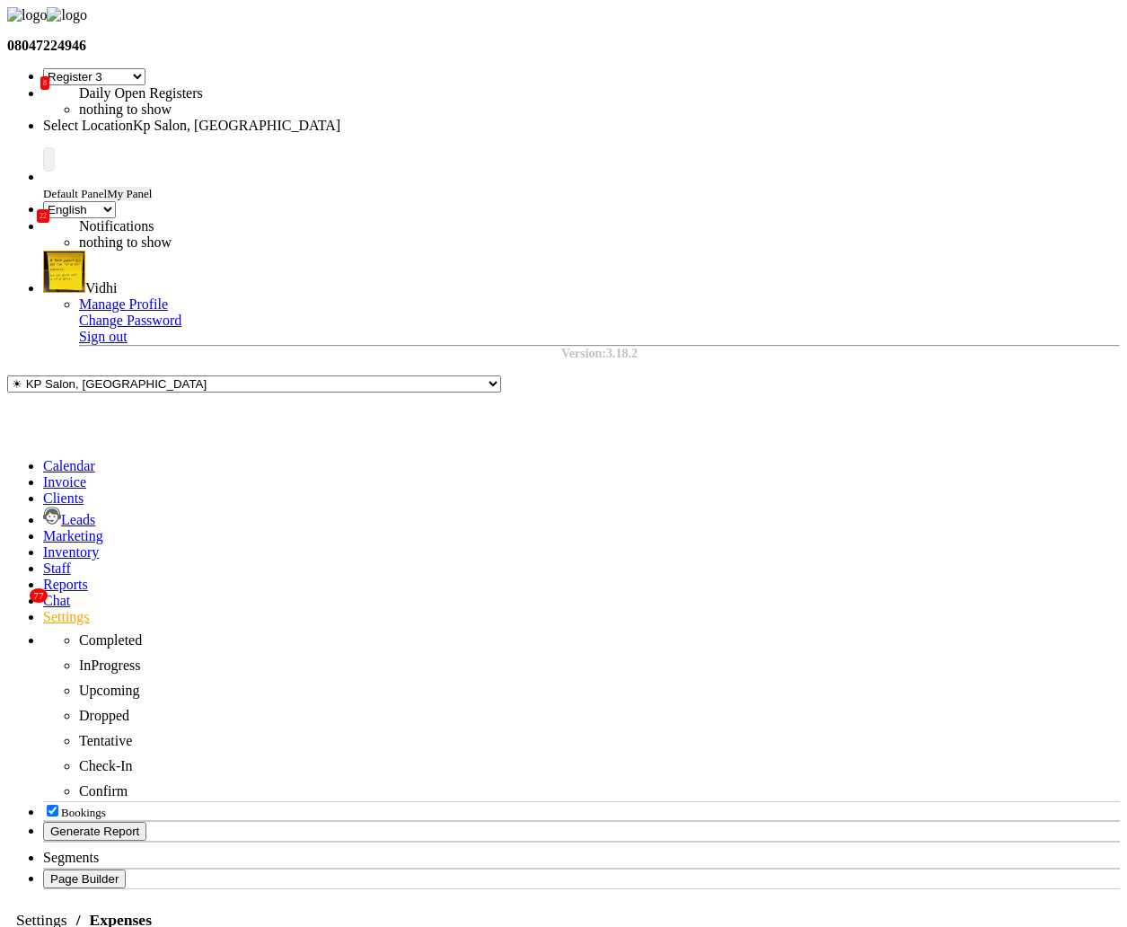
select select "147"
select select "1"
select select "255"
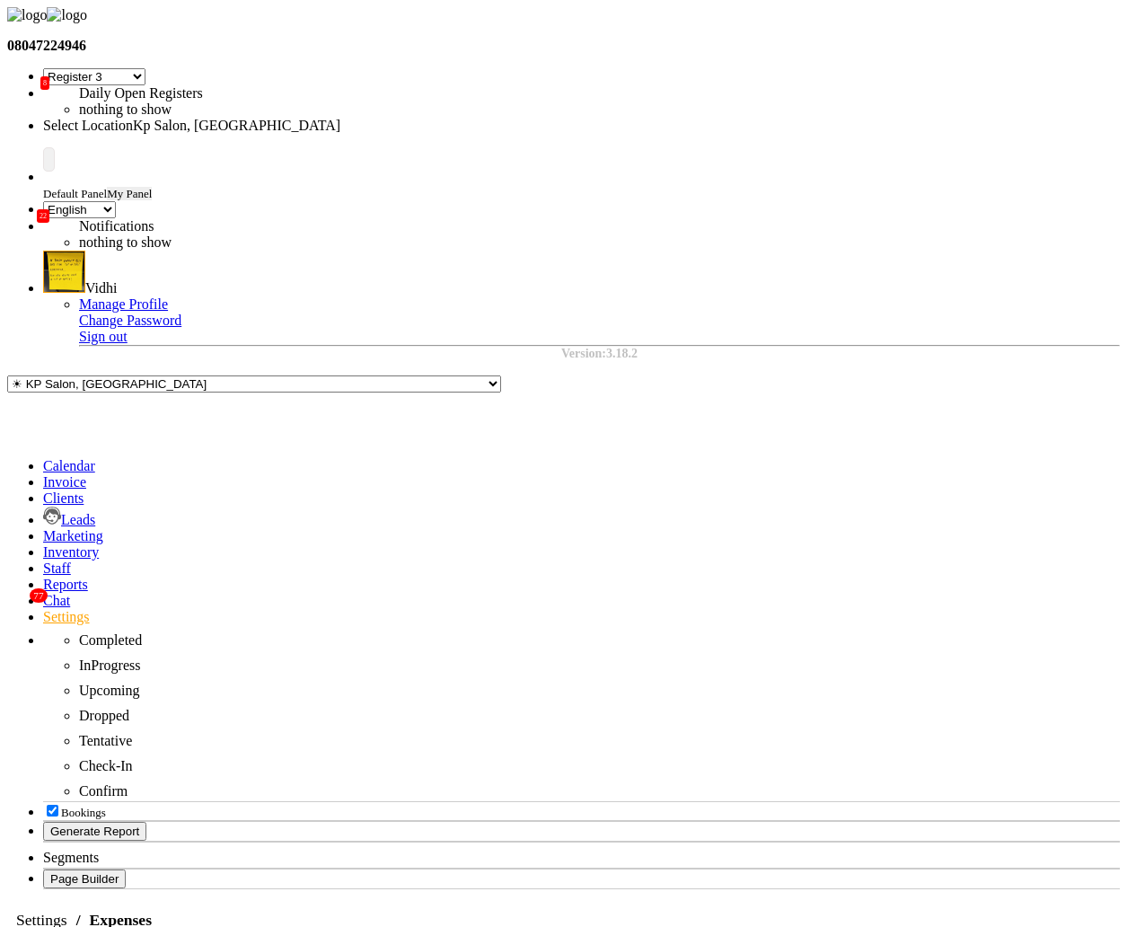
select select "1"
select select "1561"
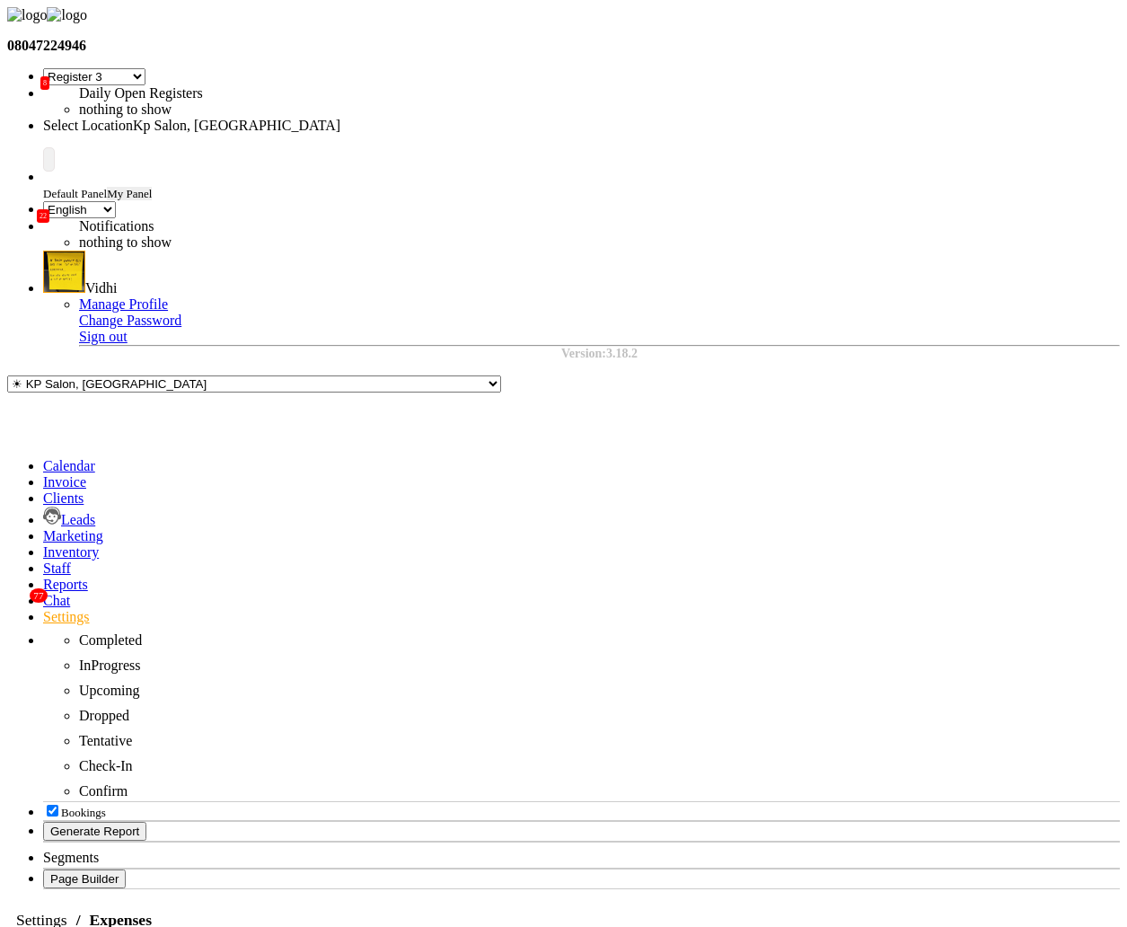
select select "147"
select select "1"
select select "248"
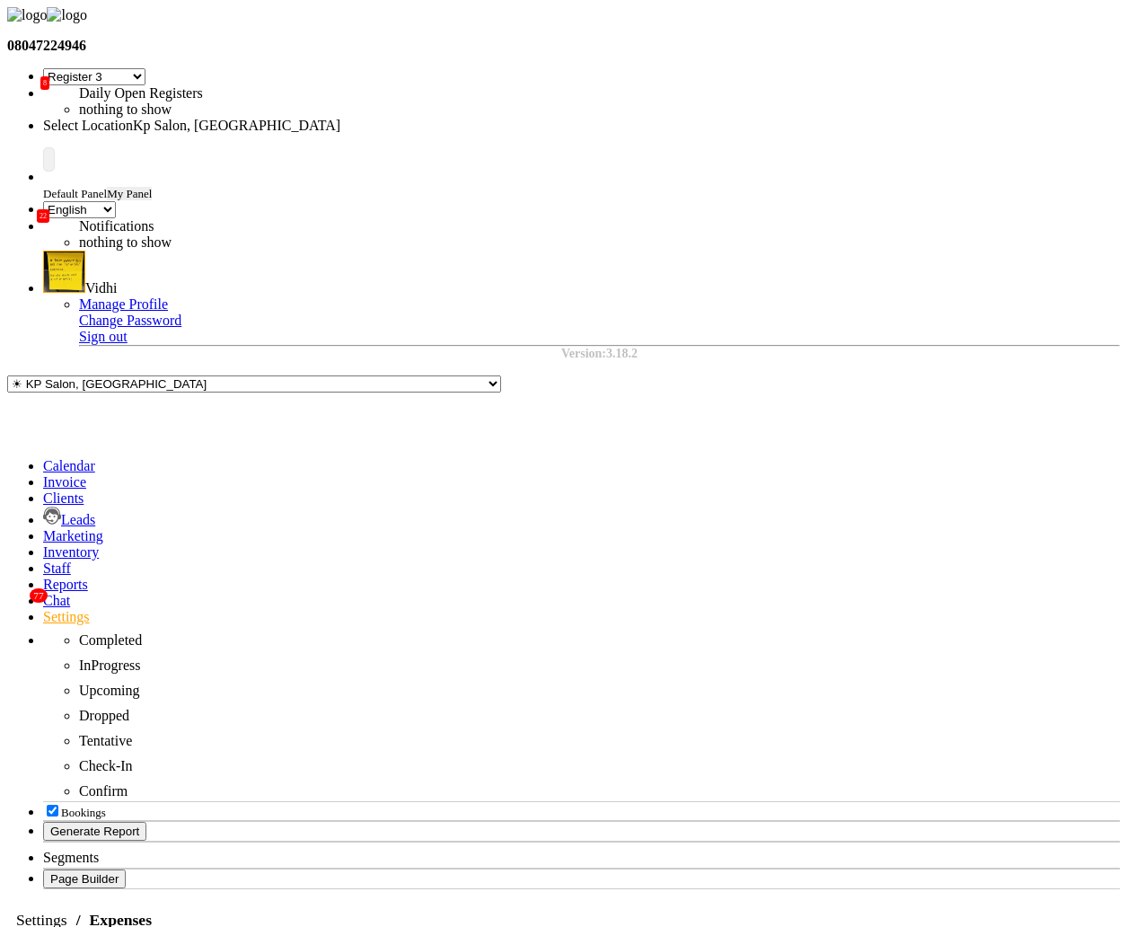
select select "147"
select select "1"
select select "248"
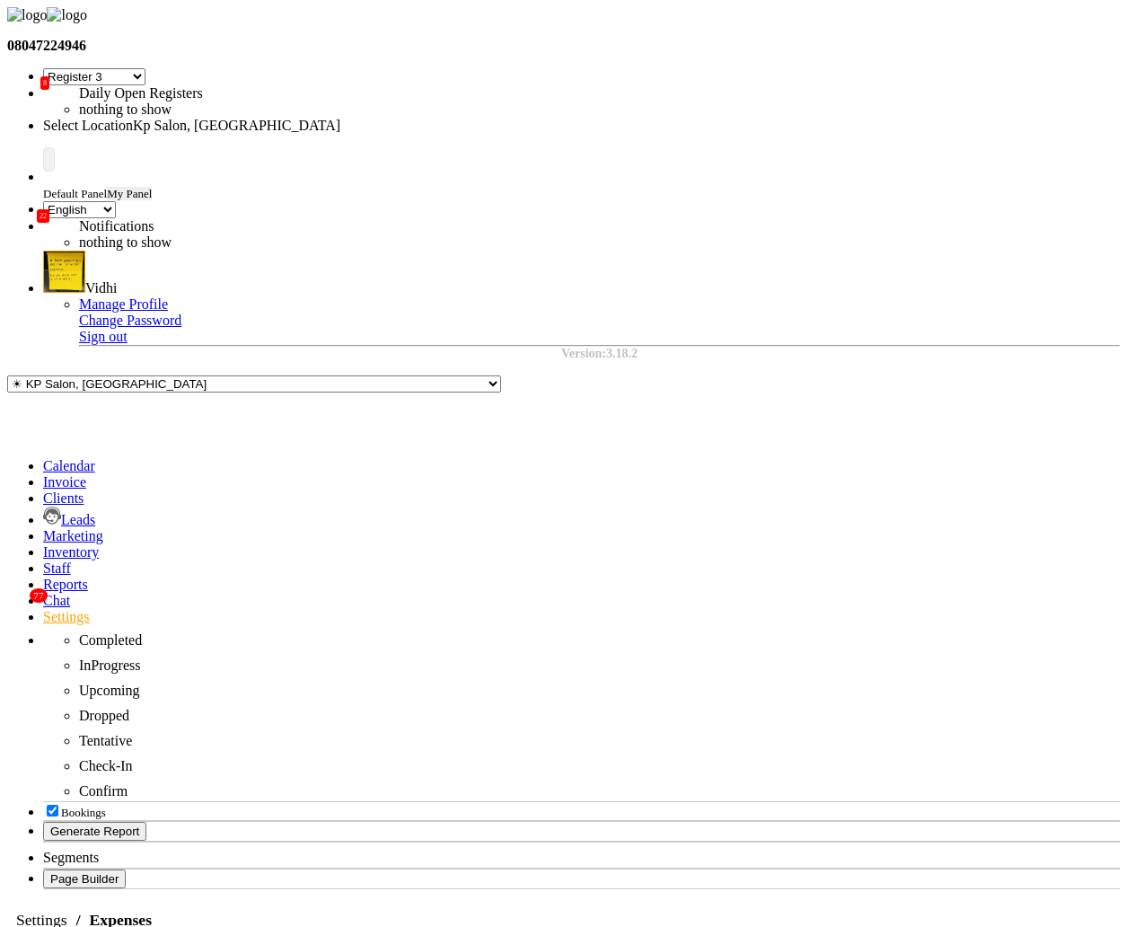
select select "147"
select select "1"
select select "1561"
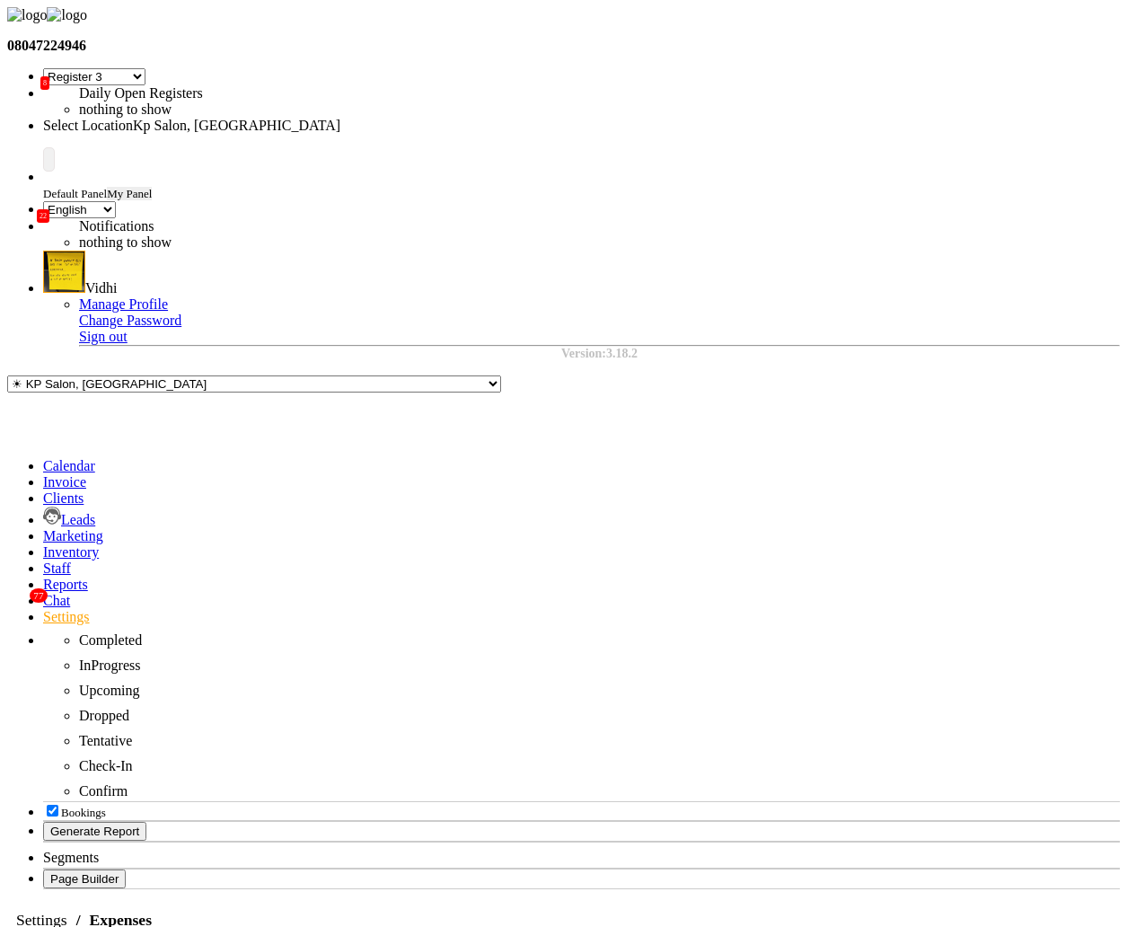
select select "147"
select select "1"
select select "248"
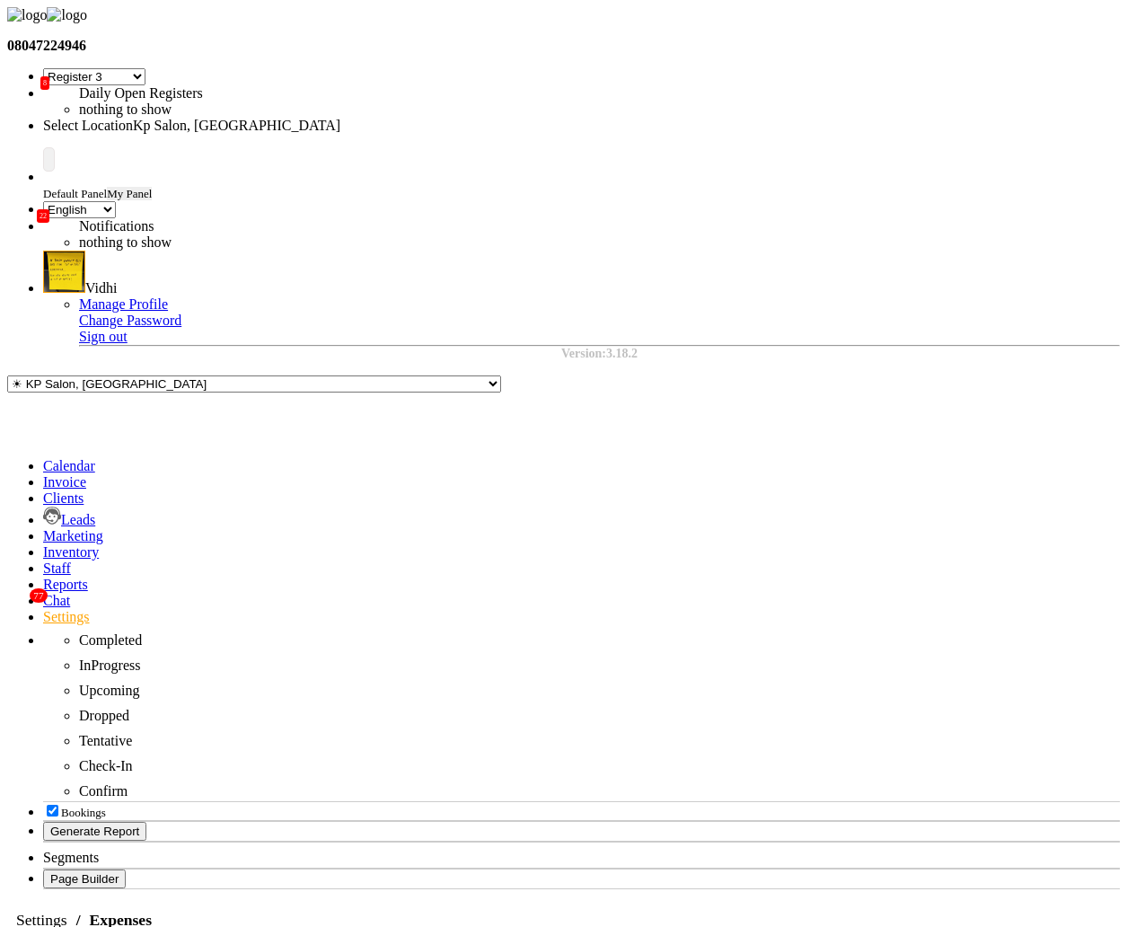
select select "147"
select select "1"
select select "248"
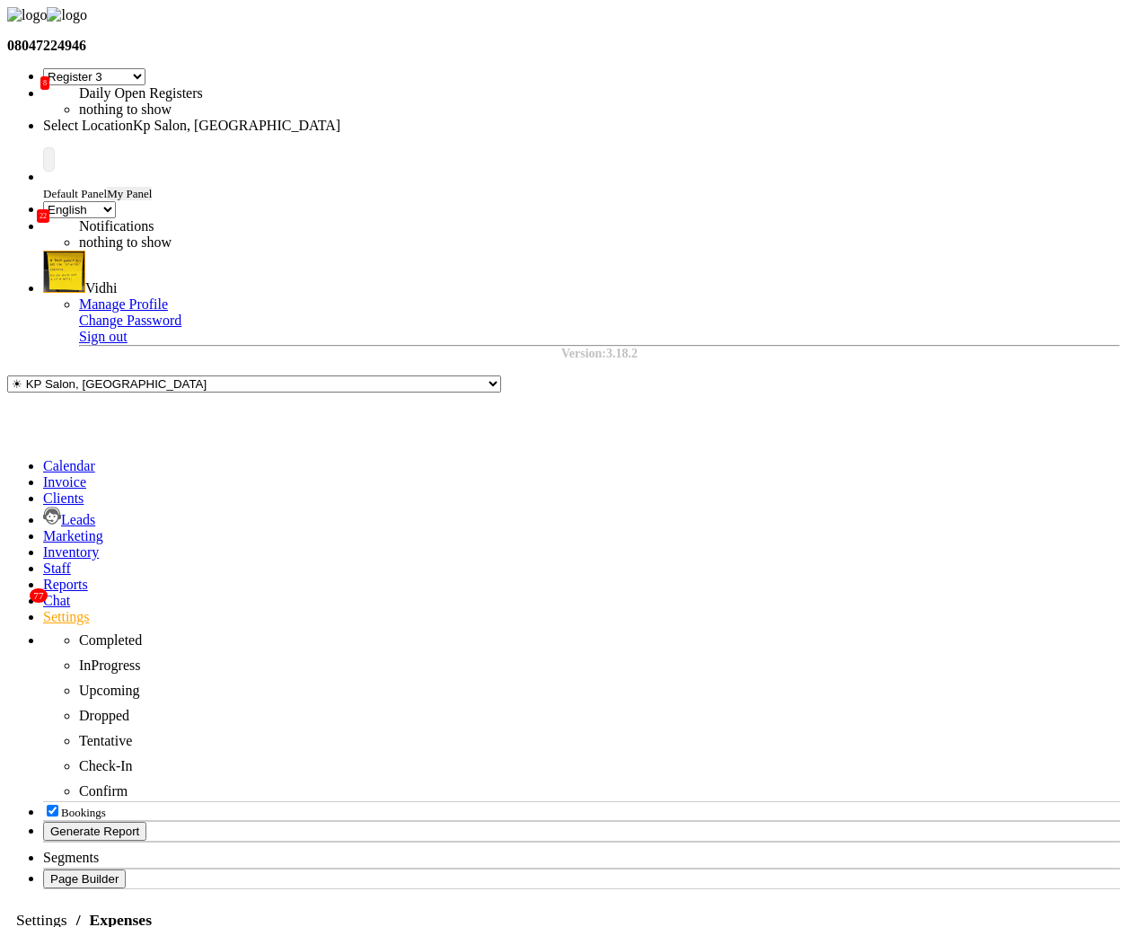
select select "147"
select select "1"
select select "1561"
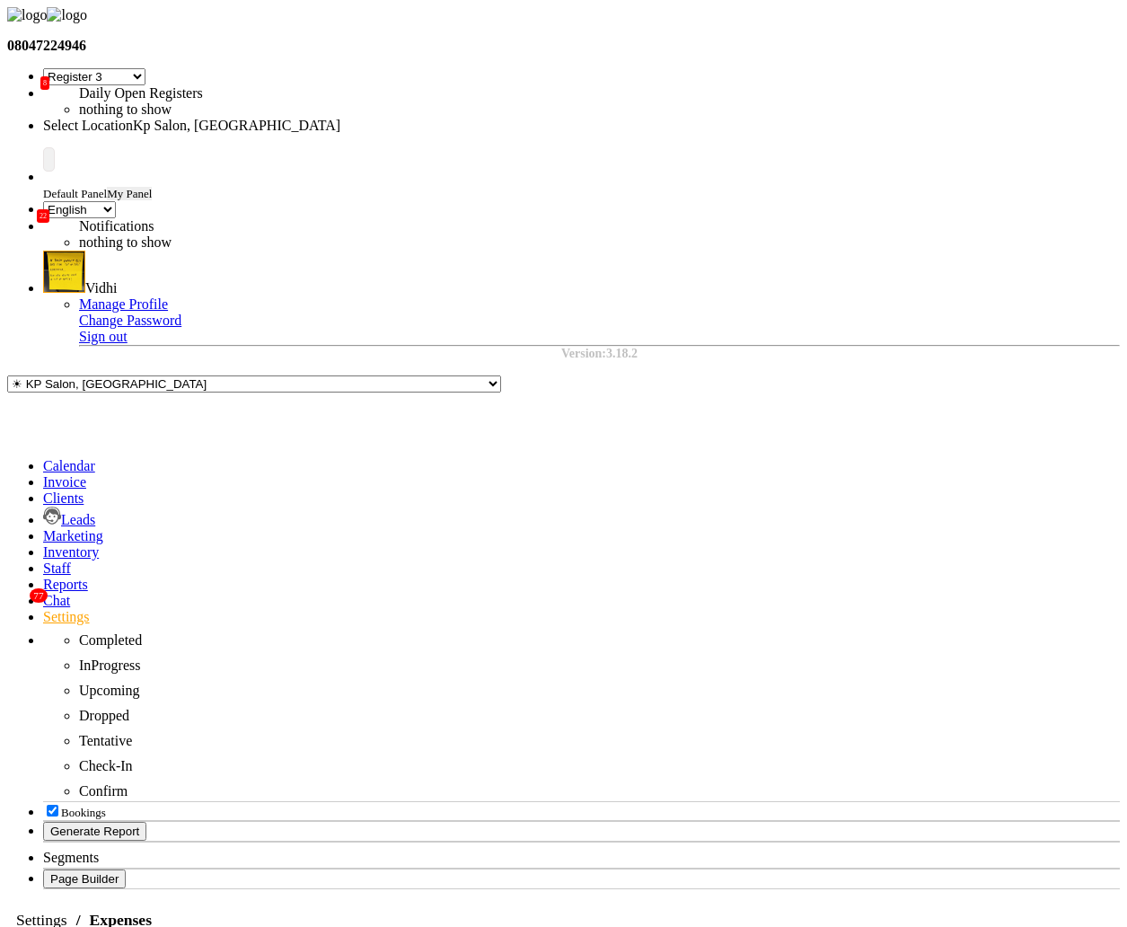
select select "147"
select select "1"
select select "248"
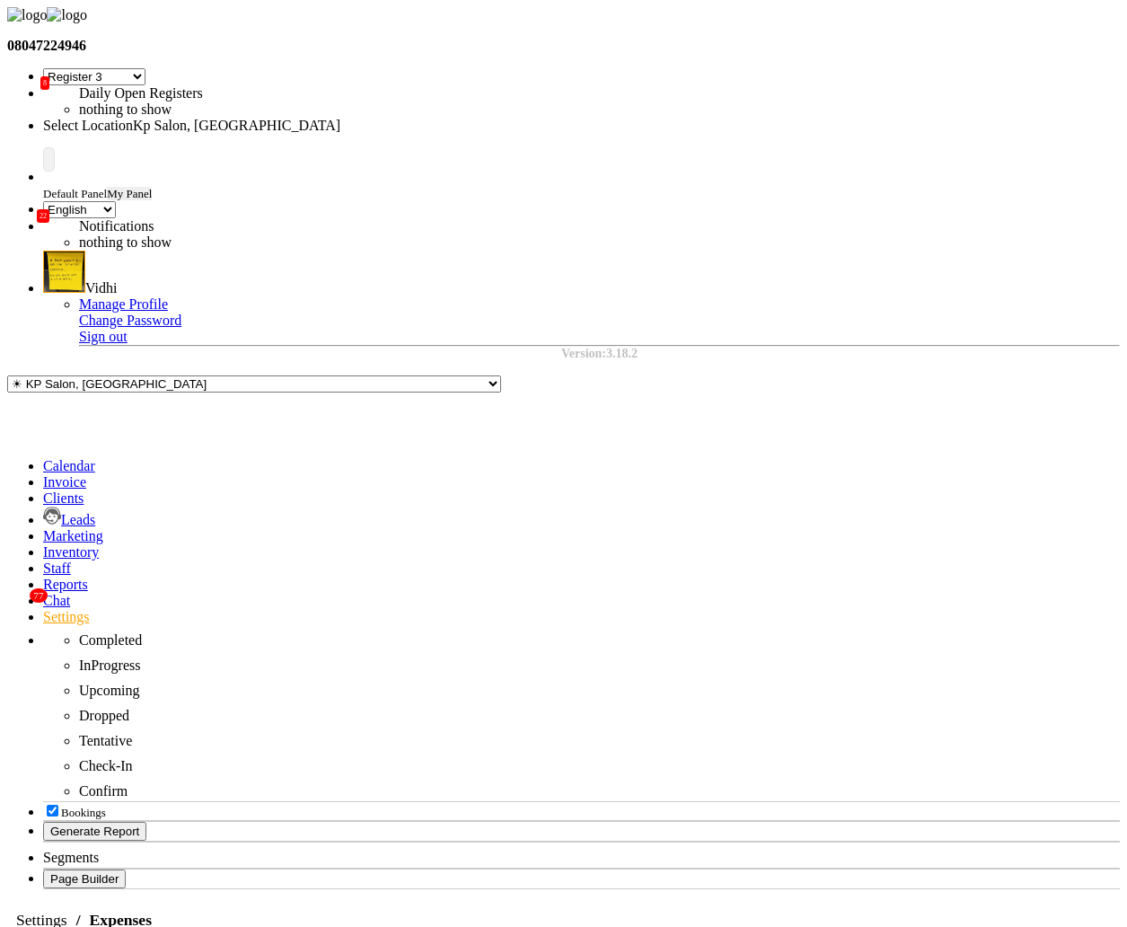
select select "120"
select select "1"
select select "1702"
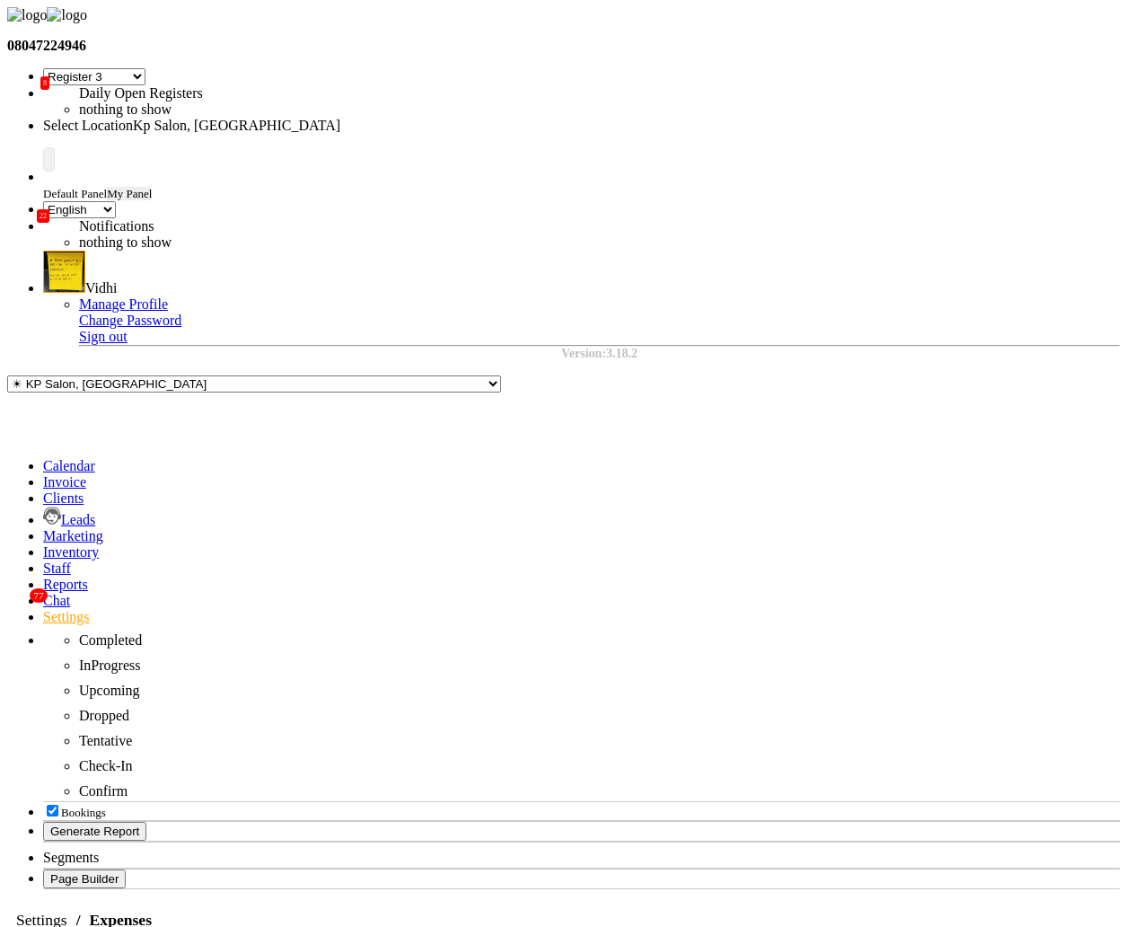
select select "147"
select select "1"
select select "248"
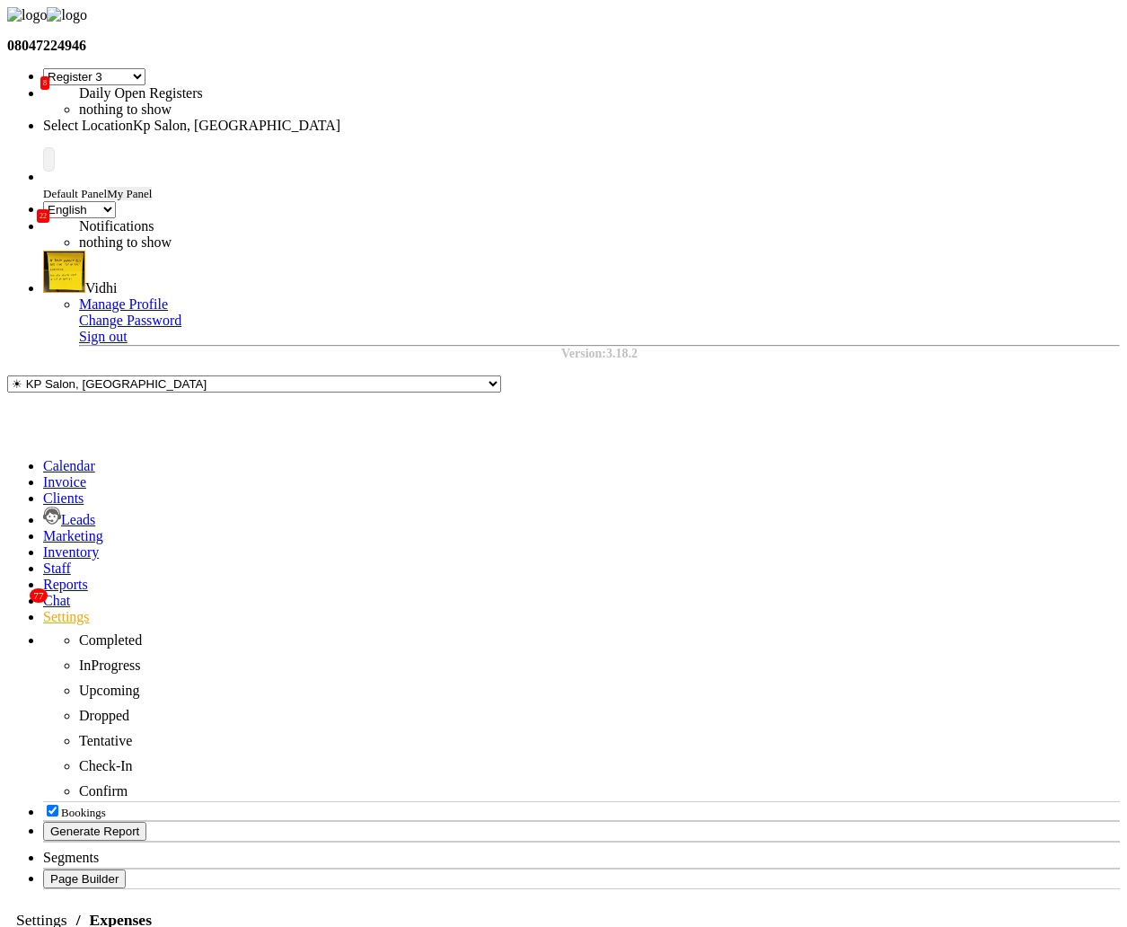
select select "147"
select select "1"
select select "248"
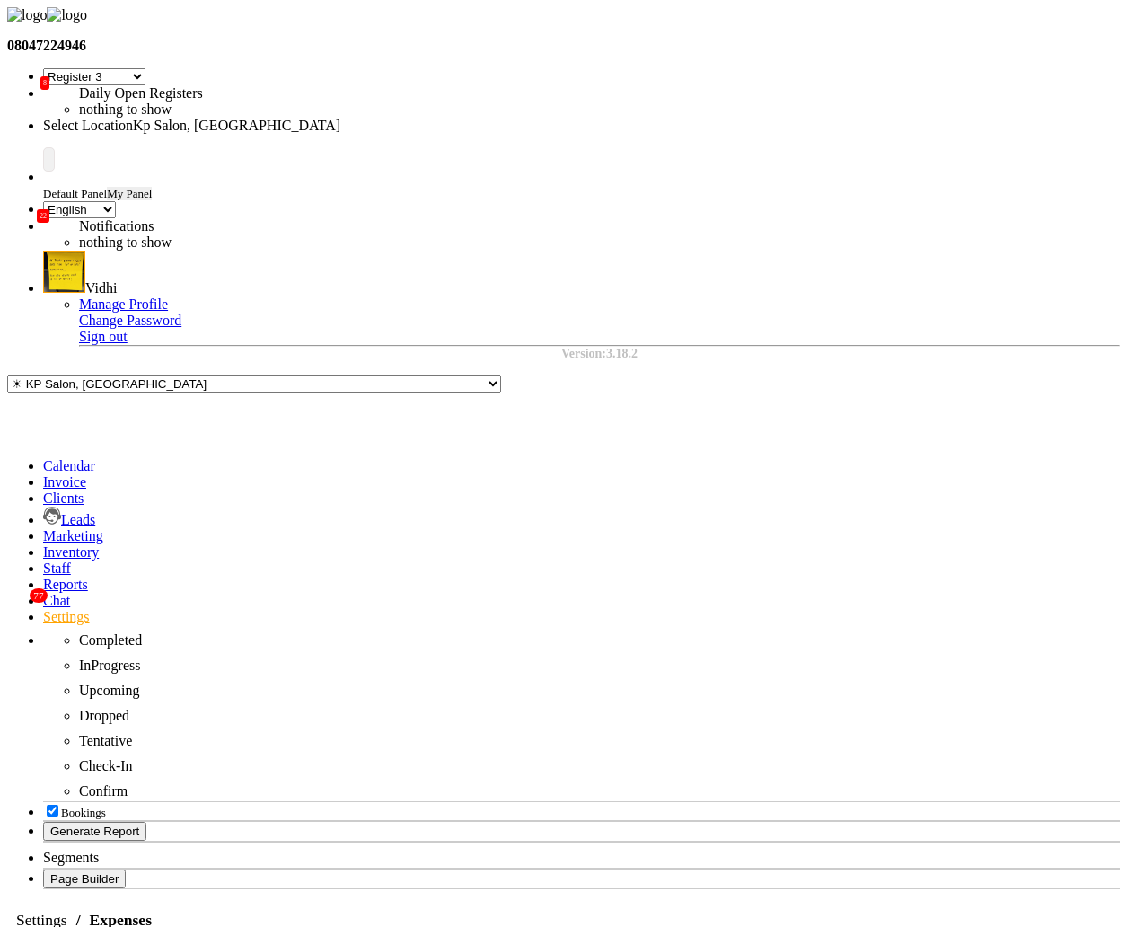
select select "147"
select select "1"
select select "248"
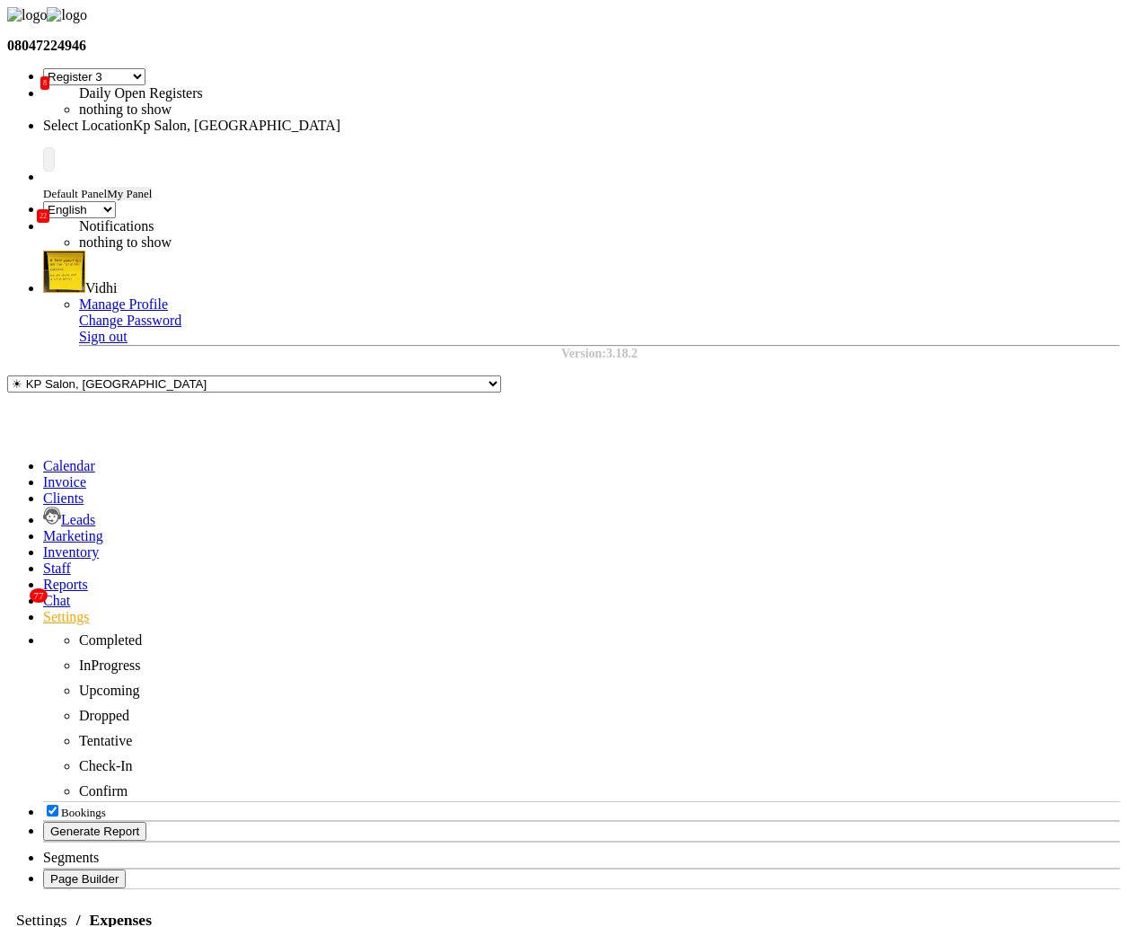
select select "3"
select select "2"
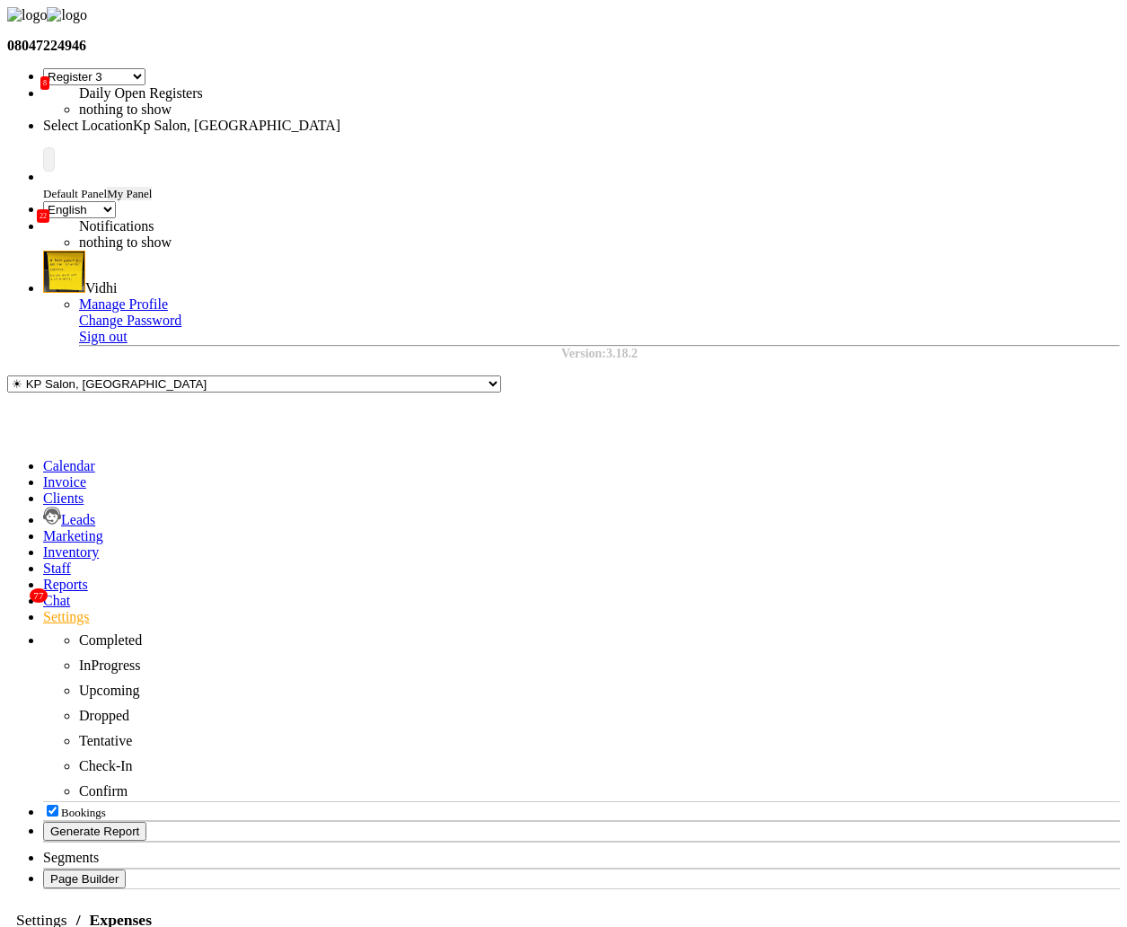
select select "1"
select select "1561"
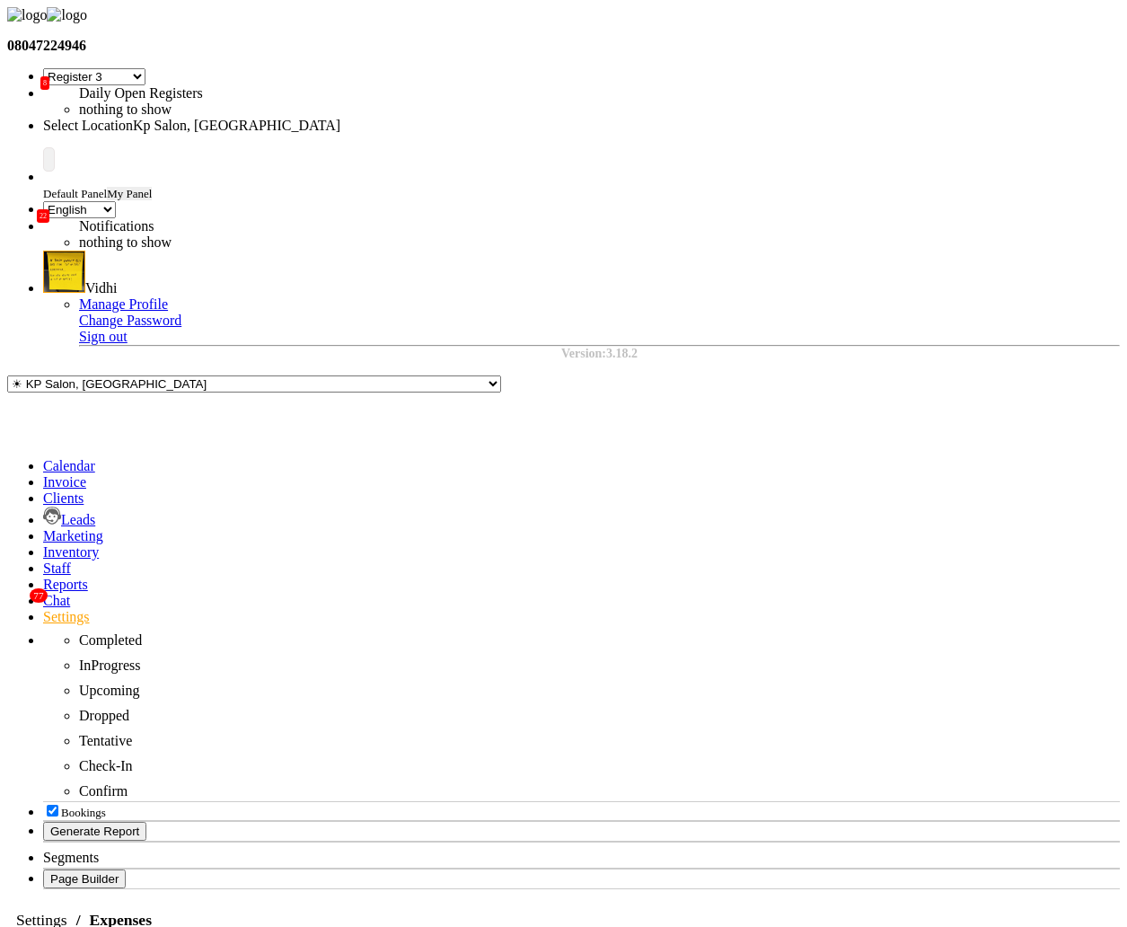
select select "3"
select select "2"
select select "22"
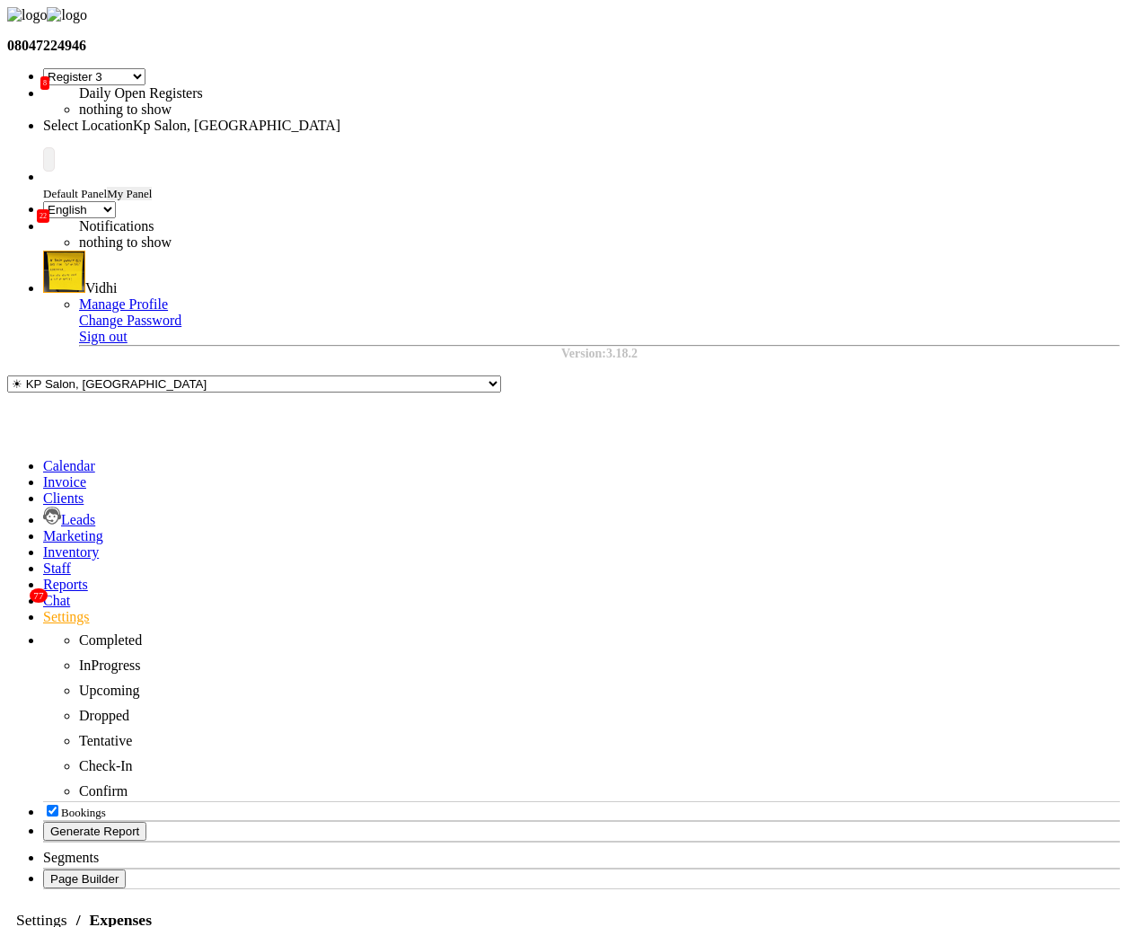
select select "147"
select select "1"
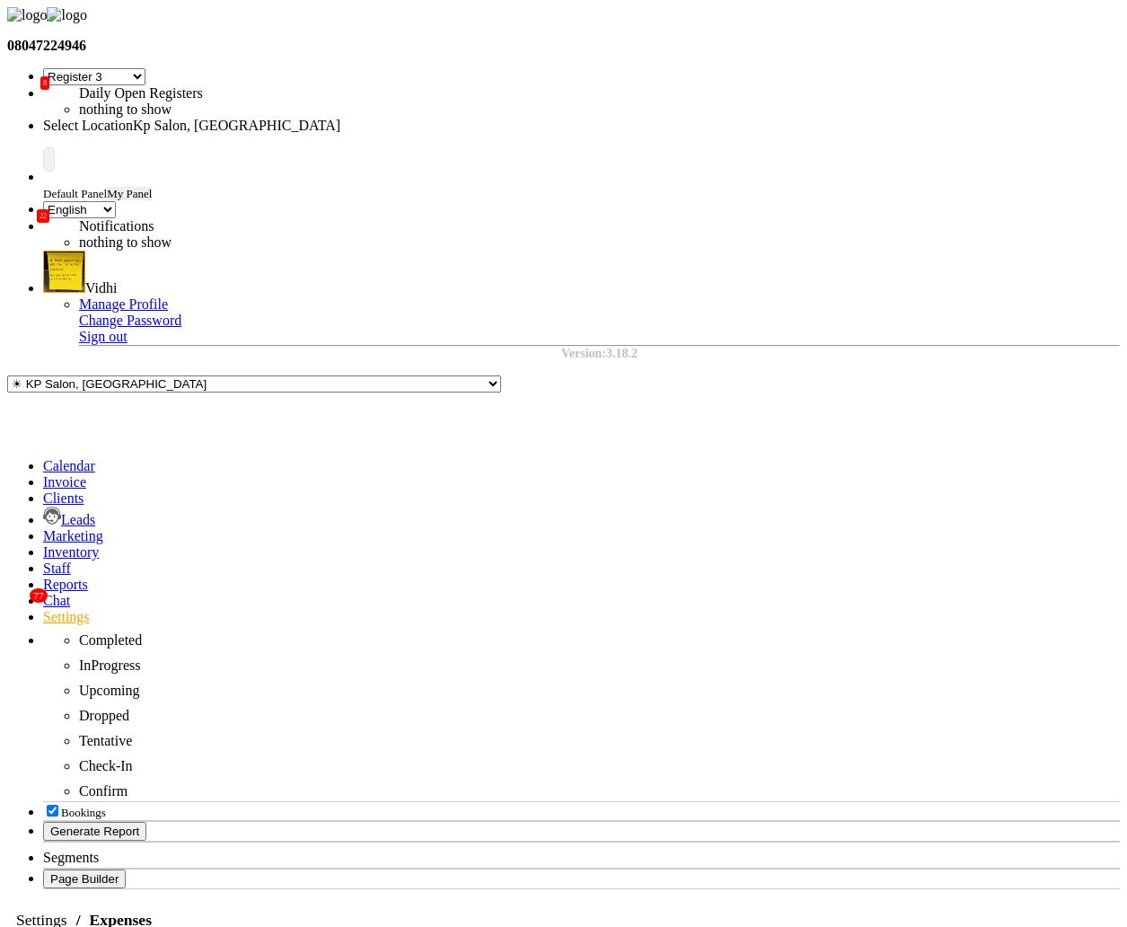
select select "1561"
select select "147"
select select "1"
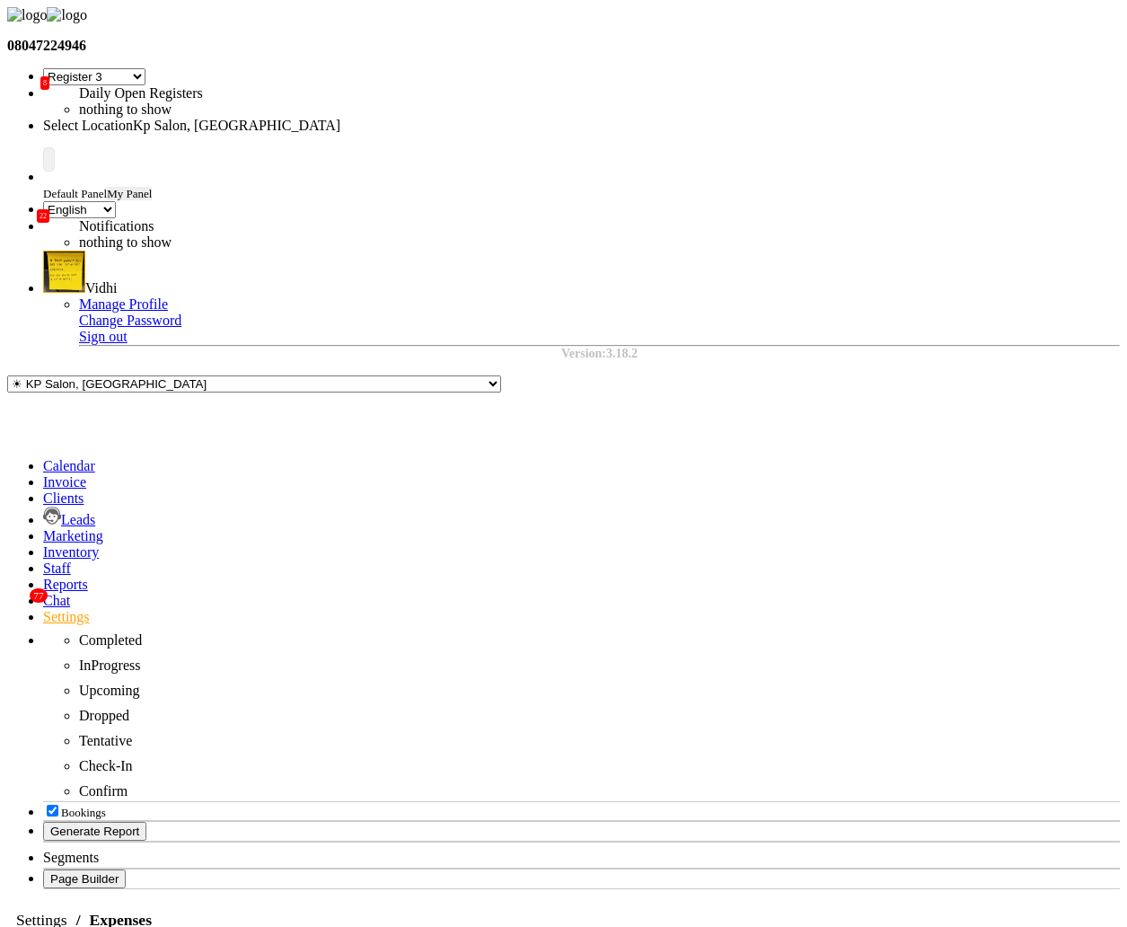
select select "248"
select select "120"
select select "1"
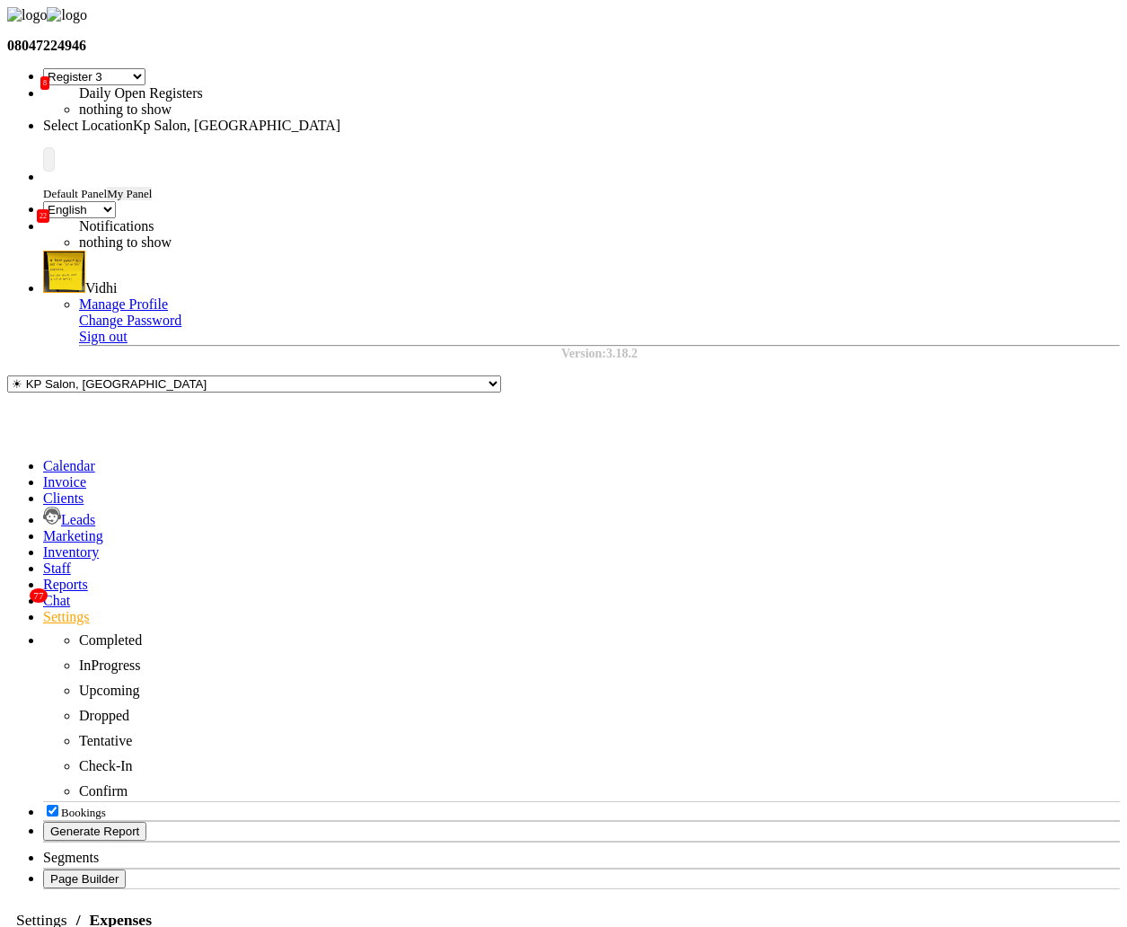
select select "1702"
select select "120"
select select "3"
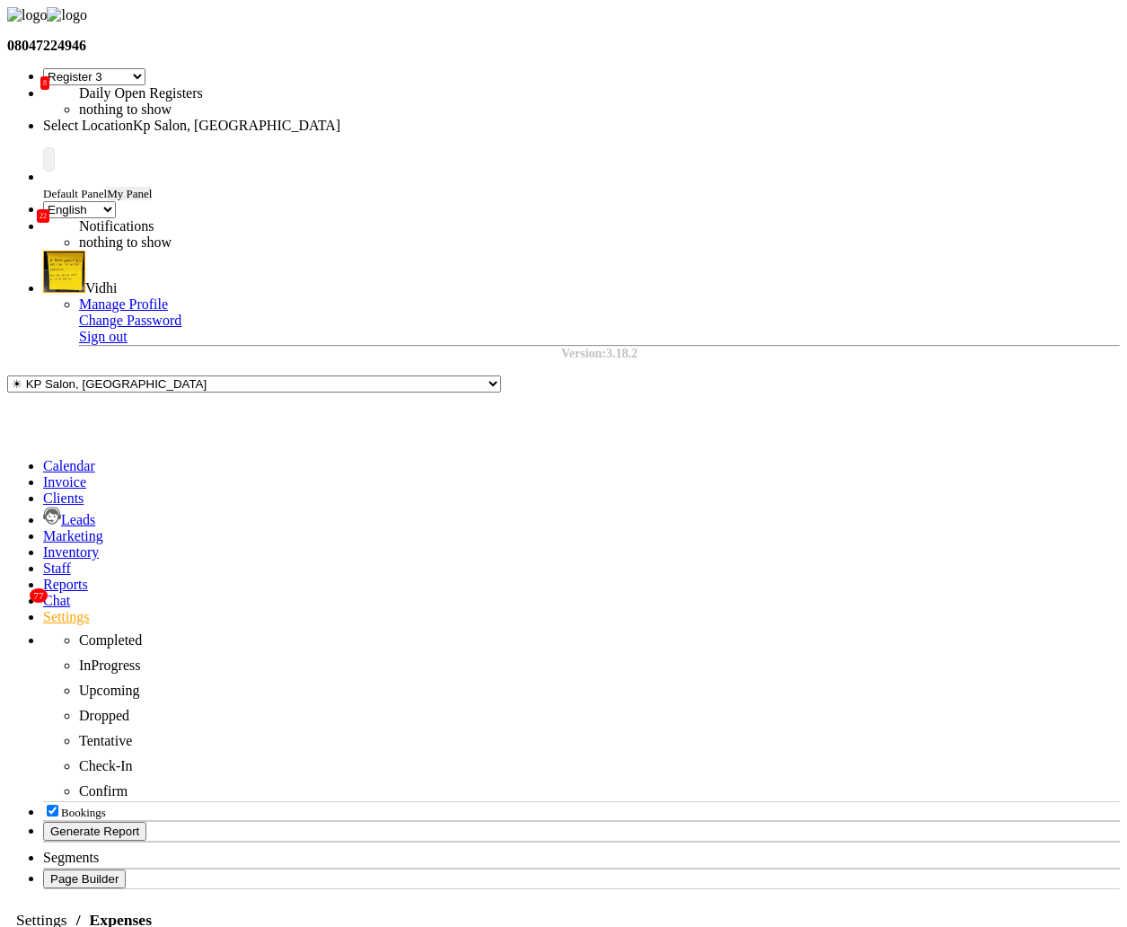
select select "3"
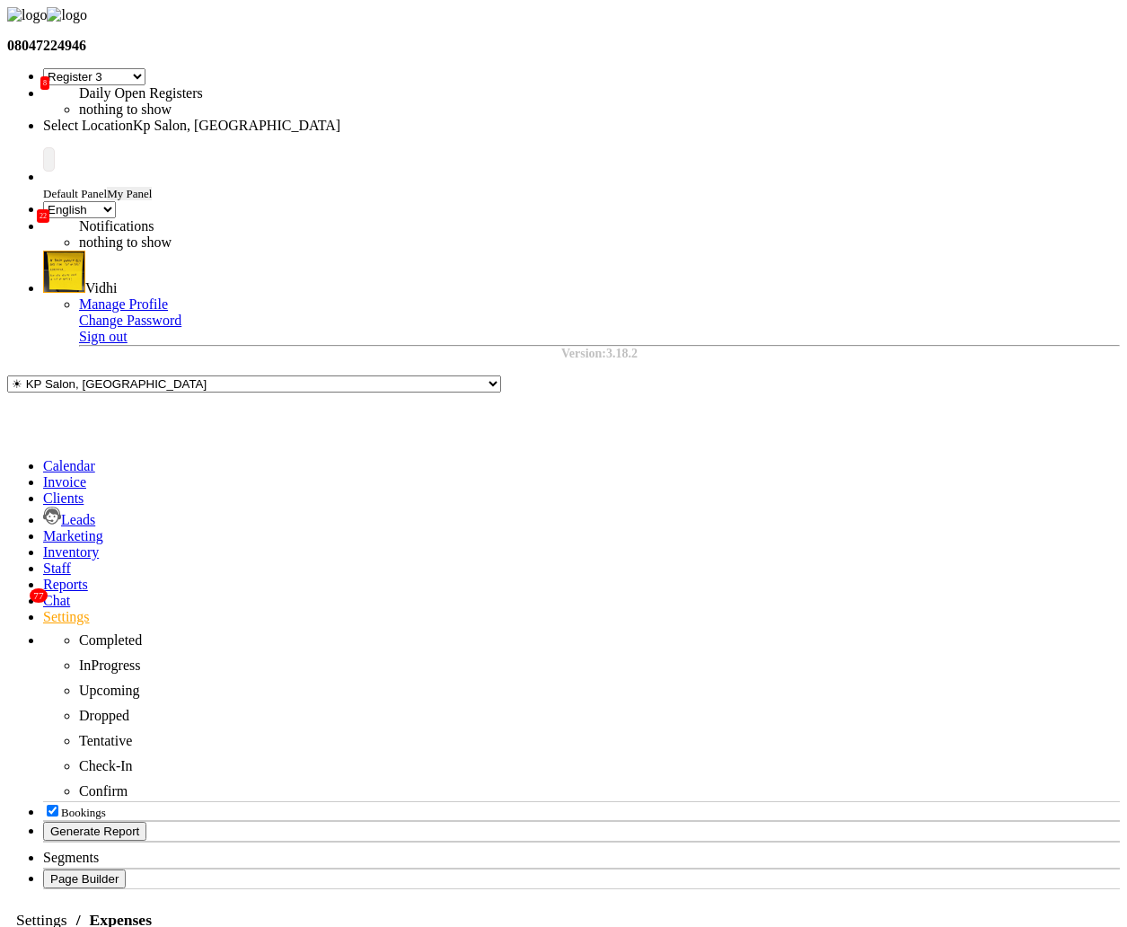
select select "120"
select select "3"
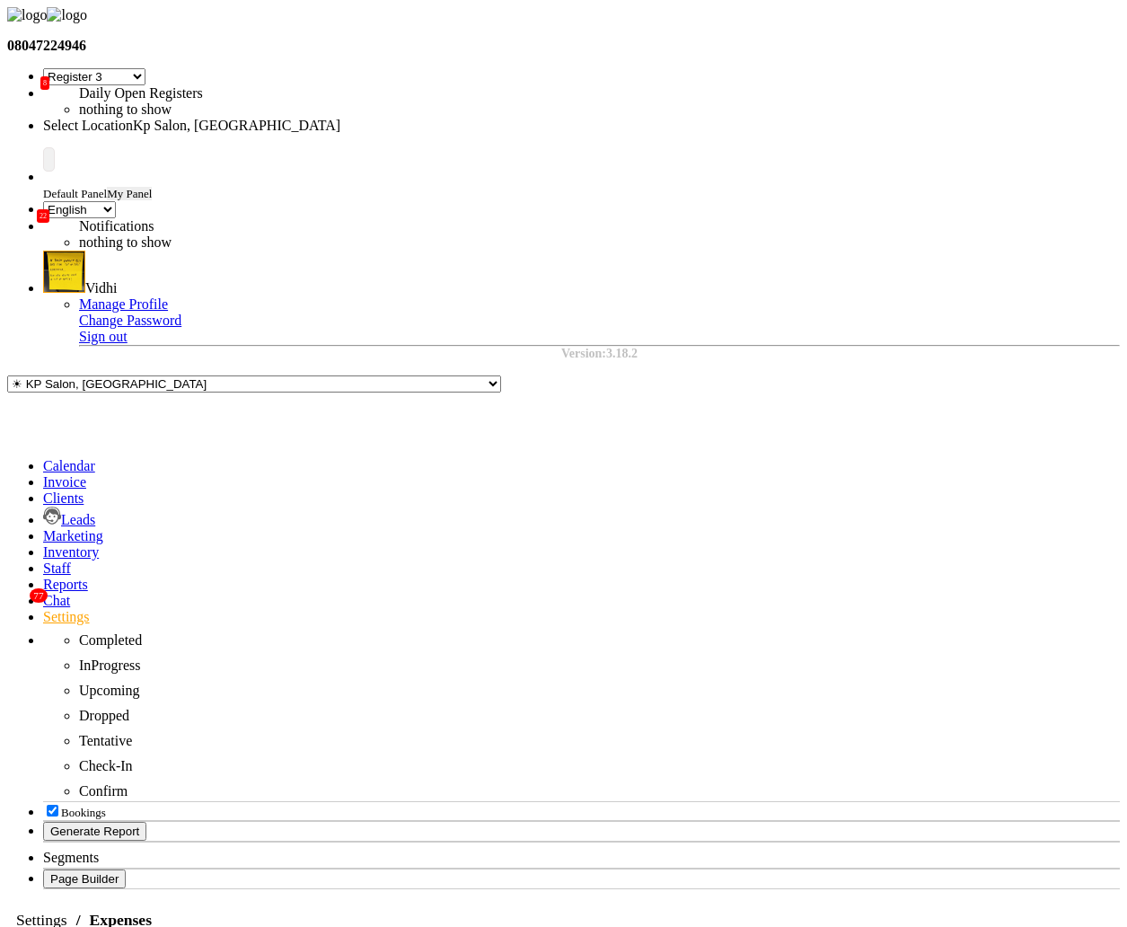
select select "120"
select select "1"
select select "1702"
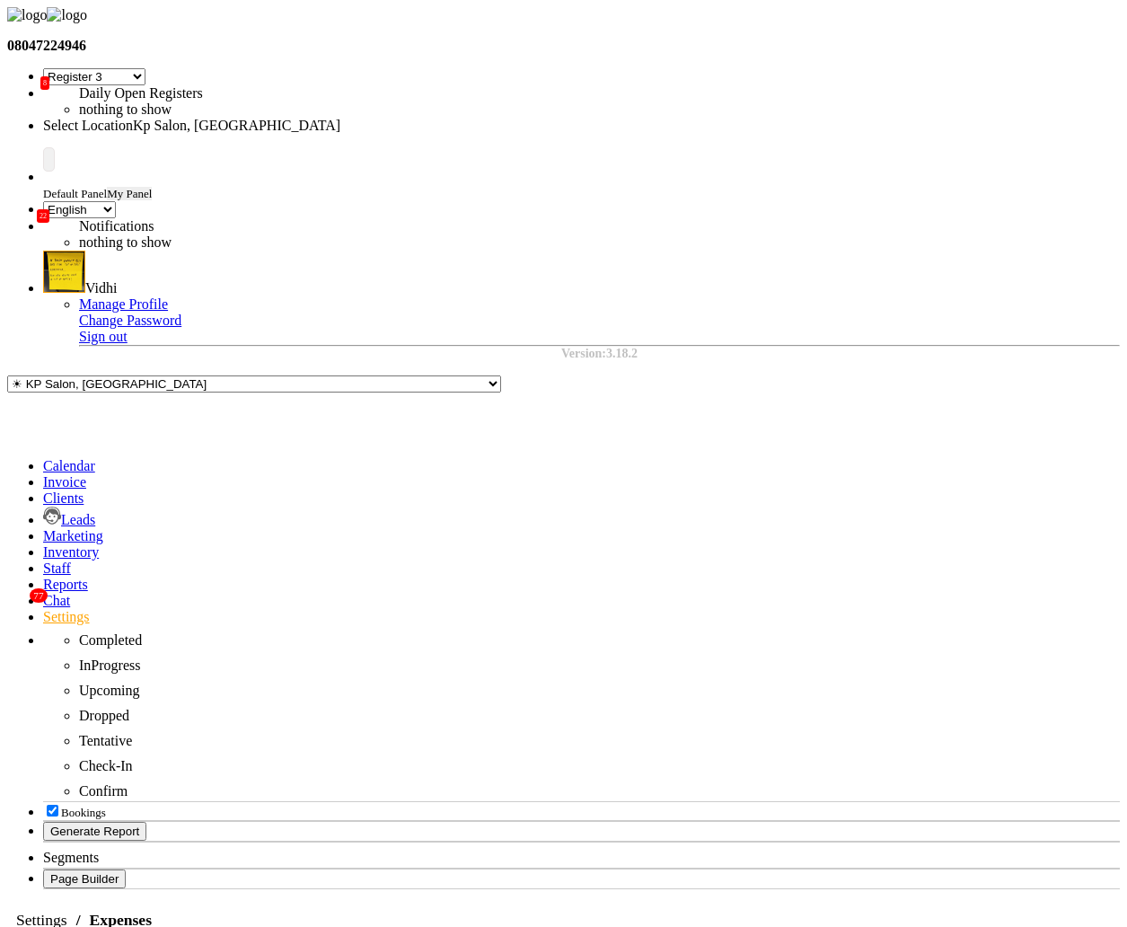
select select "147"
select select "1"
select select "248"
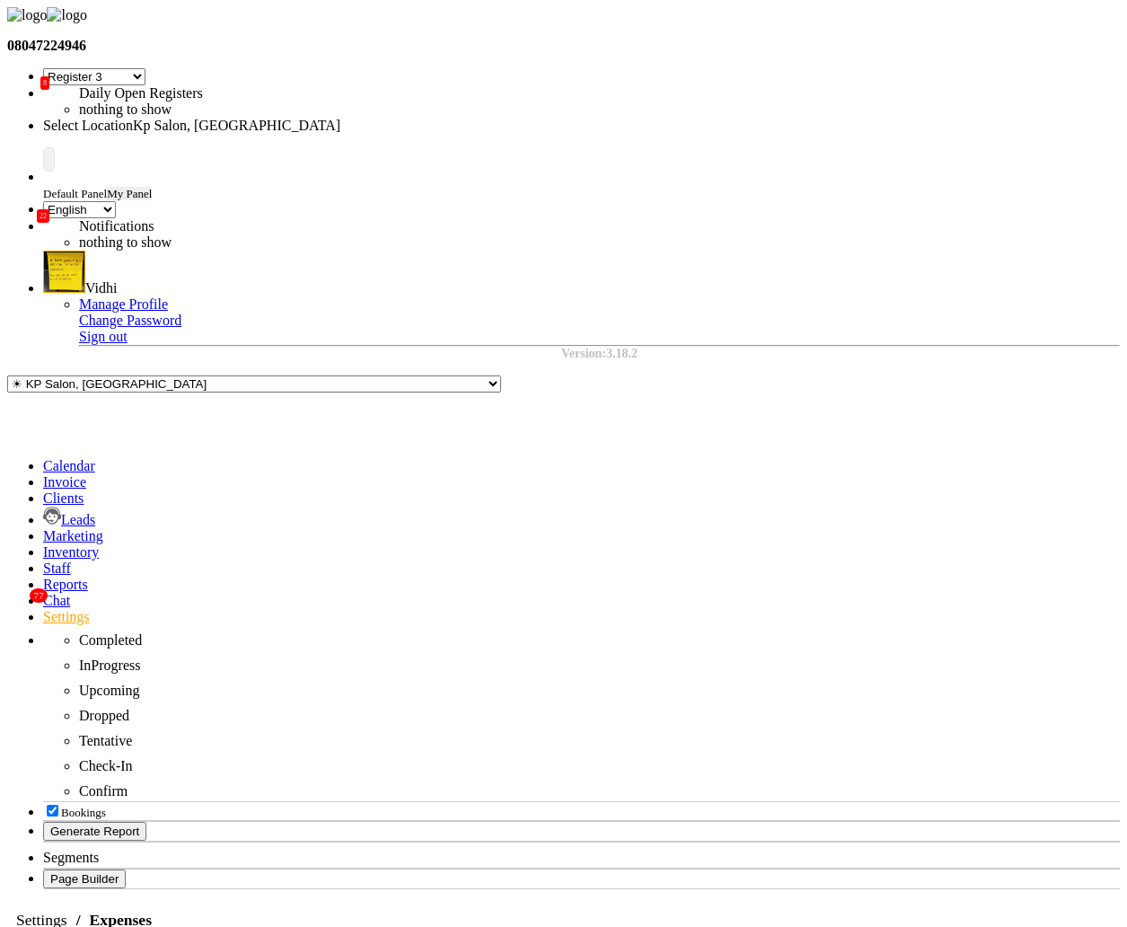
select select "147"
select select "1"
select select "248"
select select "3"
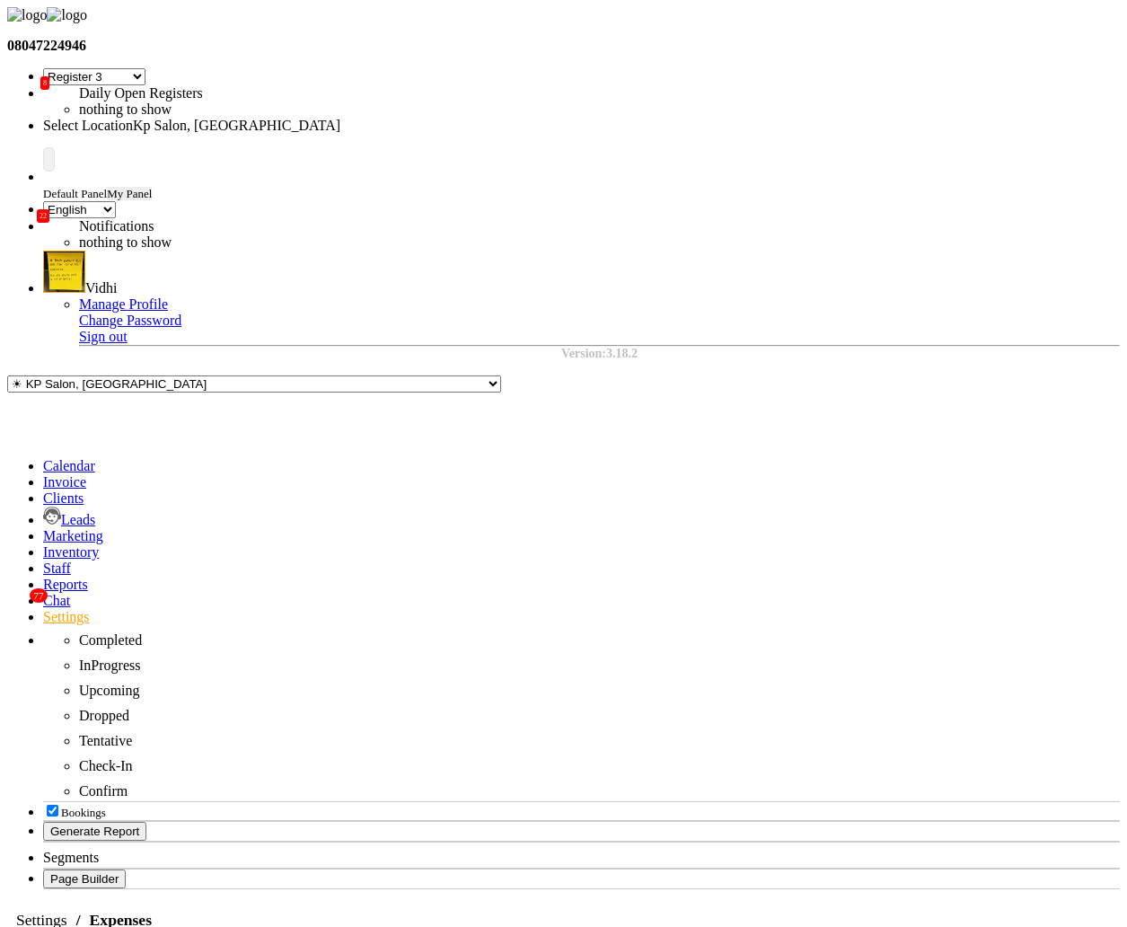
select select "2"
select select "1"
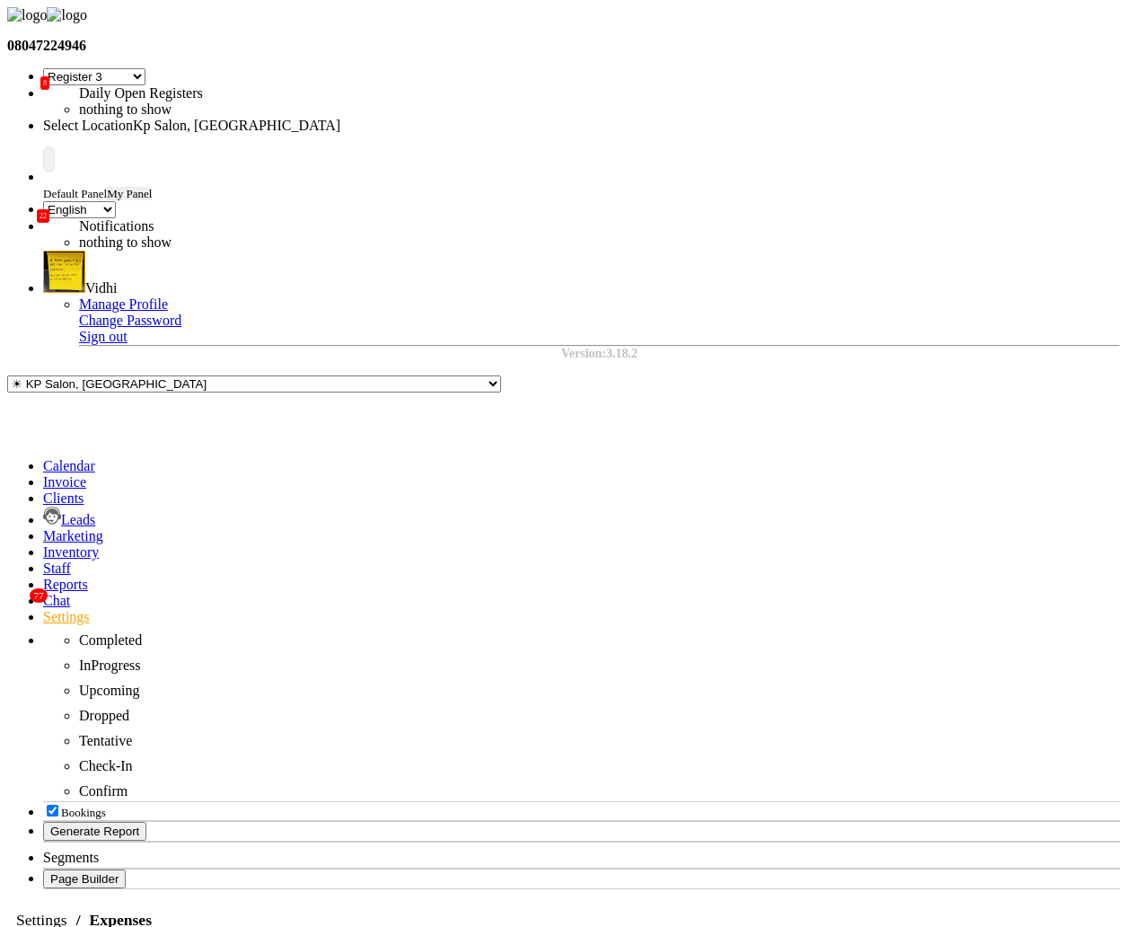
select select "1561"
type input "27"
drag, startPoint x: 400, startPoint y: 311, endPoint x: 454, endPoint y: 313, distance: 54.8
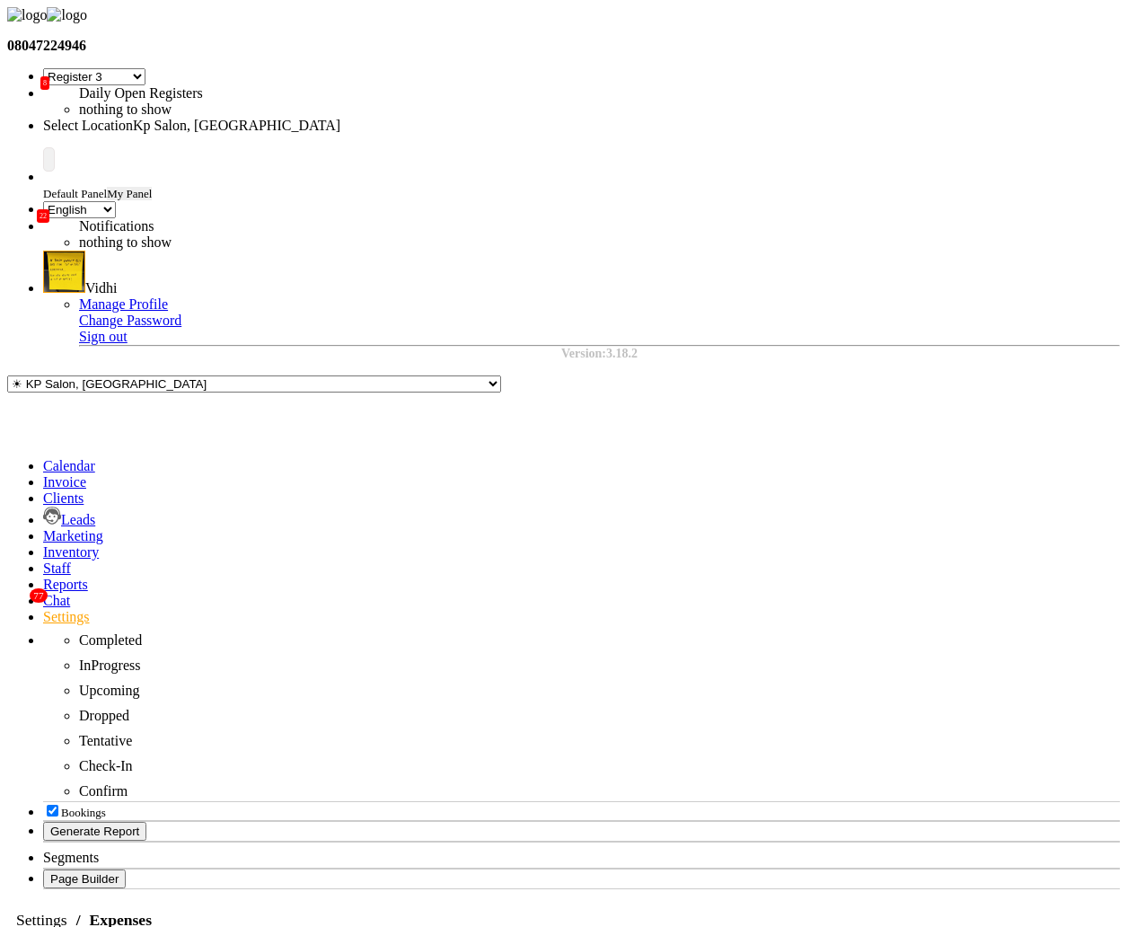
copy strong "71,02,977"
drag, startPoint x: 402, startPoint y: 378, endPoint x: 371, endPoint y: 377, distance: 31.4
paste input "7102977"
type input "71029770"
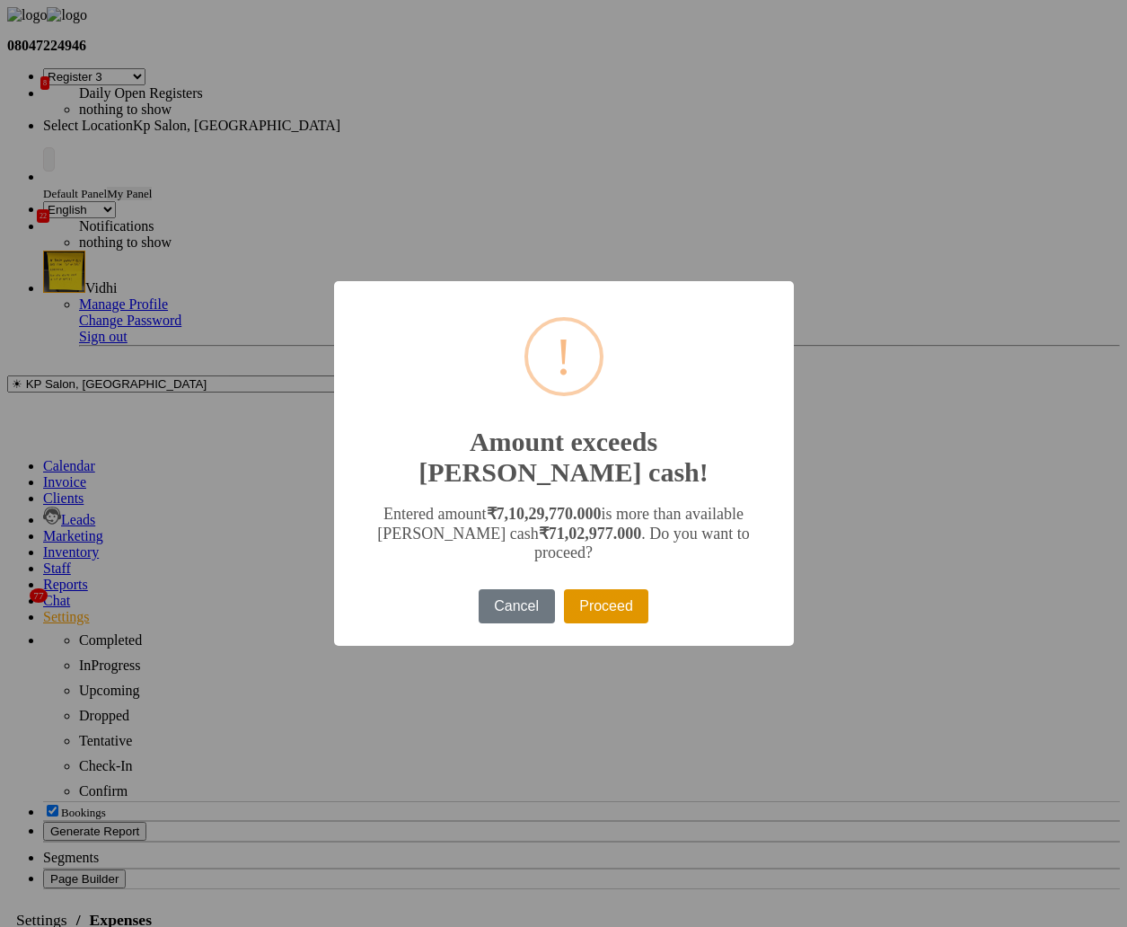
click at [618, 589] on button "Proceed" at bounding box center [606, 606] width 85 height 34
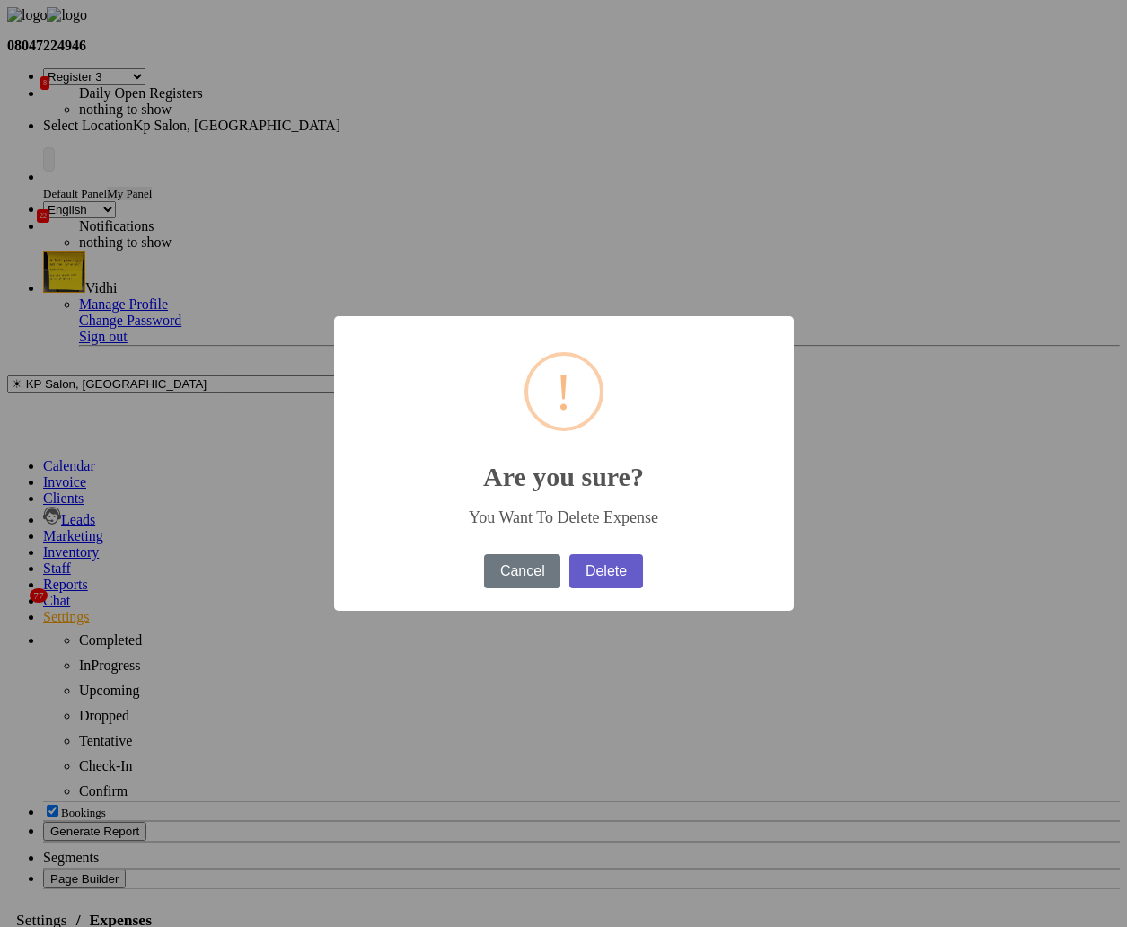
click at [634, 565] on button "Delete" at bounding box center [605, 571] width 73 height 34
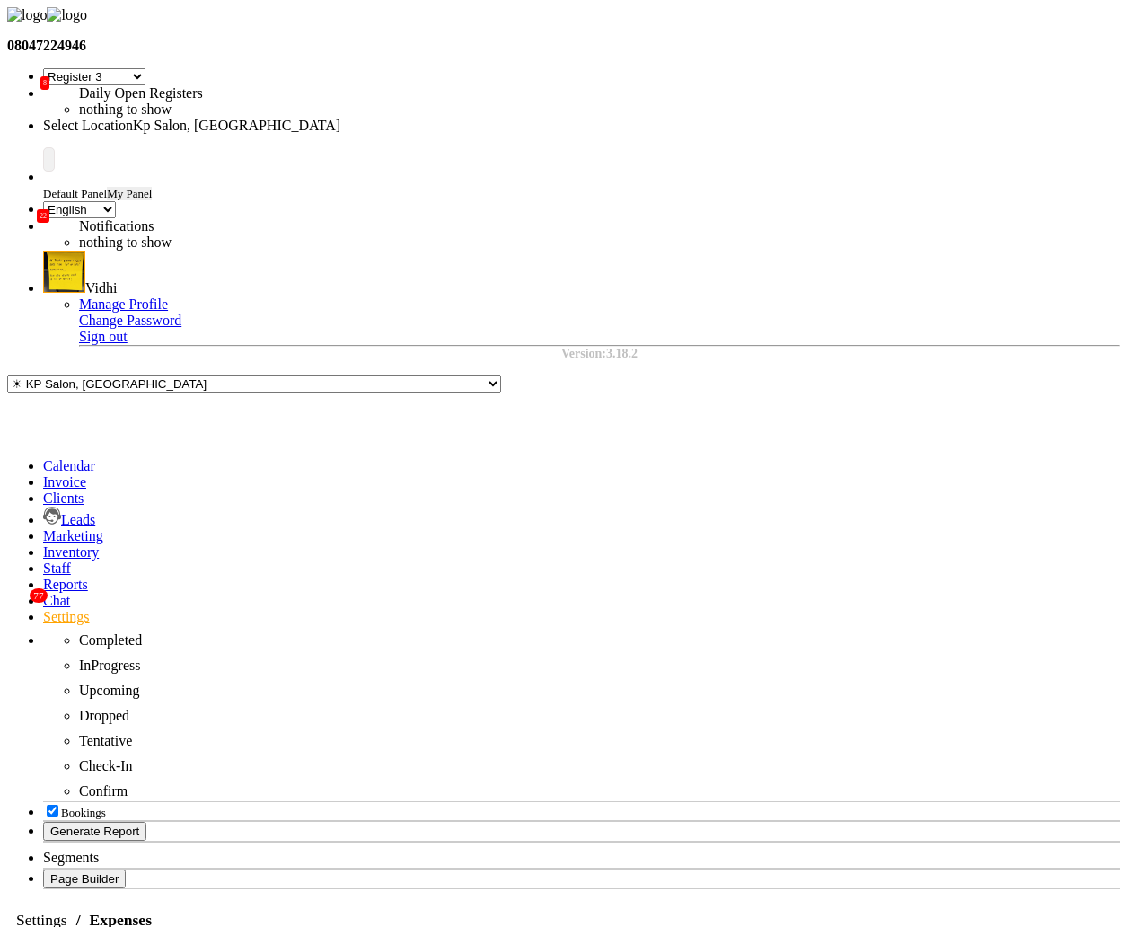
select select "120"
select select "1"
select select "1561"
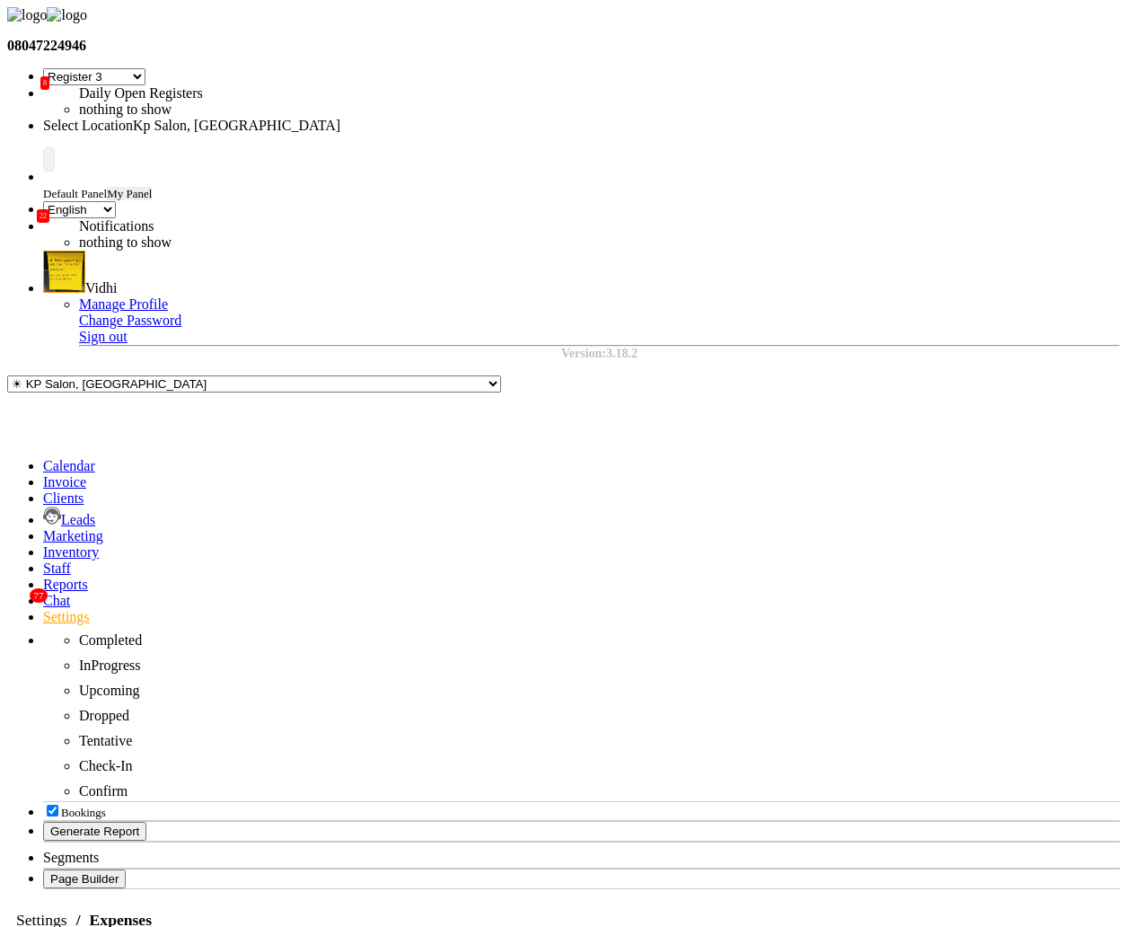
select select "120"
select select "1"
select select "1702"
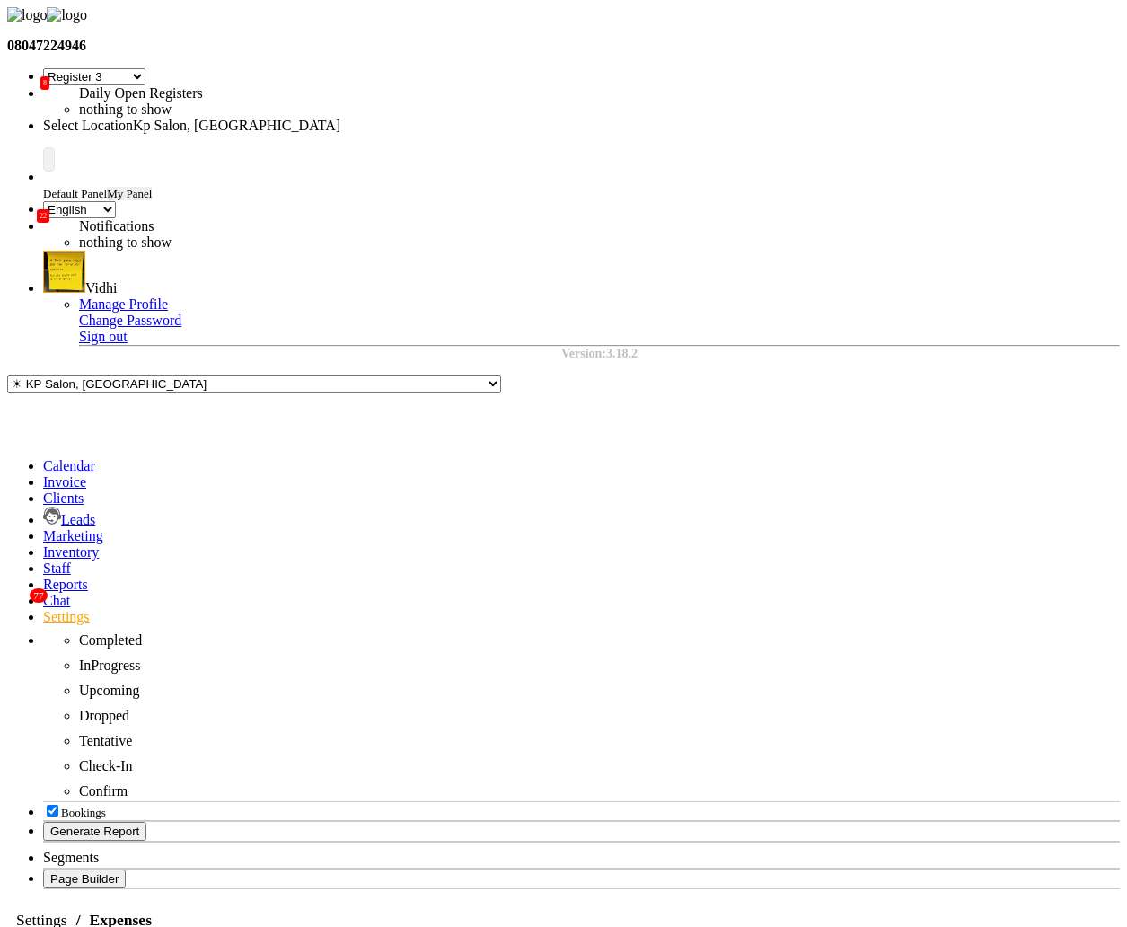
select select "120"
select select "3"
select select "2"
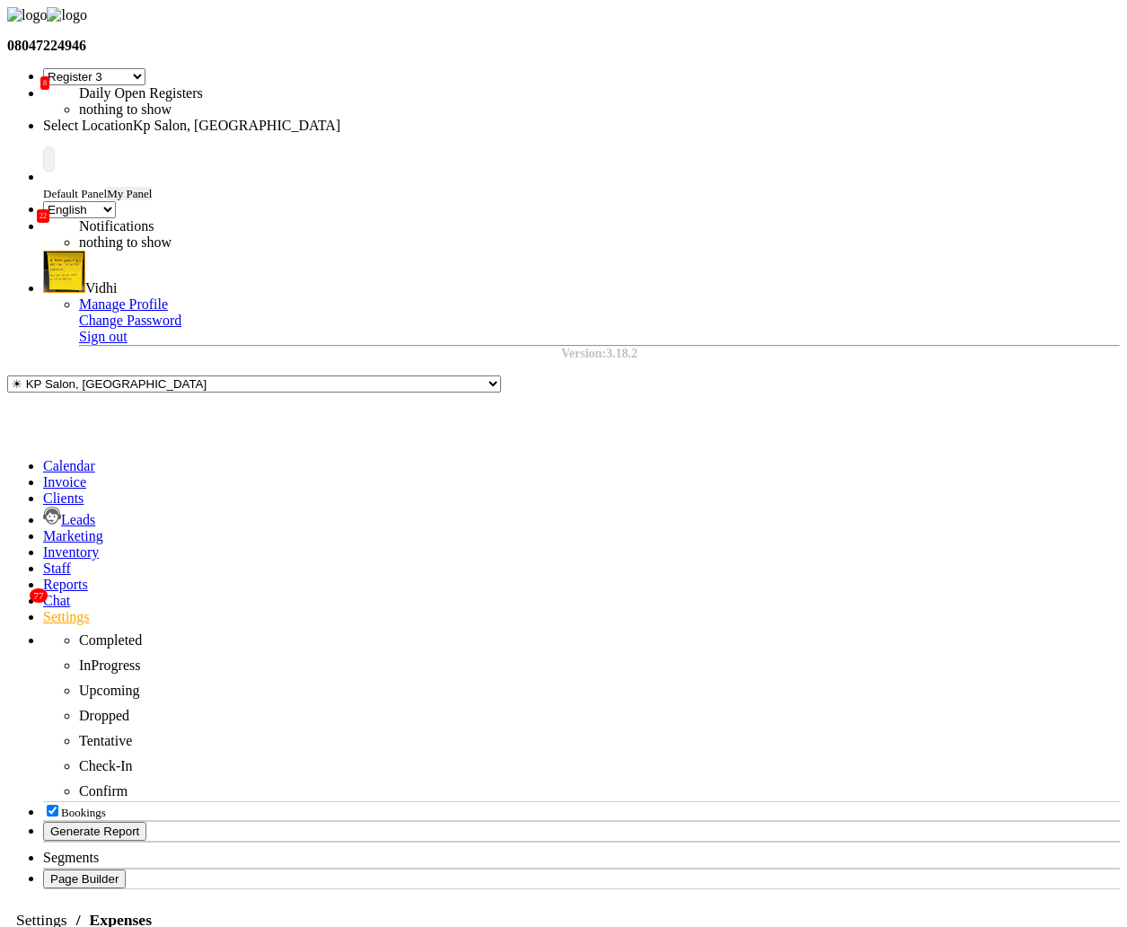
select select "120"
select select "1"
select select "1702"
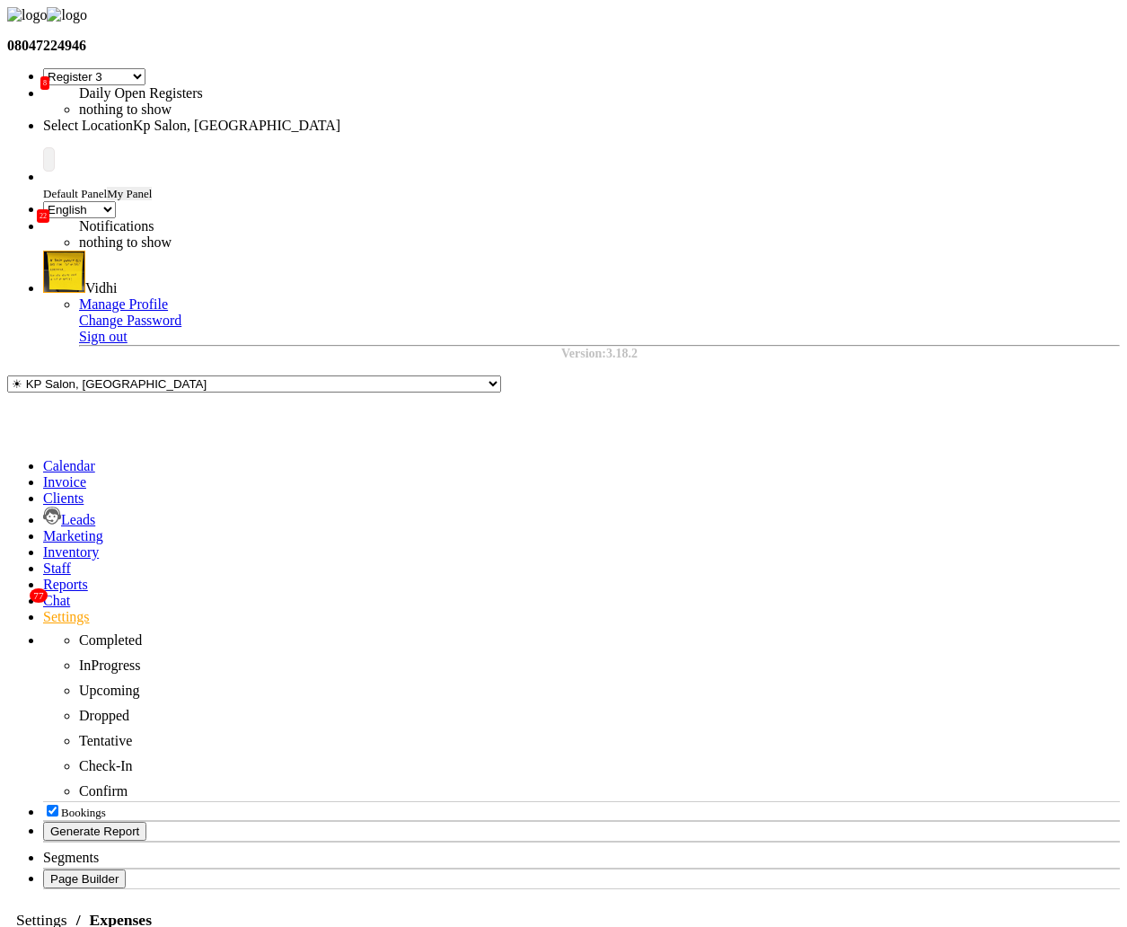
select select "120"
select select "3"
select select "2"
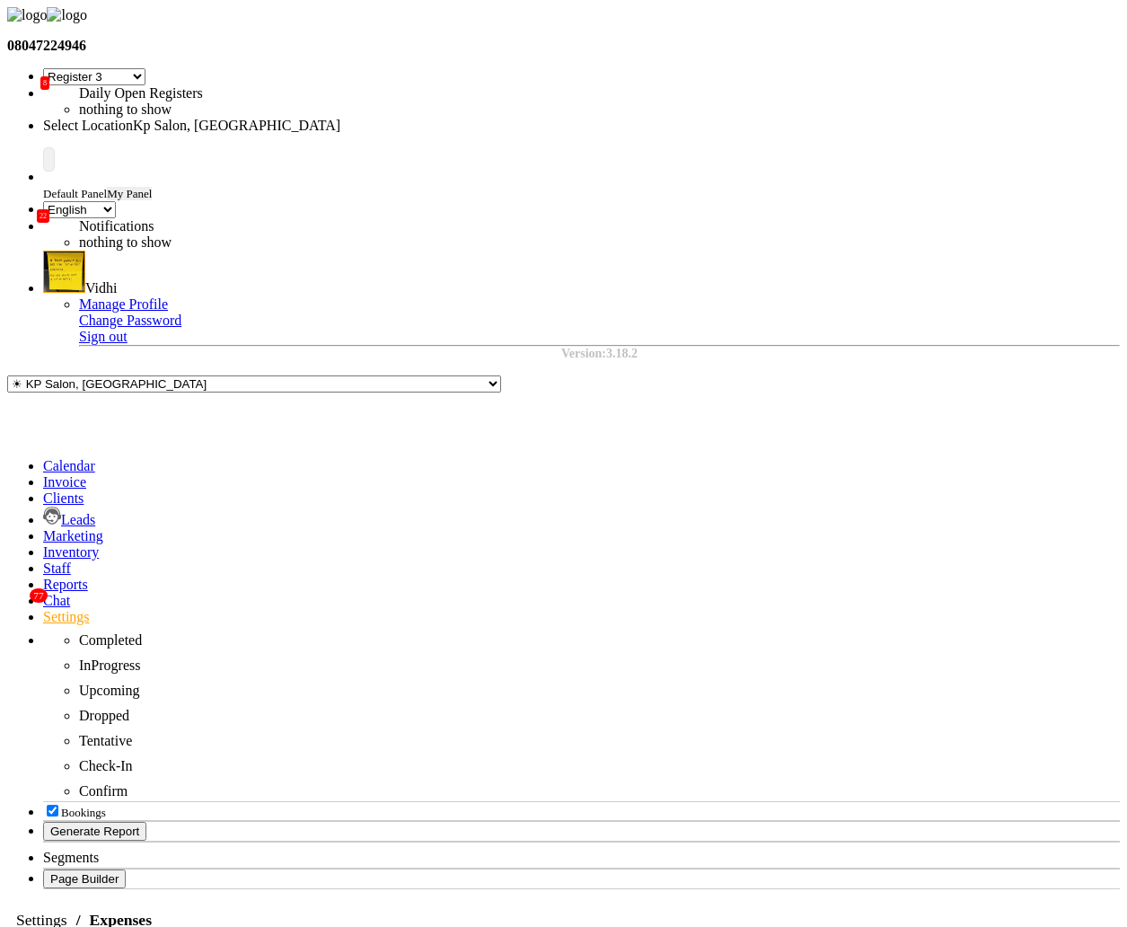
select select "1"
select select "1561"
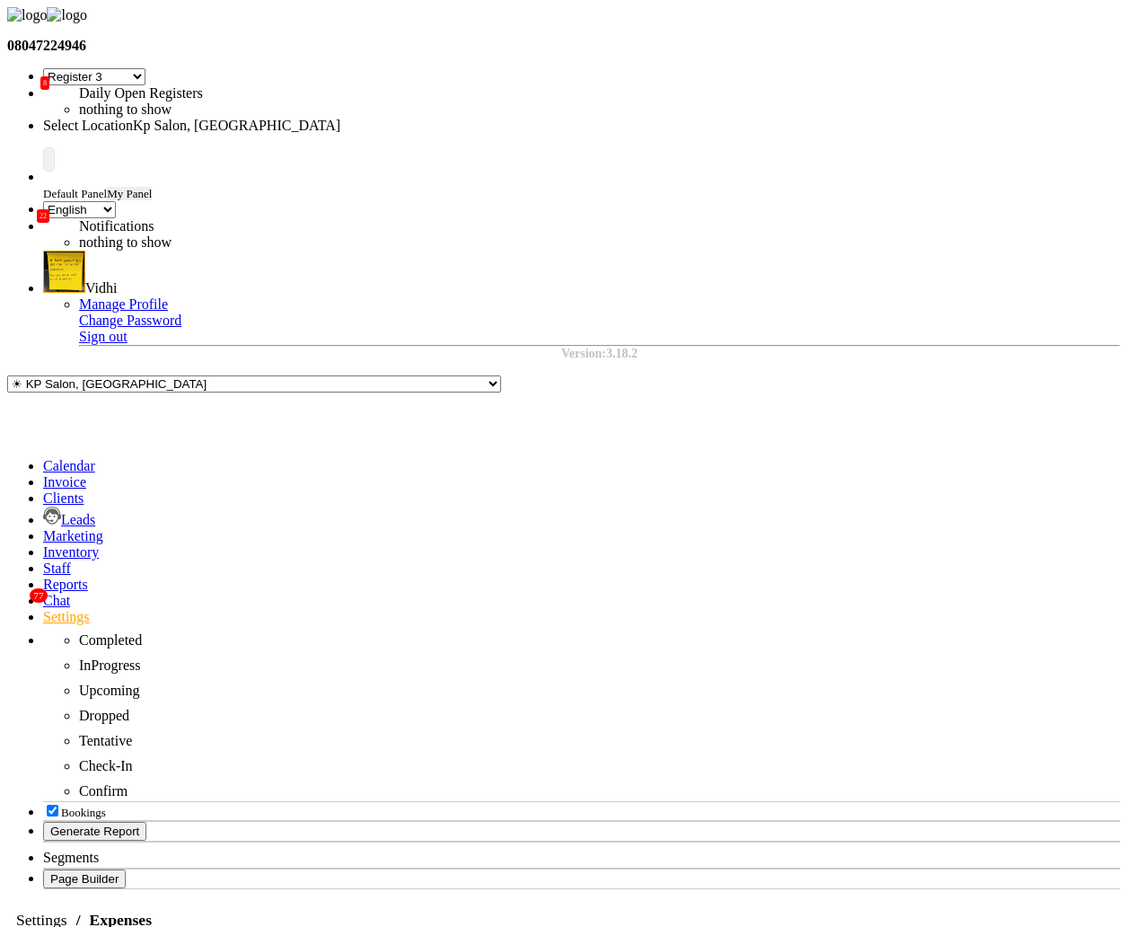
select select "120"
select select "3"
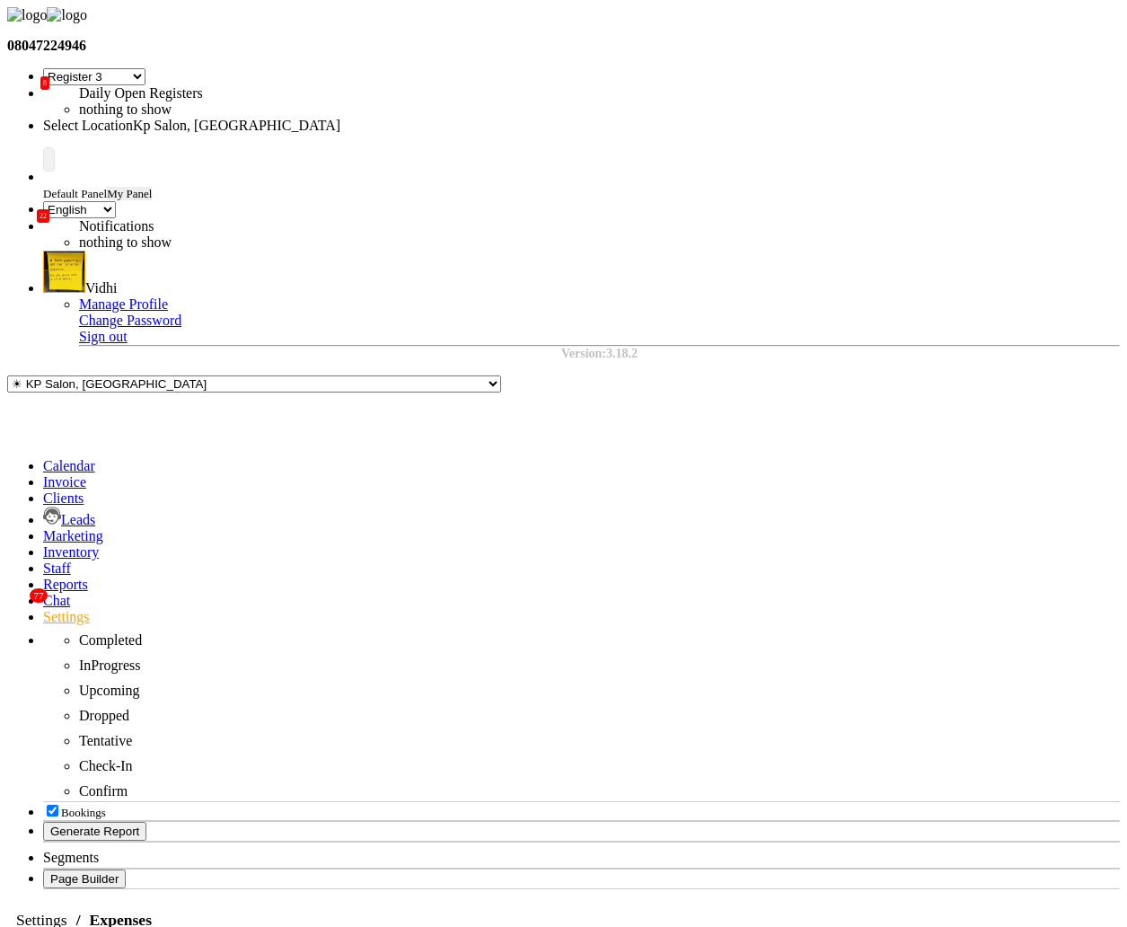
select select "120"
select select "1"
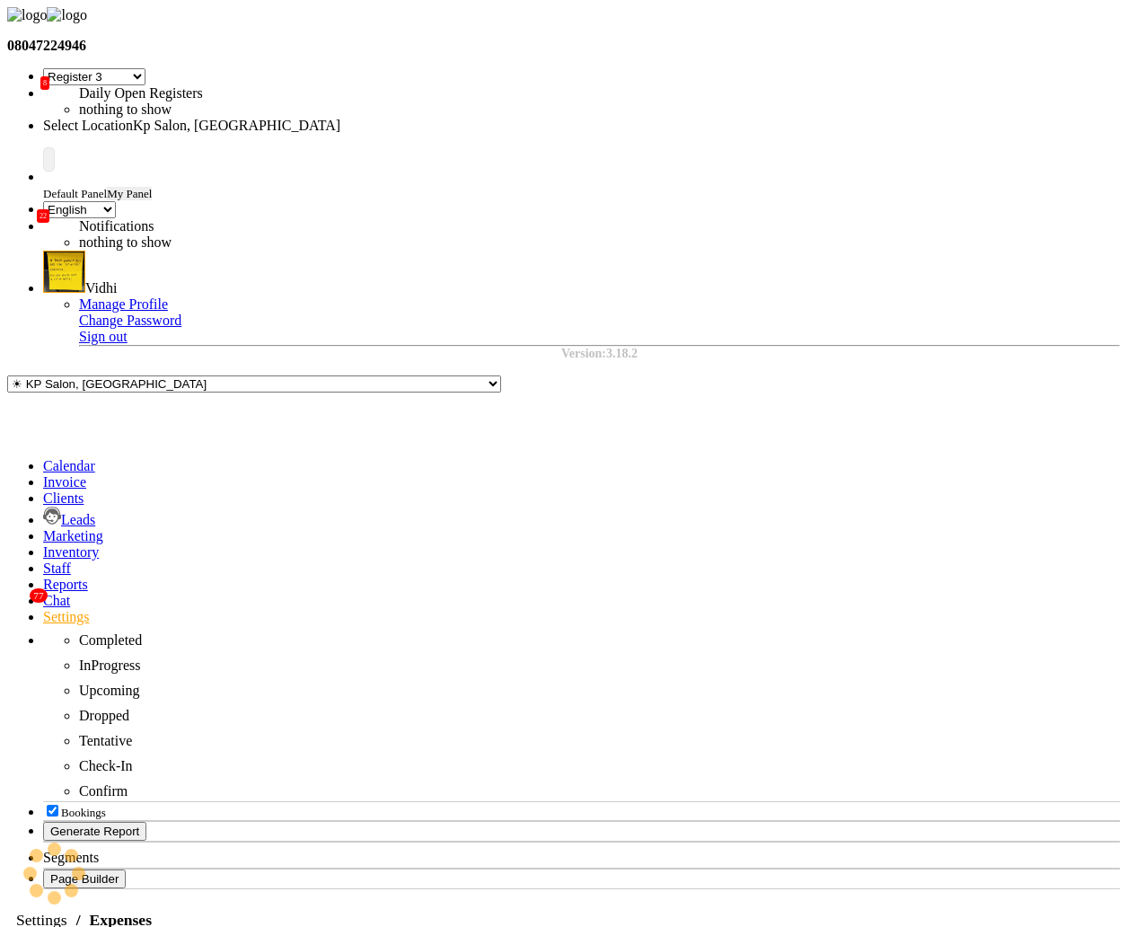
select select "1702"
select select "3"
select select "2"
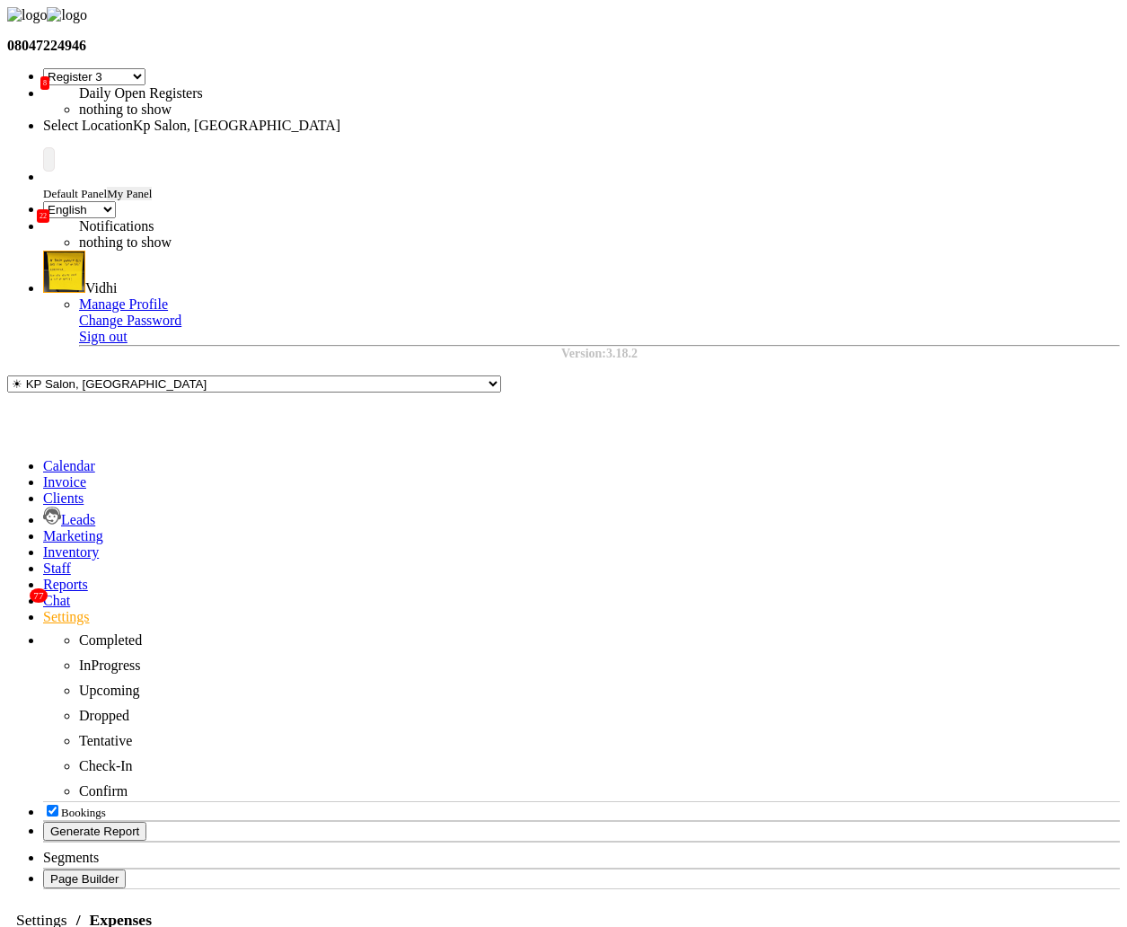
select select "1"
select select "1561"
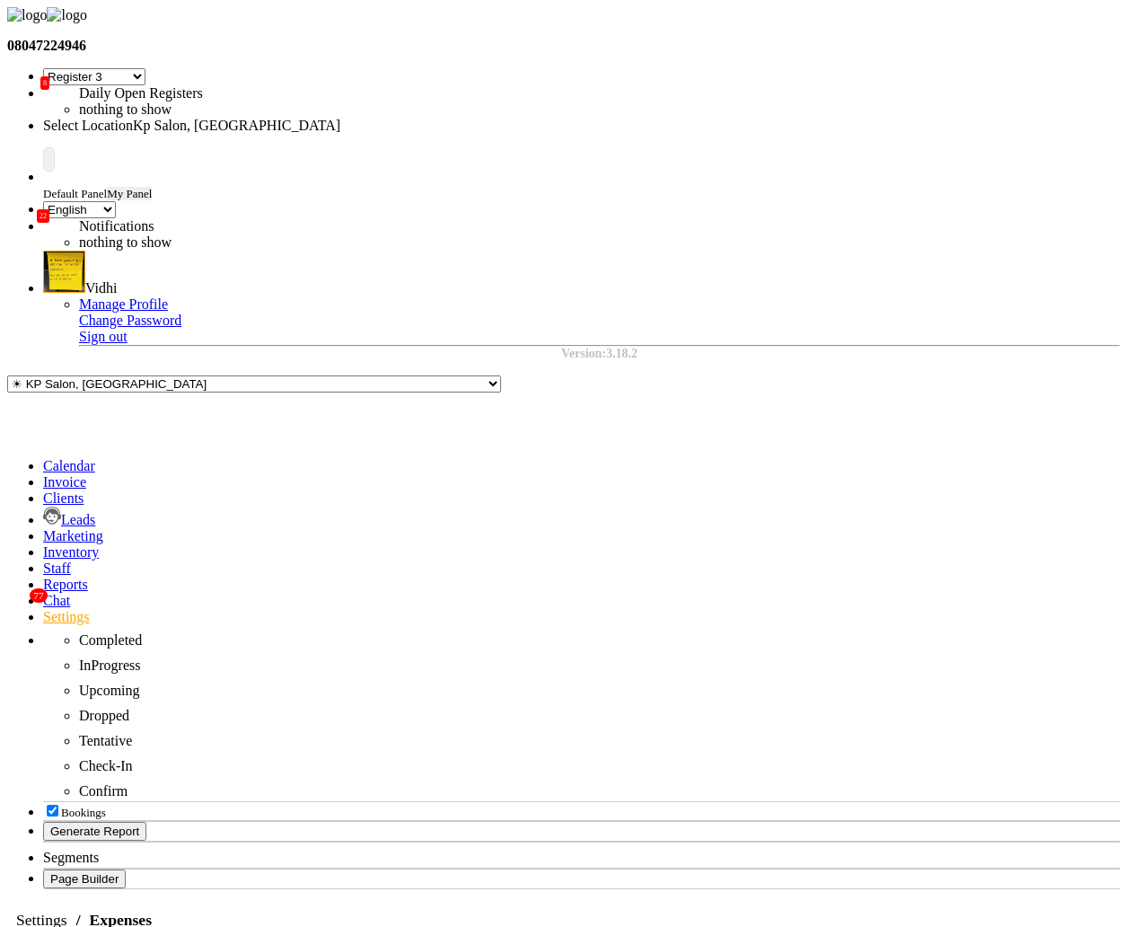
select select "120"
select select "1"
select select "1702"
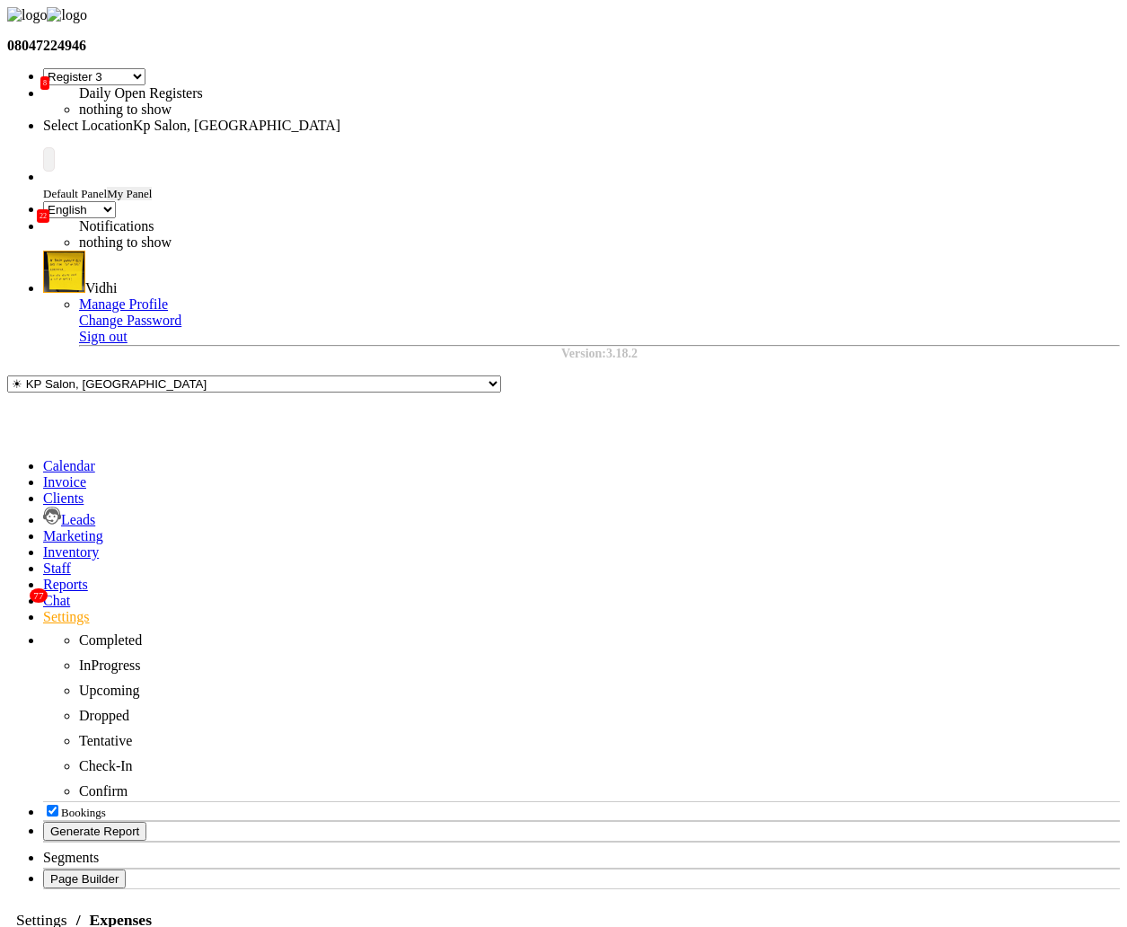
select select "1"
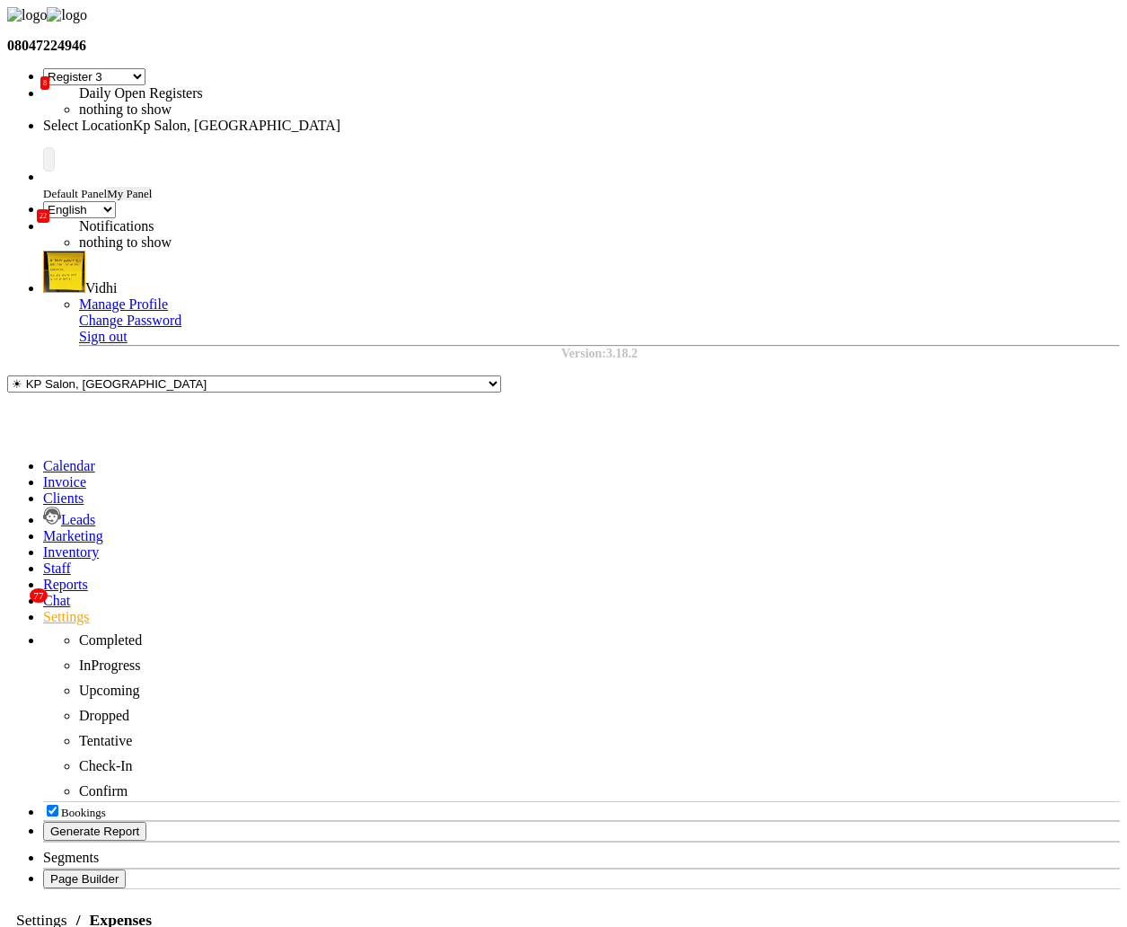
select select "1702"
select select "146"
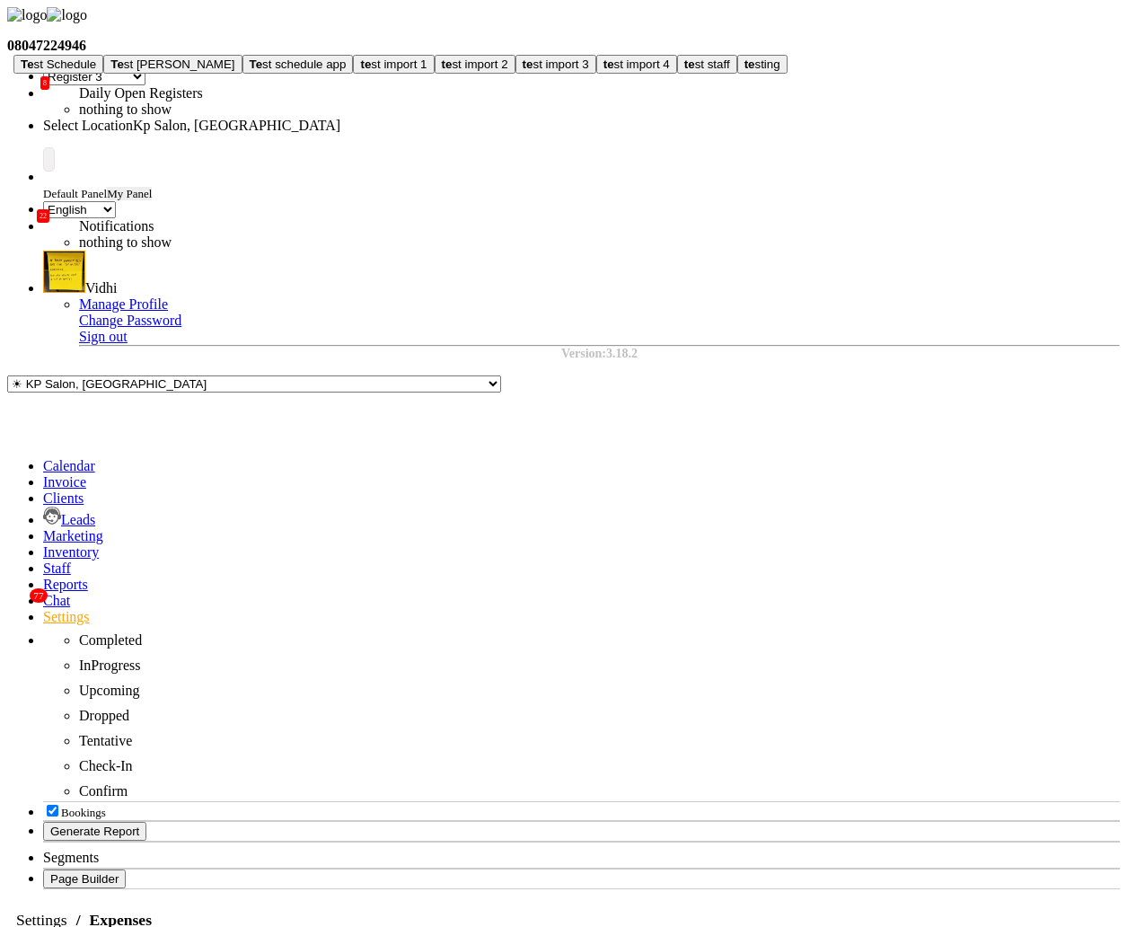
click at [434, 74] on button "te st import 1" at bounding box center [393, 64] width 81 height 19
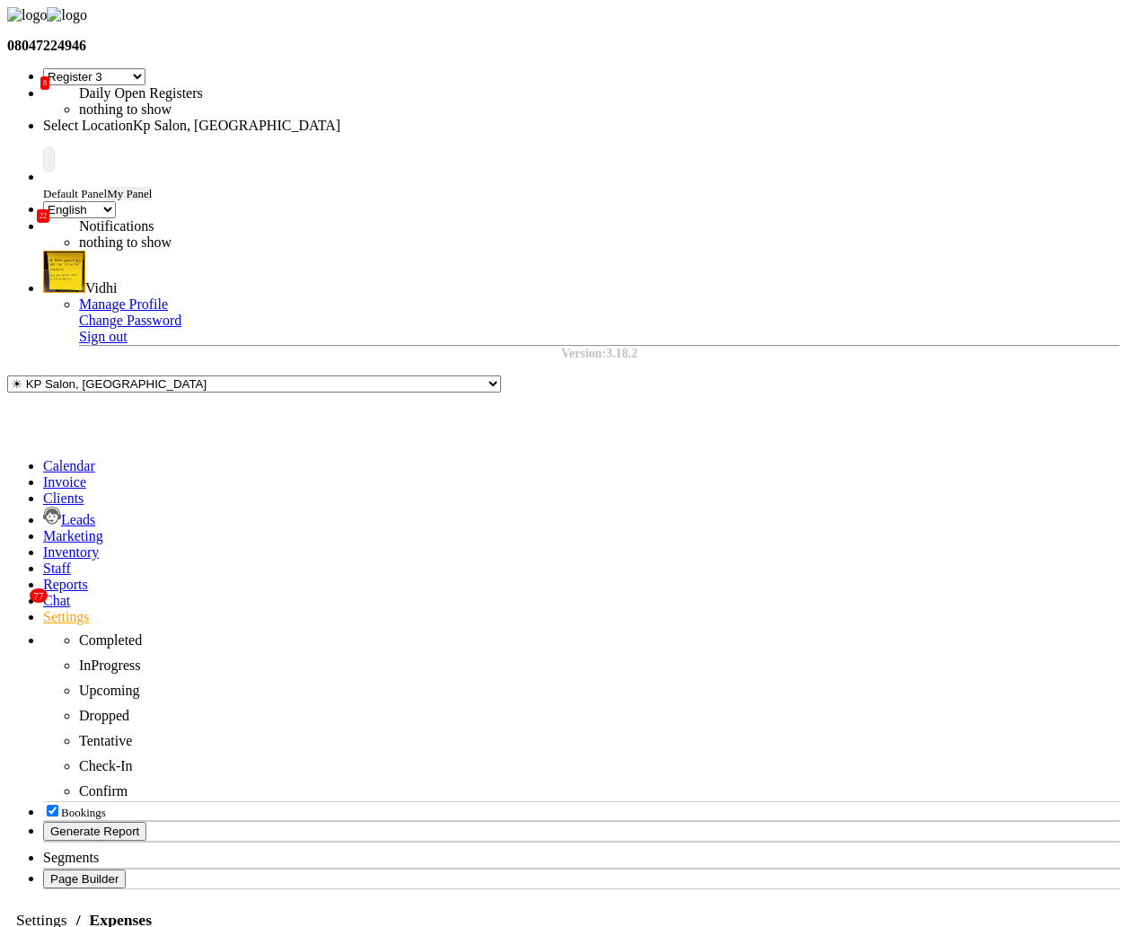
type input "test import 1"
type input "29"
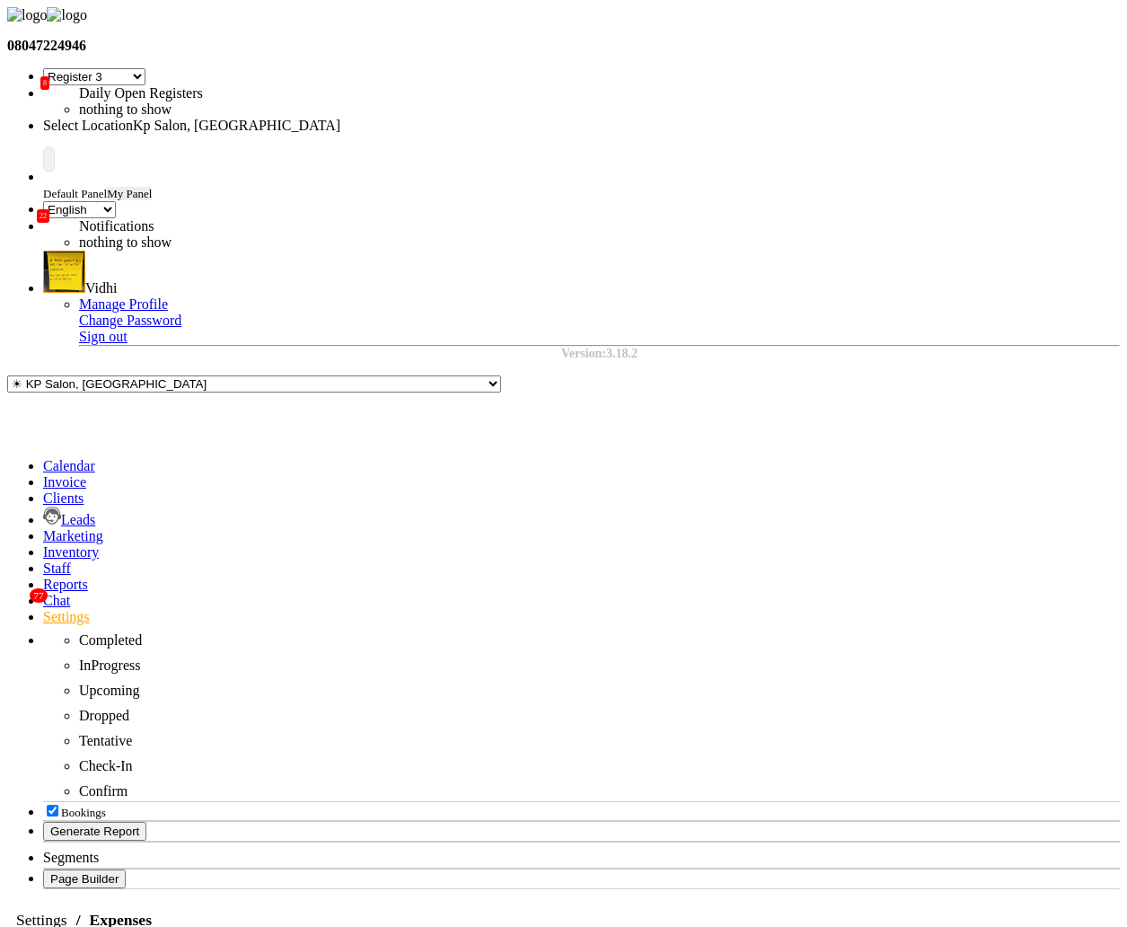
select select "146"
select select "1"
select select "1561"
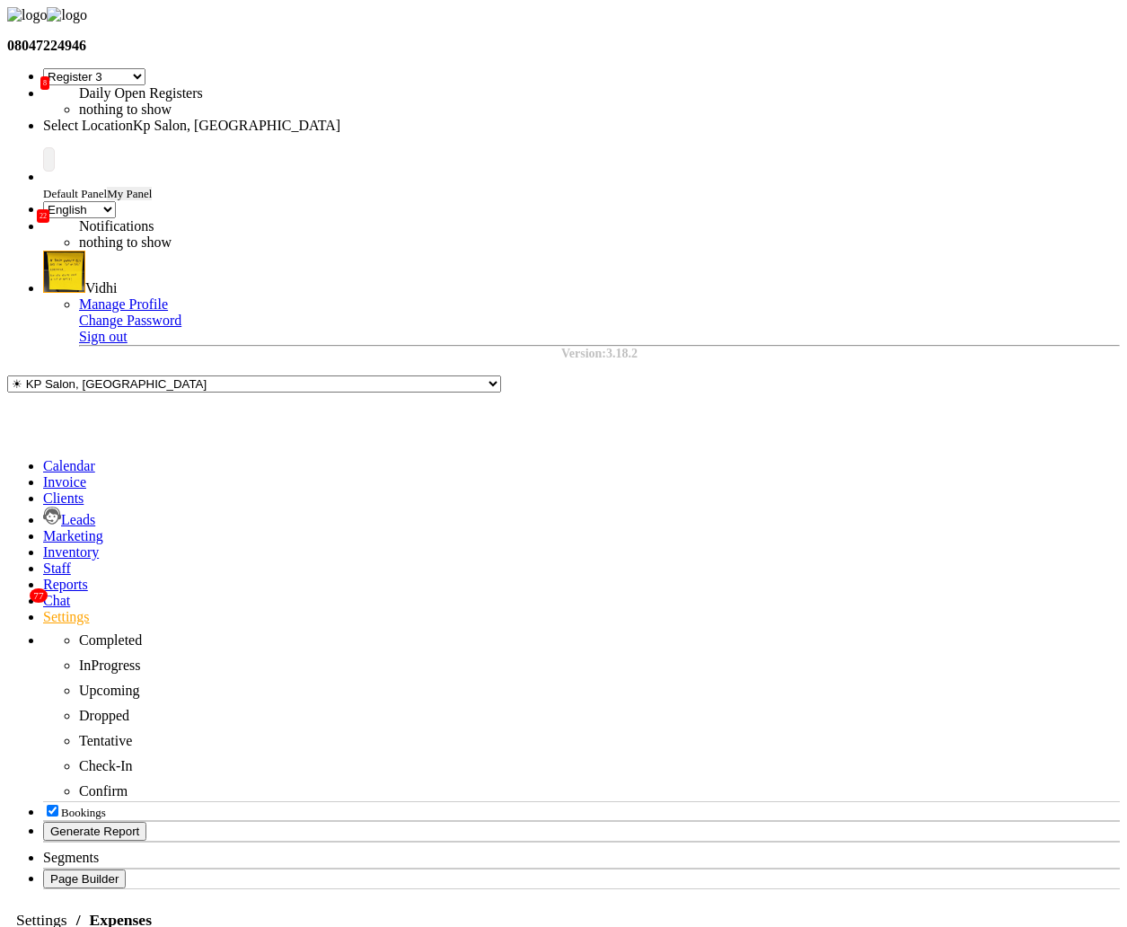
select select "146"
select select "1"
select select "1838"
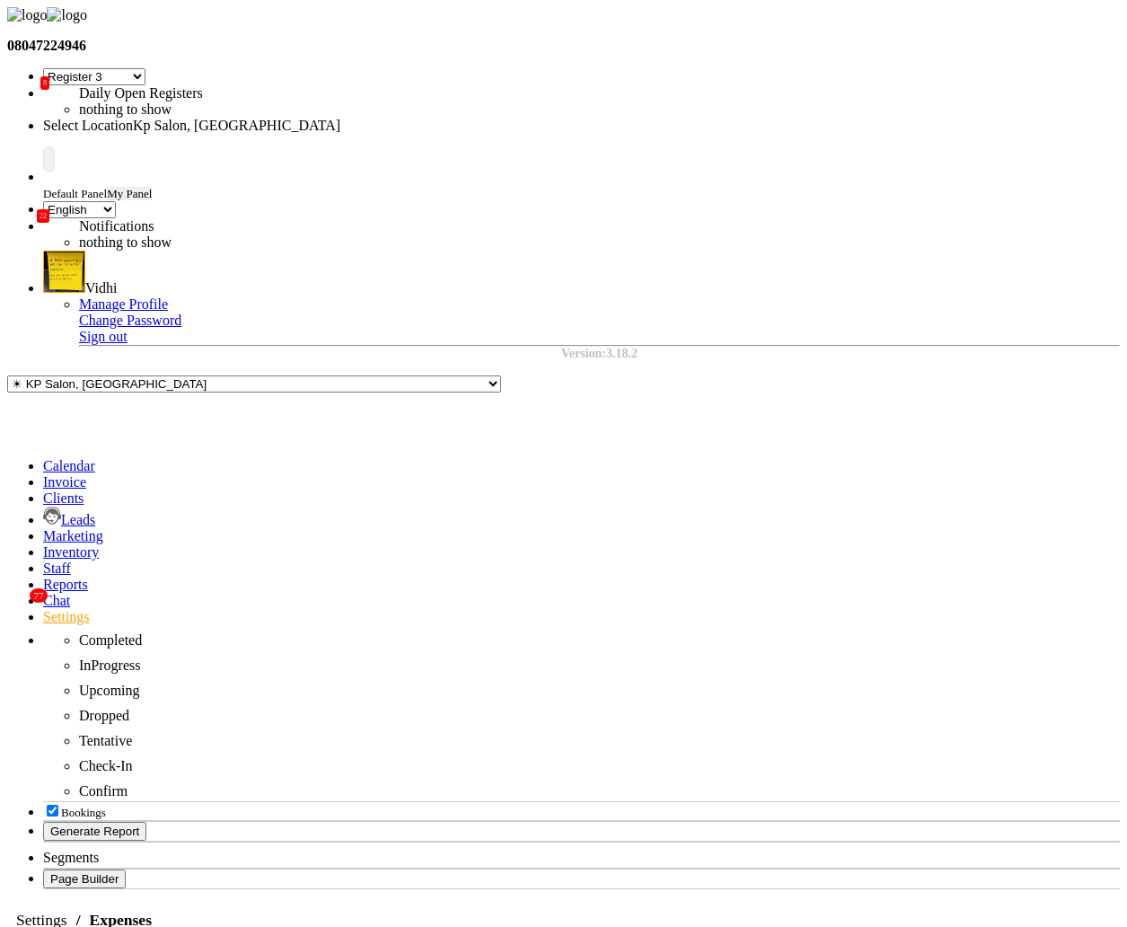
select select "146"
select select "1"
select select "1838"
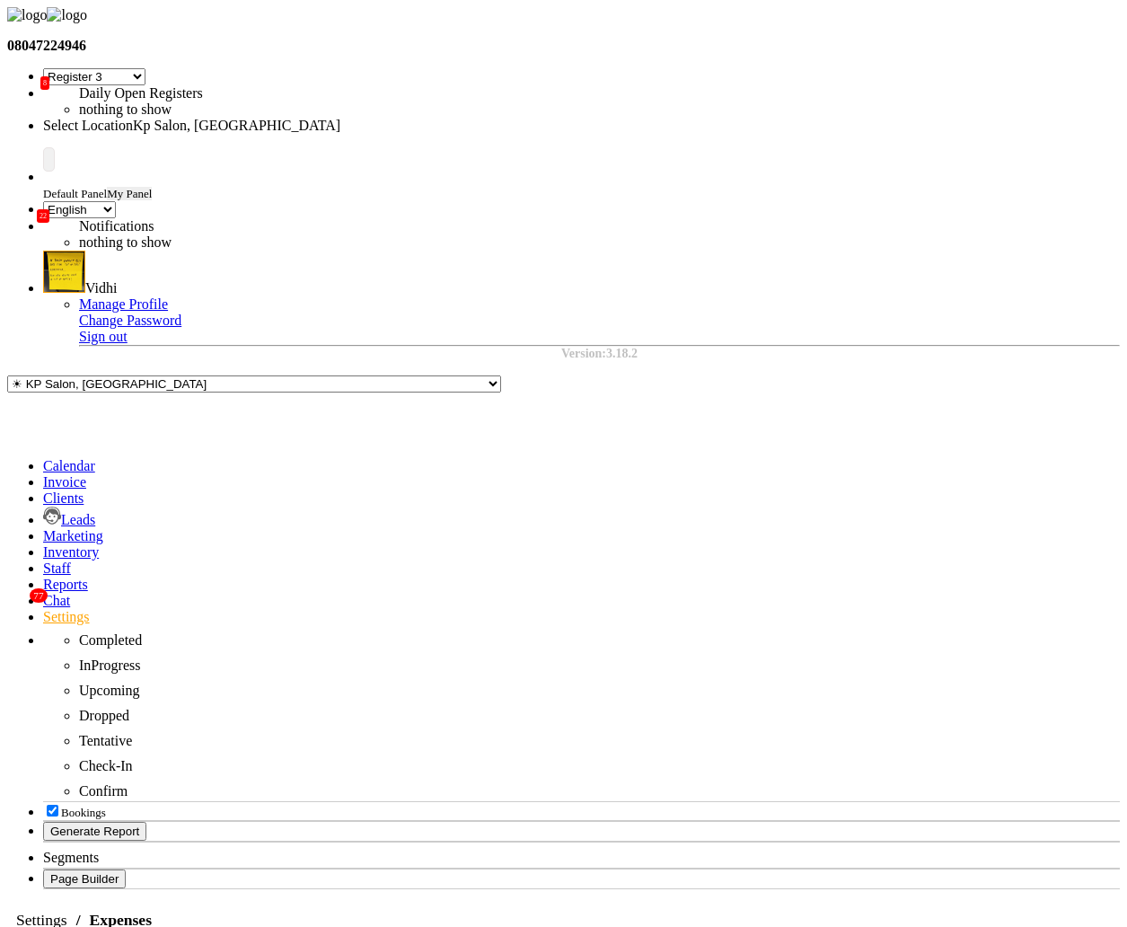
select select "146"
select select "1"
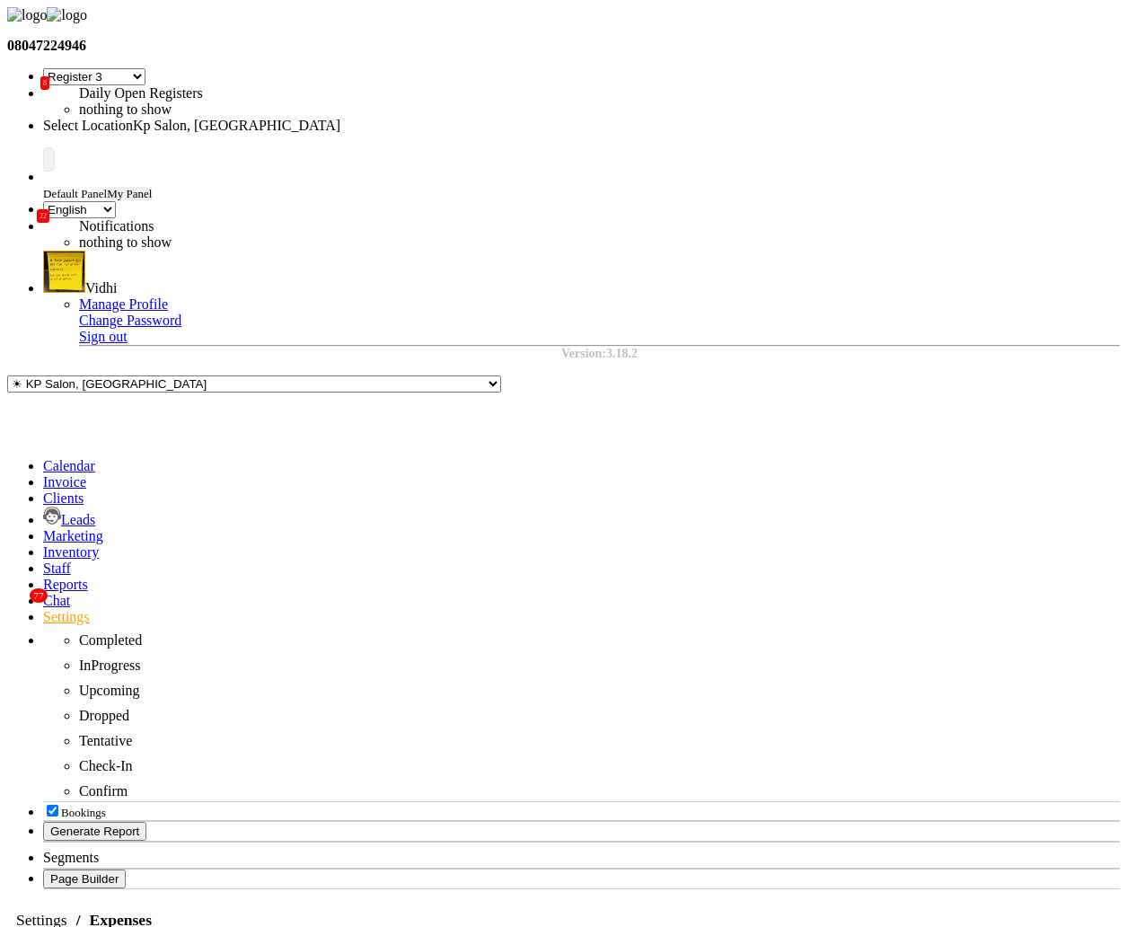
select select "1561"
drag, startPoint x: 399, startPoint y: 312, endPoint x: 454, endPoint y: 313, distance: 55.7
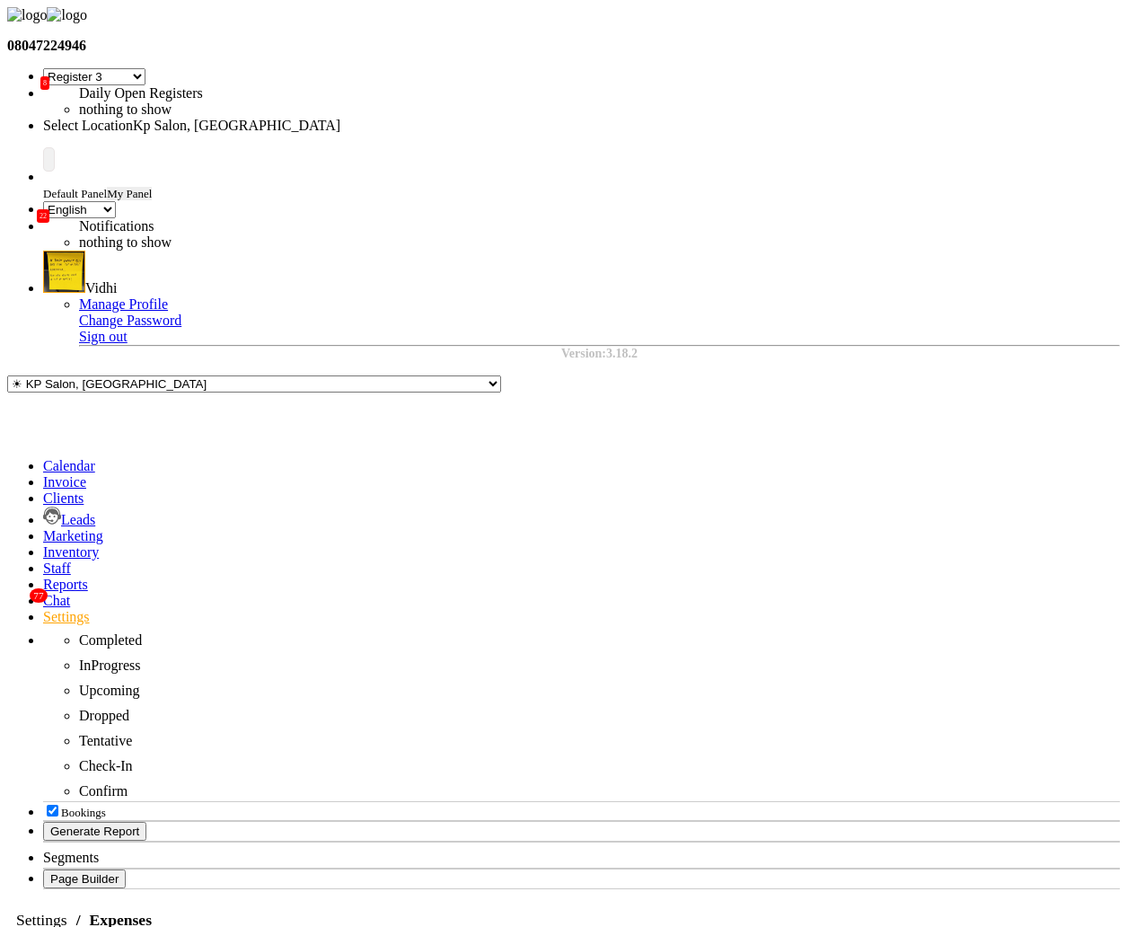
copy strong "71,02,977"
drag, startPoint x: 425, startPoint y: 381, endPoint x: 356, endPoint y: 381, distance: 68.2
paste input "7102977"
type input "71029770"
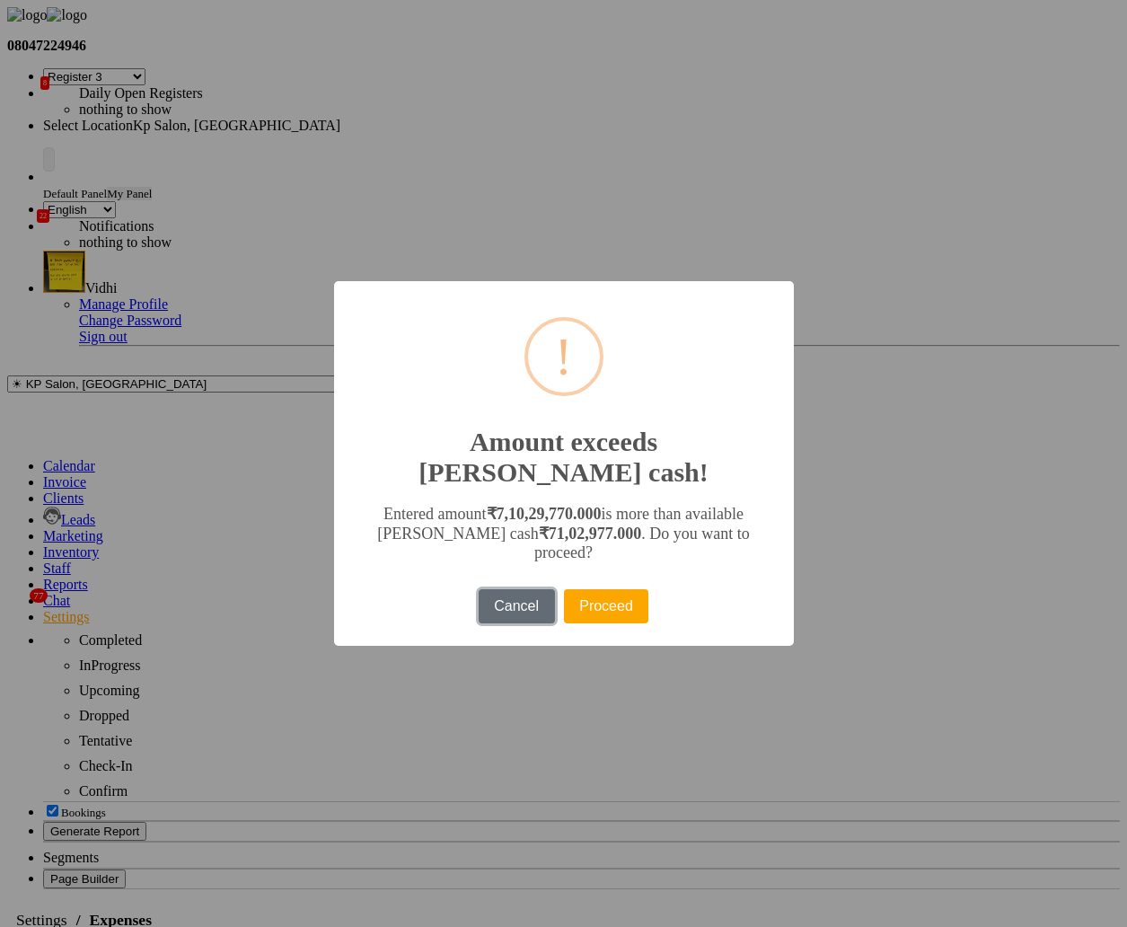
click at [514, 589] on button "Cancel" at bounding box center [517, 606] width 76 height 34
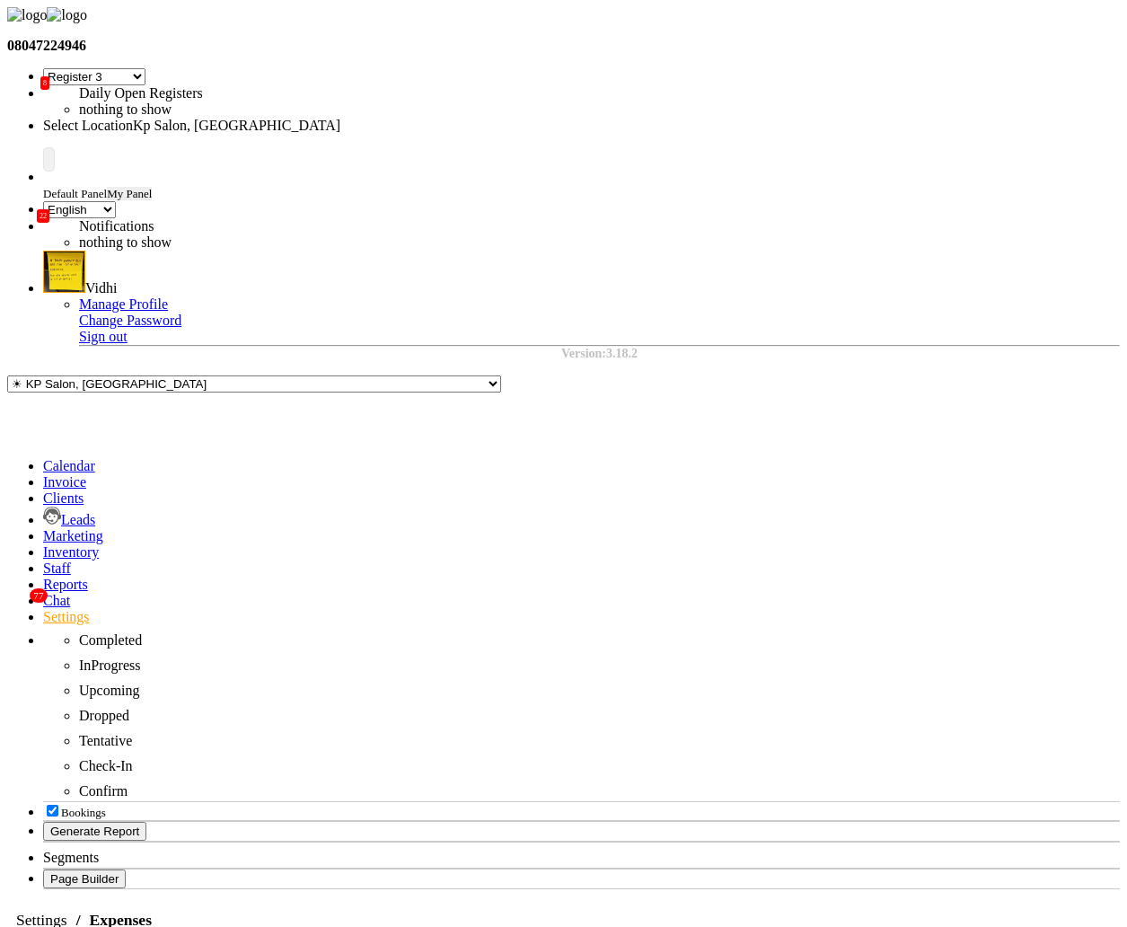
select select "1"
select select "1561"
drag, startPoint x: 454, startPoint y: 314, endPoint x: 391, endPoint y: 314, distance: 63.8
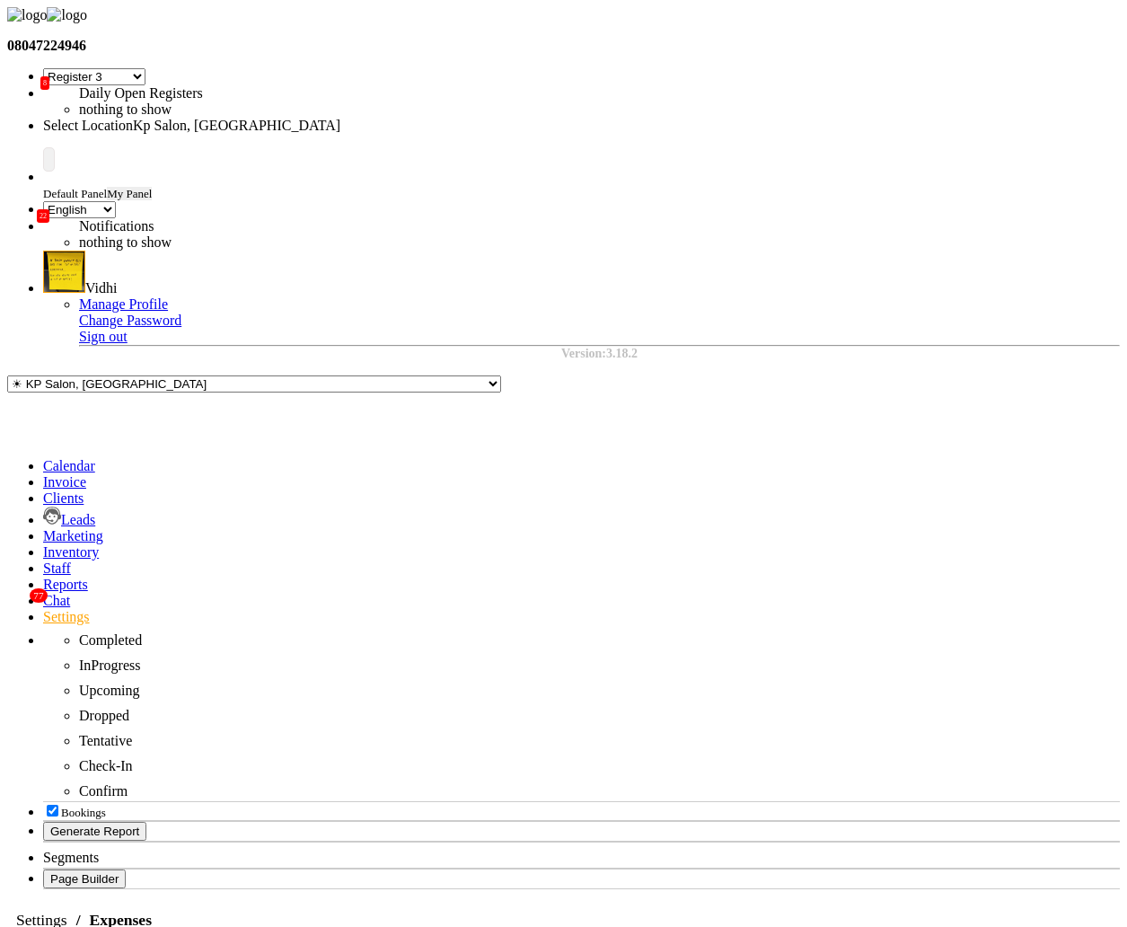
paste input "7102977"
type input "71029770"
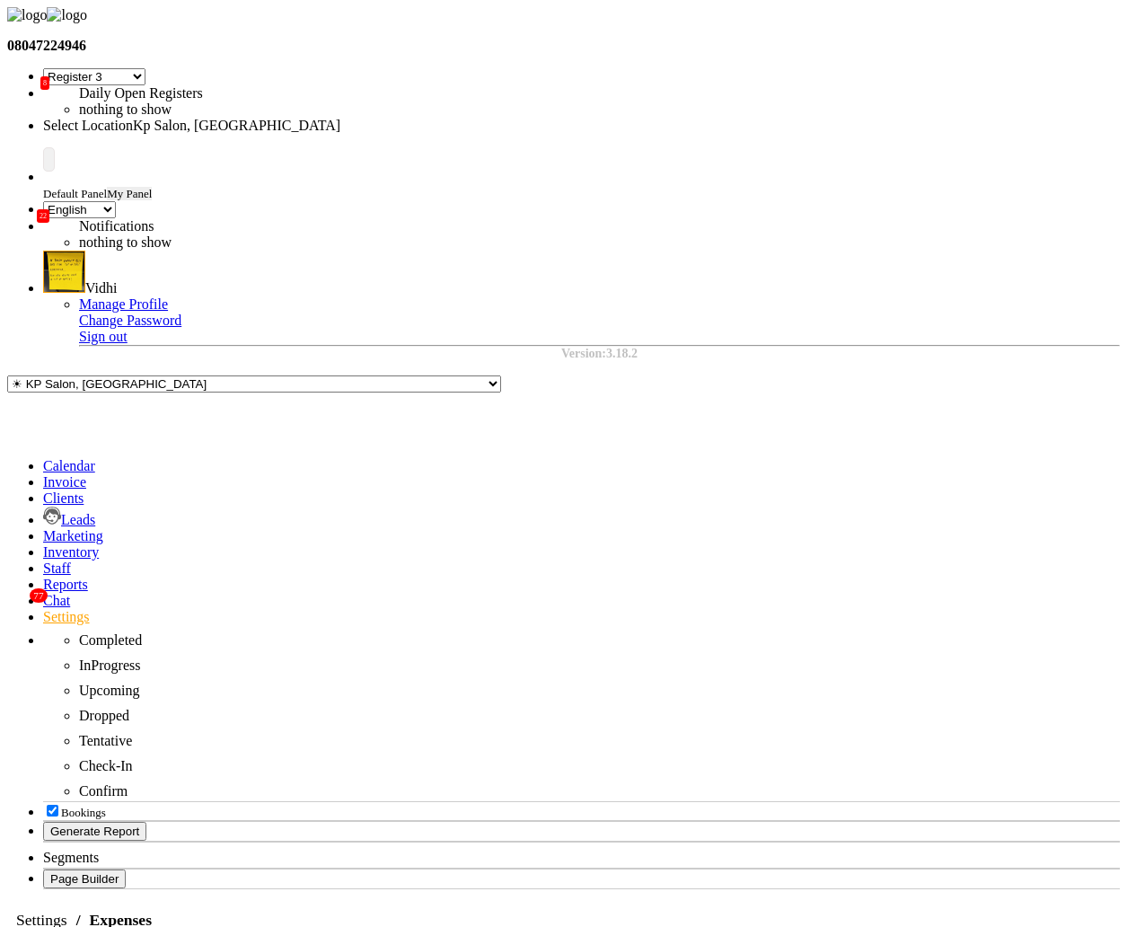
select select "101"
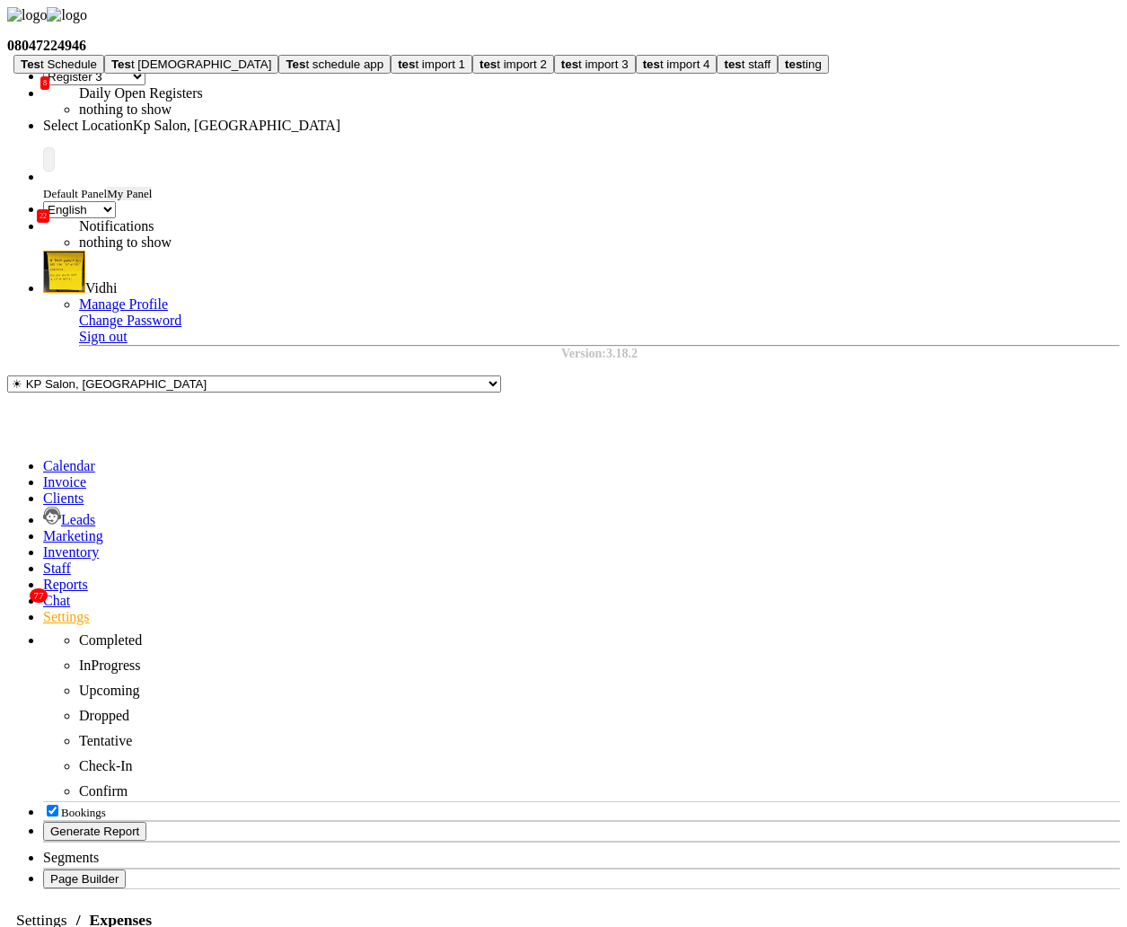
click at [391, 74] on button "Tes t schedule app" at bounding box center [334, 64] width 112 height 19
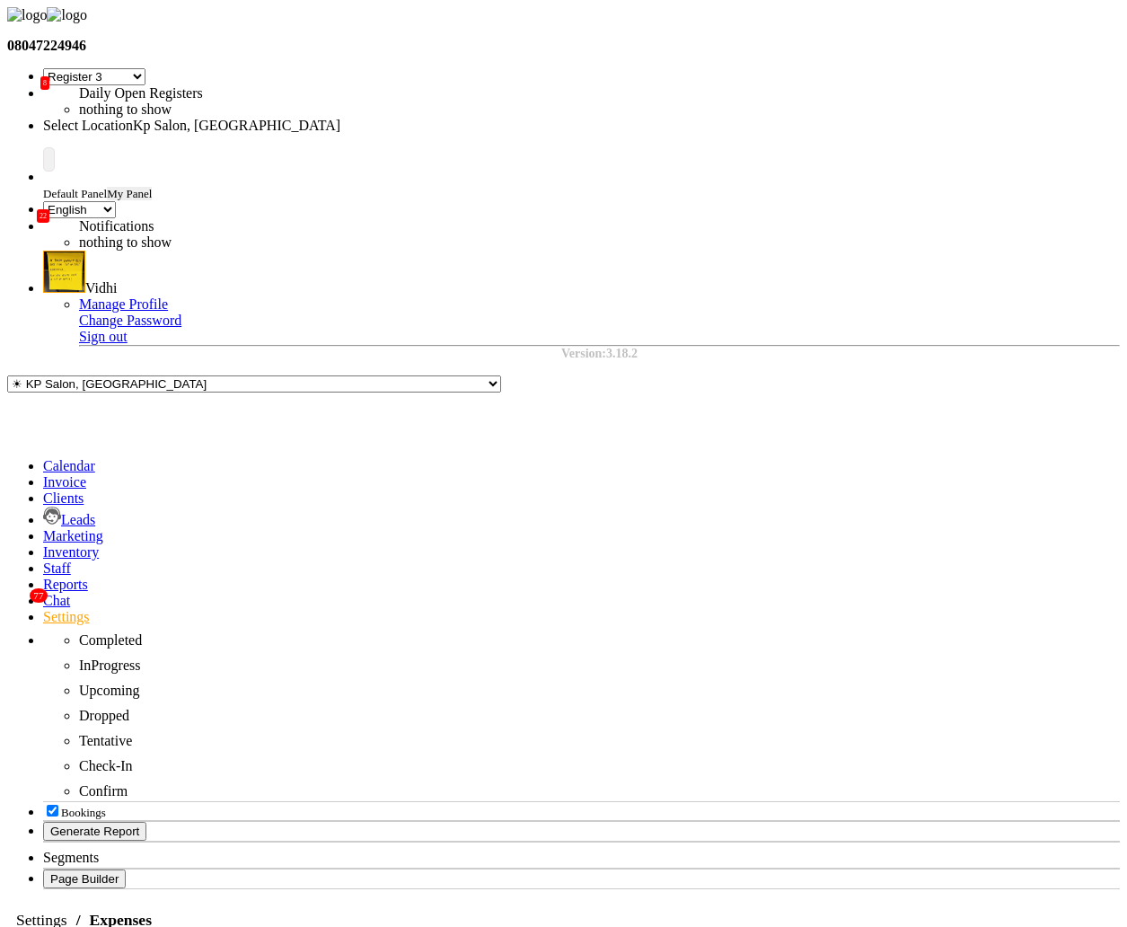
type input "Test schedule app"
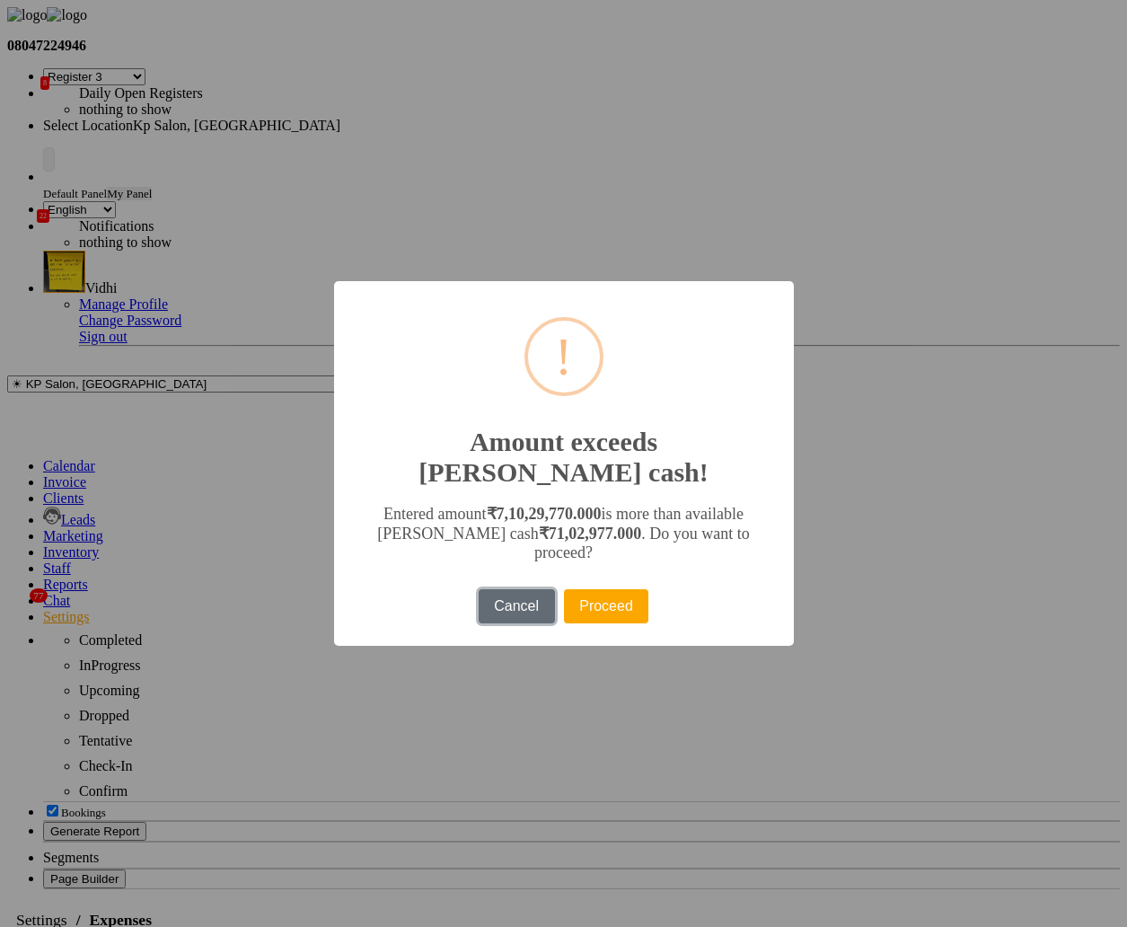
click at [519, 589] on button "Cancel" at bounding box center [517, 606] width 76 height 34
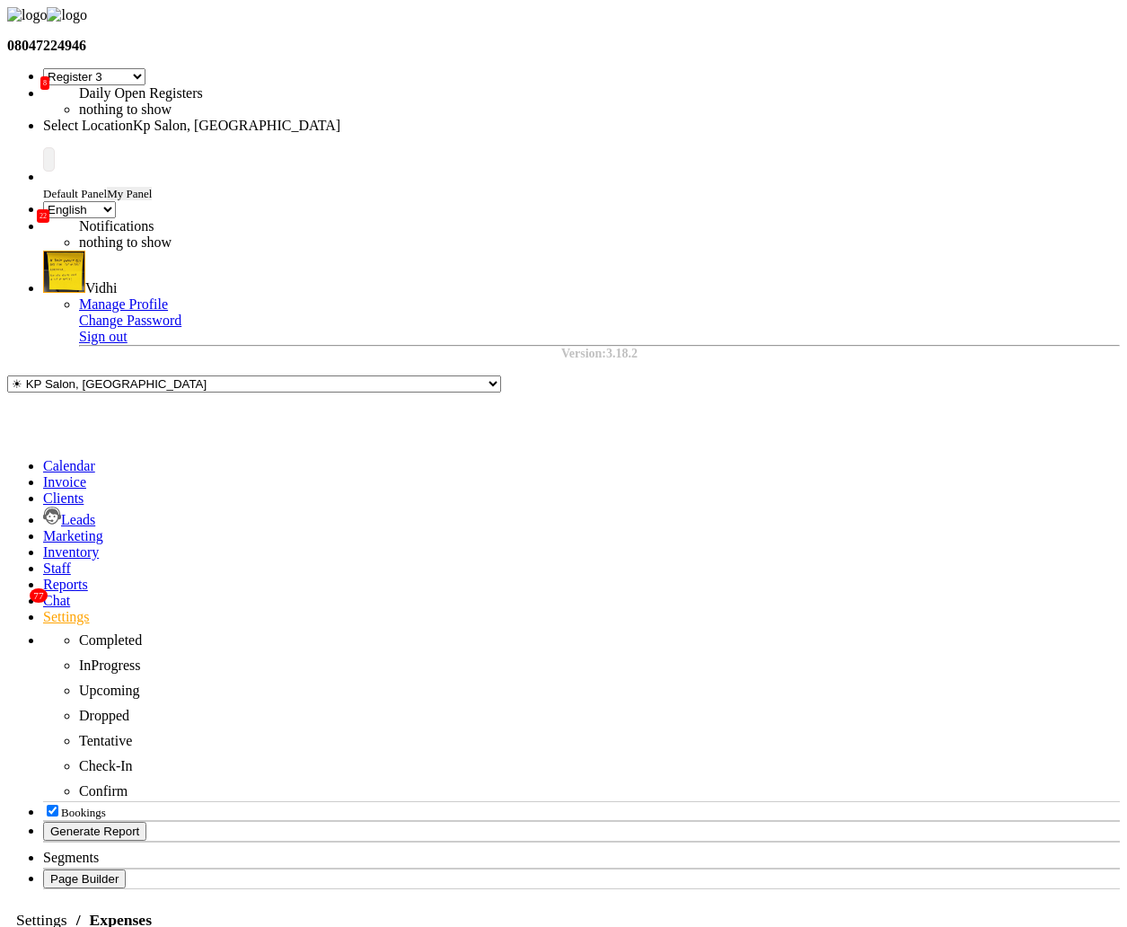
click at [43, 609] on link "Settings" at bounding box center [66, 616] width 47 height 15
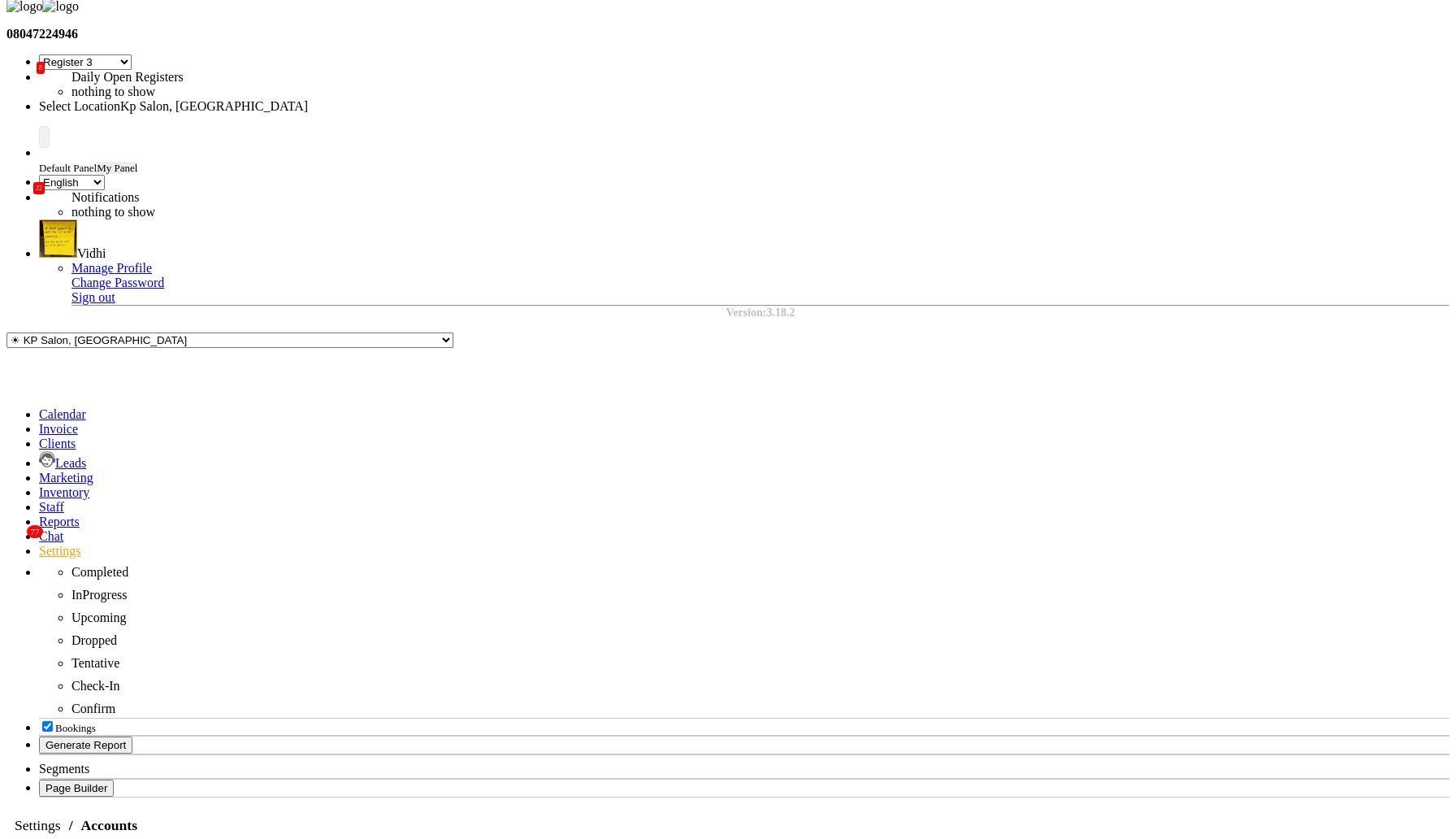
click at [1019, 644] on div "Link Payments" at bounding box center [1055, 651] width 91 height 14
checkbox input "true"
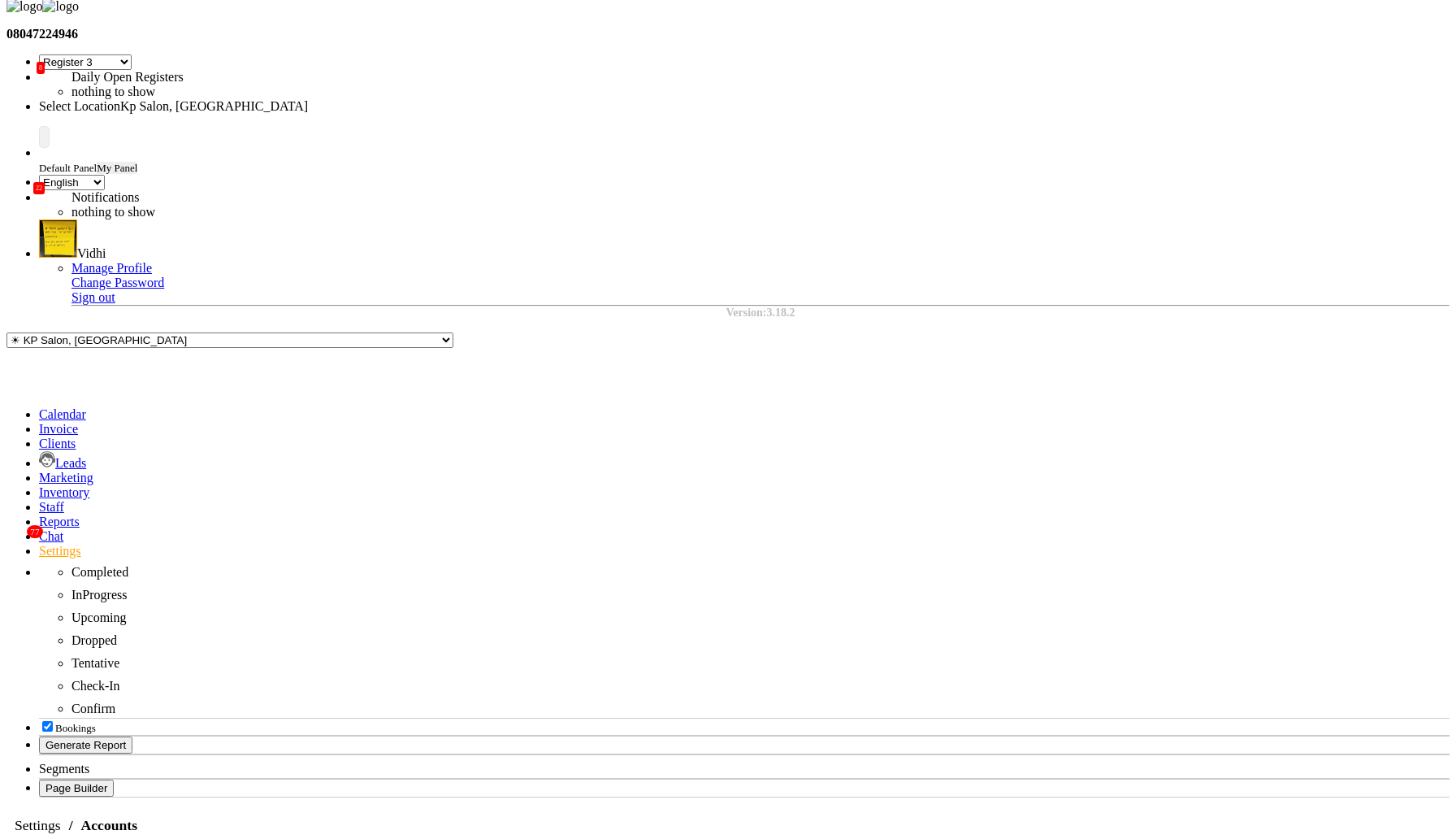
checkbox input "true"
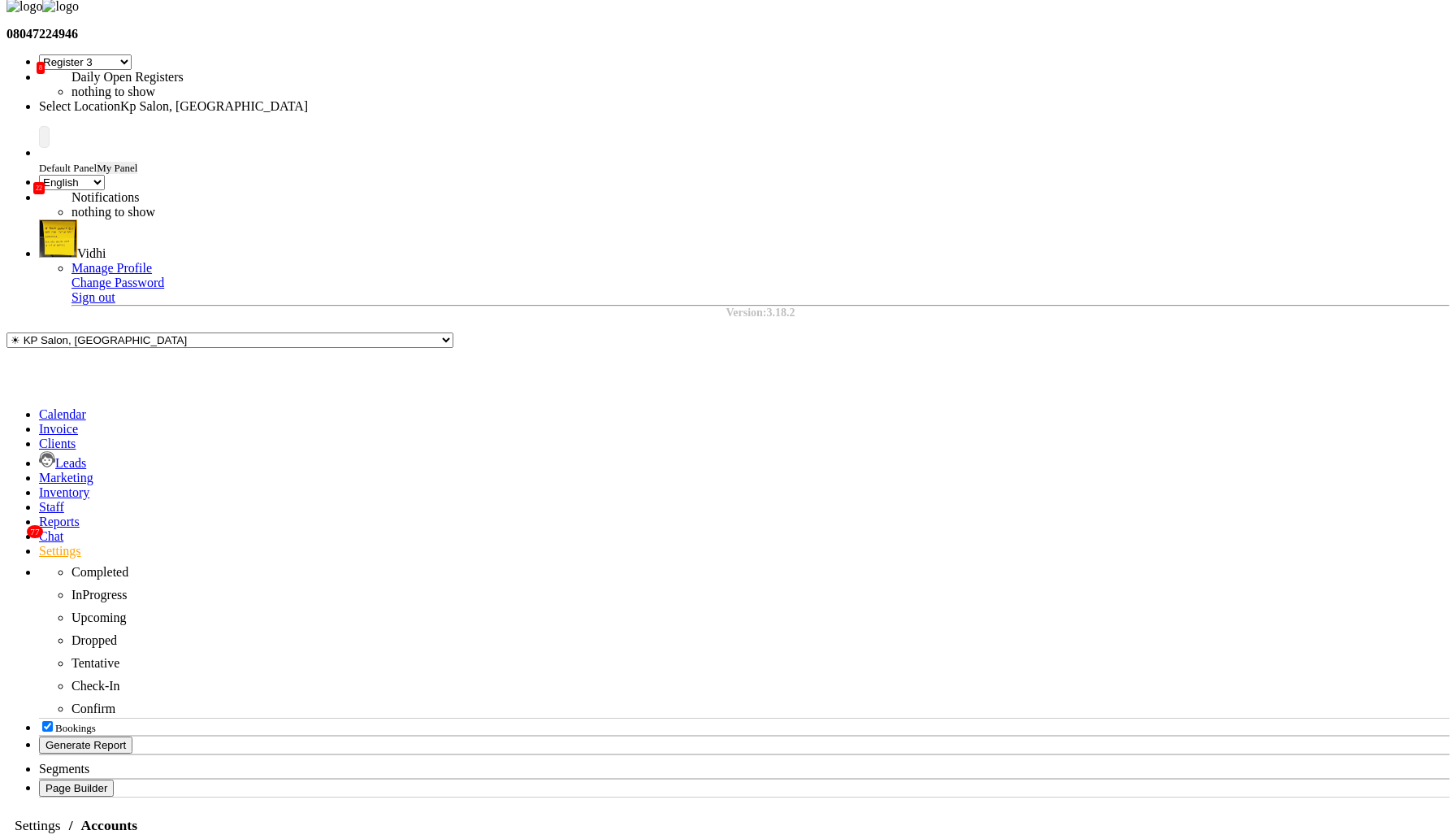
checkbox input "true"
click at [1019, 644] on div "Link Payments" at bounding box center [1055, 651] width 91 height 14
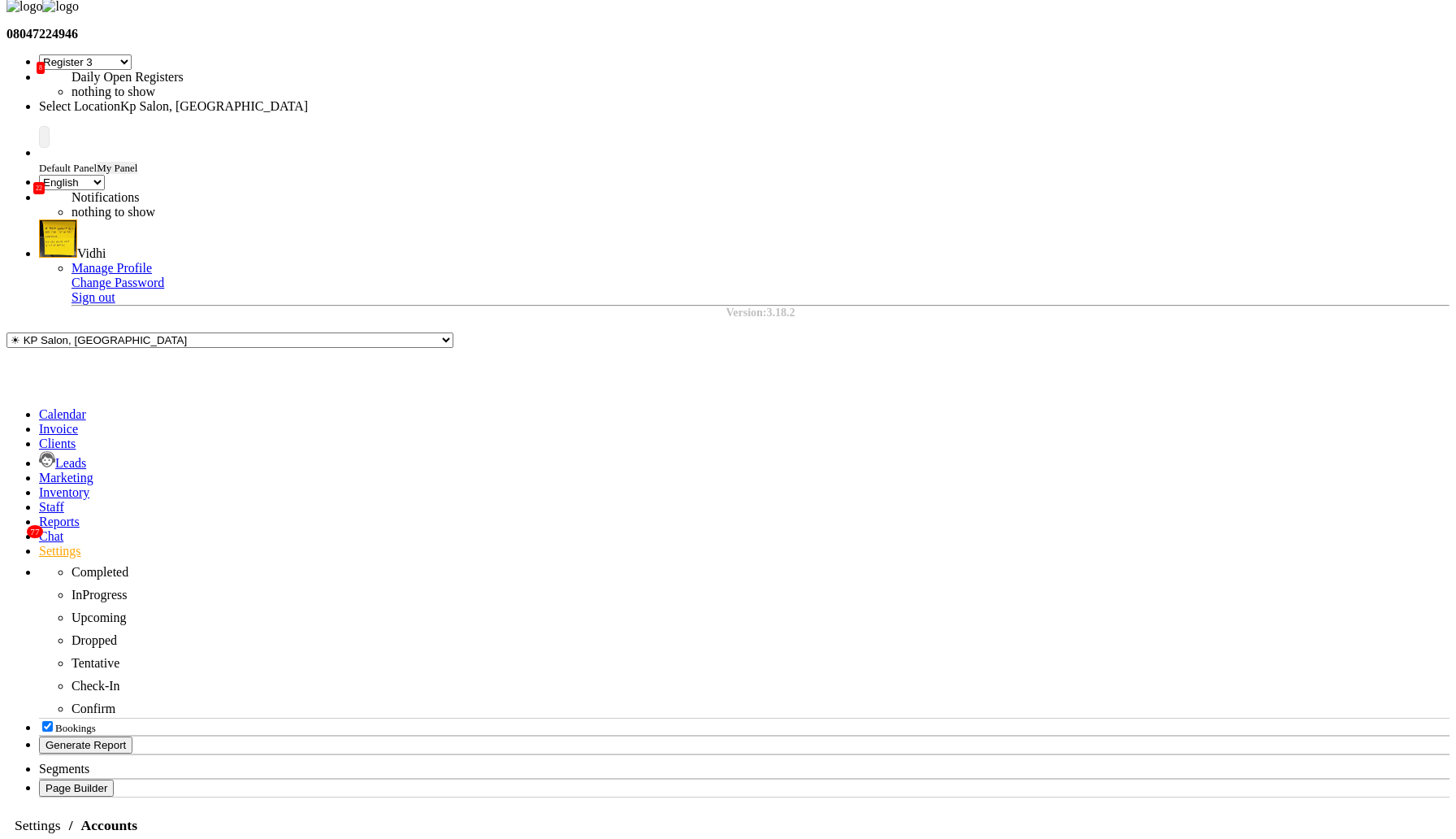
checkbox input "false"
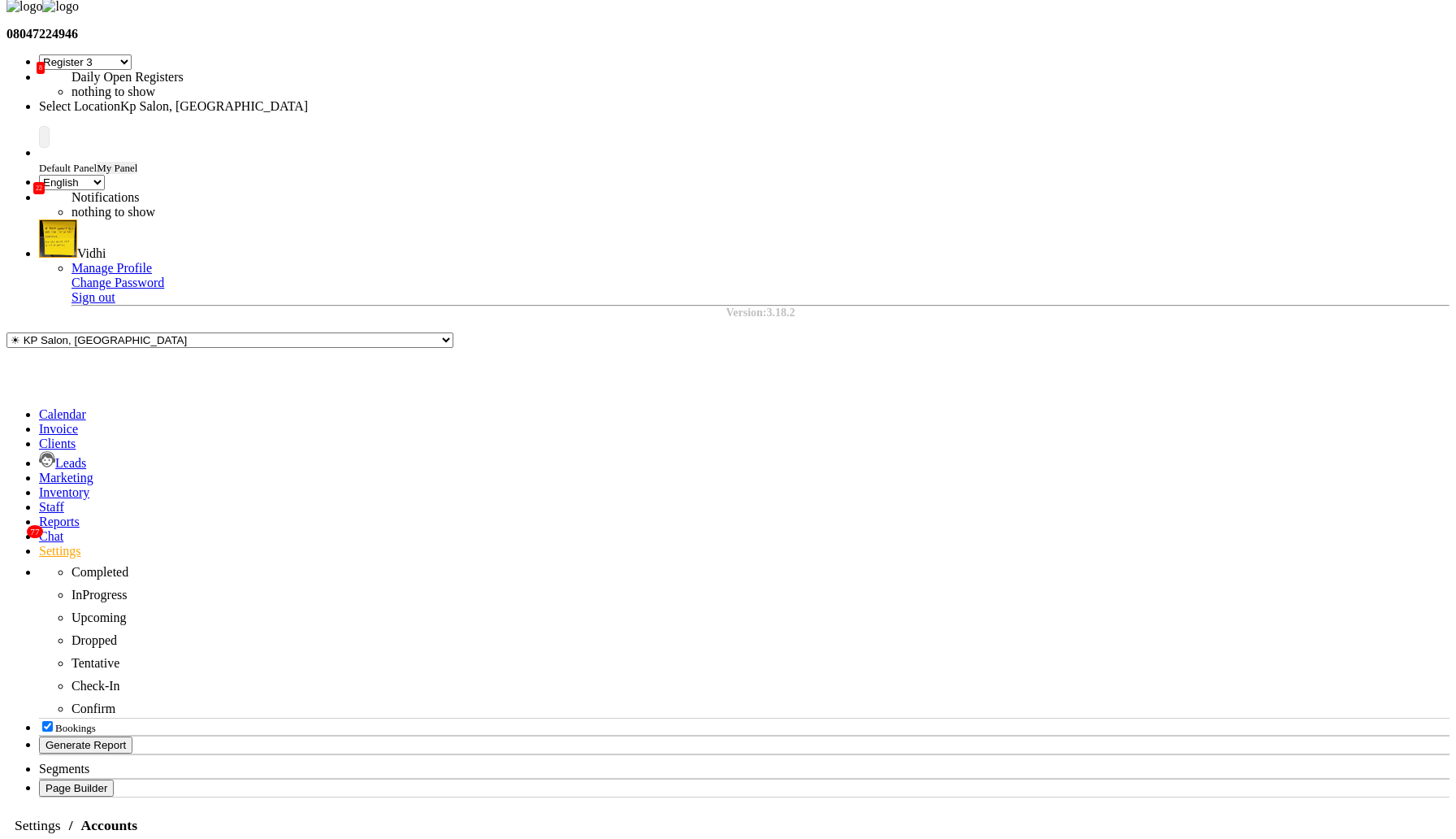
checkbox input "false"
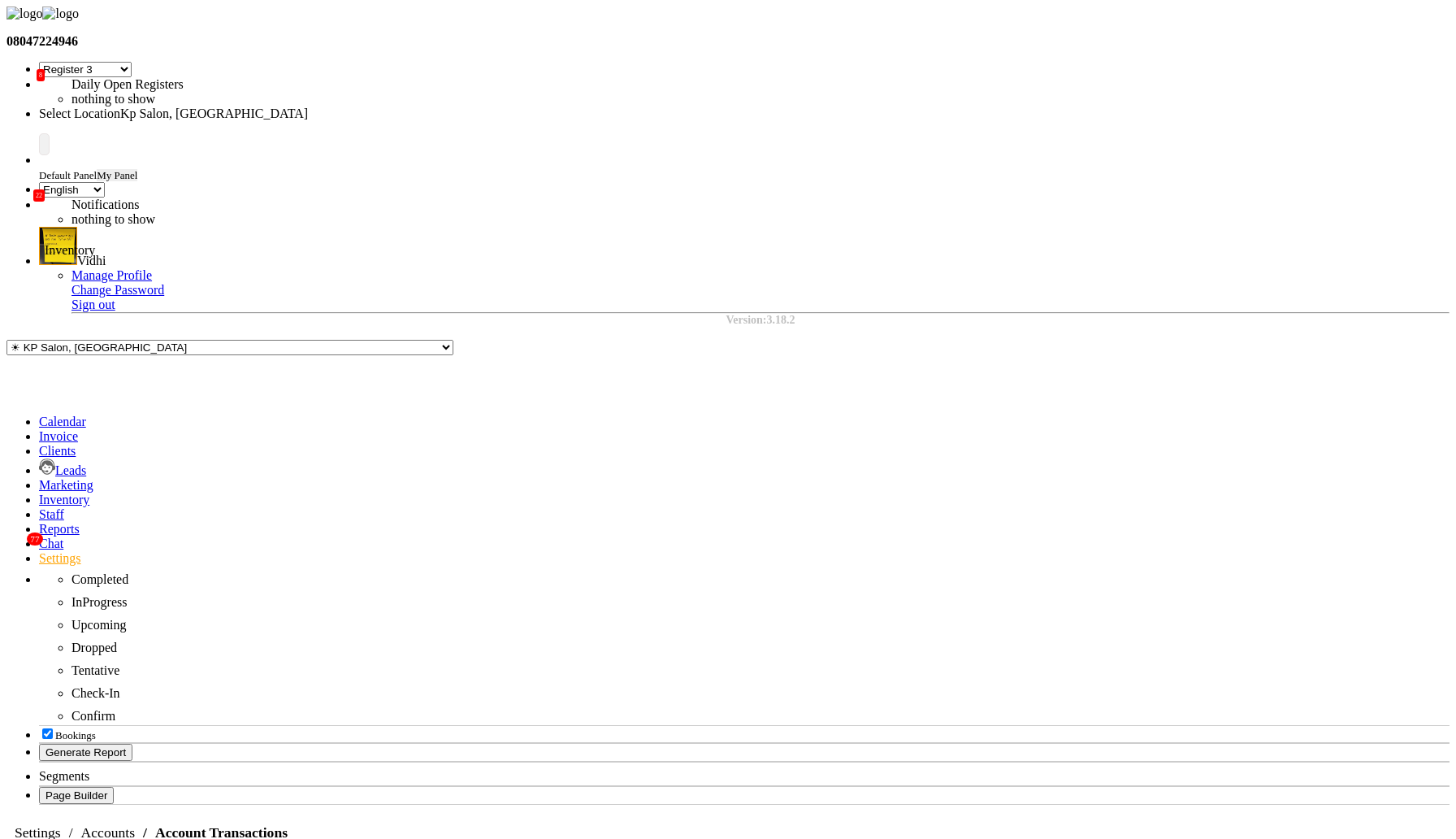
click at [39, 492] on span at bounding box center [39, 499] width 0 height 14
select select
click at [74, 832] on link "SUPPLIERS" at bounding box center [40, 838] width 68 height 14
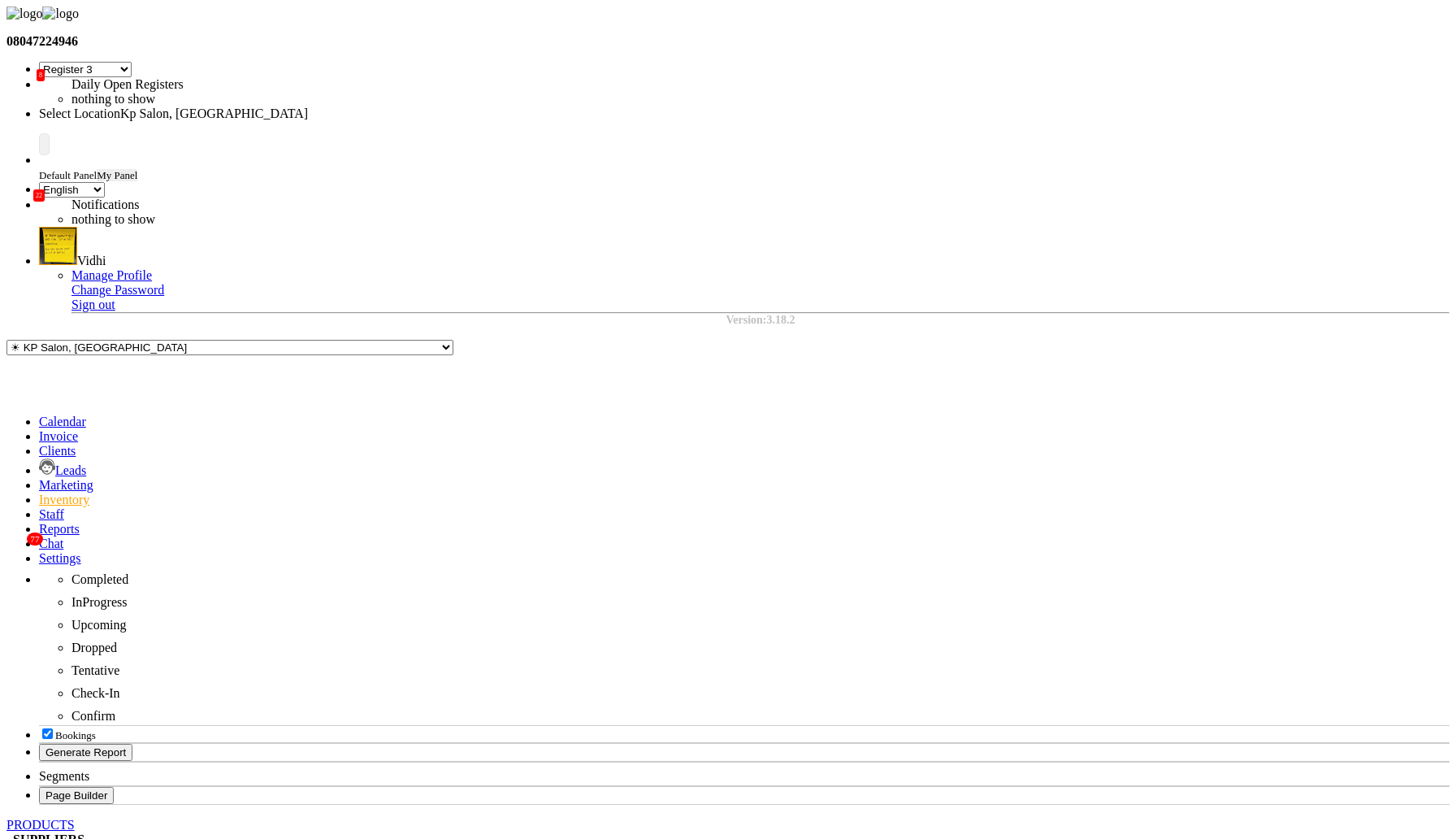
click at [1019, 194] on div "Edit" at bounding box center [1368, 185] width 80 height 18
click at [39, 551] on icon at bounding box center [39, 558] width 0 height 14
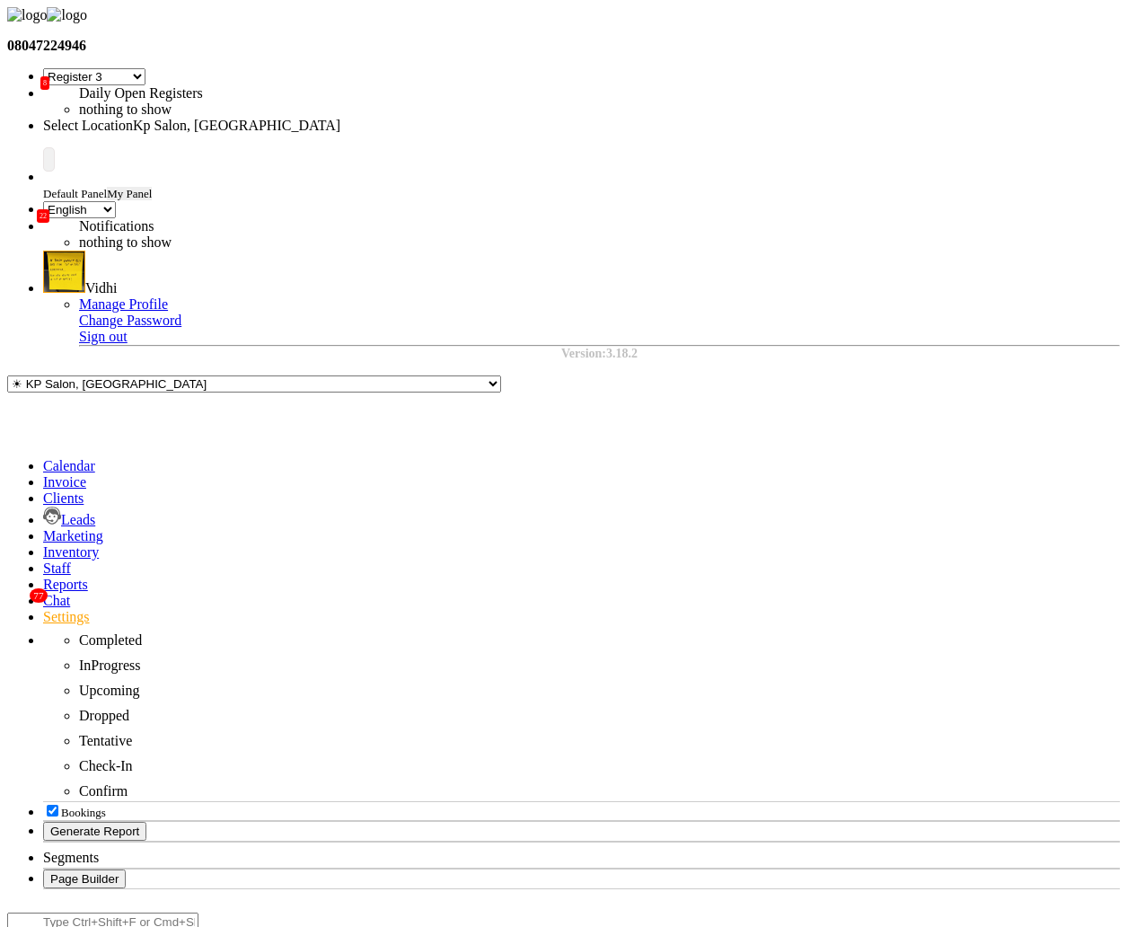
click at [805, 342] on div "Link Payments" at bounding box center [808, 350] width 101 height 16
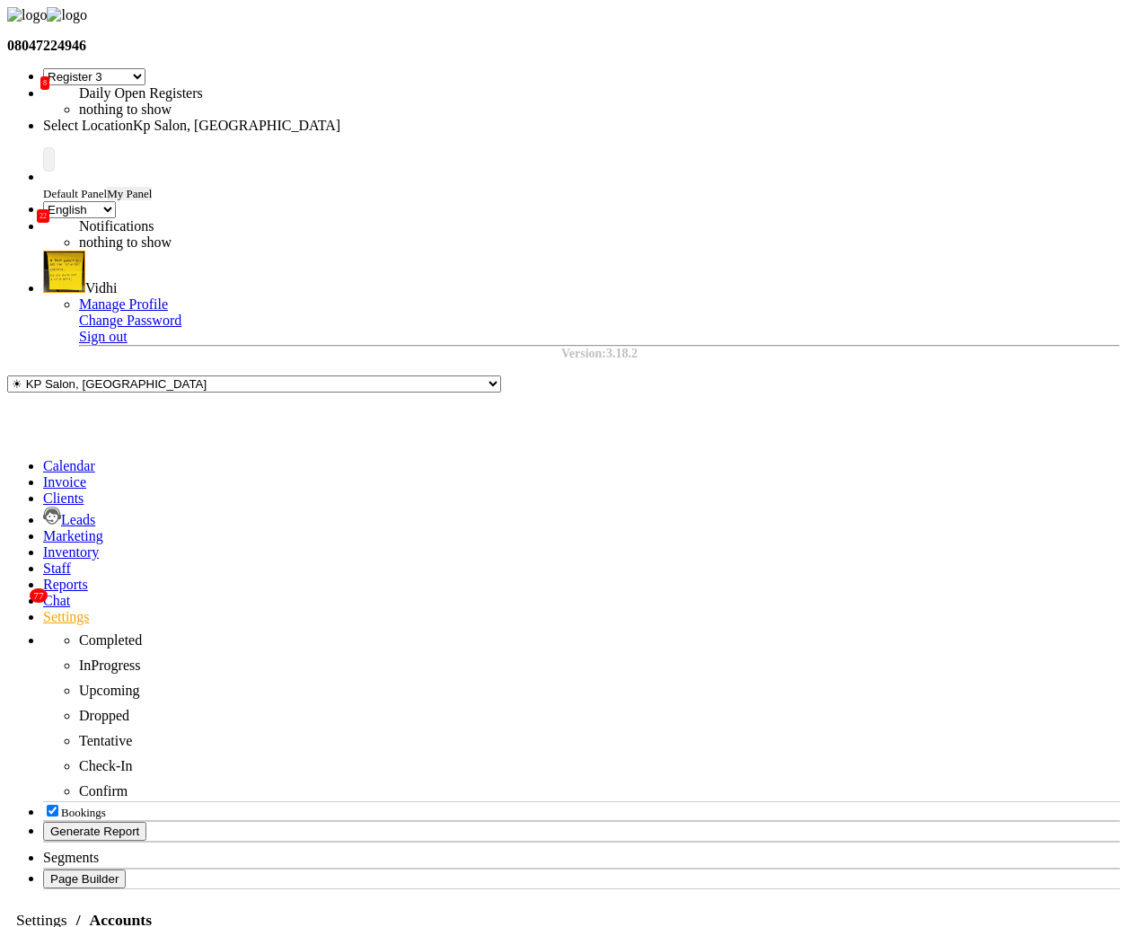
scroll to position [25, 0]
click at [43, 609] on span at bounding box center [43, 616] width 0 height 15
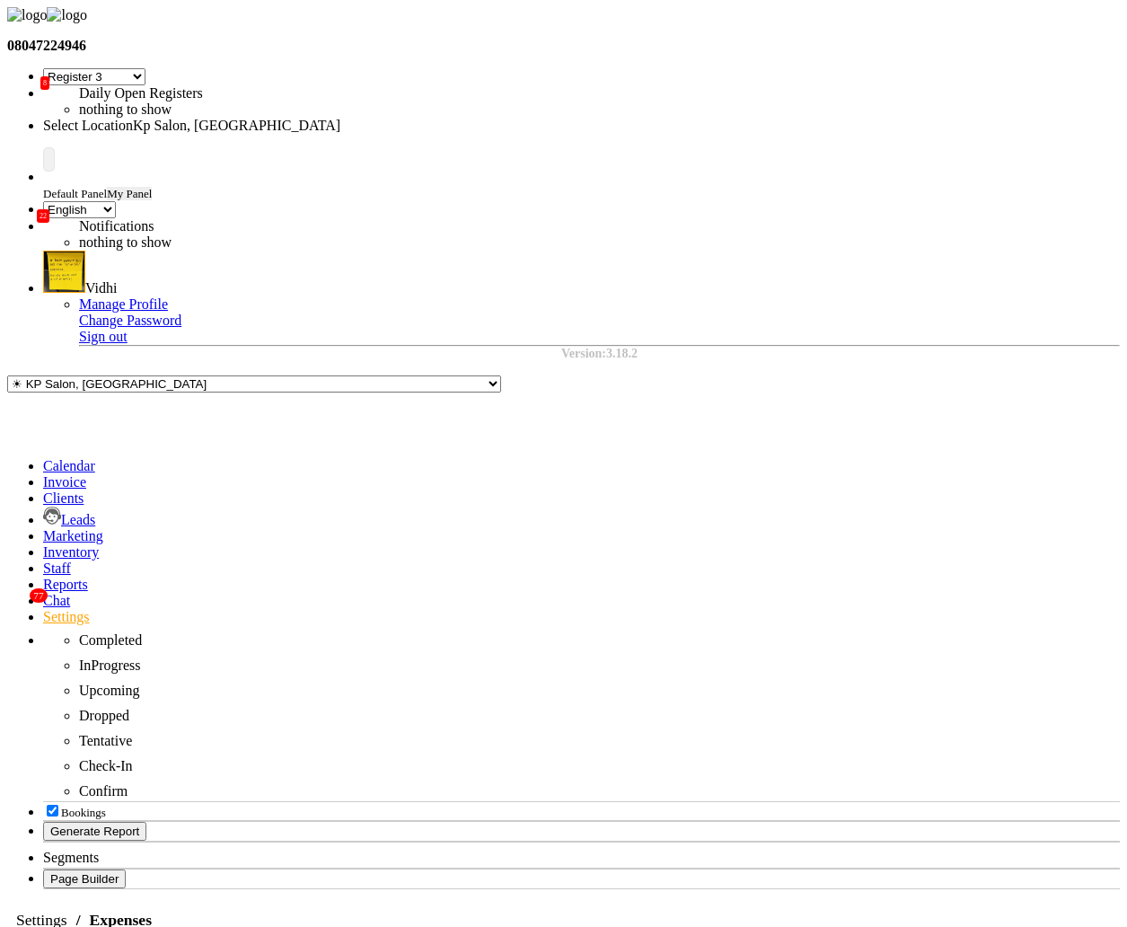
select select "1"
select select "1561"
select select "3"
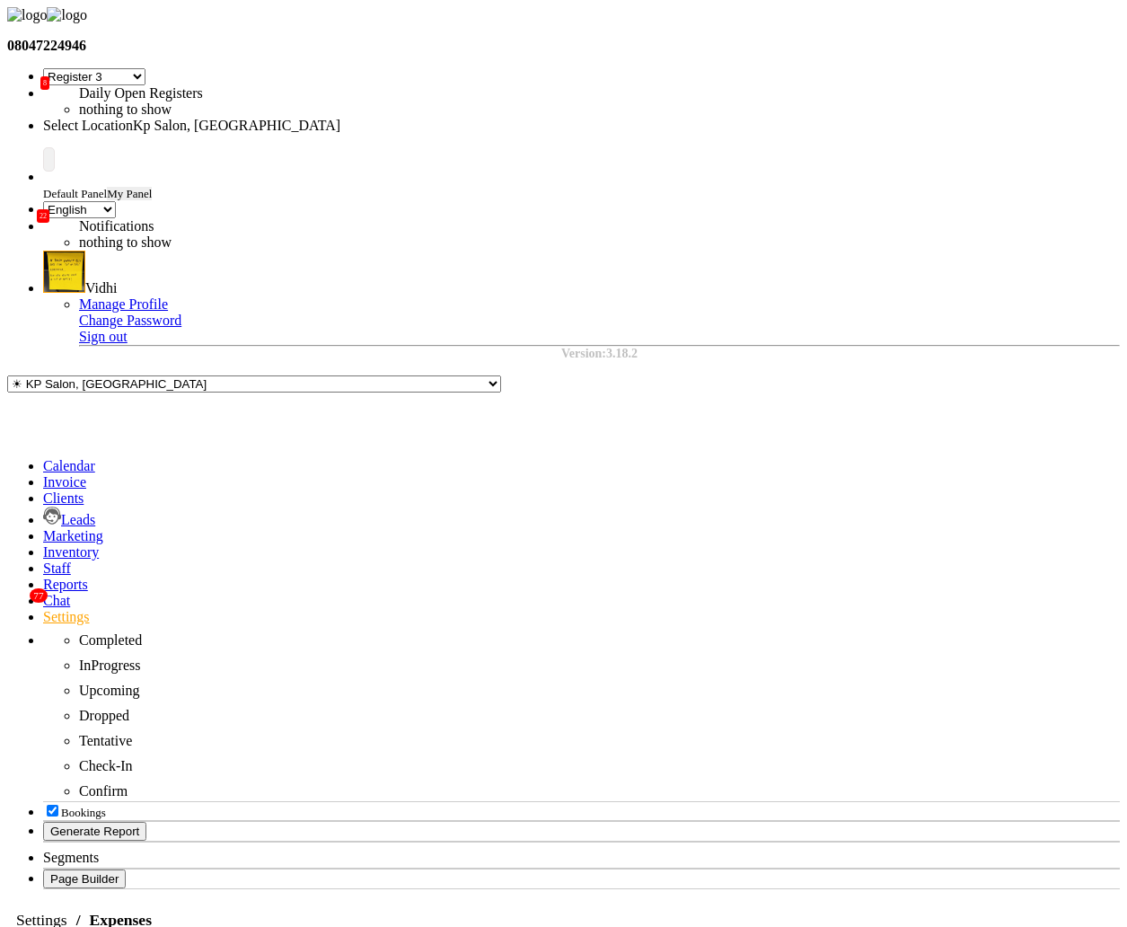
select select "2"
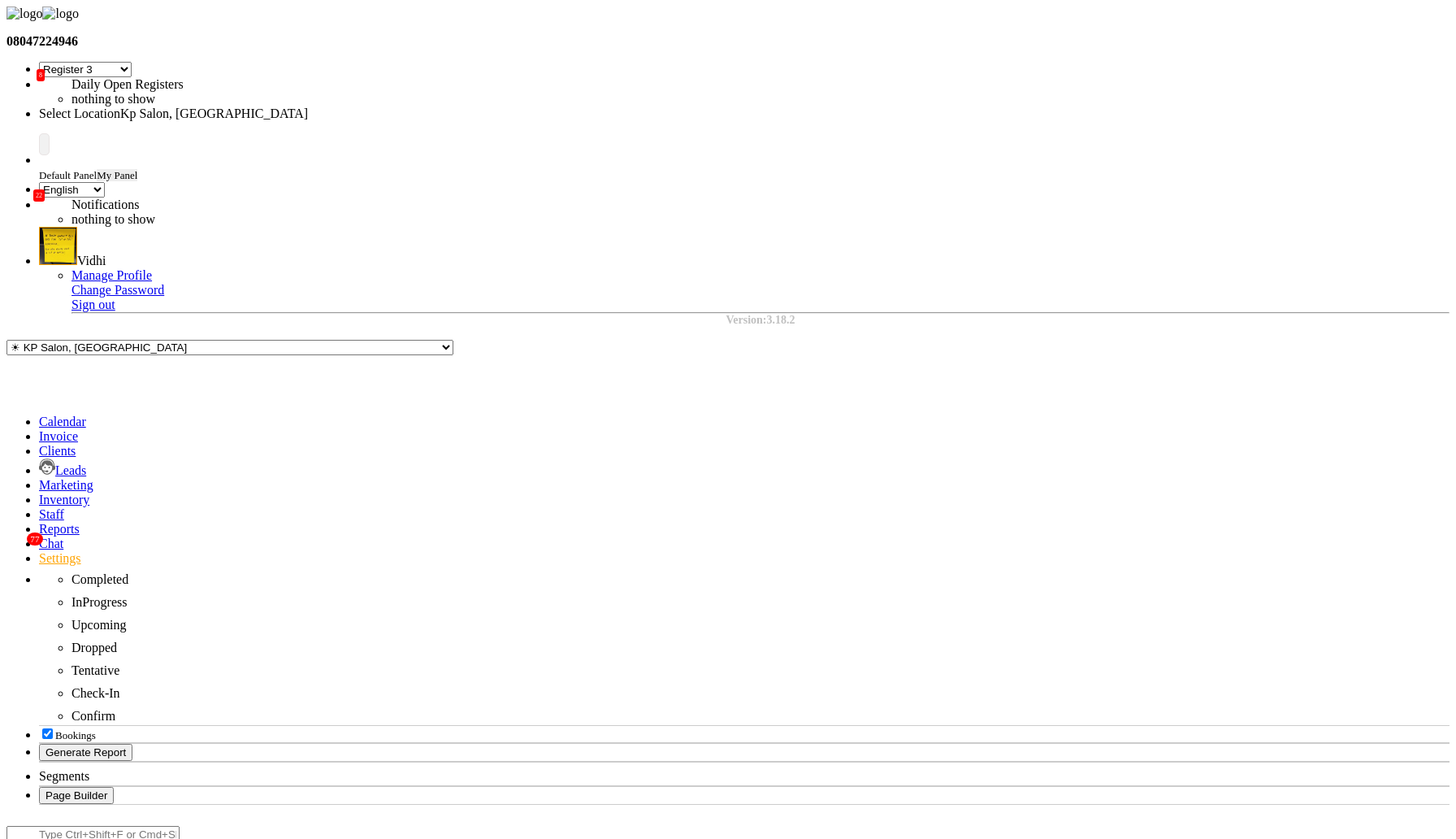
click at [704, 139] on div "Link Payments" at bounding box center [701, 147] width 91 height 14
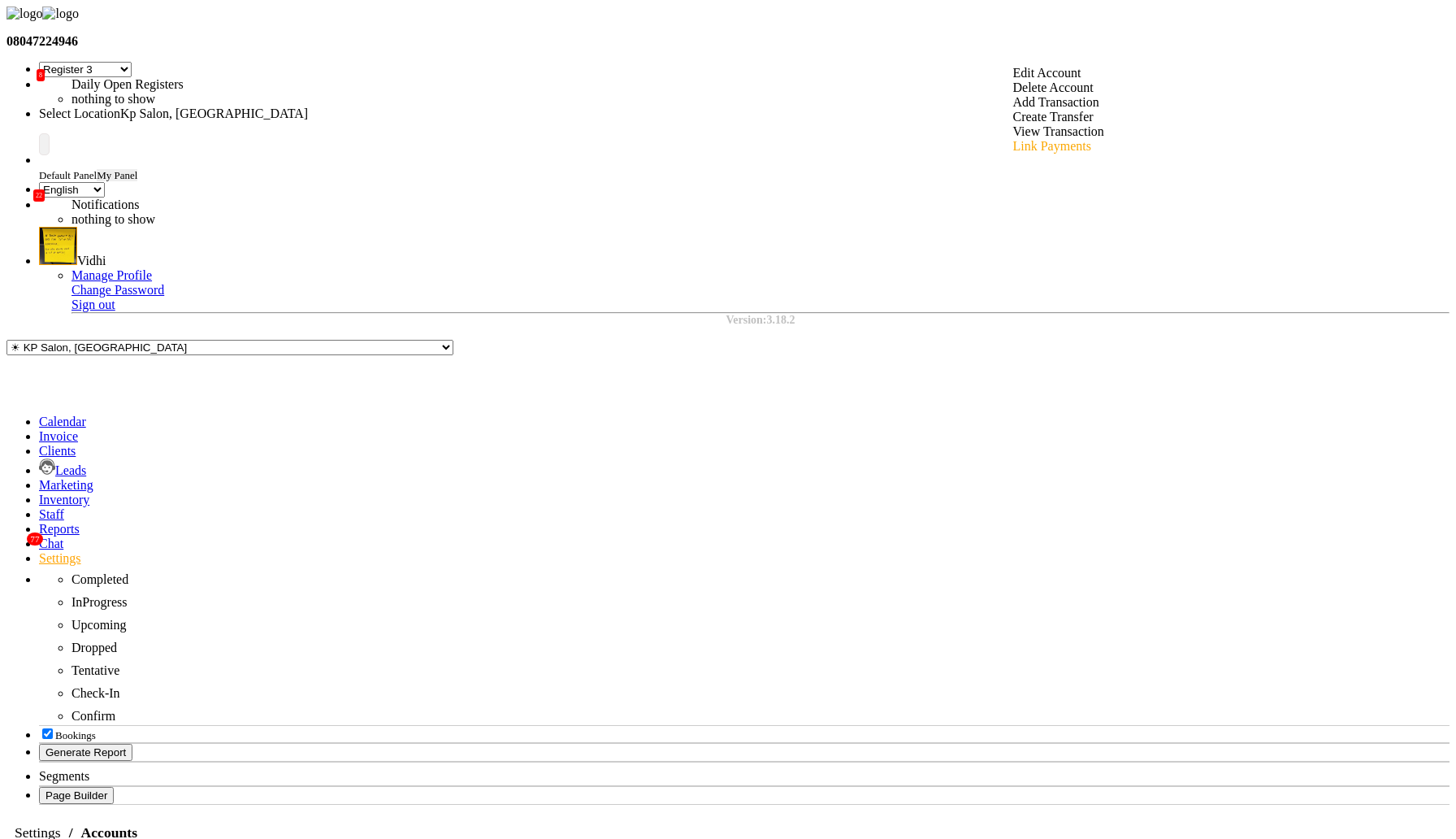
click at [1019, 139] on div "Link Payments" at bounding box center [1059, 147] width 91 height 14
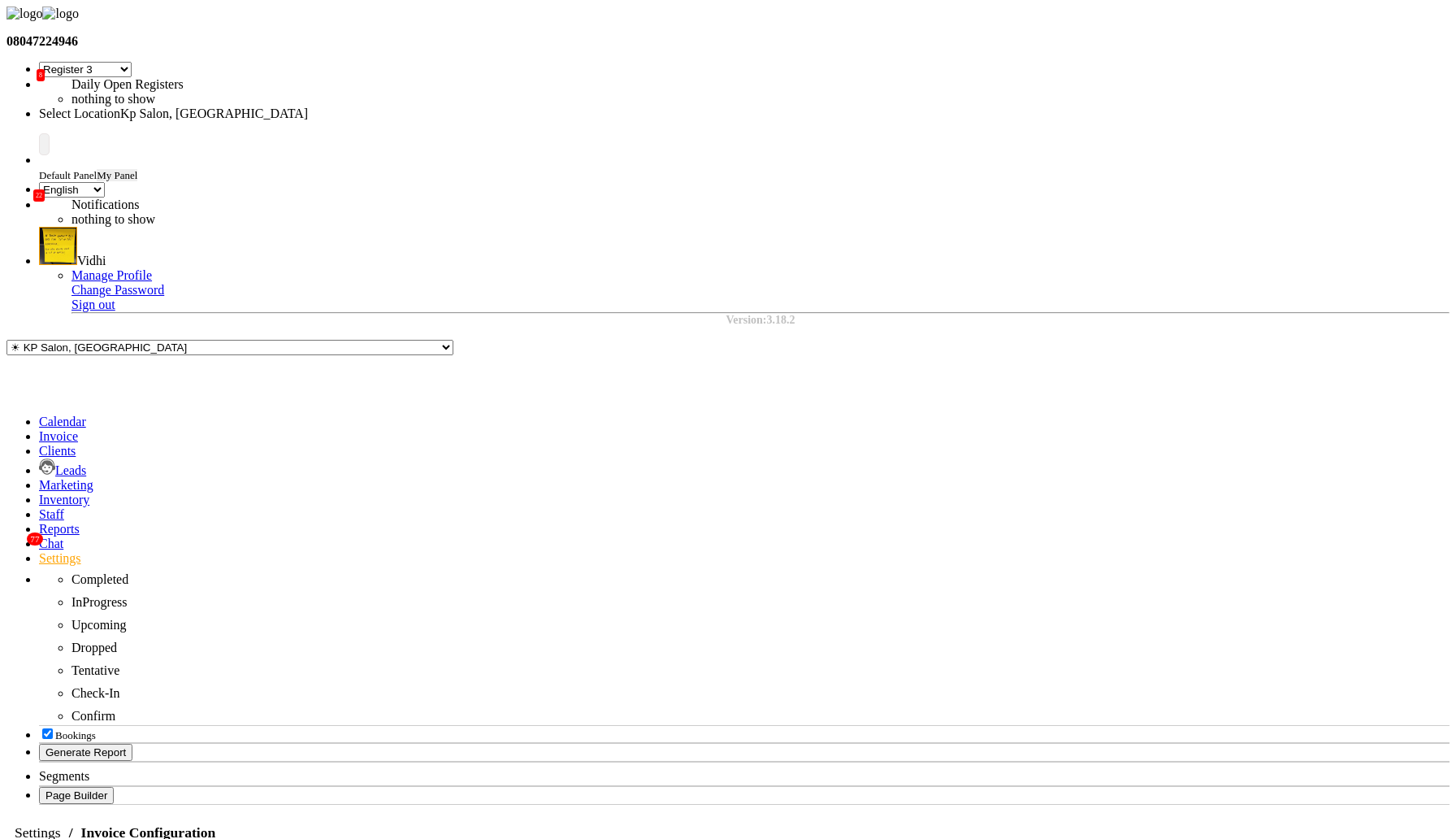
click at [706, 139] on div "Link Payments" at bounding box center [701, 147] width 91 height 14
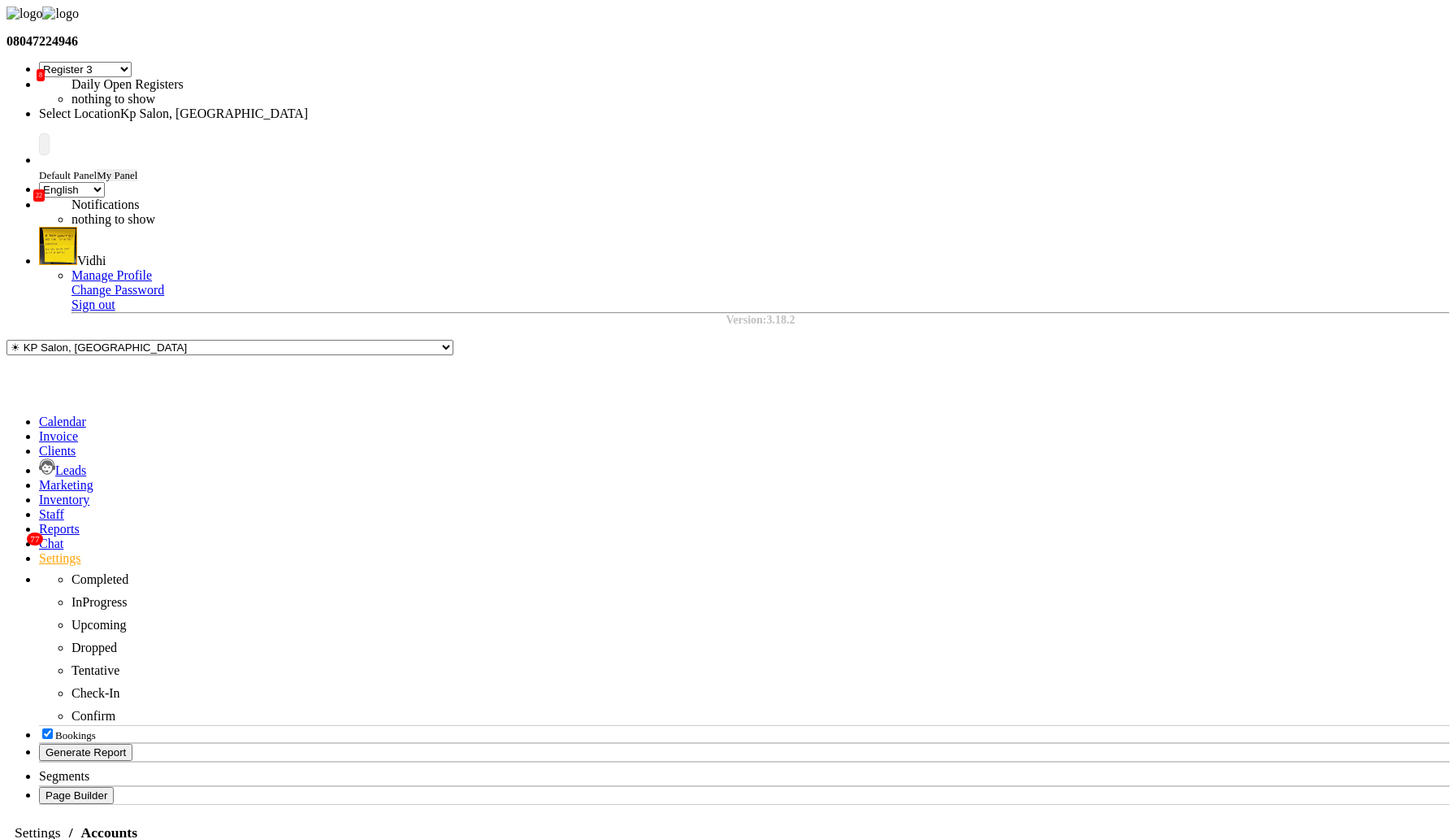
scroll to position [13, 0]
click at [1019, 638] on div "Link Payments" at bounding box center [1055, 645] width 91 height 14
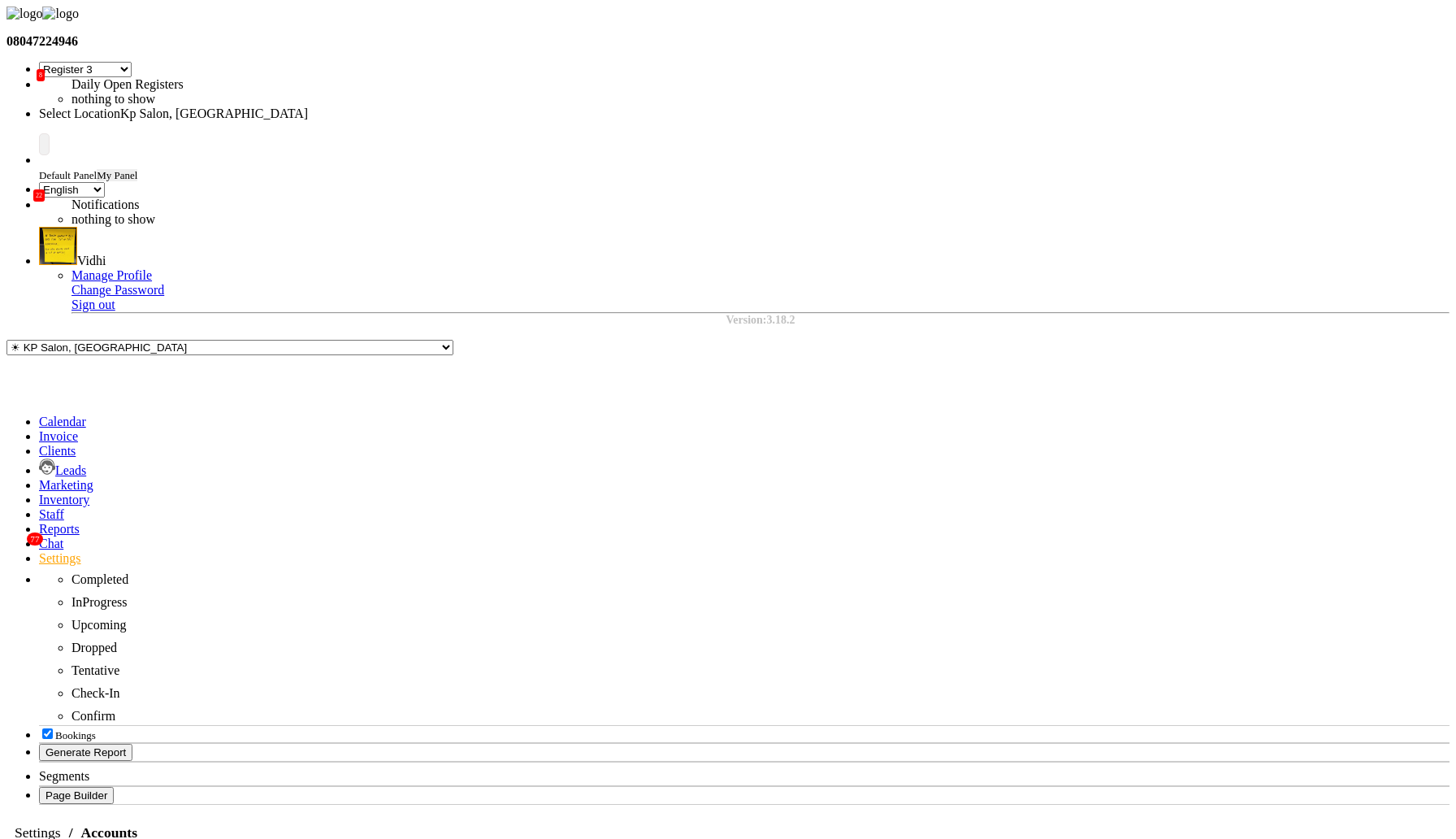
checkbox input "false"
click at [696, 139] on div "Link Payments" at bounding box center [701, 147] width 91 height 14
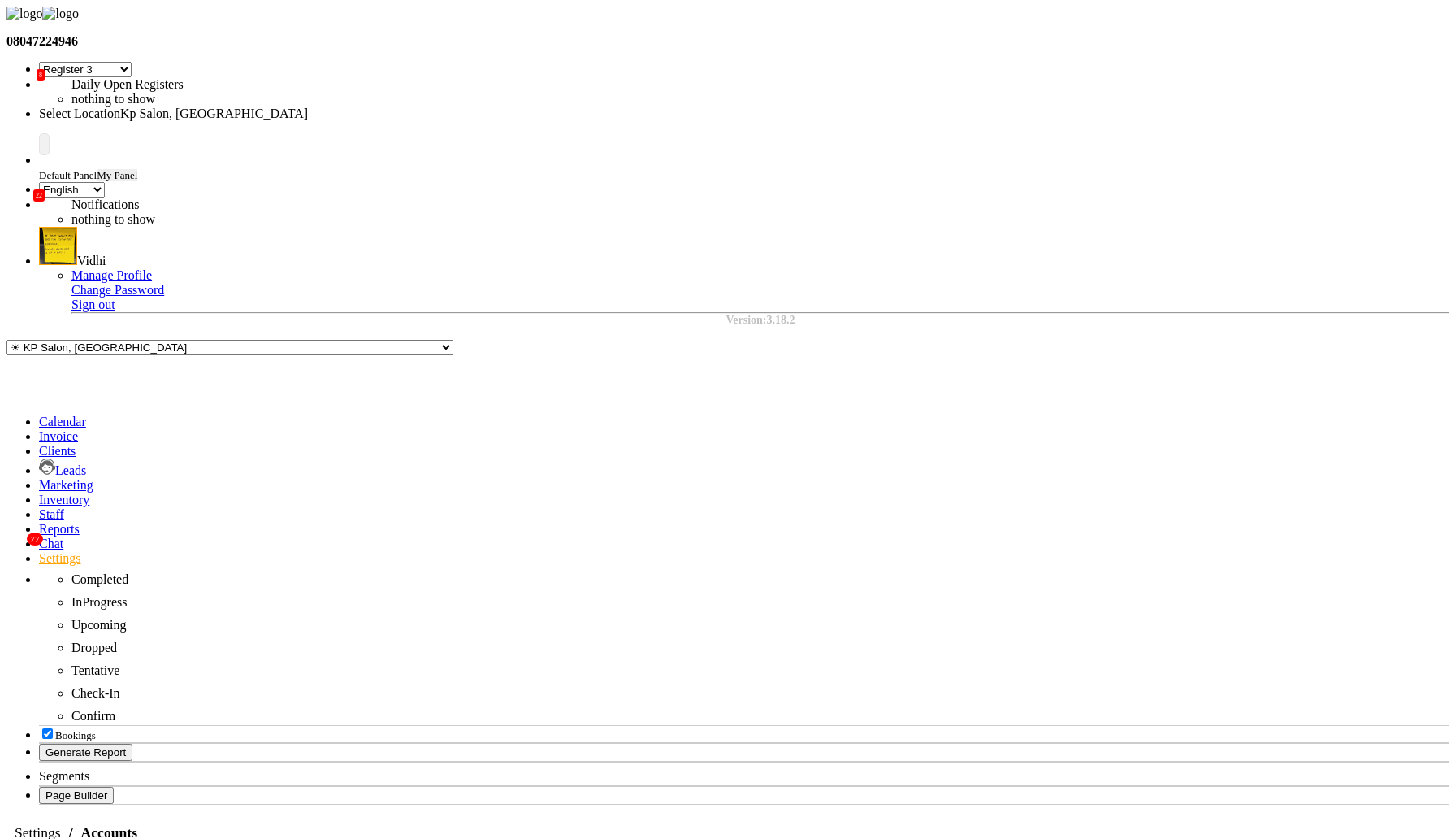
checkbox input "true"
click at [691, 139] on div "Link Payments" at bounding box center [701, 147] width 91 height 14
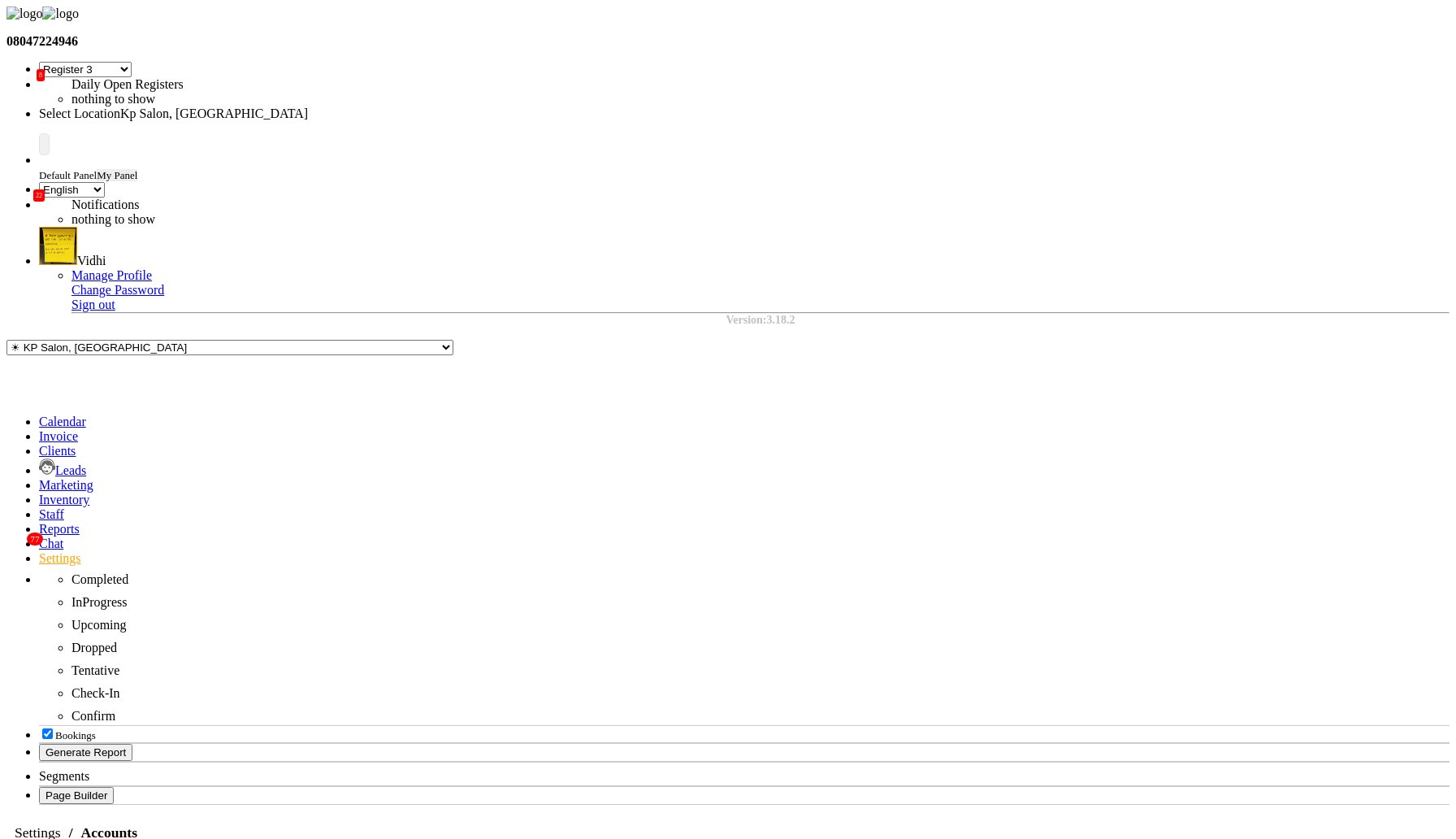
checkbox input "true"
click at [39, 492] on span at bounding box center [39, 499] width 0 height 14
click at [74, 832] on link "SUPPLIERS" at bounding box center [40, 838] width 68 height 14
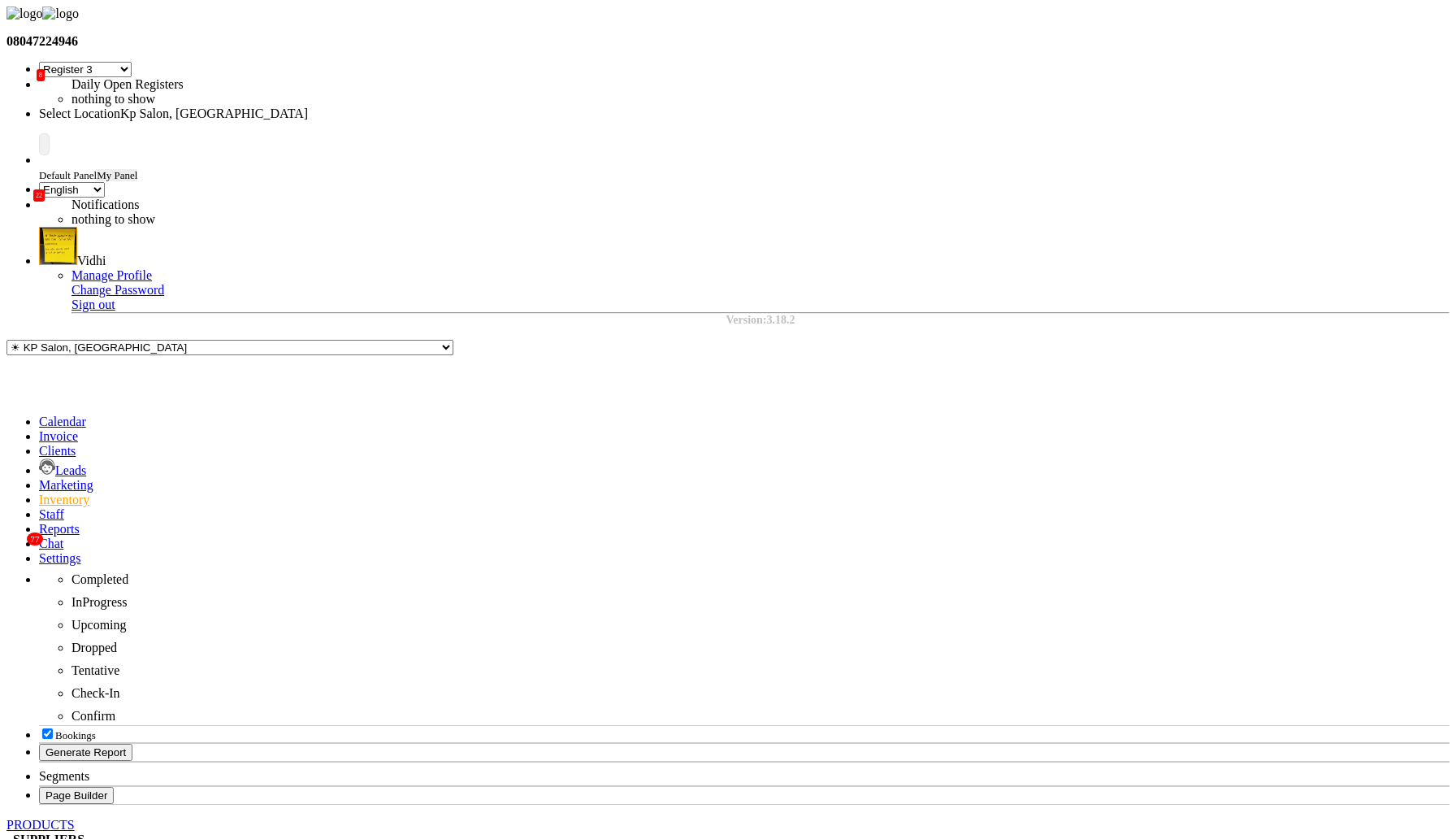
click at [39, 551] on icon at bounding box center [39, 558] width 0 height 14
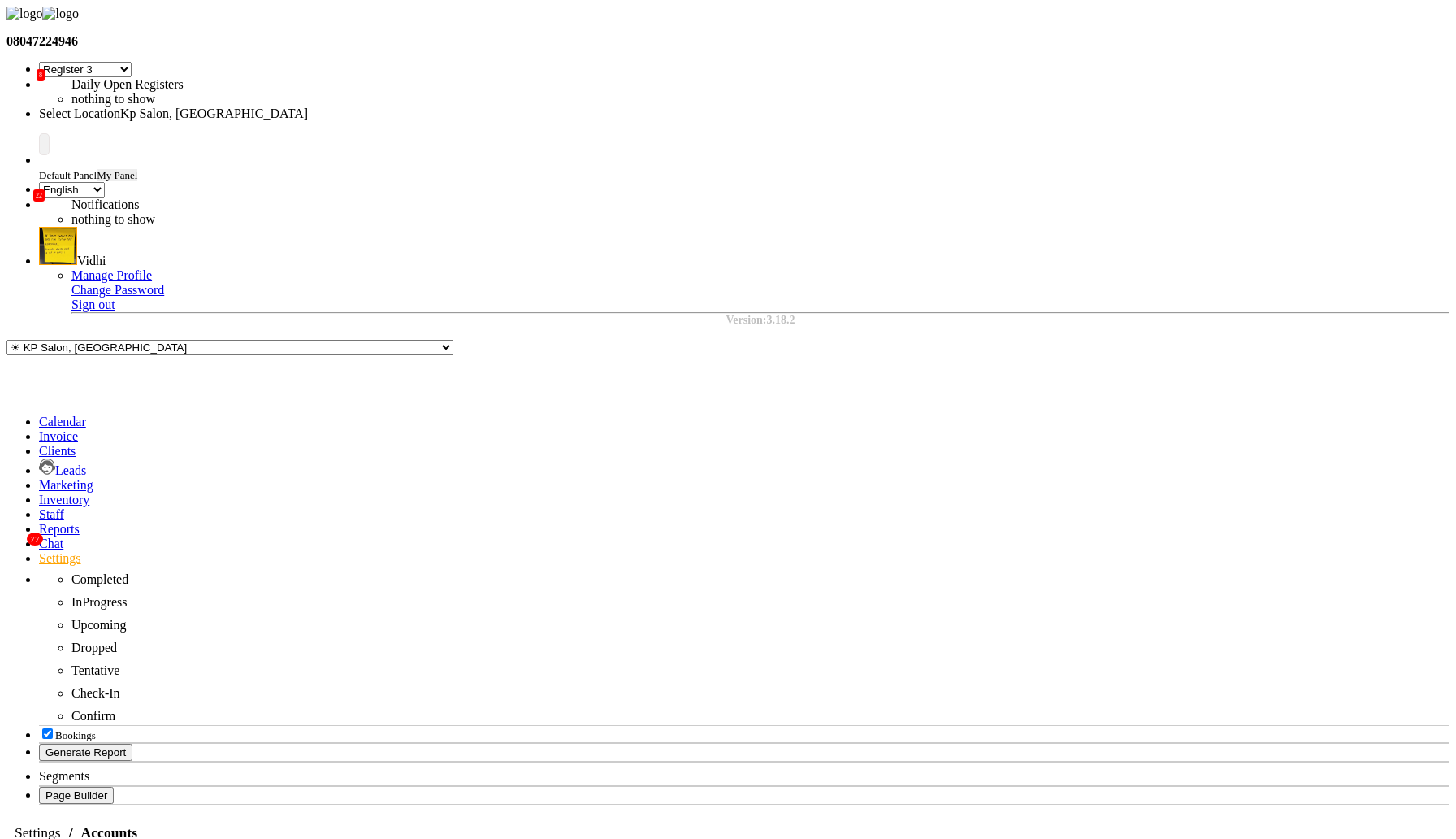
select select "1838"
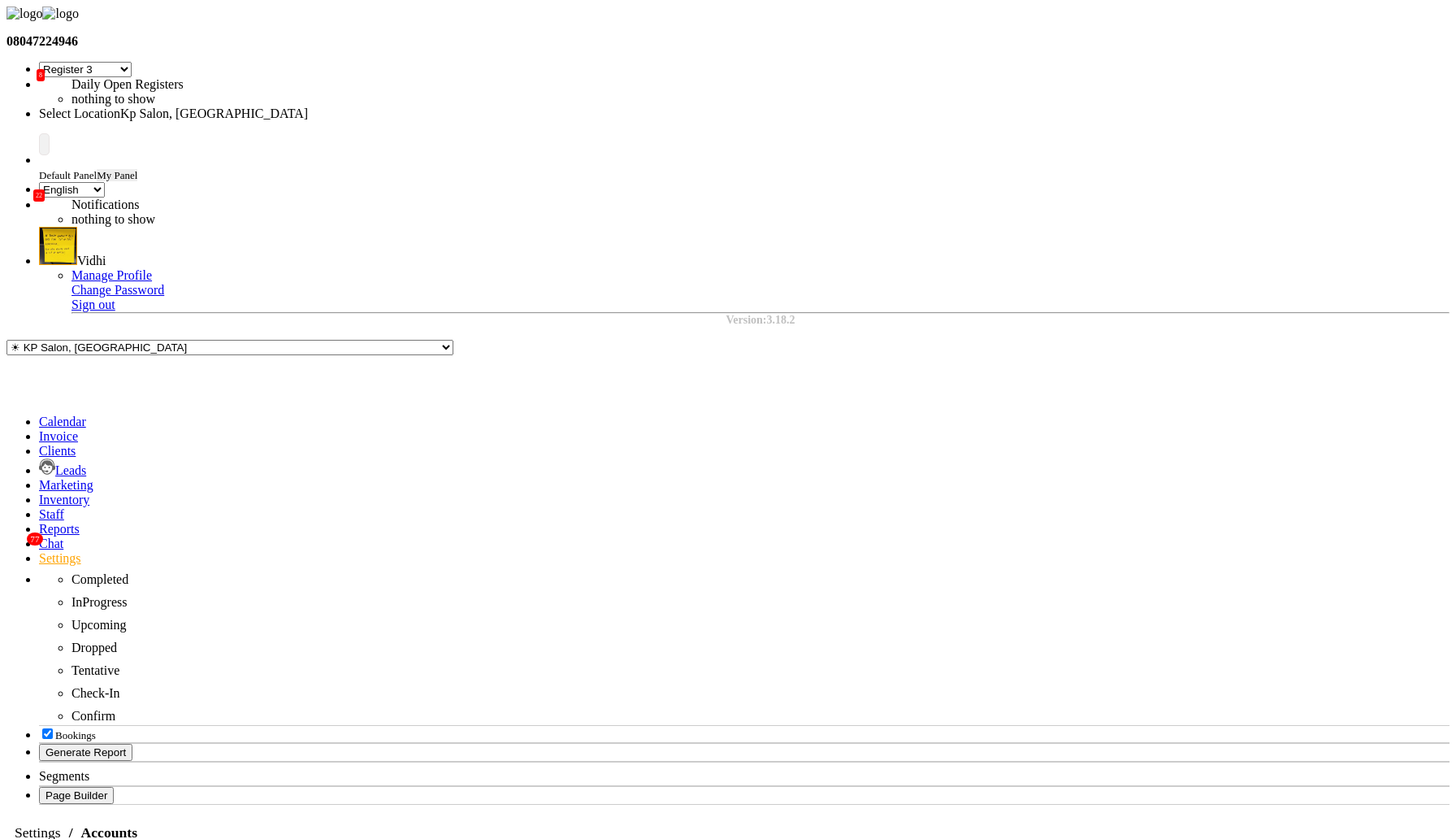
click at [1019, 627] on div "Edit Account" at bounding box center [1360, 620] width 91 height 14
